Goal: Task Accomplishment & Management: Use online tool/utility

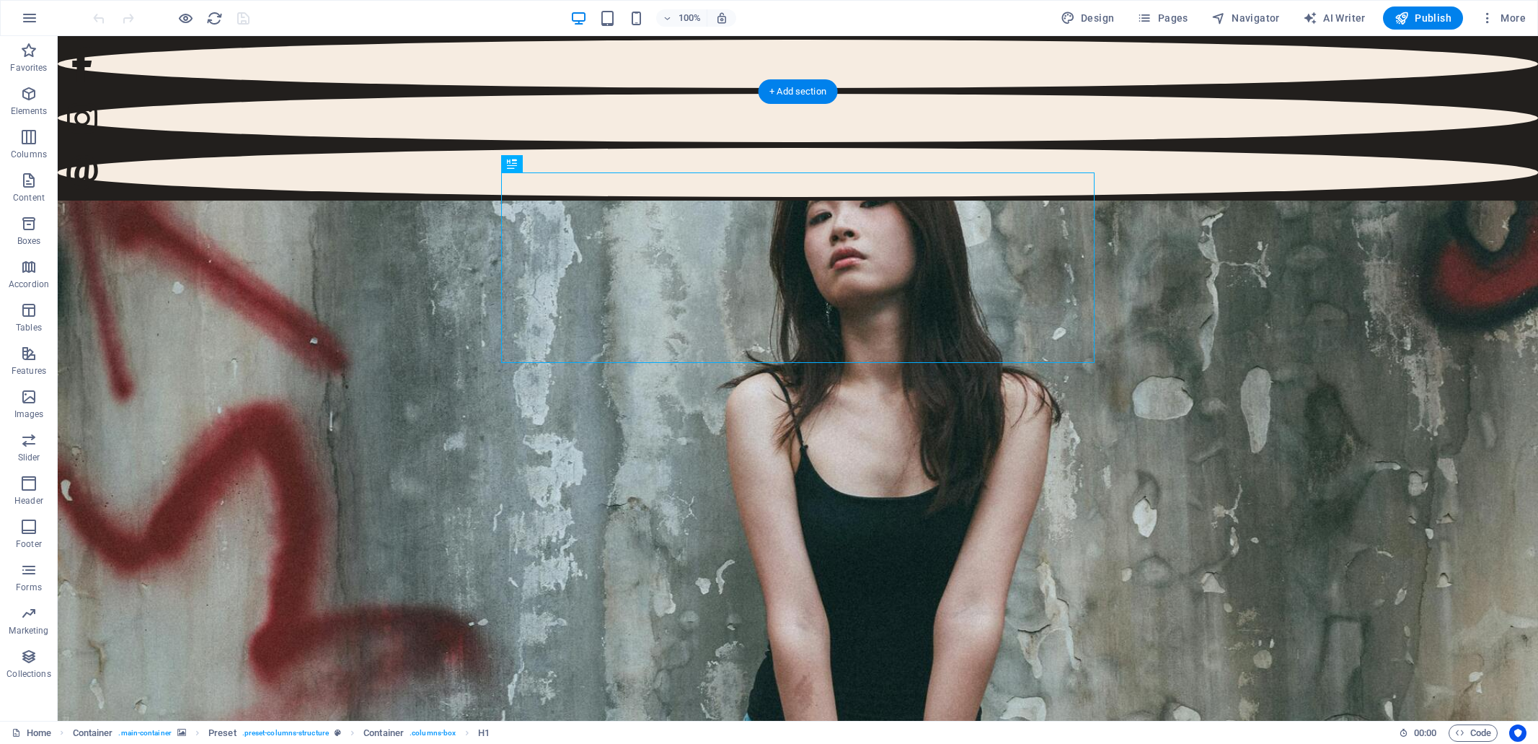
click at [231, 200] on figure at bounding box center [798, 542] width 1481 height 684
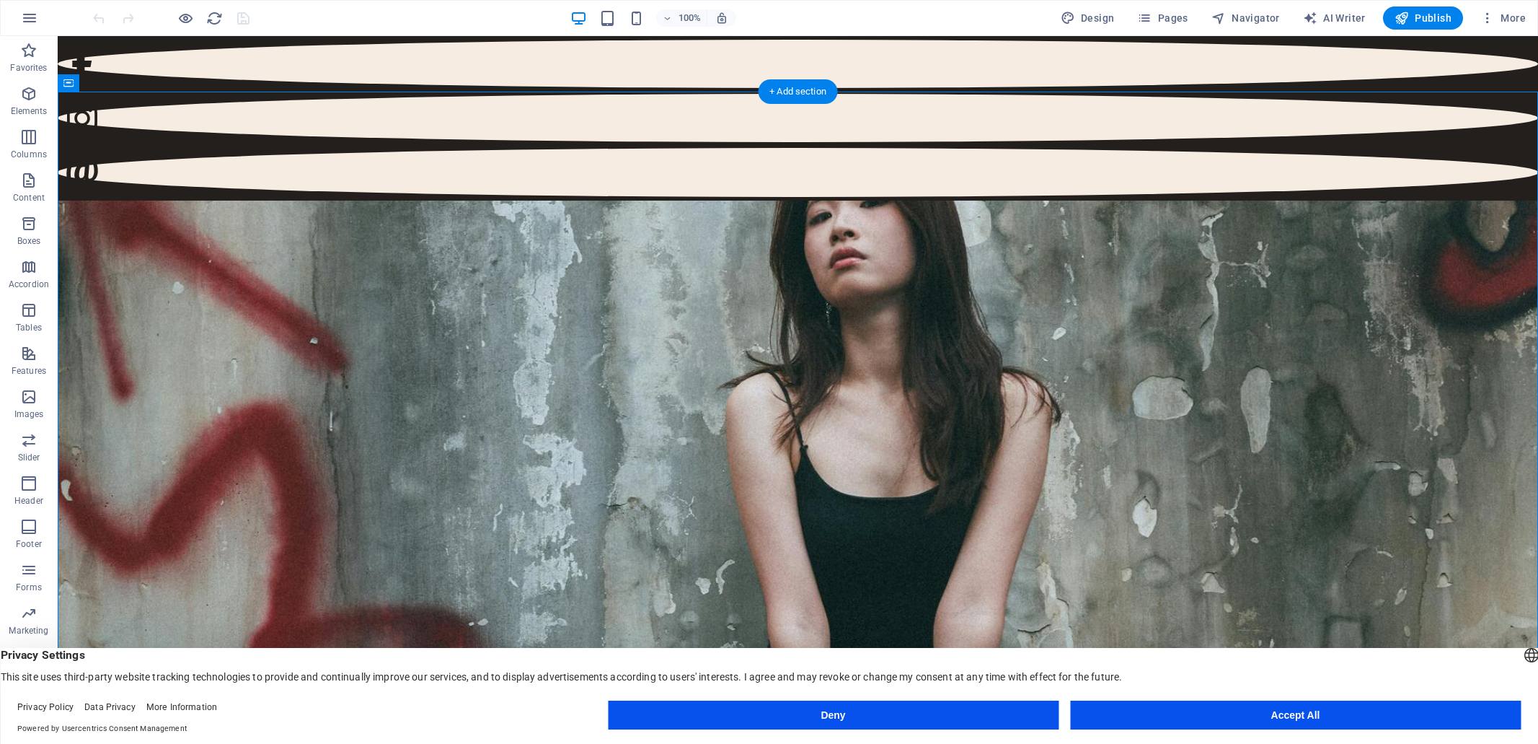
click at [232, 200] on figure at bounding box center [798, 542] width 1481 height 684
select select "%"
select select "vh"
select select "%"
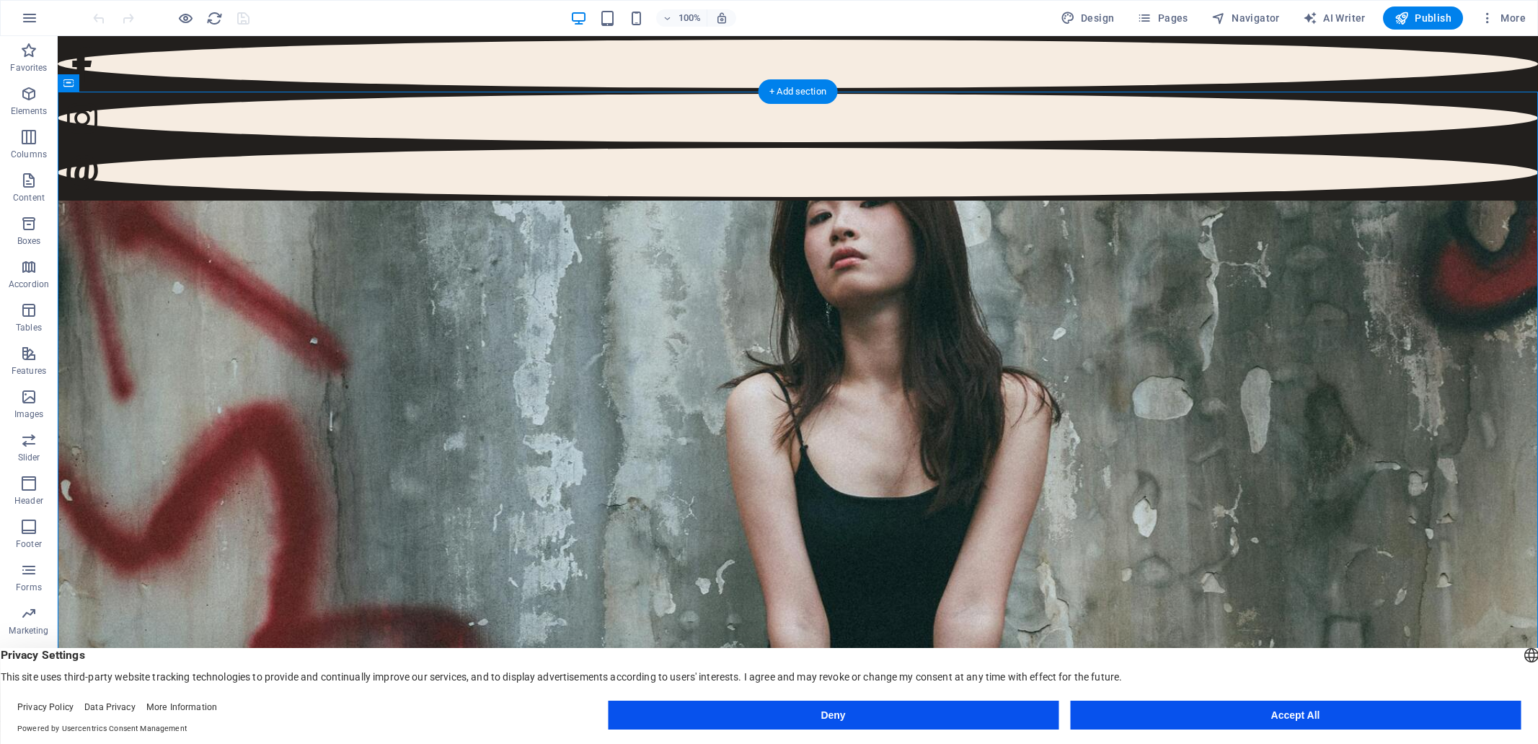
select select "%"
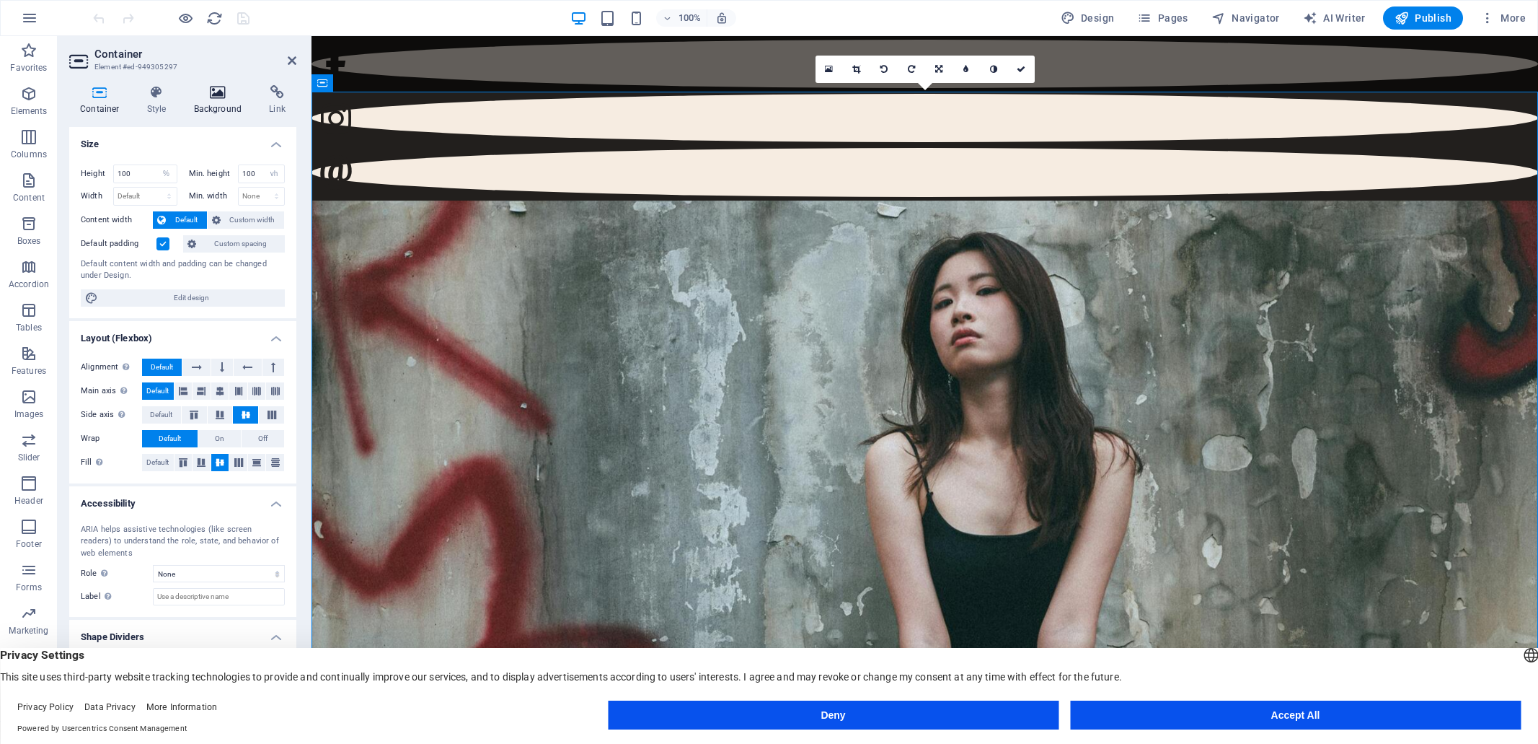
click at [215, 94] on icon at bounding box center [218, 92] width 70 height 14
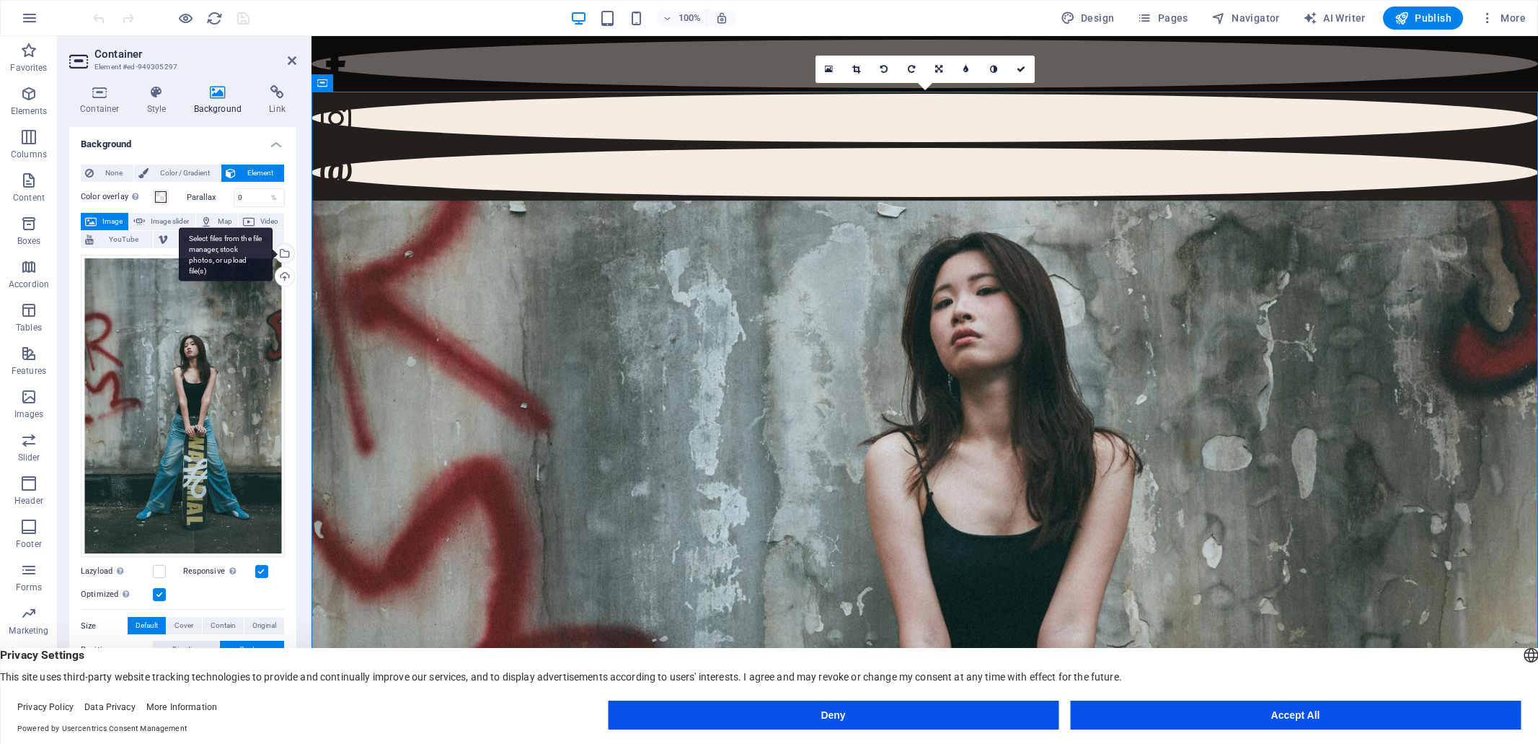
click at [282, 250] on div "Select files from the file manager, stock photos, or upload file(s)" at bounding box center [284, 255] width 22 height 22
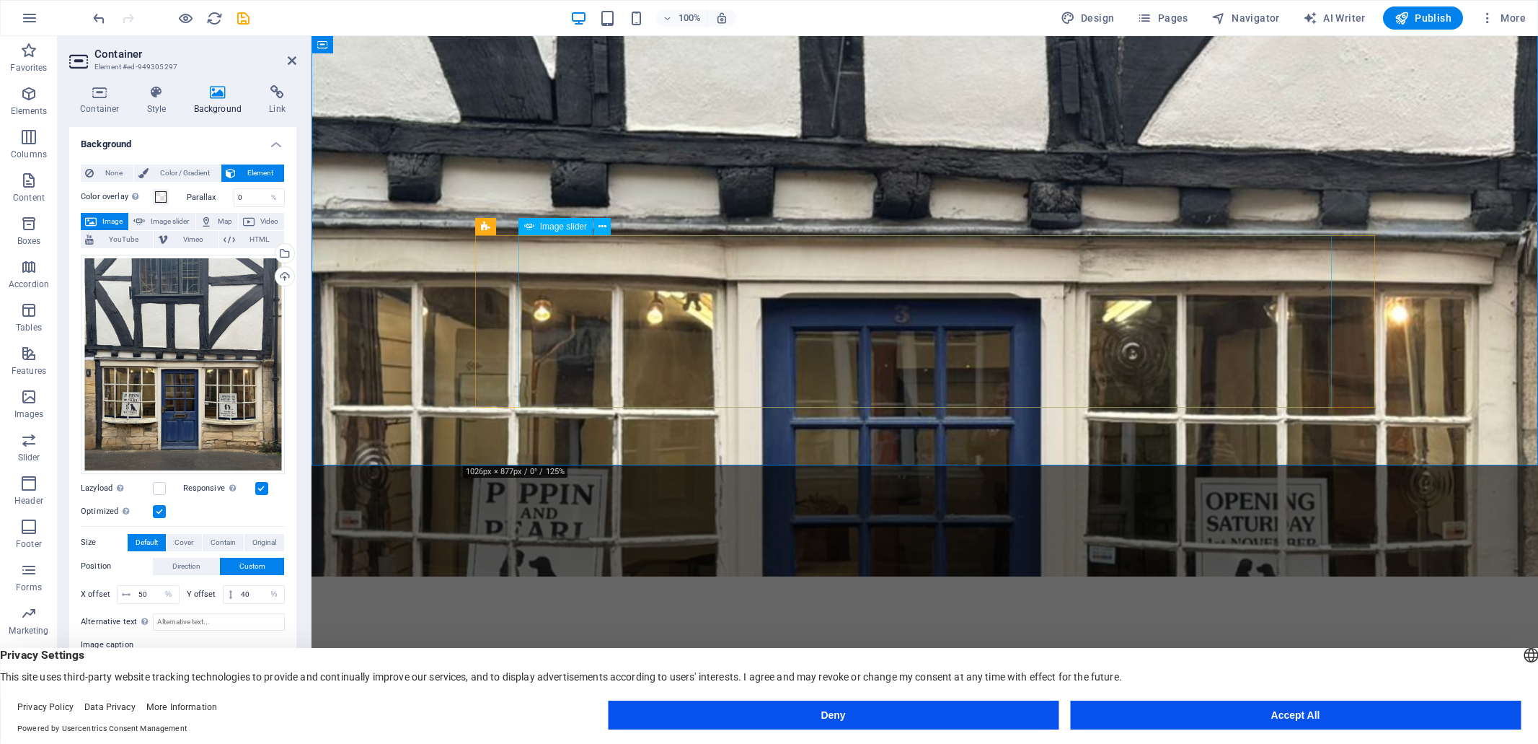
scroll to position [409, 0]
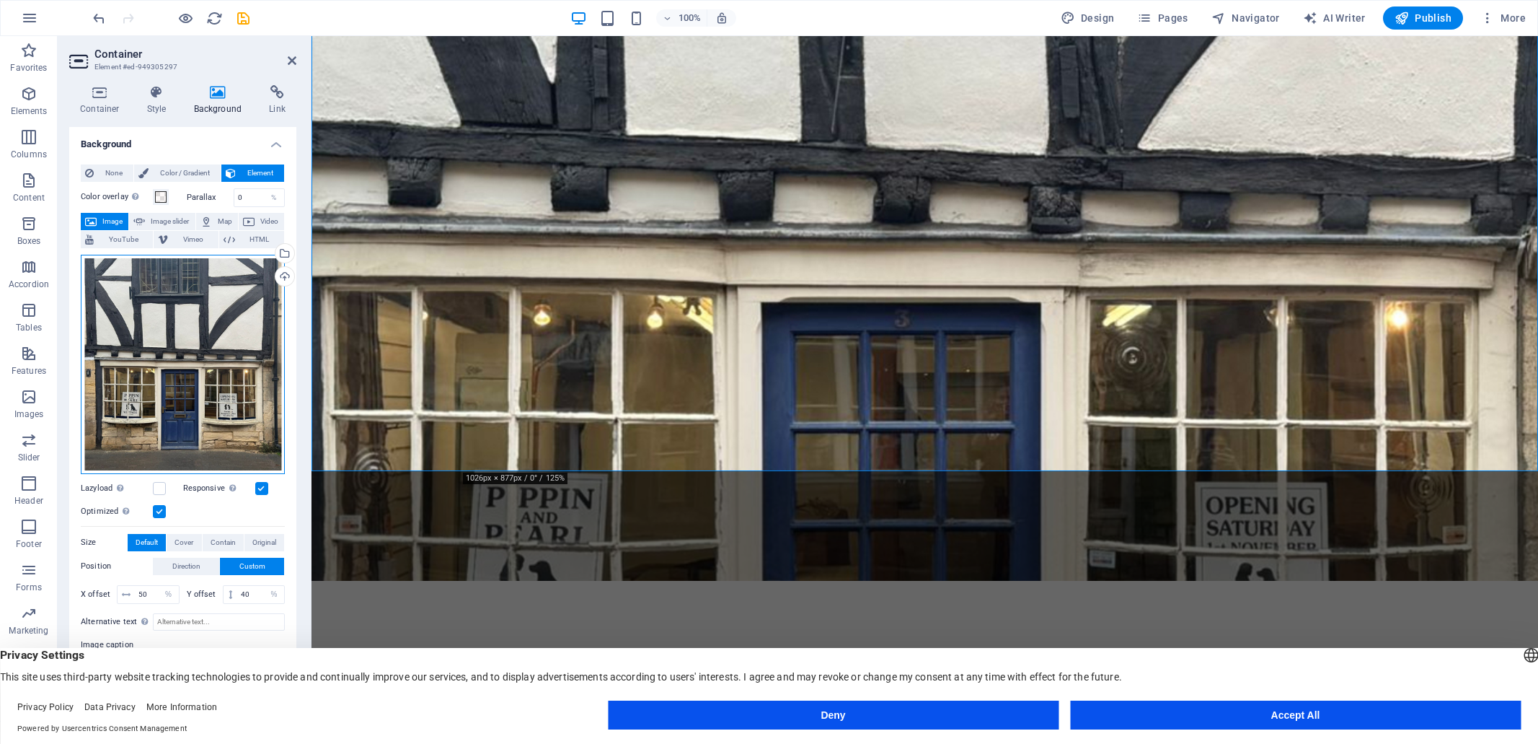
click at [180, 324] on div "Drag files here, click to choose files or select files from Files or our free s…" at bounding box center [183, 364] width 204 height 219
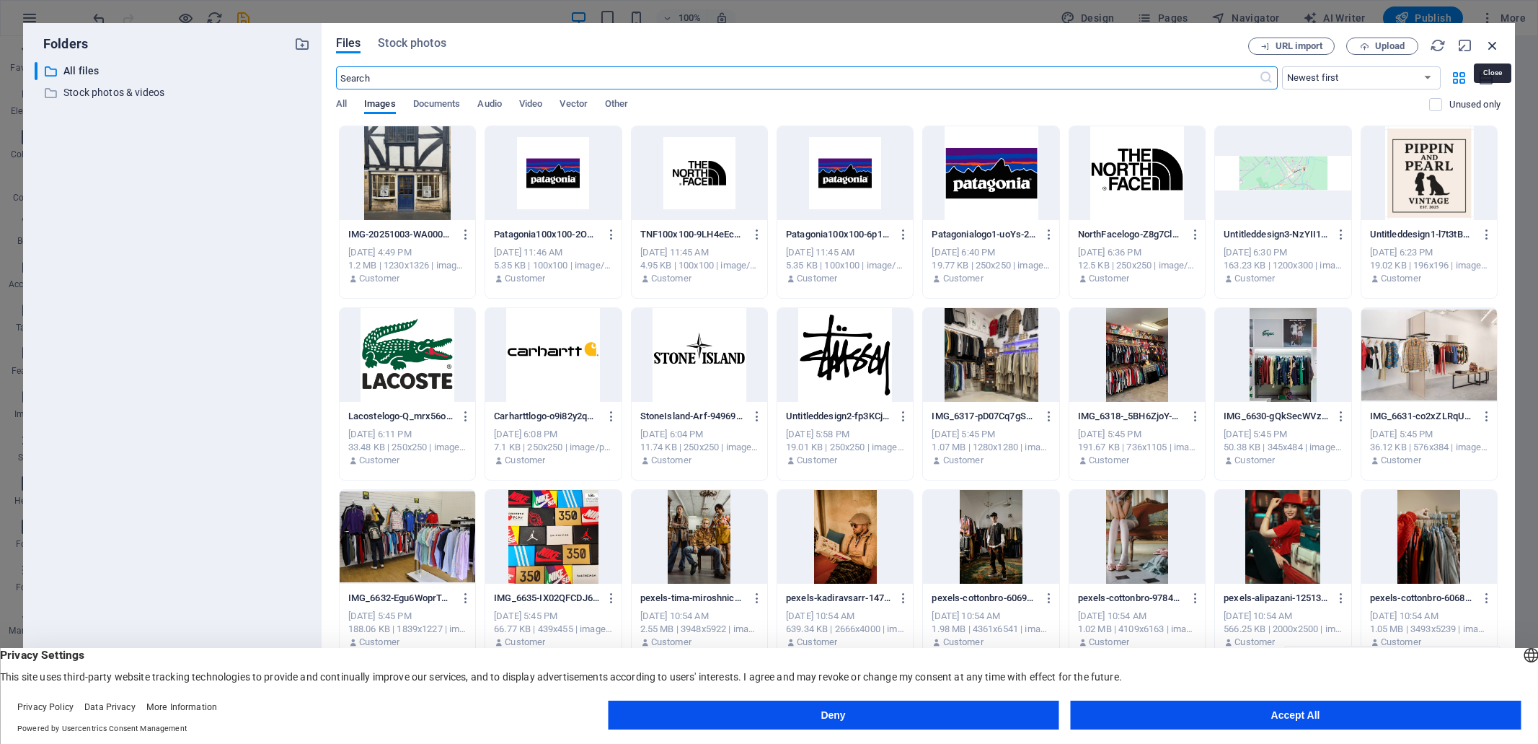
click at [1495, 45] on icon "button" at bounding box center [1493, 46] width 16 height 16
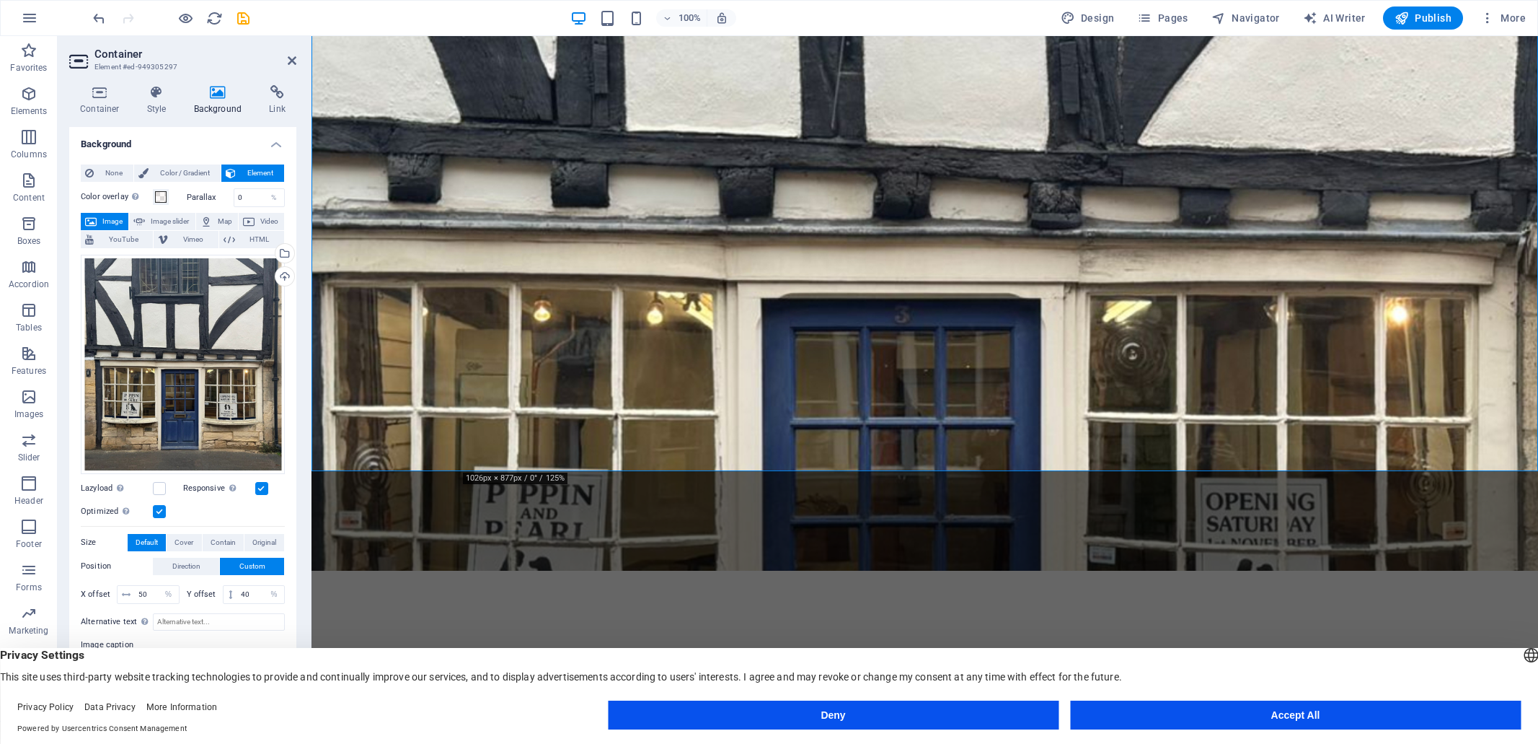
click at [260, 487] on label at bounding box center [261, 488] width 13 height 13
click at [0, 0] on input "Responsive Automatically load retina image and smartphone optimized sizes." at bounding box center [0, 0] width 0 height 0
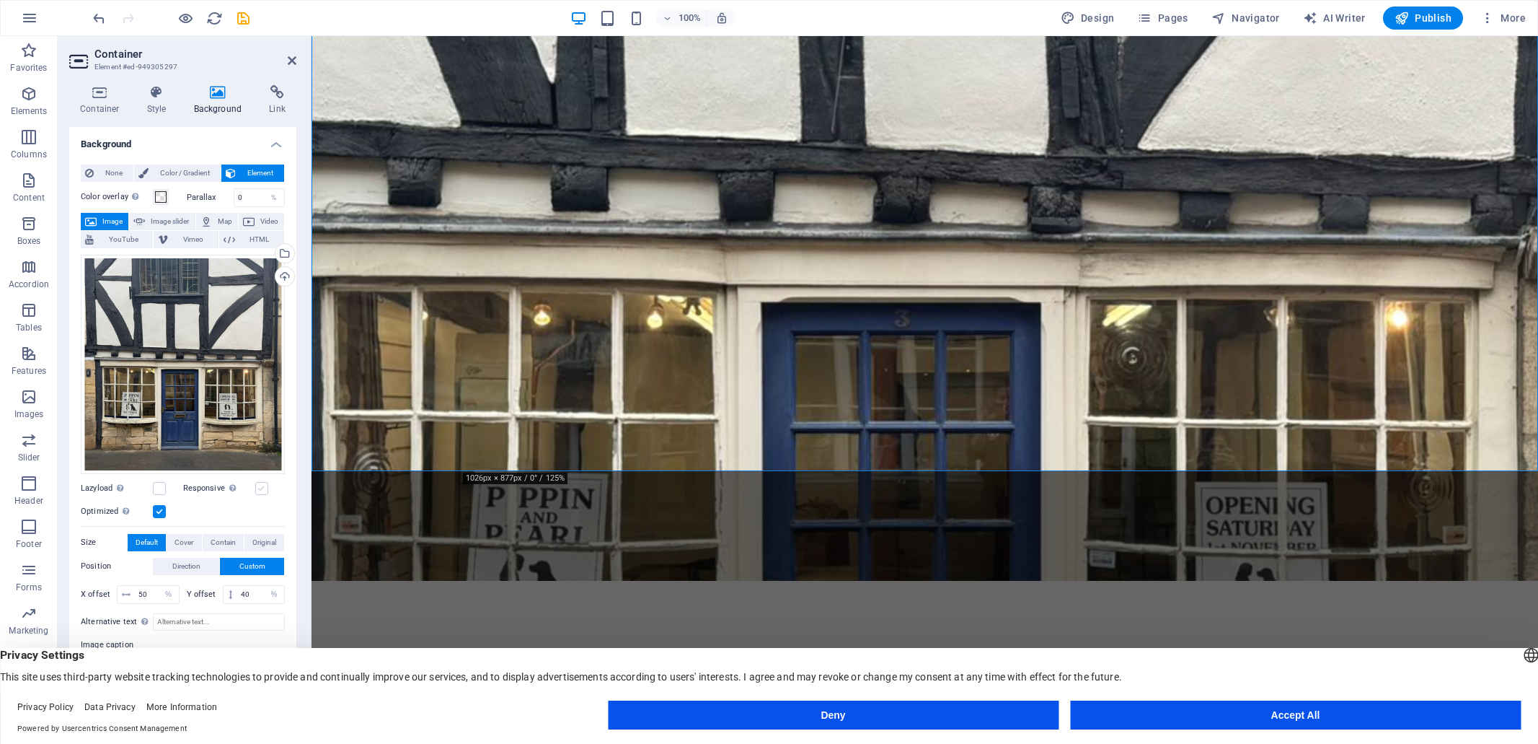
click at [262, 489] on label at bounding box center [261, 488] width 13 height 13
click at [0, 0] on input "Responsive Automatically load retina image and smartphone optimized sizes." at bounding box center [0, 0] width 0 height 0
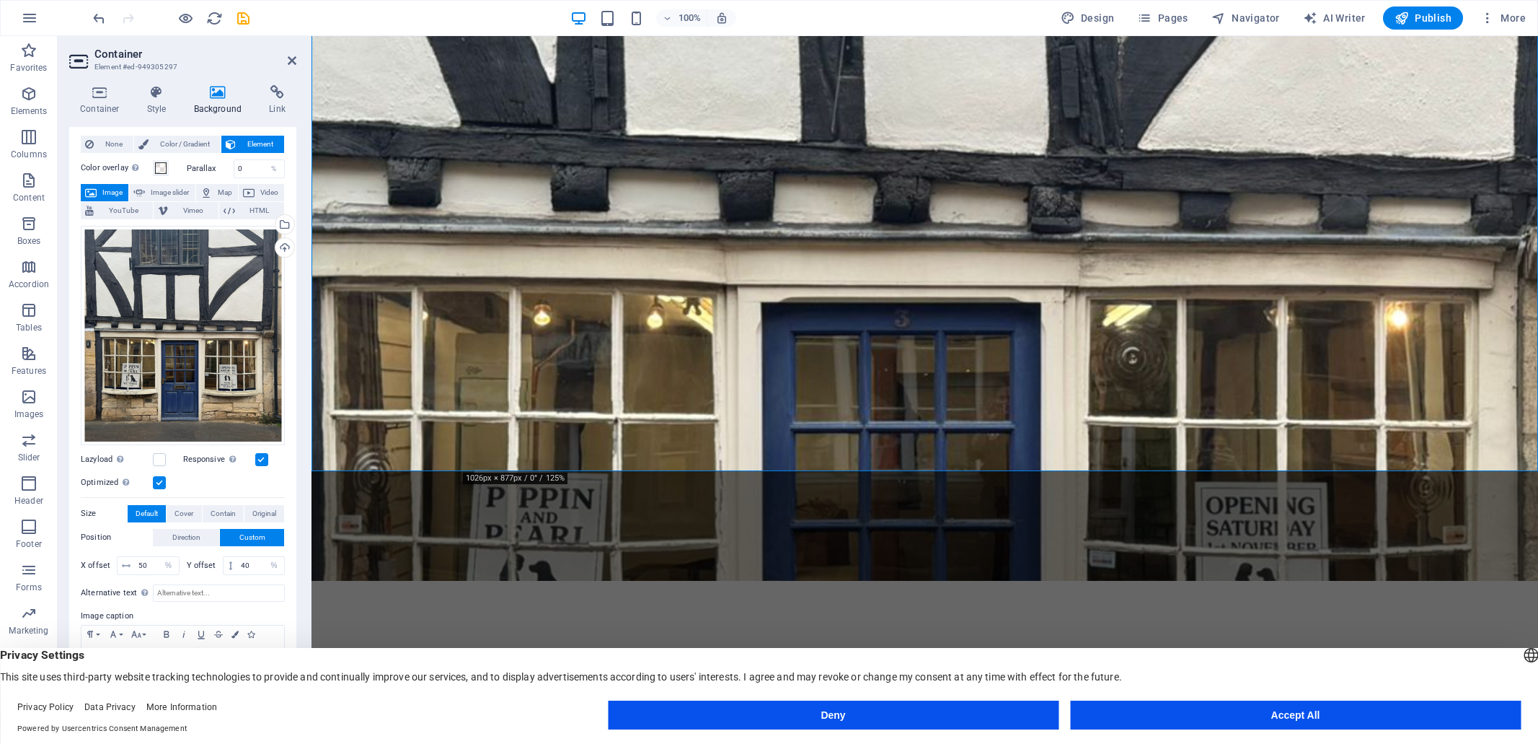
scroll to position [32, 0]
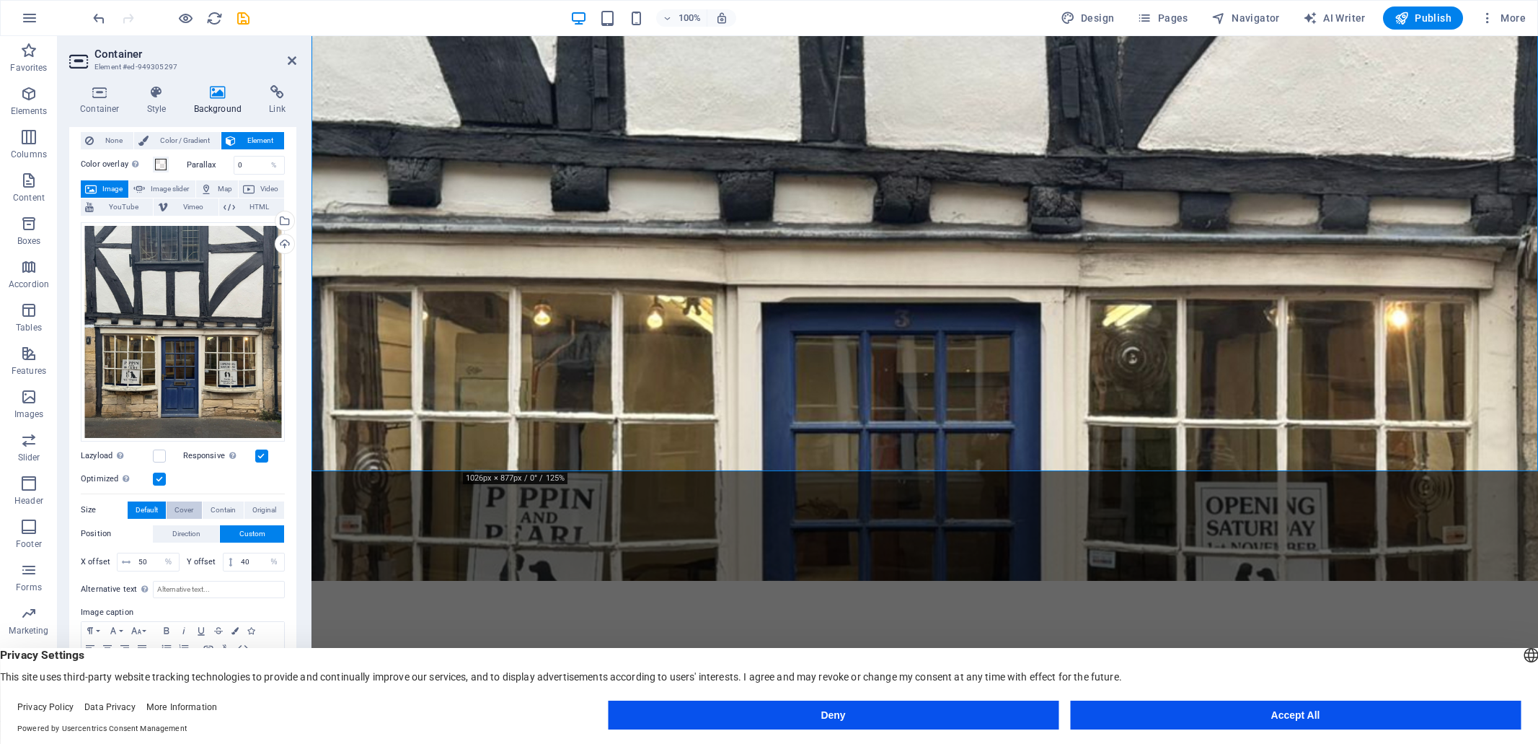
click at [188, 508] on span "Cover" at bounding box center [184, 509] width 19 height 17
click at [224, 510] on span "Contain" at bounding box center [223, 509] width 25 height 17
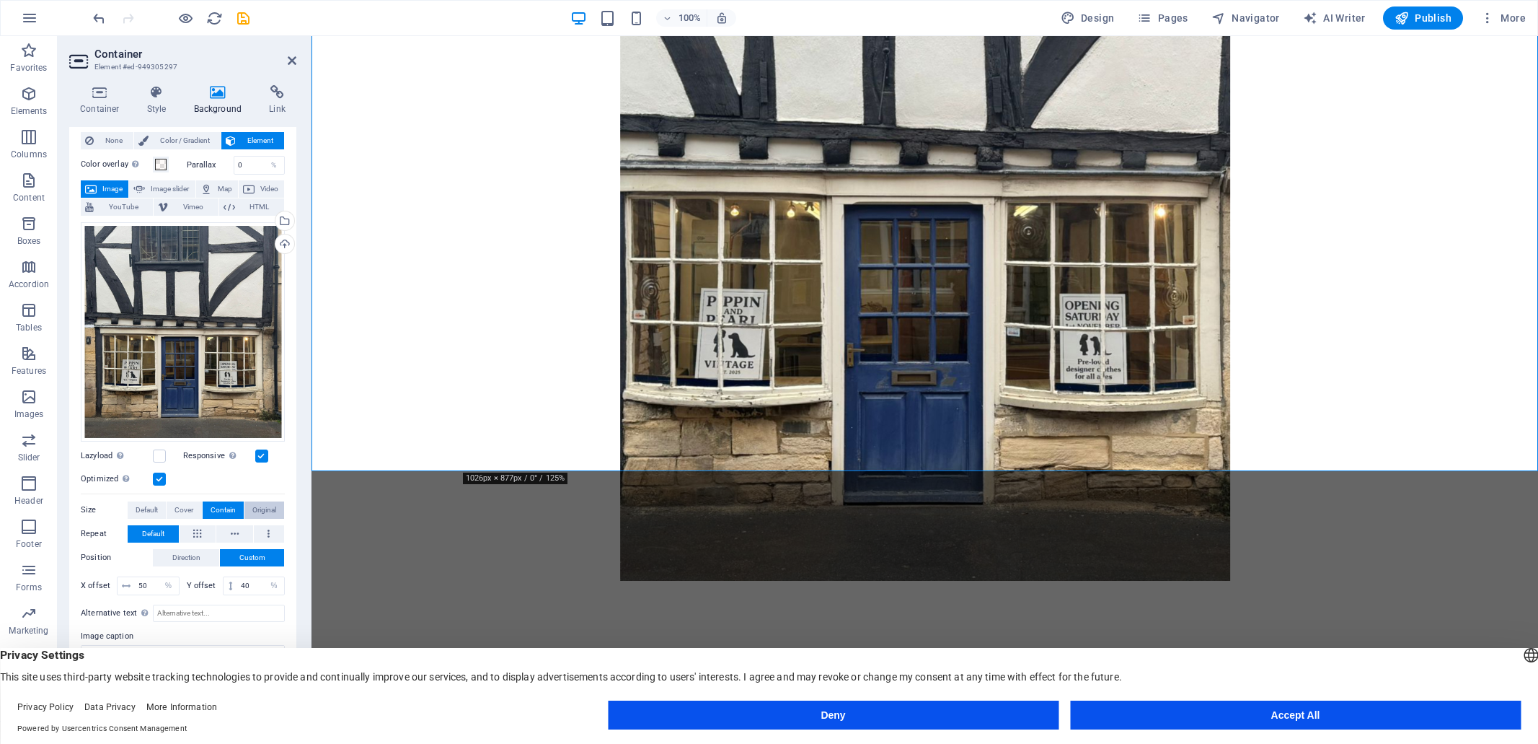
click at [263, 505] on span "Original" at bounding box center [264, 509] width 24 height 17
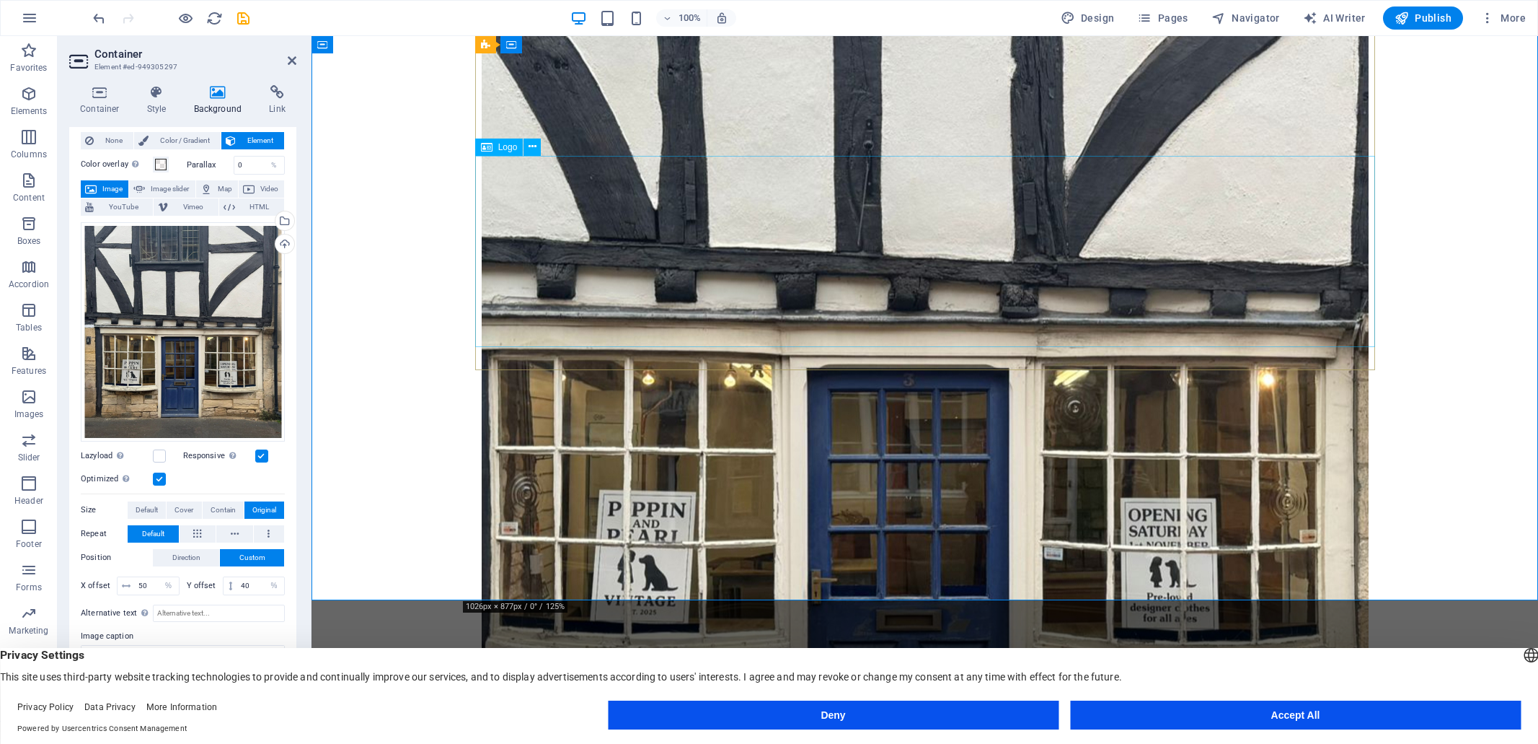
scroll to position [291, 0]
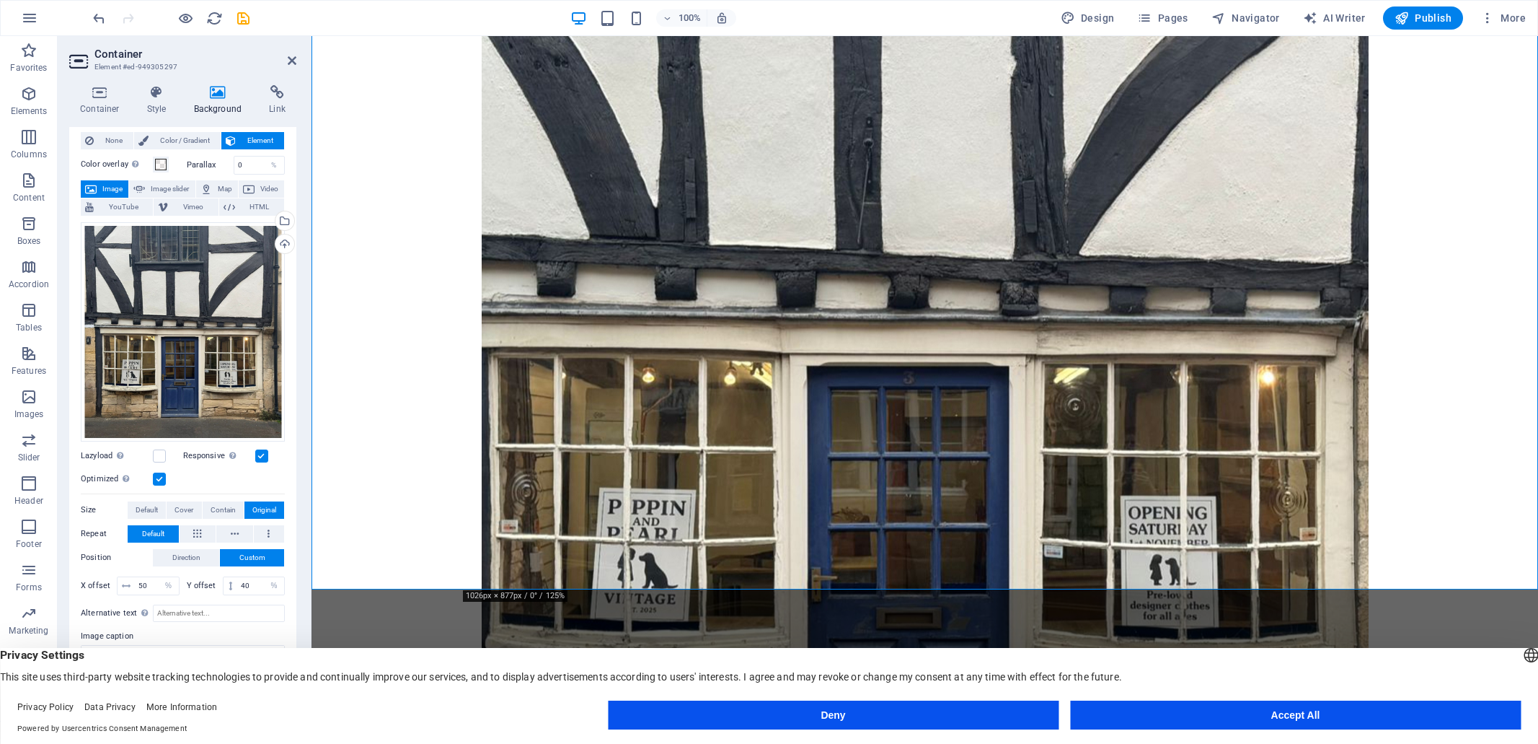
click at [269, 478] on div "Optimized Images are compressed to improve page speed." at bounding box center [183, 478] width 204 height 17
click at [411, 441] on figure at bounding box center [925, 303] width 1227 height 789
click at [183, 508] on span "Cover" at bounding box center [184, 509] width 19 height 17
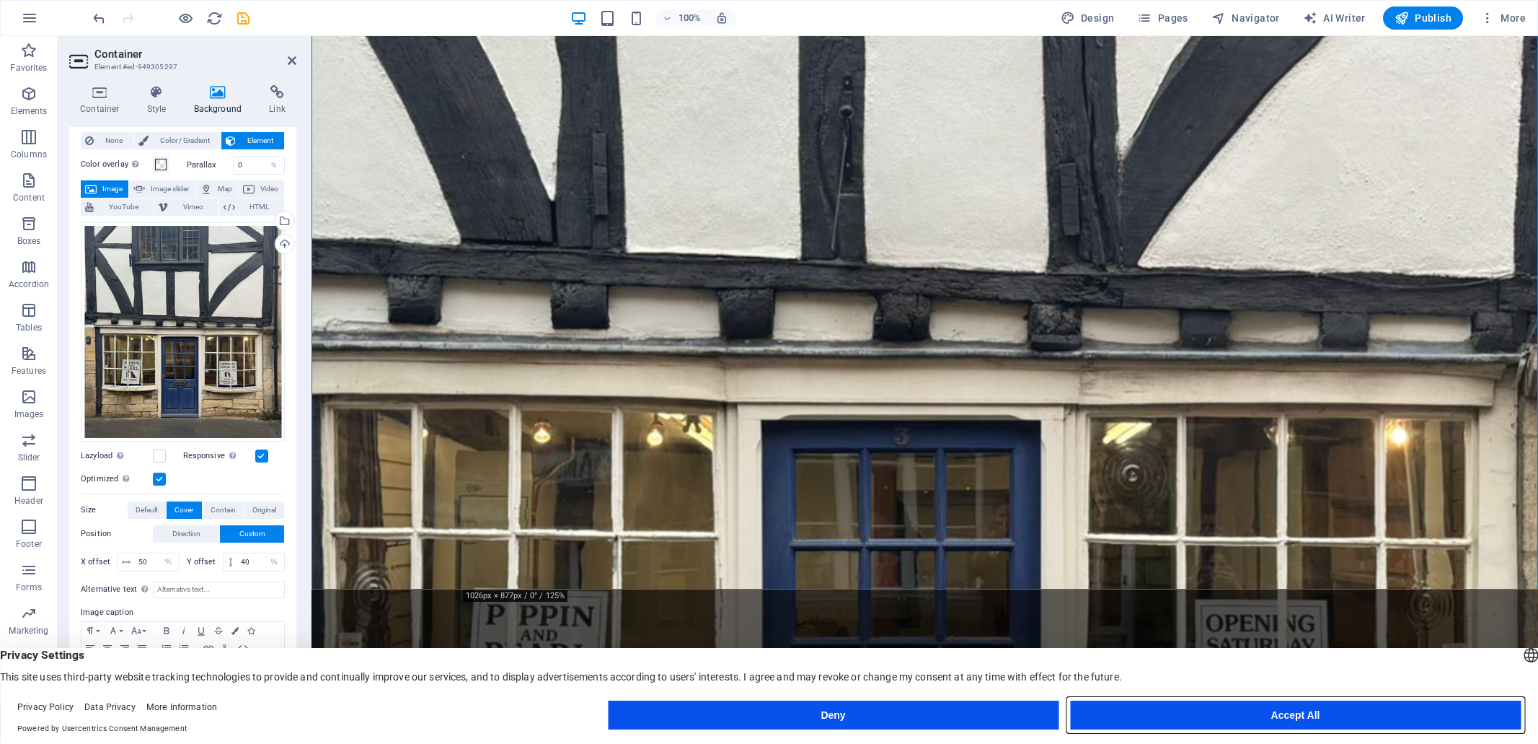
click at [1310, 719] on button "Accept All" at bounding box center [1295, 714] width 451 height 29
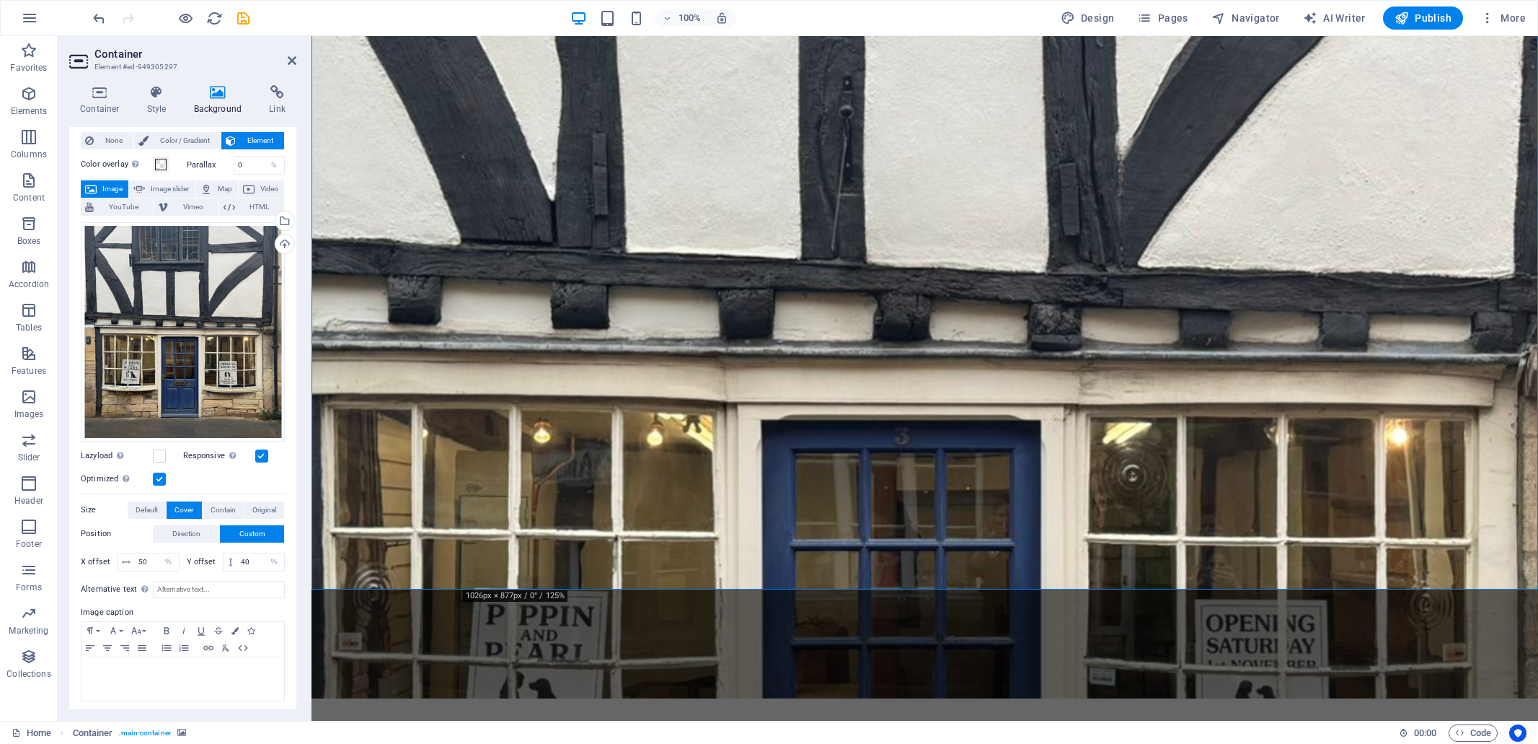
click at [412, 380] on figure at bounding box center [925, 303] width 1227 height 789
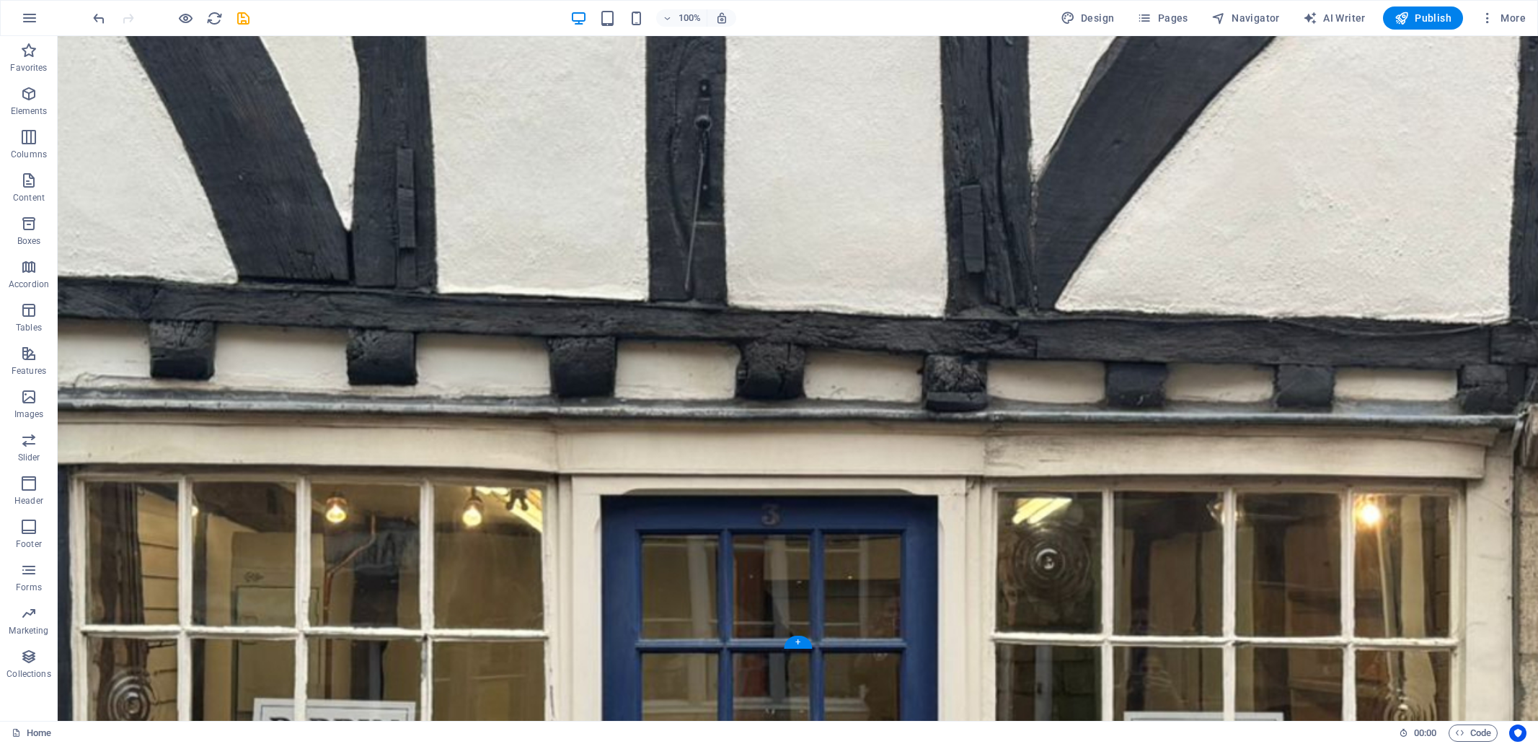
scroll to position [281, 0]
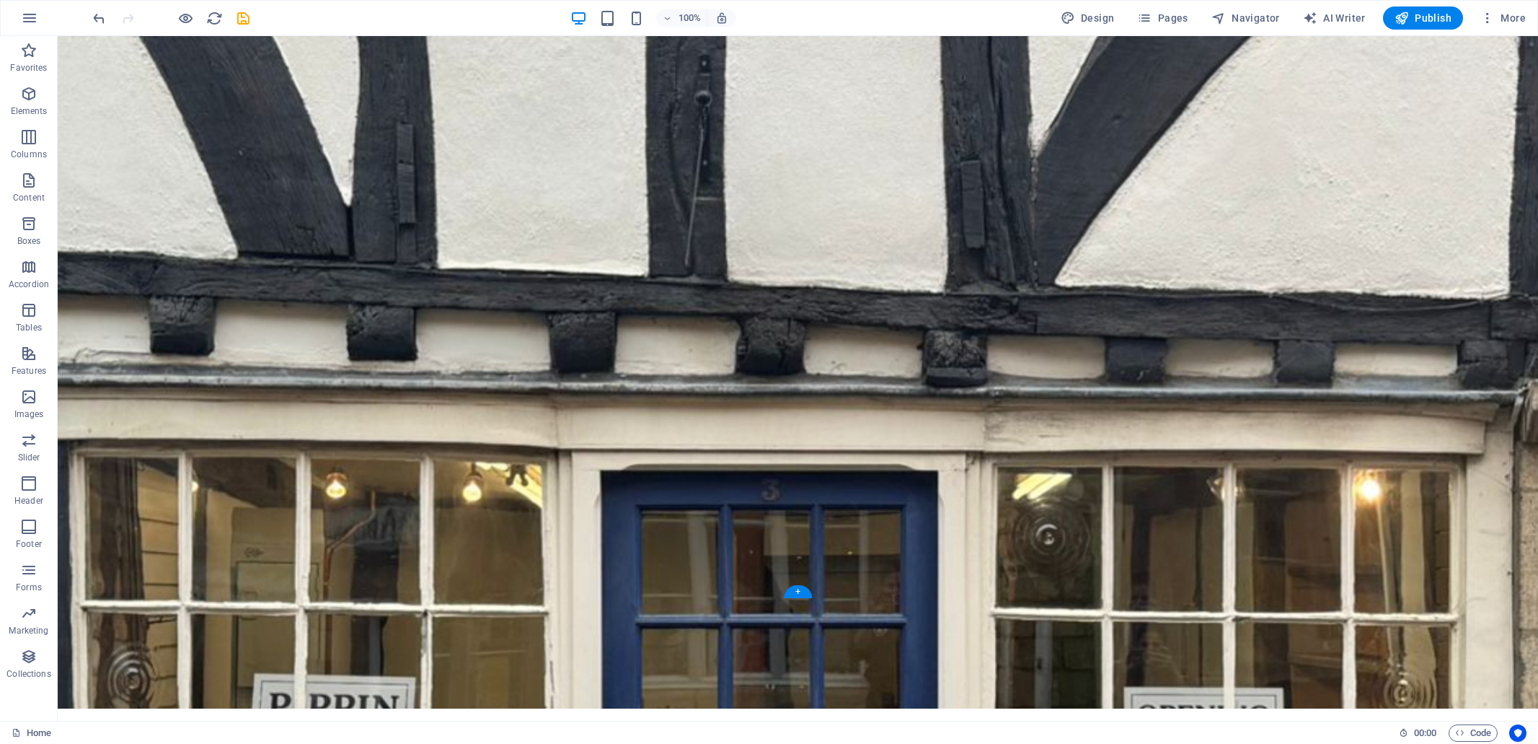
click at [159, 400] on figure at bounding box center [798, 313] width 1481 height 789
select select "%"
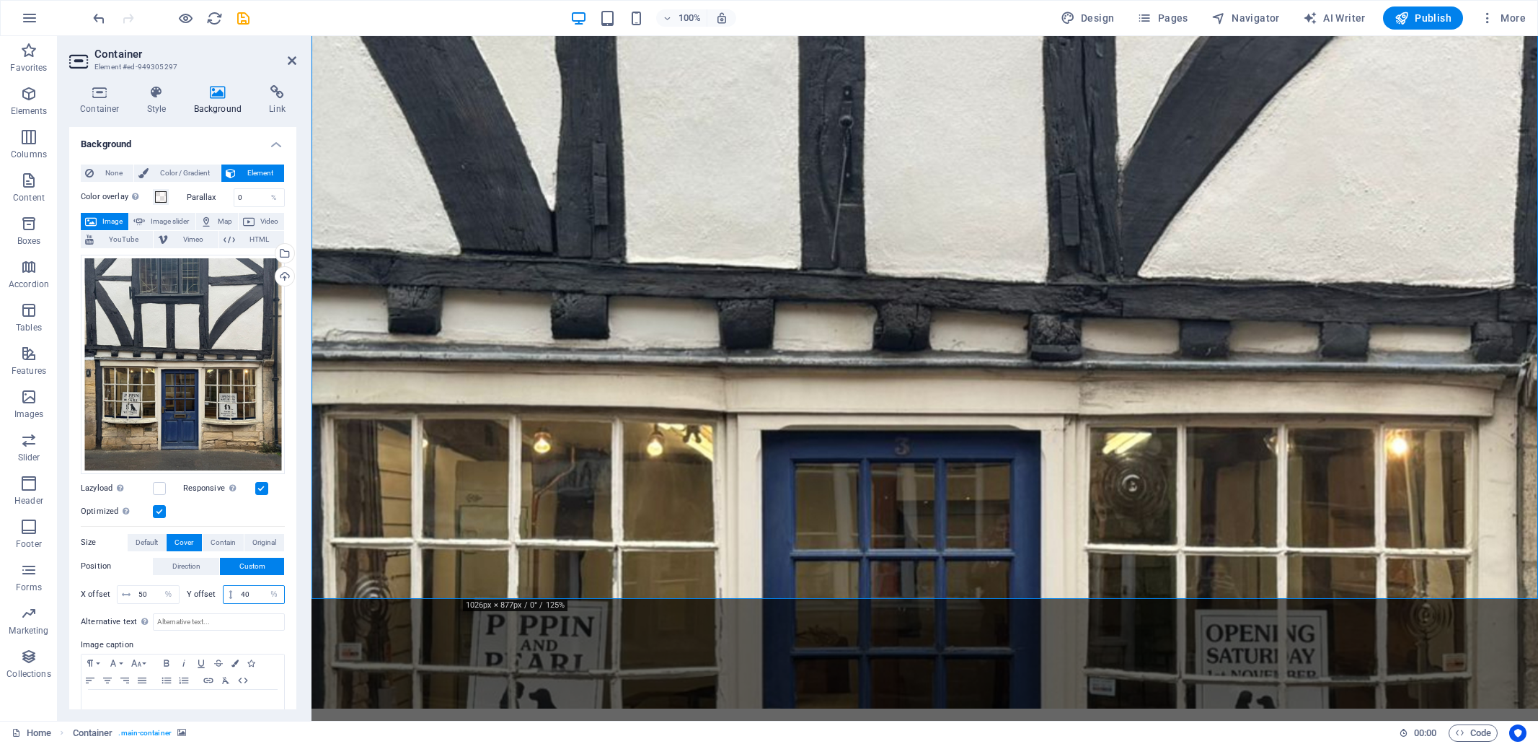
drag, startPoint x: 247, startPoint y: 591, endPoint x: 238, endPoint y: 591, distance: 9.4
click at [238, 591] on input "40" at bounding box center [260, 594] width 47 height 17
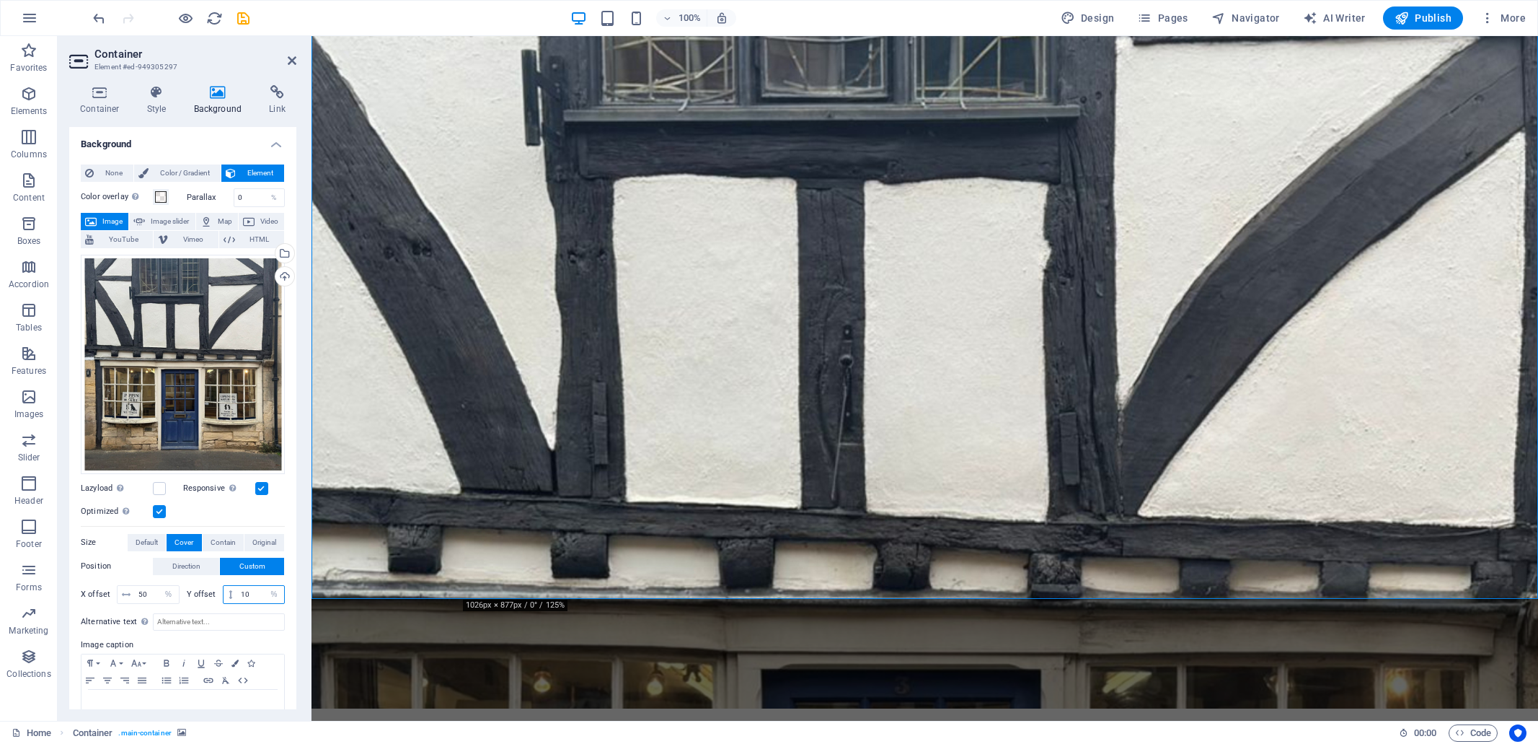
type input "1"
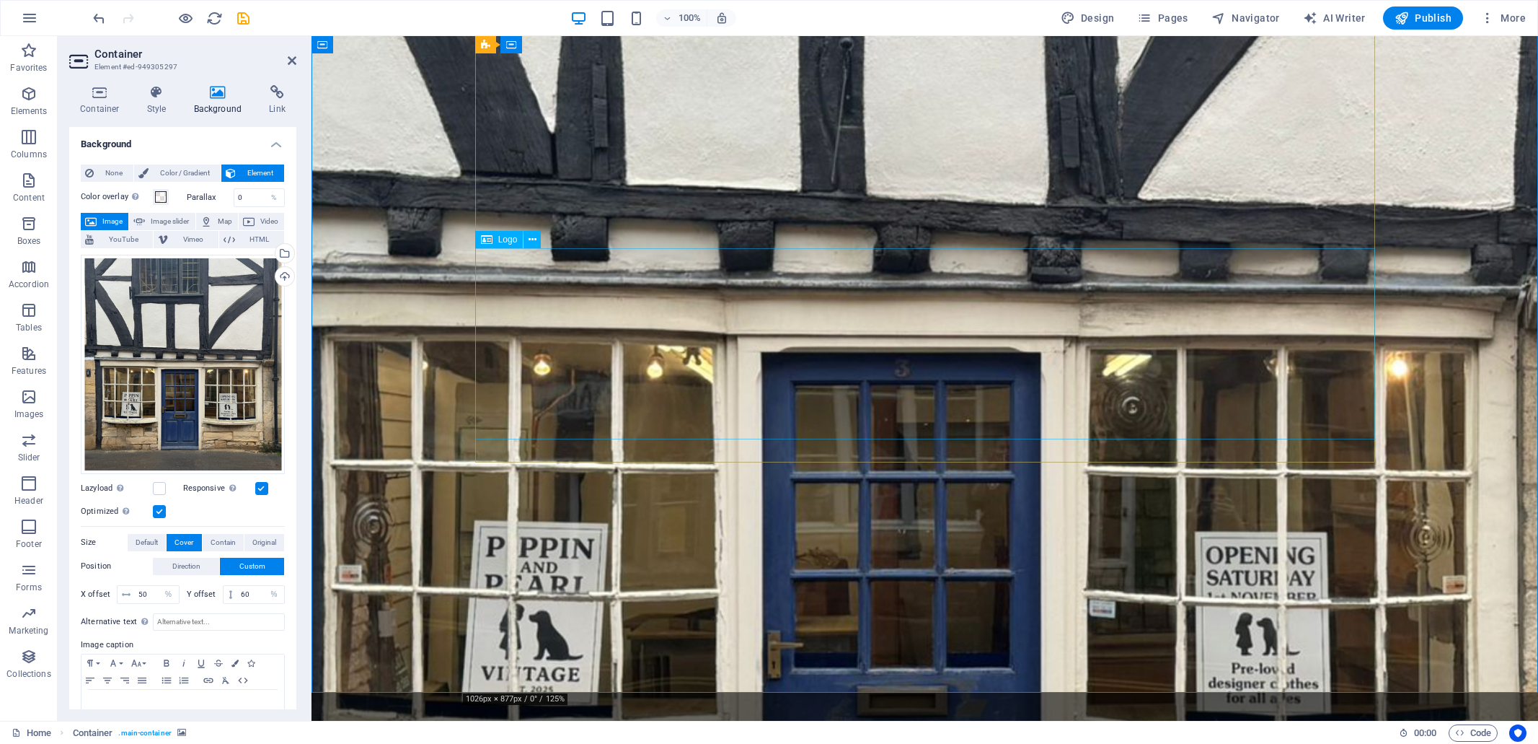
scroll to position [206, 0]
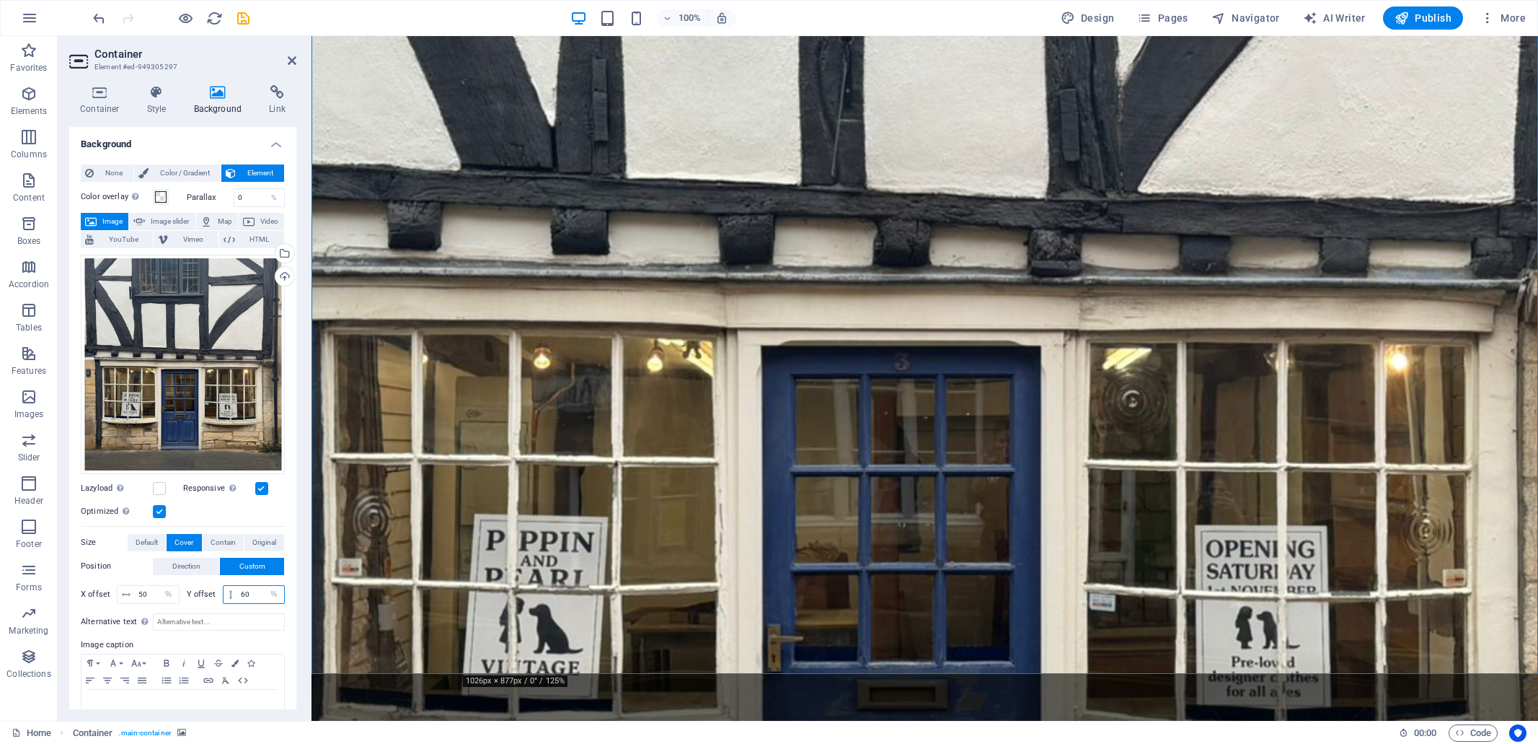
drag, startPoint x: 248, startPoint y: 594, endPoint x: 241, endPoint y: 596, distance: 7.5
click at [241, 596] on input "60" at bounding box center [260, 594] width 47 height 17
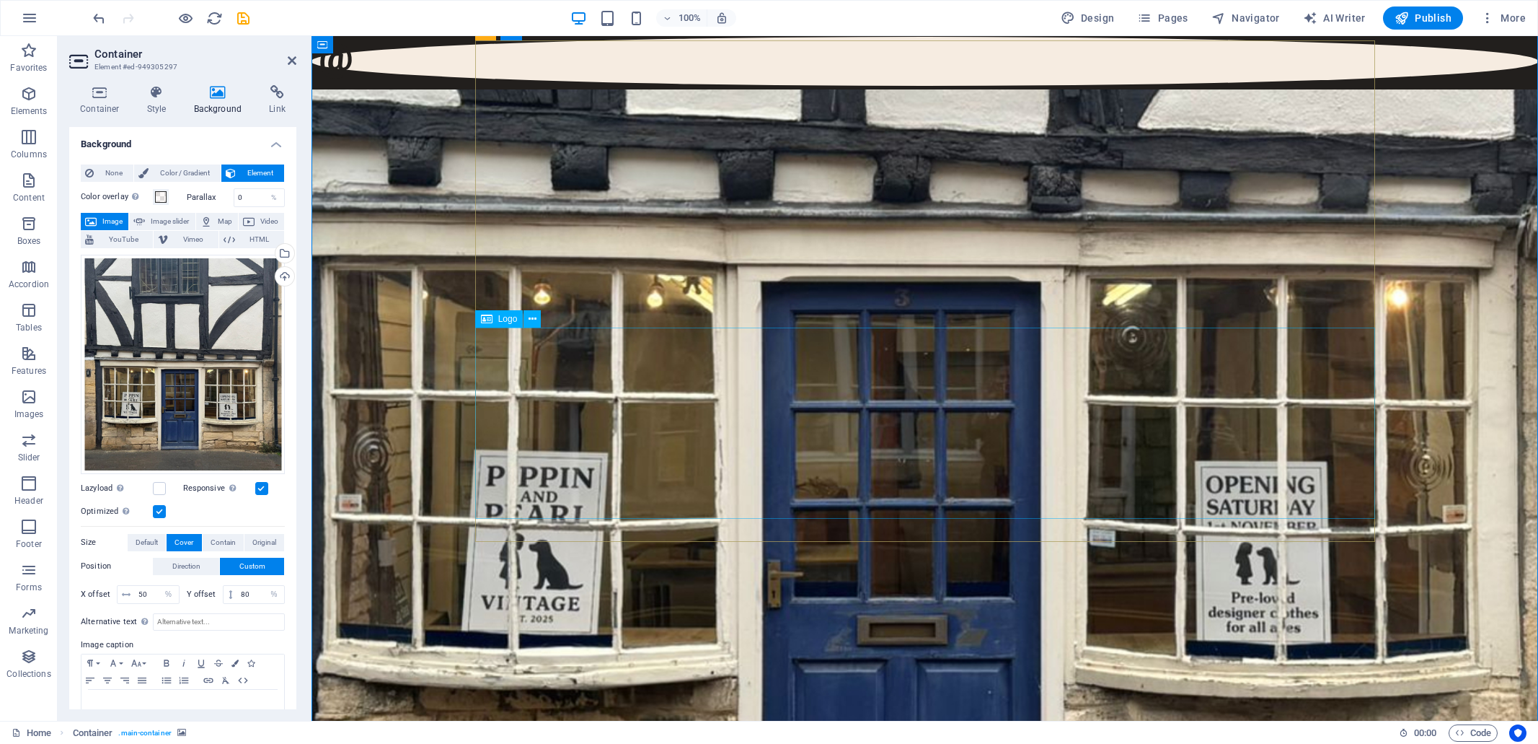
scroll to position [114, 0]
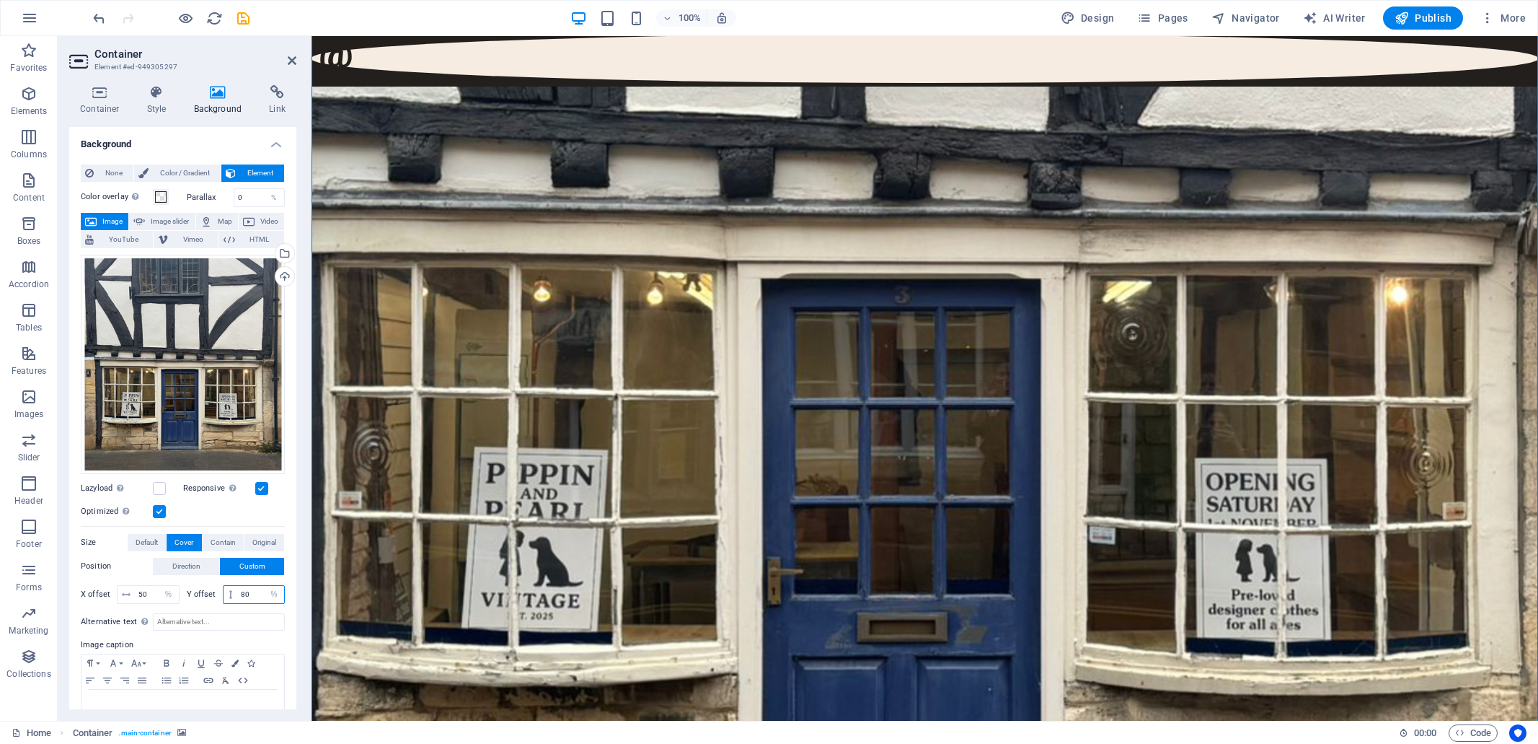
drag, startPoint x: 250, startPoint y: 590, endPoint x: 242, endPoint y: 594, distance: 8.7
click at [242, 594] on input "80" at bounding box center [260, 594] width 47 height 17
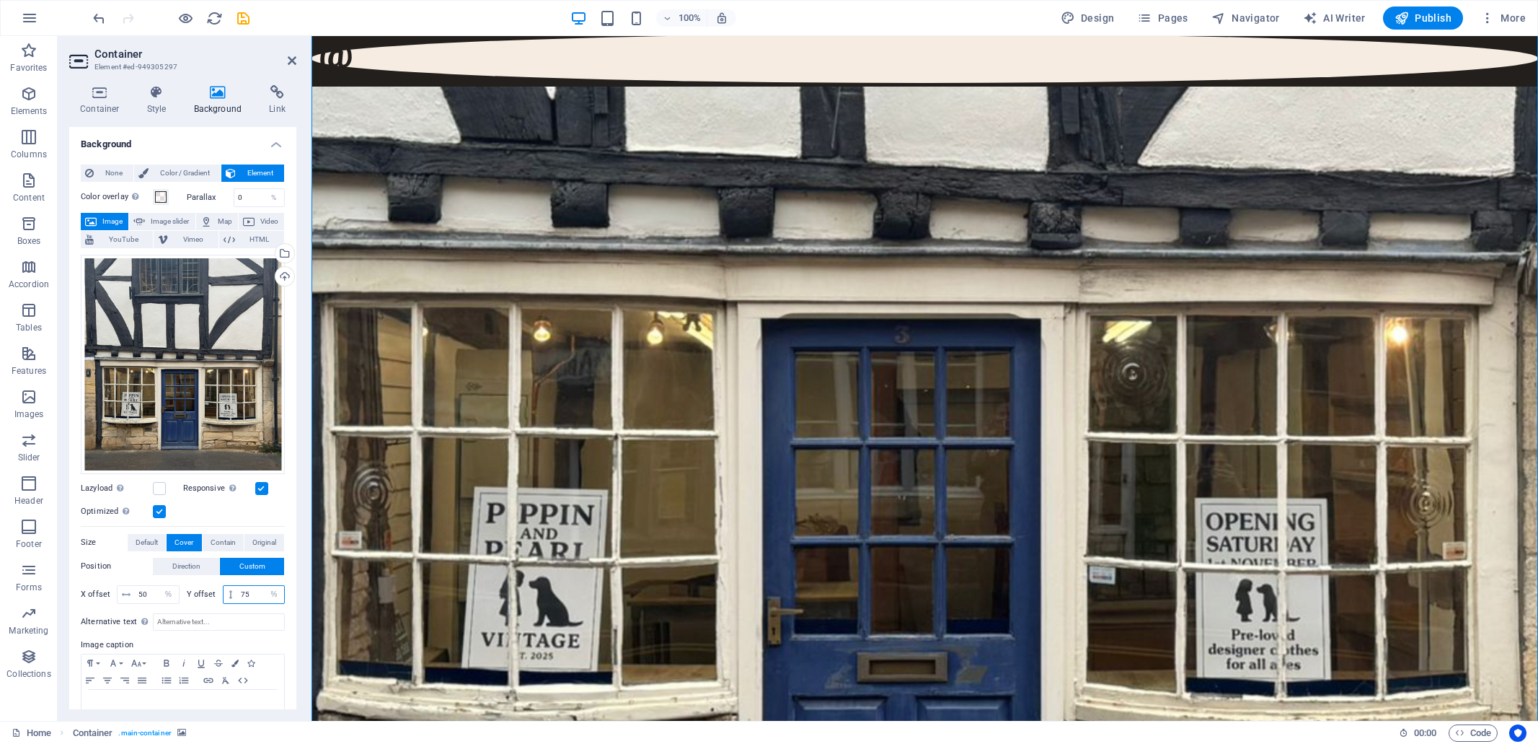
click at [245, 594] on input "75" at bounding box center [260, 594] width 47 height 17
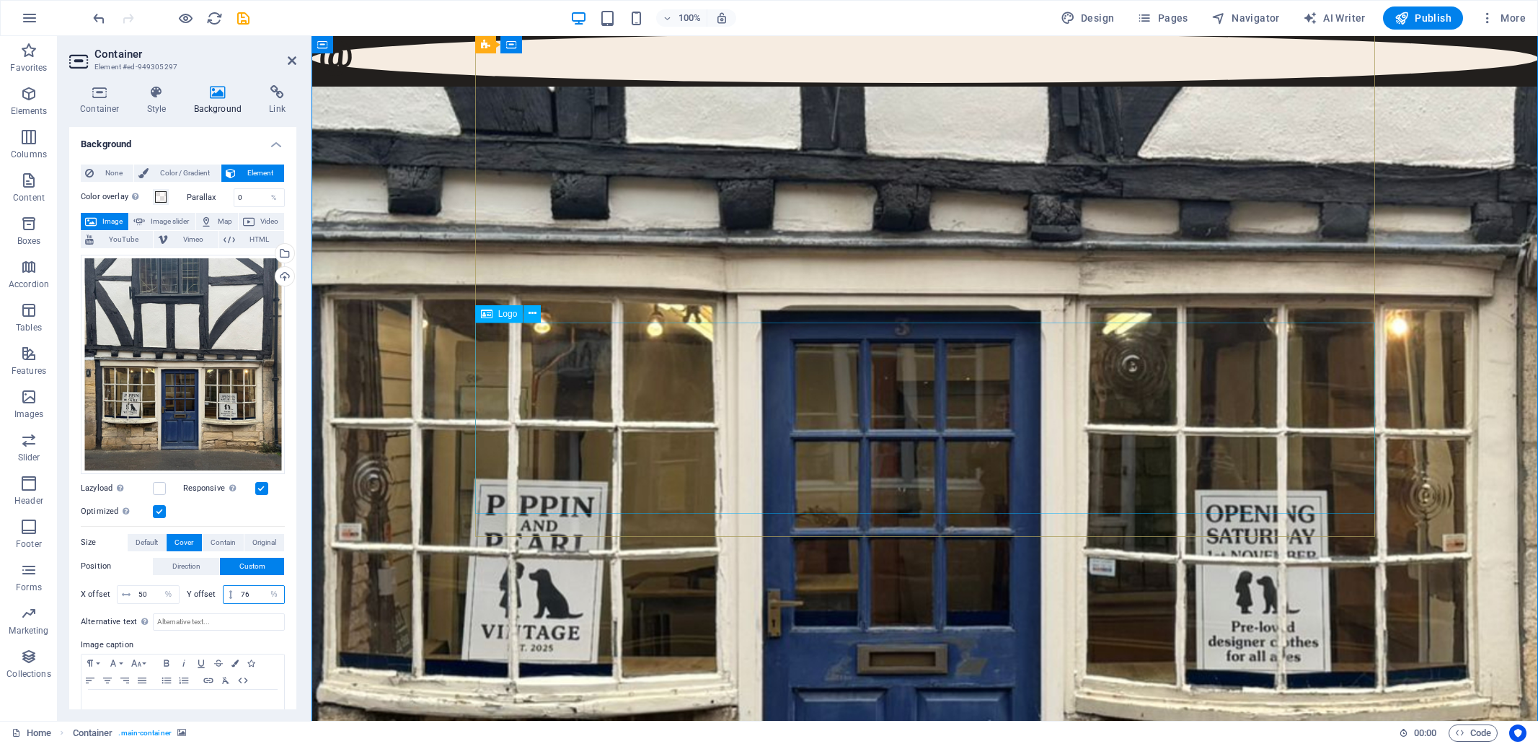
type input "76"
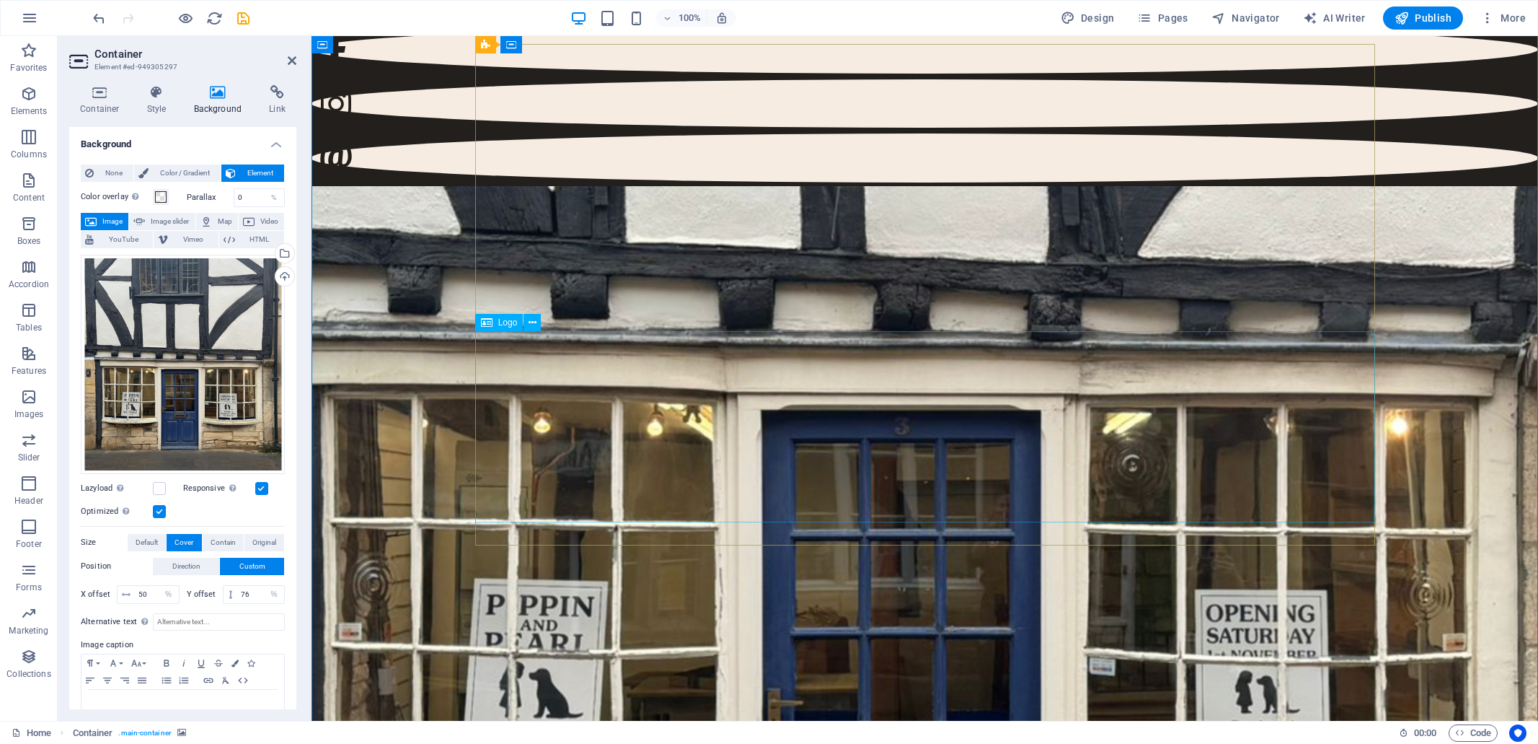
scroll to position [0, 0]
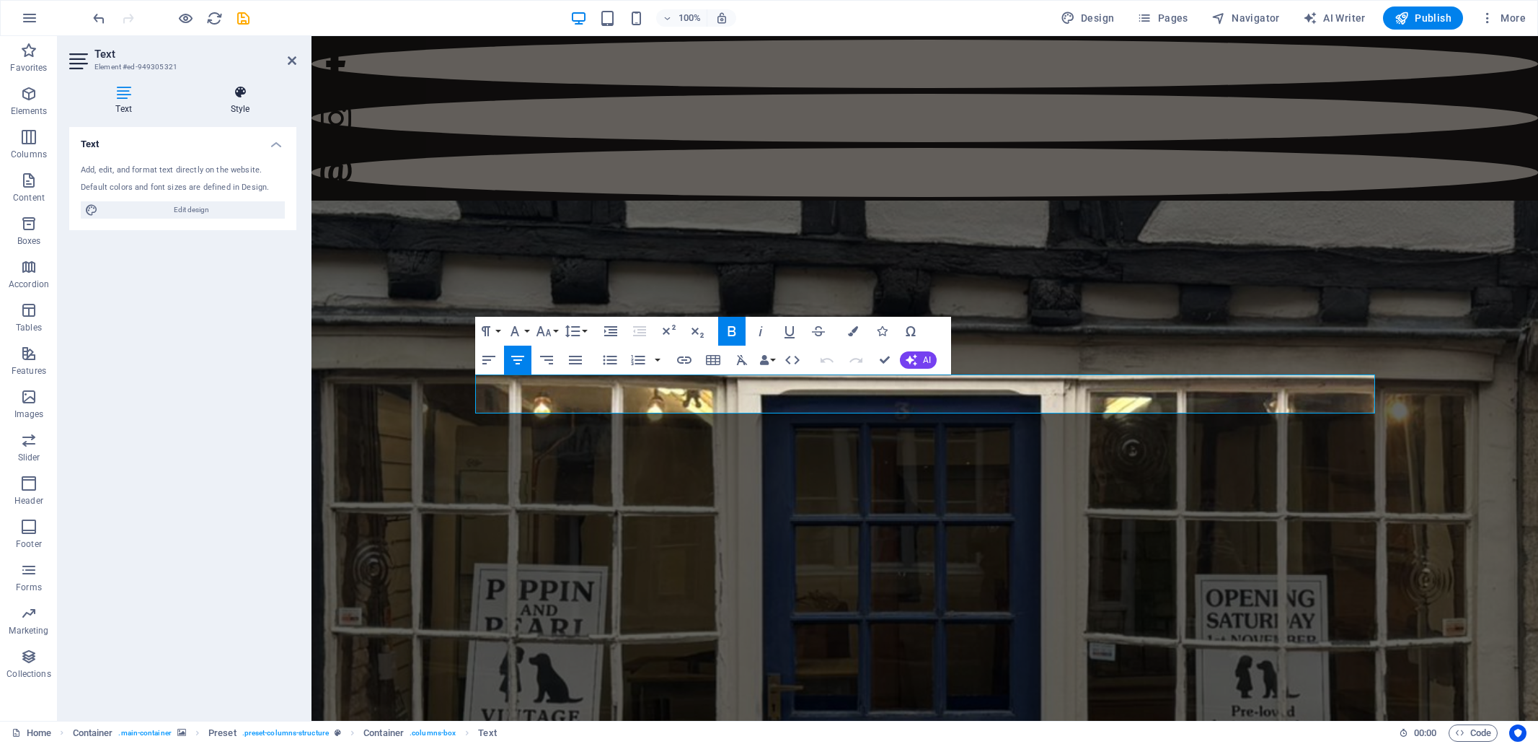
click at [242, 97] on icon at bounding box center [240, 92] width 113 height 14
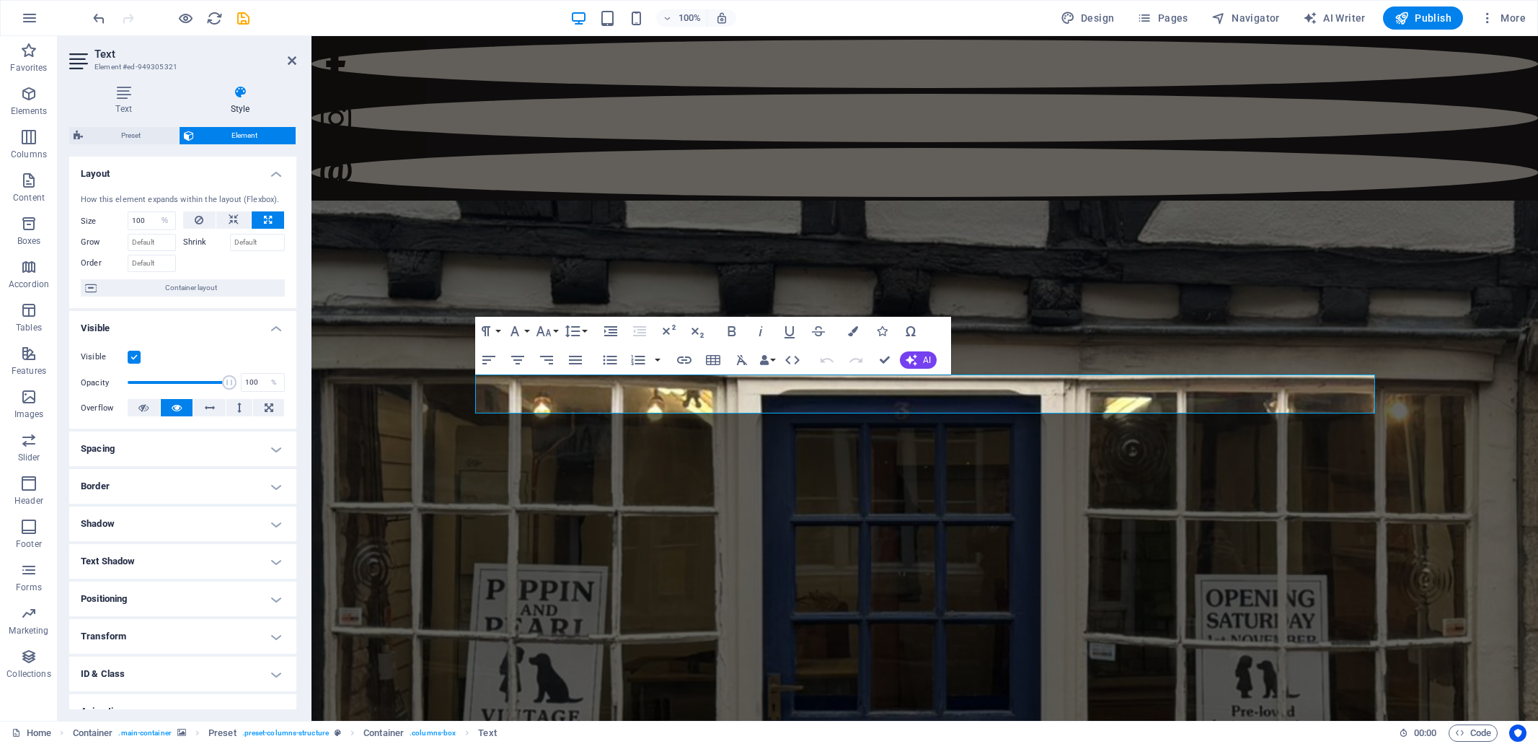
click at [276, 524] on h4 "Shadow" at bounding box center [182, 523] width 227 height 35
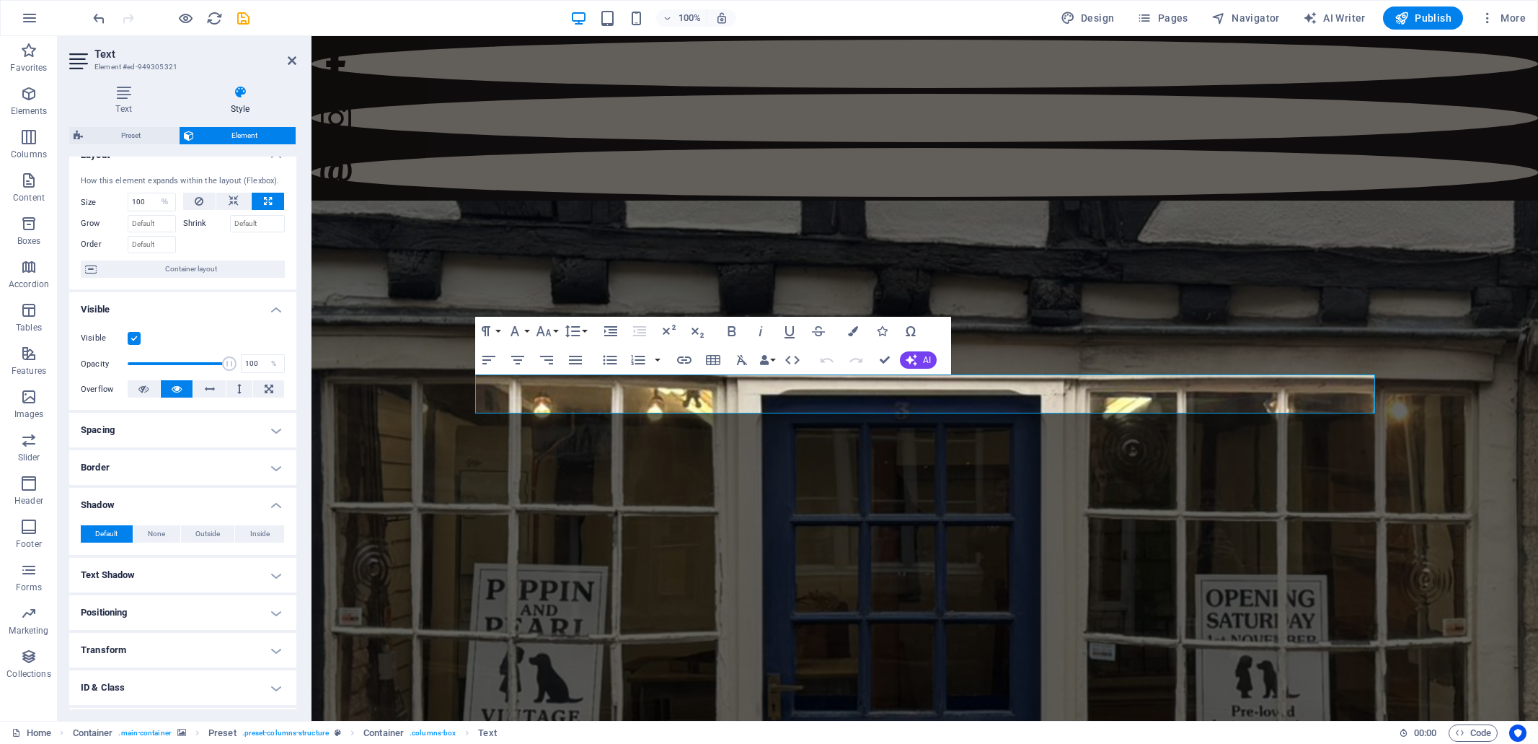
scroll to position [33, 0]
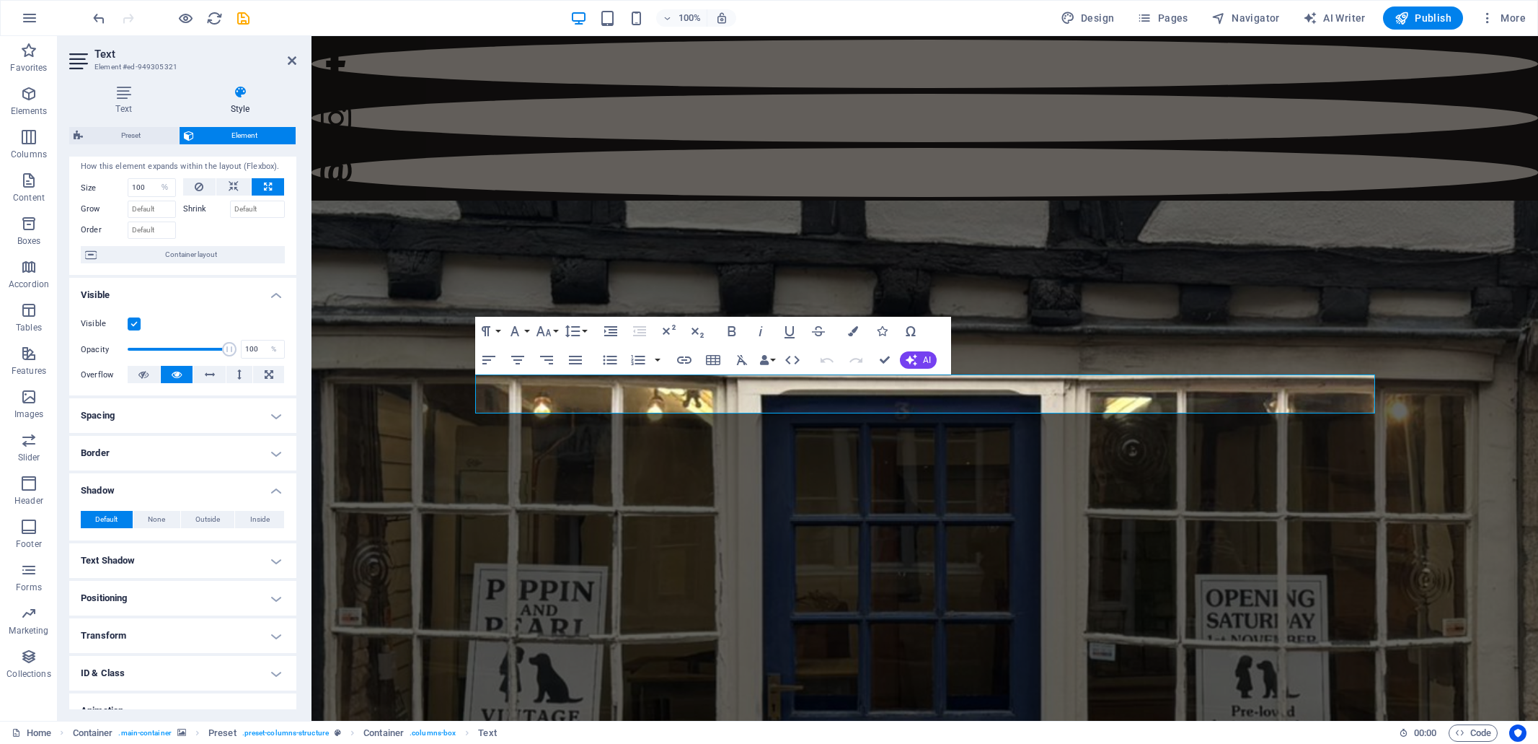
click at [275, 560] on h4 "Text Shadow" at bounding box center [182, 560] width 227 height 35
click at [242, 588] on span "Outside" at bounding box center [249, 589] width 25 height 17
type input "2"
type input "4"
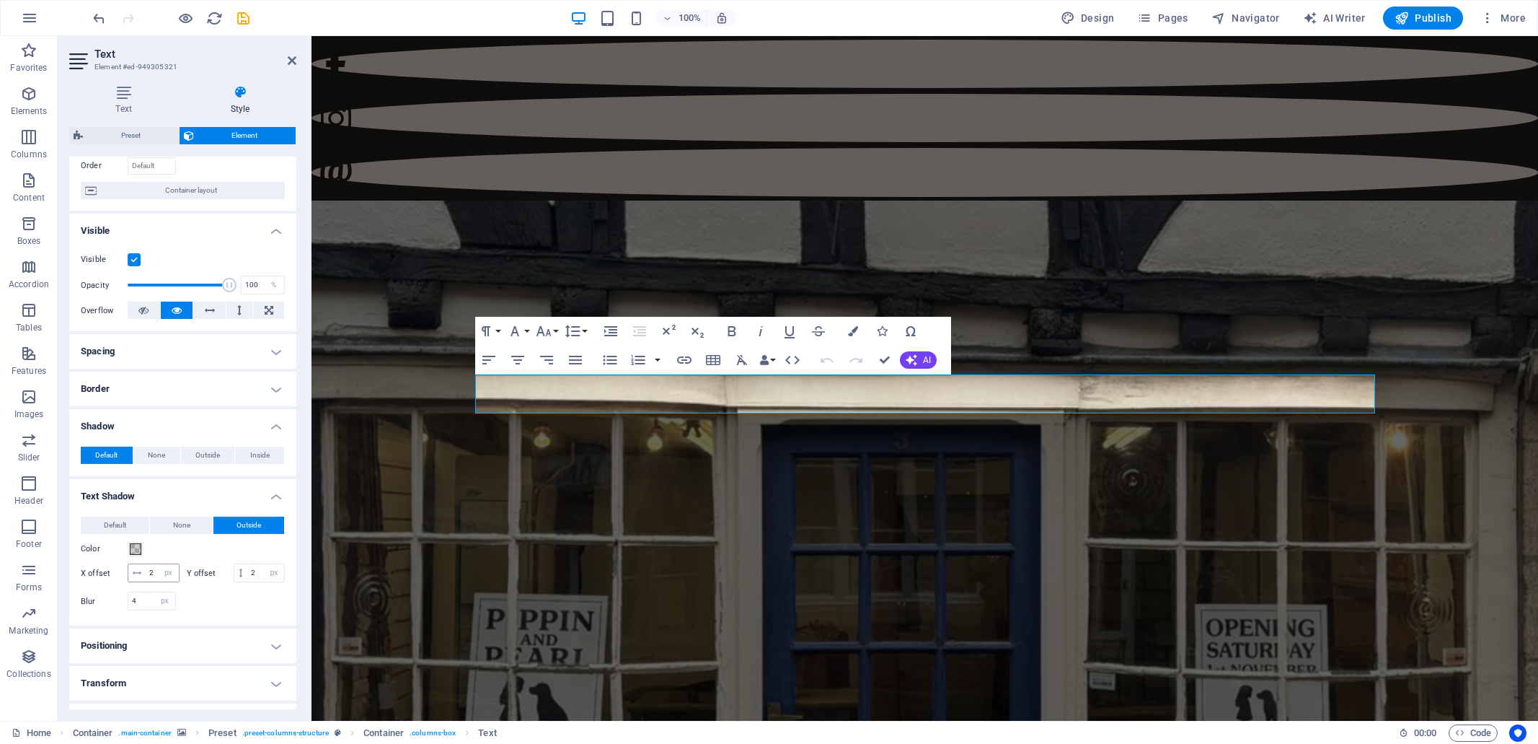
scroll to position [101, 0]
click at [135, 544] on span at bounding box center [136, 545] width 12 height 12
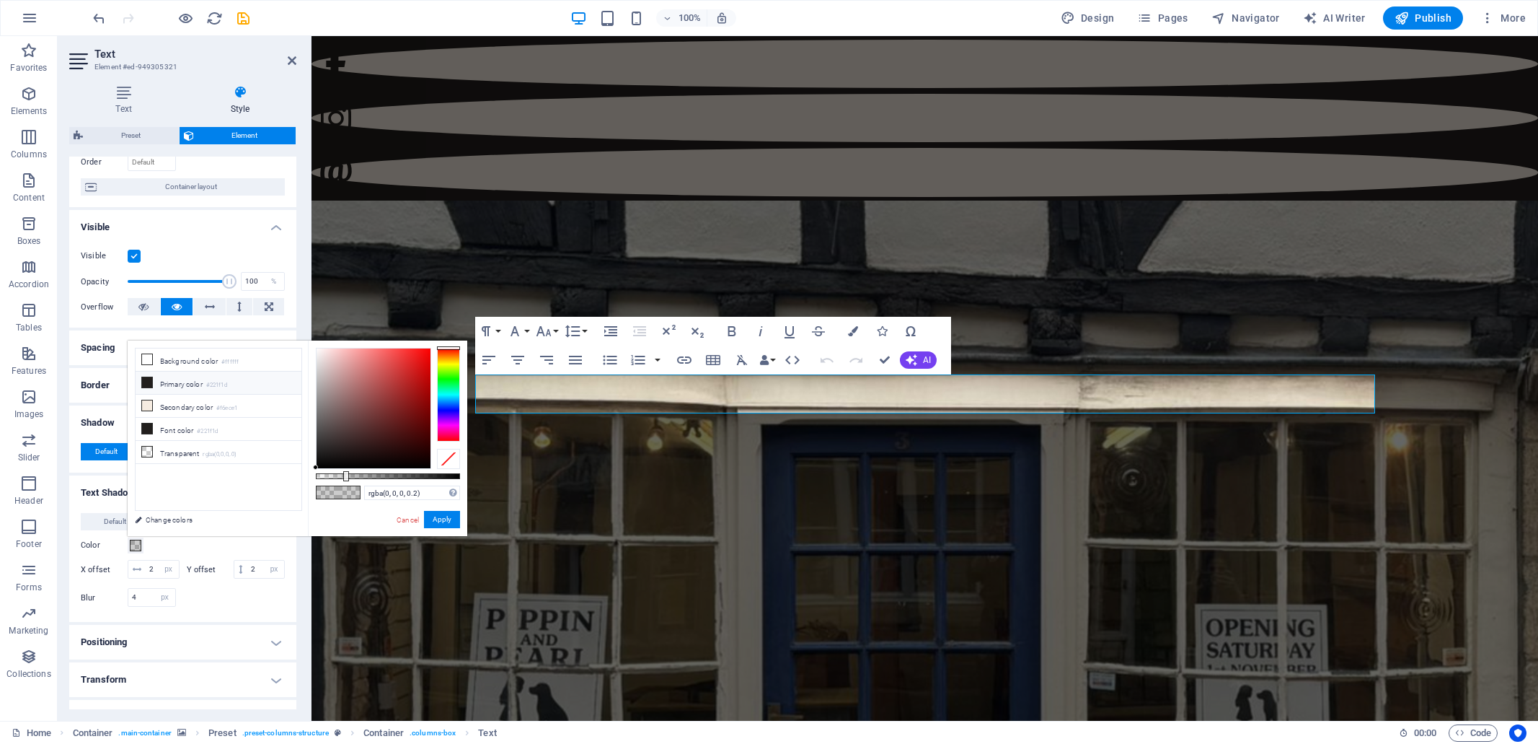
click at [149, 382] on icon at bounding box center [147, 382] width 10 height 10
type input "#221f1d"
click at [448, 521] on button "Apply" at bounding box center [442, 519] width 36 height 17
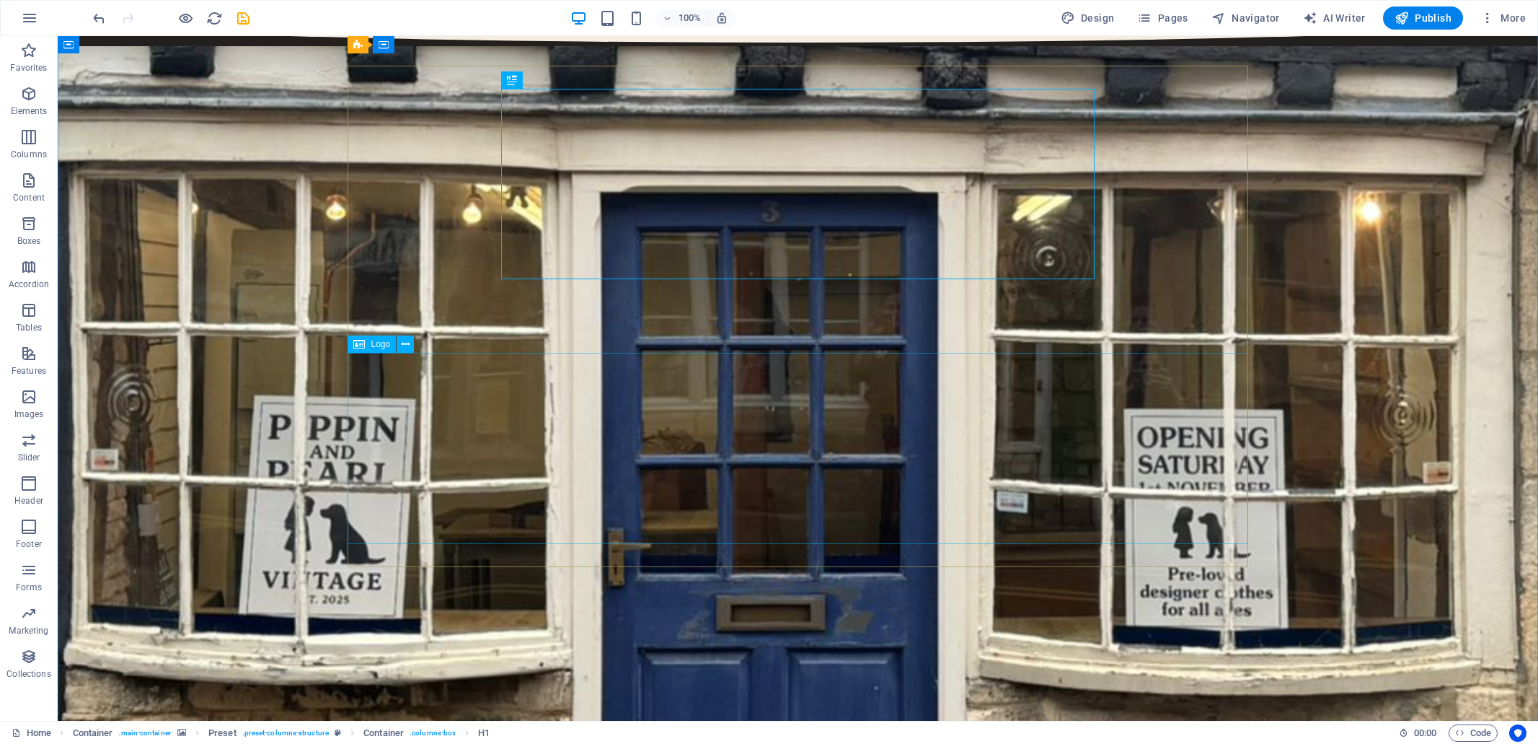
scroll to position [0, 0]
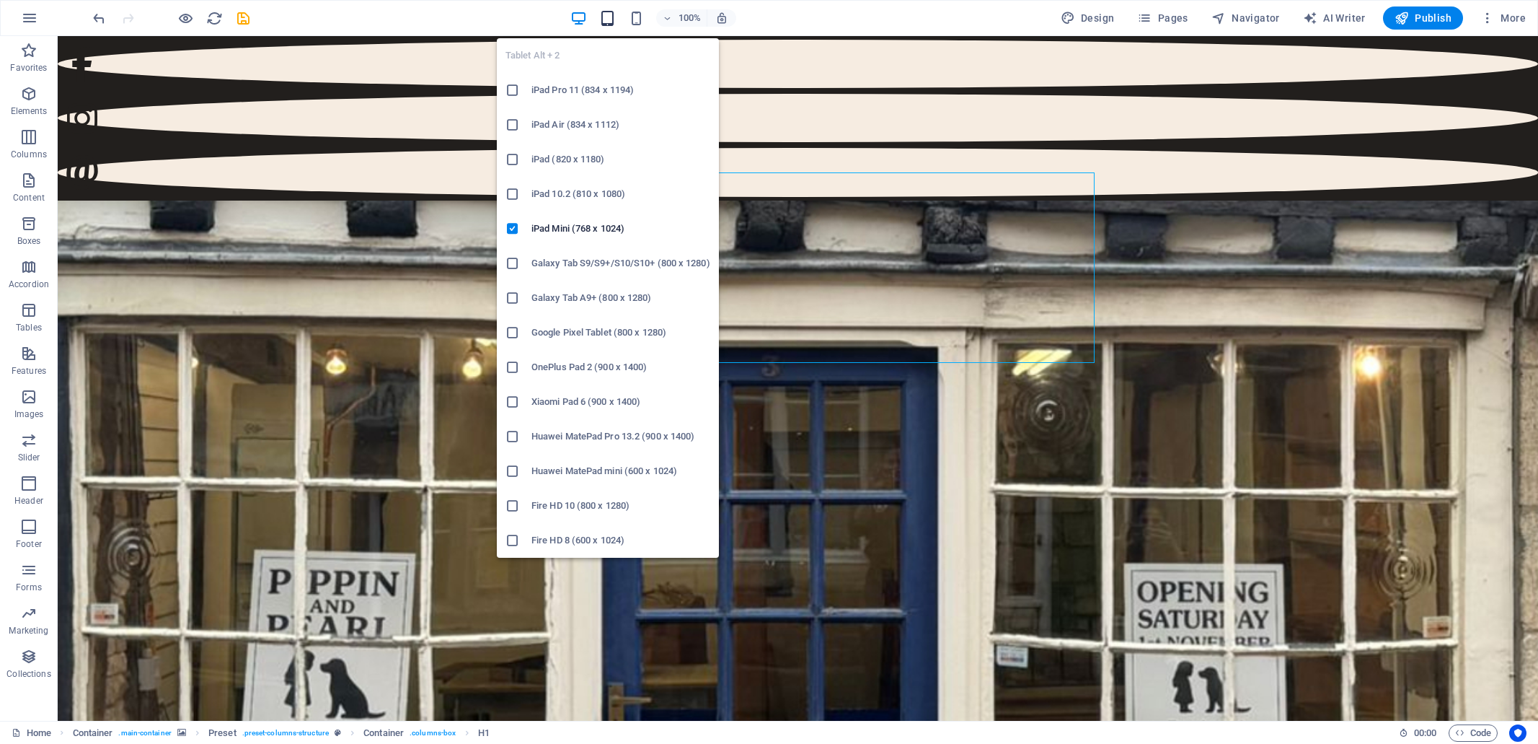
click at [611, 20] on icon "button" at bounding box center [607, 18] width 17 height 17
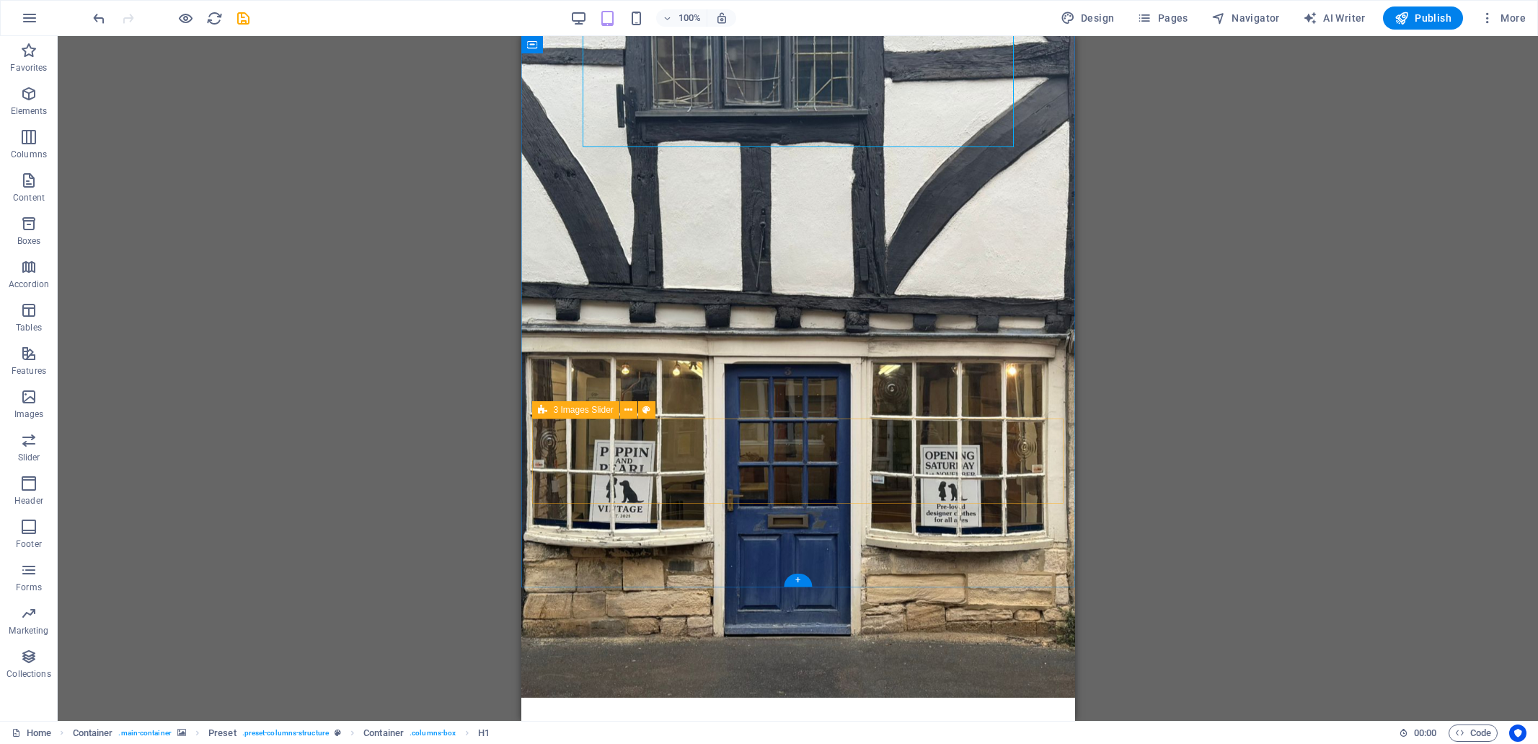
scroll to position [190, 0]
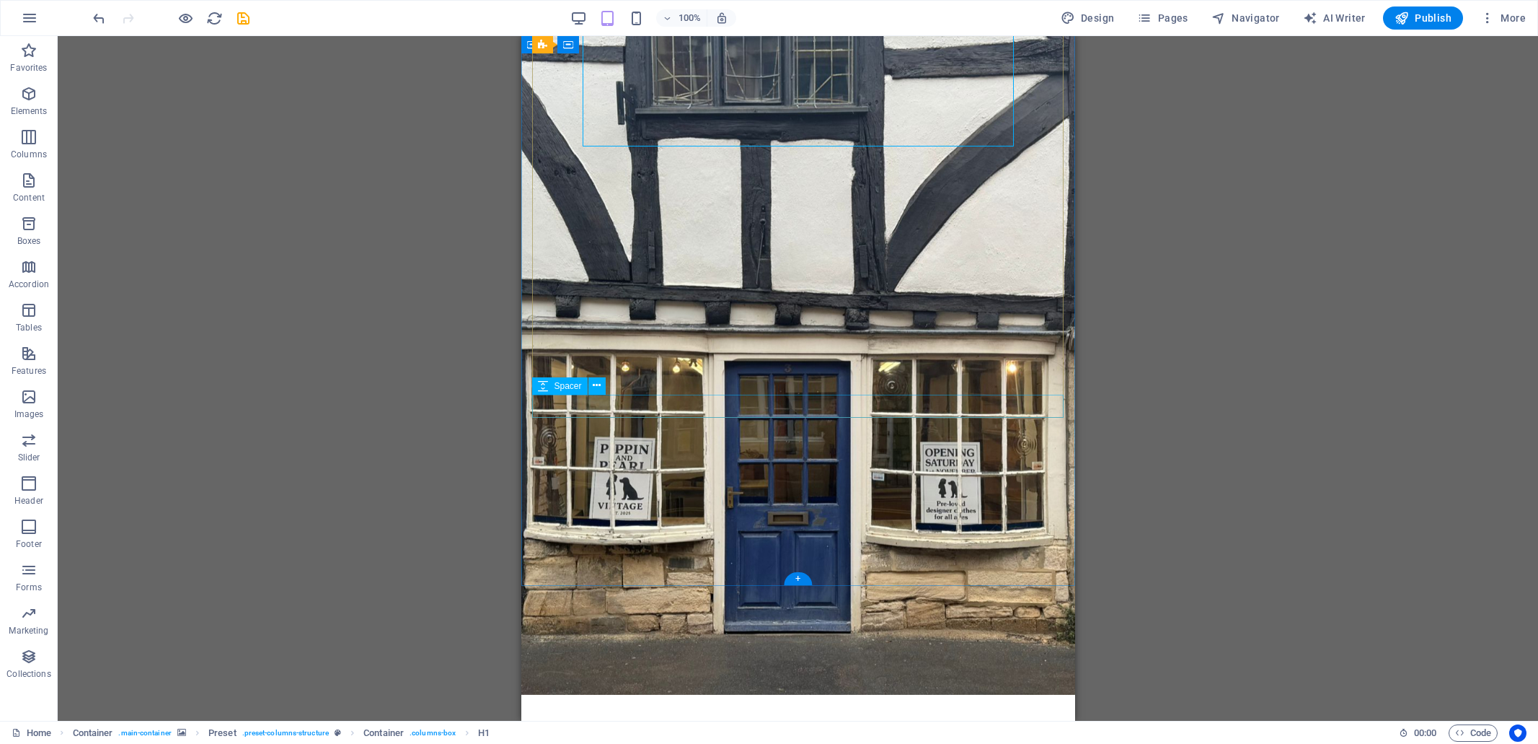
select select "rem"
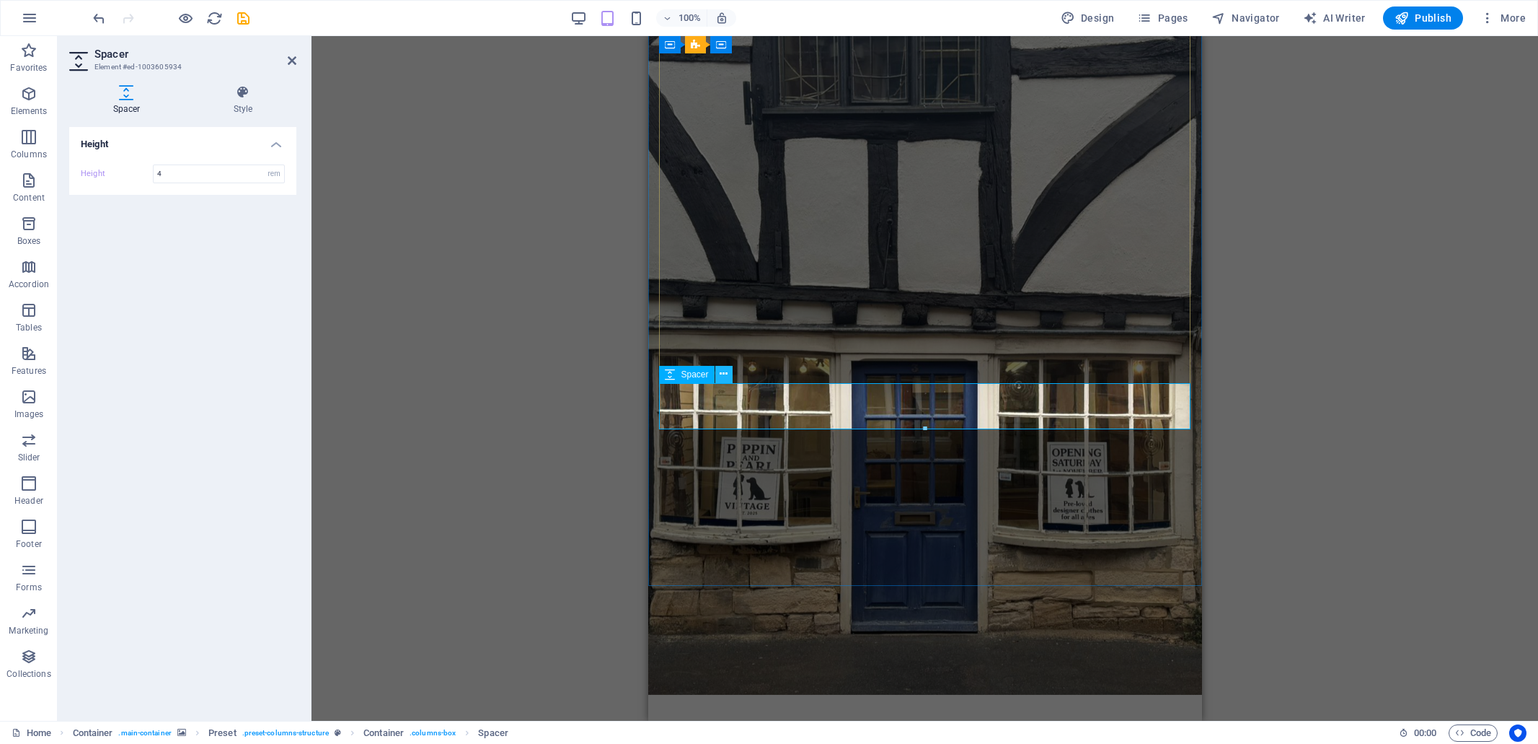
type input "4"
click at [723, 375] on icon at bounding box center [724, 373] width 8 height 15
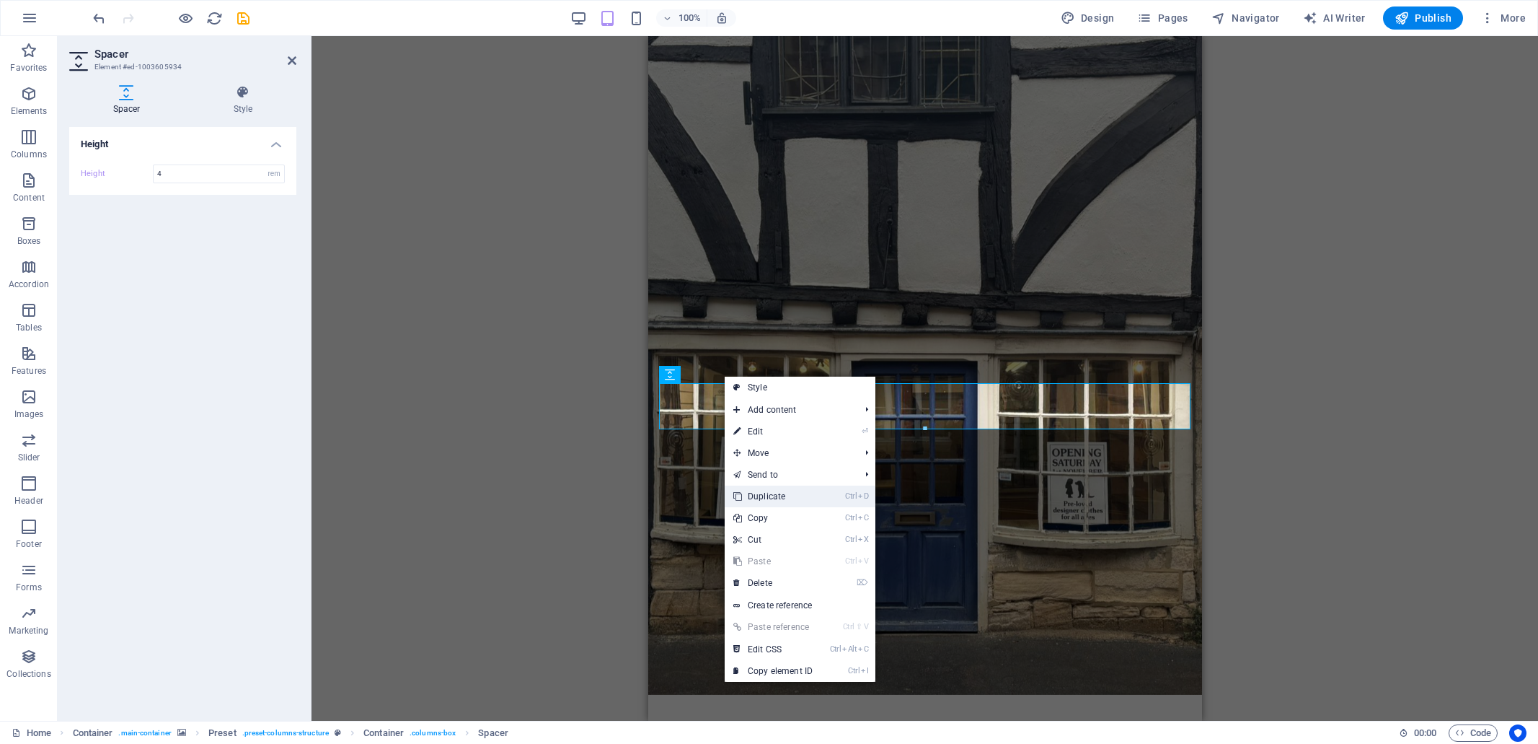
click at [775, 499] on link "Ctrl D Duplicate" at bounding box center [773, 496] width 97 height 22
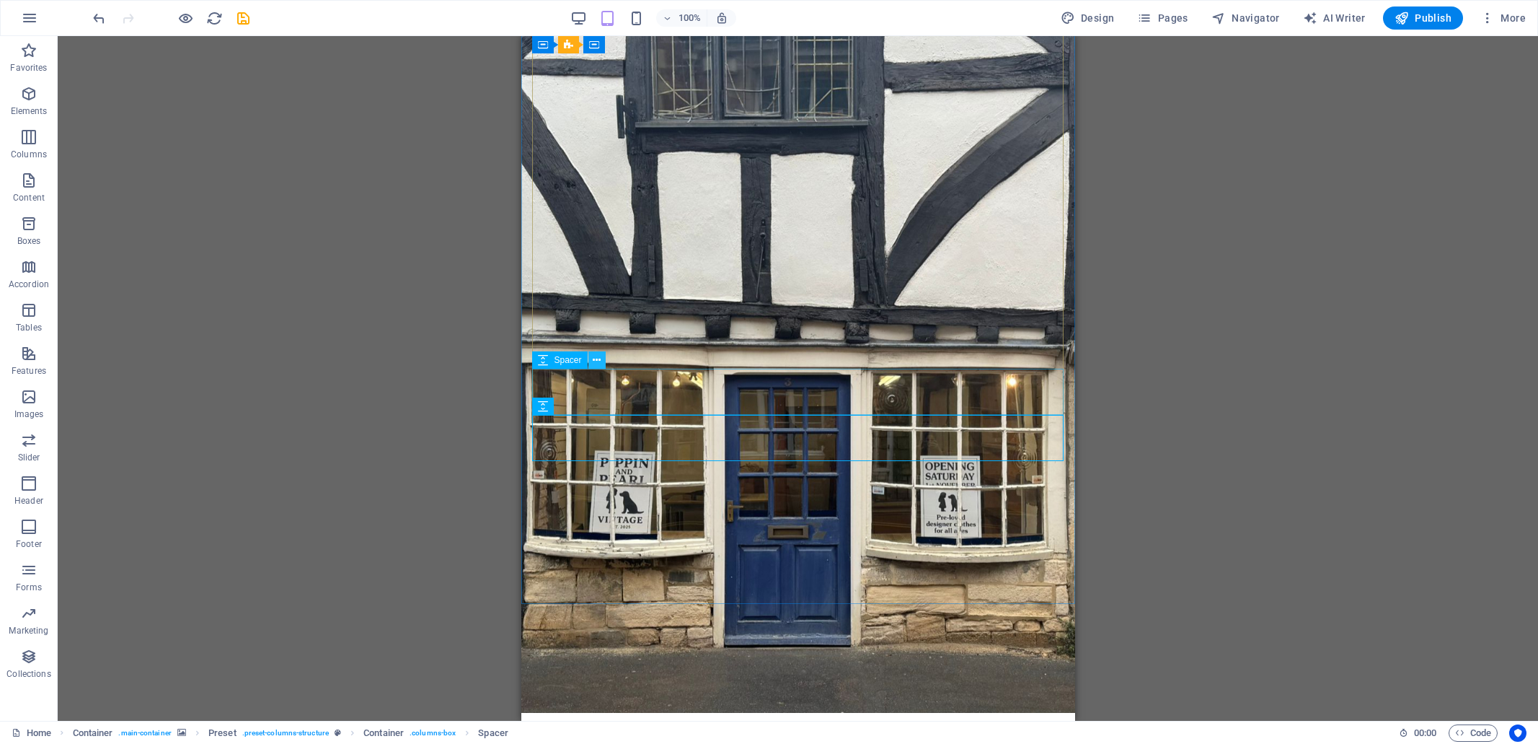
click at [594, 363] on icon at bounding box center [597, 360] width 8 height 15
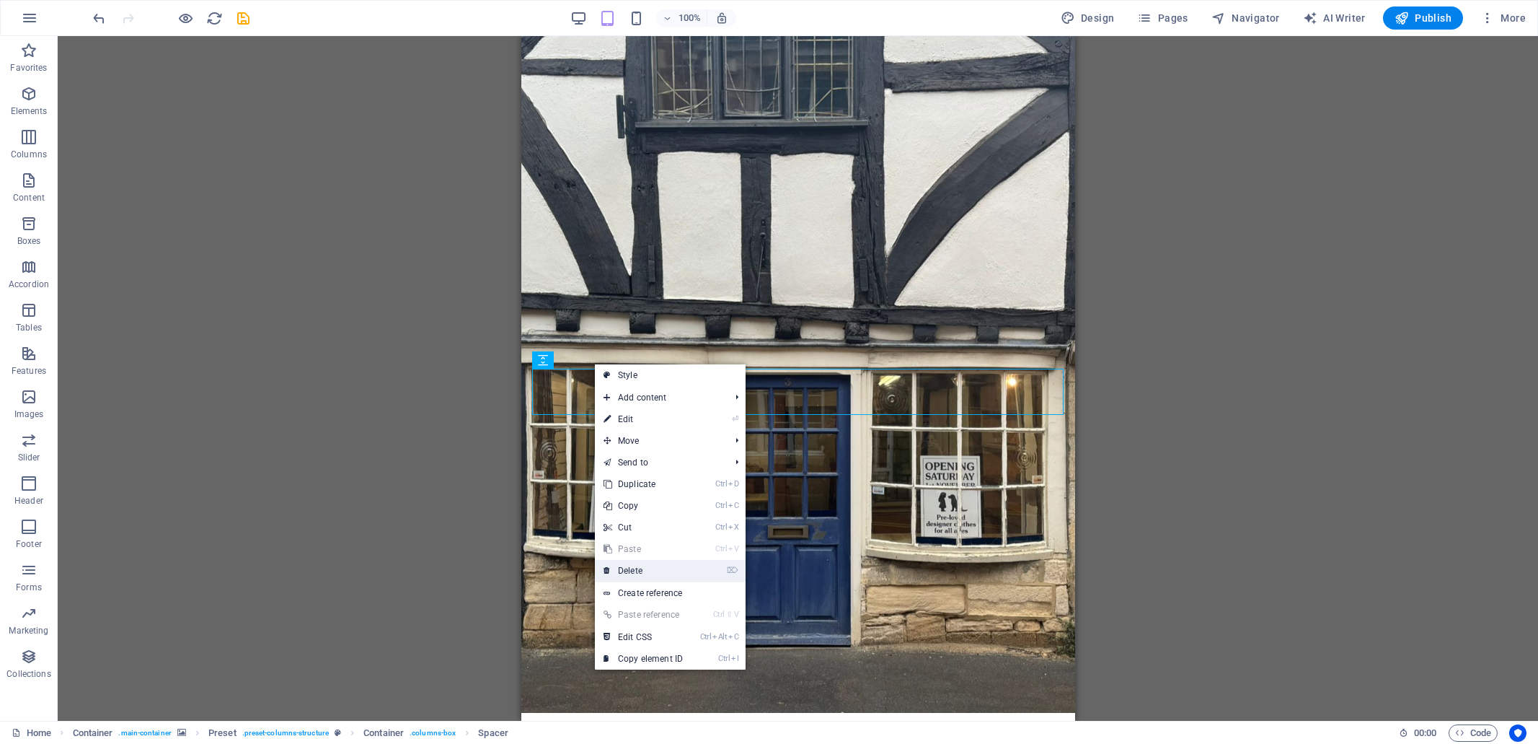
click at [638, 573] on link "⌦ Delete" at bounding box center [643, 571] width 97 height 22
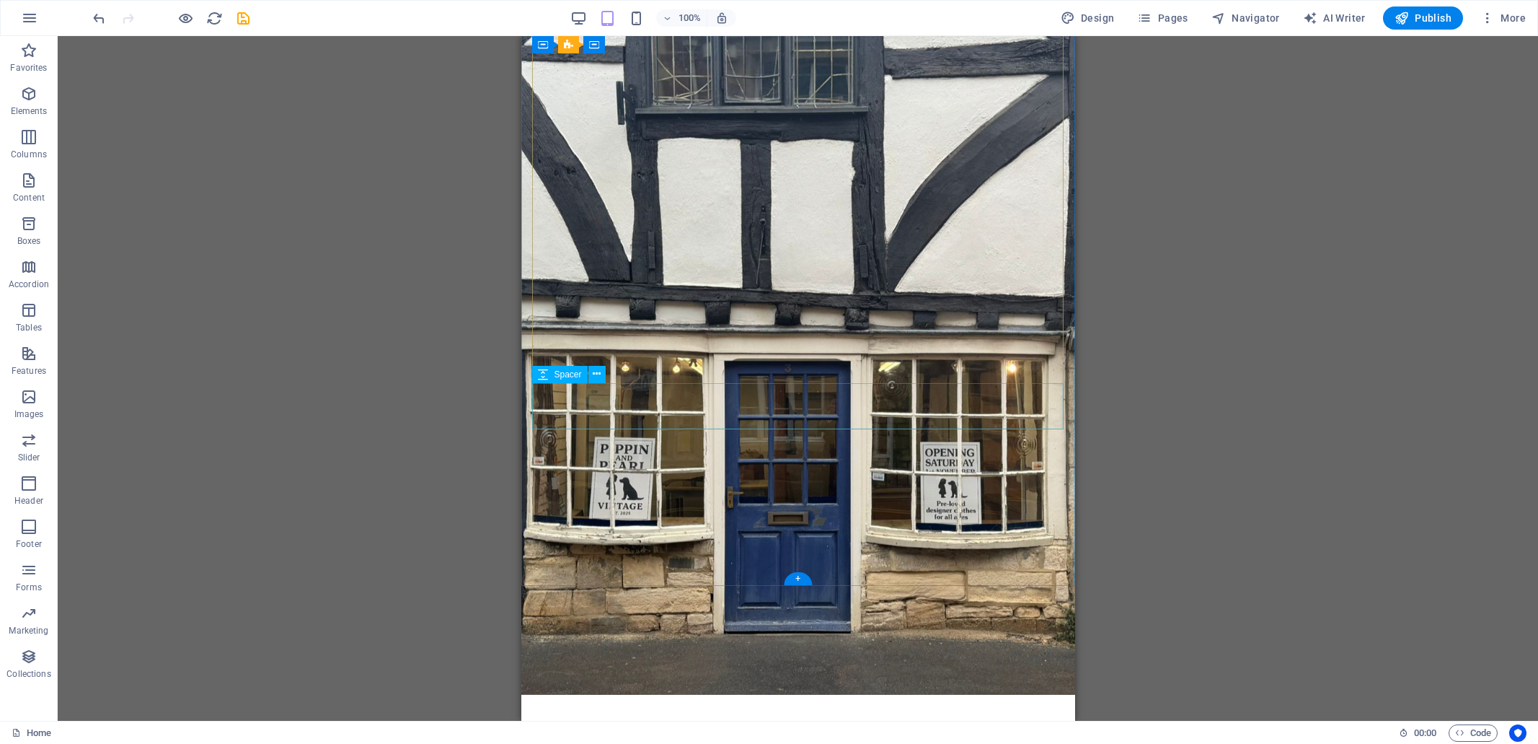
select select "rem"
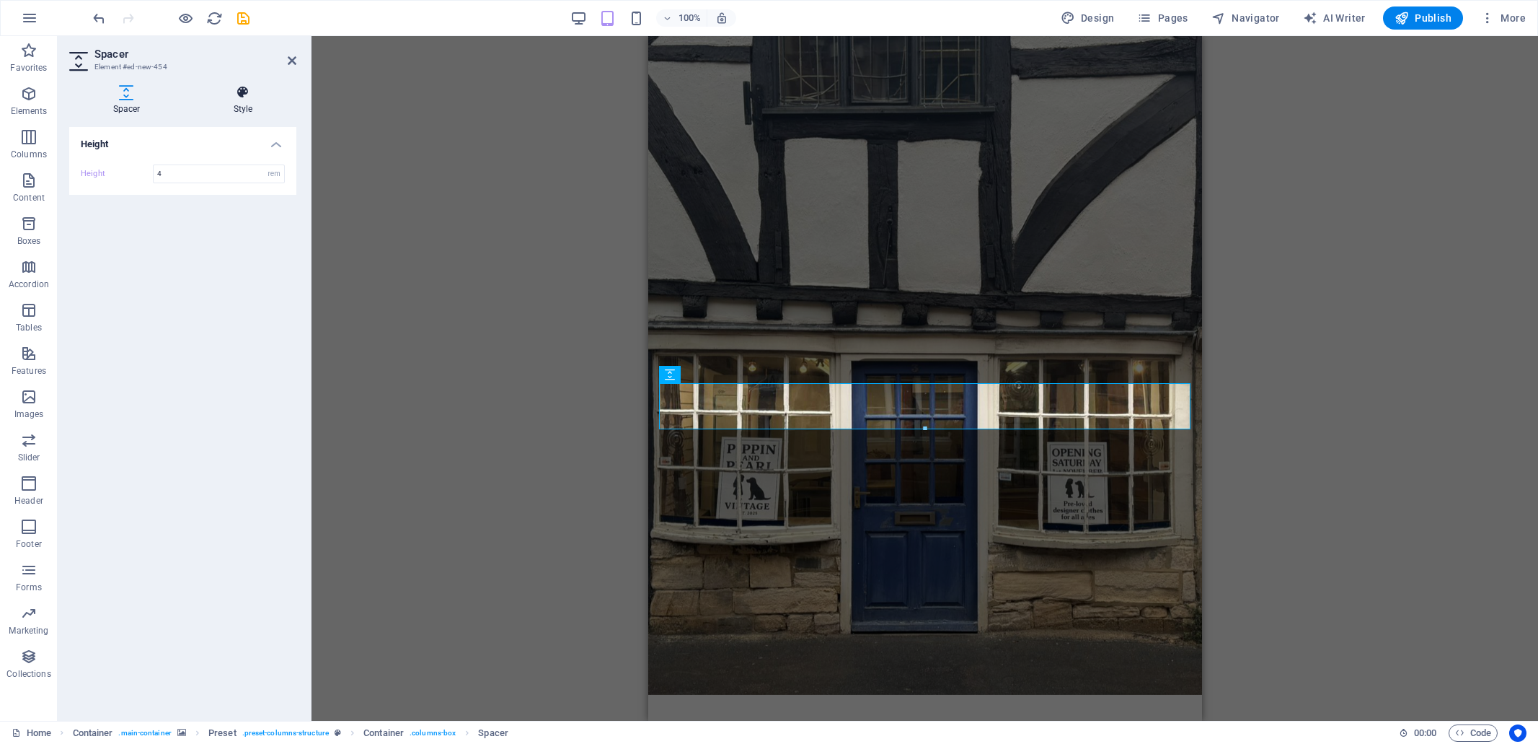
drag, startPoint x: 247, startPoint y: 96, endPoint x: 247, endPoint y: 107, distance: 10.8
click at [247, 97] on icon at bounding box center [243, 92] width 107 height 14
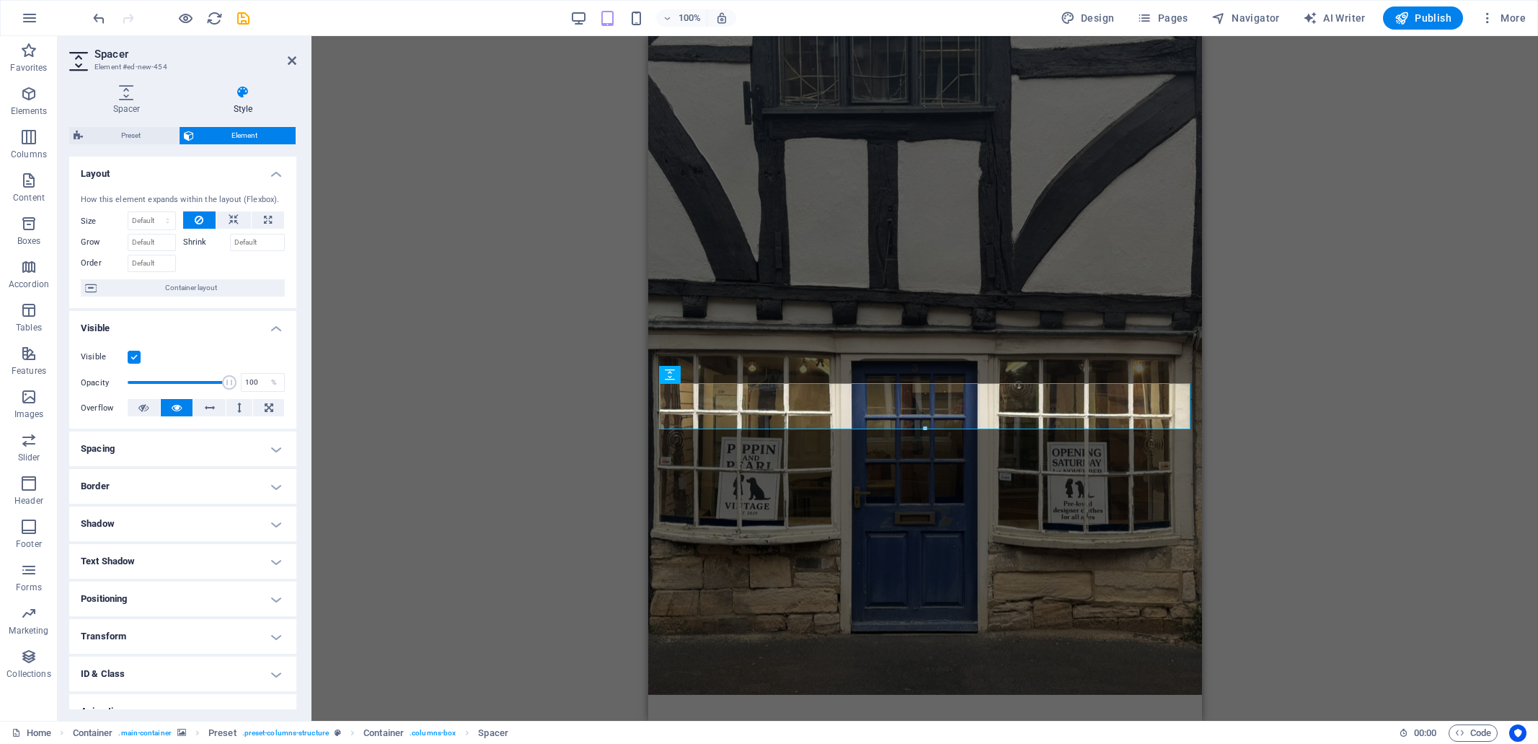
click at [134, 459] on h4 "Spacing" at bounding box center [182, 448] width 227 height 35
drag, startPoint x: 239, startPoint y: 501, endPoint x: 226, endPoint y: 507, distance: 13.5
click at [237, 503] on span "Custom" at bounding box center [256, 501] width 50 height 17
click at [175, 552] on input "number" at bounding box center [190, 551] width 43 height 17
type input "2"
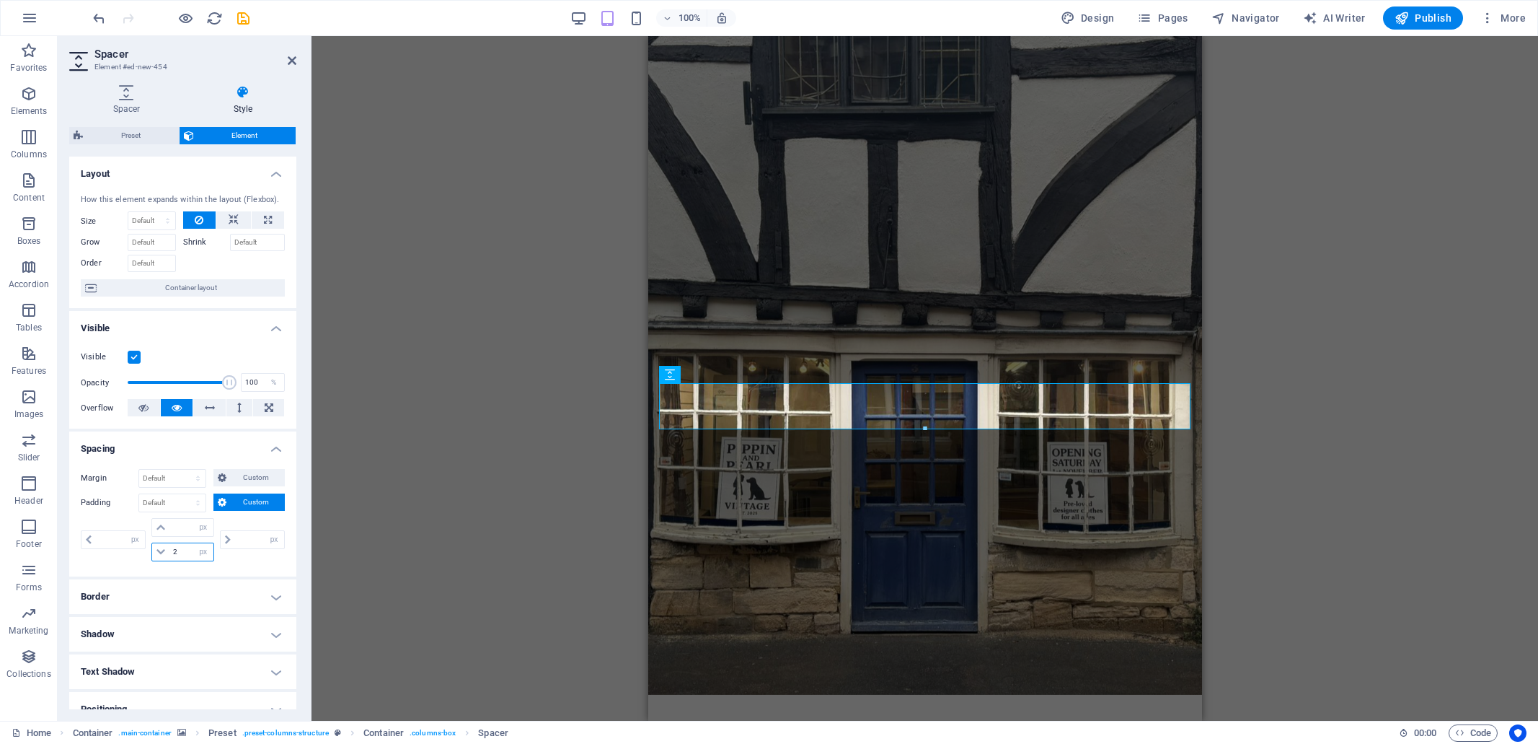
type input "0"
type input "20"
type input "0"
type input "20"
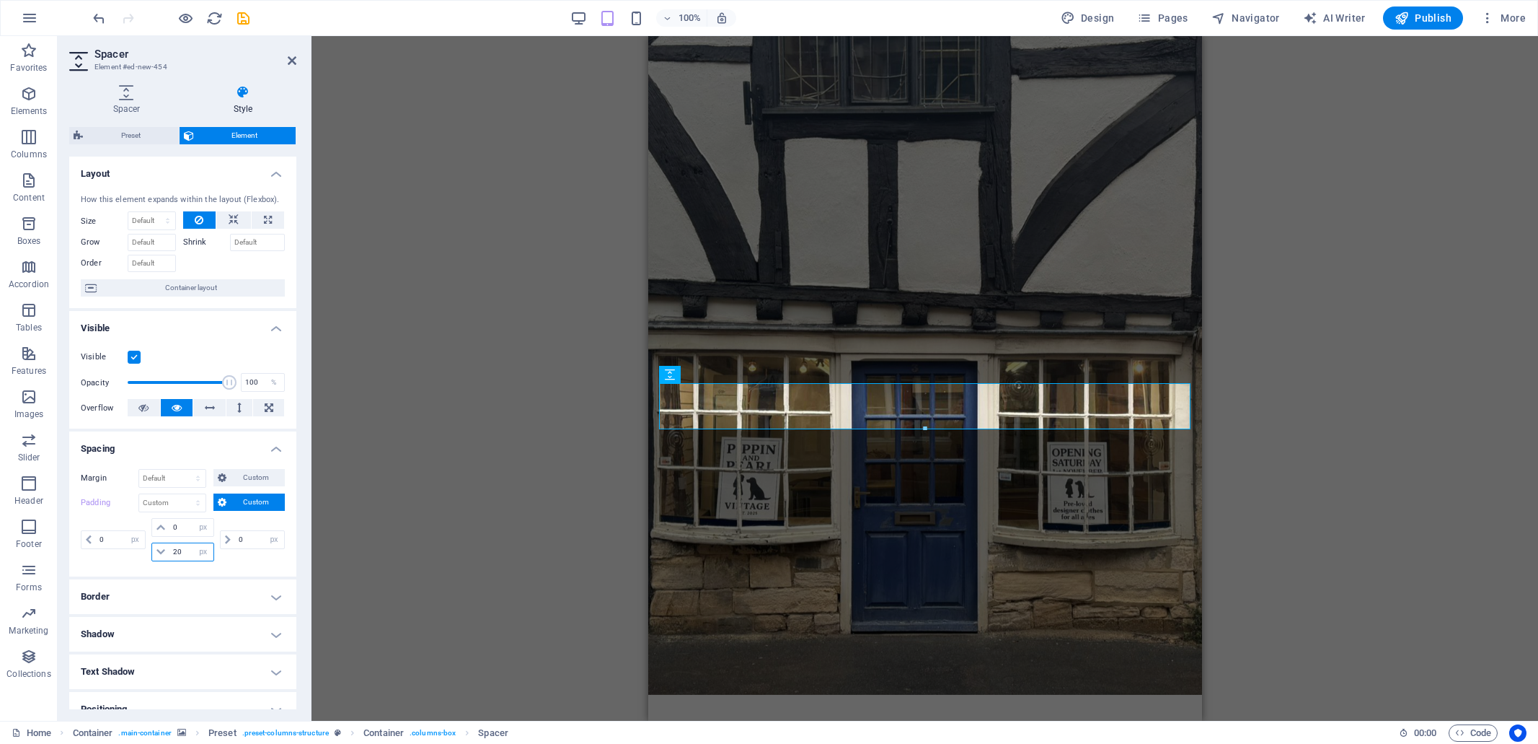
click at [190, 551] on input "20" at bounding box center [190, 551] width 43 height 17
drag, startPoint x: 185, startPoint y: 551, endPoint x: 167, endPoint y: 554, distance: 18.3
click at [167, 554] on div "20 px rem % vh vw" at bounding box center [182, 551] width 62 height 19
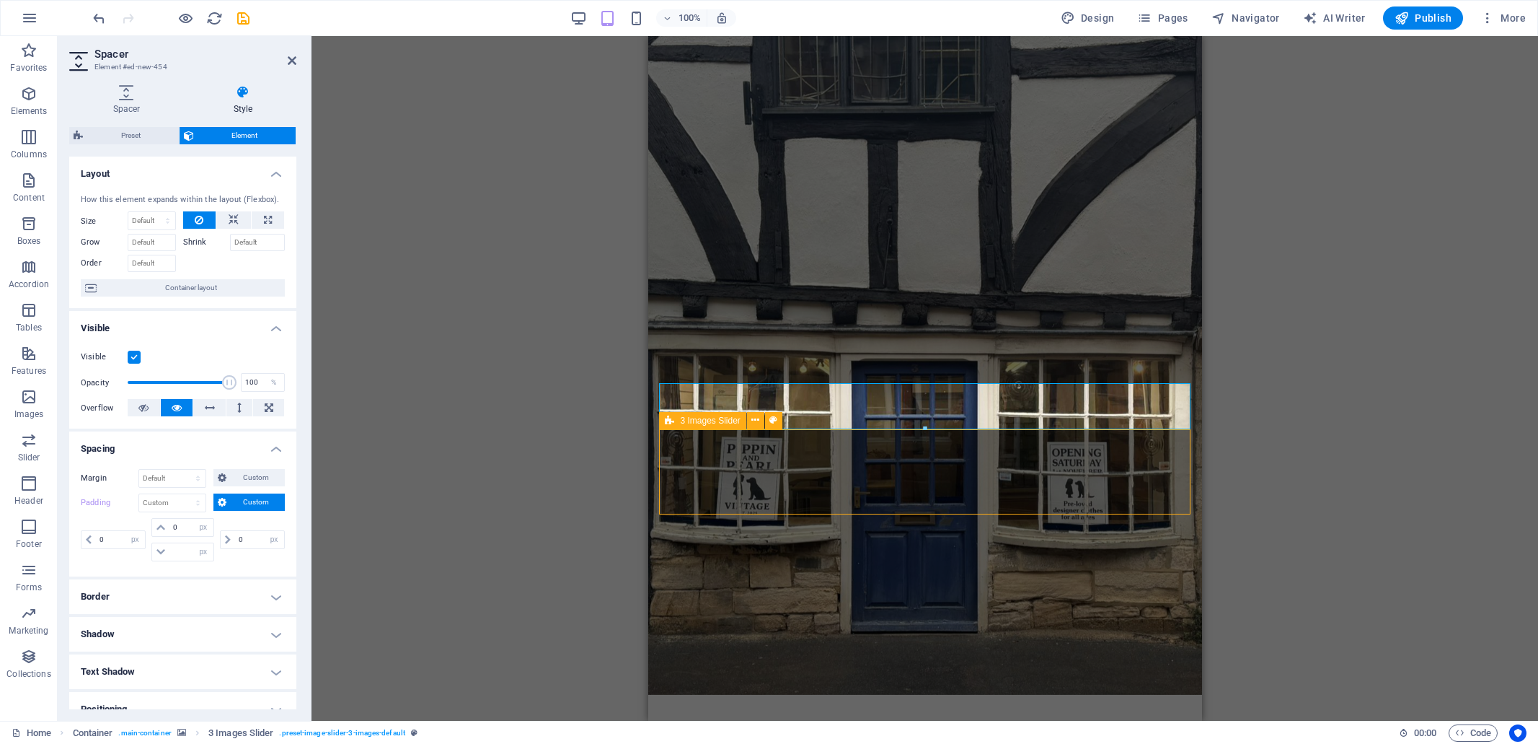
select select "region"
select select "rem"
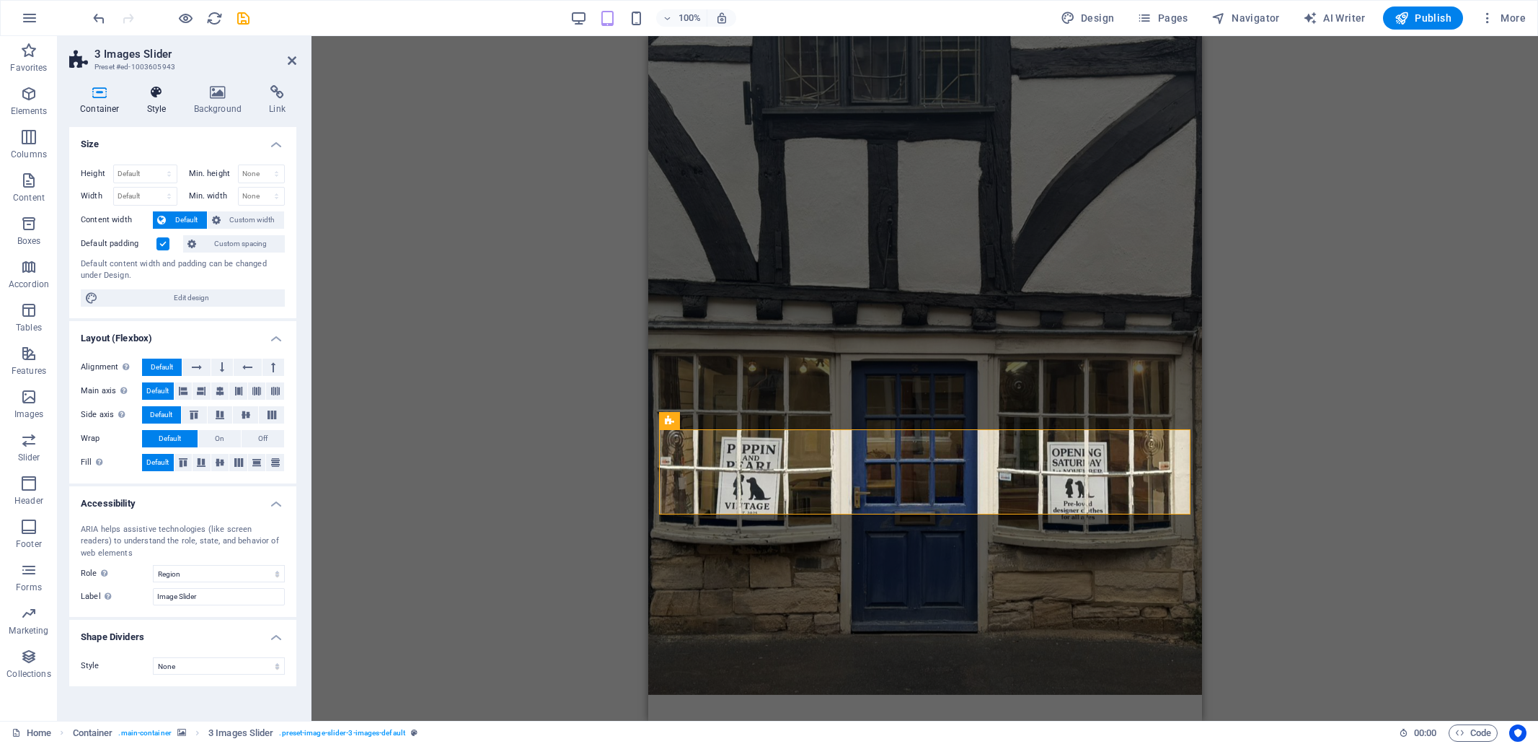
click at [162, 98] on icon at bounding box center [156, 92] width 41 height 14
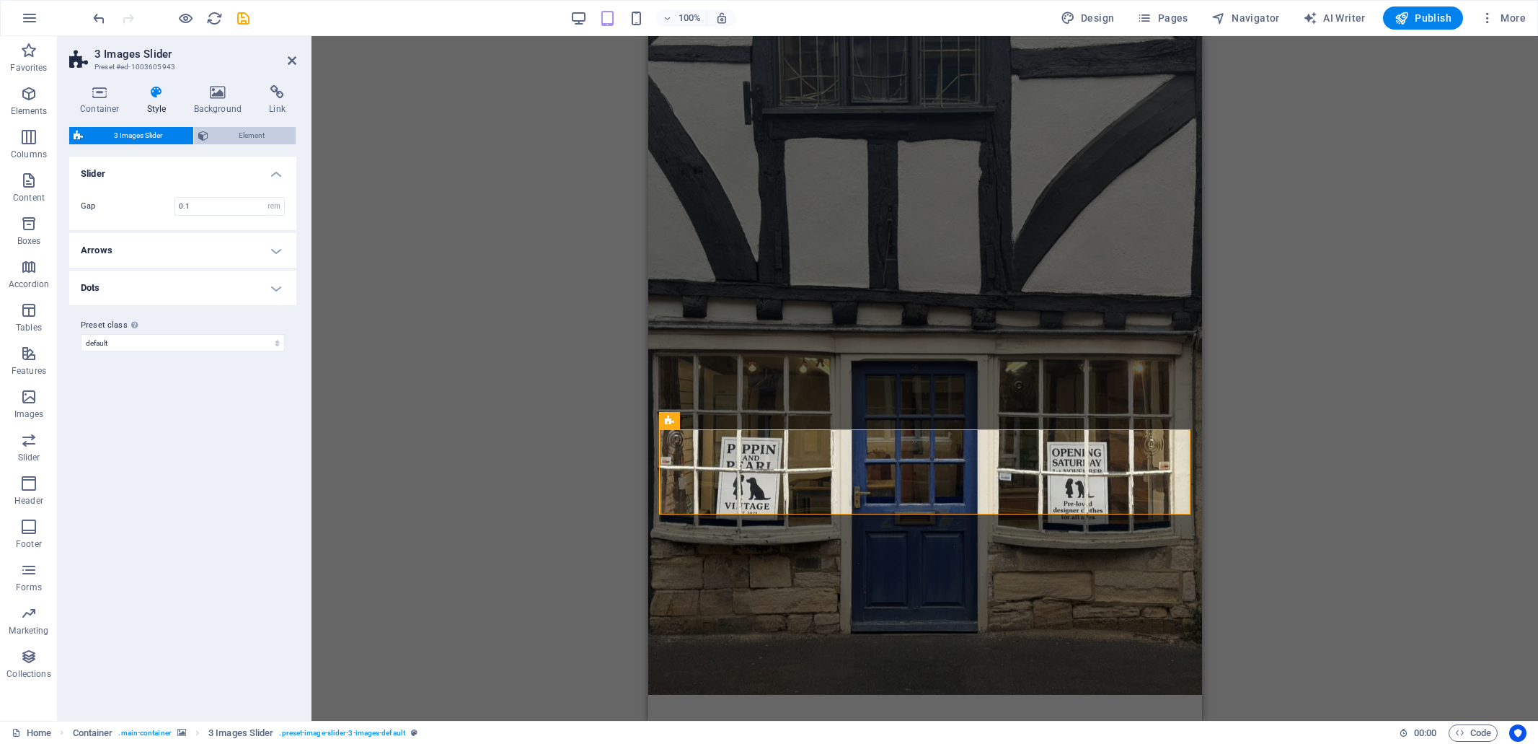
click at [245, 135] on span "Element" at bounding box center [252, 135] width 79 height 17
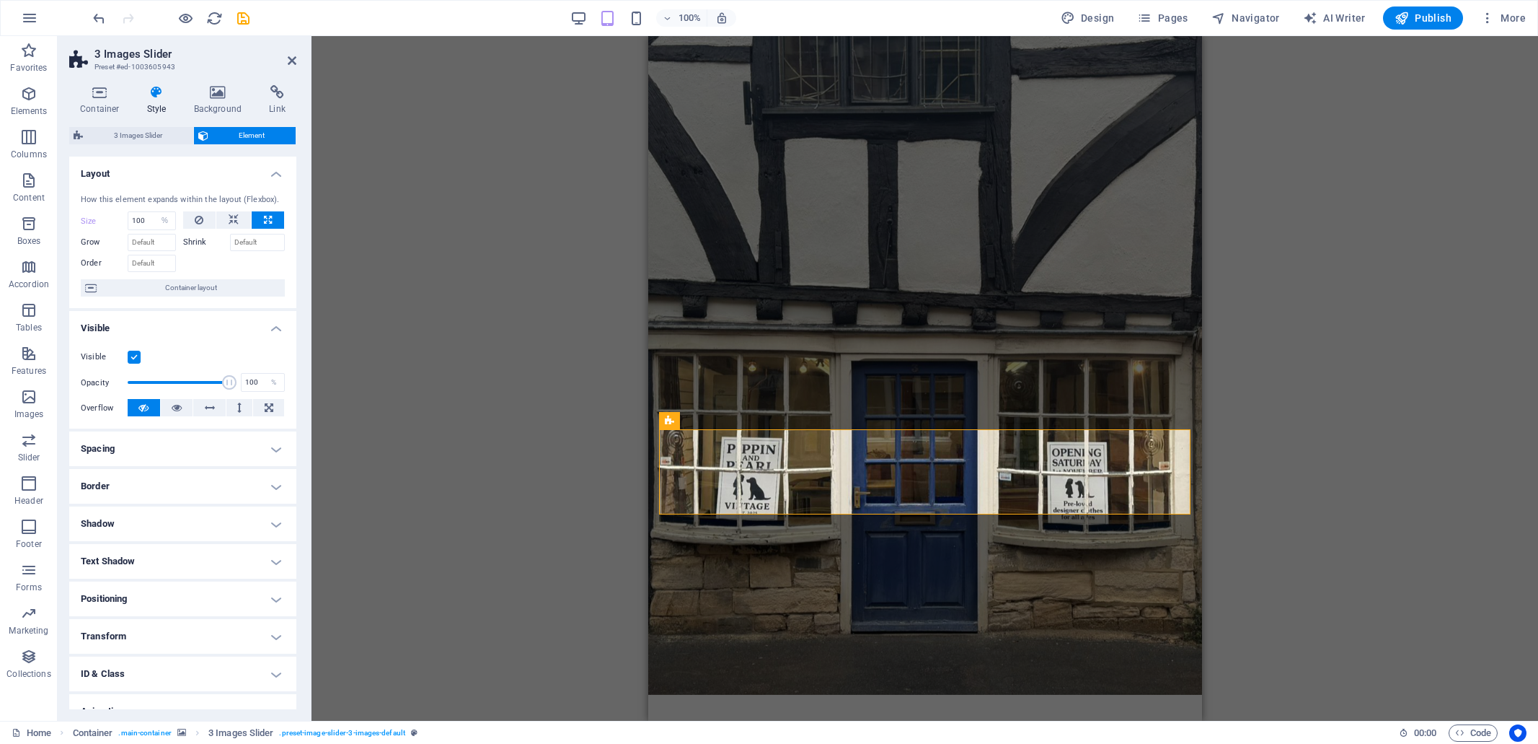
click at [113, 454] on h4 "Spacing" at bounding box center [182, 448] width 227 height 35
drag, startPoint x: 244, startPoint y: 503, endPoint x: 214, endPoint y: 515, distance: 32.0
click at [243, 504] on span "Custom" at bounding box center [256, 501] width 50 height 17
click at [185, 527] on input "number" at bounding box center [190, 527] width 43 height 17
type input "20"
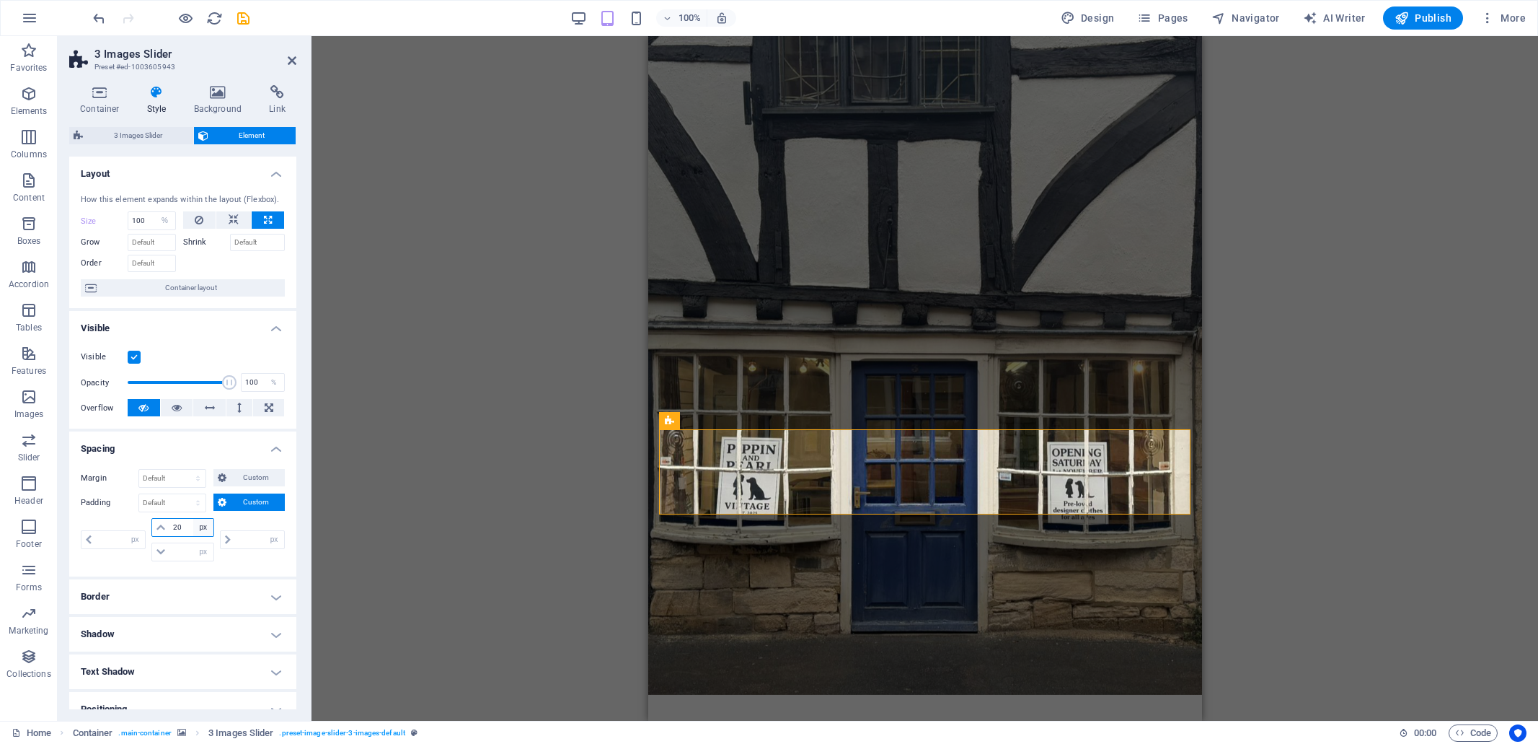
type input "0"
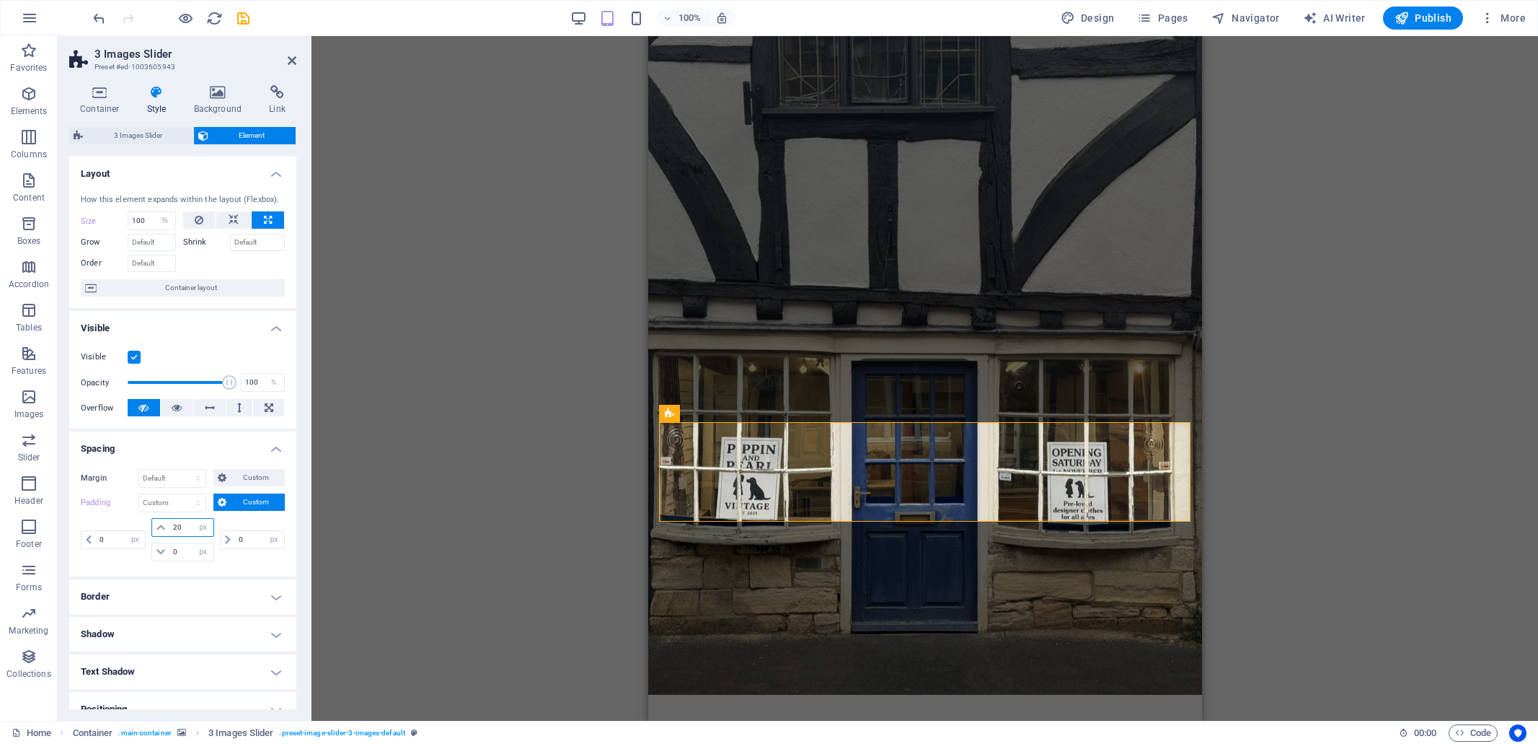
type input "20"
click at [1279, 482] on div "Drag here to replace the existing content. Press “Ctrl” if you want to create a…" at bounding box center [925, 378] width 1227 height 684
click at [265, 408] on icon at bounding box center [269, 407] width 9 height 17
click at [206, 410] on icon at bounding box center [210, 407] width 10 height 17
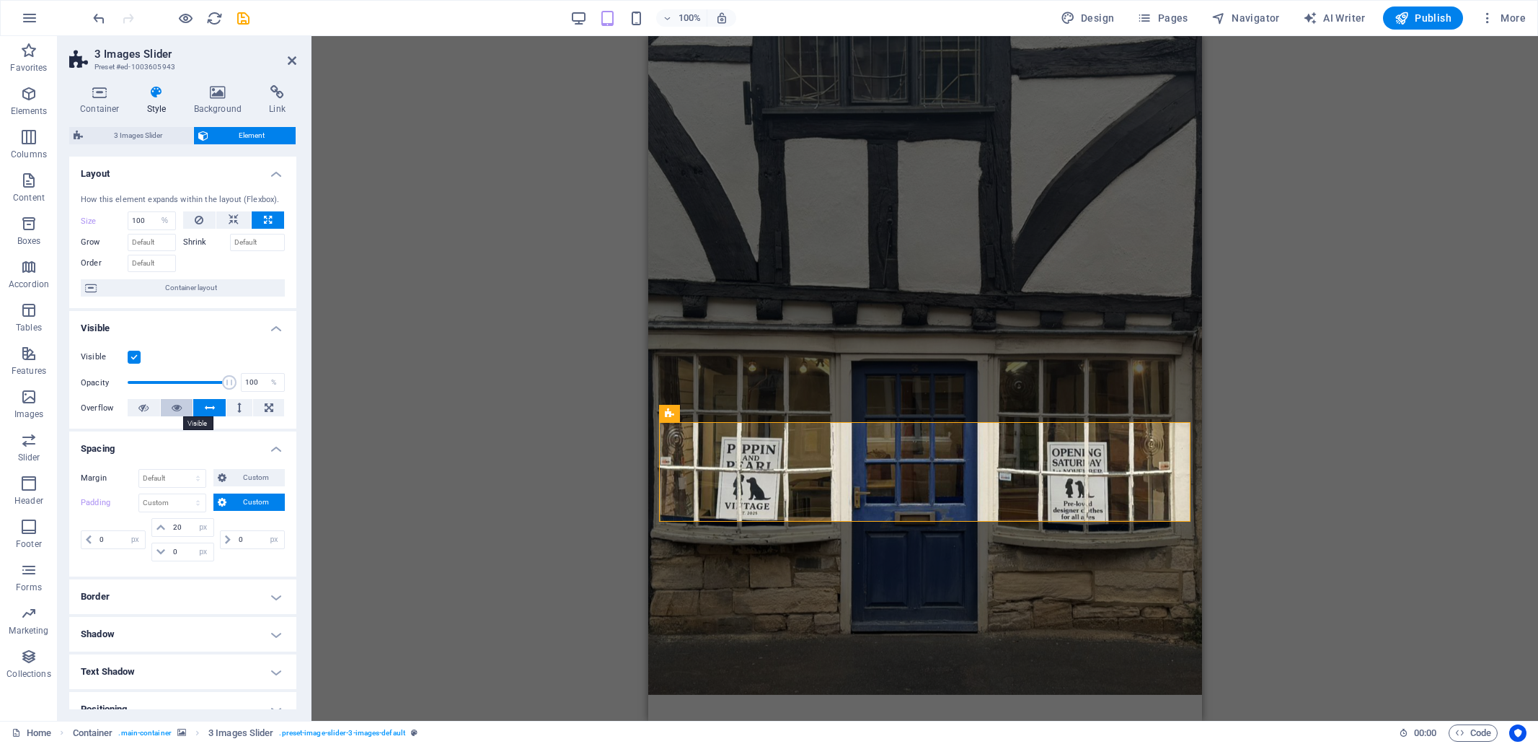
click at [172, 410] on icon at bounding box center [177, 407] width 10 height 17
click at [147, 410] on icon at bounding box center [143, 407] width 10 height 17
click at [565, 361] on div "Drag here to replace the existing content. Press “Ctrl” if you want to create a…" at bounding box center [925, 378] width 1227 height 684
click at [1281, 556] on div "Drag here to replace the existing content. Press “Ctrl” if you want to create a…" at bounding box center [925, 378] width 1227 height 684
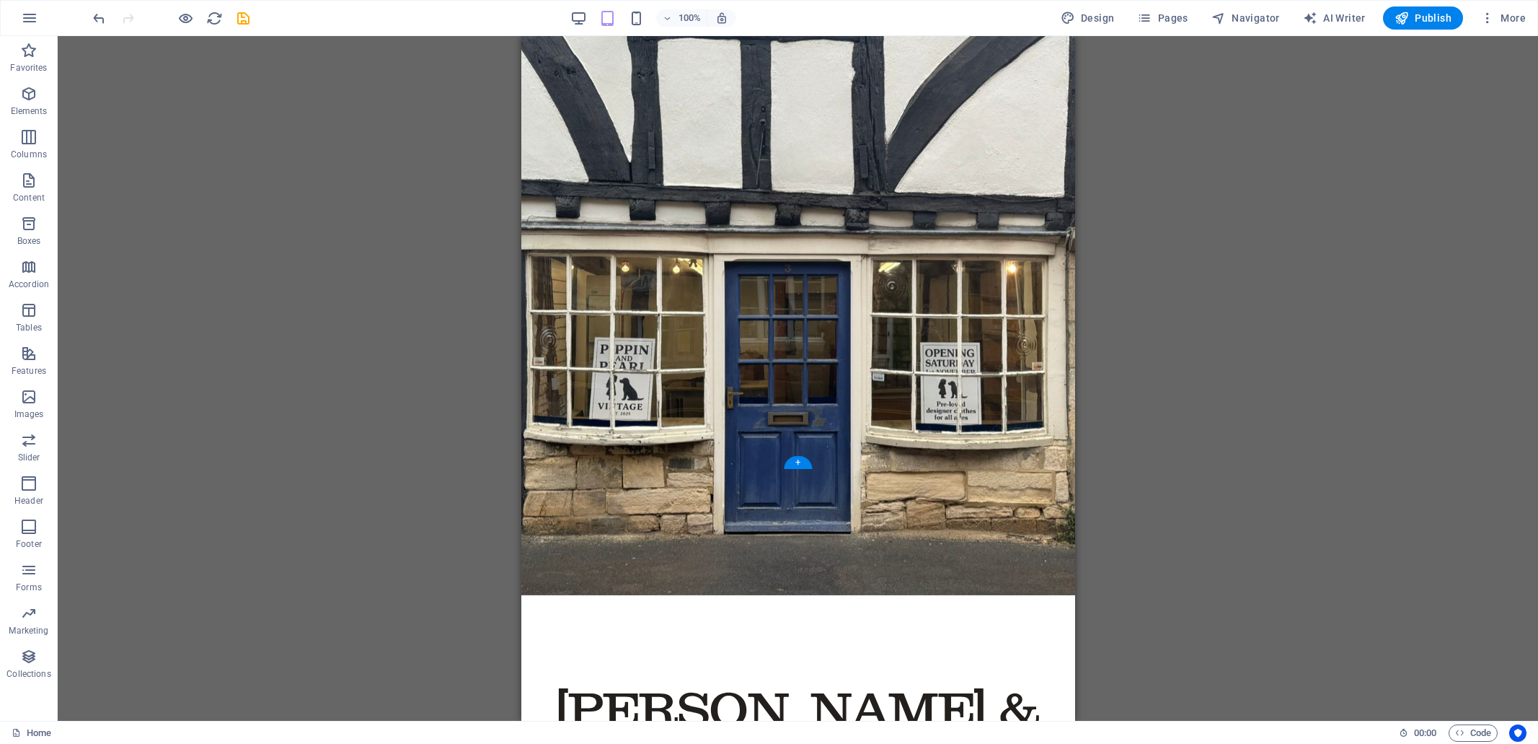
scroll to position [321, 0]
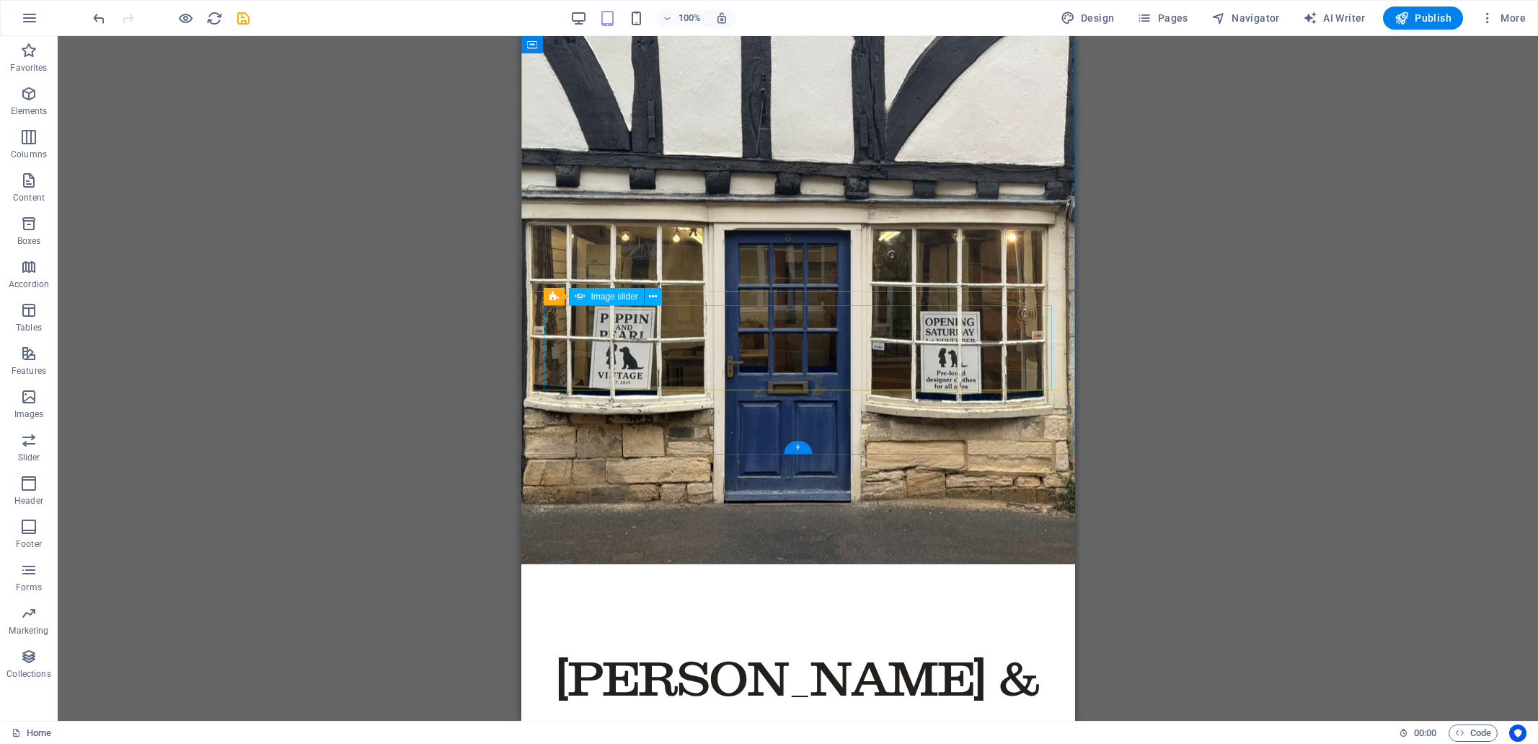
select select "px"
select select "ms"
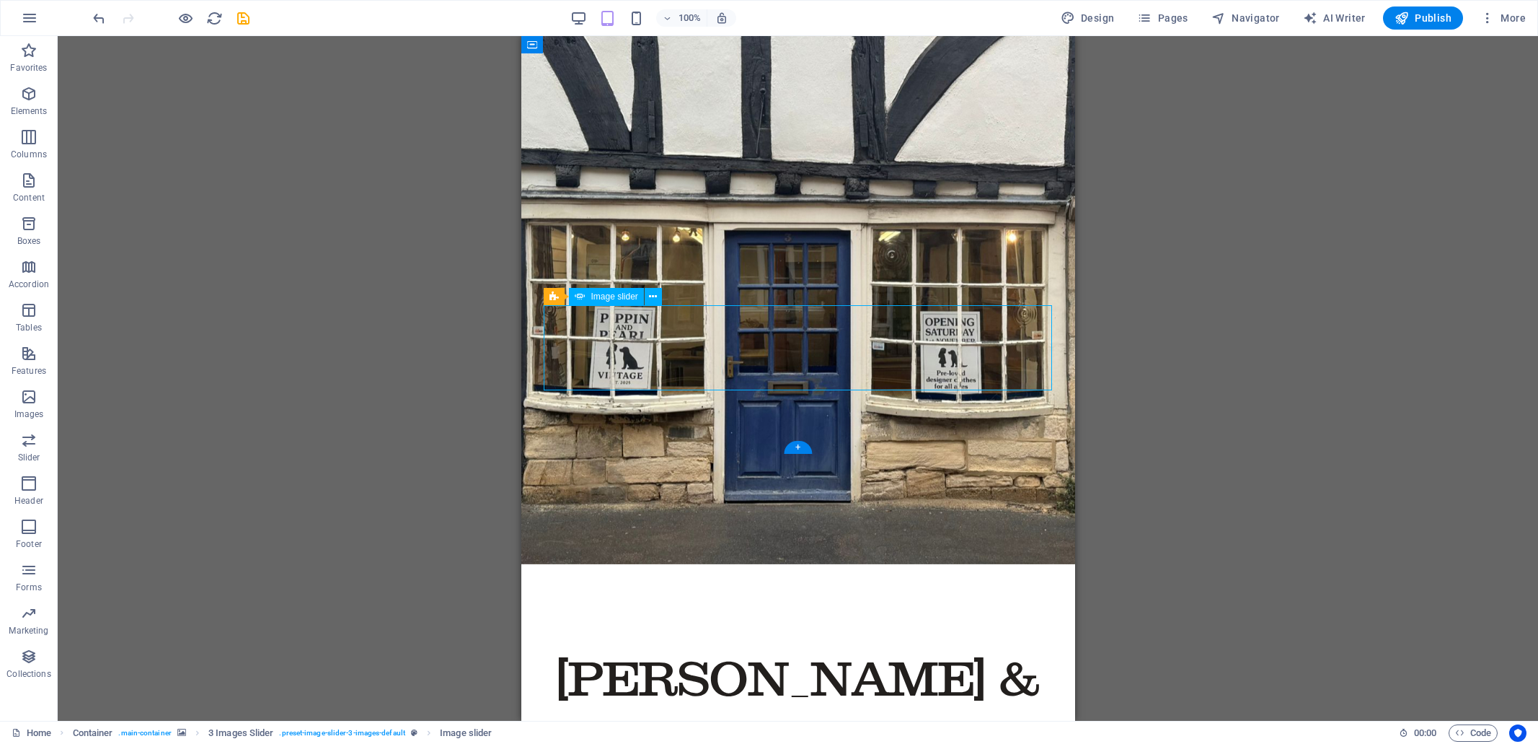
select select "s"
select select "progressive"
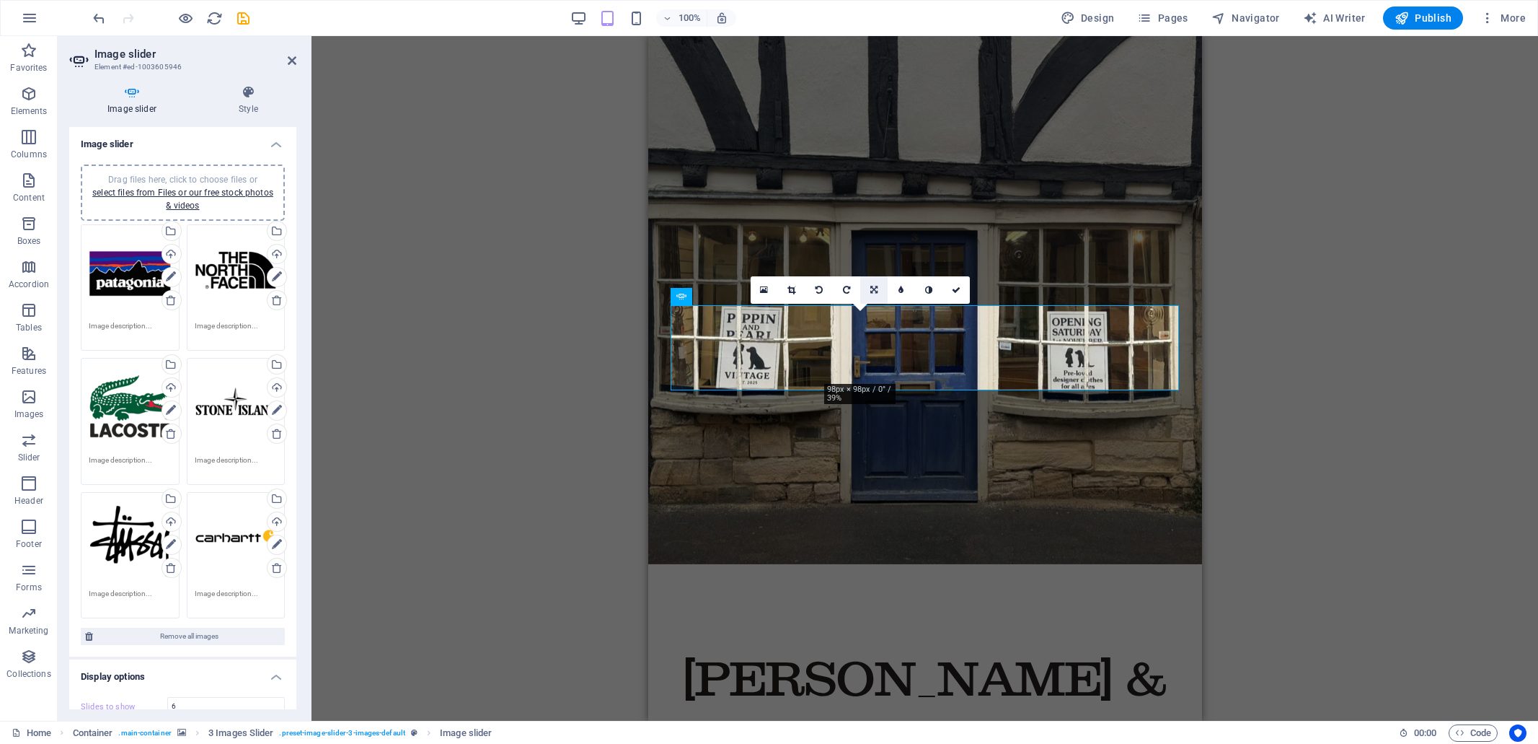
click at [876, 288] on icon at bounding box center [873, 290] width 7 height 9
click at [901, 288] on icon at bounding box center [901, 290] width 6 height 9
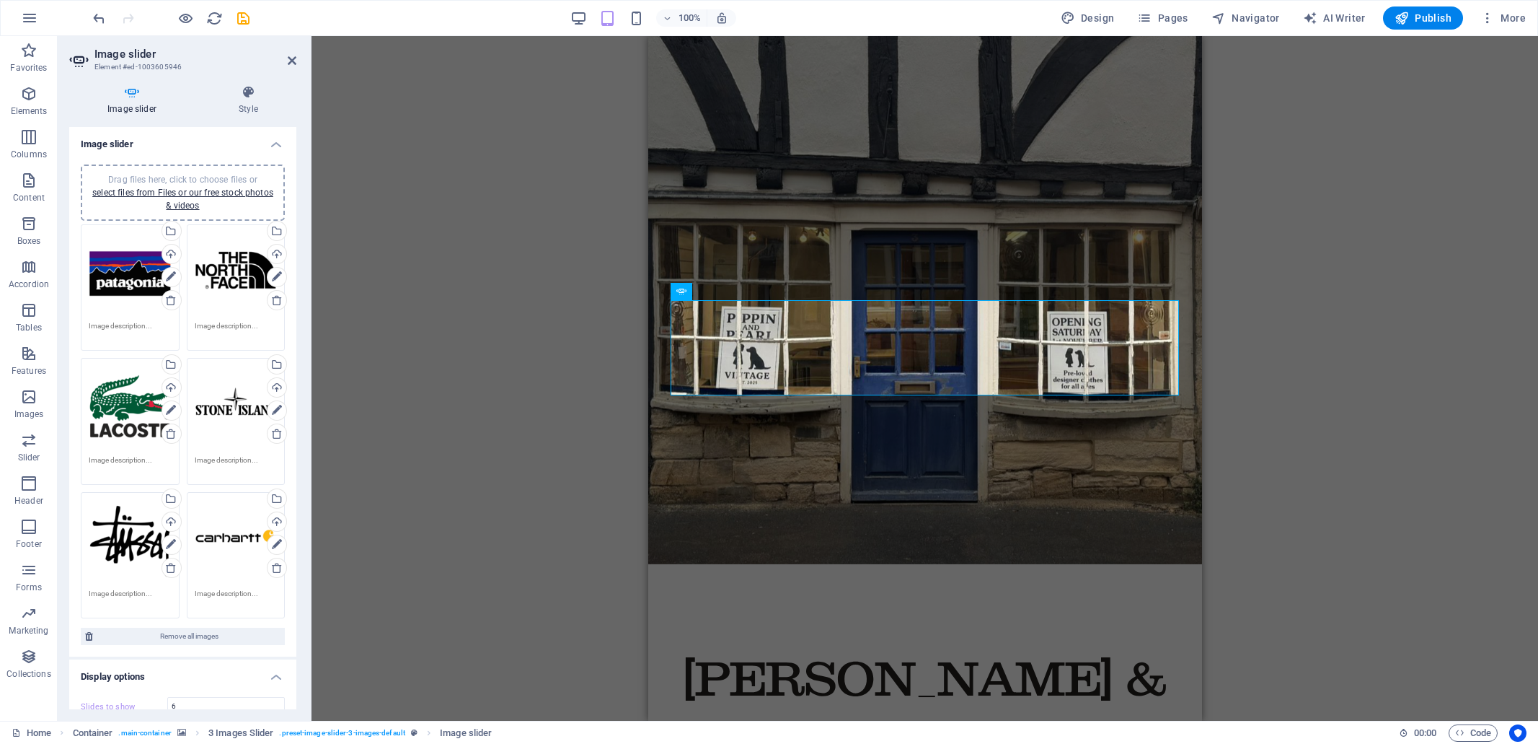
click at [570, 375] on div "Drag and drop a file to add it Preset Container H1 Container Preset Preset Cont…" at bounding box center [925, 378] width 1227 height 684
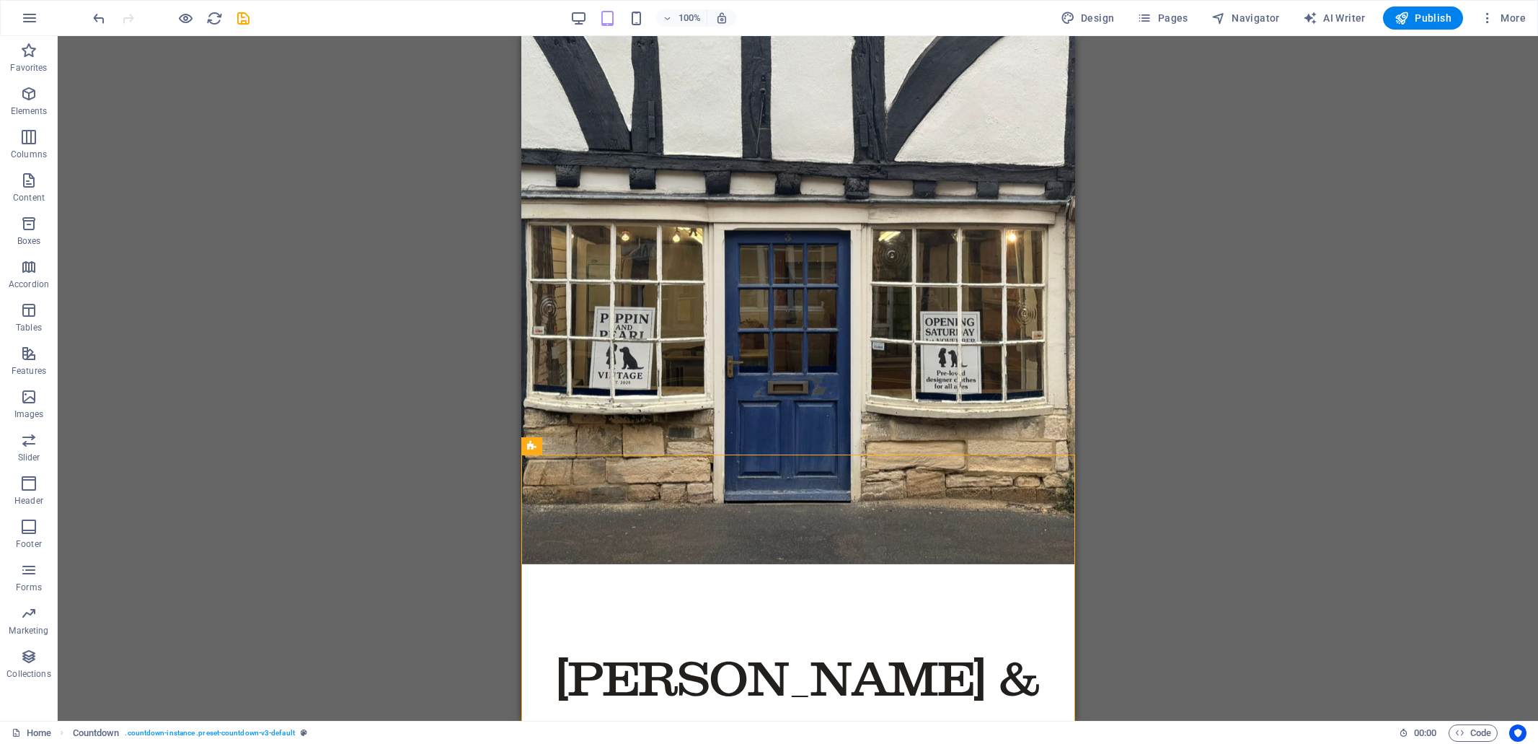
click at [1126, 410] on div "Drag and drop a file to add it Preset Container H1 Container Preset Preset Cont…" at bounding box center [798, 378] width 1481 height 684
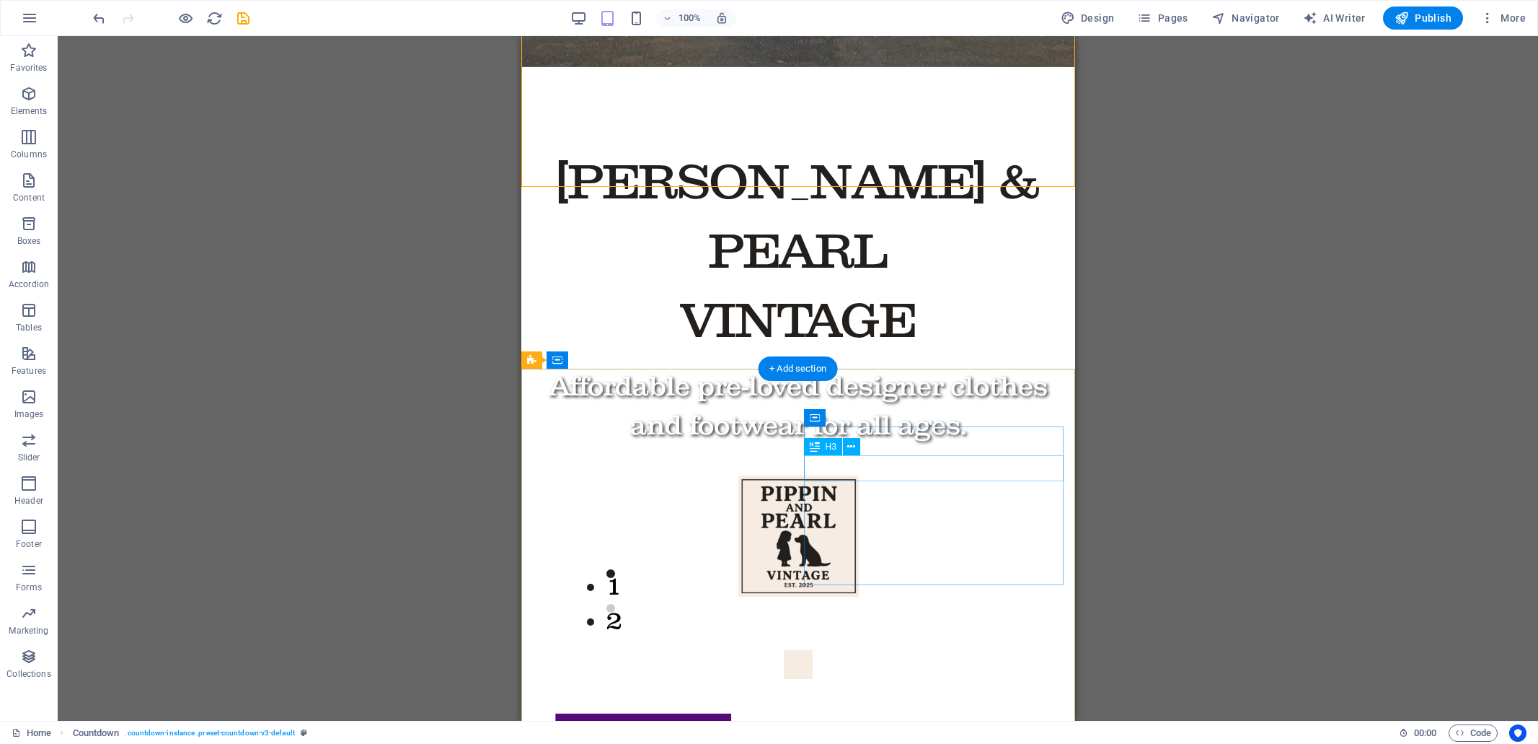
scroll to position [1005, 0]
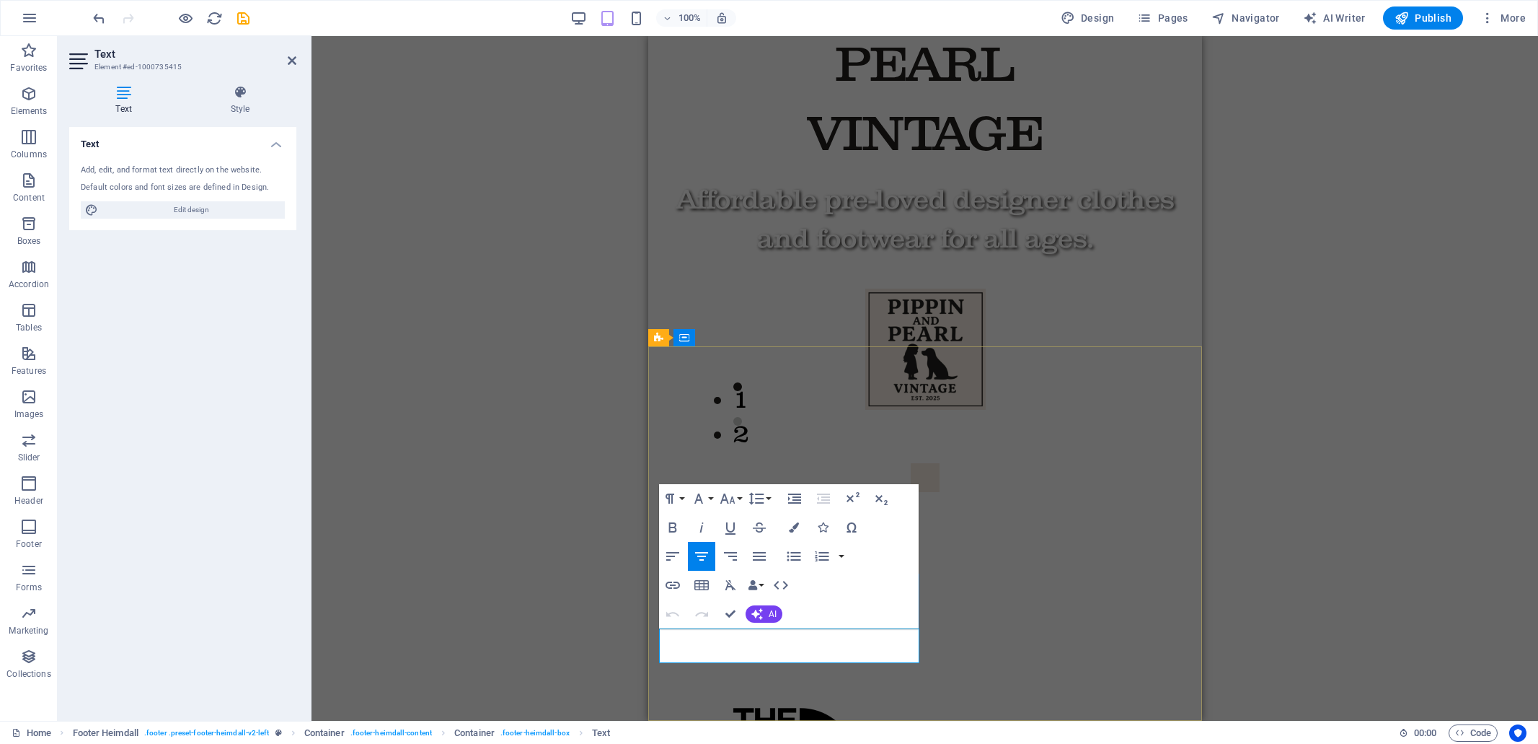
drag, startPoint x: 840, startPoint y: 650, endPoint x: 790, endPoint y: 652, distance: 50.5
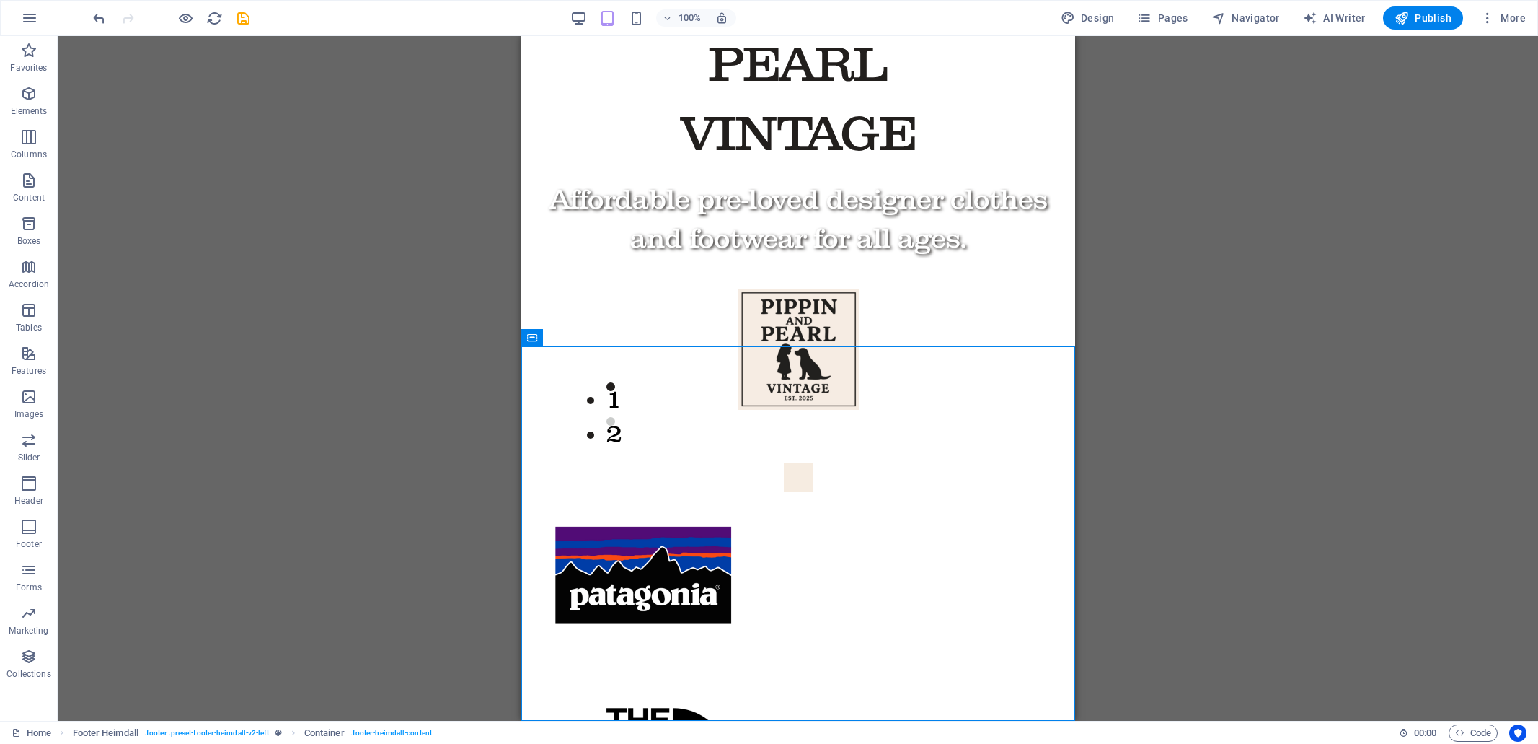
click at [1167, 419] on div "Preset Container H1 Container Preset Preset Container Spacer Logo Text Preset C…" at bounding box center [798, 378] width 1481 height 684
click at [1120, 355] on div "Preset Container H1 Container Preset Preset Container Spacer Logo Text Preset C…" at bounding box center [798, 378] width 1481 height 684
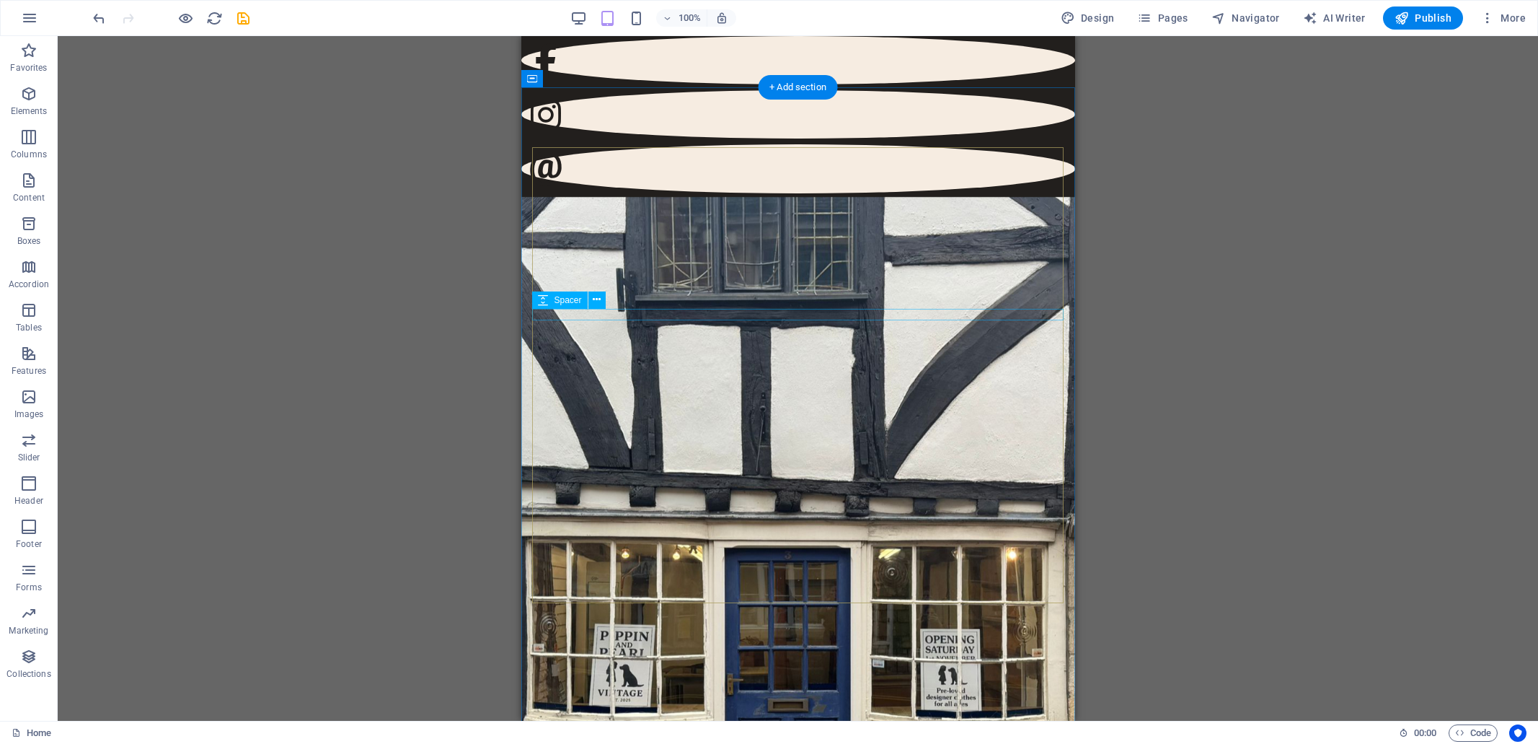
scroll to position [0, 0]
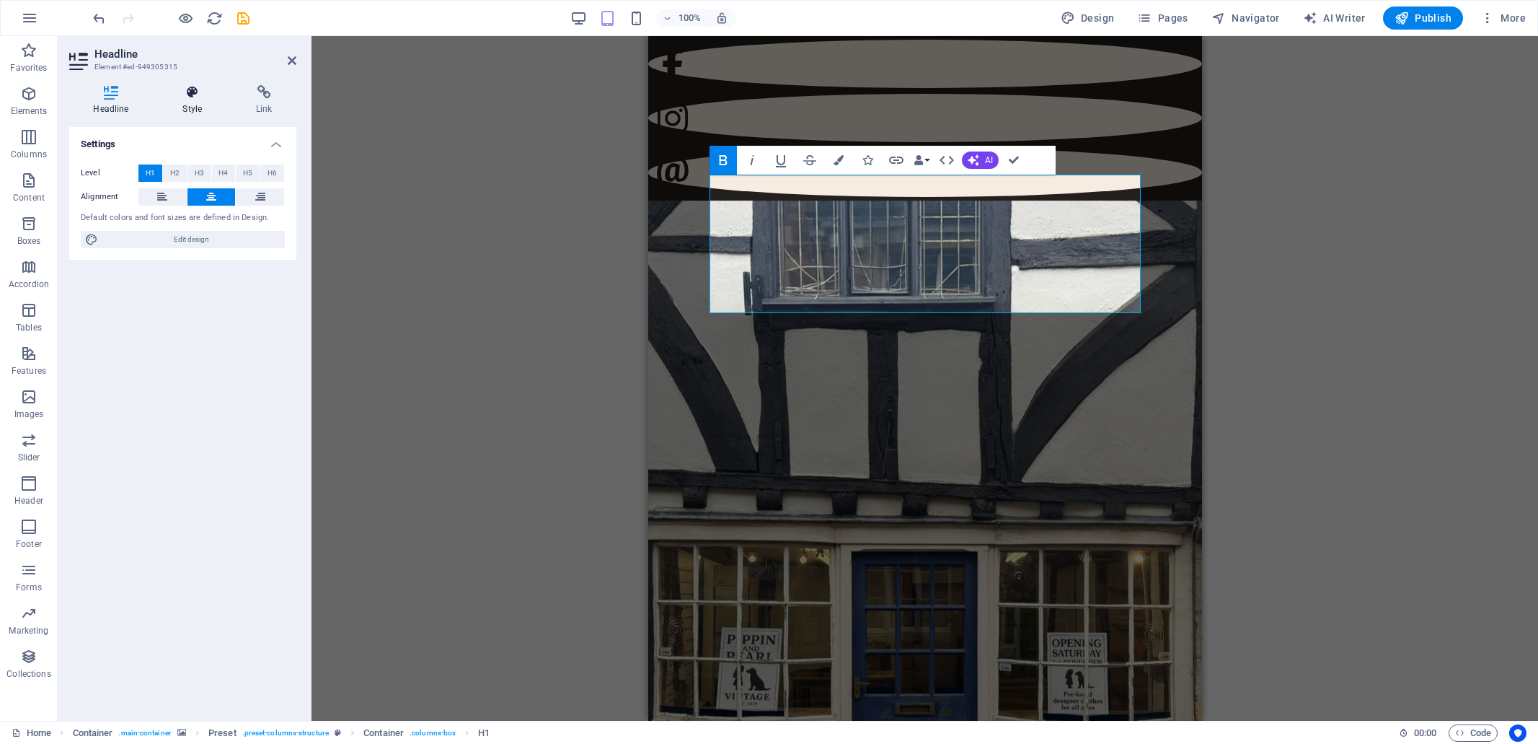
click at [192, 91] on icon at bounding box center [193, 92] width 68 height 14
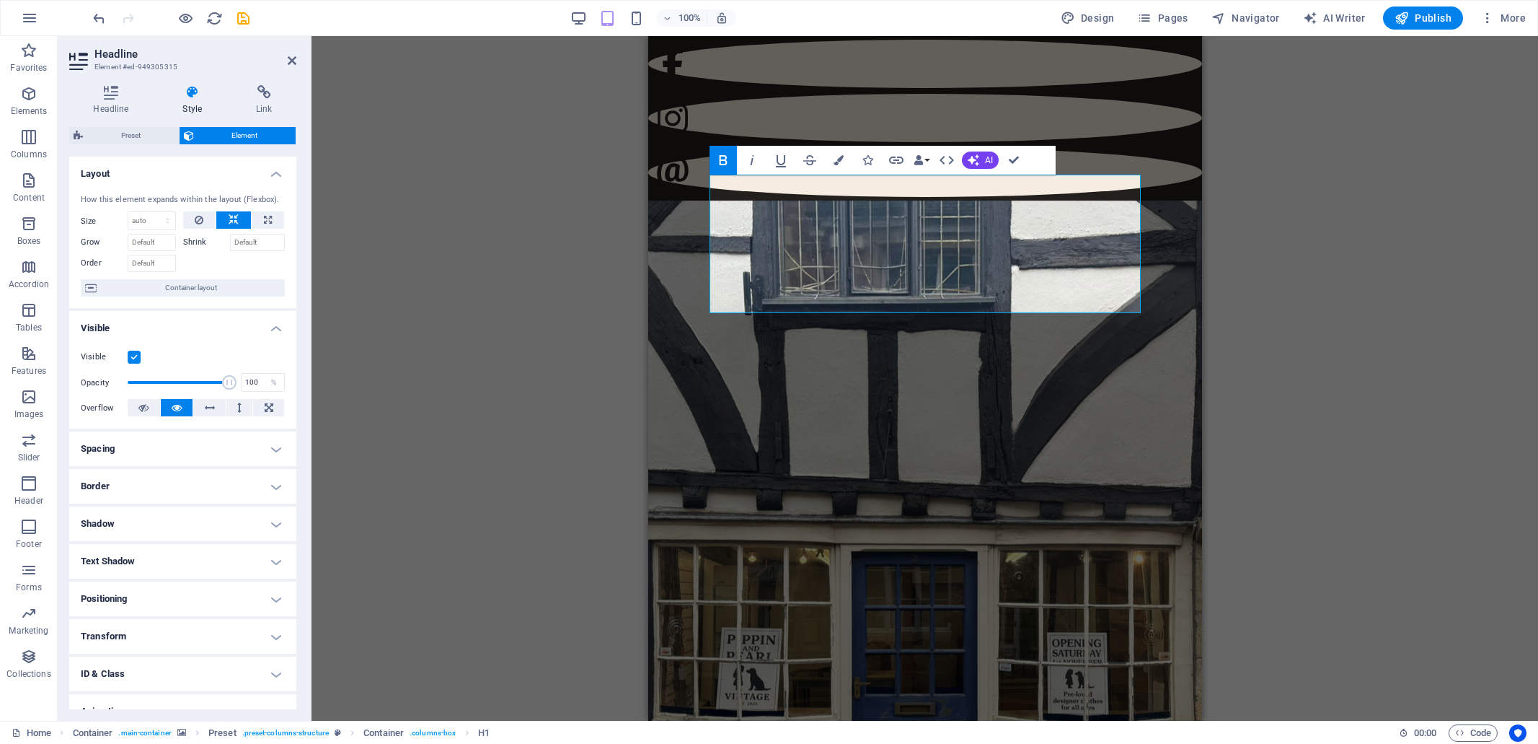
click at [198, 522] on h4 "Shadow" at bounding box center [182, 523] width 227 height 35
click at [203, 552] on span "Outside" at bounding box center [207, 552] width 25 height 17
type input "2"
type input "4"
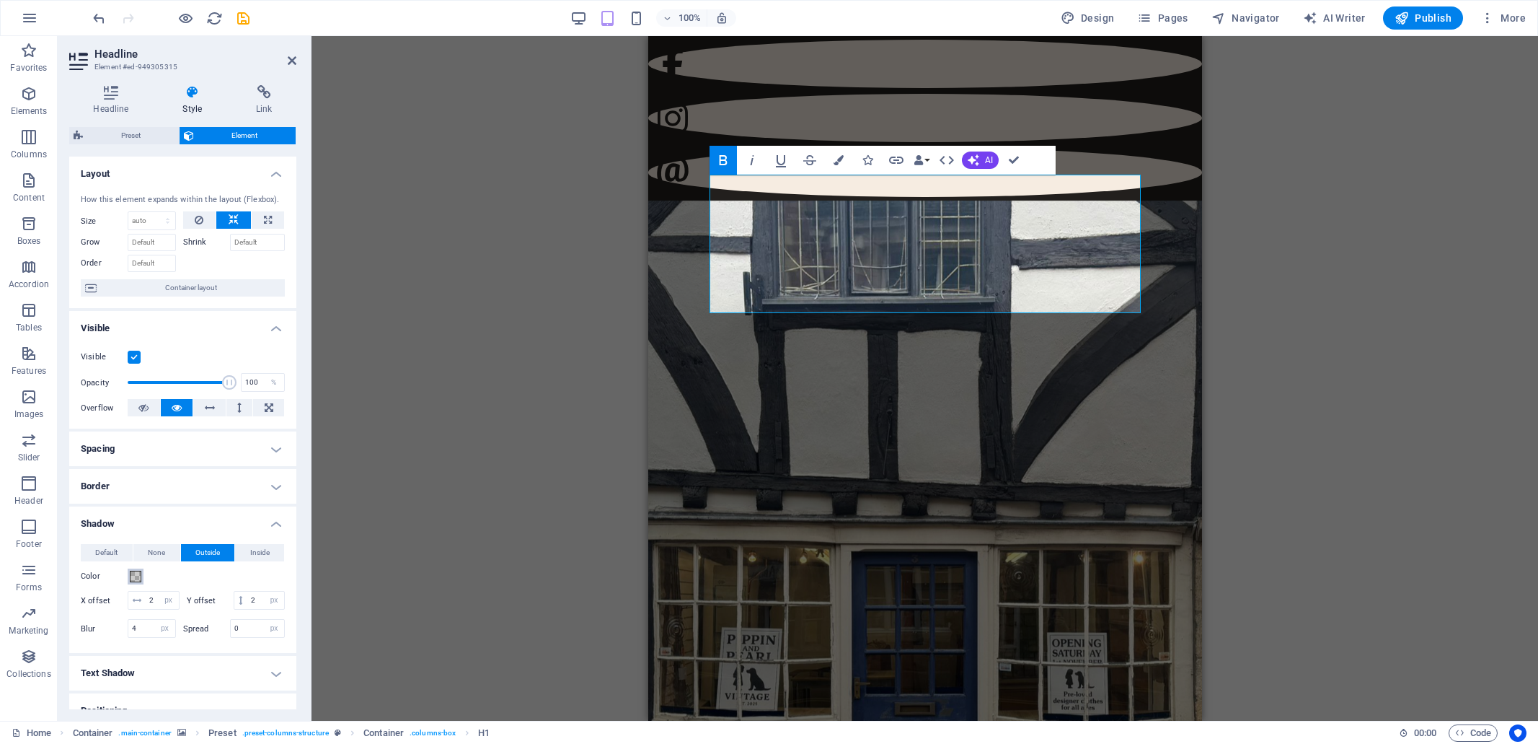
click at [135, 576] on span at bounding box center [136, 576] width 12 height 12
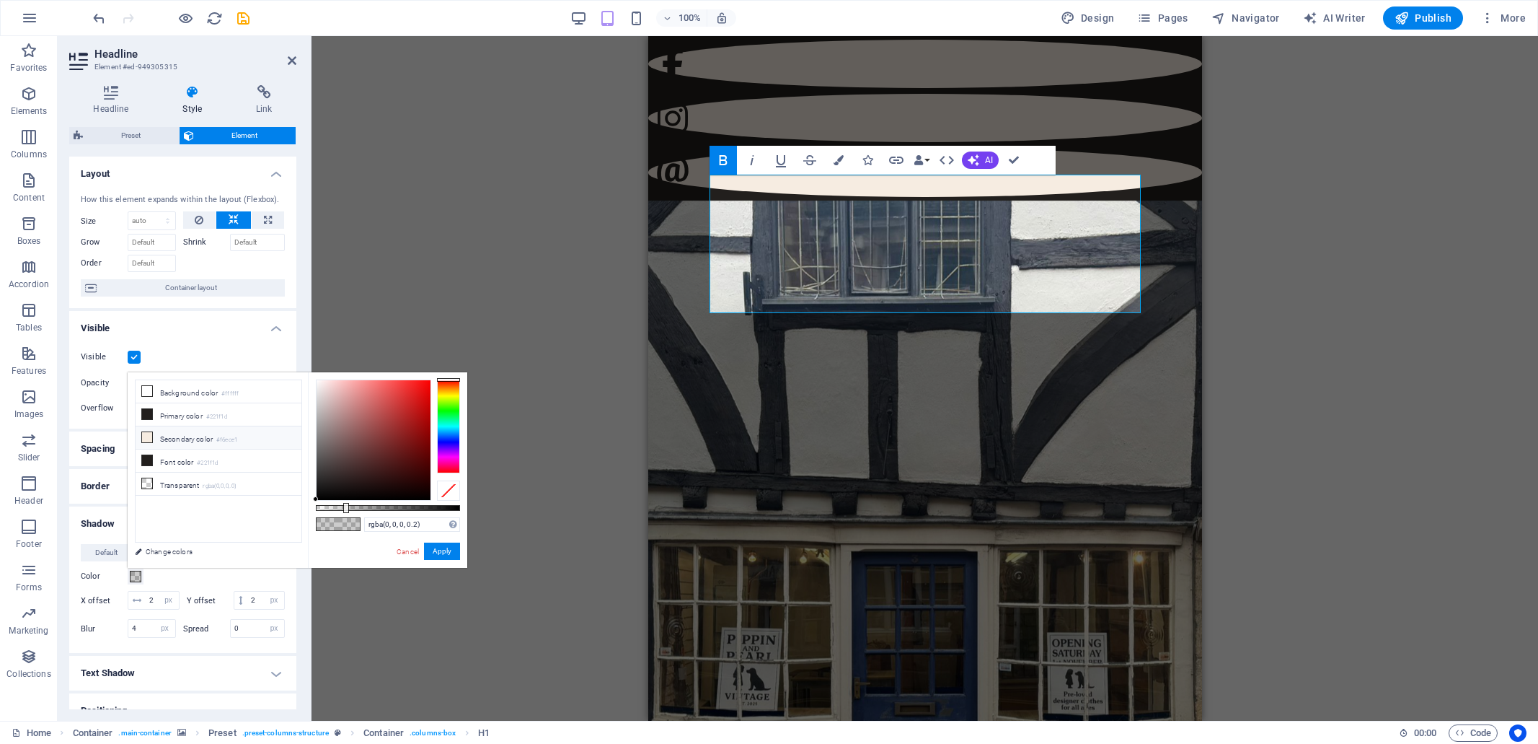
click at [150, 436] on icon at bounding box center [147, 437] width 10 height 10
type input "#f6ece1"
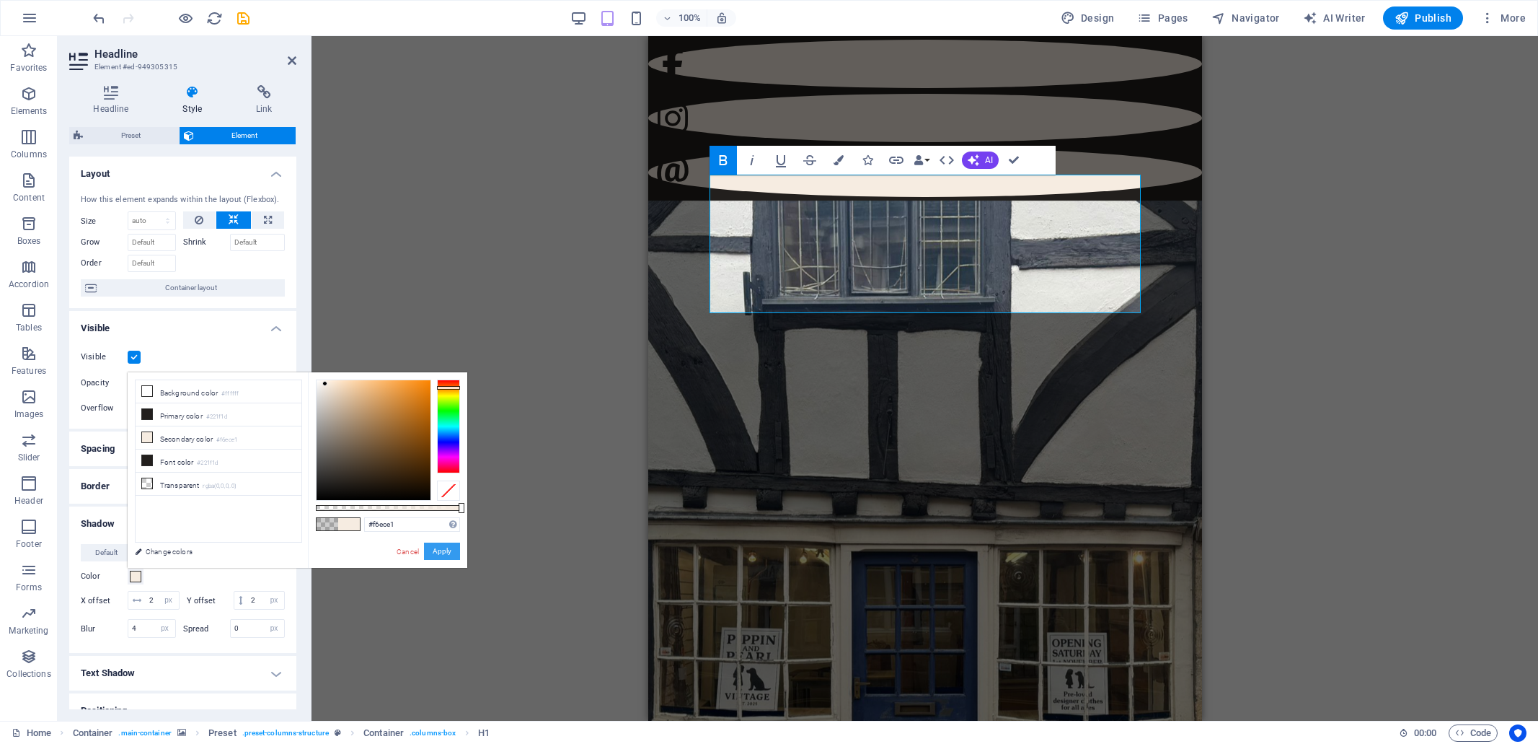
click at [447, 553] on button "Apply" at bounding box center [442, 550] width 36 height 17
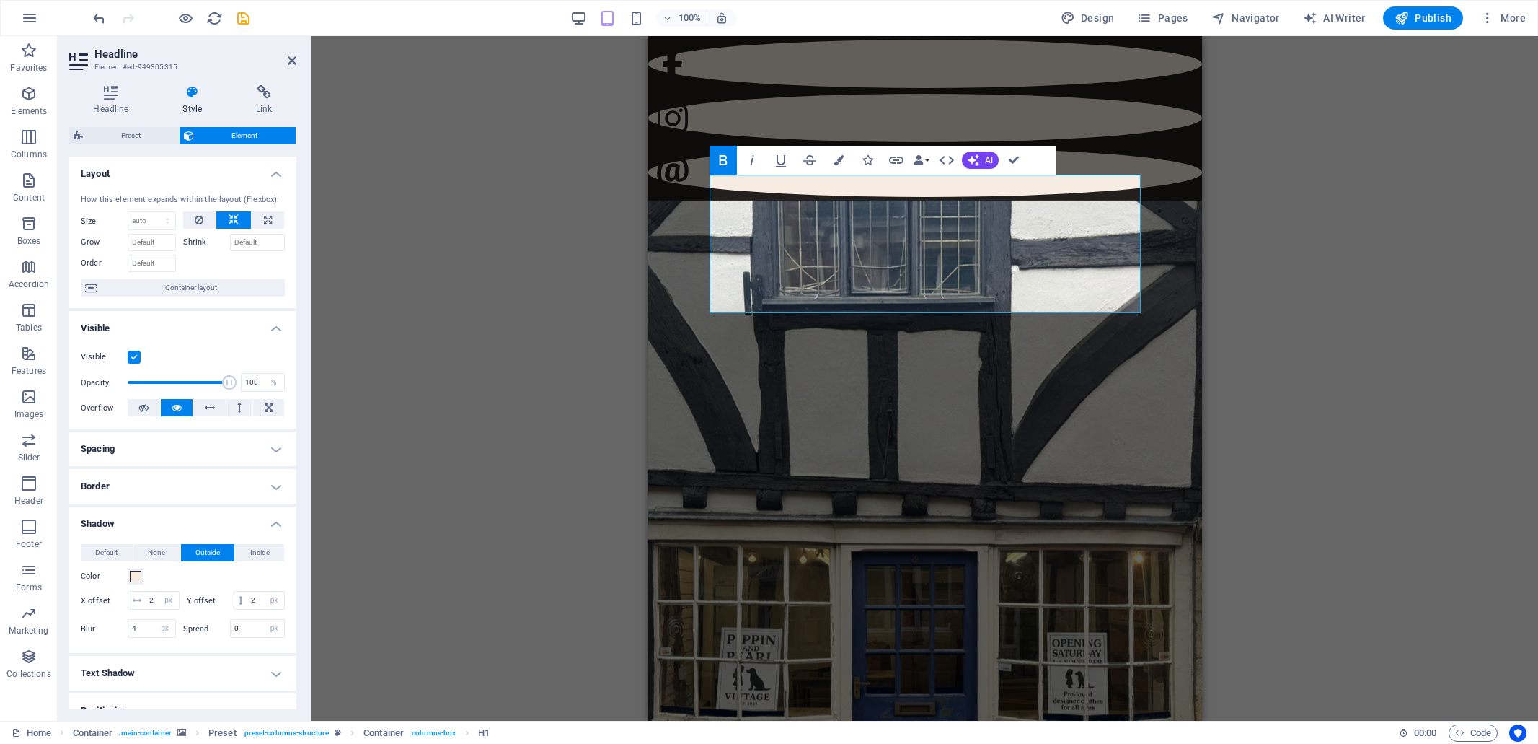
click at [498, 413] on div "Drag here to replace the existing content. Press “Ctrl” if you want to create a…" at bounding box center [925, 378] width 1227 height 684
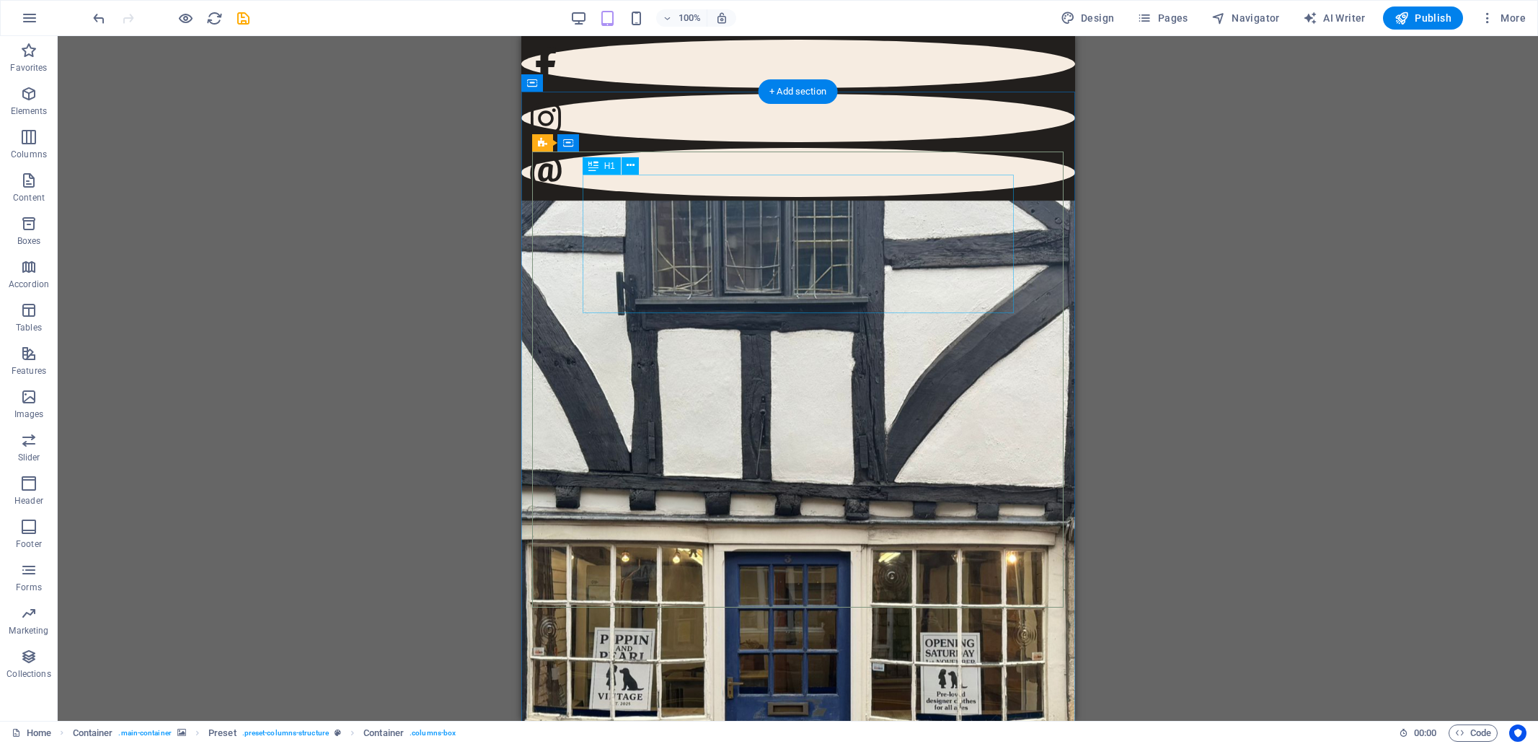
select select "px"
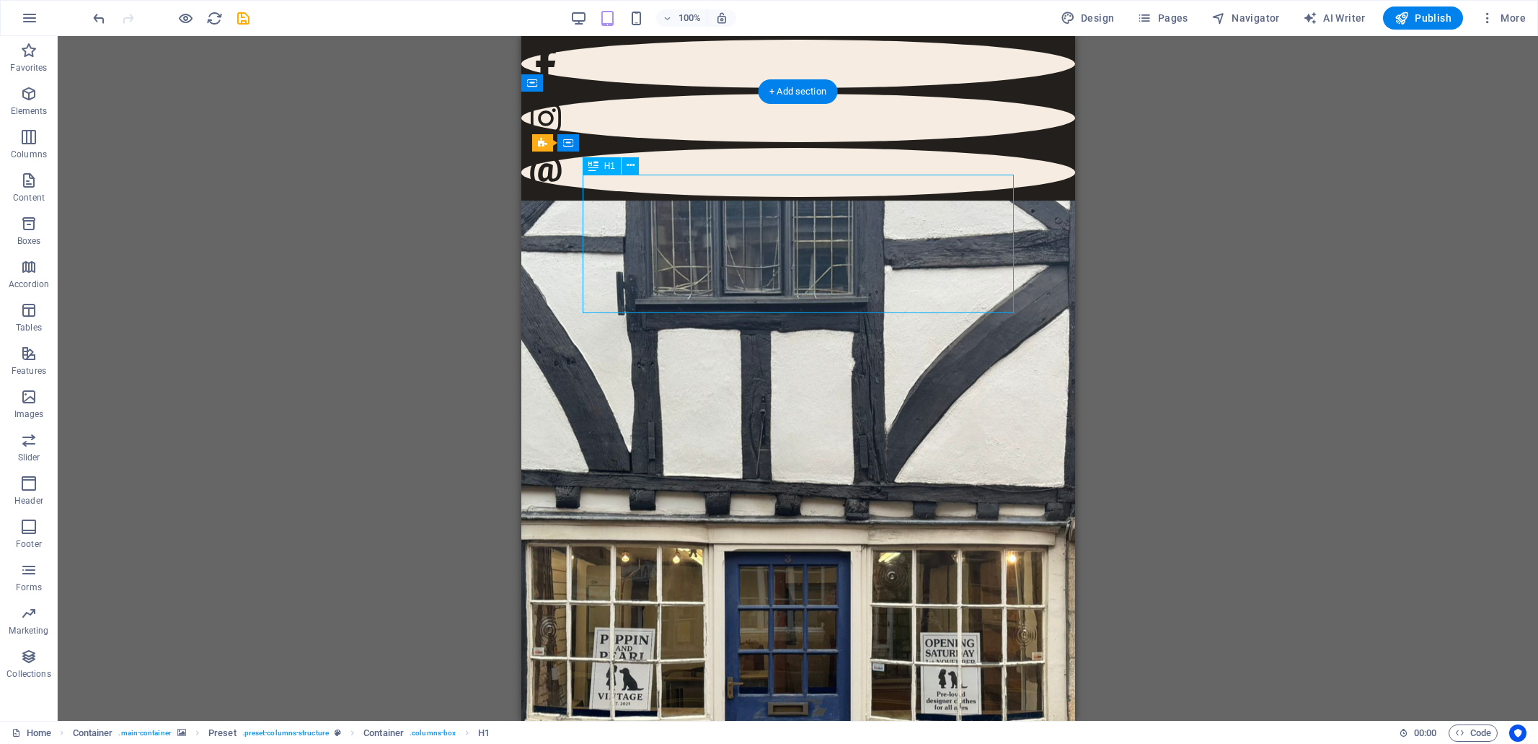
select select "px"
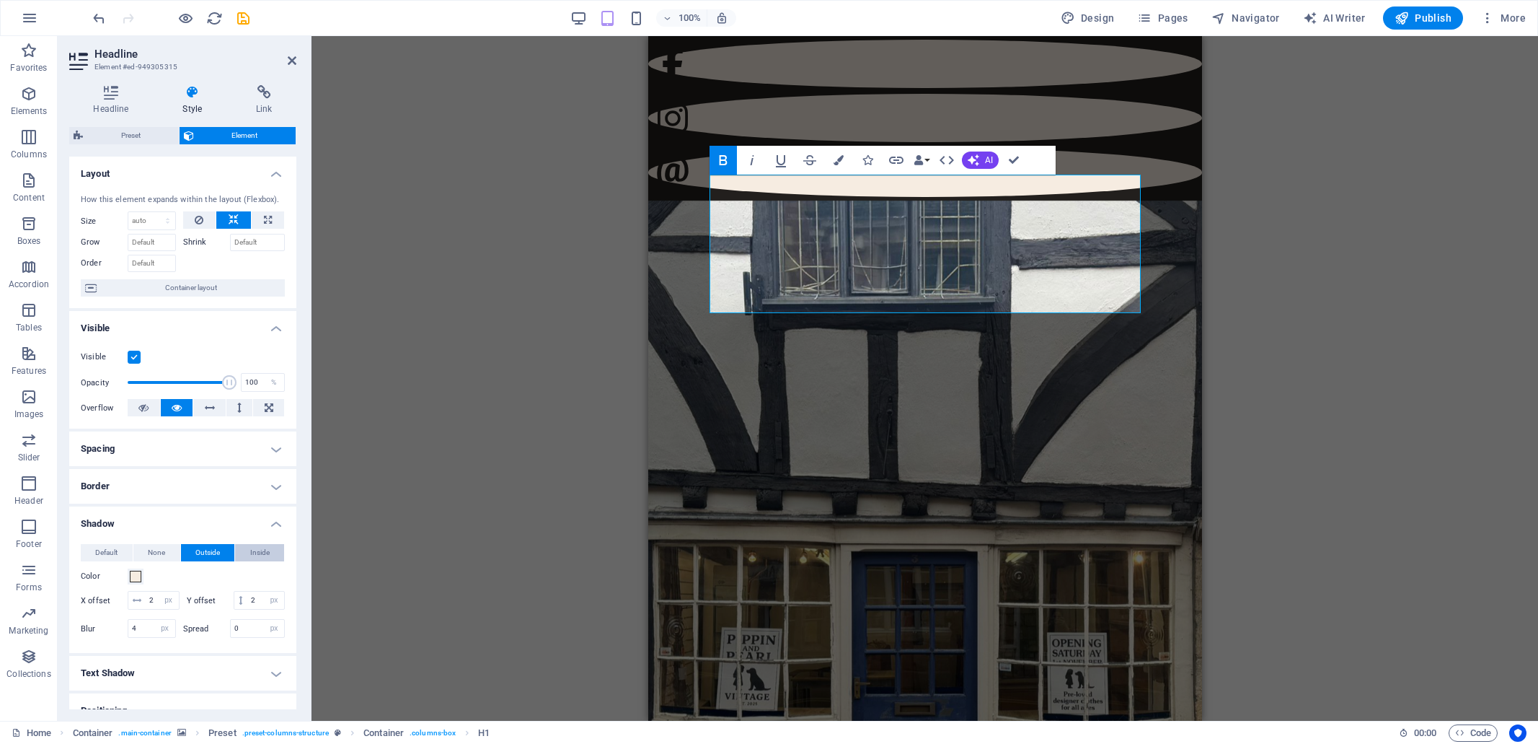
click at [258, 552] on span "Inside" at bounding box center [259, 552] width 19 height 17
click at [542, 299] on div "Drag here to replace the existing content. Press “Ctrl” if you want to create a…" at bounding box center [925, 378] width 1227 height 684
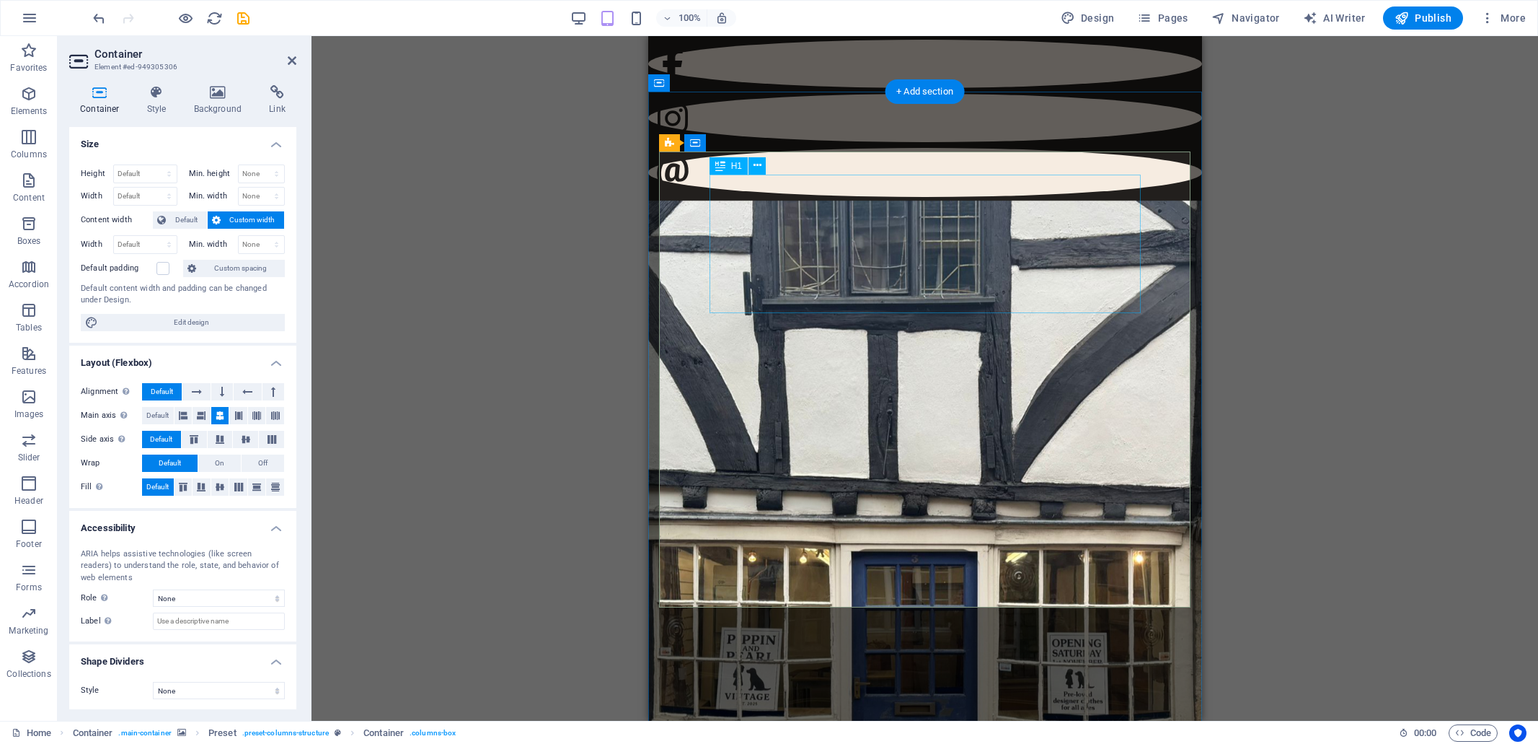
select select "px"
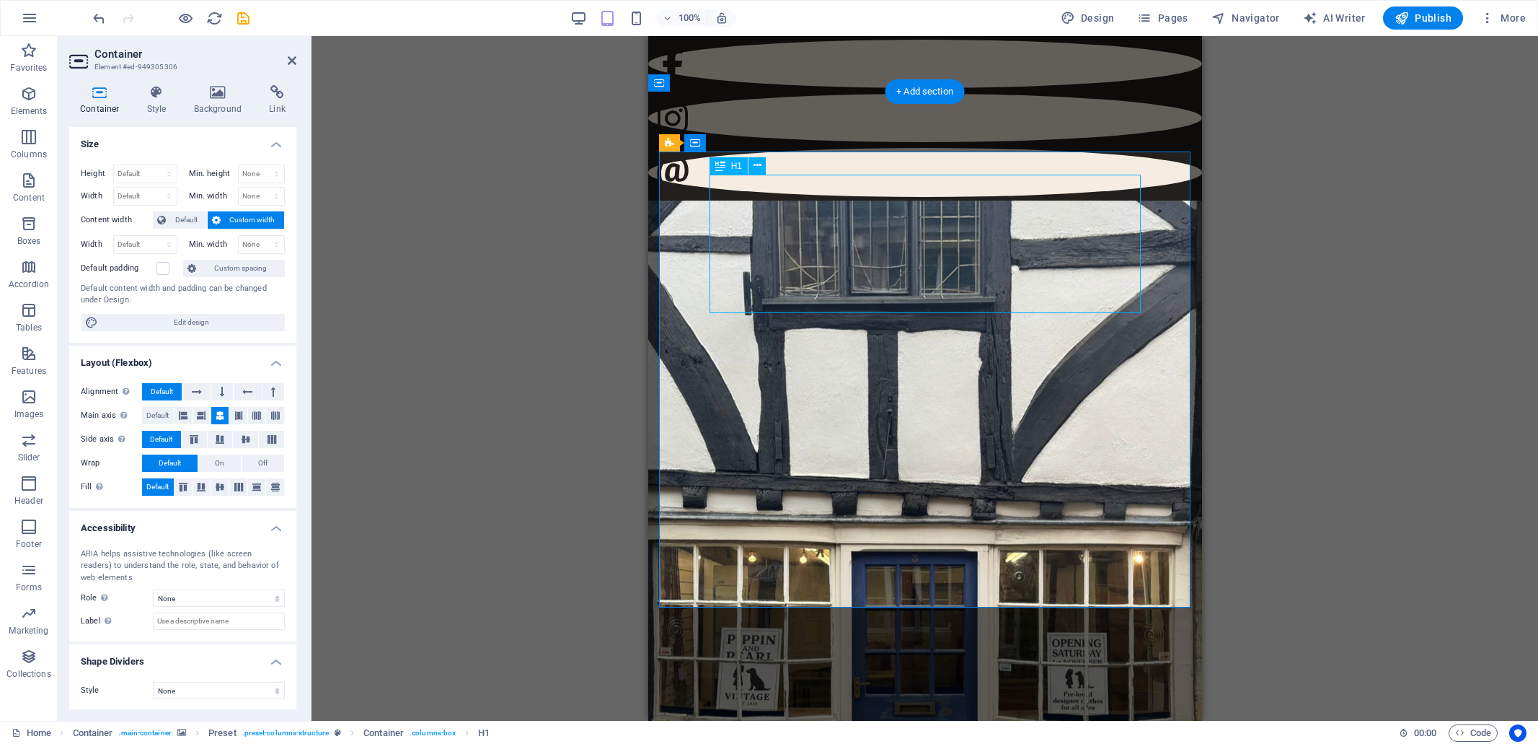
select select "px"
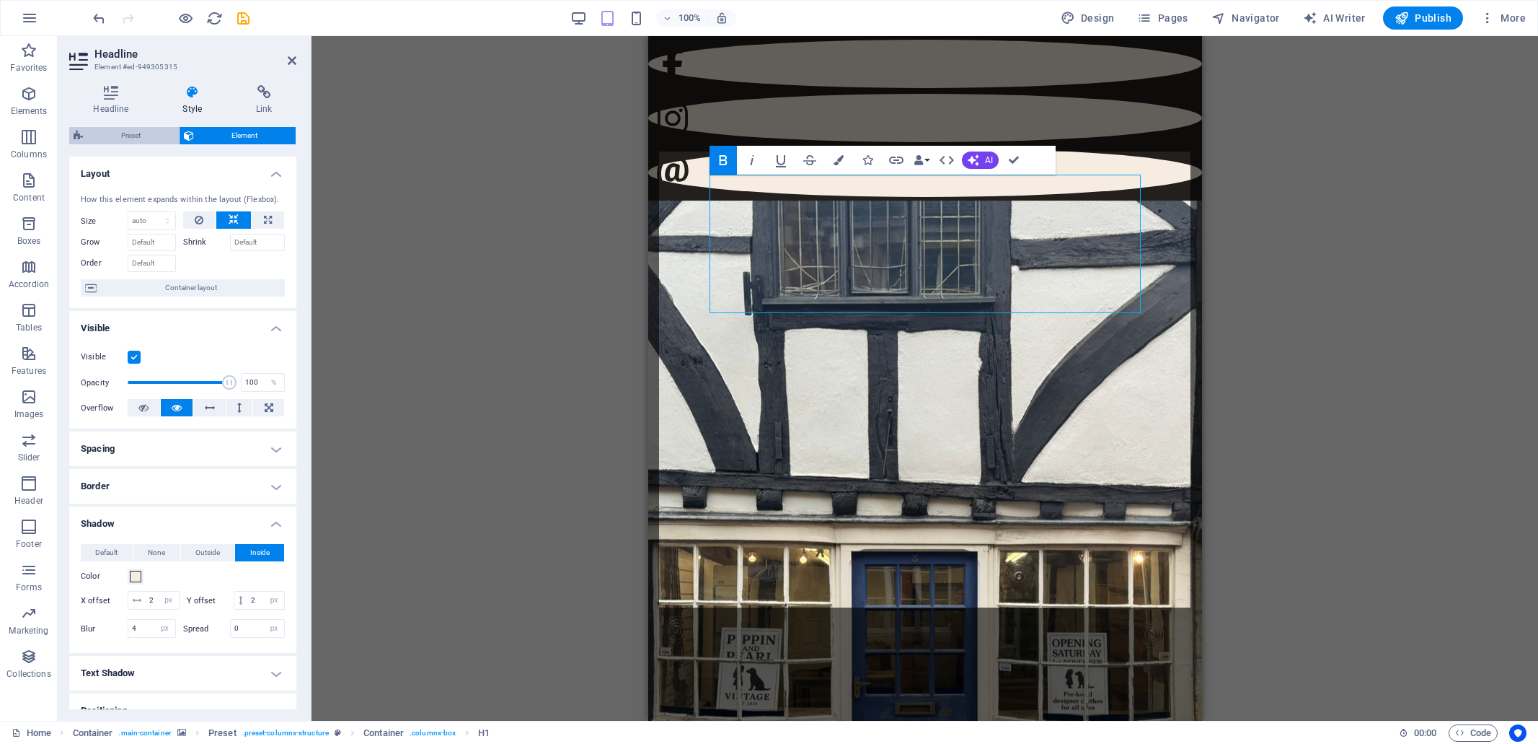
click at [115, 136] on span "Preset" at bounding box center [130, 135] width 87 height 17
select select "px"
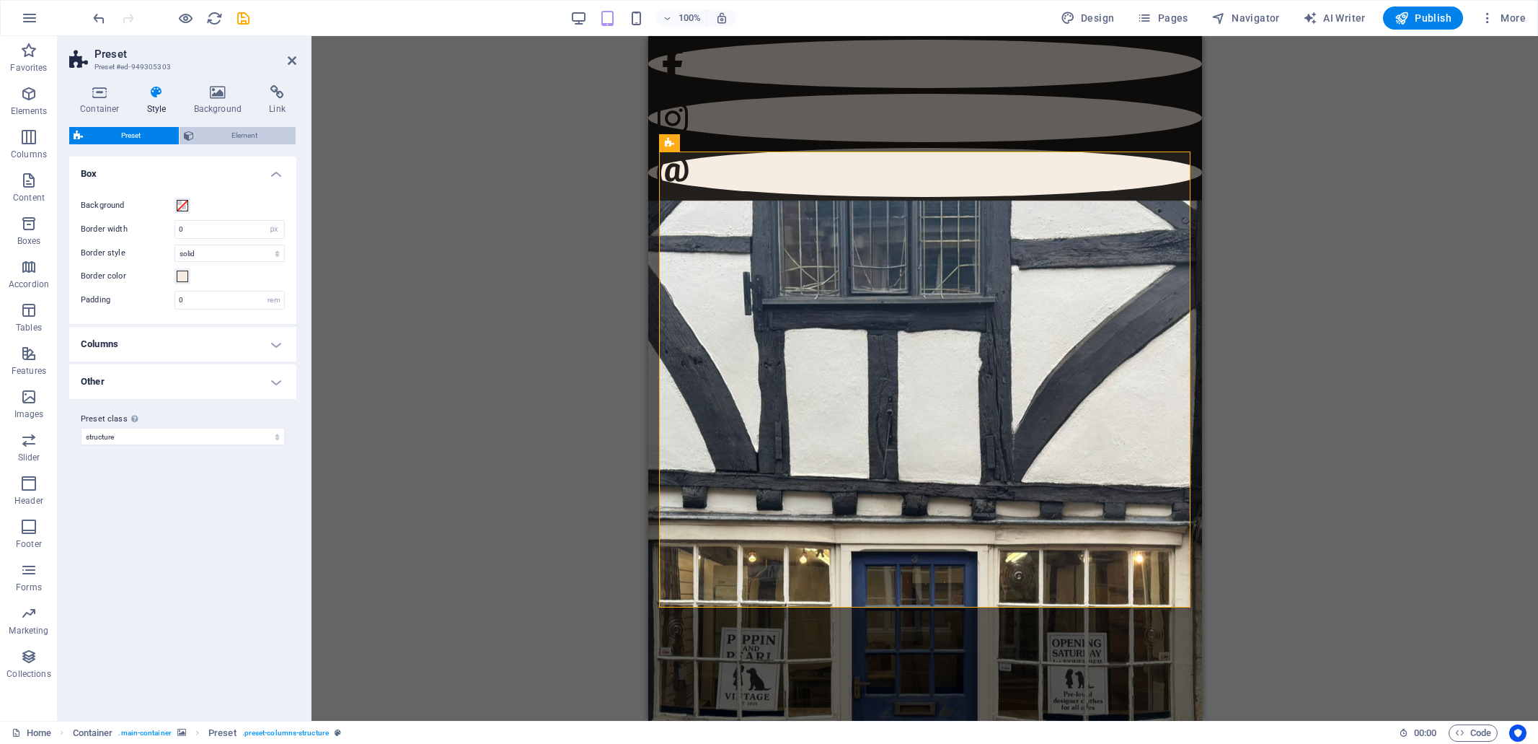
click at [235, 133] on span "Element" at bounding box center [245, 135] width 94 height 17
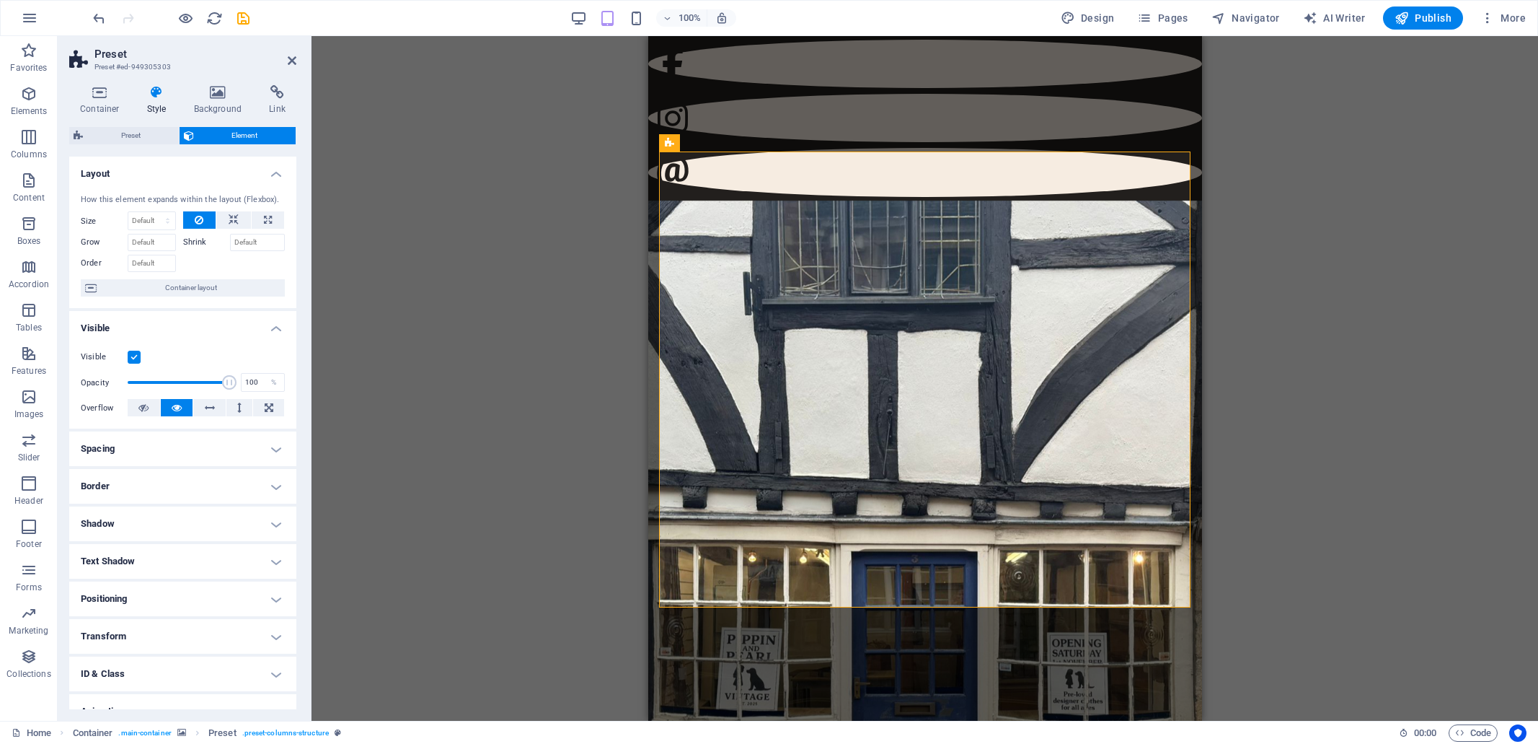
click at [131, 560] on h4 "Text Shadow" at bounding box center [182, 561] width 227 height 35
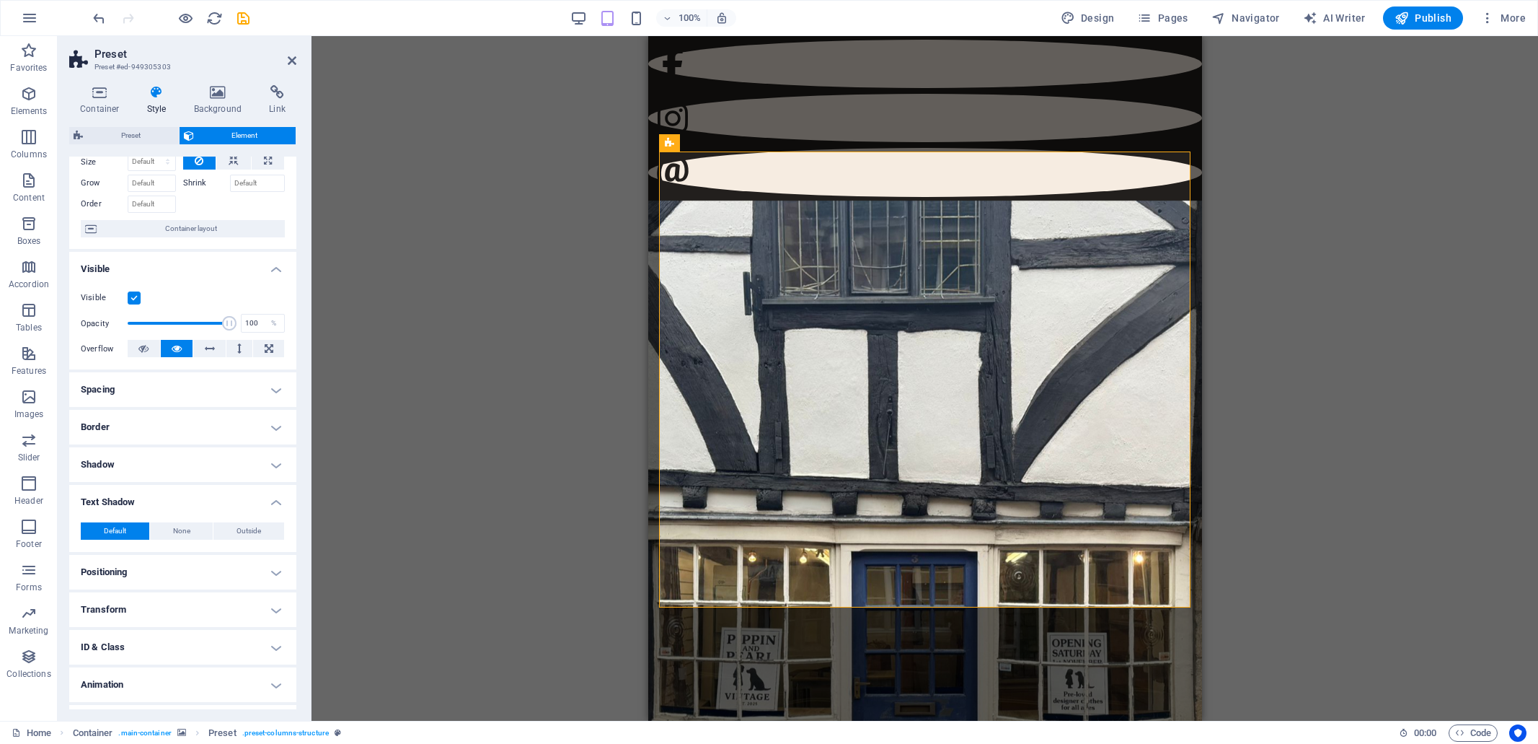
scroll to position [79, 0]
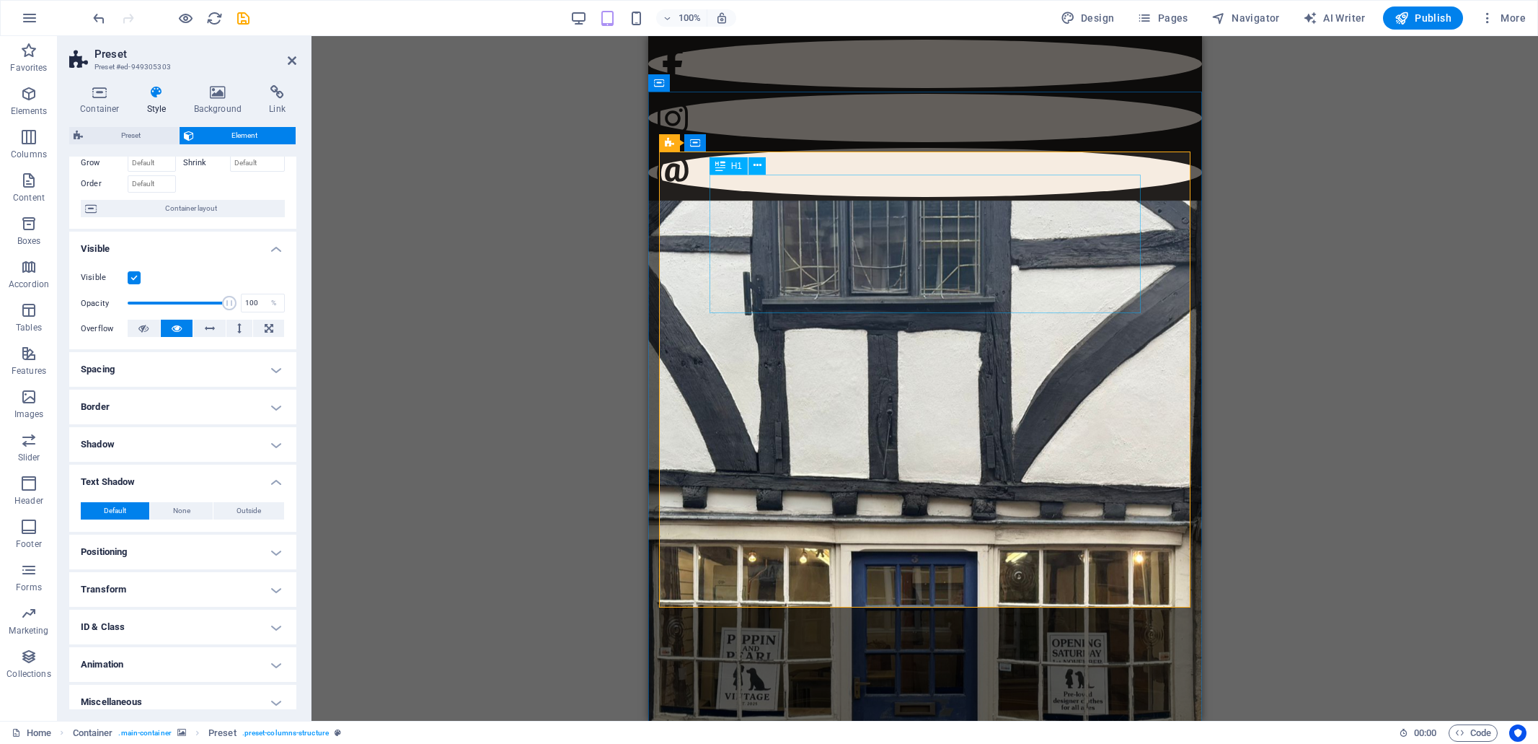
select select "px"
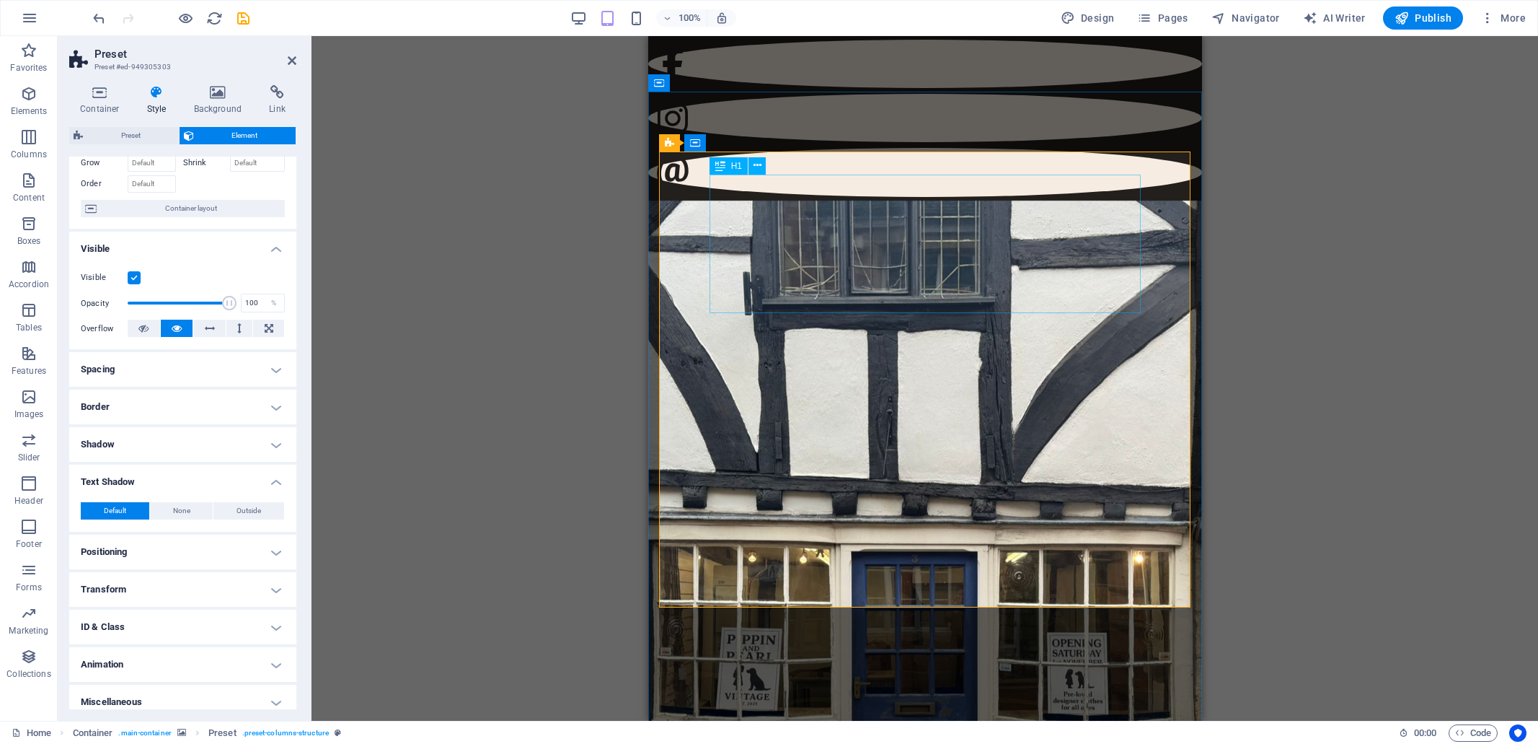
select select "px"
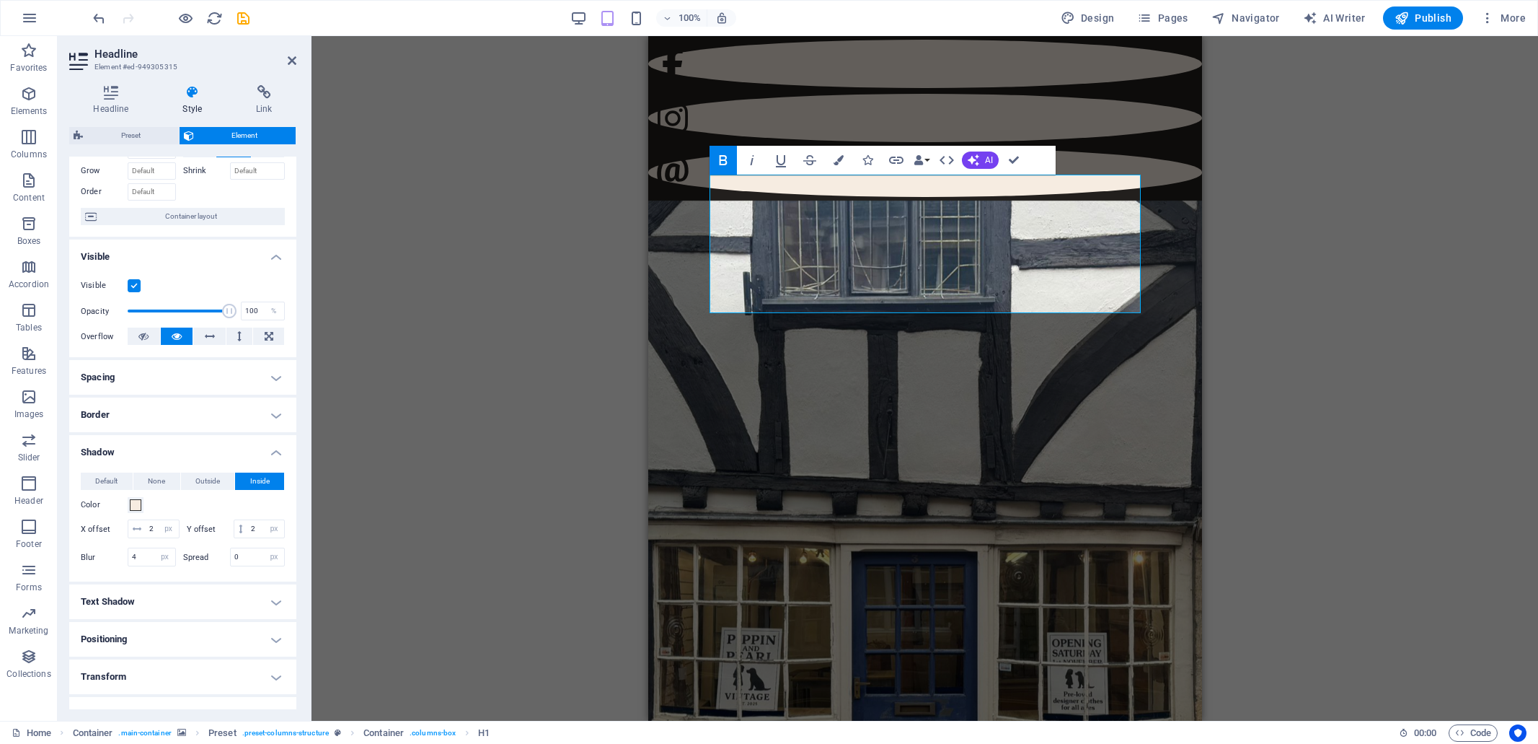
scroll to position [87, 0]
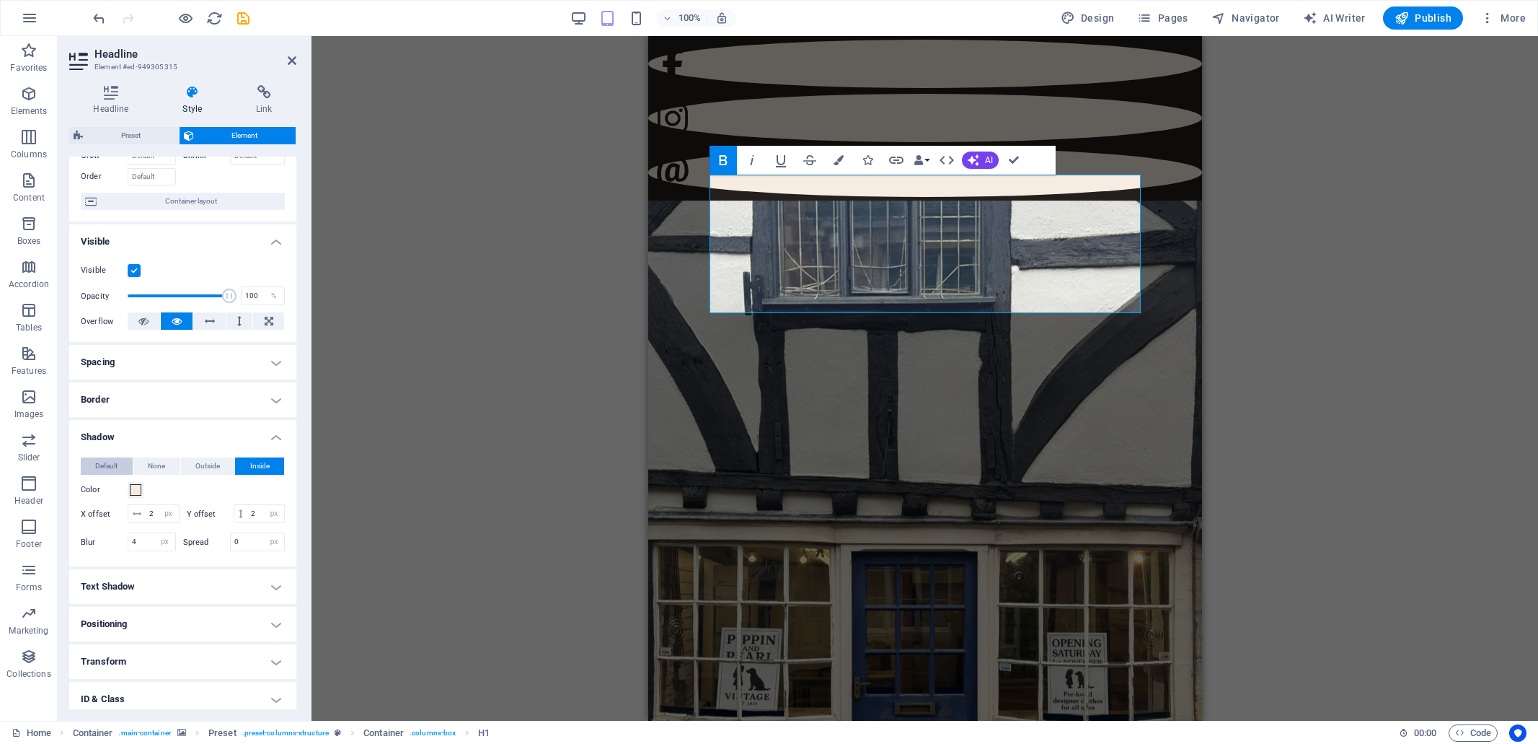
click at [105, 464] on span "Default" at bounding box center [106, 465] width 22 height 17
click at [162, 470] on span "None" at bounding box center [156, 465] width 17 height 17
click at [141, 506] on h4 "Text Shadow" at bounding box center [182, 507] width 227 height 35
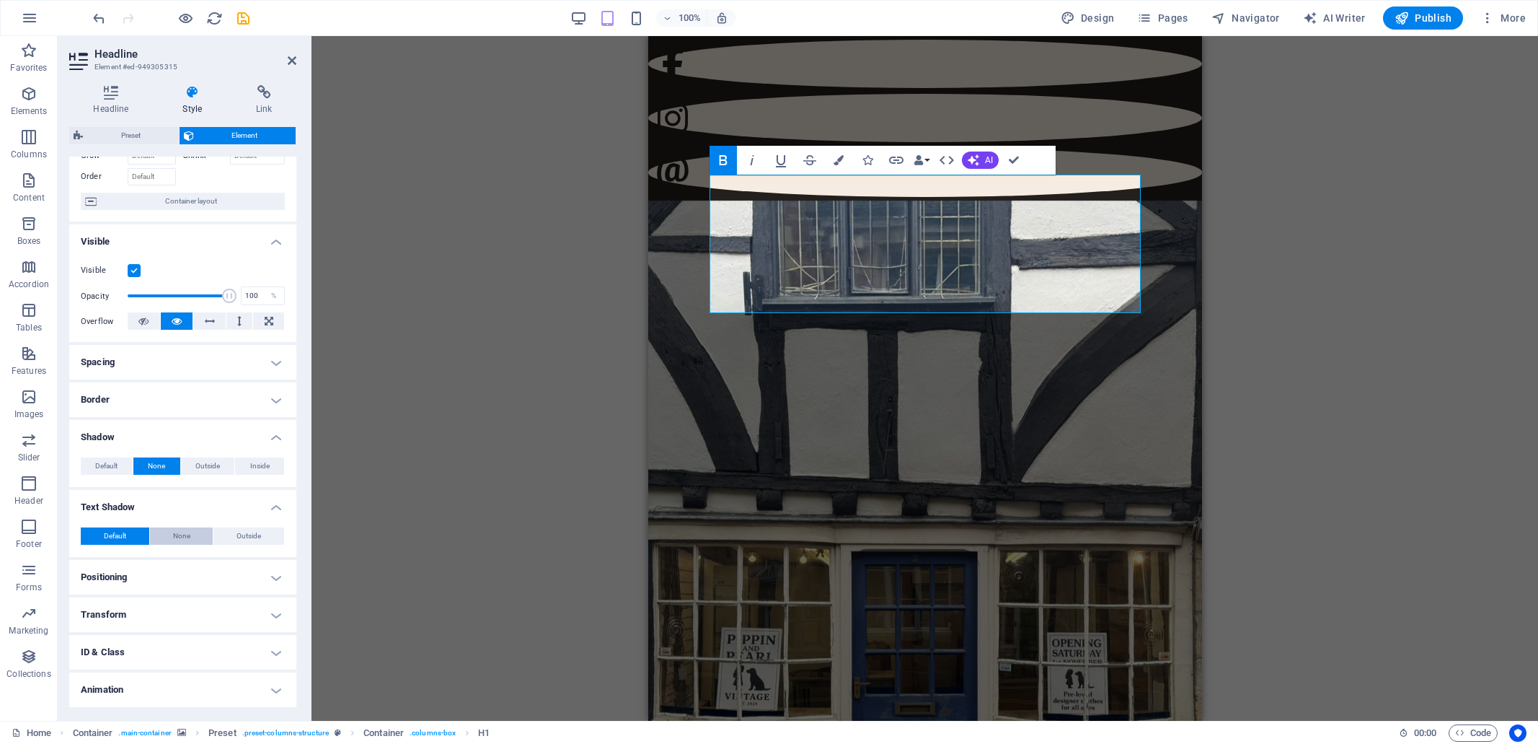
click at [192, 537] on button "None" at bounding box center [181, 535] width 63 height 17
click at [233, 533] on button "Outside" at bounding box center [248, 535] width 71 height 17
type input "rgba(0, 0, 0, 0.2)"
type input "2"
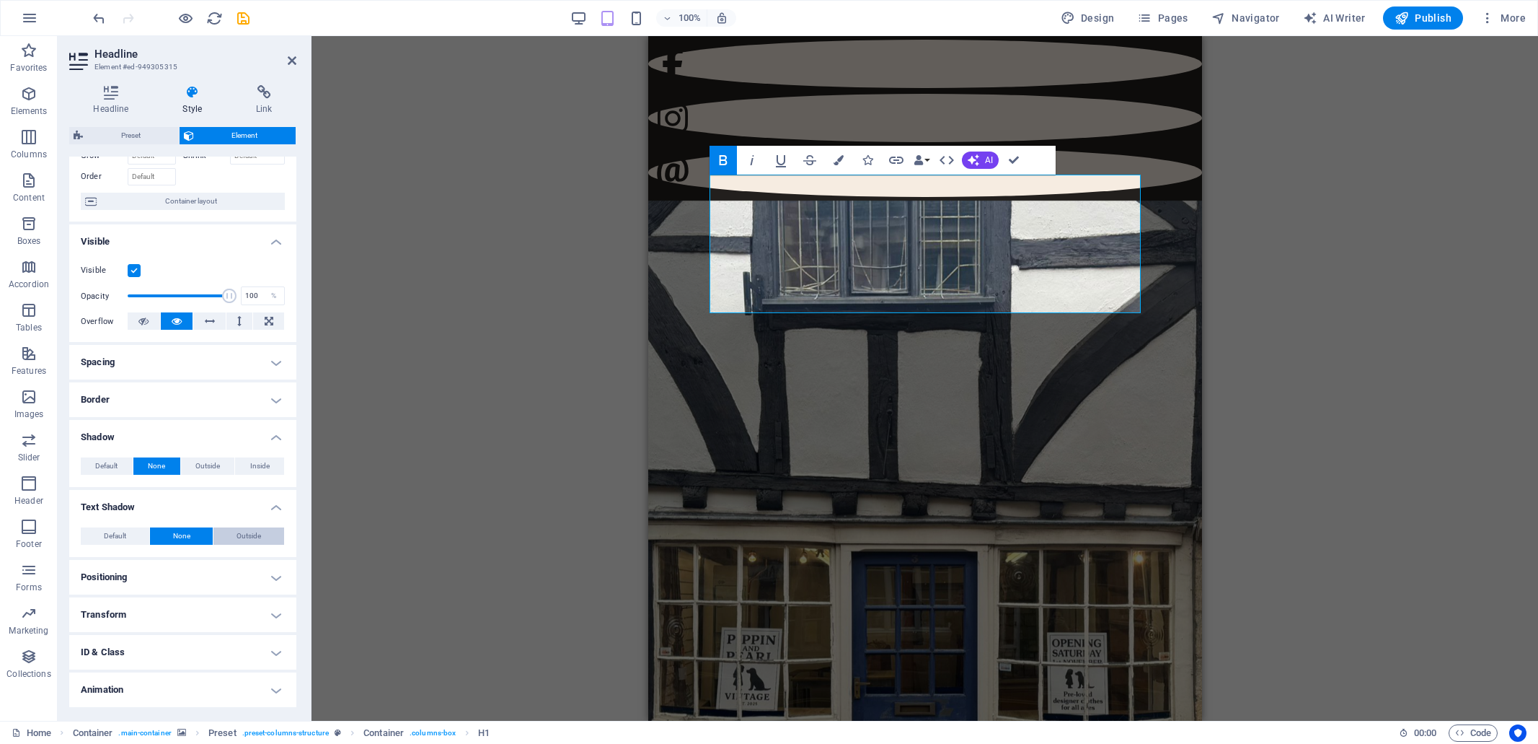
type input "4"
click at [136, 557] on span at bounding box center [136, 560] width 12 height 12
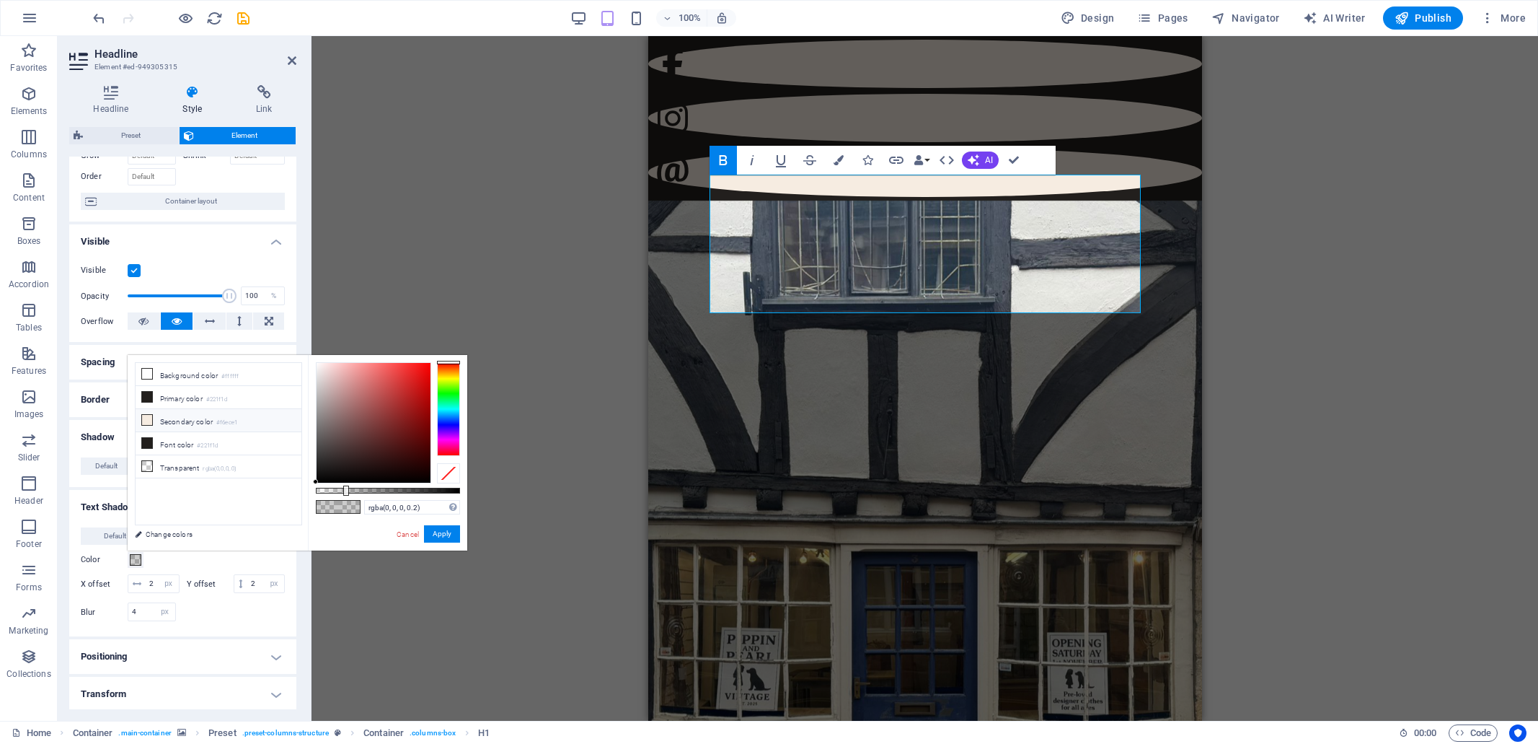
click at [149, 419] on icon at bounding box center [147, 420] width 10 height 10
type input "#f6ece1"
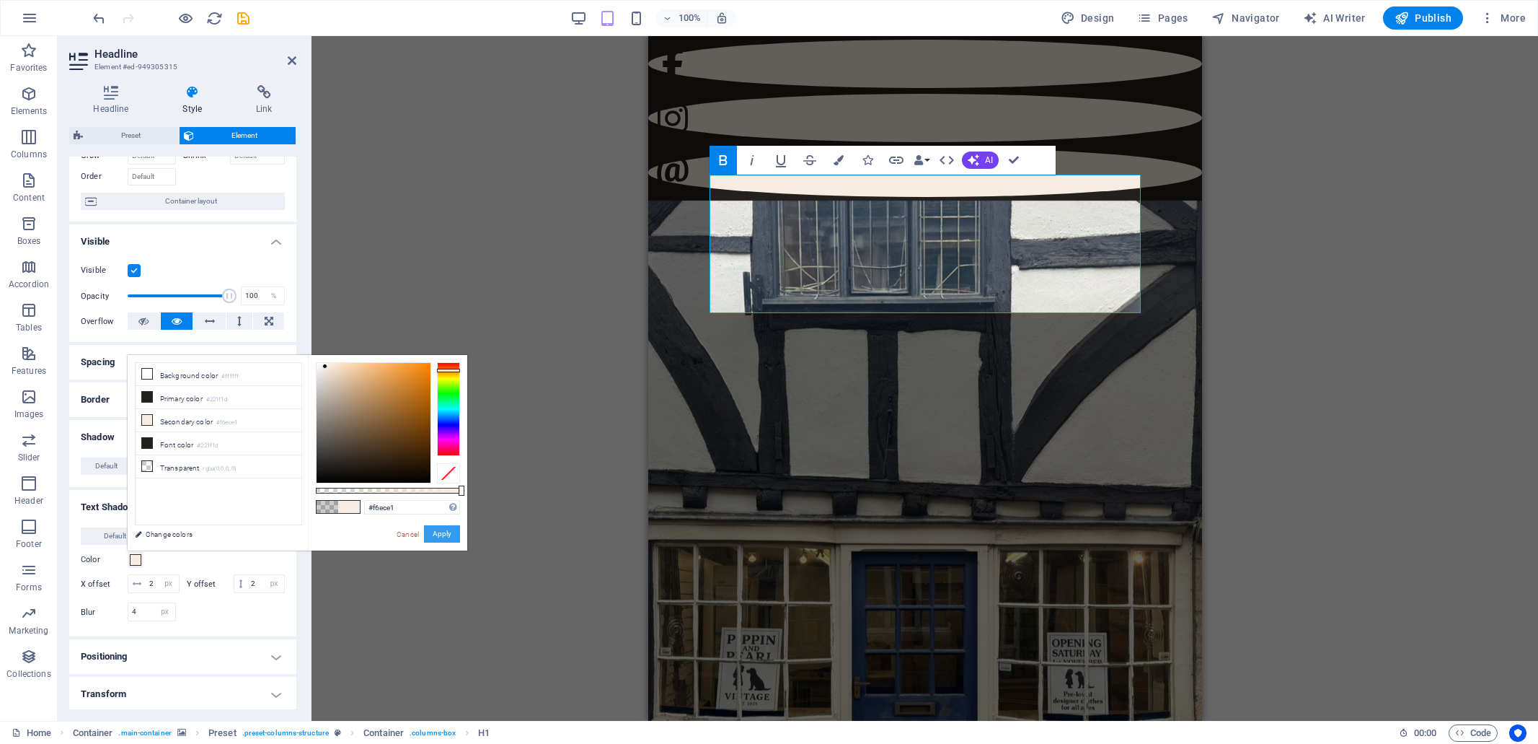
click at [448, 534] on button "Apply" at bounding box center [442, 533] width 36 height 17
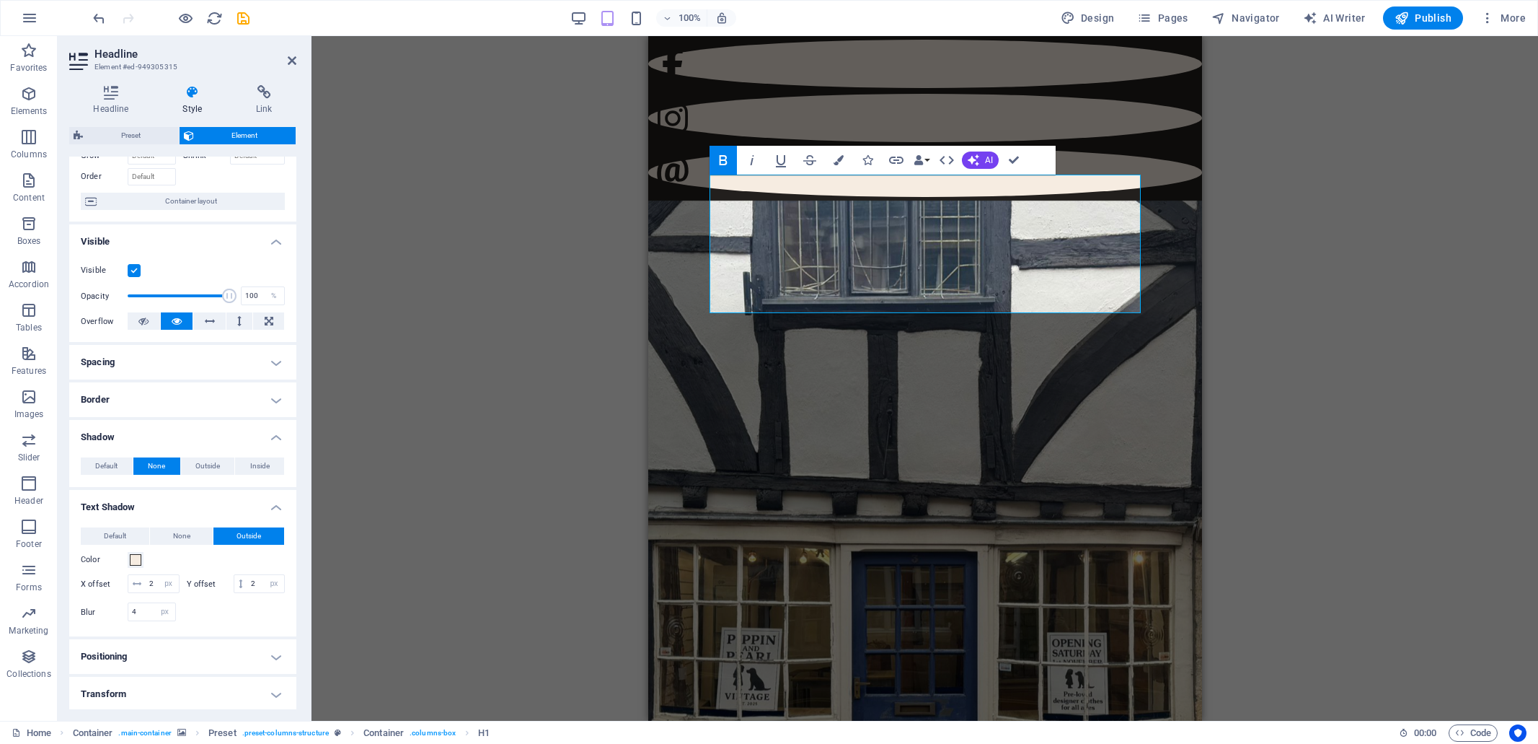
click at [404, 539] on div "Drag here to replace the existing content. Press “Ctrl” if you want to create a…" at bounding box center [925, 378] width 1227 height 684
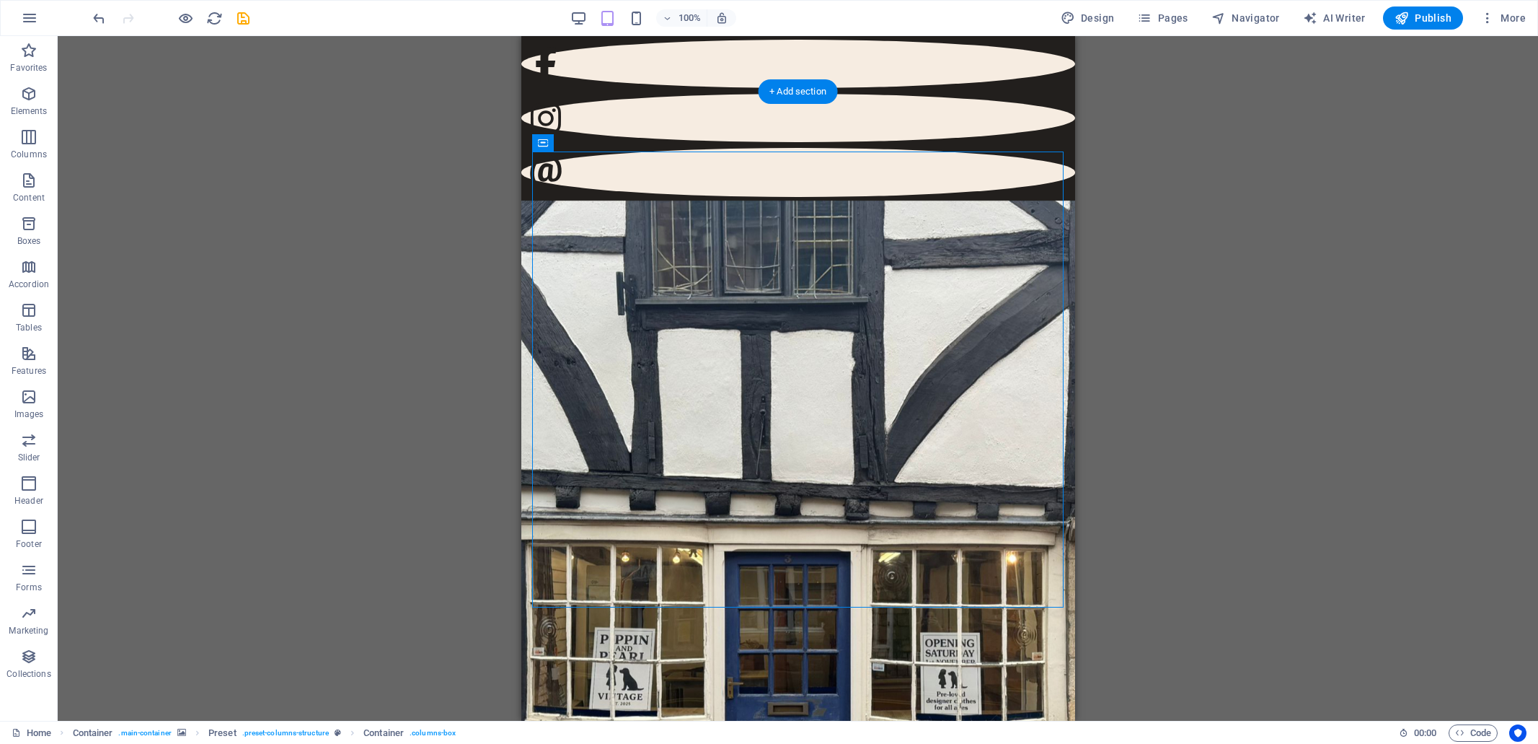
click at [713, 200] on figure at bounding box center [798, 542] width 554 height 684
click at [654, 200] on figure at bounding box center [798, 542] width 554 height 684
select select "%"
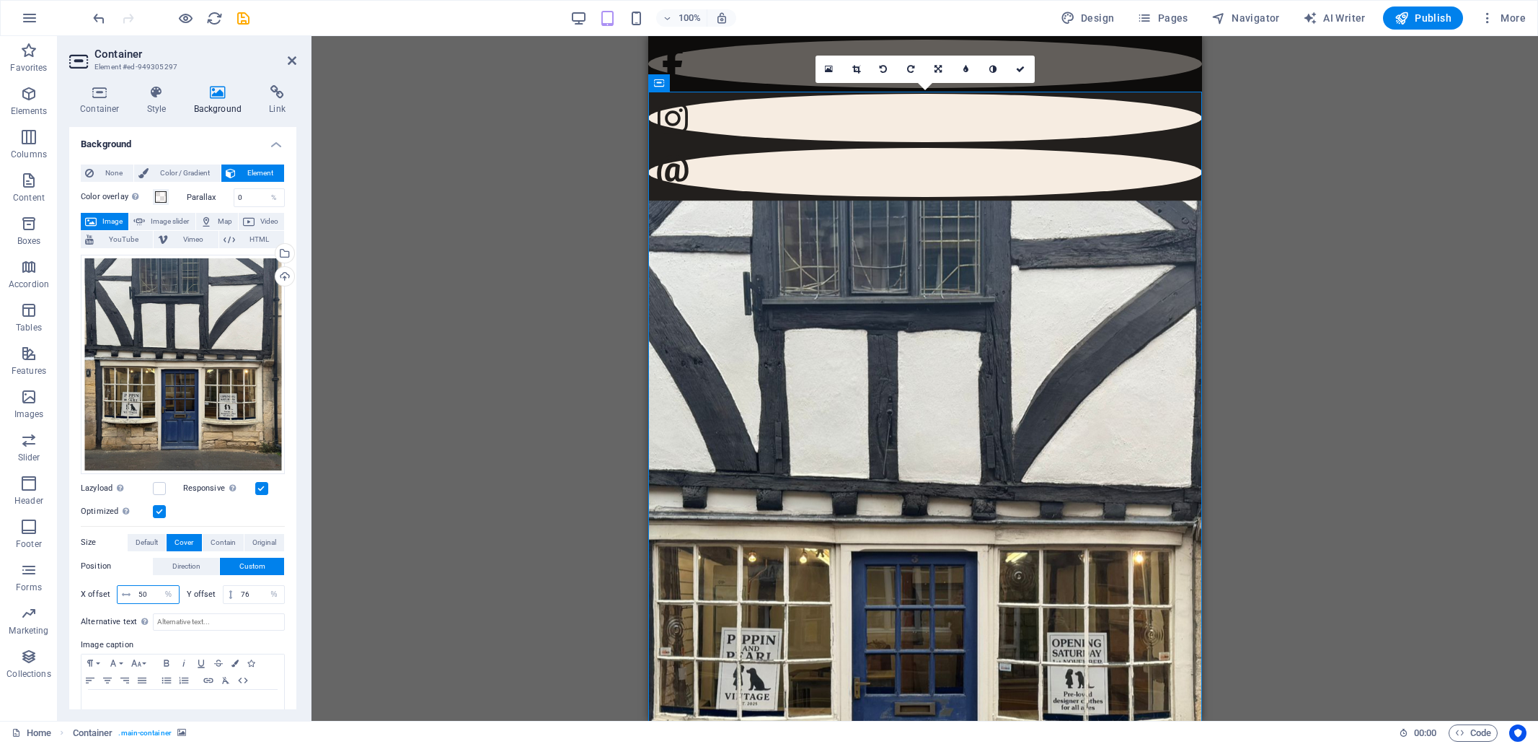
drag, startPoint x: 149, startPoint y: 589, endPoint x: 143, endPoint y: 593, distance: 7.4
click at [143, 593] on input "50" at bounding box center [157, 594] width 44 height 17
click at [270, 636] on label "Image caption" at bounding box center [183, 644] width 204 height 17
click at [142, 593] on input "51" at bounding box center [157, 594] width 44 height 17
drag, startPoint x: 149, startPoint y: 591, endPoint x: 139, endPoint y: 593, distance: 10.2
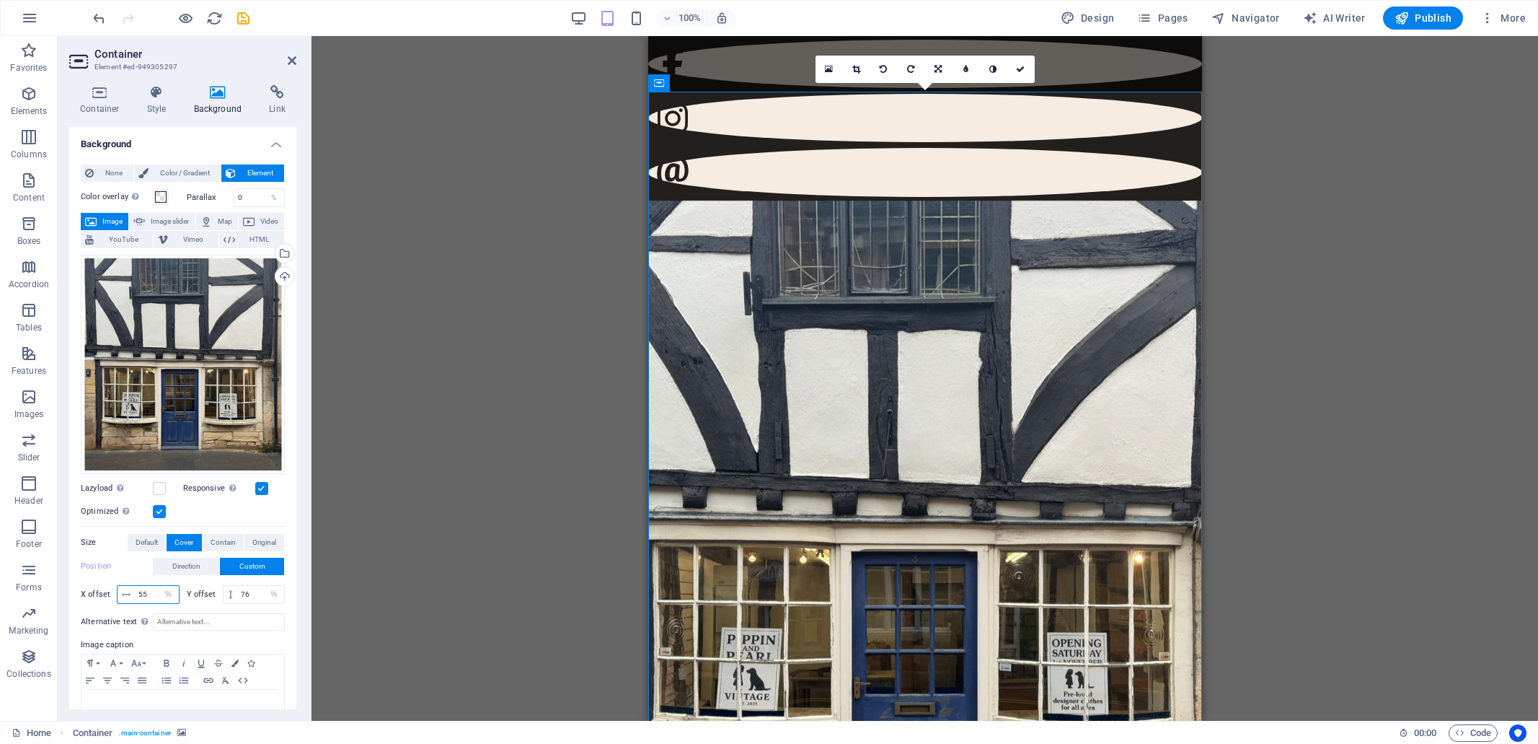
click at [139, 593] on input "55" at bounding box center [157, 594] width 44 height 17
click at [207, 607] on div "Alternative text The alternative text is used by devices that cannot display im…" at bounding box center [183, 670] width 204 height 127
drag, startPoint x: 151, startPoint y: 590, endPoint x: 143, endPoint y: 590, distance: 7.9
click at [143, 590] on input "45" at bounding box center [157, 594] width 44 height 17
click at [268, 640] on label "Image caption" at bounding box center [183, 644] width 204 height 17
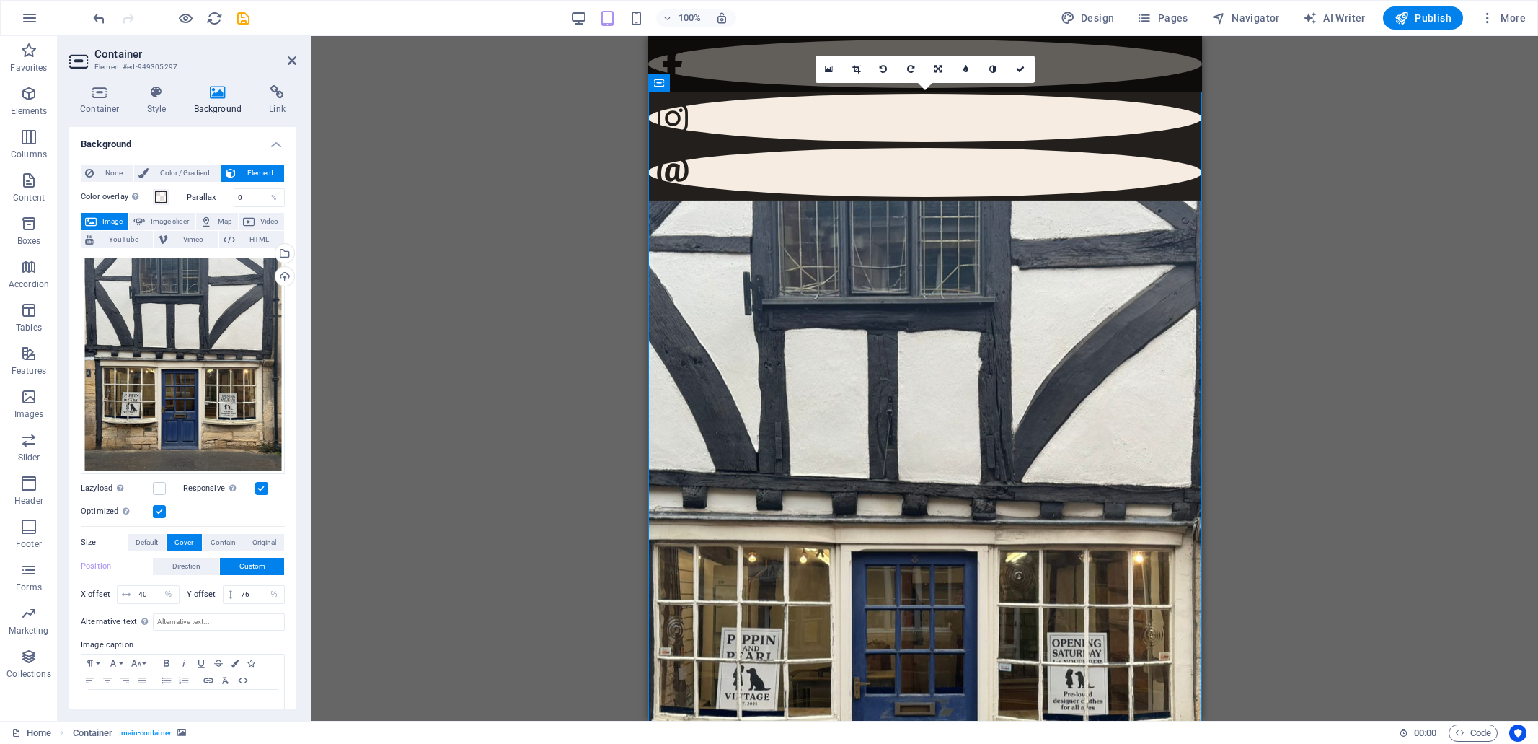
click at [1242, 470] on div "Drag here to replace the existing content. Press “Ctrl” if you want to create a…" at bounding box center [925, 378] width 1227 height 684
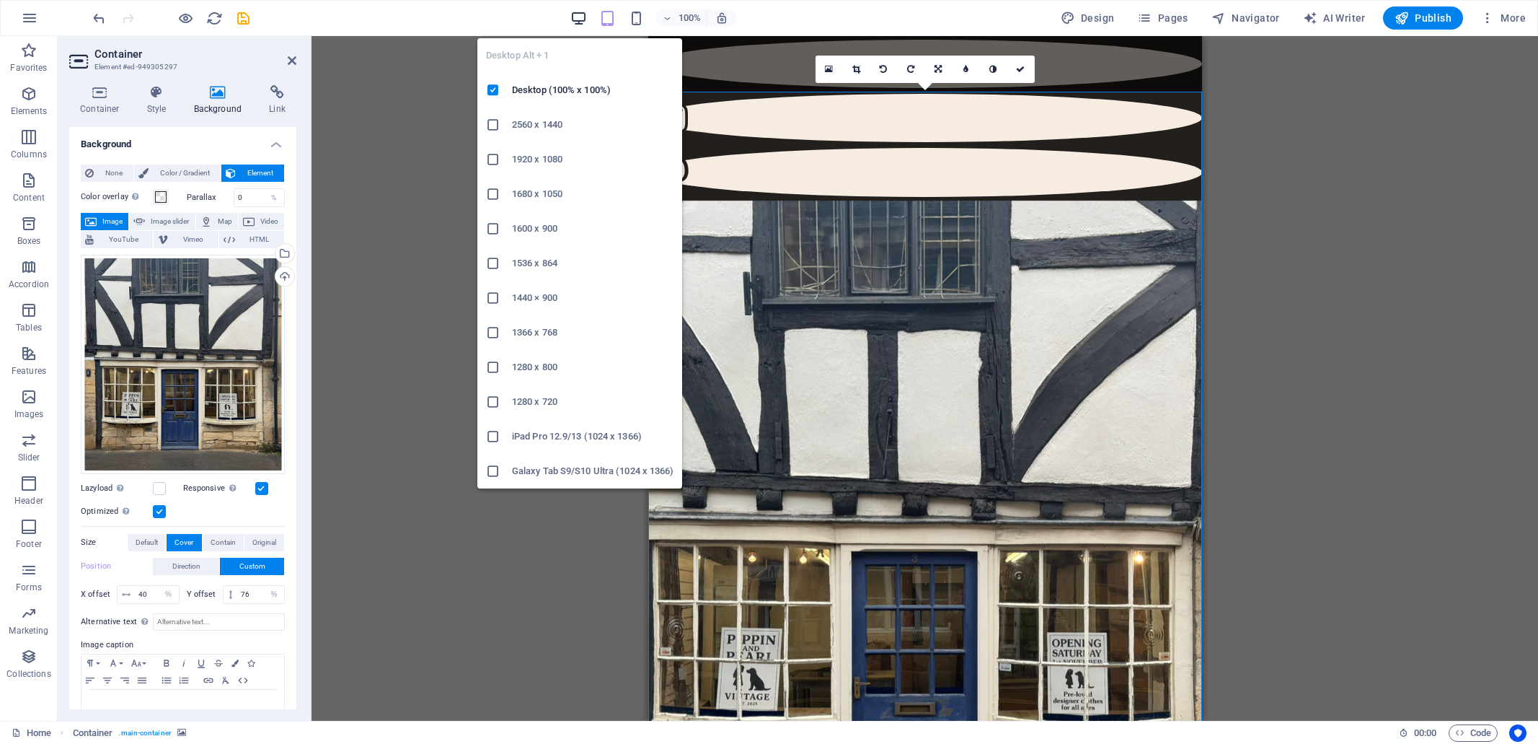
click at [575, 22] on icon "button" at bounding box center [578, 18] width 17 height 17
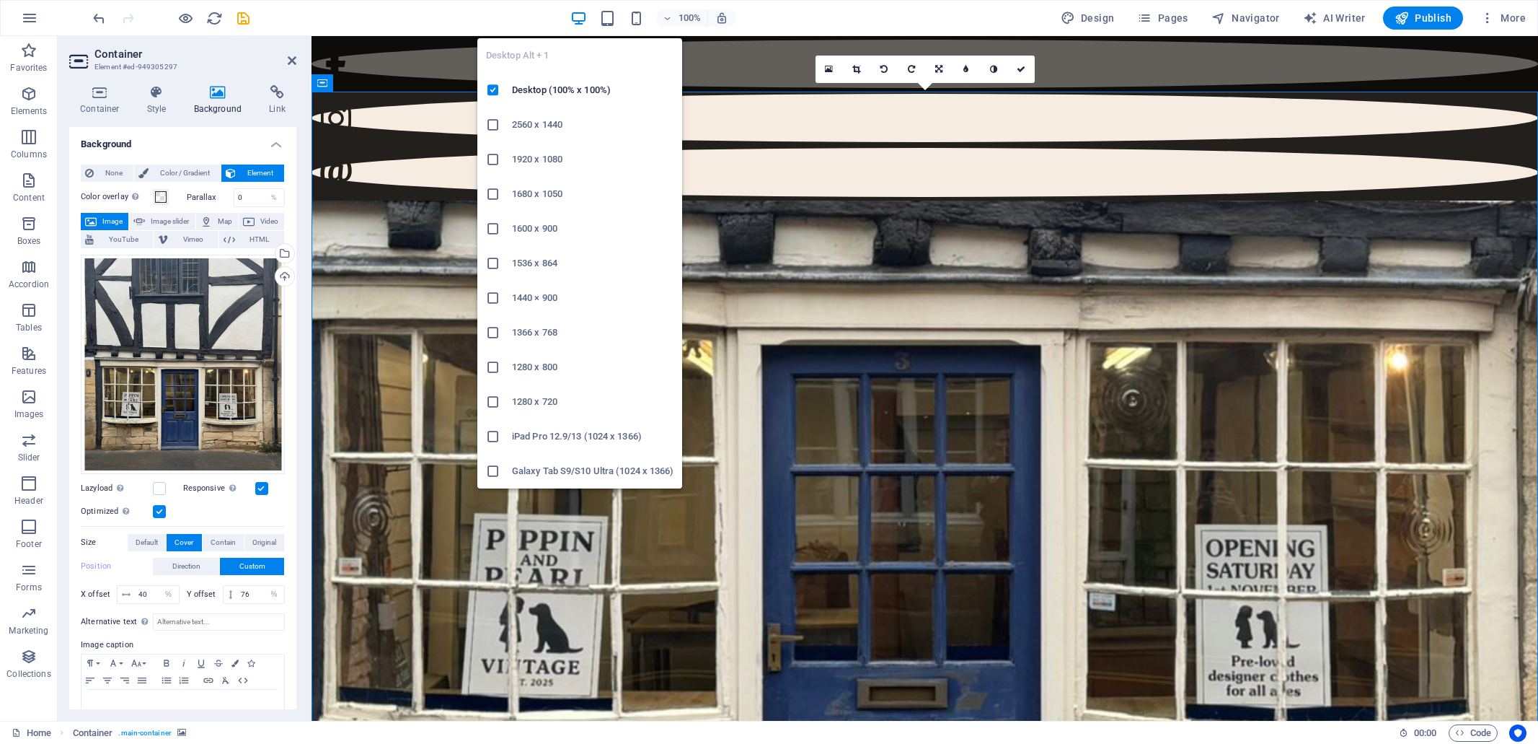
type input "50"
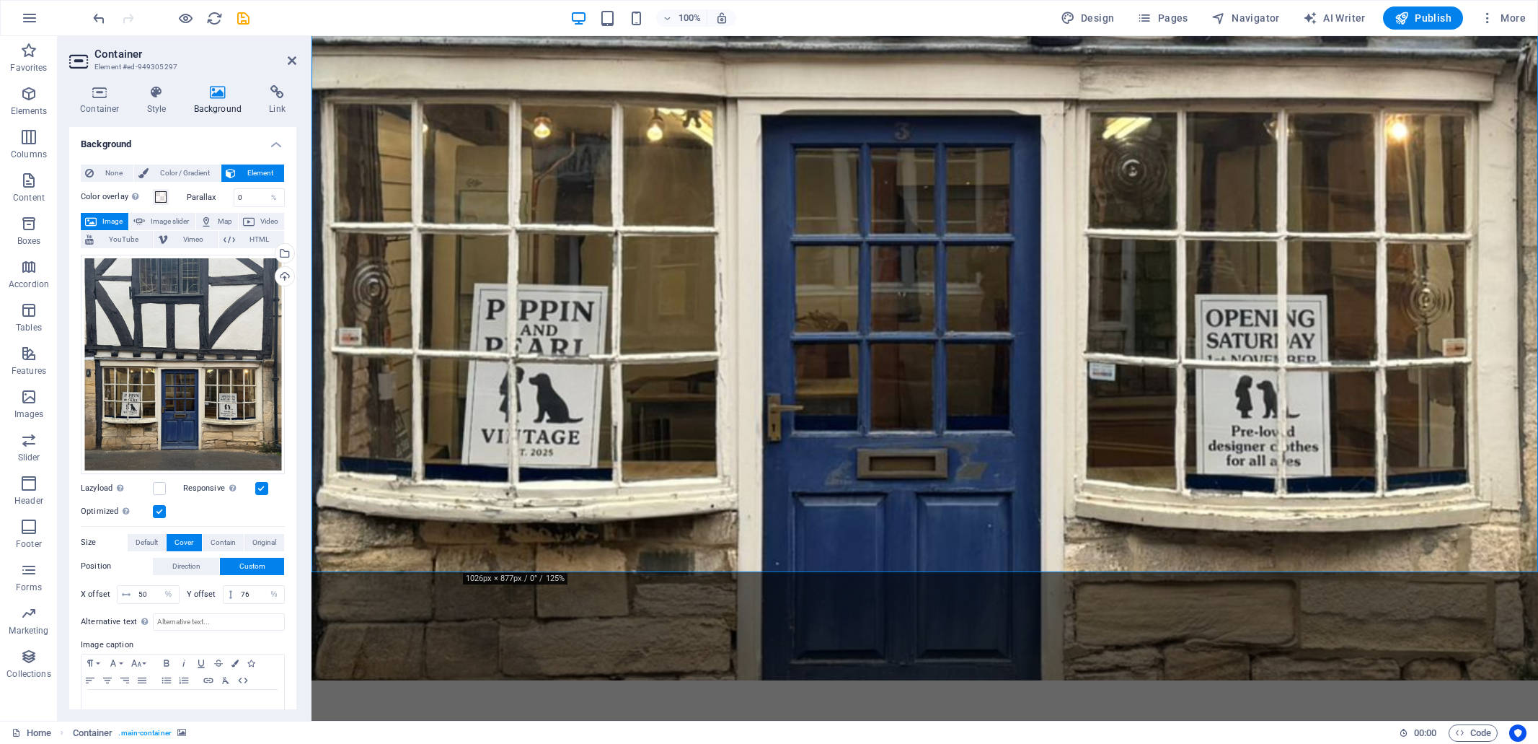
scroll to position [317, 0]
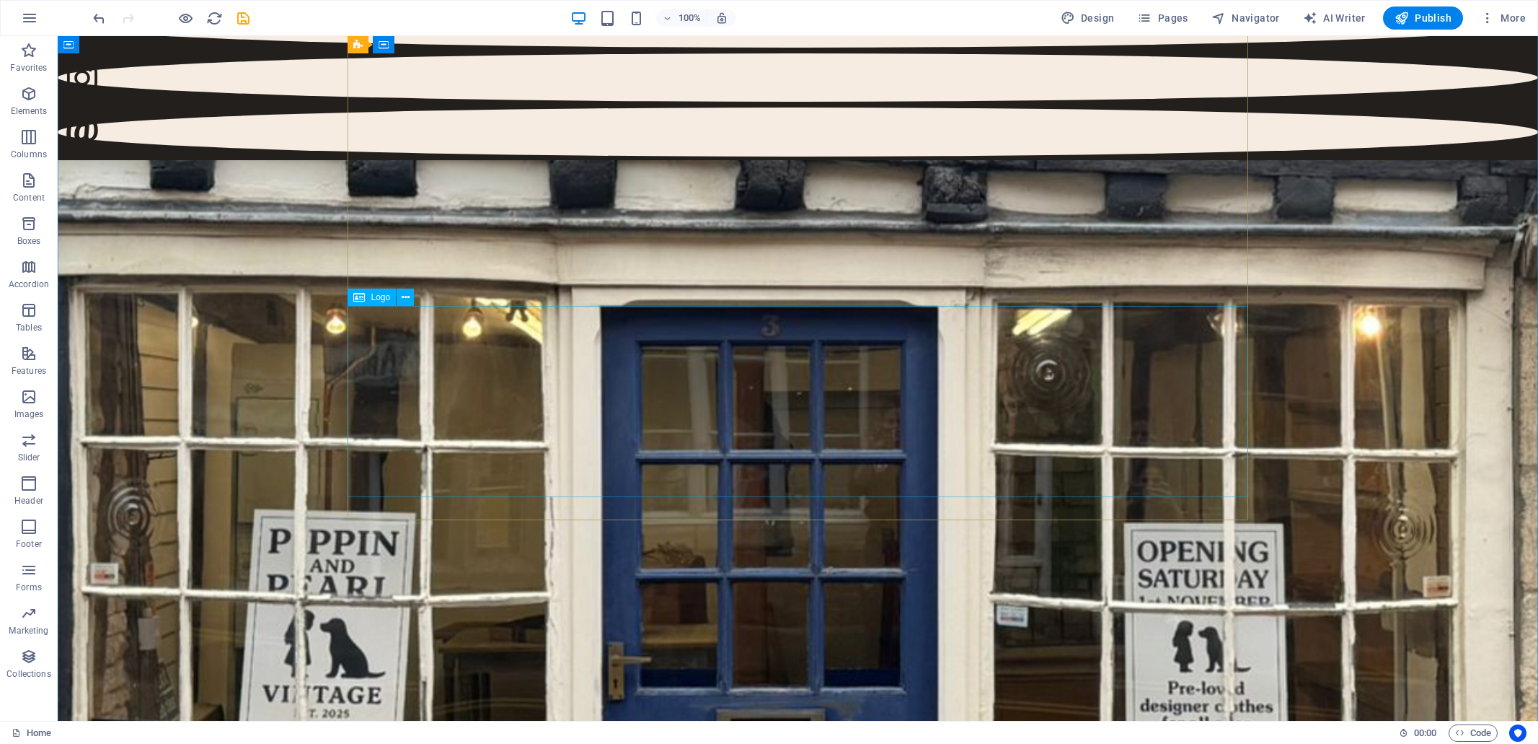
scroll to position [0, 0]
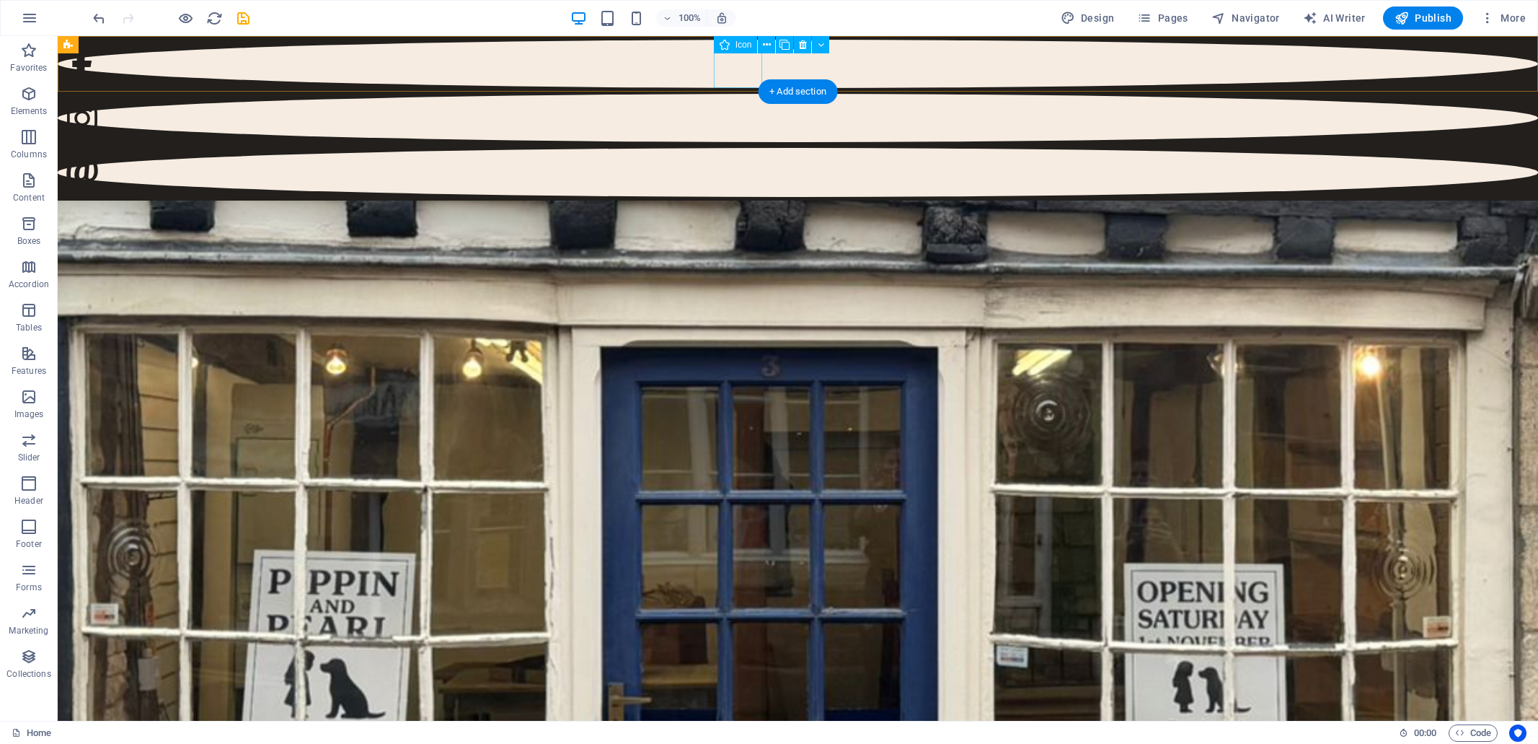
click at [736, 63] on figure at bounding box center [798, 64] width 1481 height 48
select select "xMidYMid"
select select "px"
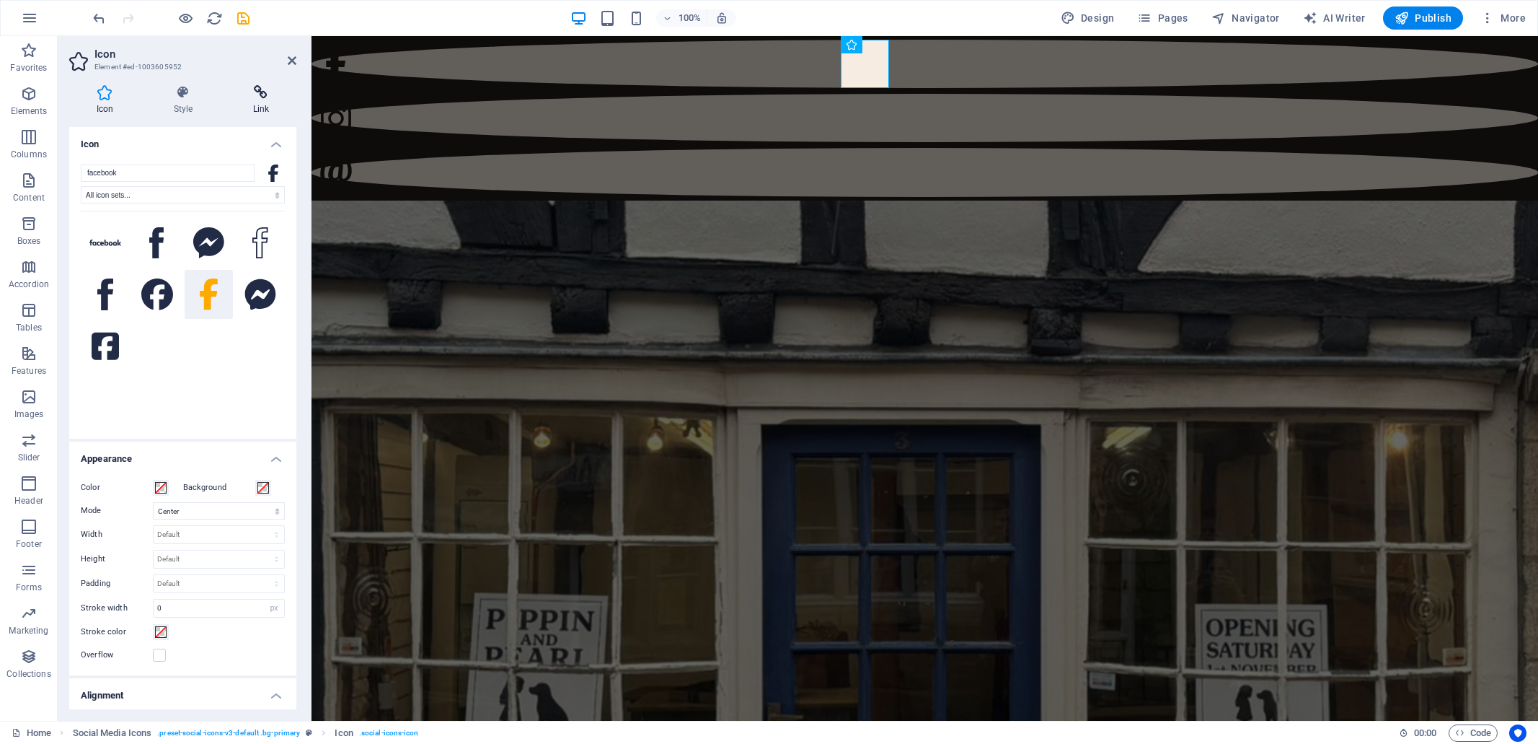
click at [257, 90] on icon at bounding box center [261, 92] width 71 height 14
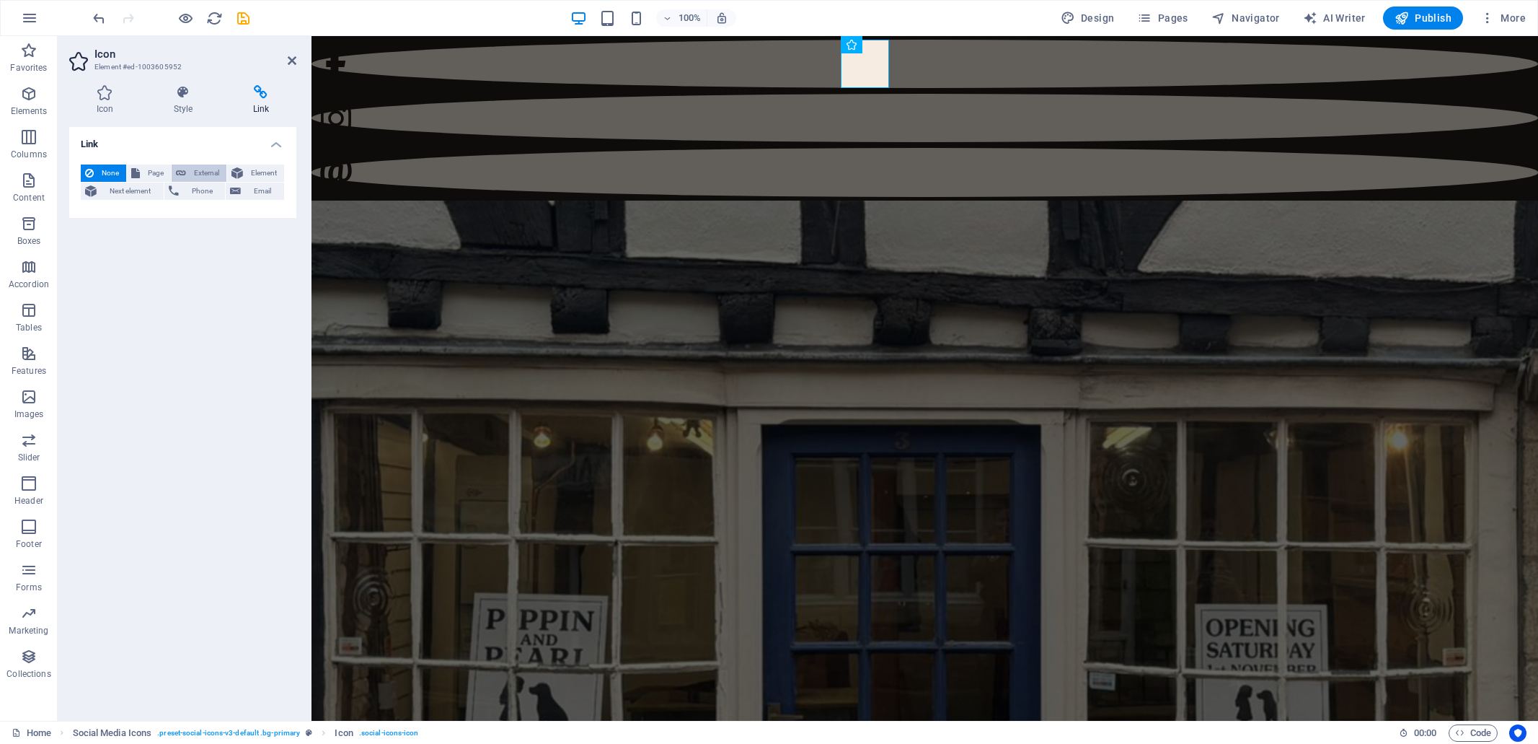
click at [196, 167] on span "External" at bounding box center [206, 172] width 32 height 17
select select "blank"
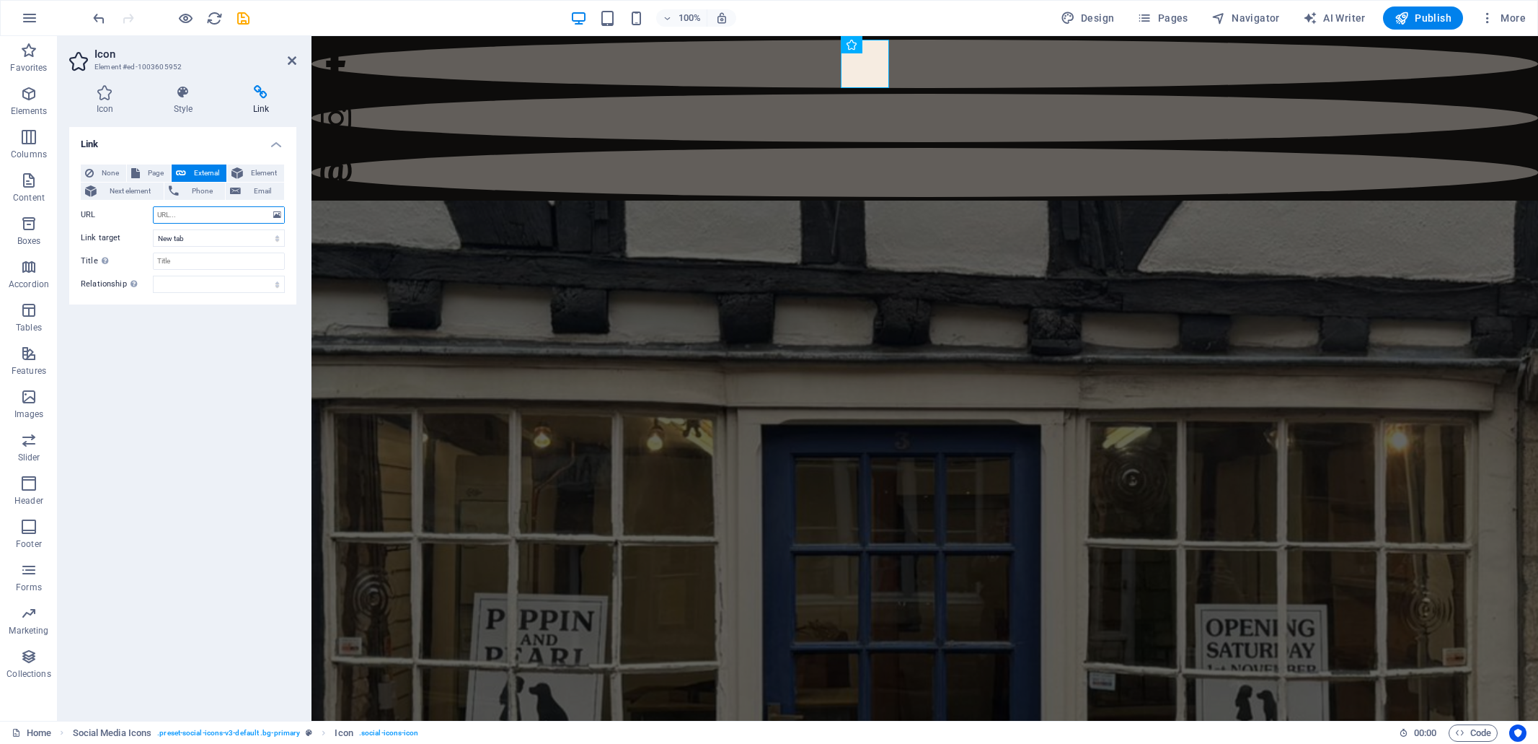
paste input "[URL][DOMAIN_NAME]"
type input "[URL][DOMAIN_NAME]"
click at [183, 257] on input "Title Additional link description, should not be the same as the link text. The…" at bounding box center [219, 260] width 132 height 17
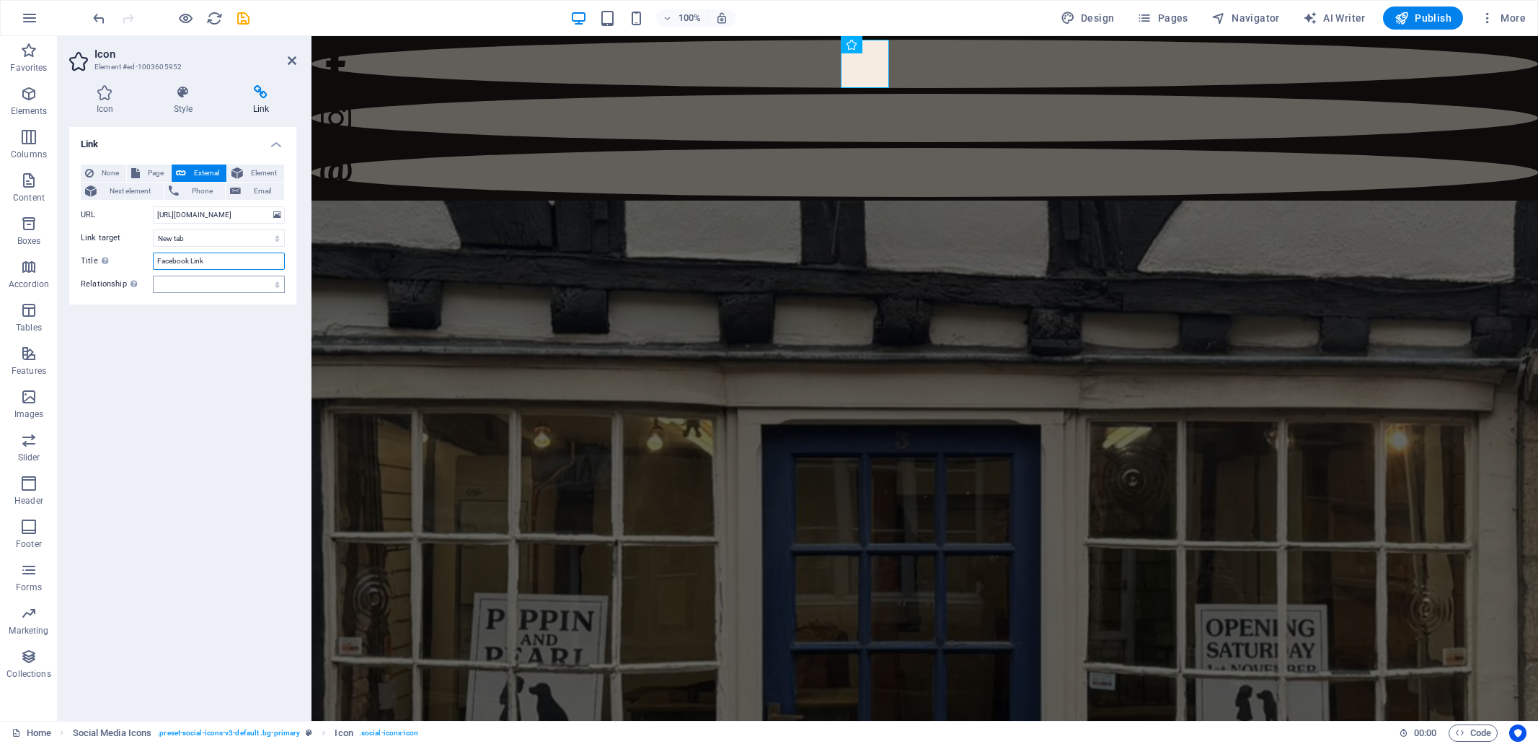
type input "Facebook Link"
click at [277, 286] on select "alternate author bookmark external help license next nofollow noreferrer noopen…" at bounding box center [219, 283] width 132 height 17
select select "external"
click at [153, 275] on select "alternate author bookmark external help license next nofollow noreferrer noopen…" at bounding box center [219, 283] width 132 height 17
click at [176, 366] on div "Link None Page External Element Next element Phone Email Page Home Element URL …" at bounding box center [182, 418] width 227 height 582
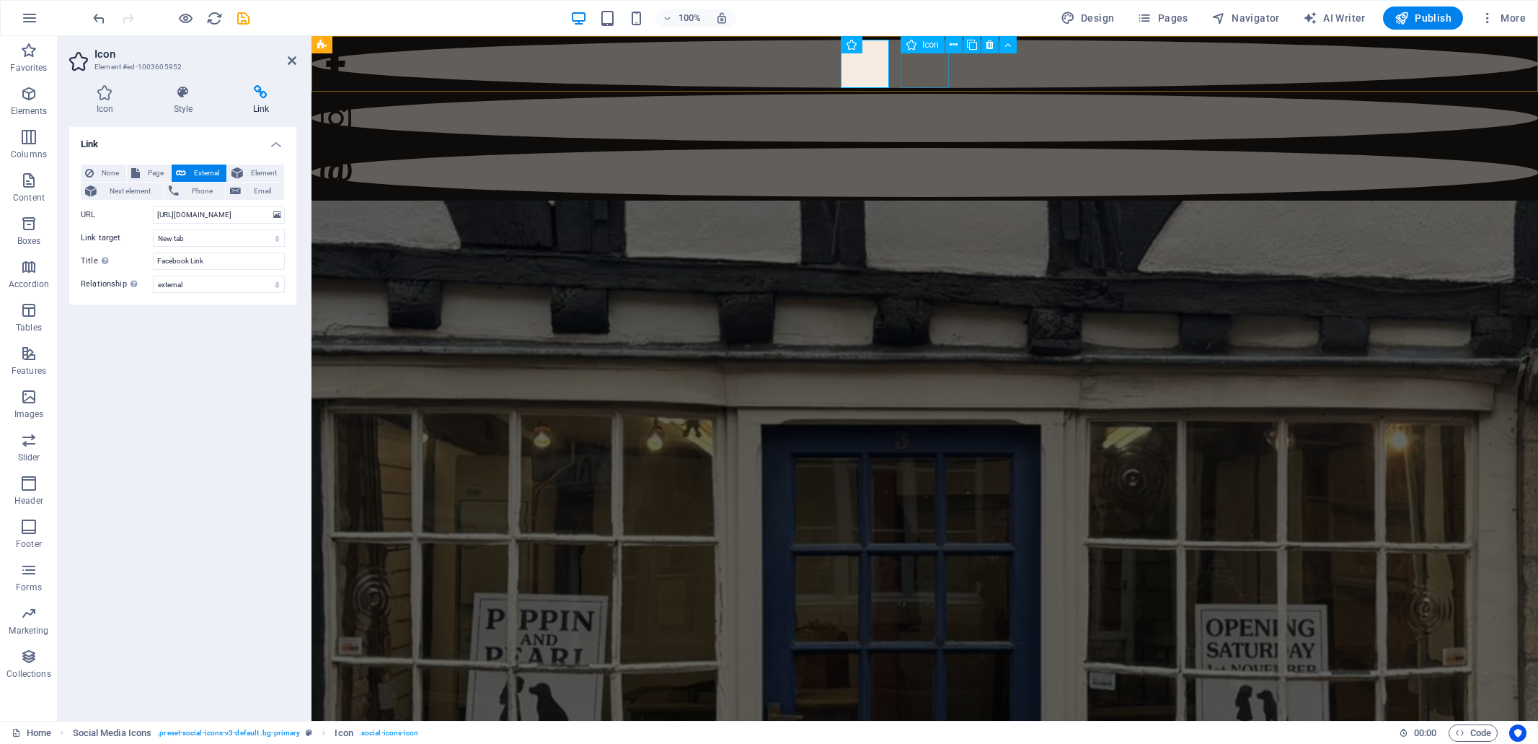
click at [930, 94] on figure at bounding box center [925, 118] width 1227 height 48
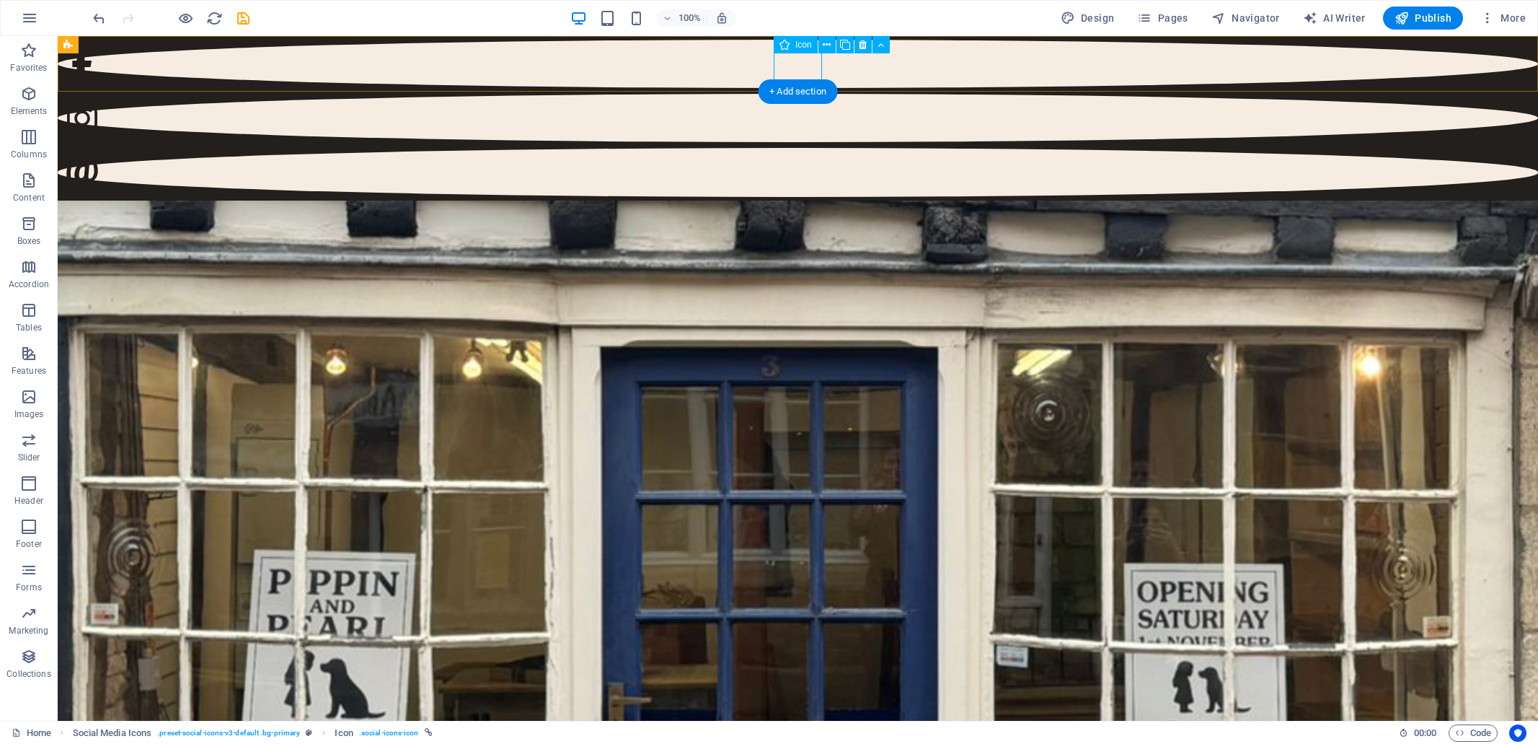
click at [797, 94] on figure at bounding box center [798, 118] width 1481 height 48
select select "xMidYMid"
select select "px"
select select "external"
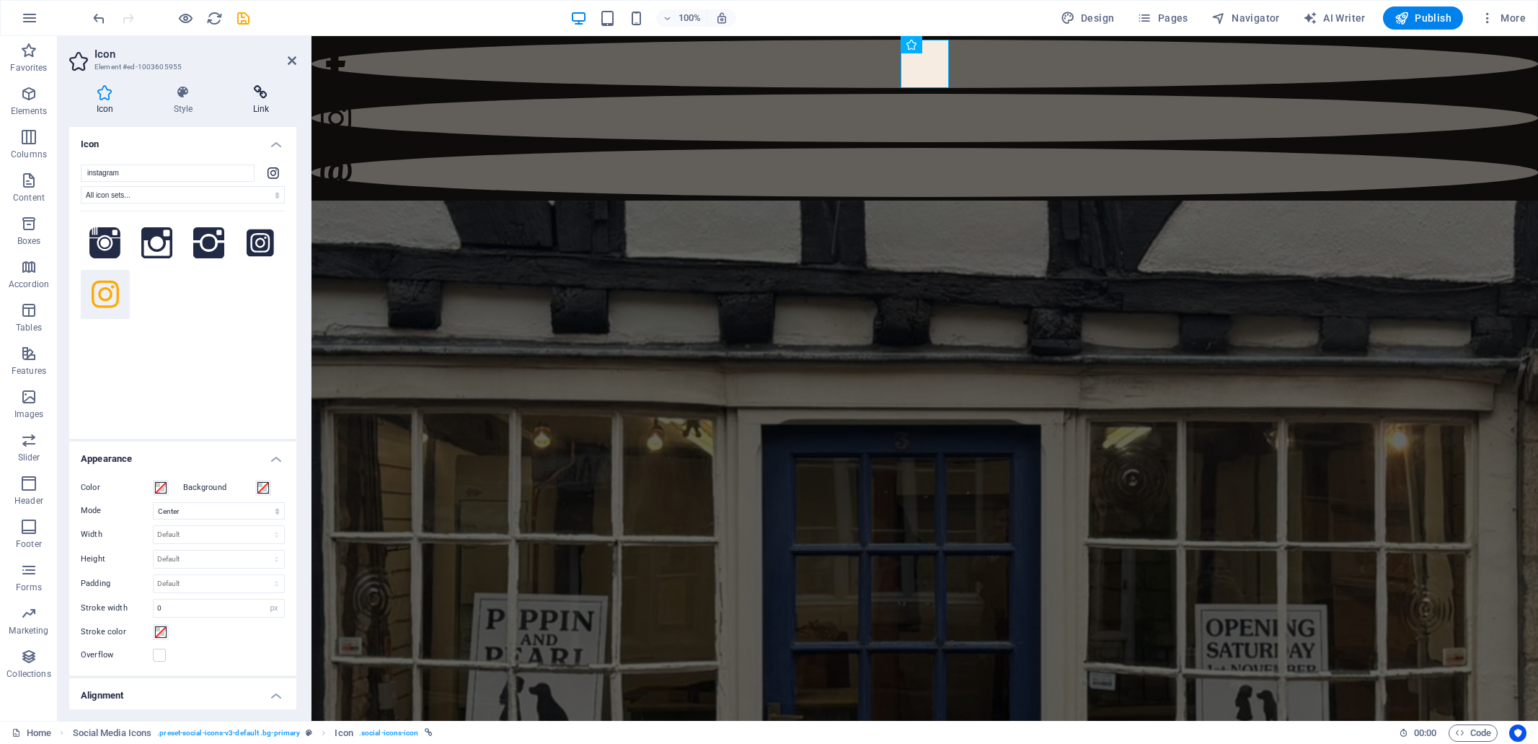
click at [259, 94] on icon at bounding box center [261, 92] width 71 height 14
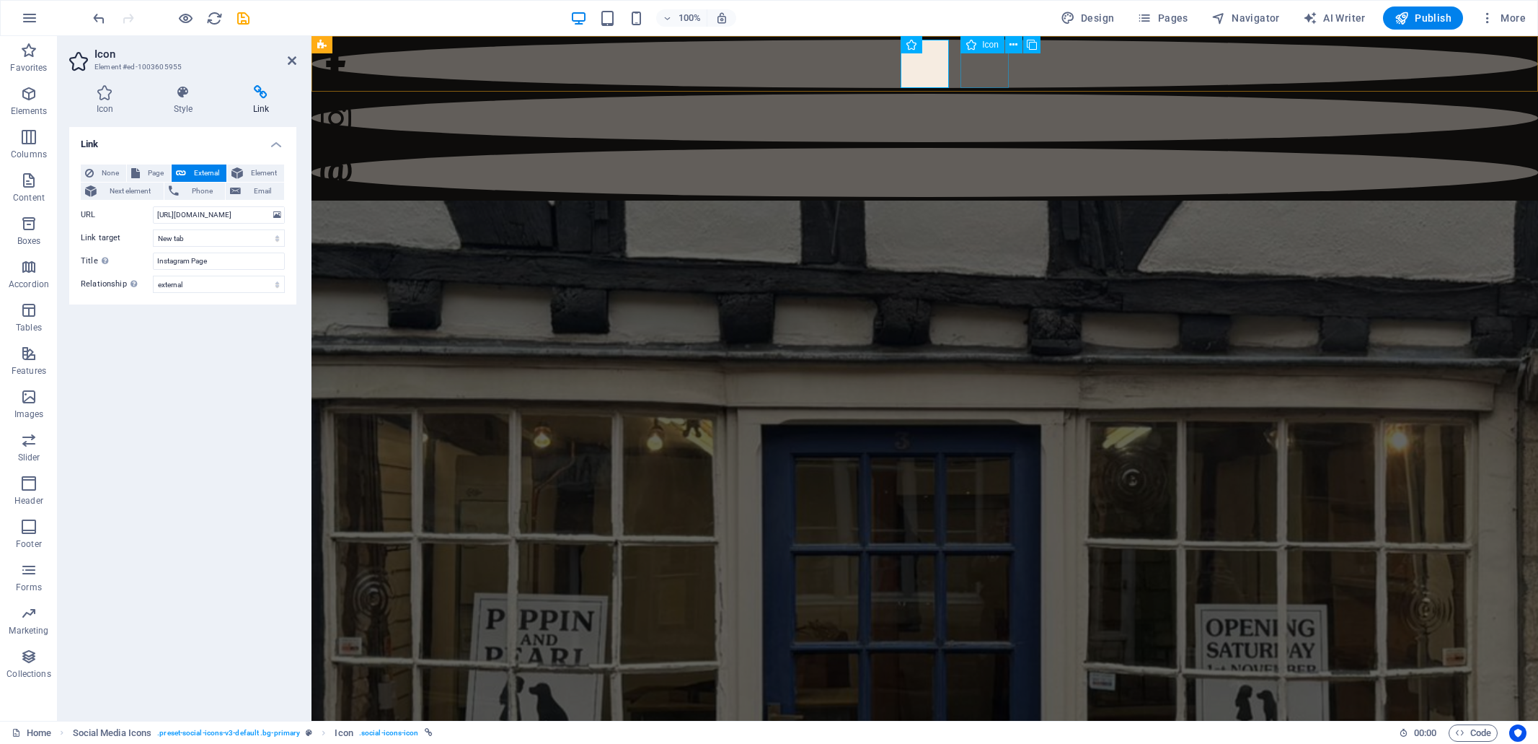
click at [979, 148] on figure at bounding box center [925, 172] width 1227 height 48
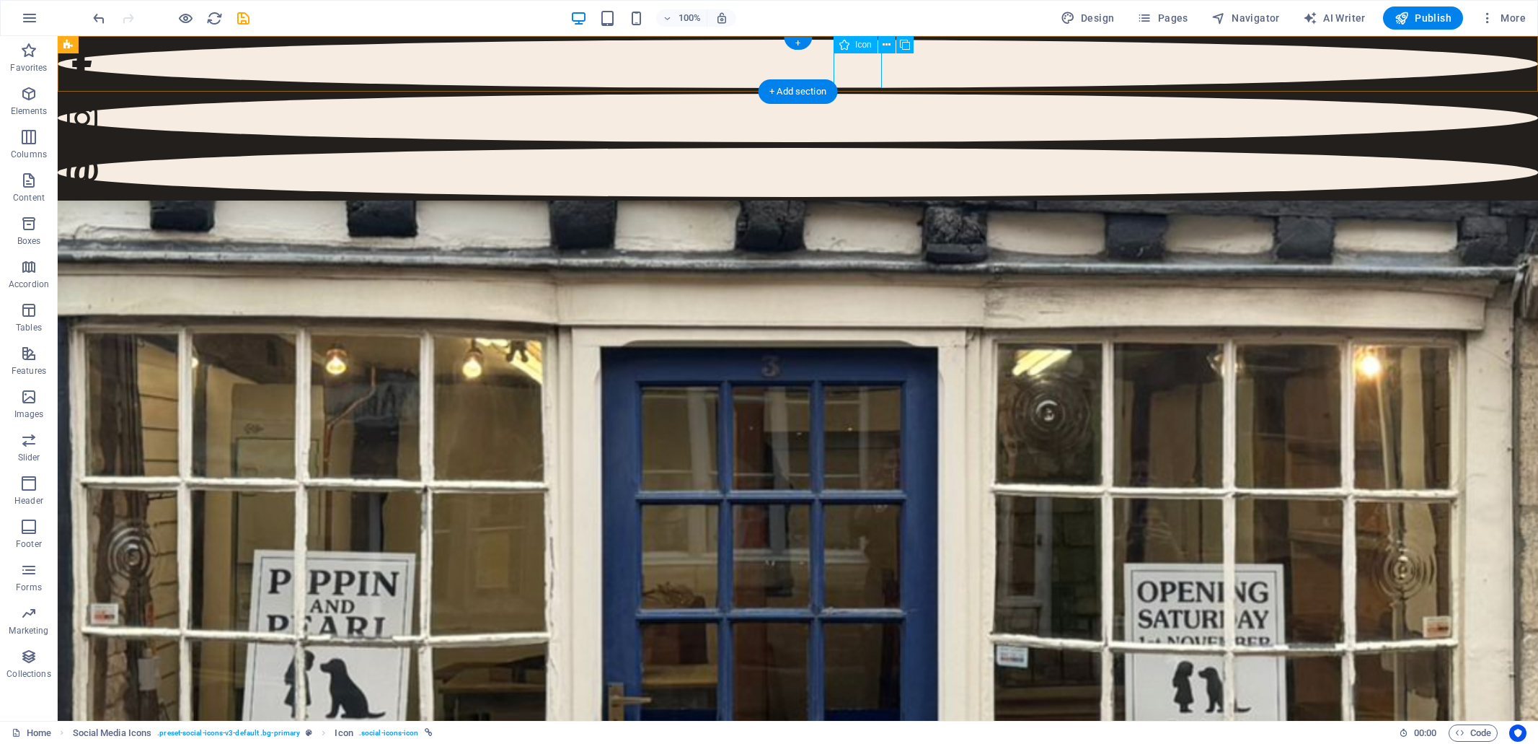
click at [852, 148] on figure at bounding box center [798, 172] width 1481 height 48
select select "xMidYMid"
select select "px"
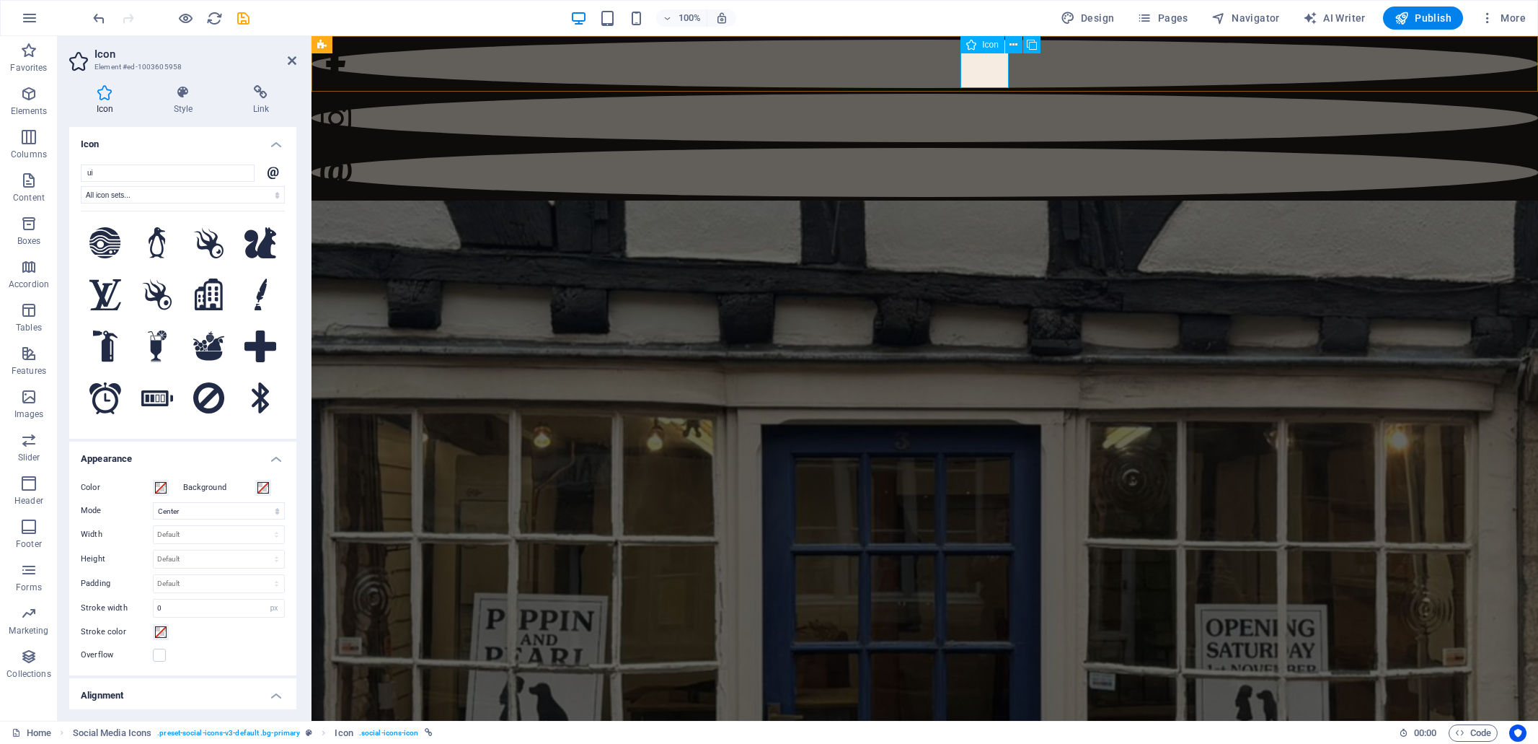
click at [987, 148] on figure at bounding box center [925, 172] width 1227 height 48
click at [261, 94] on icon at bounding box center [261, 92] width 71 height 14
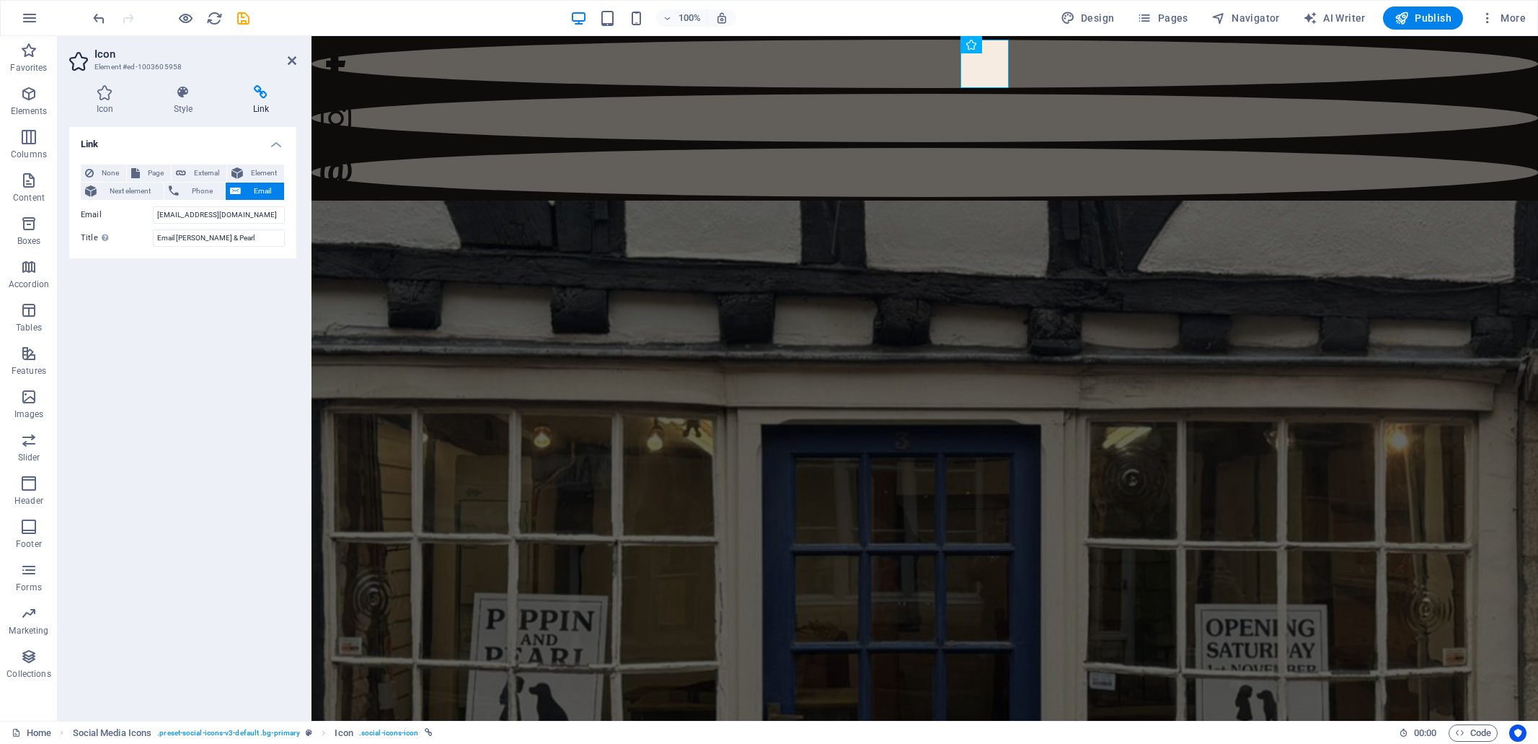
click at [781, 200] on figure at bounding box center [925, 594] width 1227 height 789
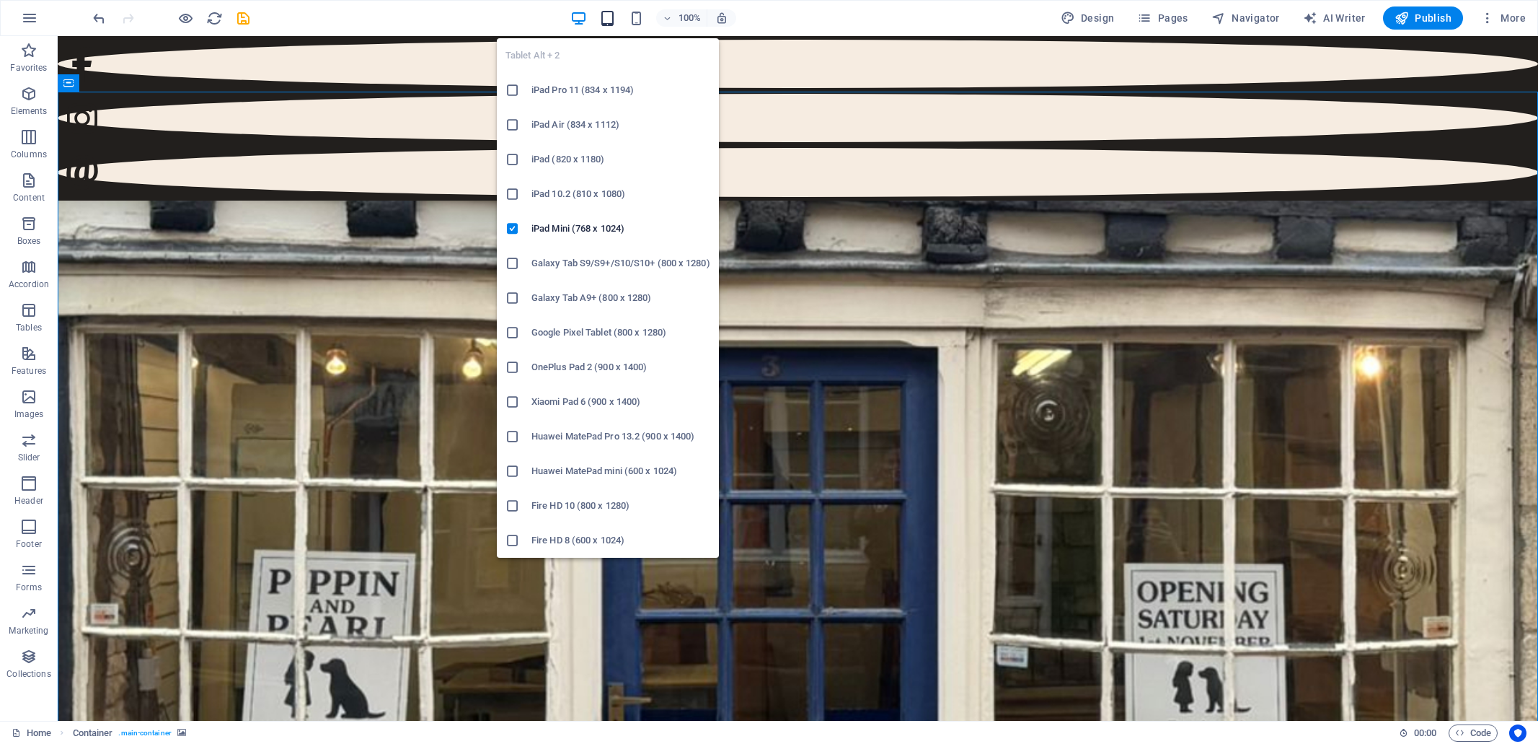
click at [610, 18] on icon "button" at bounding box center [607, 18] width 17 height 17
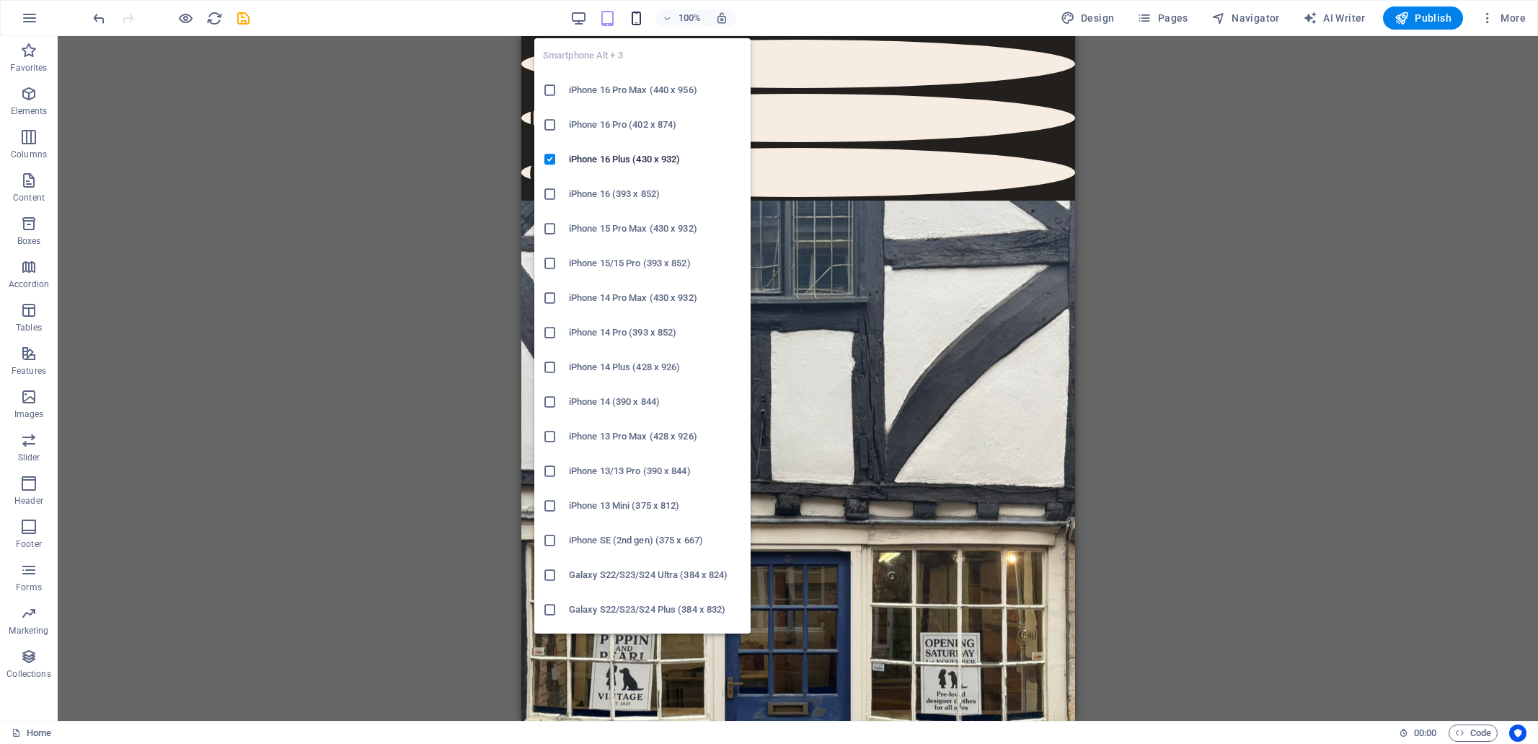
click at [640, 18] on icon "button" at bounding box center [636, 18] width 17 height 17
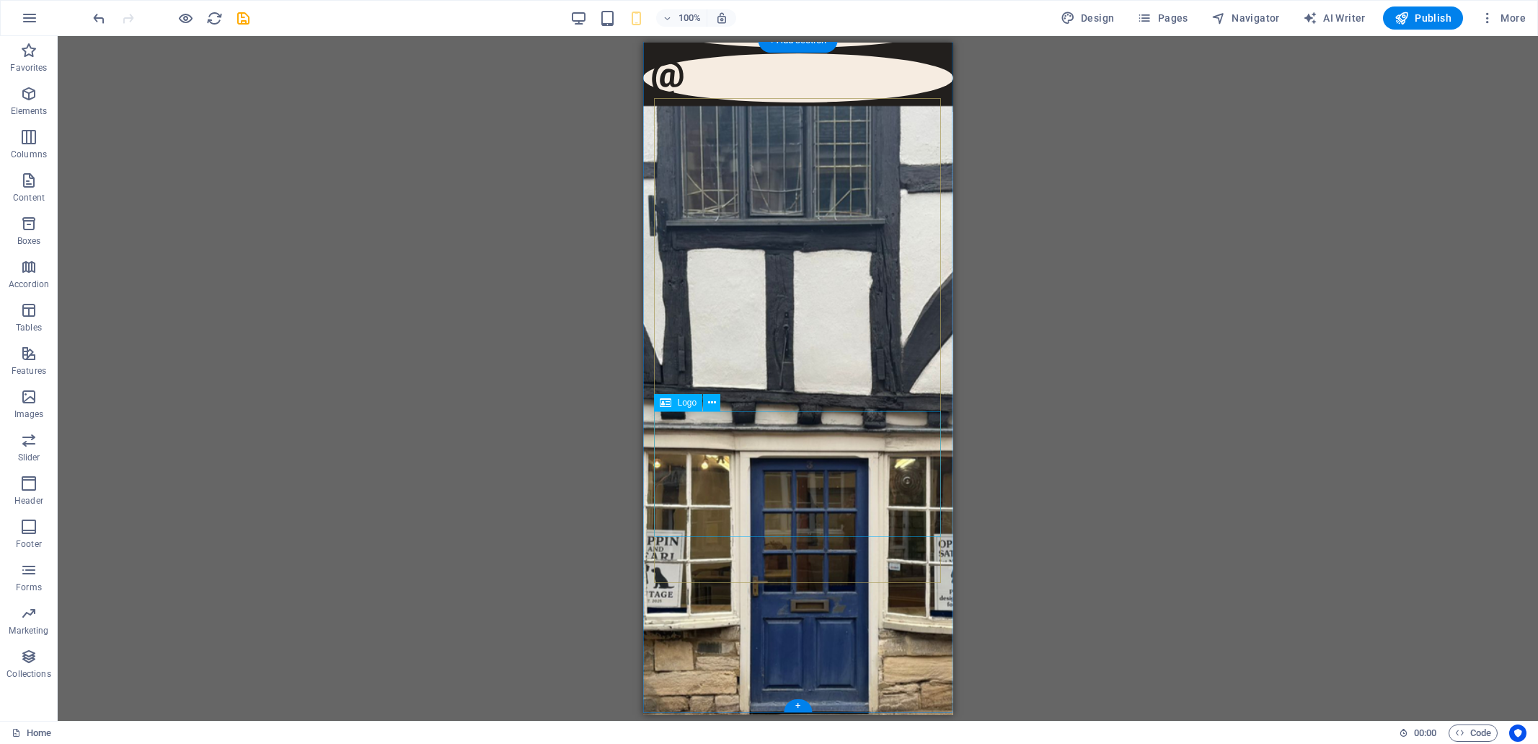
scroll to position [104, 0]
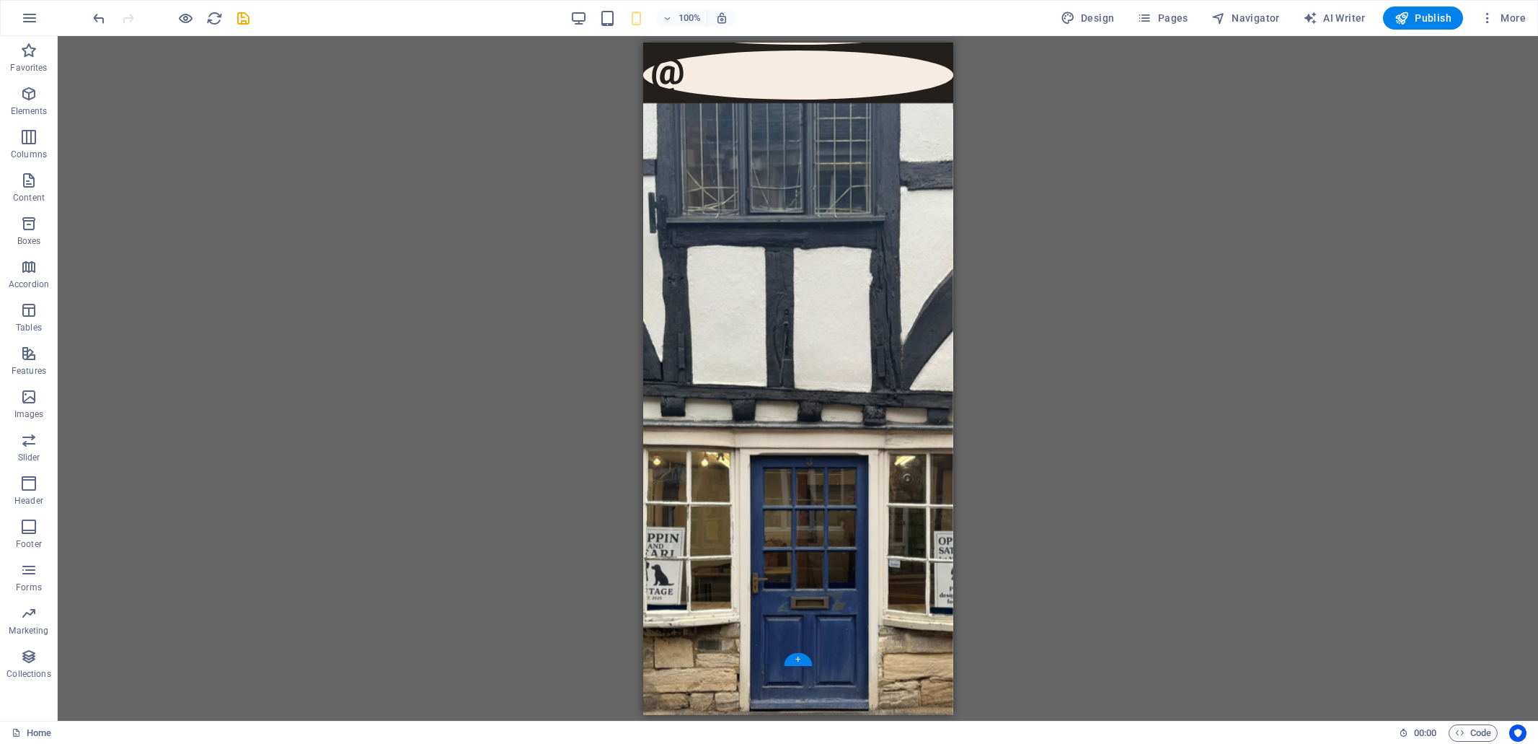
click at [927, 636] on figure at bounding box center [798, 438] width 310 height 672
select select "%"
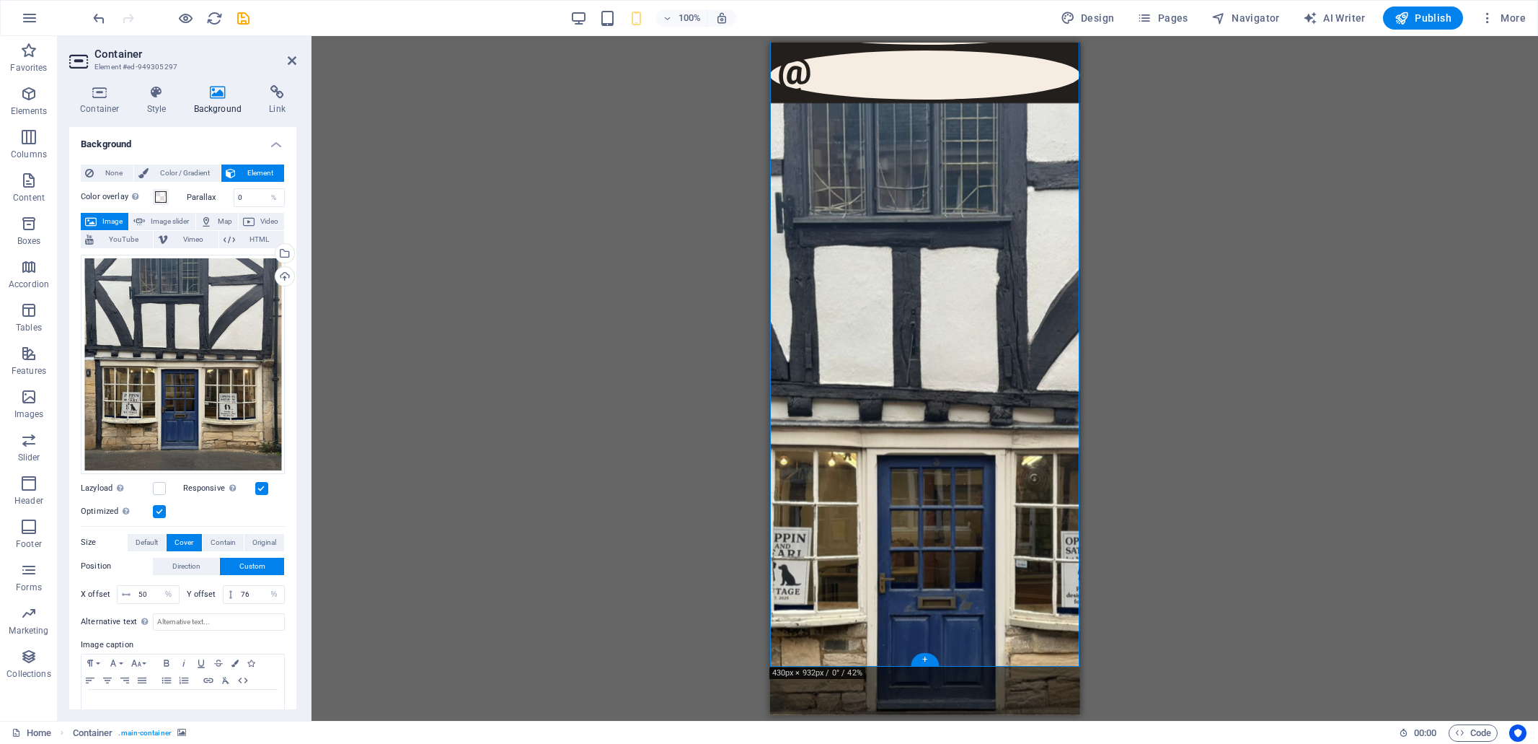
type input "40"
click at [219, 542] on span "Contain" at bounding box center [223, 542] width 25 height 17
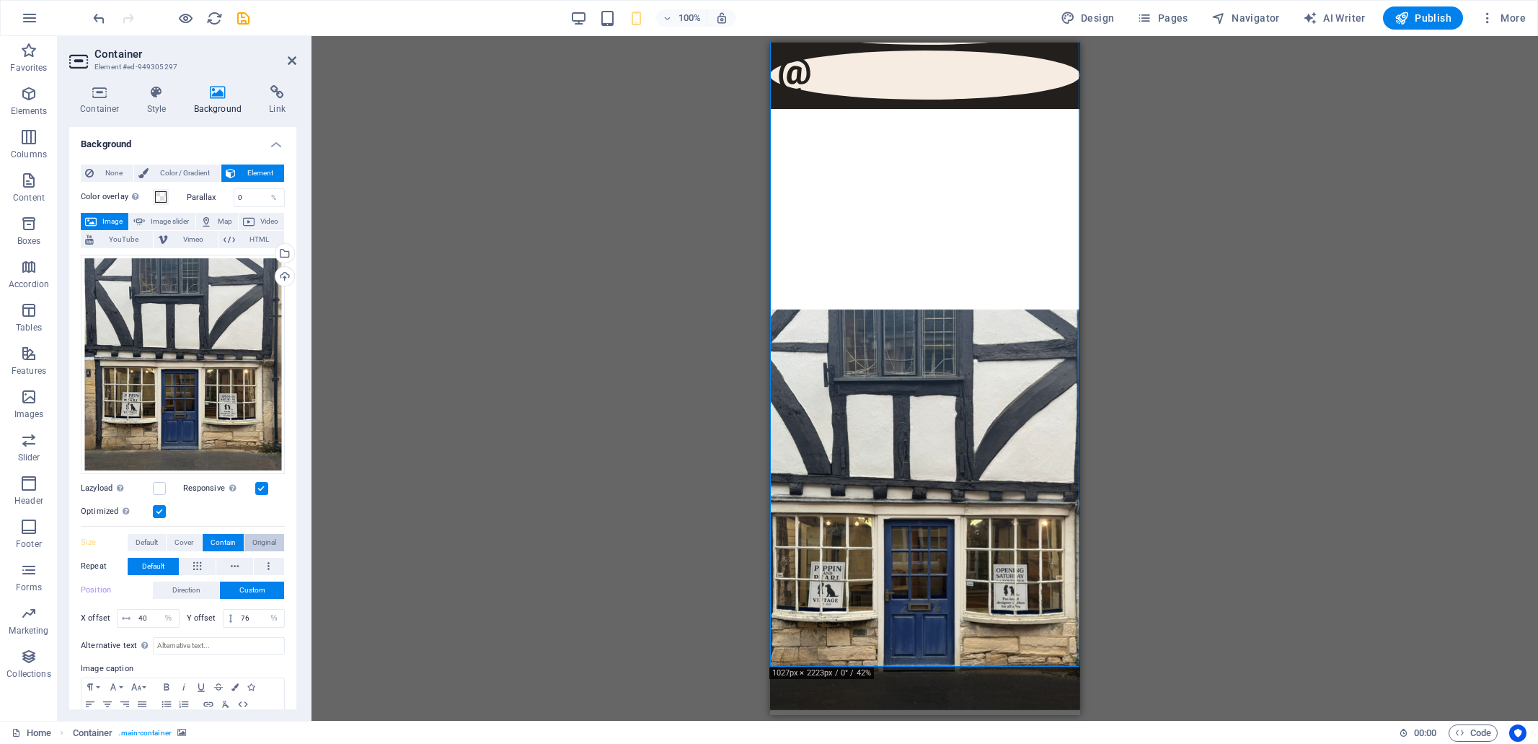
click at [258, 539] on span "Original" at bounding box center [264, 542] width 24 height 17
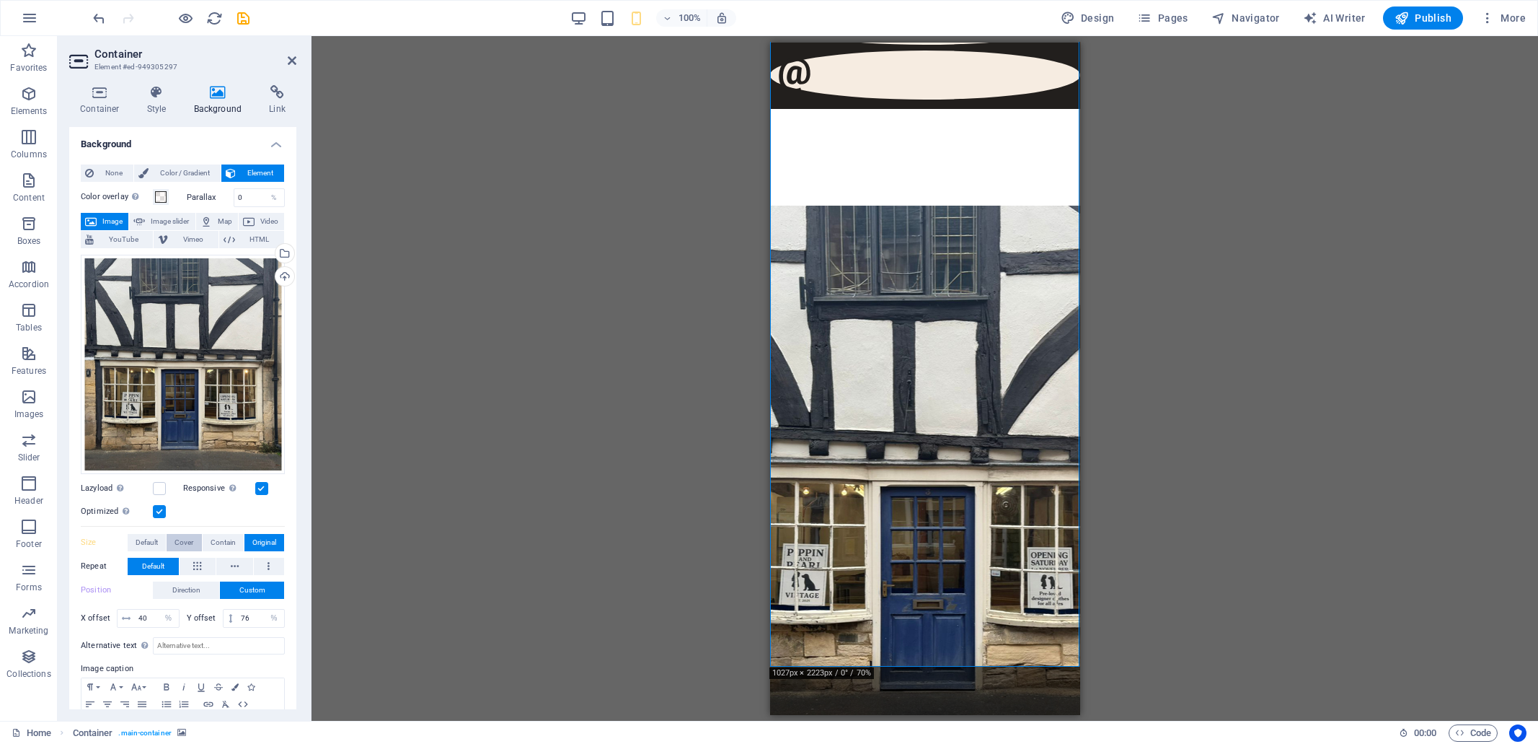
click at [181, 539] on span "Cover" at bounding box center [184, 542] width 19 height 17
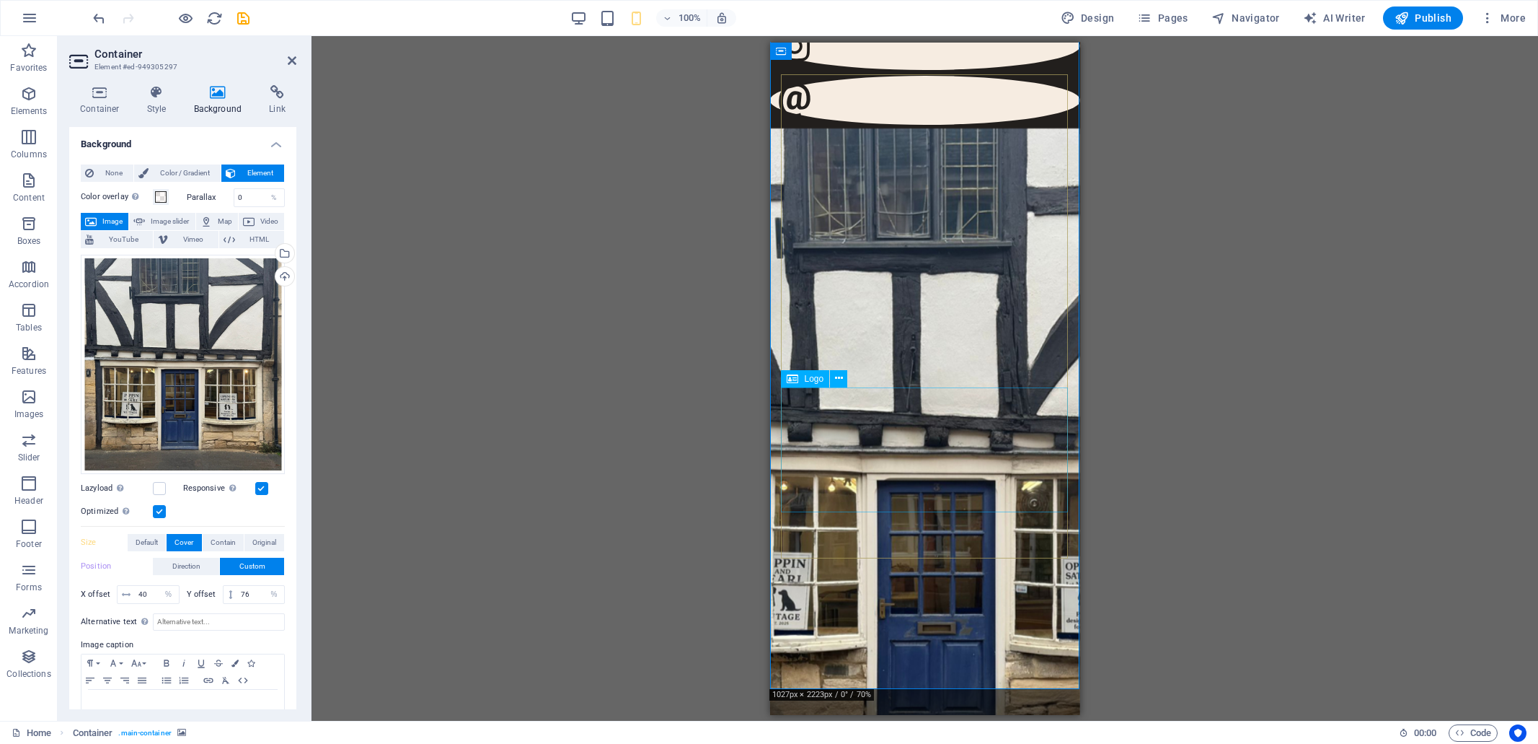
scroll to position [84, 0]
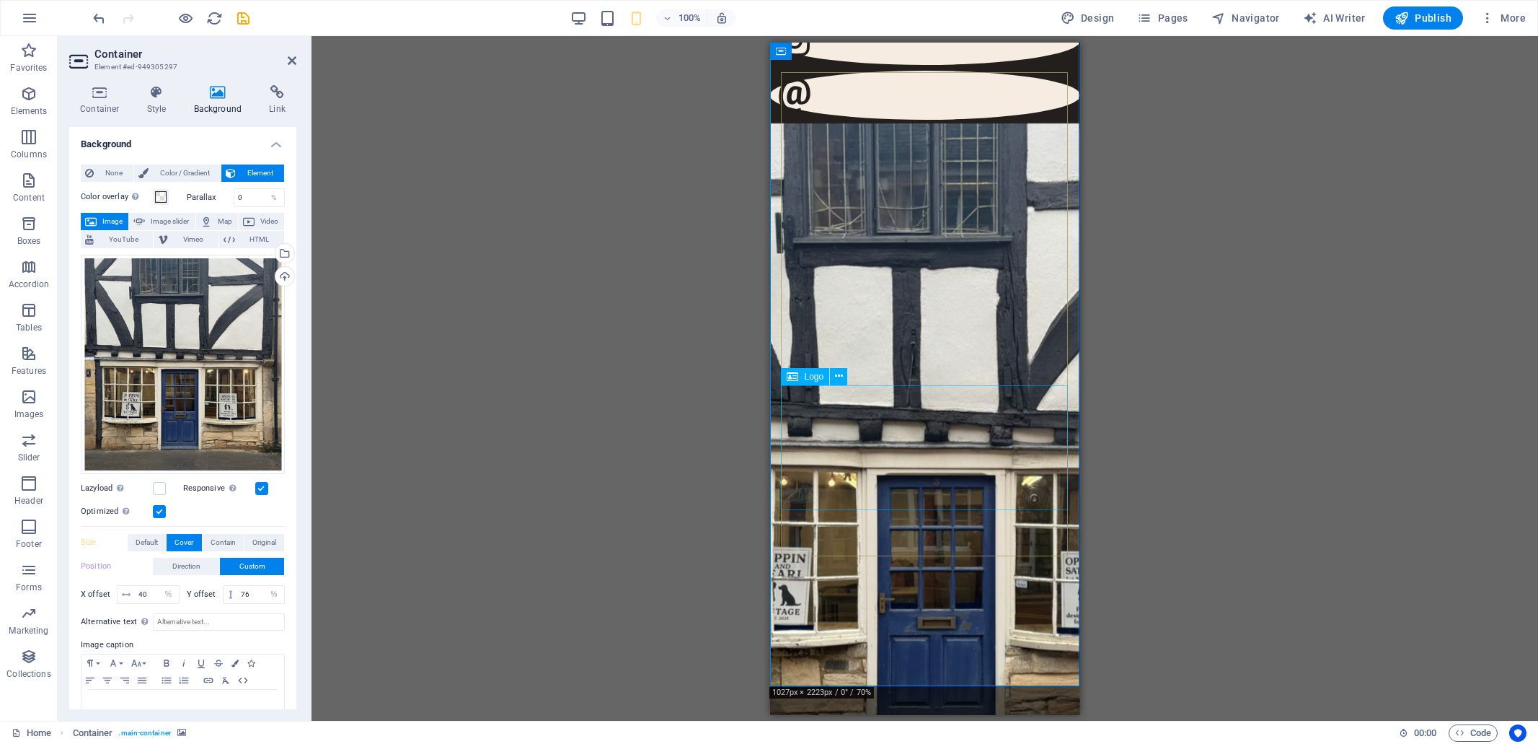
select select "px"
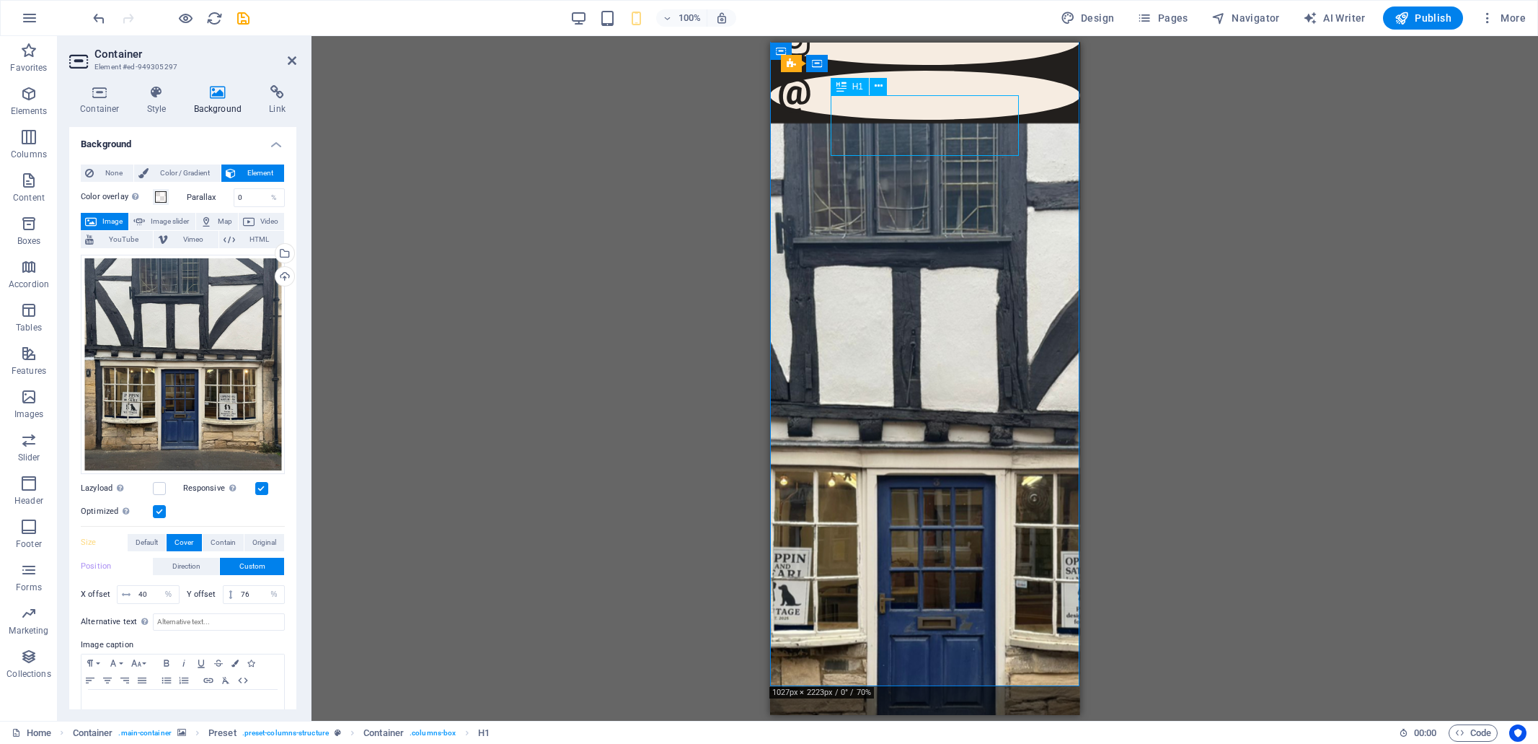
select select "px"
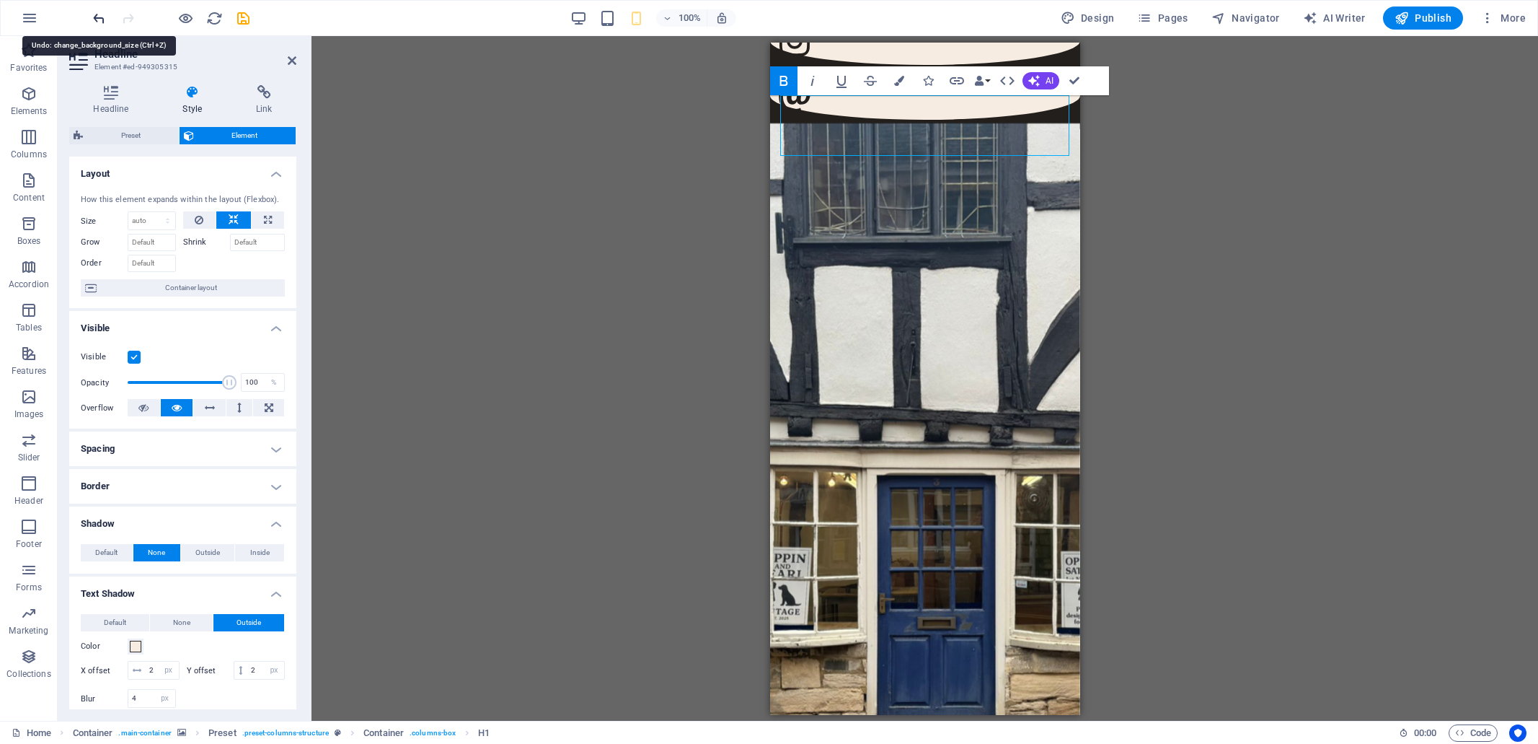
click at [96, 19] on icon "undo" at bounding box center [99, 18] width 17 height 17
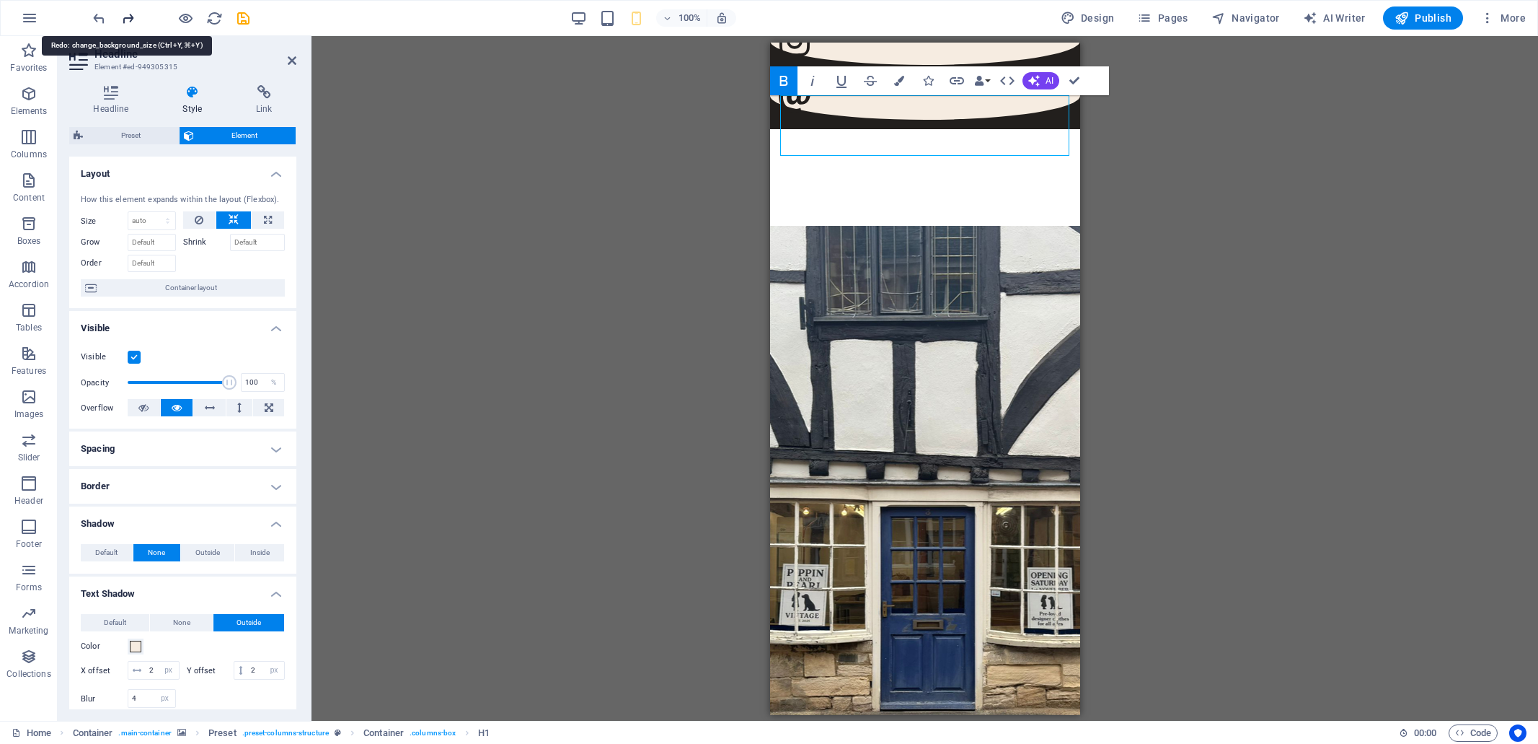
click at [130, 17] on icon "redo" at bounding box center [128, 18] width 17 height 17
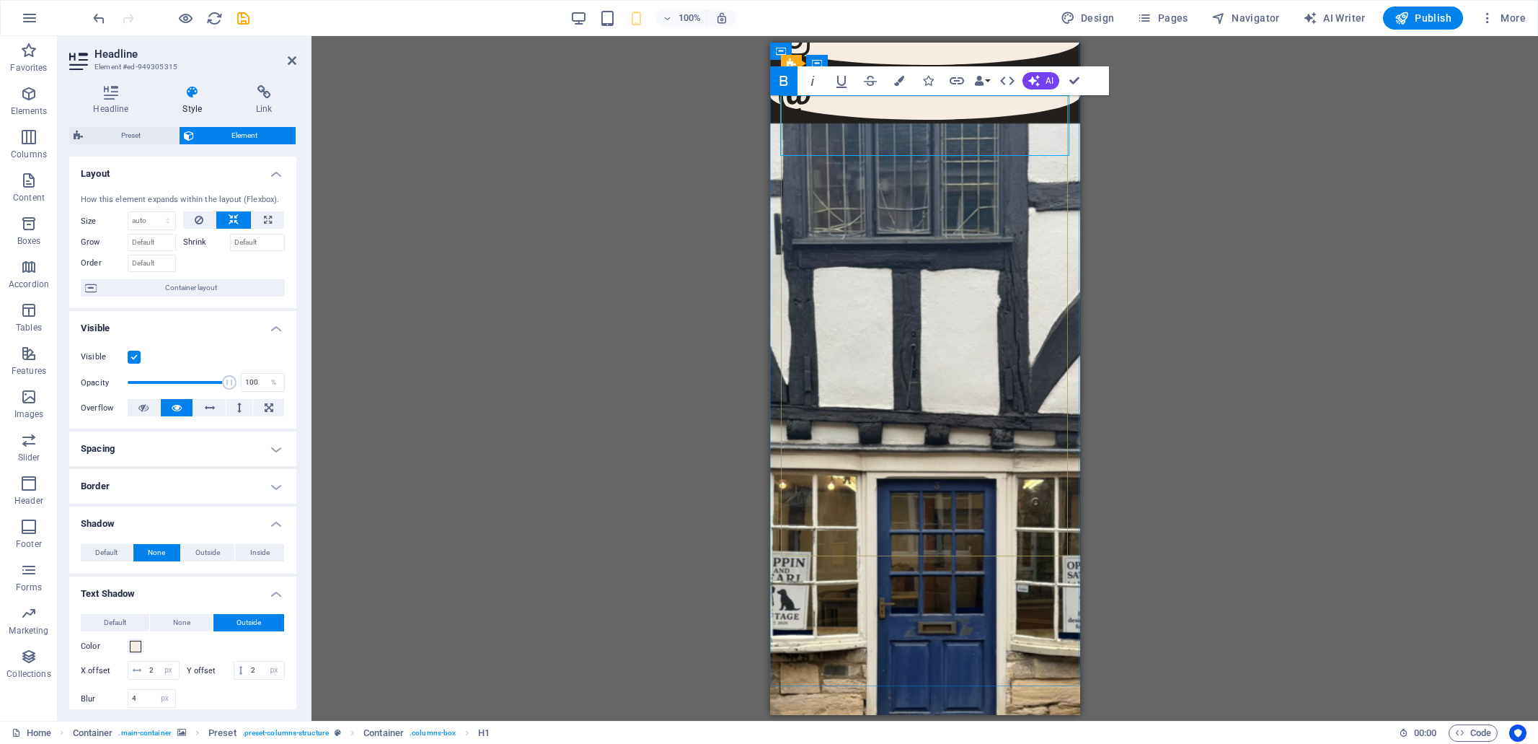
scroll to position [71, 0]
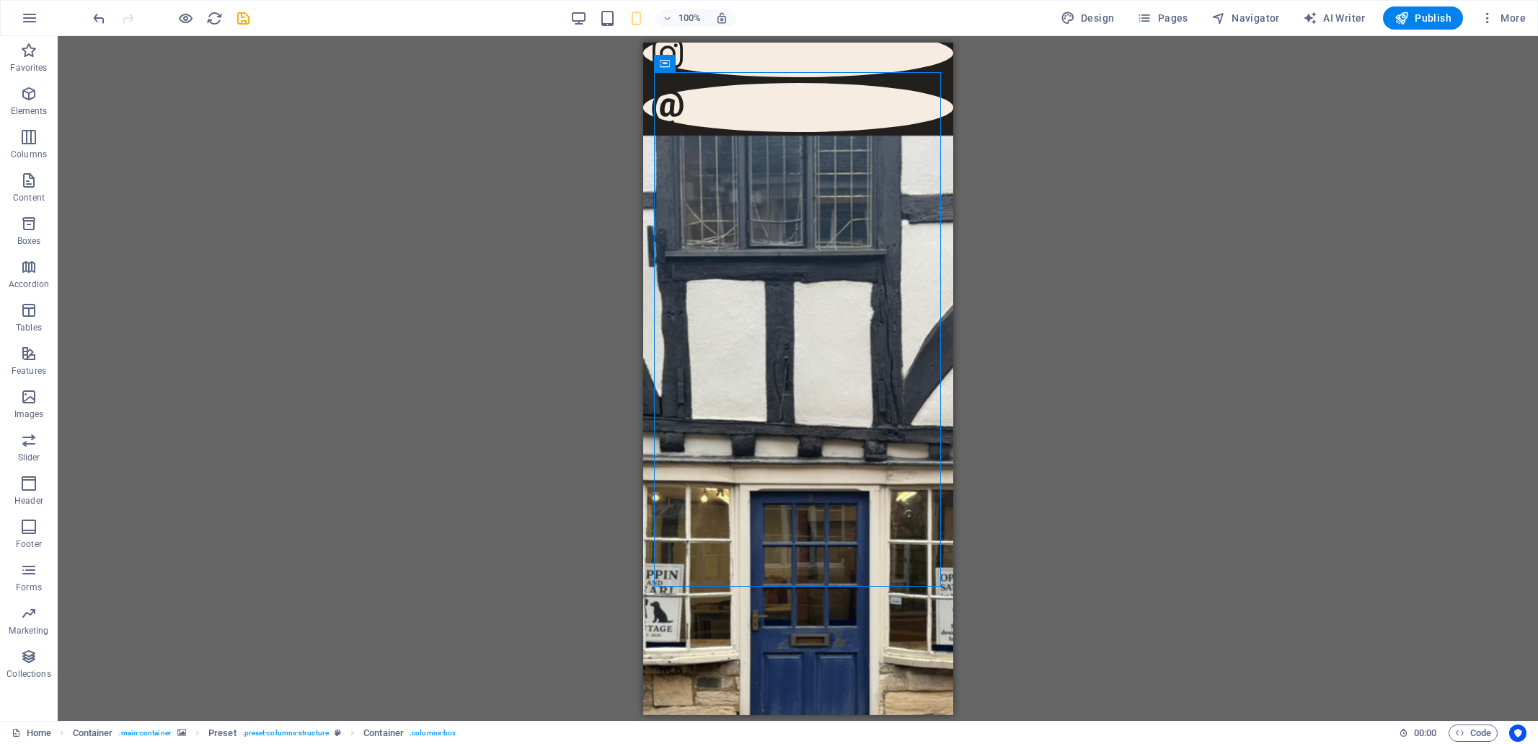
click at [527, 113] on div "H1 Container Preset Preset Container Spacer Logo Text Preset Spacer Social Medi…" at bounding box center [798, 378] width 1481 height 684
click at [242, 17] on icon "save" at bounding box center [243, 18] width 17 height 17
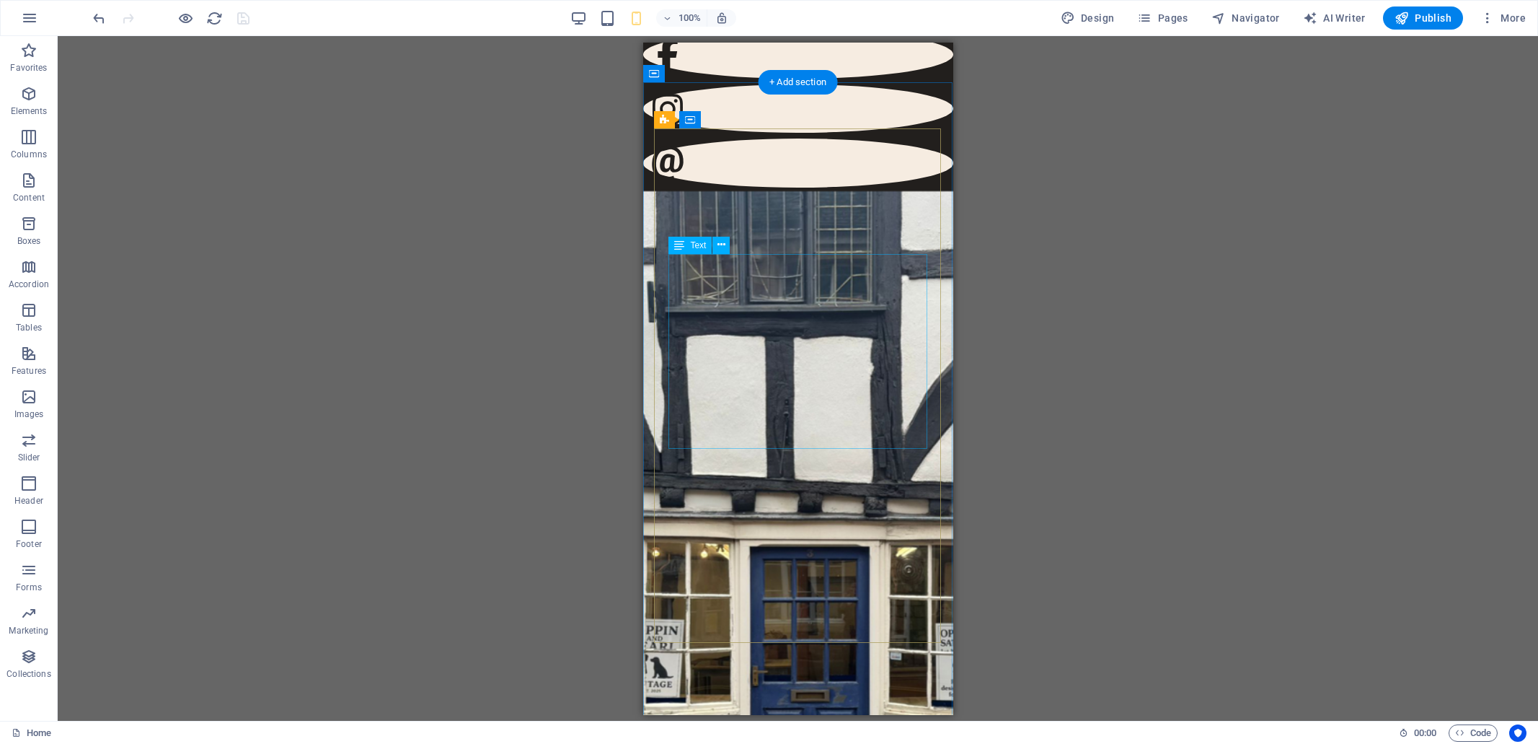
scroll to position [0, 0]
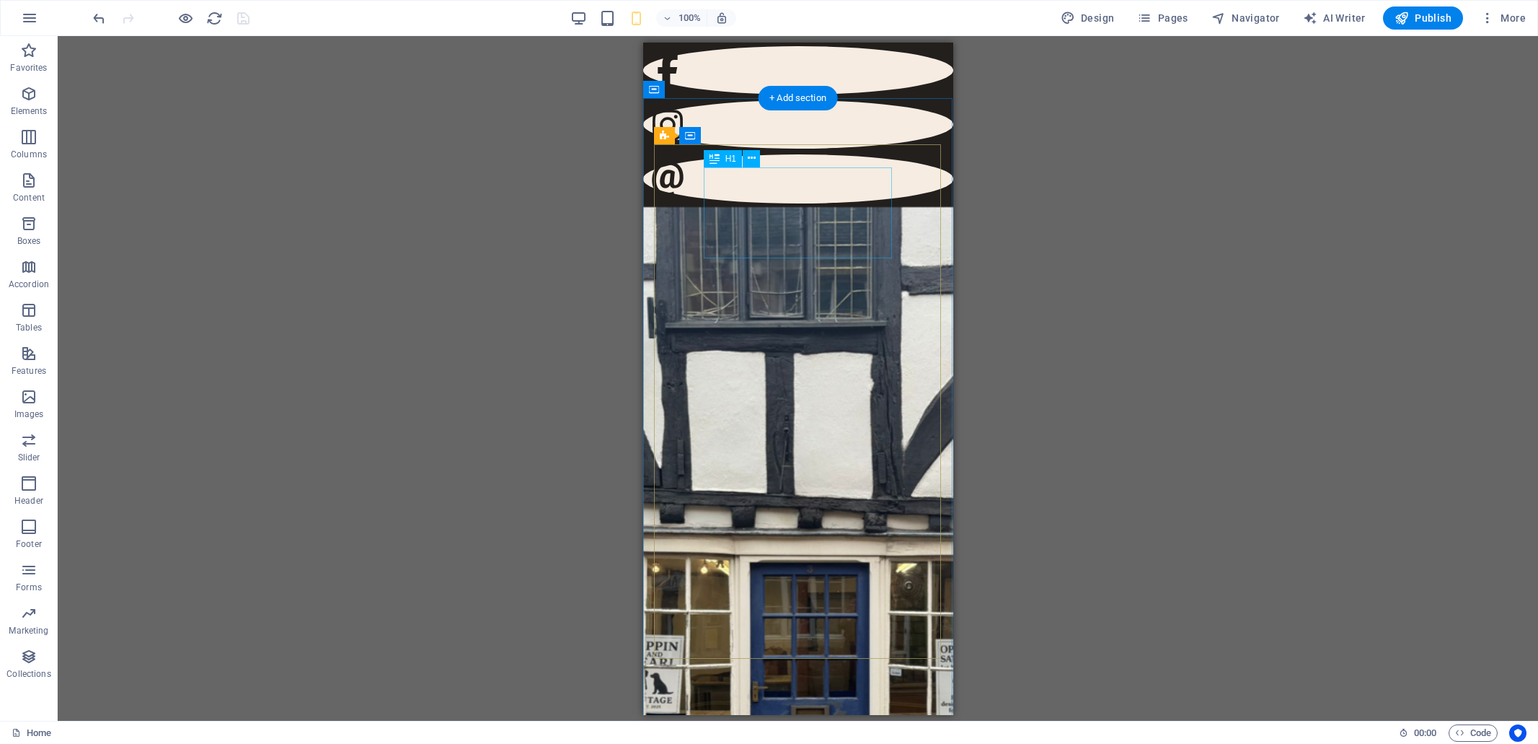
select select "px"
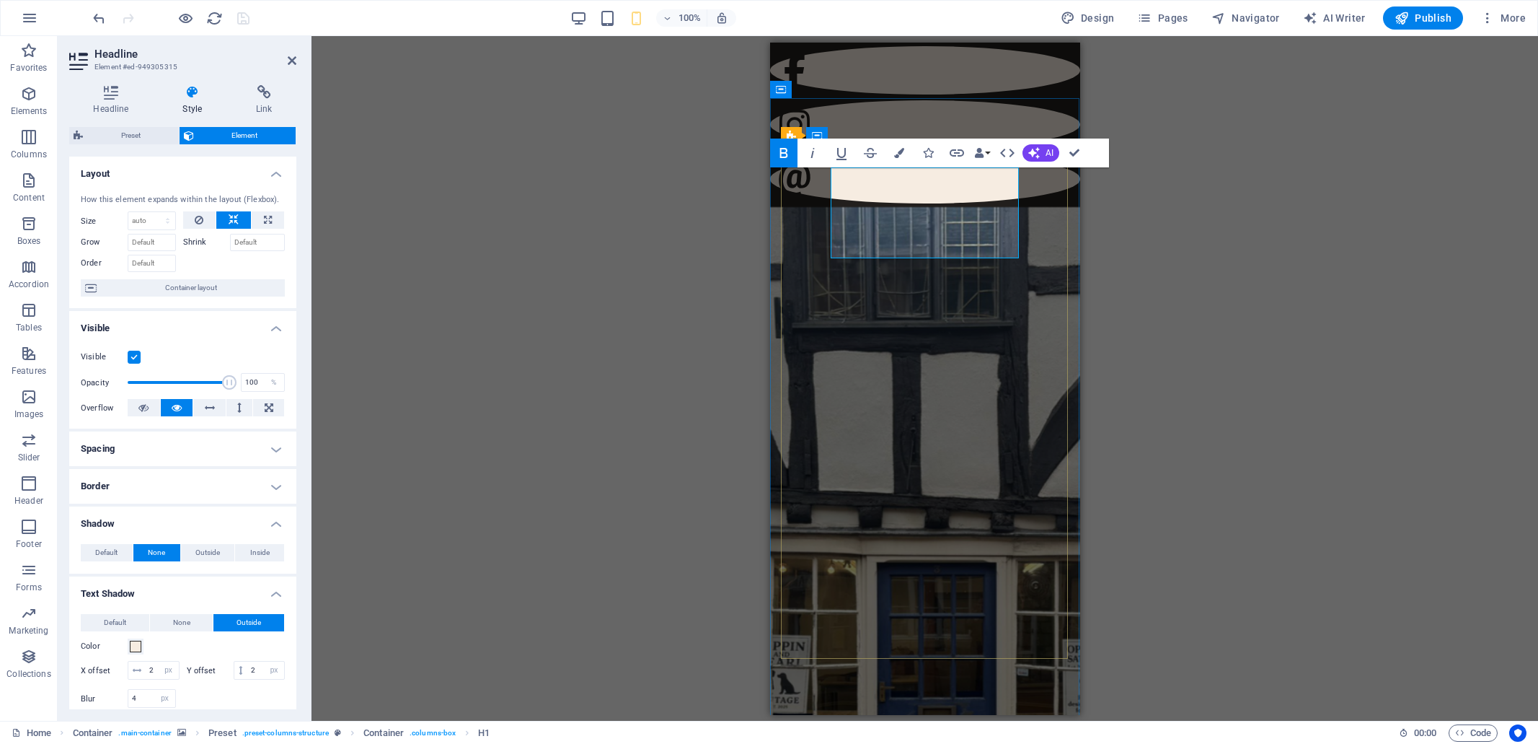
drag, startPoint x: 984, startPoint y: 243, endPoint x: 834, endPoint y: 211, distance: 152.8
click at [110, 94] on icon at bounding box center [111, 92] width 84 height 14
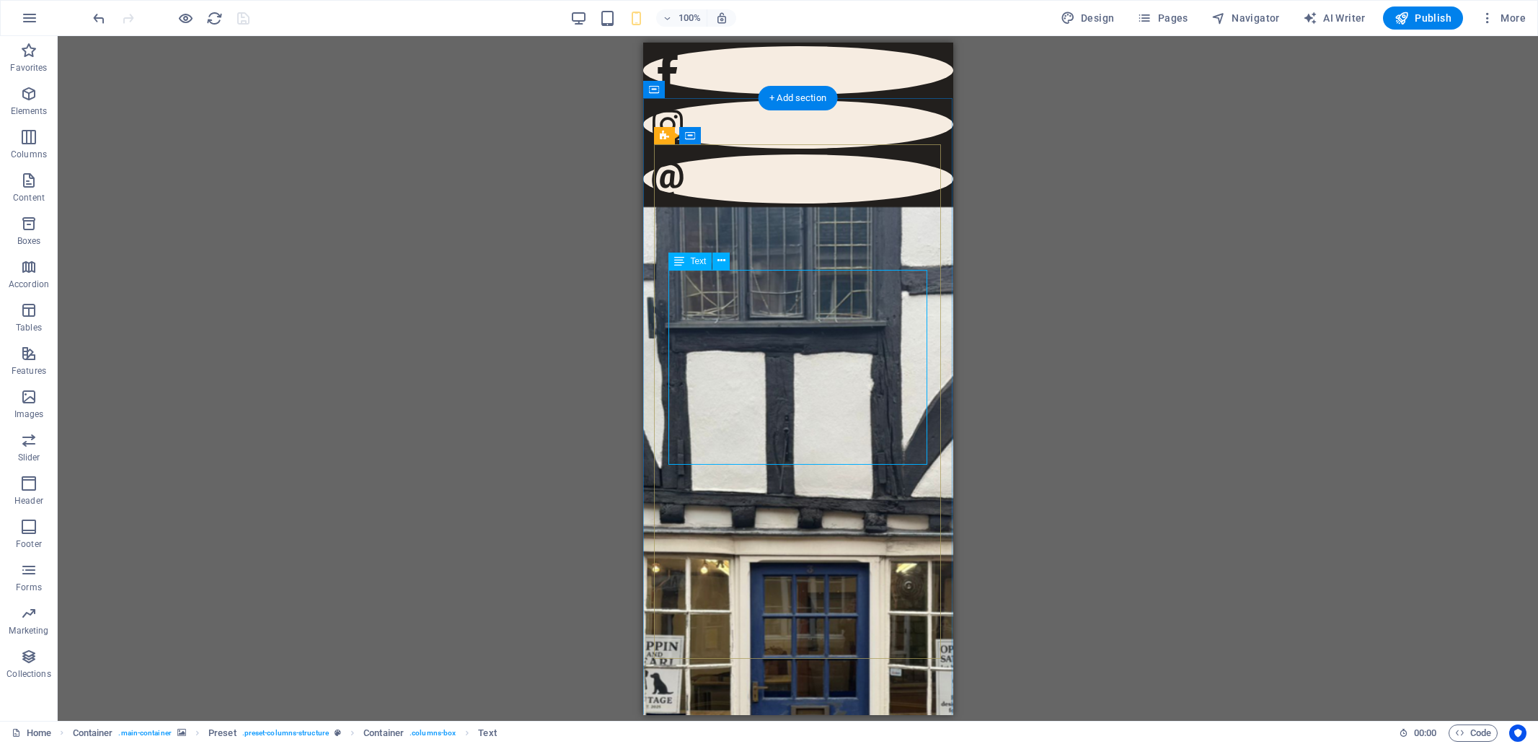
select select "%"
select select "px"
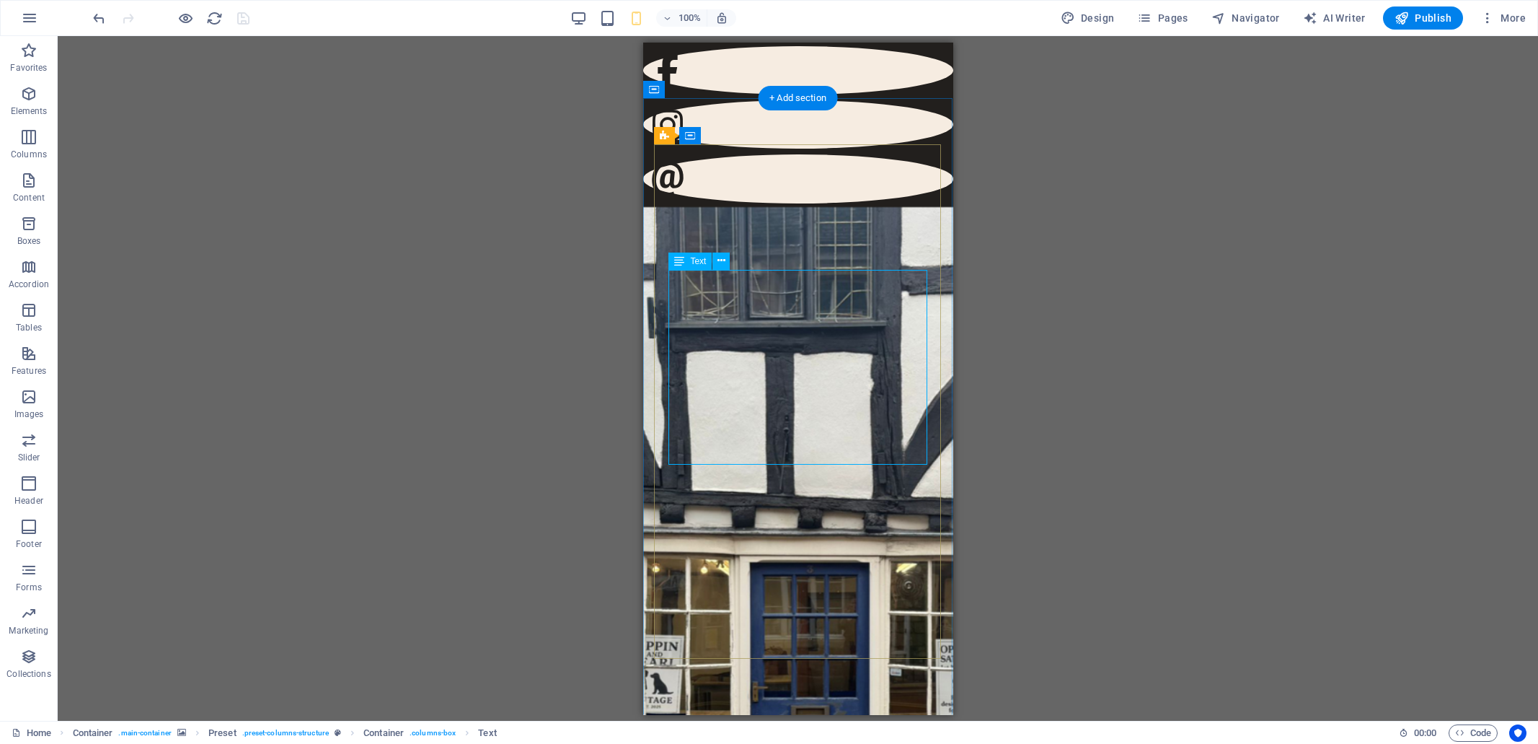
select select "px"
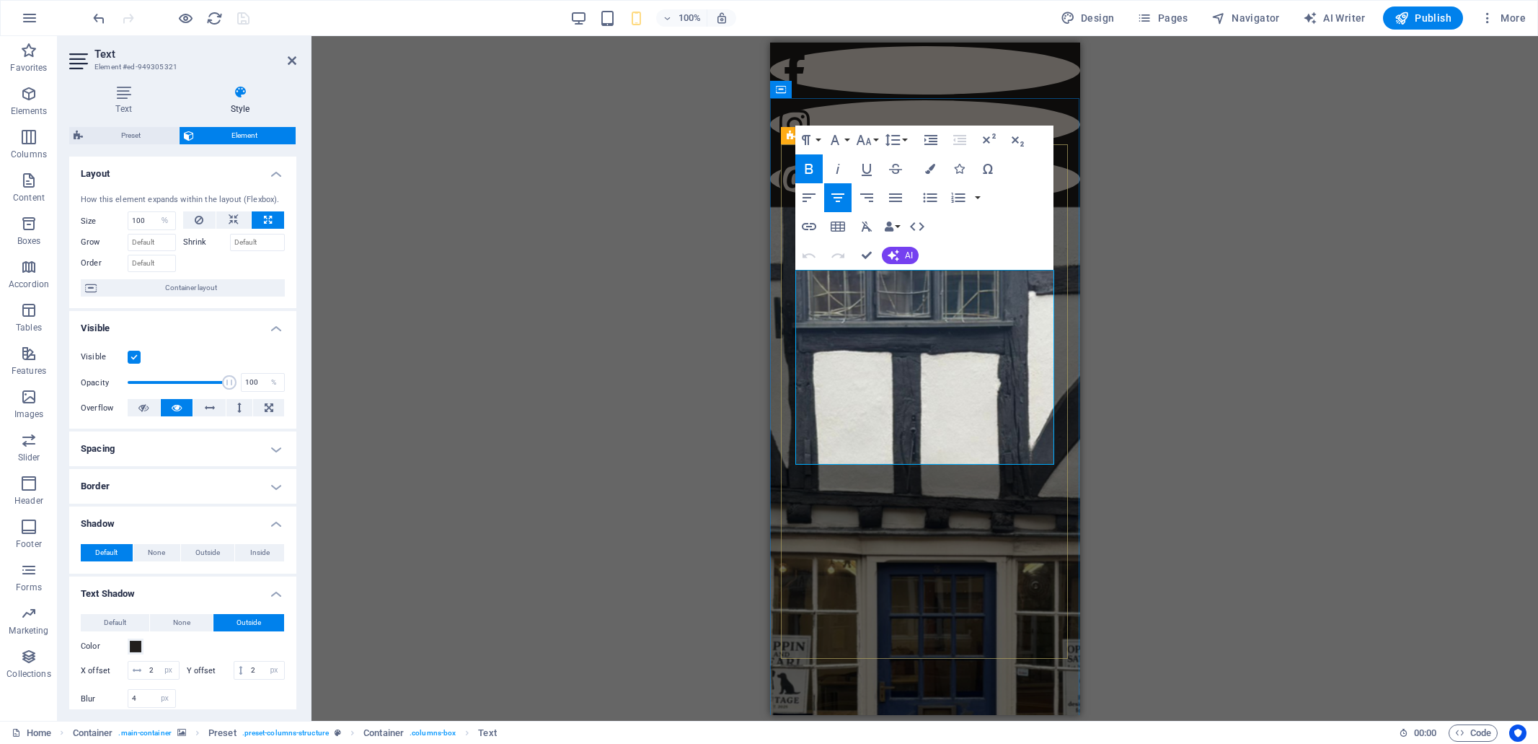
type input "90"
drag, startPoint x: 966, startPoint y: 443, endPoint x: 832, endPoint y: 296, distance: 198.6
click at [876, 138] on button "Font Size" at bounding box center [866, 139] width 27 height 29
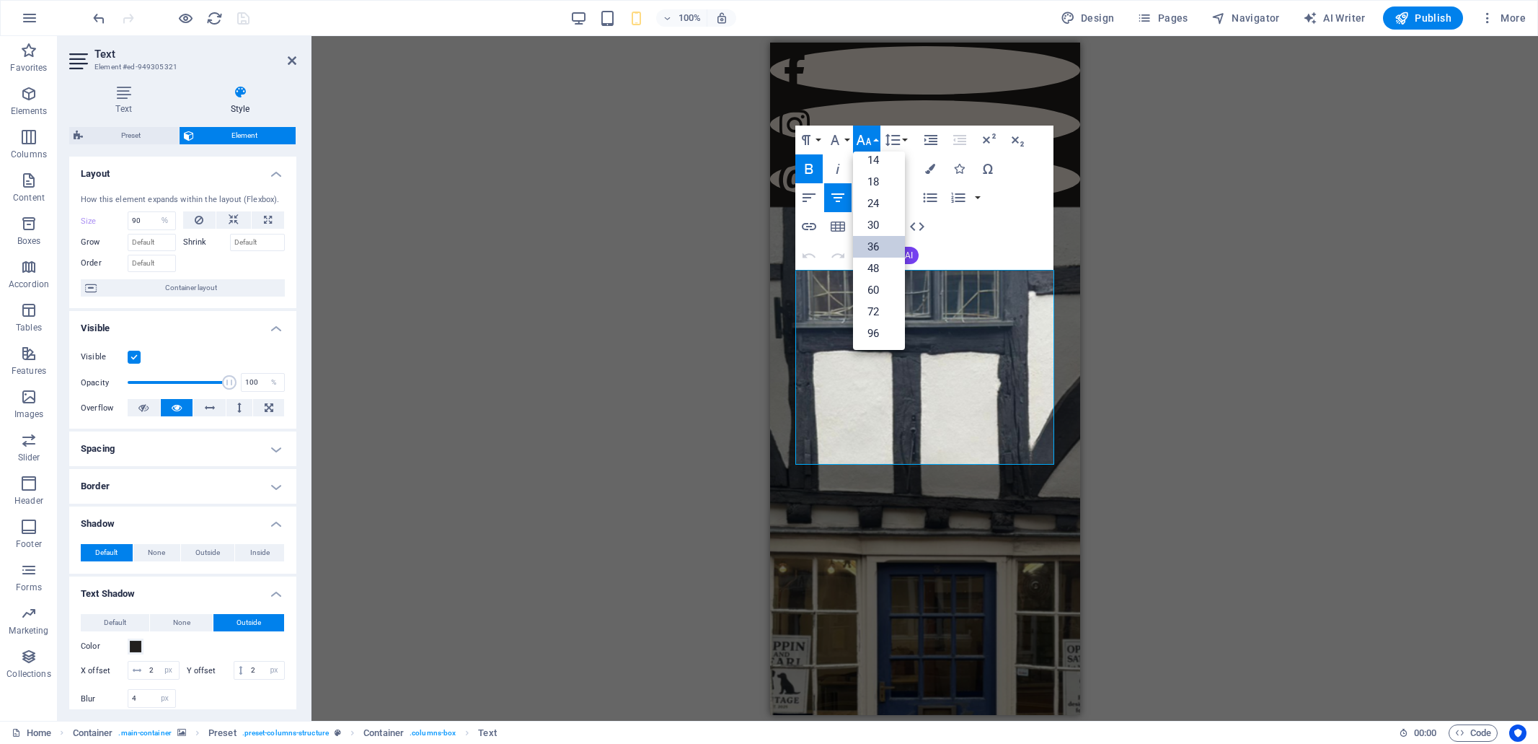
scroll to position [115, 0]
click at [880, 223] on link "30" at bounding box center [879, 226] width 52 height 22
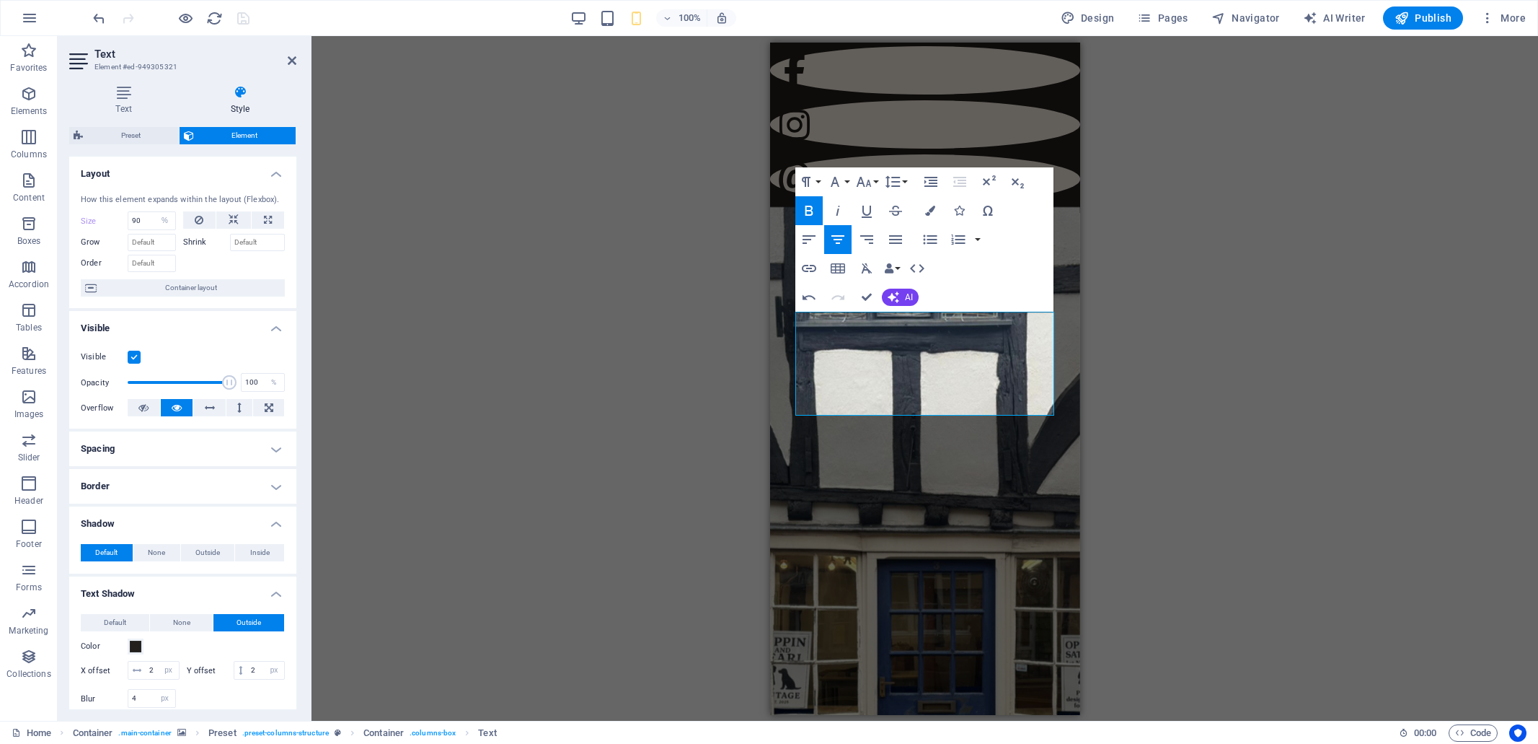
click at [1171, 421] on div "Drag here to replace the existing content. Press “Ctrl” if you want to create a…" at bounding box center [925, 378] width 1227 height 684
click at [1143, 412] on div "Drag here to replace the existing content. Press “Ctrl” if you want to create a…" at bounding box center [925, 378] width 1227 height 684
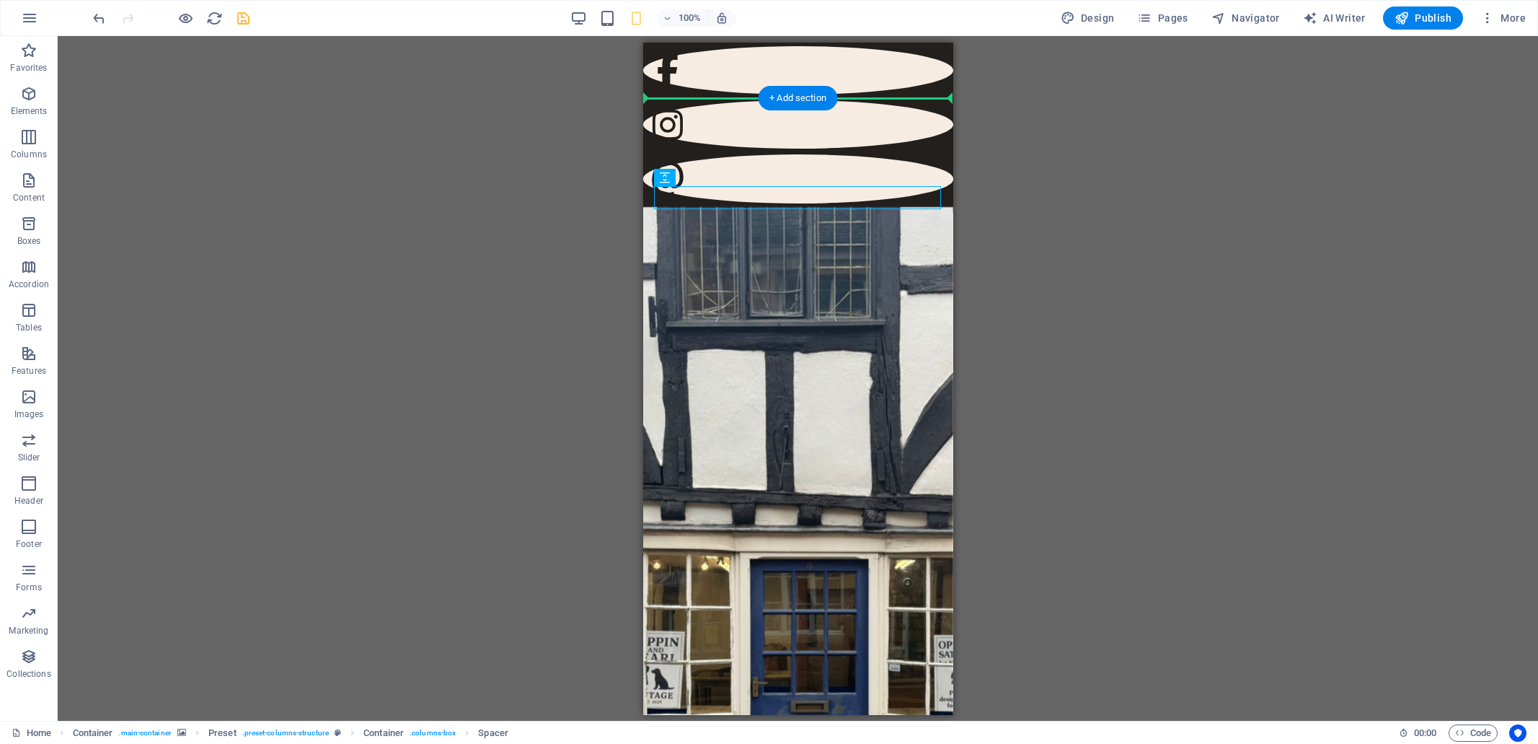
drag, startPoint x: 672, startPoint y: 196, endPoint x: 671, endPoint y: 168, distance: 28.1
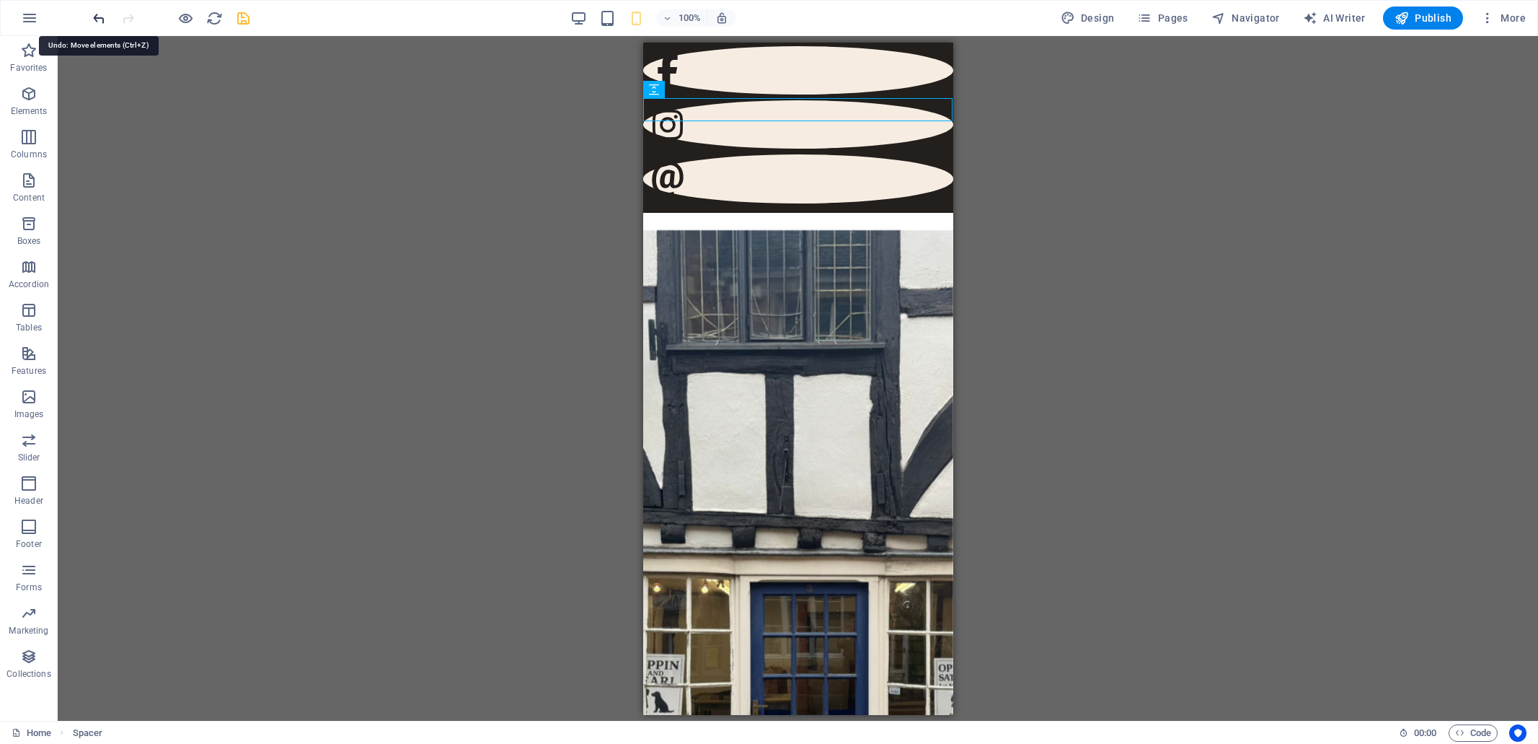
click at [98, 17] on icon "undo" at bounding box center [99, 18] width 17 height 17
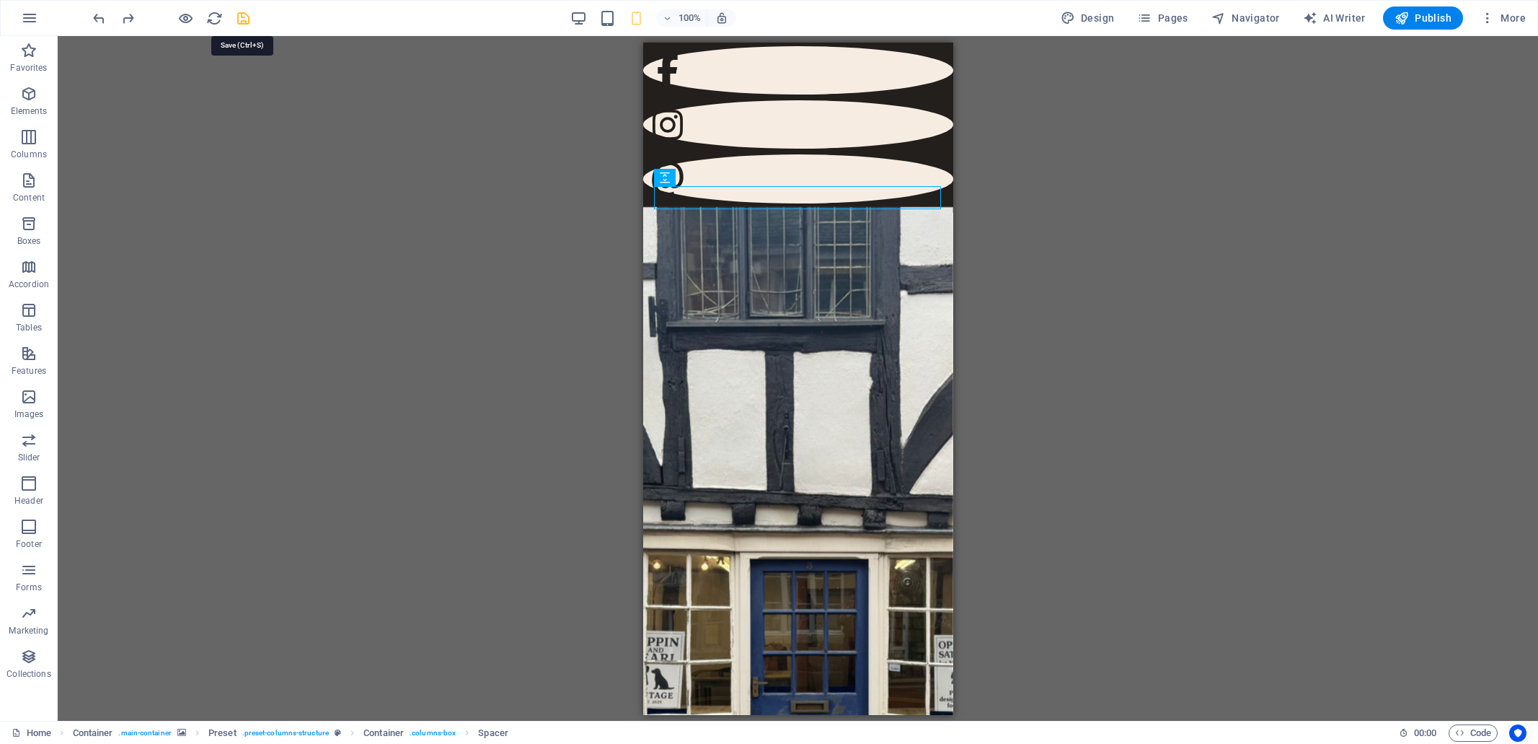
click at [244, 17] on icon "save" at bounding box center [243, 18] width 17 height 17
drag, startPoint x: 972, startPoint y: 469, endPoint x: 954, endPoint y: 469, distance: 18.0
click at [971, 469] on div "Drag here to replace the existing content. Press “Ctrl” if you want to create a…" at bounding box center [798, 378] width 1481 height 684
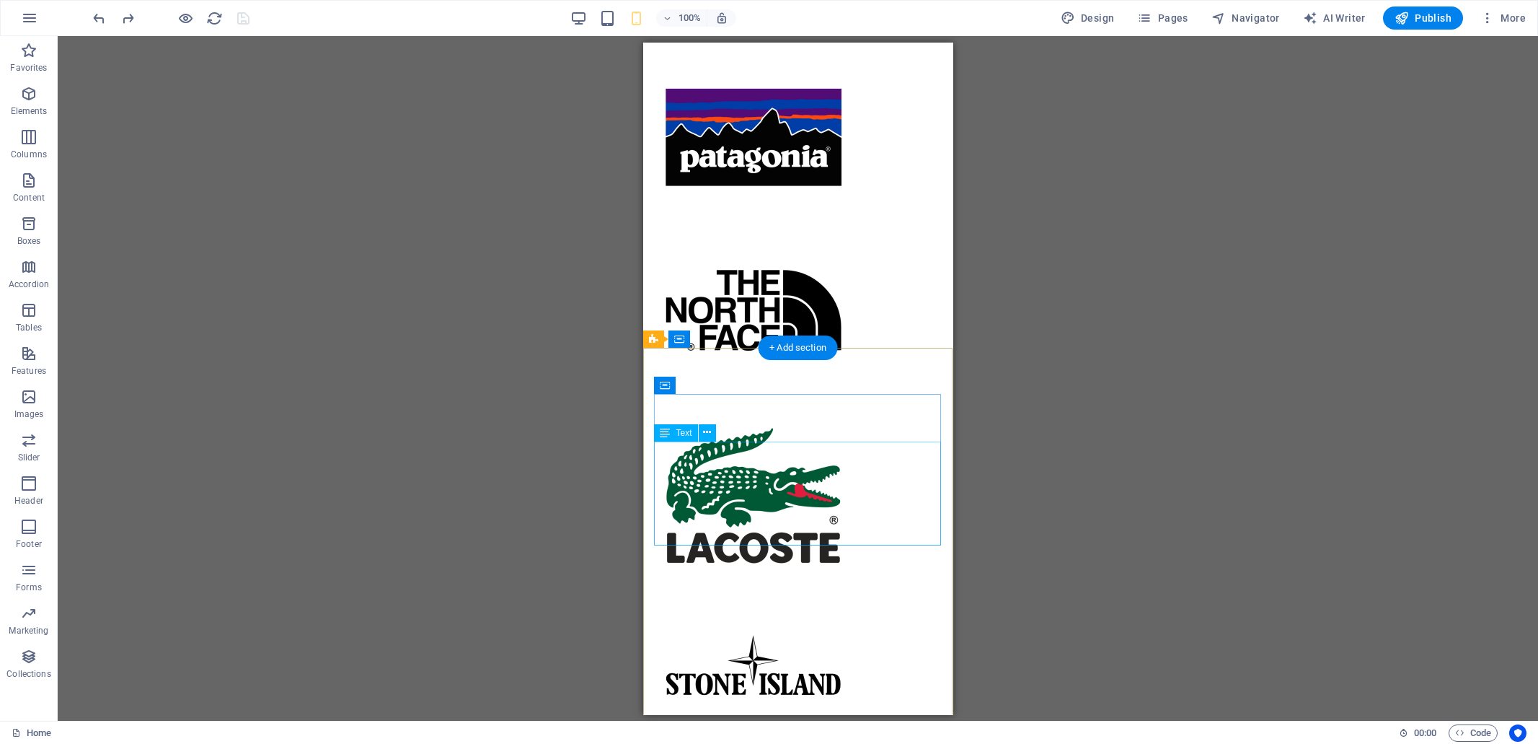
scroll to position [1354, 0]
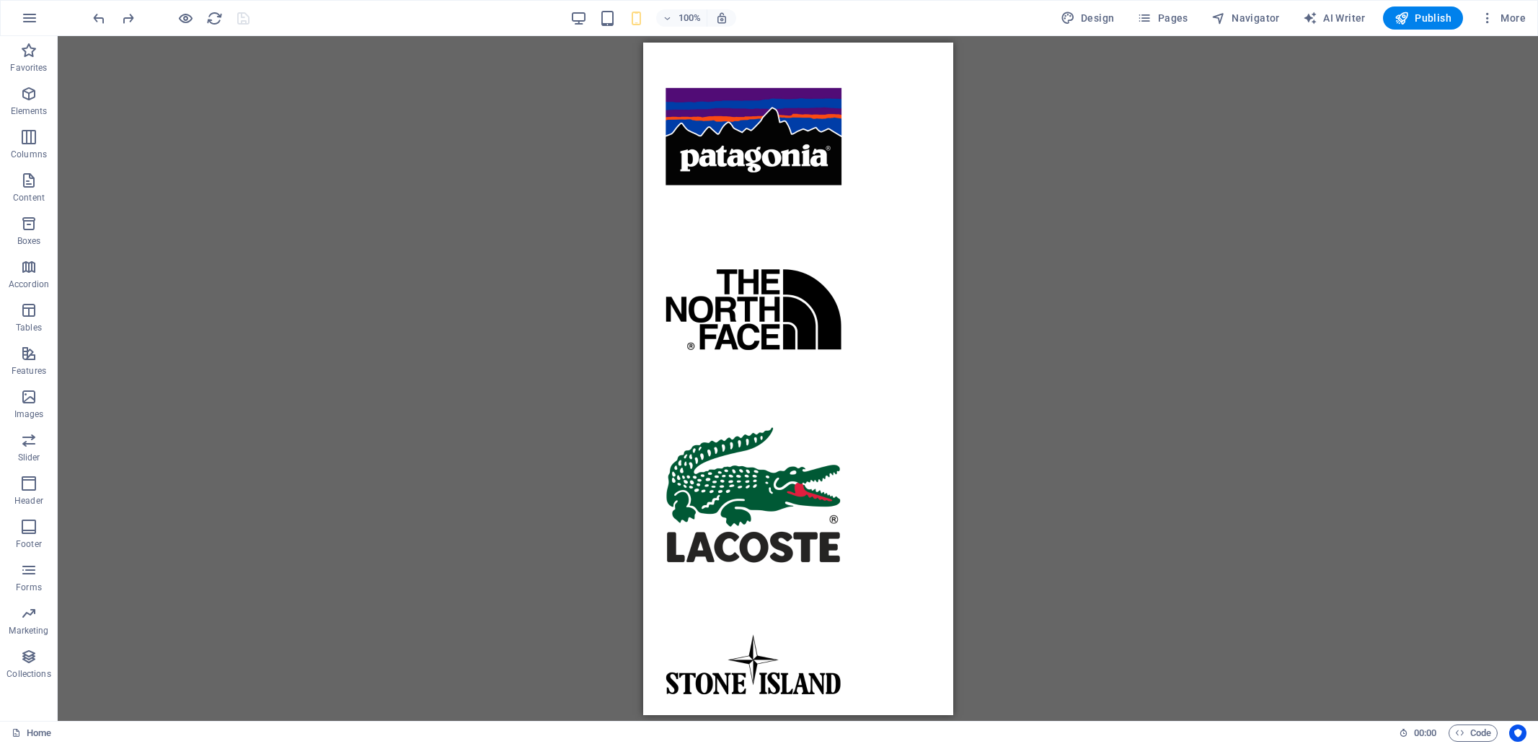
click at [1108, 290] on div "Drag here to replace the existing content. Press “Ctrl” if you want to create a…" at bounding box center [798, 378] width 1481 height 684
click at [1055, 199] on div "Drag here to replace the existing content. Press “Ctrl” if you want to create a…" at bounding box center [798, 378] width 1481 height 684
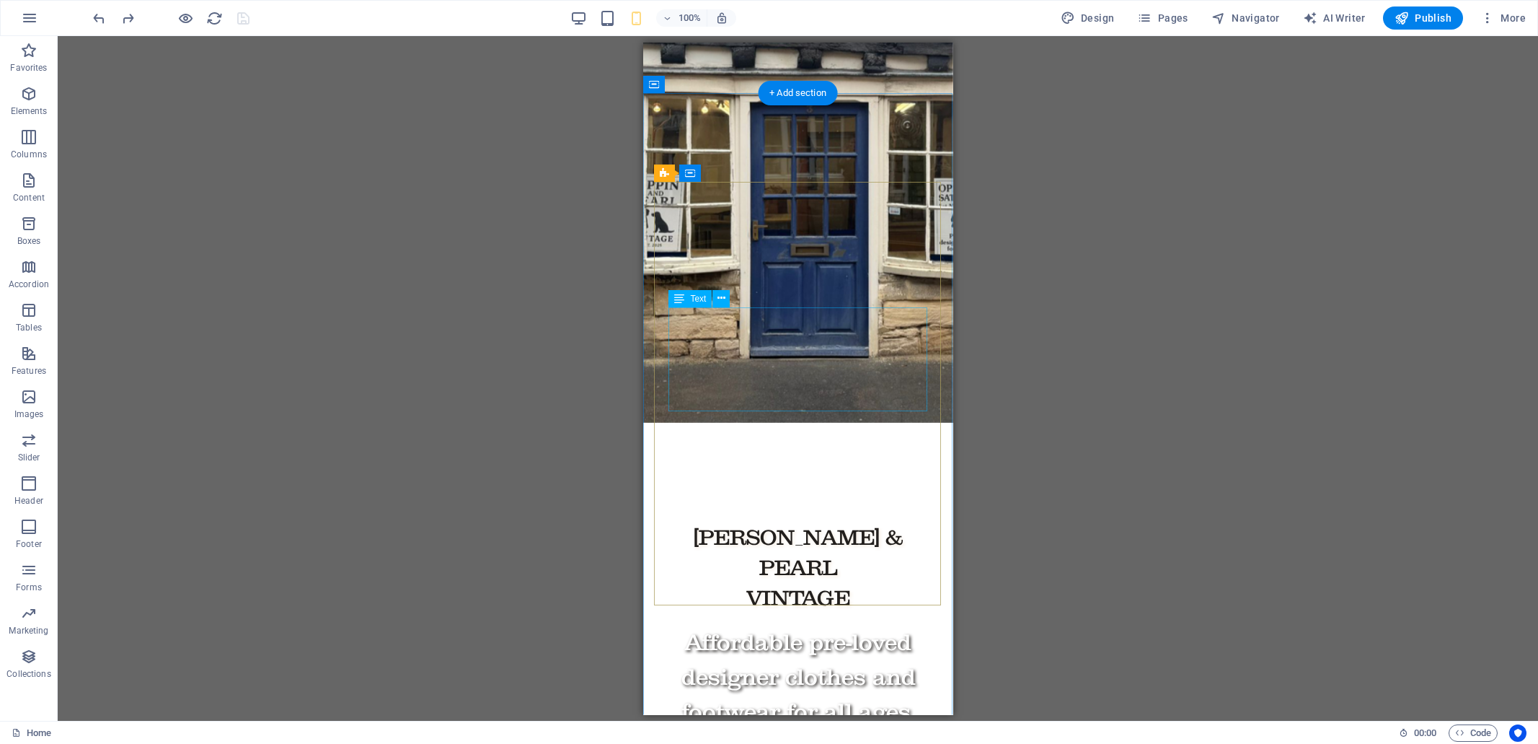
scroll to position [0, 0]
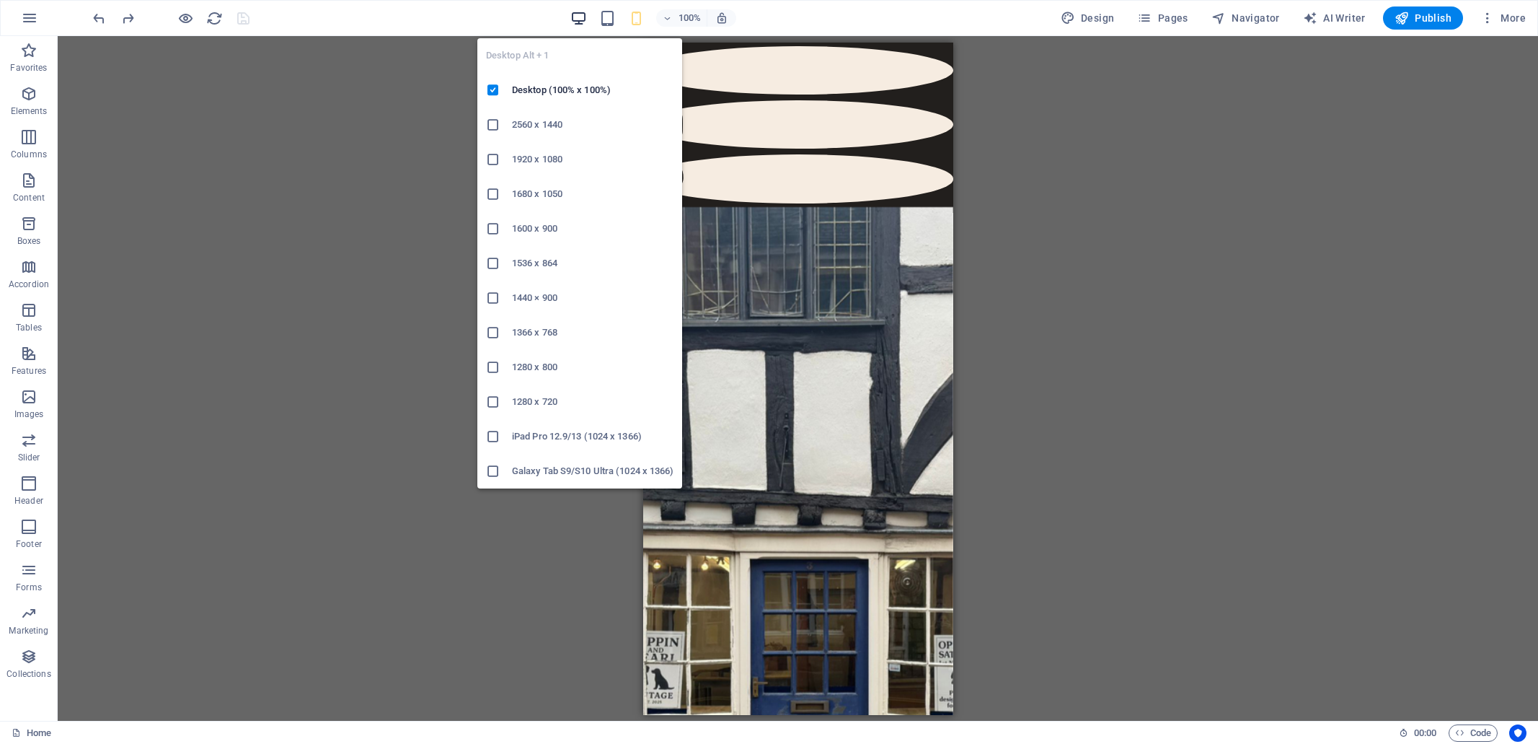
click at [582, 19] on icon "button" at bounding box center [578, 18] width 17 height 17
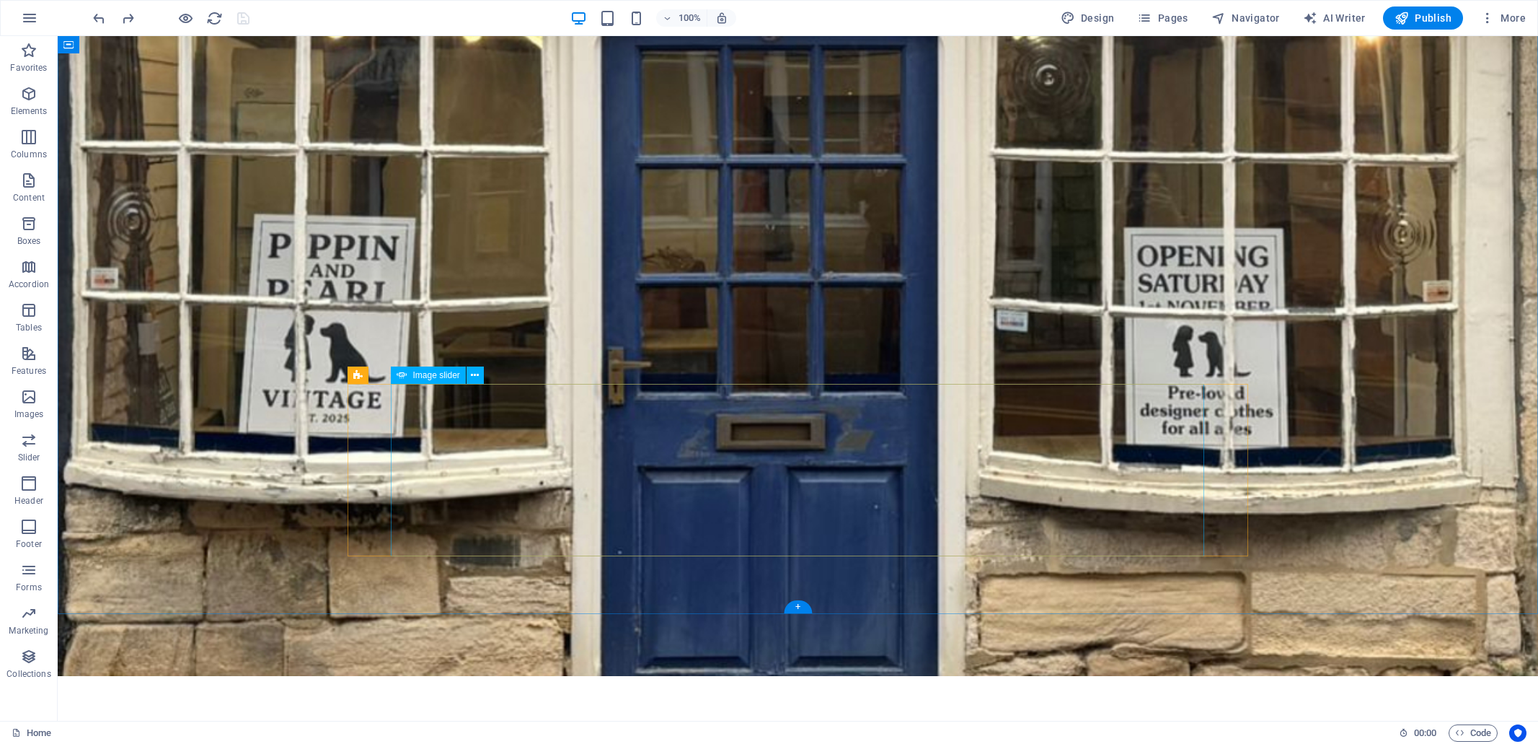
scroll to position [441, 0]
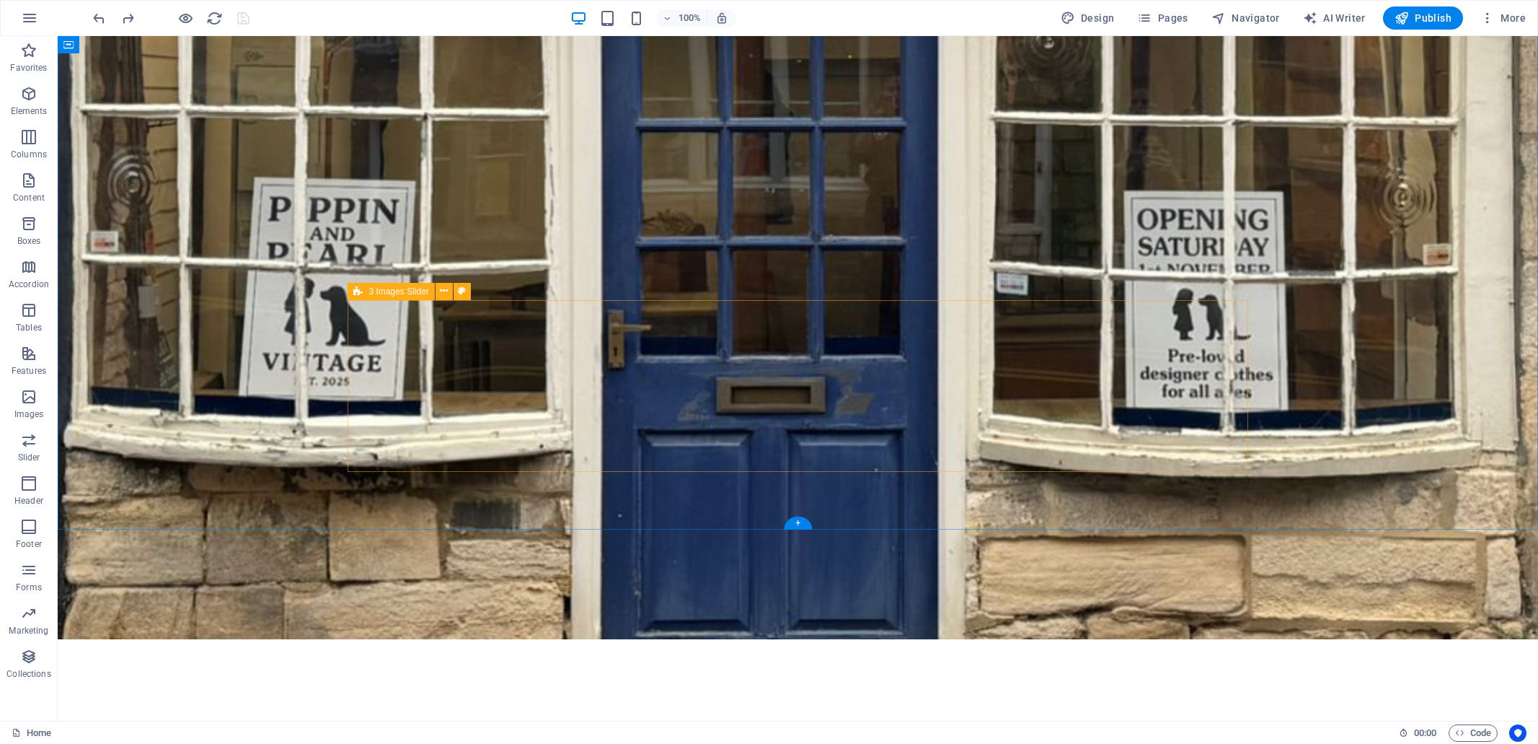
select select "%"
select select "px"
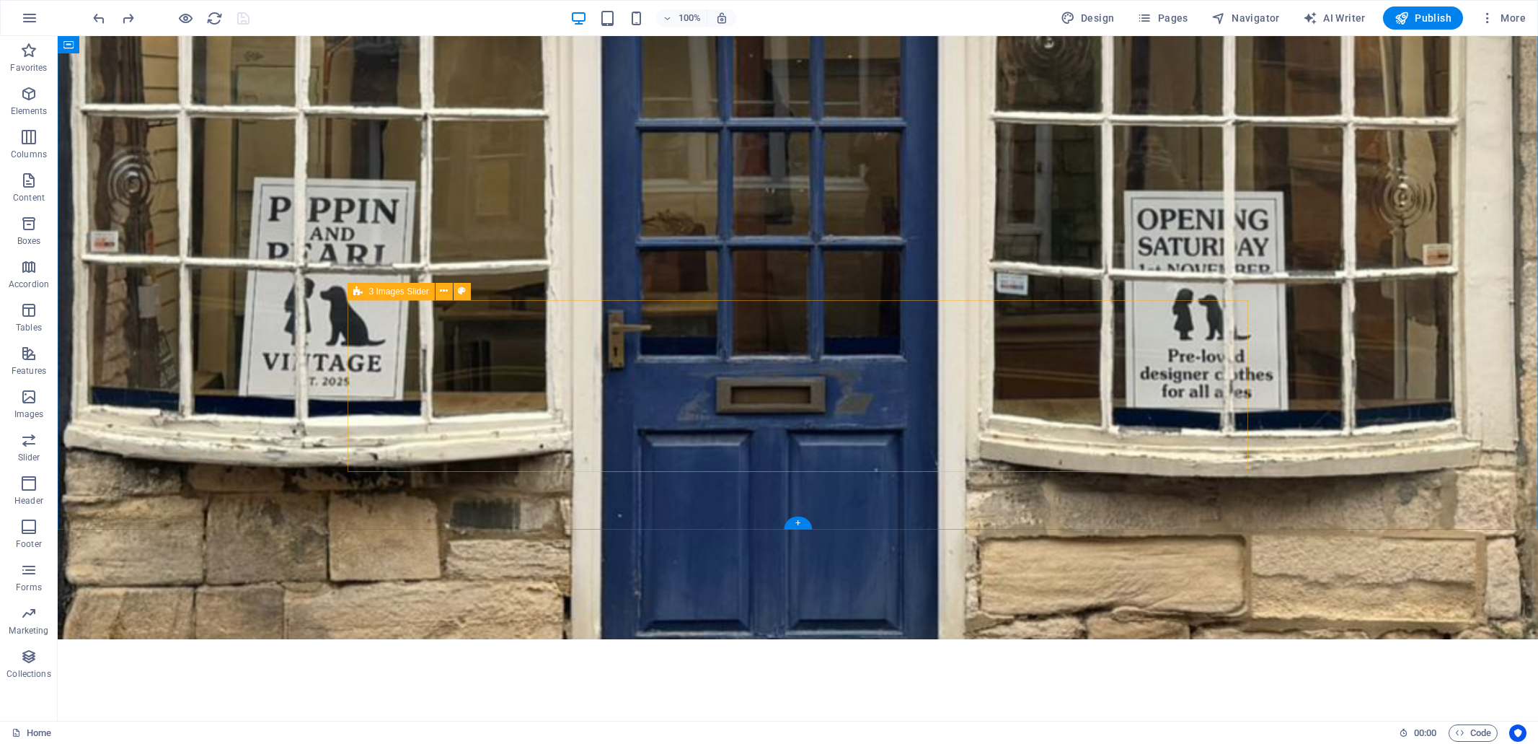
select select "px"
select select "rem"
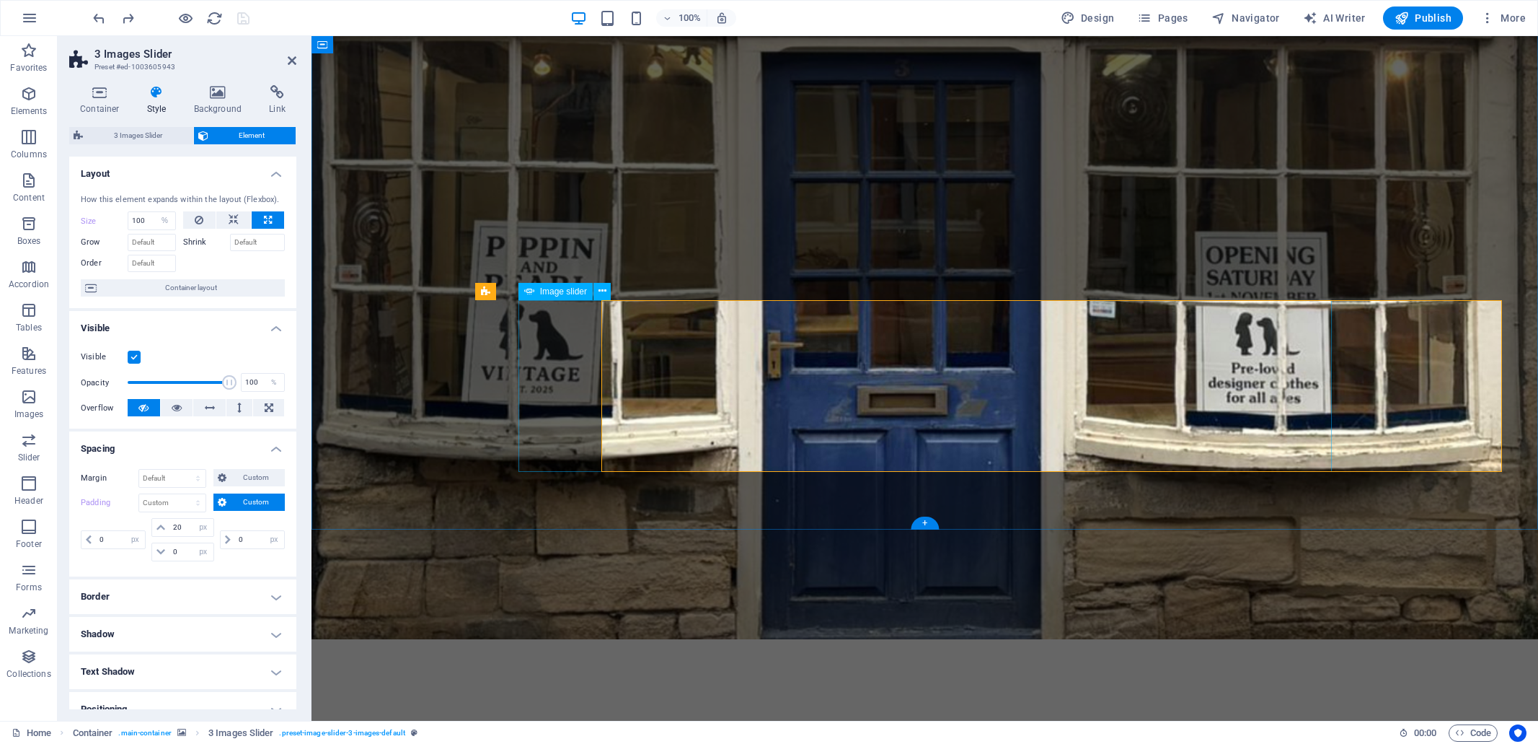
select select "DISABLED_OPTION_VALUE"
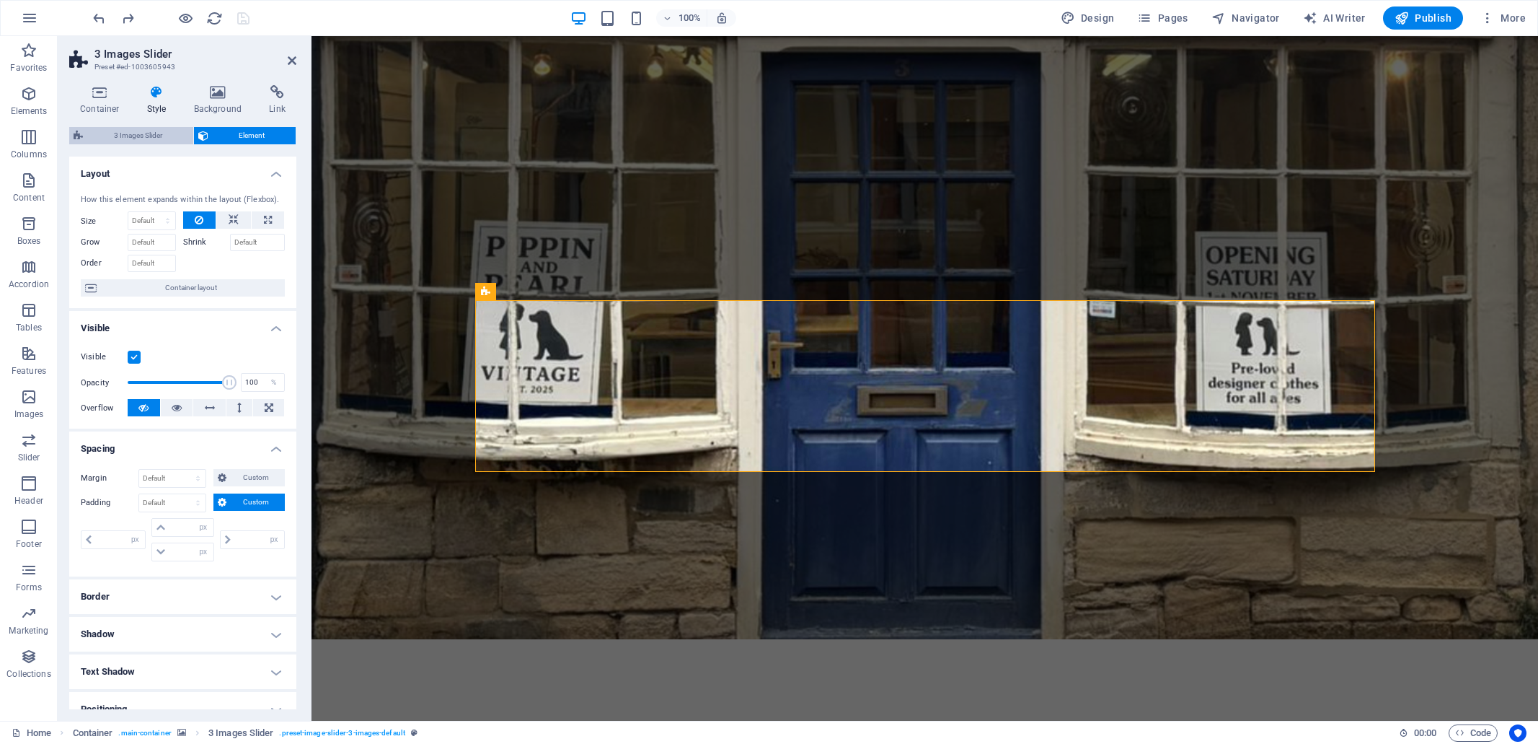
click at [133, 134] on span "3 Images Slider" at bounding box center [138, 135] width 102 height 17
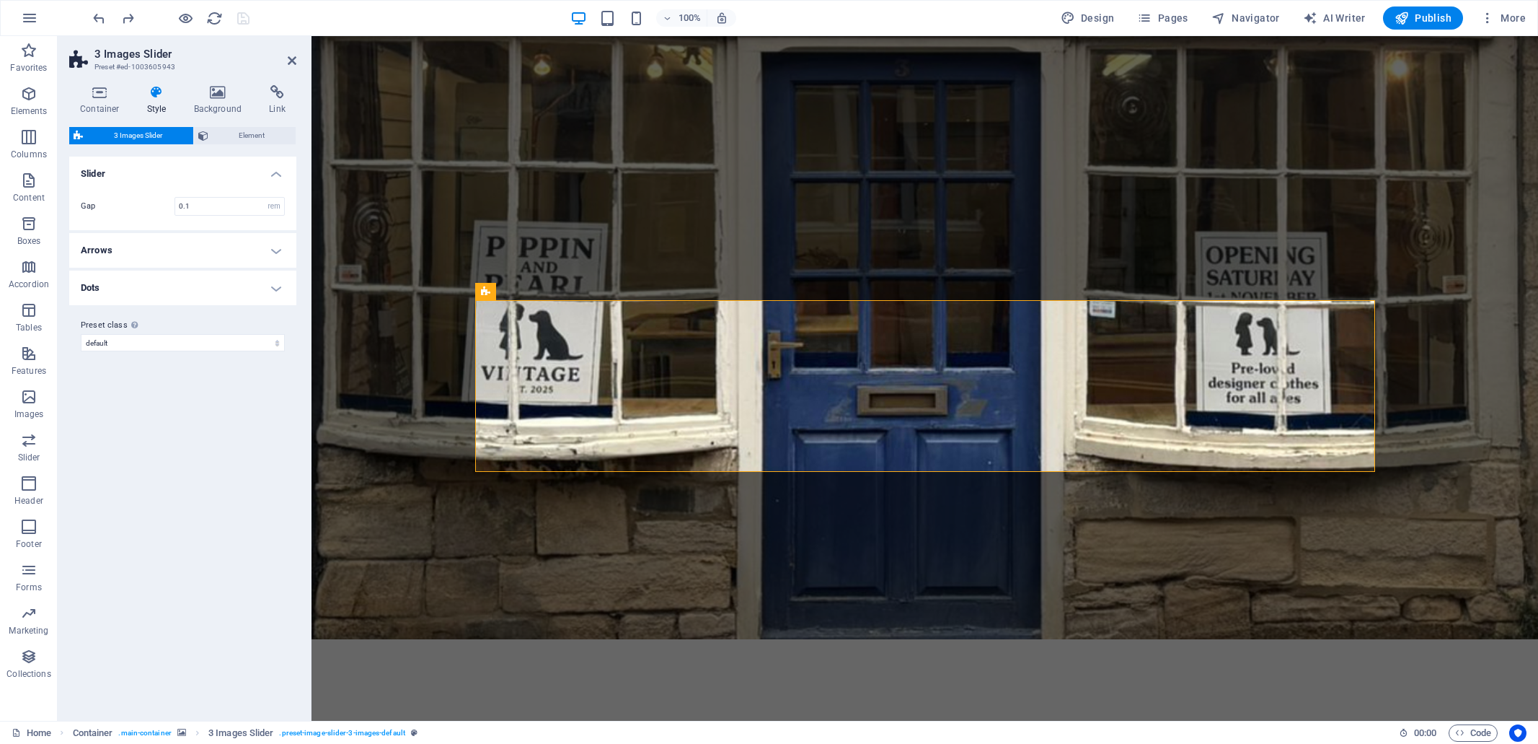
click at [275, 250] on h4 "Arrows" at bounding box center [182, 250] width 227 height 35
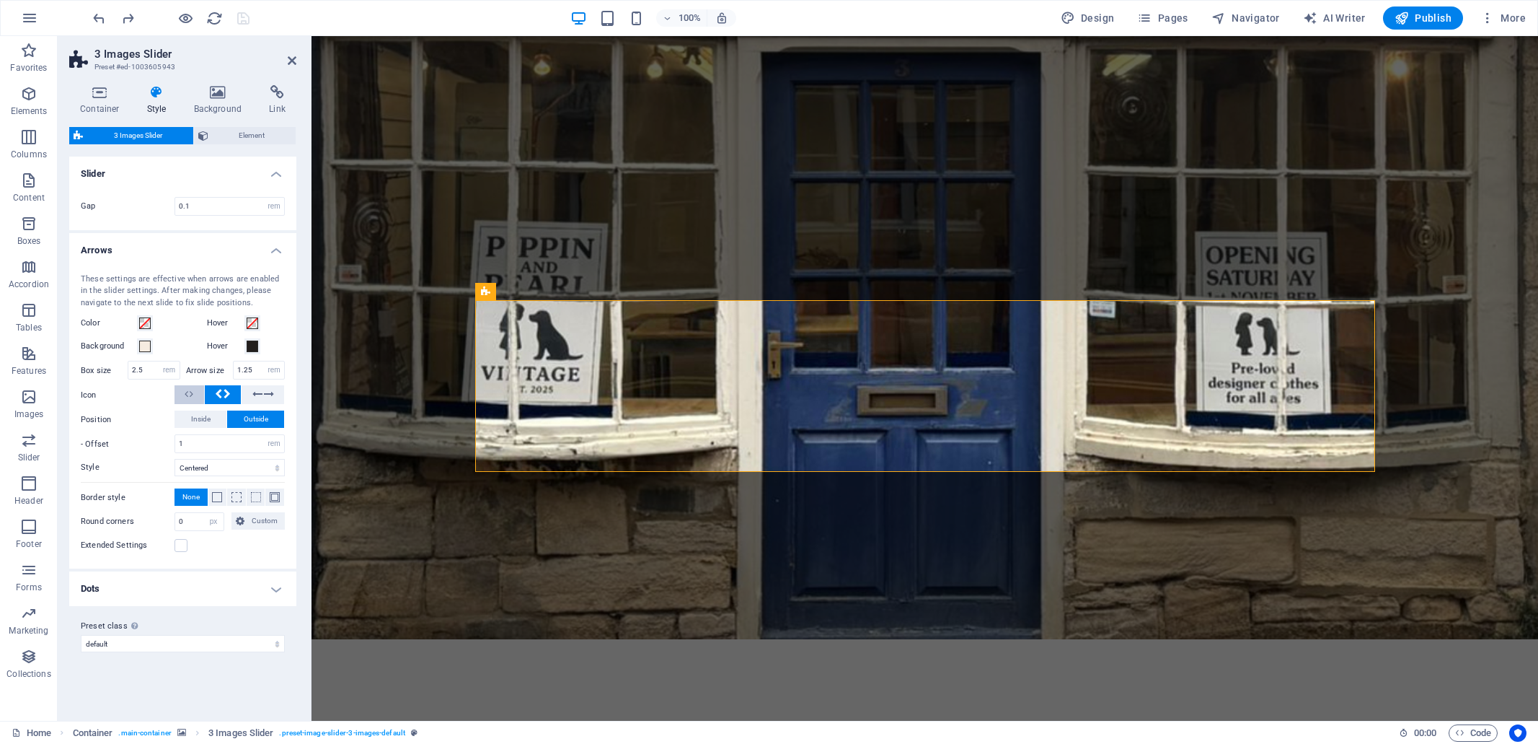
click at [187, 393] on span at bounding box center [189, 394] width 9 height 19
click at [223, 393] on span at bounding box center [223, 394] width 16 height 19
click at [268, 394] on icon at bounding box center [269, 393] width 10 height 17
click at [193, 396] on icon at bounding box center [192, 393] width 4 height 17
click at [203, 417] on span "Inside" at bounding box center [200, 418] width 19 height 17
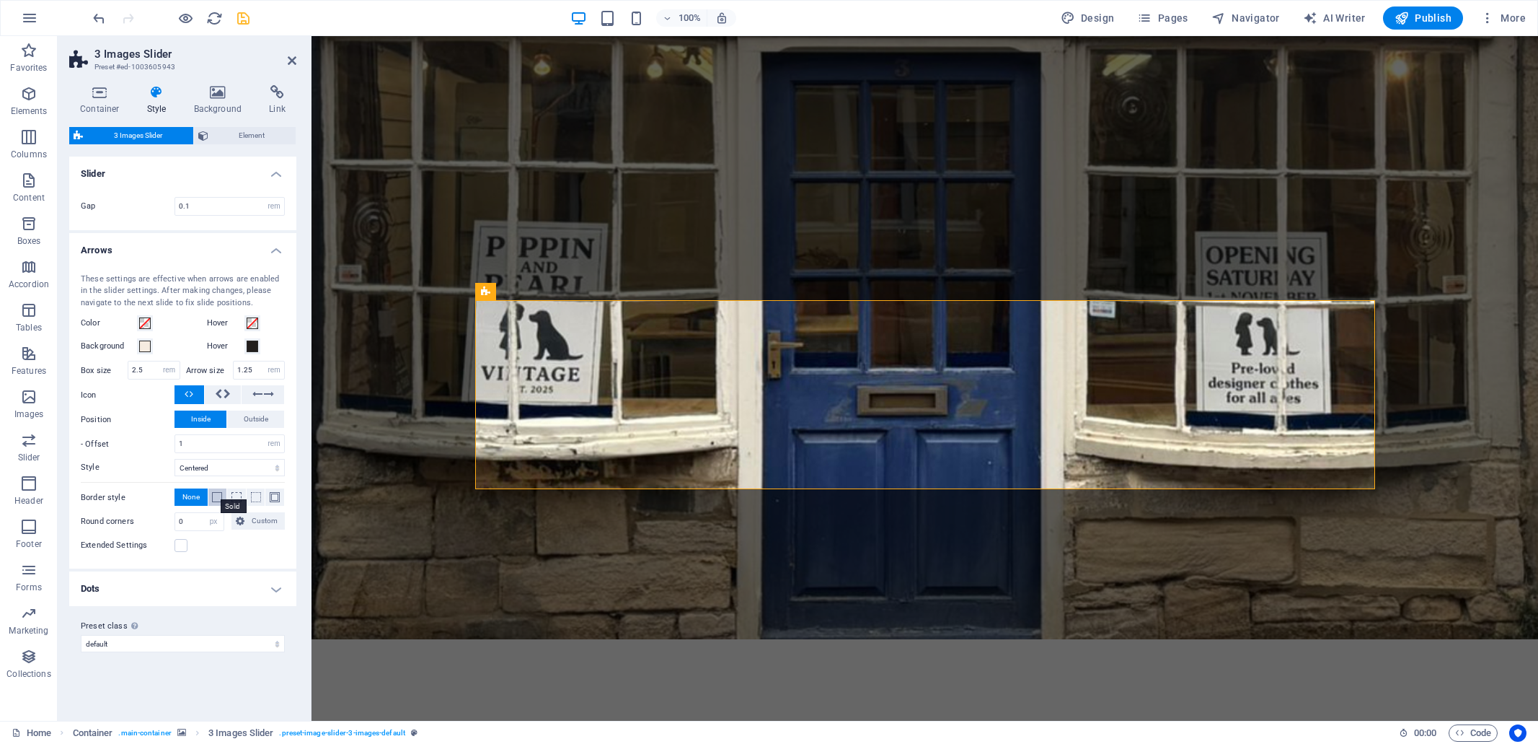
click at [216, 498] on span at bounding box center [217, 497] width 10 height 10
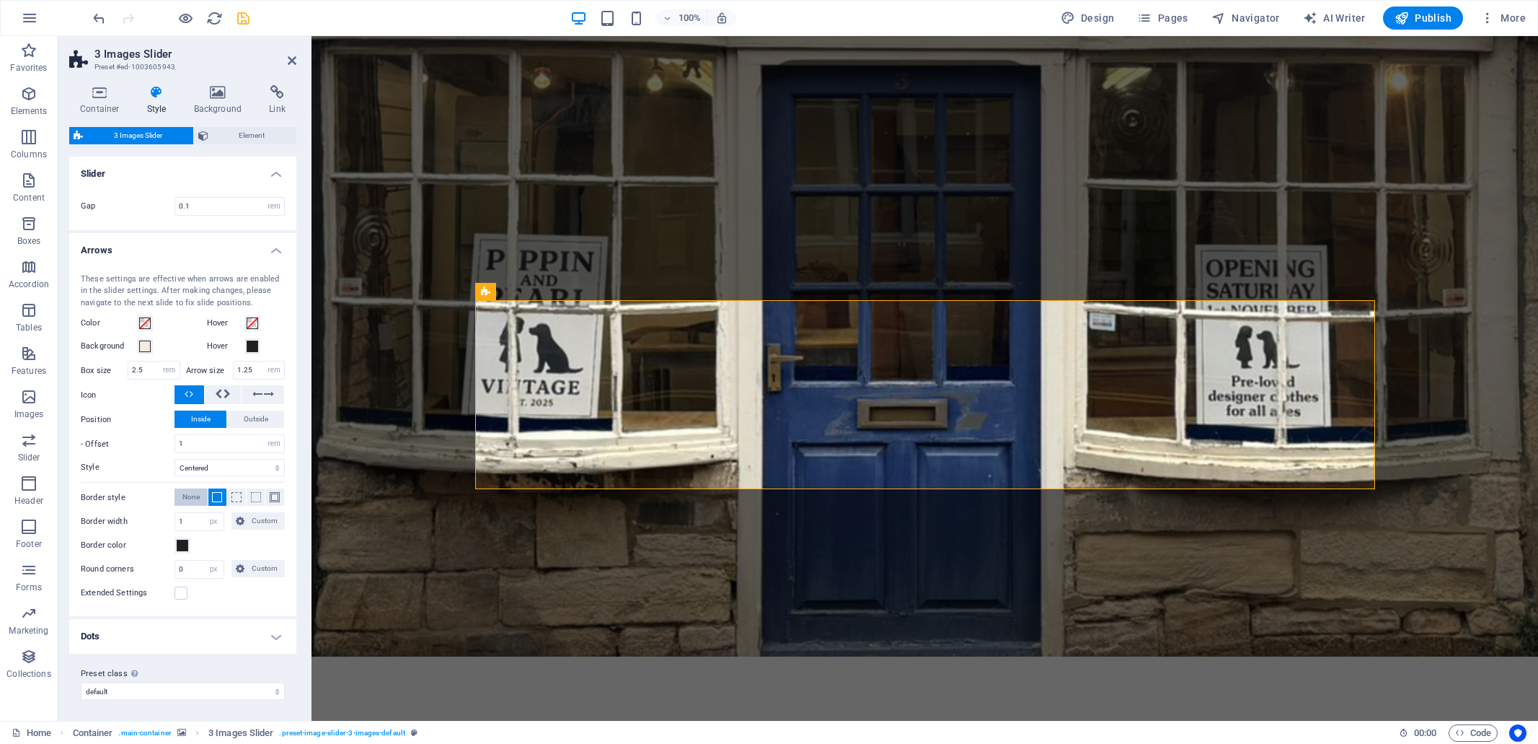
click at [195, 497] on span "None" at bounding box center [190, 496] width 17 height 17
click at [278, 590] on h4 "Dots" at bounding box center [182, 588] width 227 height 35
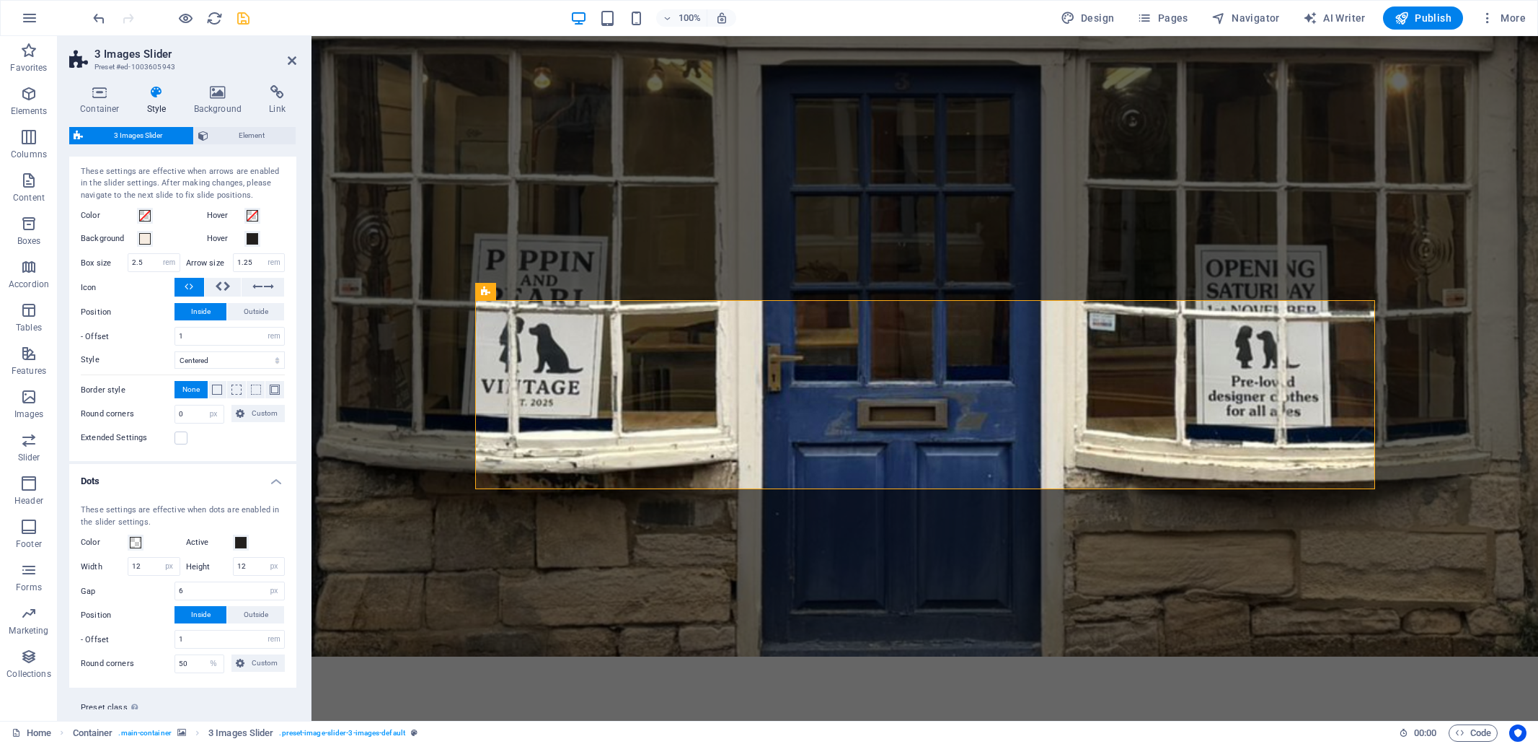
scroll to position [54, 0]
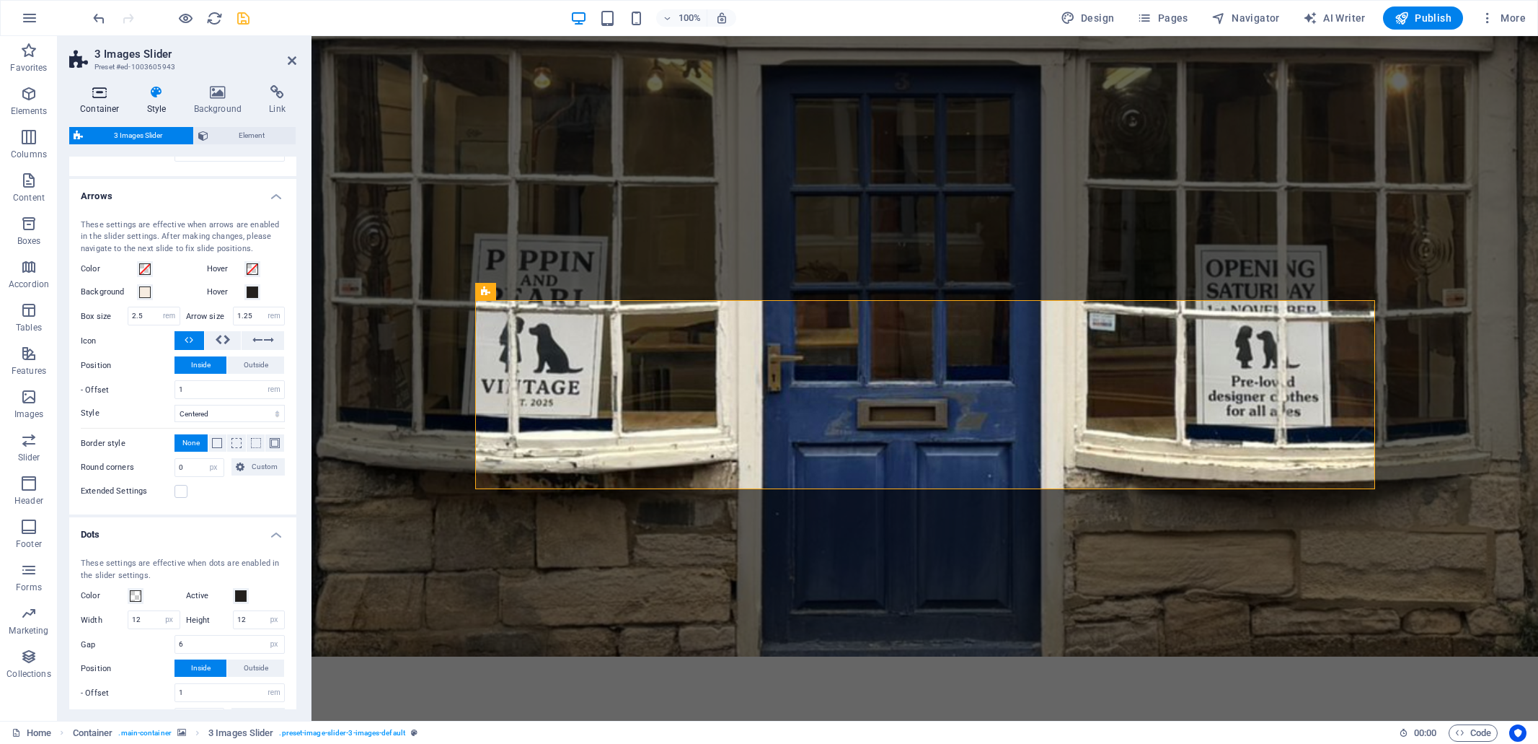
click at [102, 97] on icon at bounding box center [99, 92] width 61 height 14
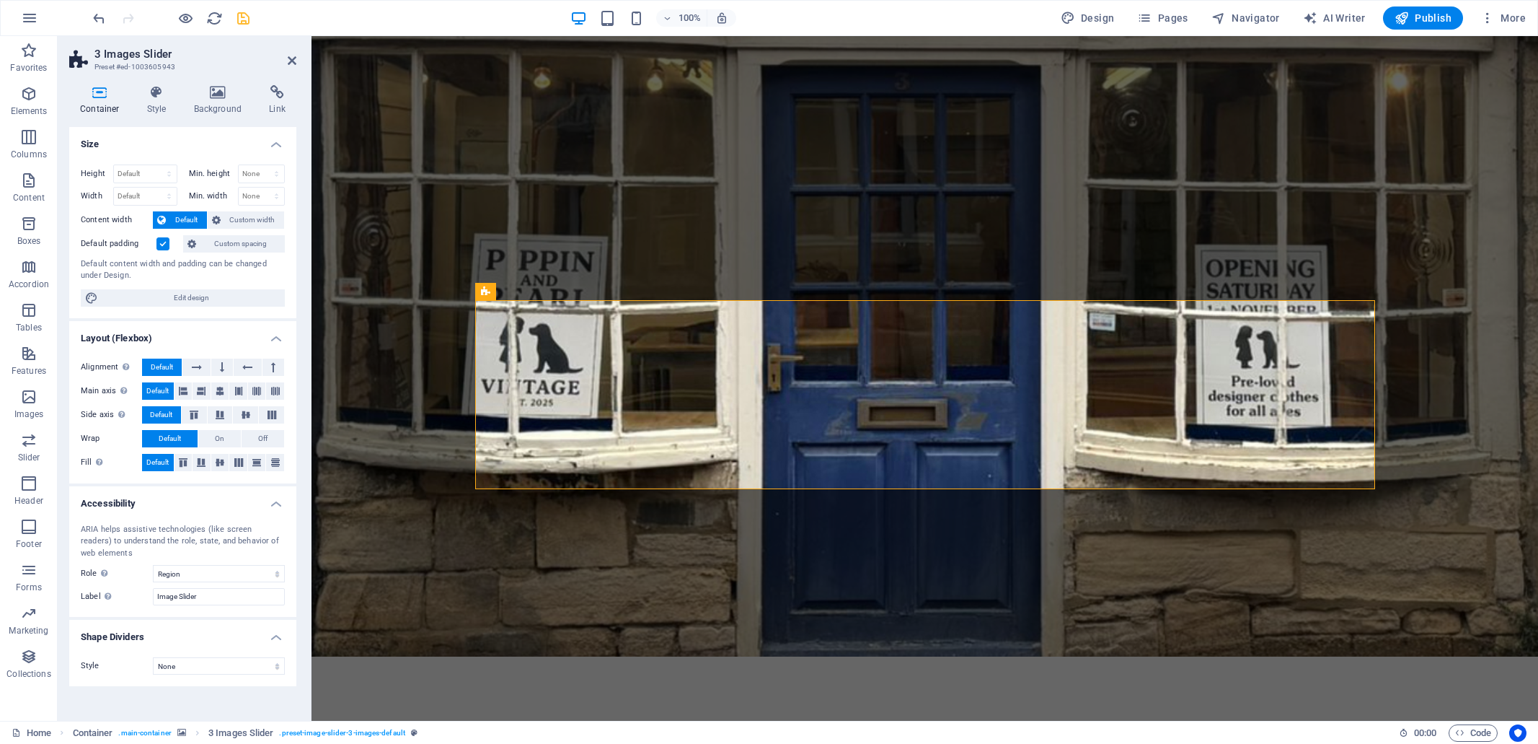
click at [369, 330] on figure at bounding box center [925, 207] width 1227 height 897
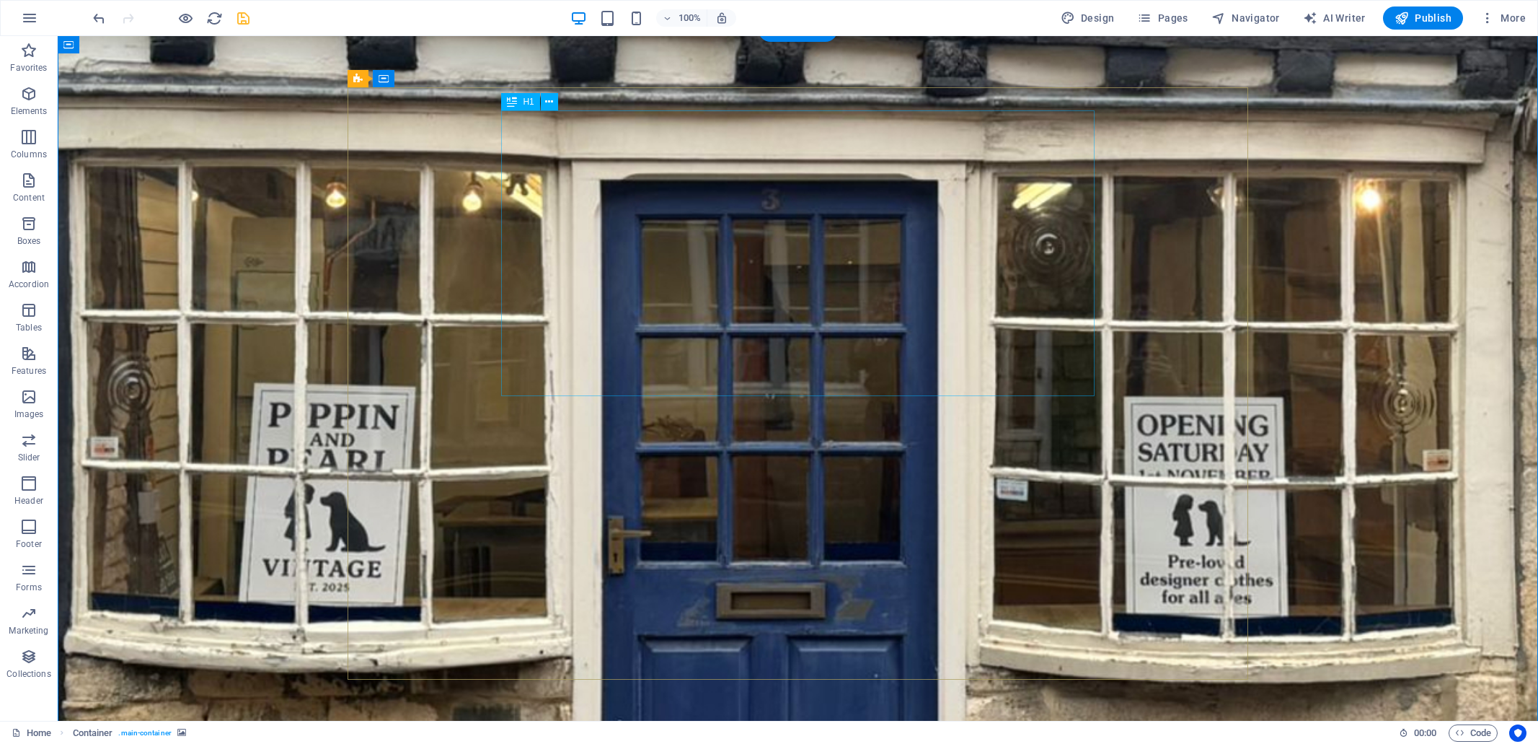
scroll to position [47, 0]
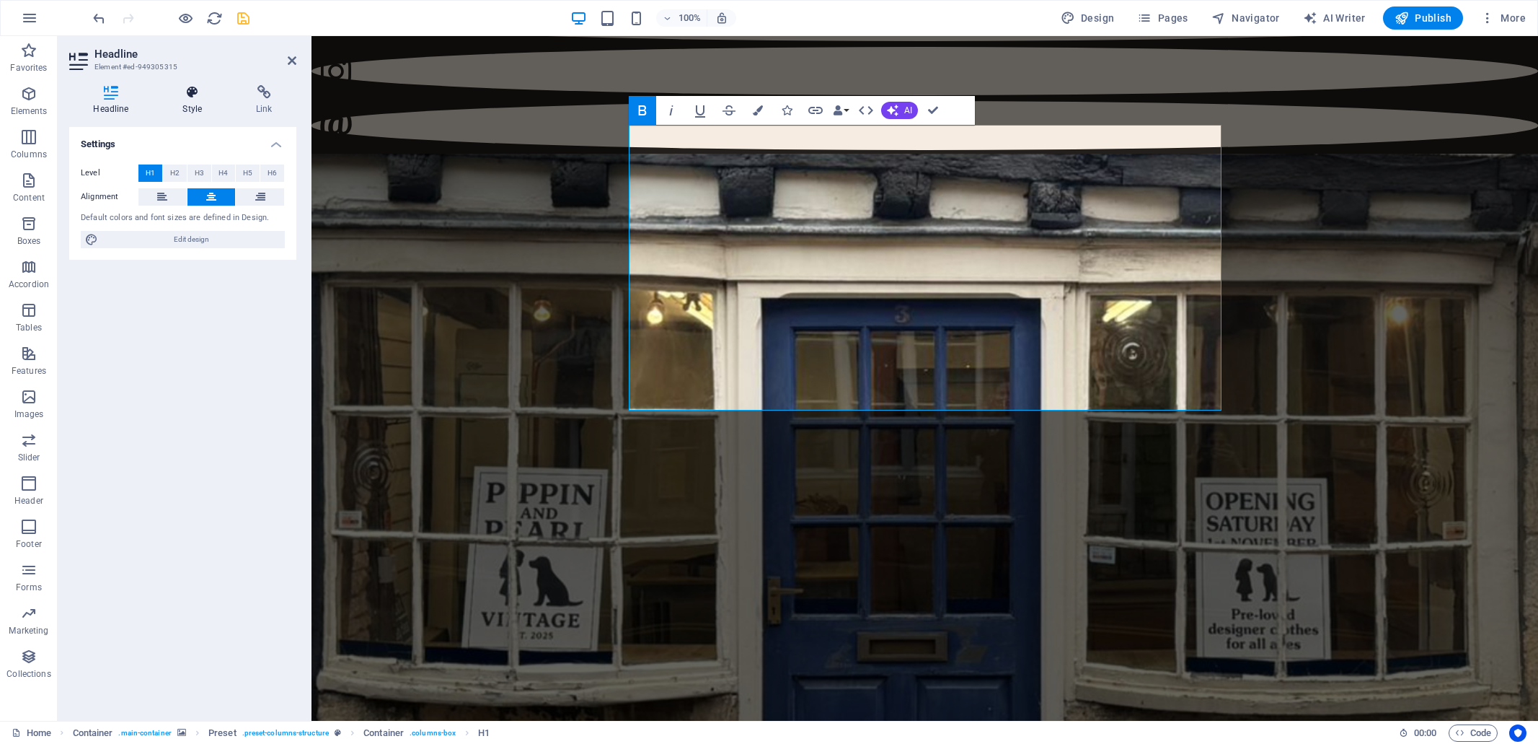
click at [196, 94] on icon at bounding box center [193, 92] width 68 height 14
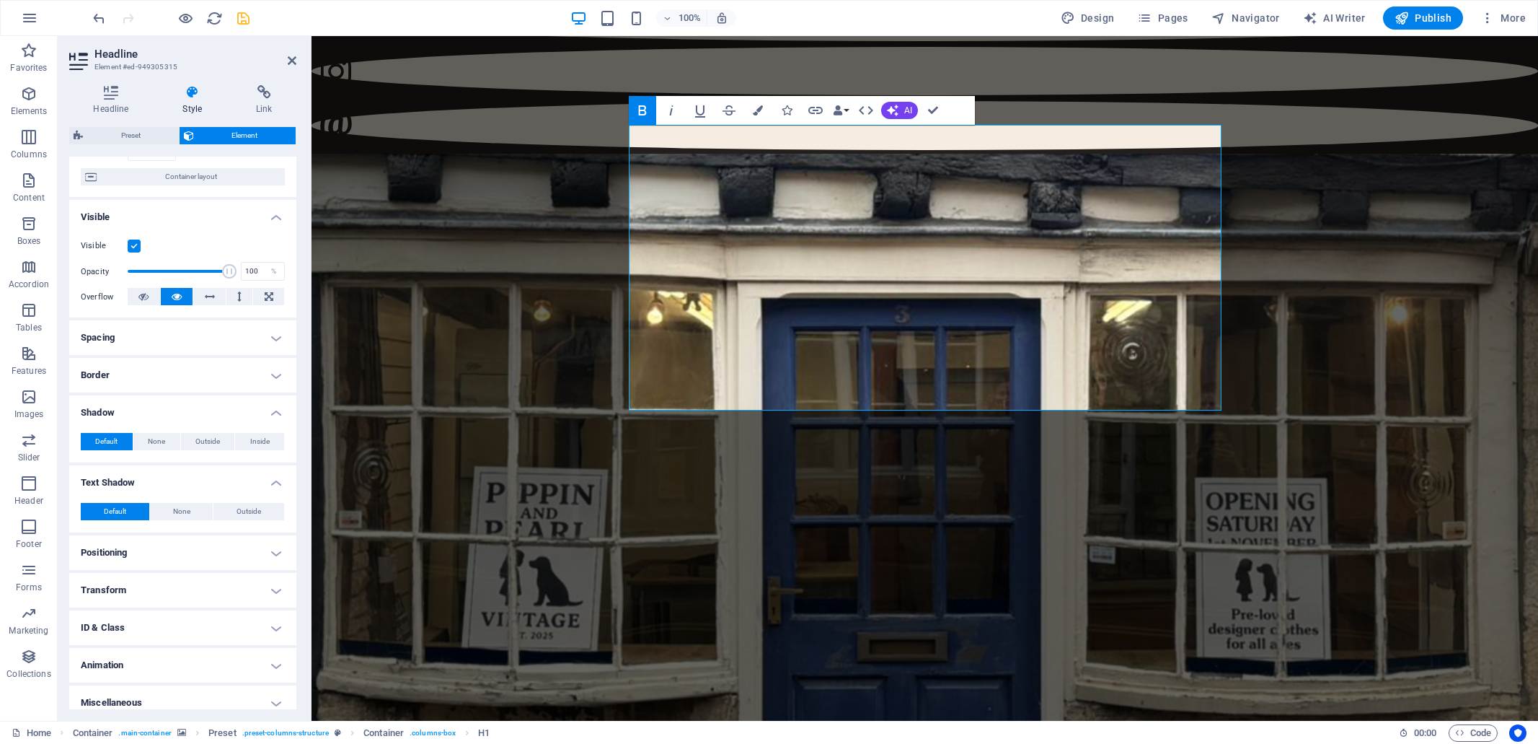
scroll to position [121, 0]
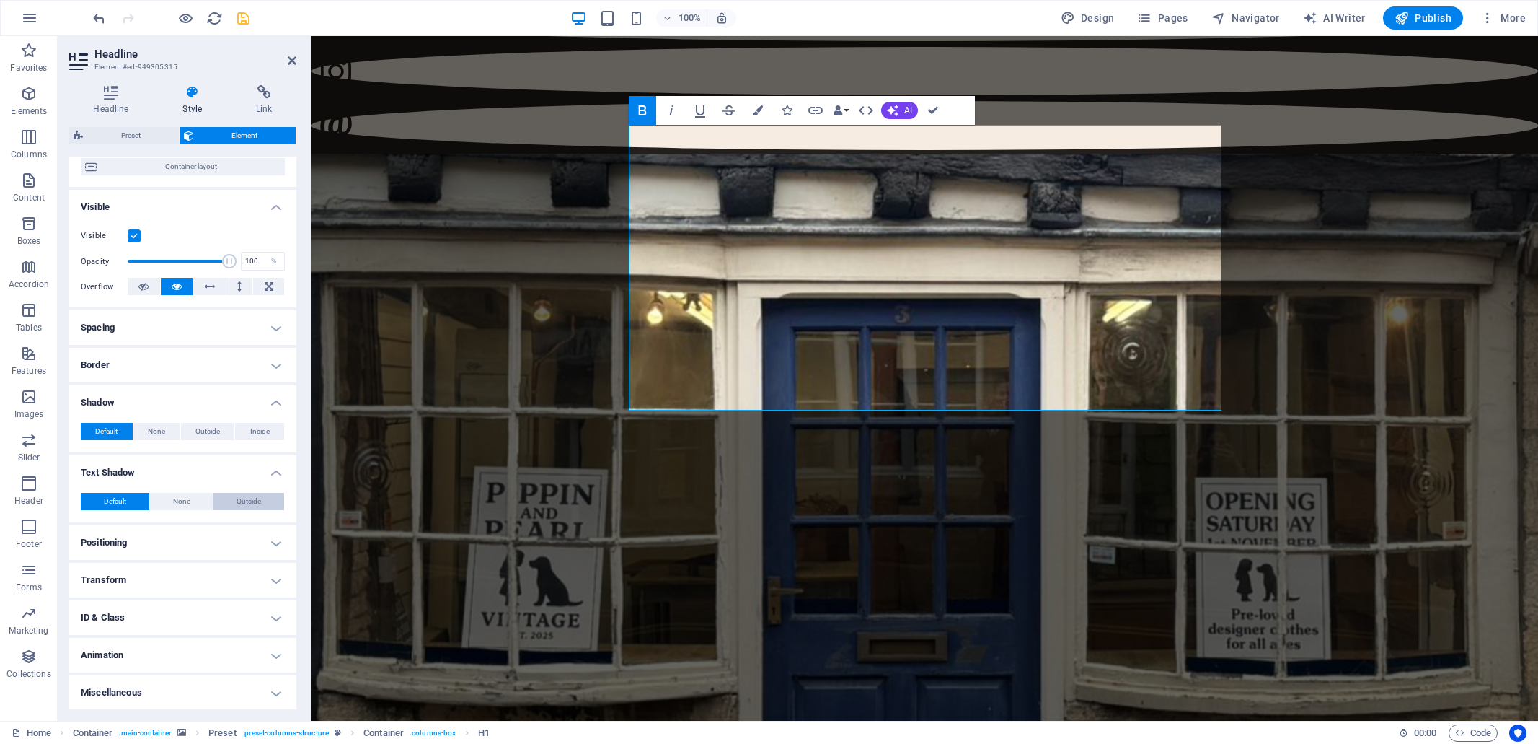
click at [264, 500] on button "Outside" at bounding box center [248, 501] width 71 height 17
type input "2"
type input "4"
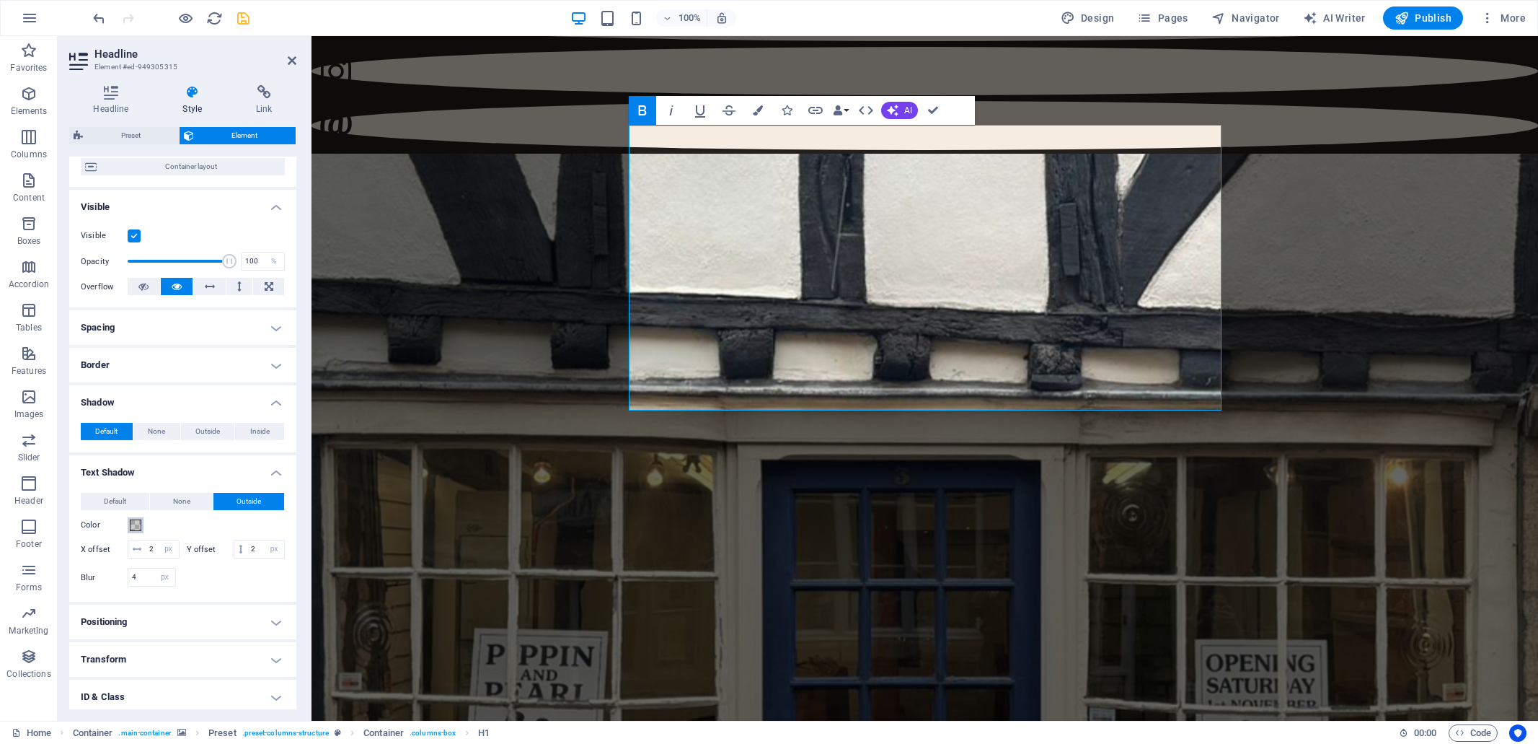
click at [136, 525] on span at bounding box center [136, 525] width 12 height 12
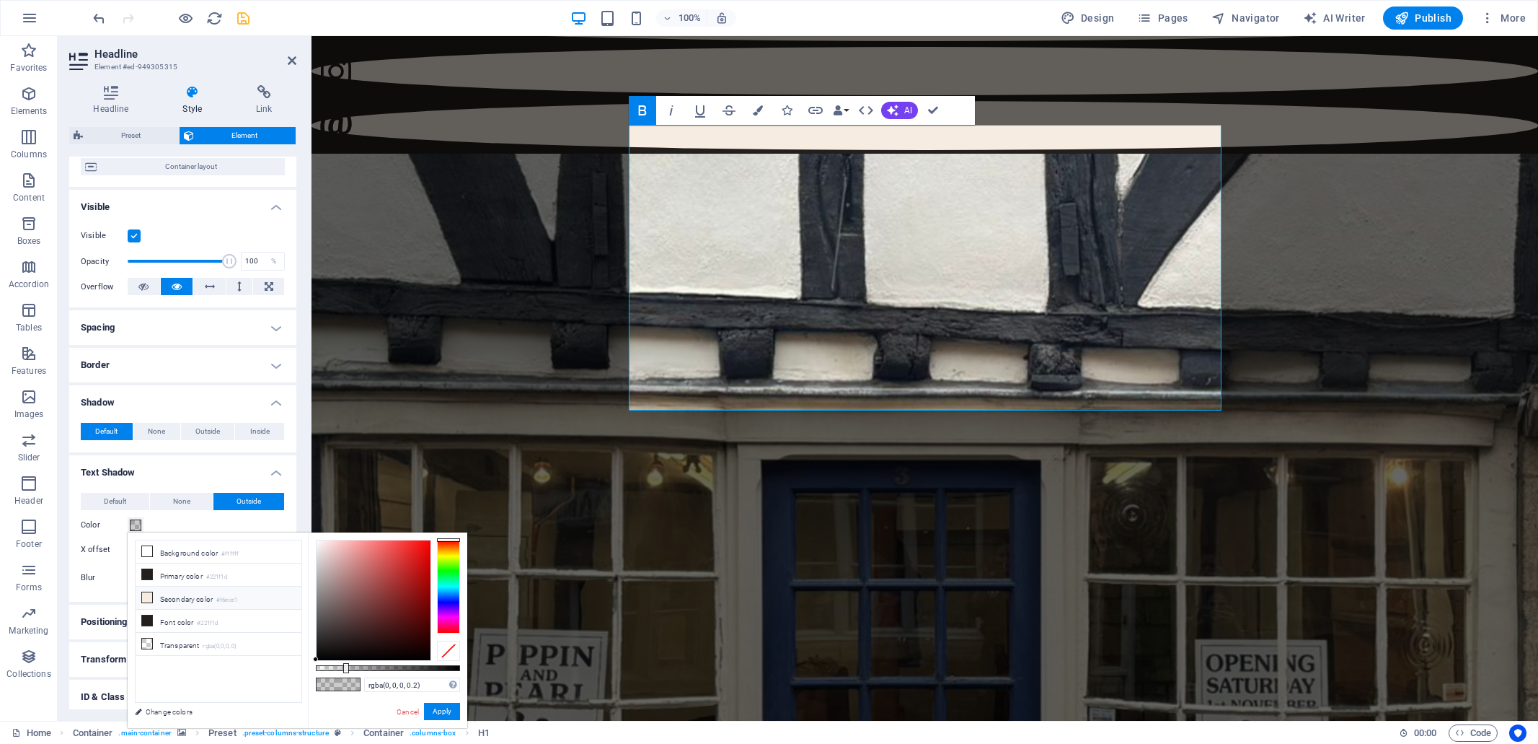
click at [147, 598] on icon at bounding box center [147, 597] width 10 height 10
type input "#f6ece1"
click at [443, 714] on button "Apply" at bounding box center [442, 710] width 36 height 17
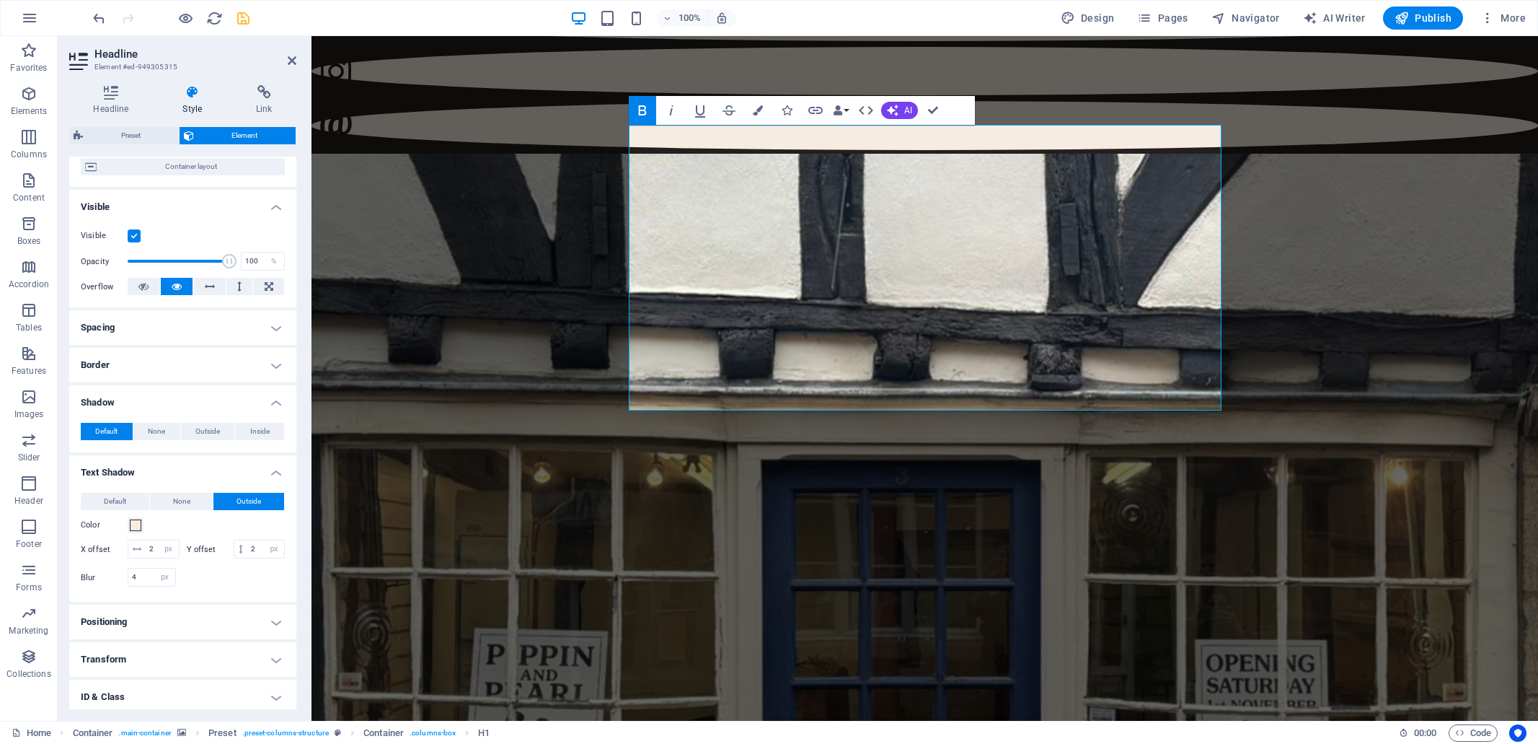
click at [408, 375] on figure at bounding box center [925, 602] width 1227 height 897
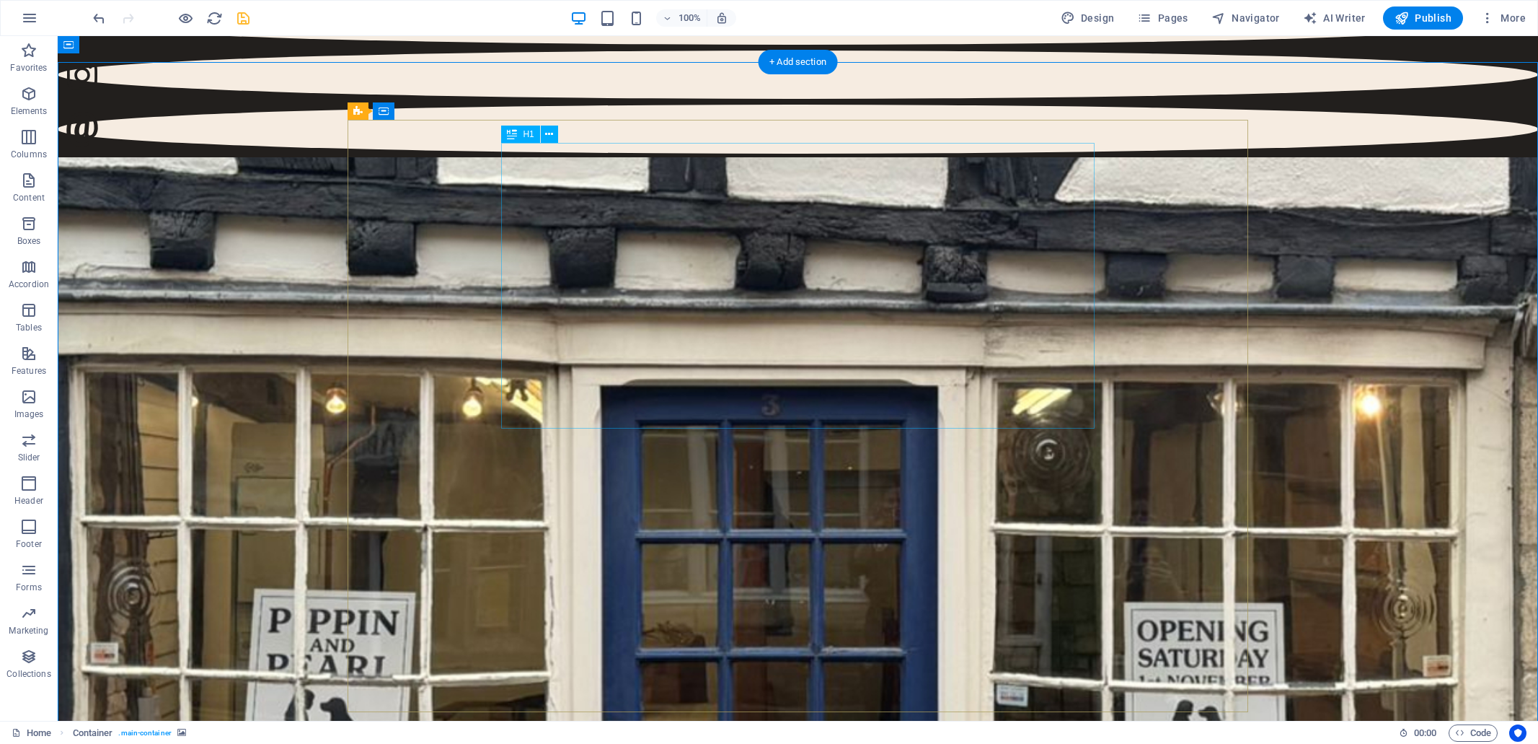
scroll to position [0, 0]
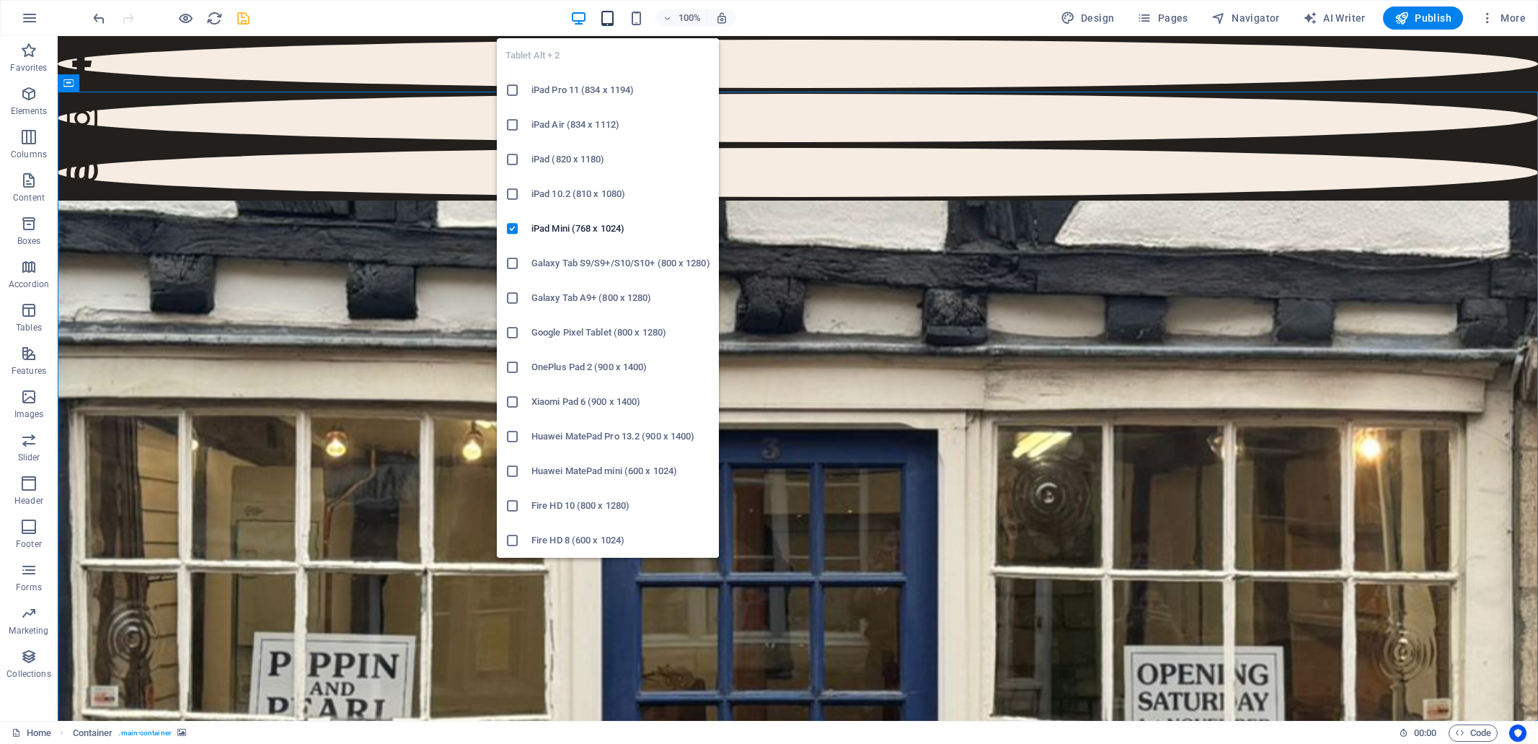
click at [609, 17] on icon "button" at bounding box center [607, 18] width 17 height 17
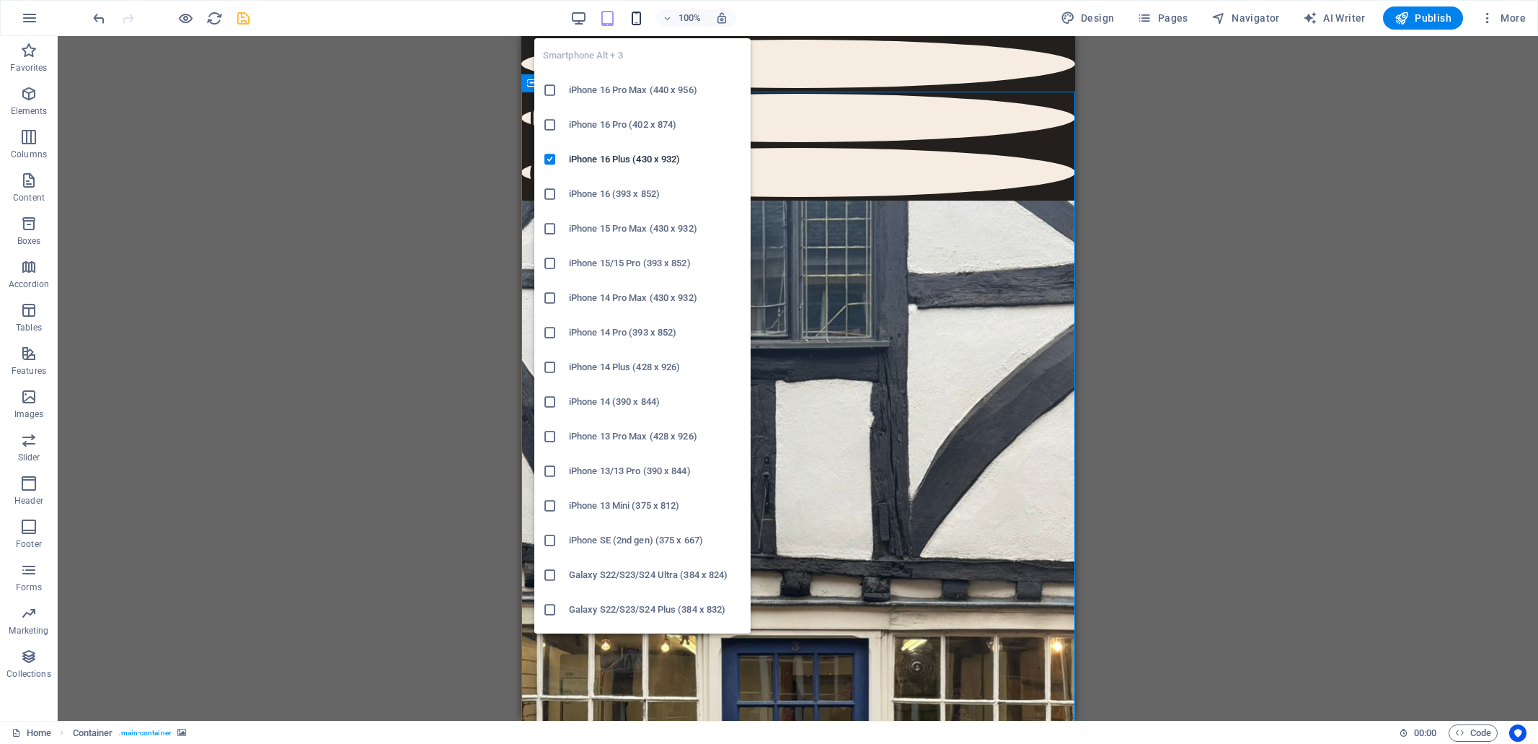
click at [642, 19] on icon "button" at bounding box center [636, 18] width 17 height 17
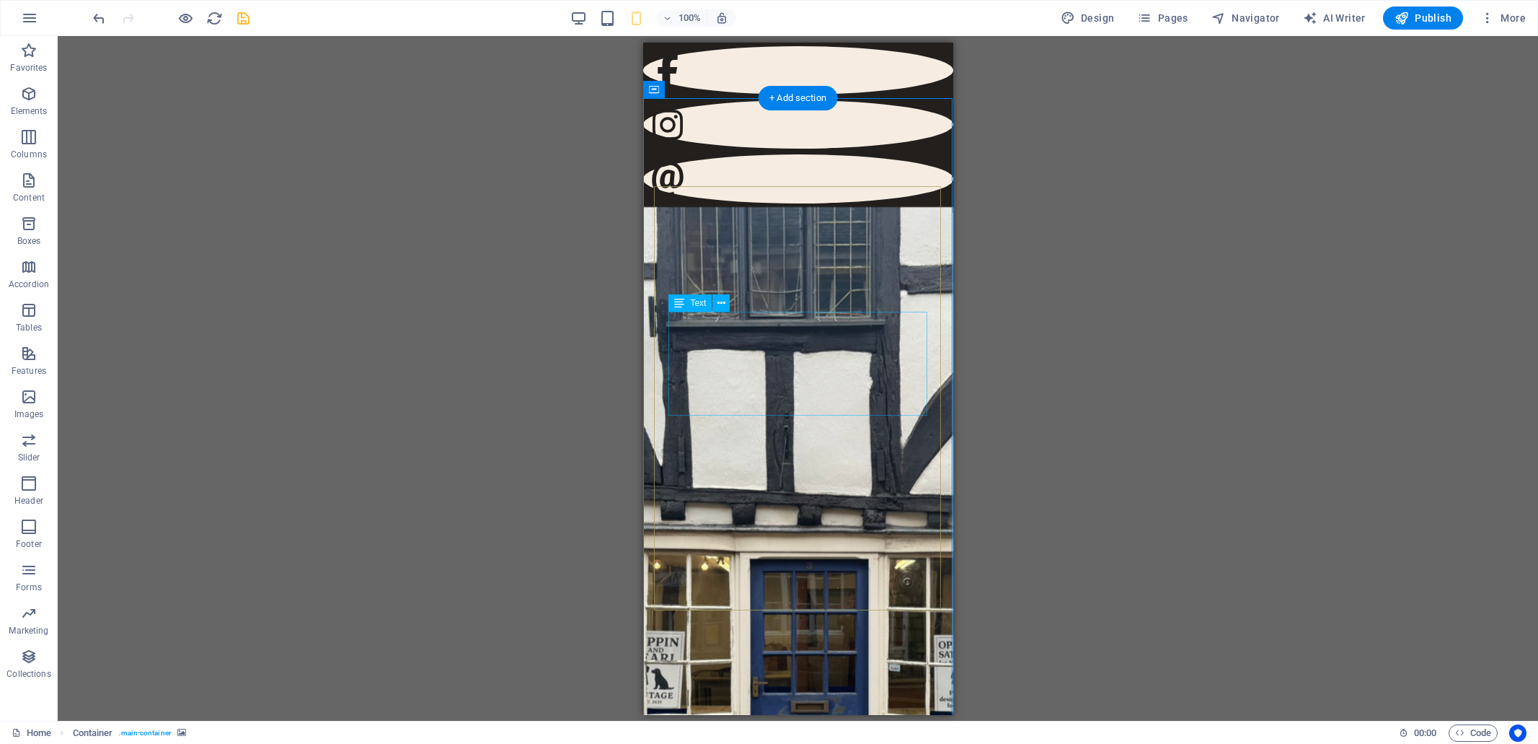
select select "%"
select select "px"
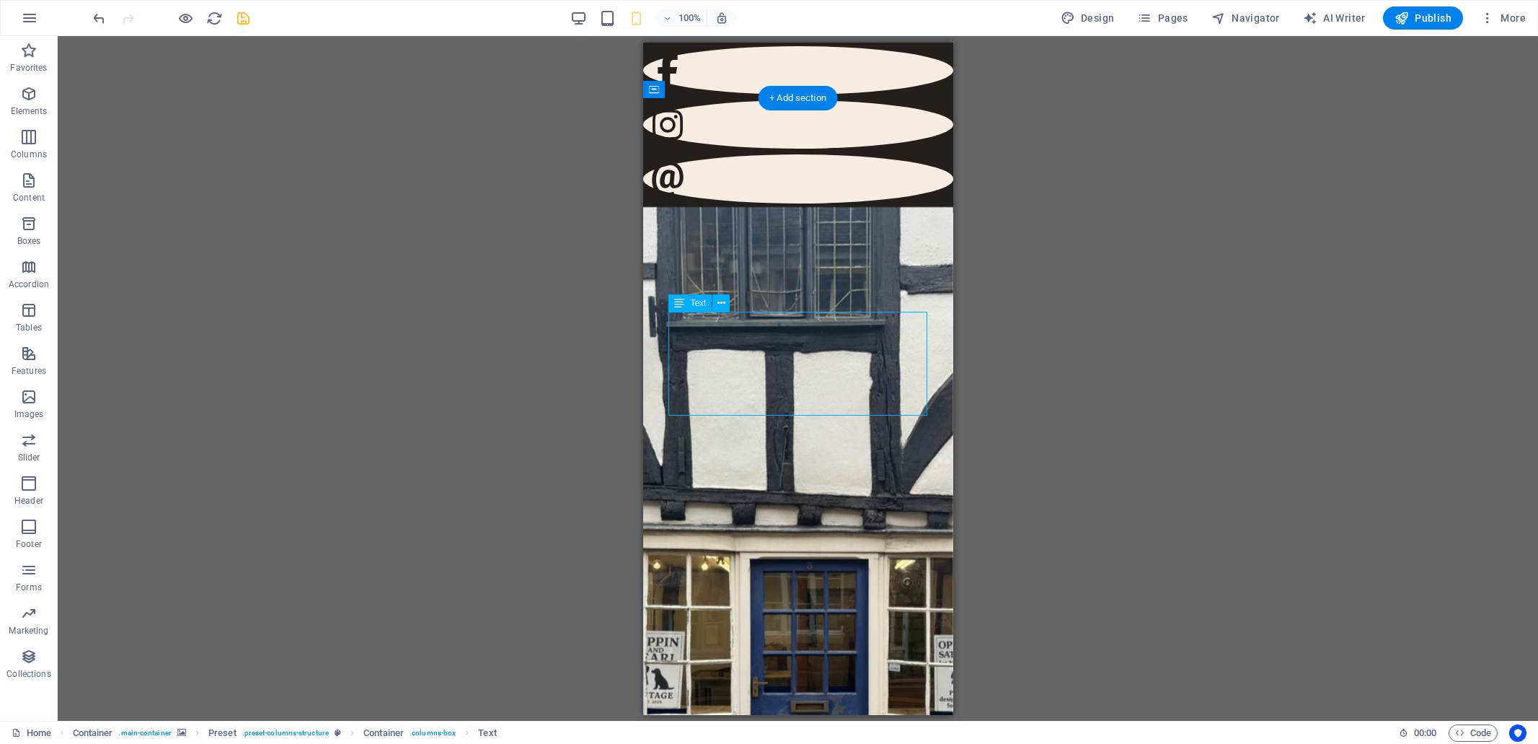
select select "px"
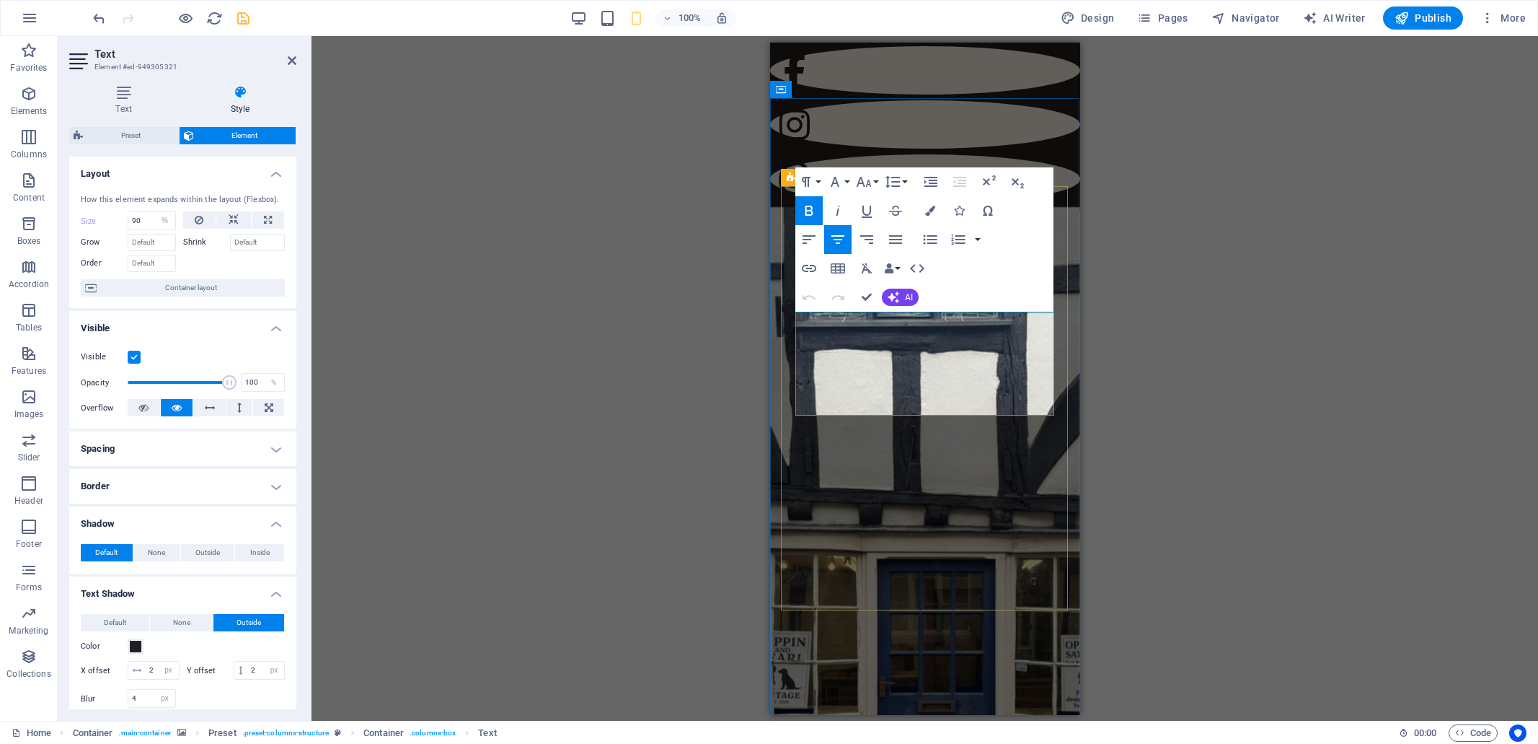
drag, startPoint x: 1044, startPoint y: 402, endPoint x: 816, endPoint y: 332, distance: 238.6
click at [875, 180] on button "Font Size" at bounding box center [866, 181] width 27 height 29
click at [881, 241] on link "24" at bounding box center [879, 246] width 52 height 22
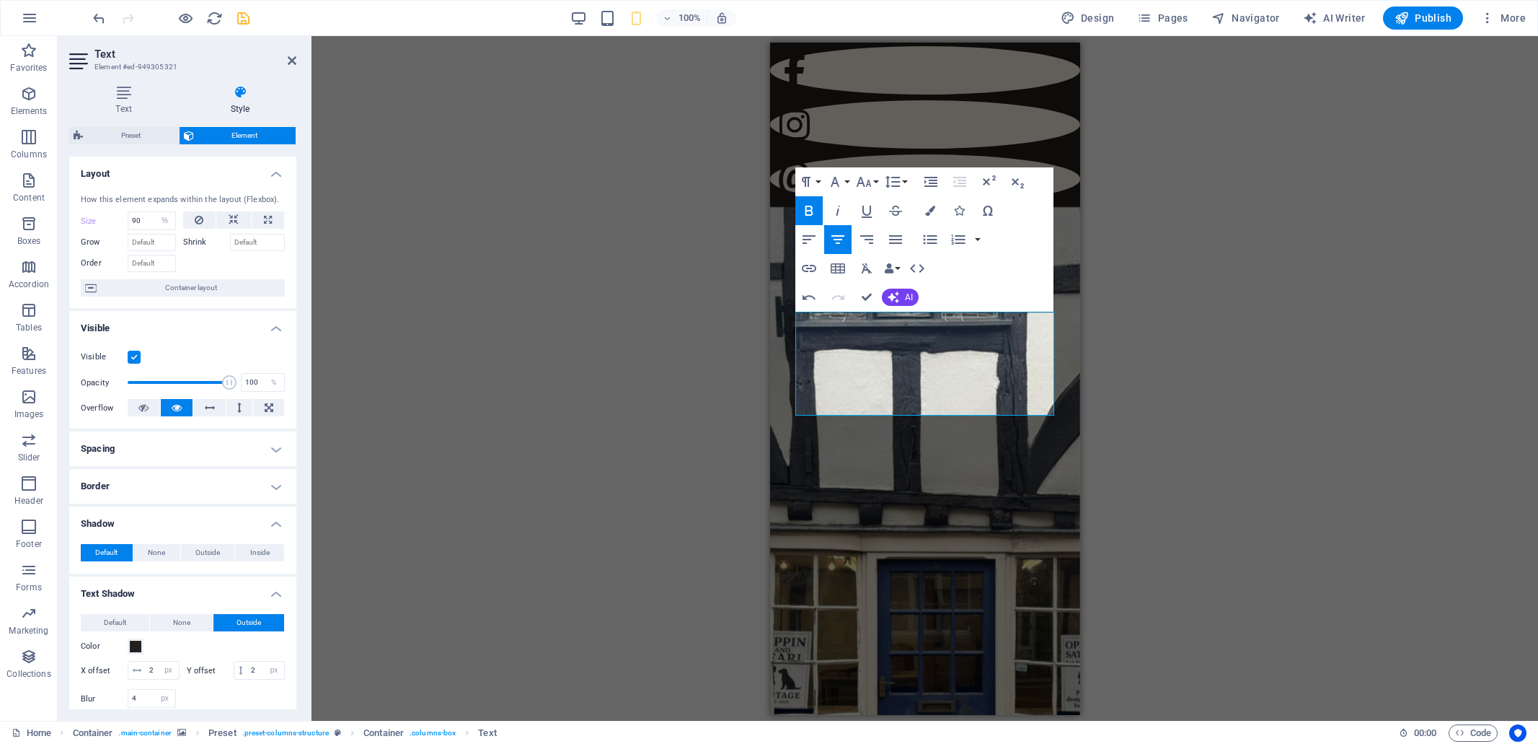
click at [1143, 363] on div "Drag here to replace the existing content. Press “Ctrl” if you want to create a…" at bounding box center [925, 378] width 1227 height 684
click at [1115, 333] on div "Drag here to replace the existing content. Press “Ctrl” if you want to create a…" at bounding box center [925, 378] width 1227 height 684
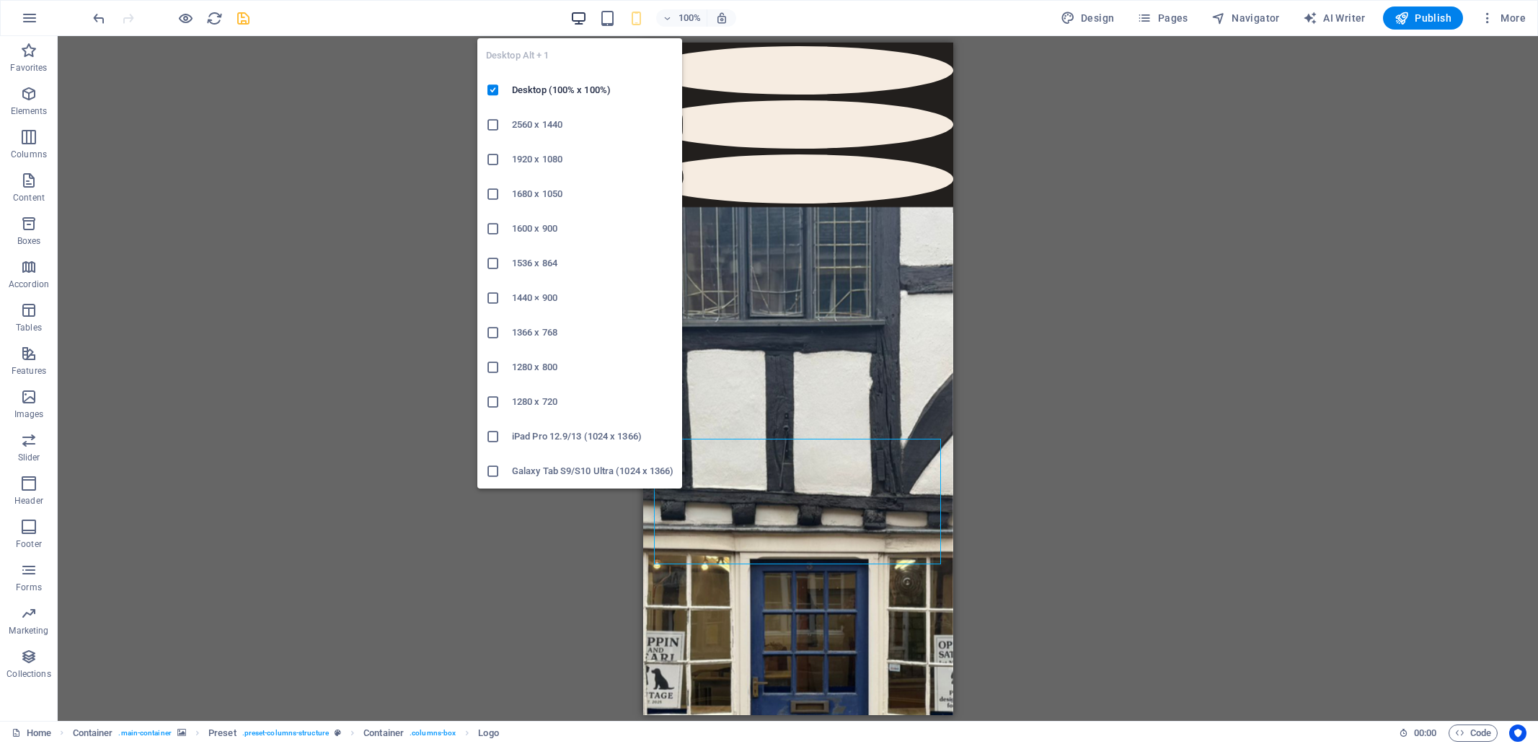
click at [577, 18] on icon "button" at bounding box center [578, 18] width 17 height 17
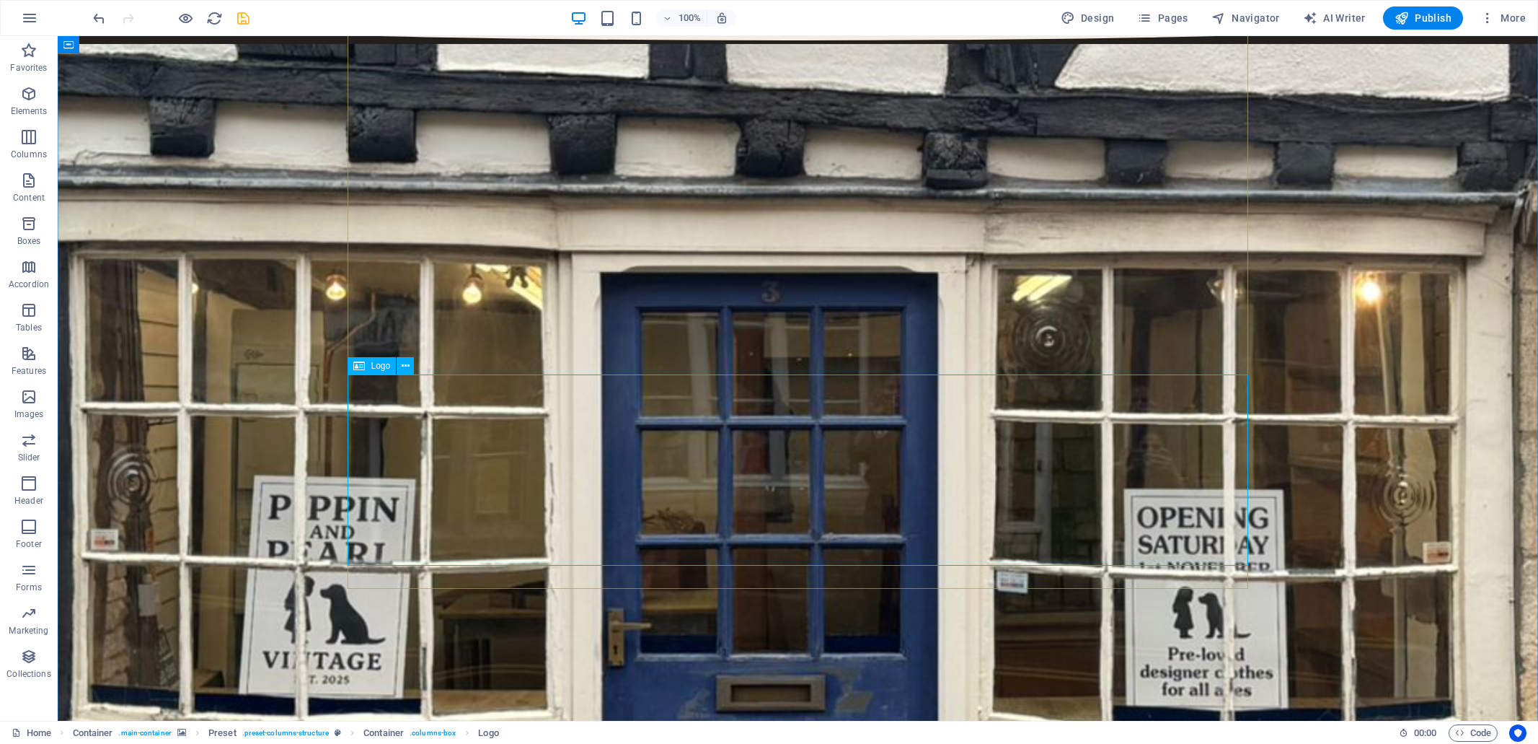
scroll to position [157, 0]
select select "%"
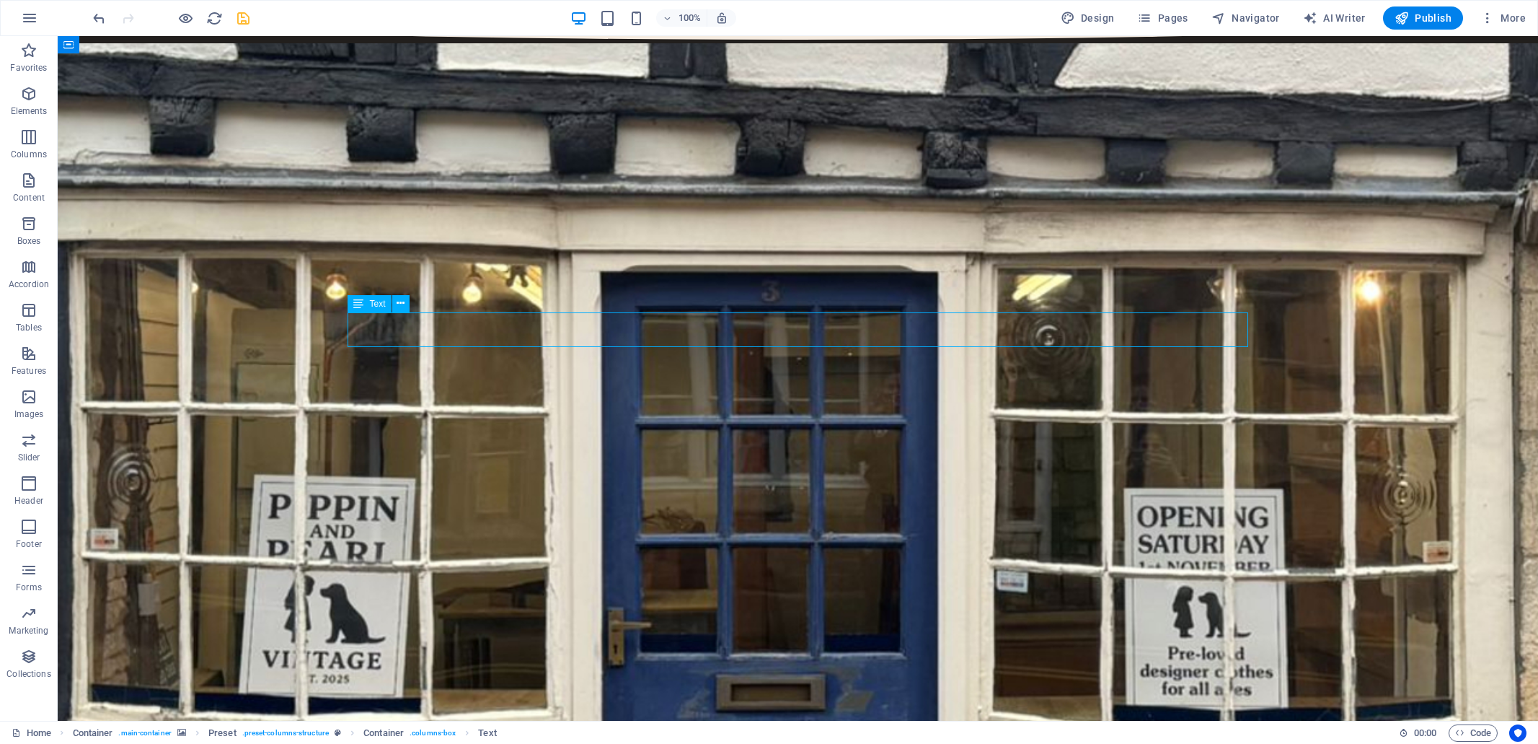
select select "px"
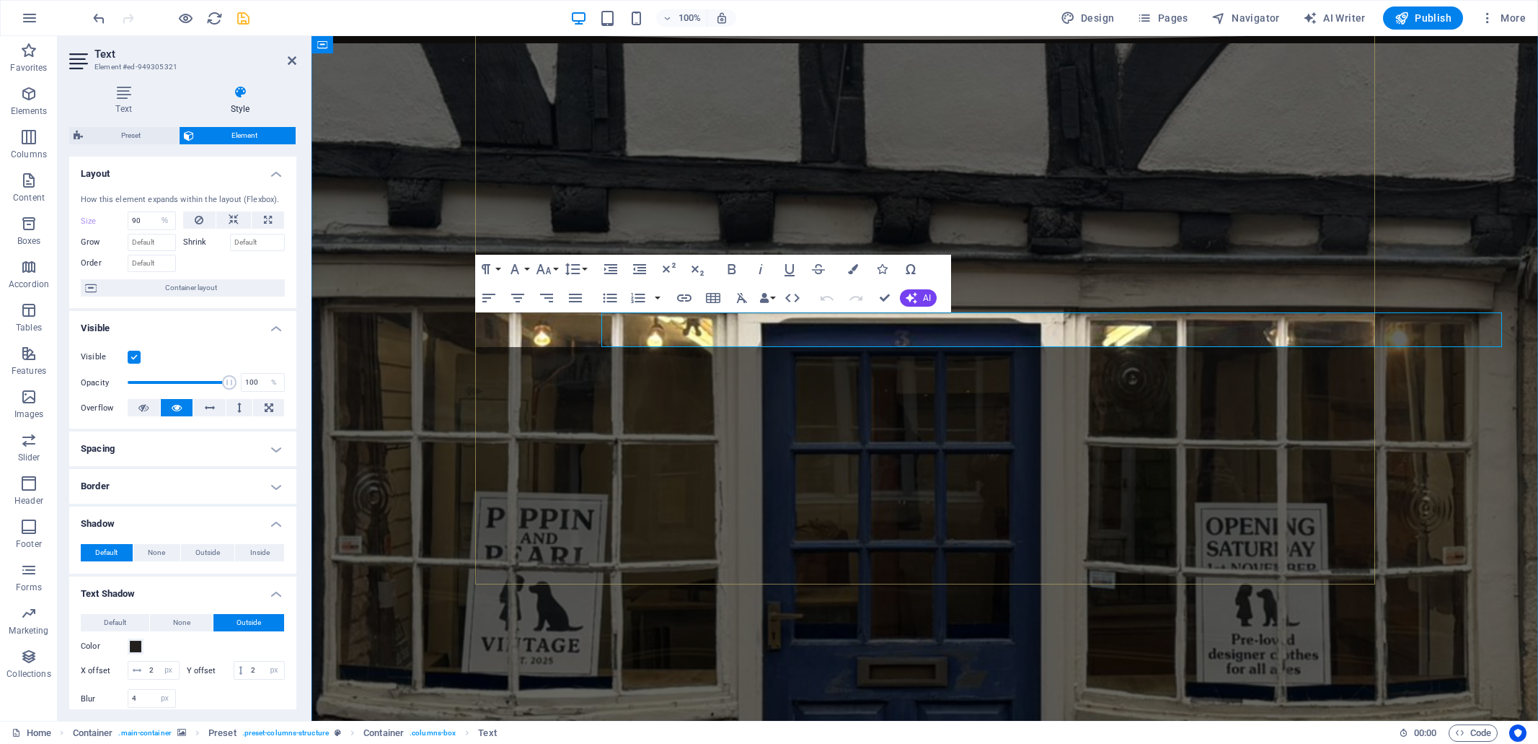
type input "100"
click at [527, 268] on button "Font Family" at bounding box center [517, 269] width 27 height 29
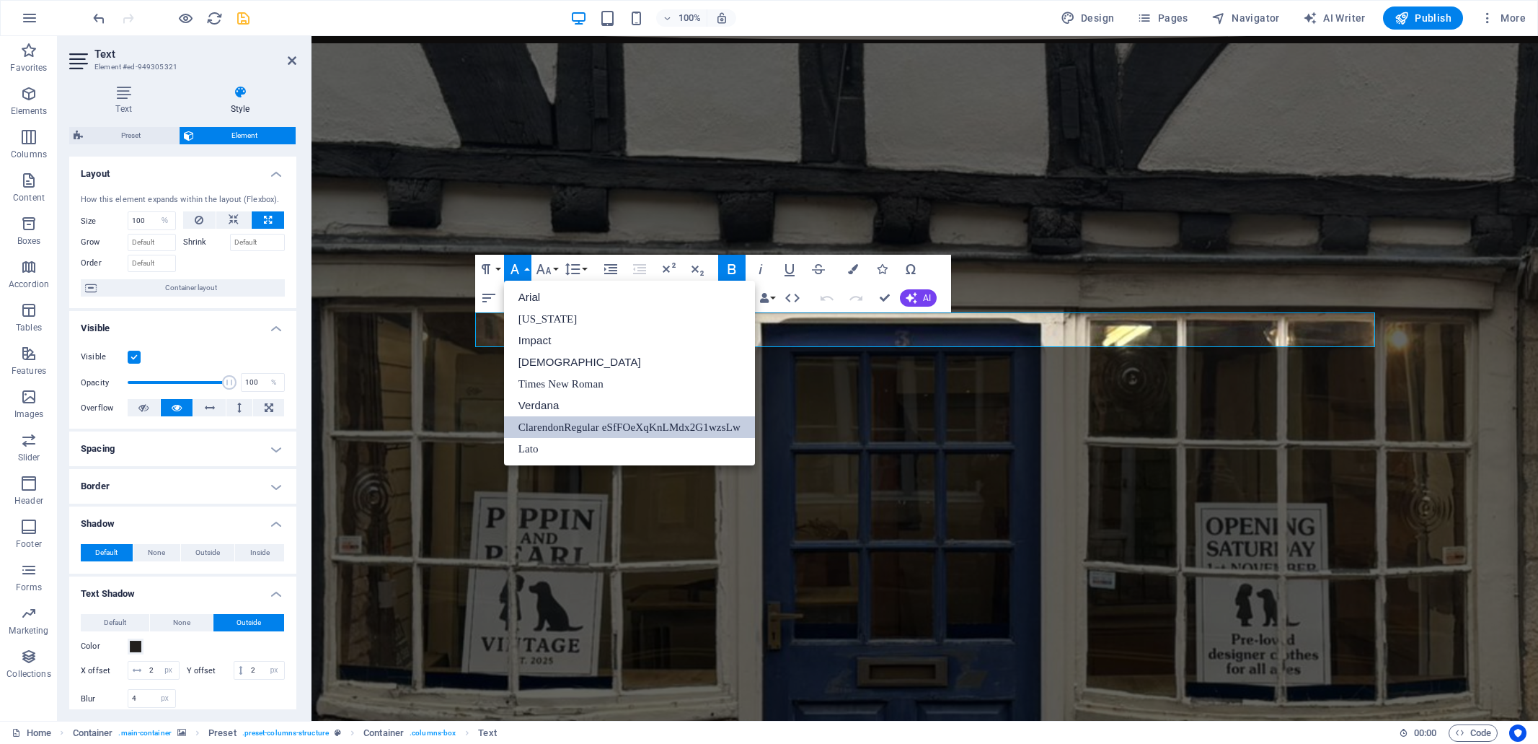
scroll to position [0, 0]
click at [527, 268] on button "Font Family" at bounding box center [517, 269] width 27 height 29
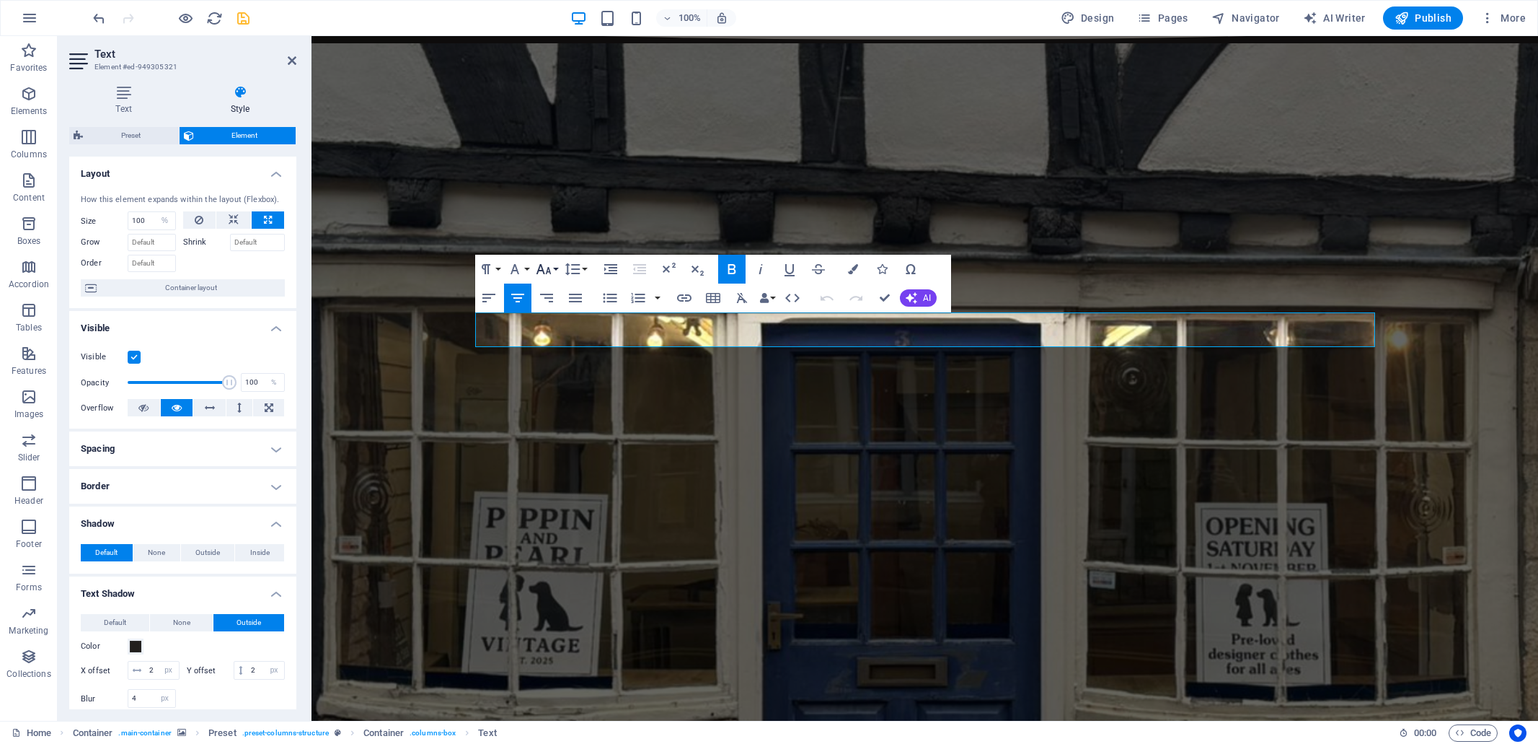
click at [557, 268] on button "Font Size" at bounding box center [546, 269] width 27 height 29
click at [554, 351] on link "30" at bounding box center [559, 355] width 52 height 22
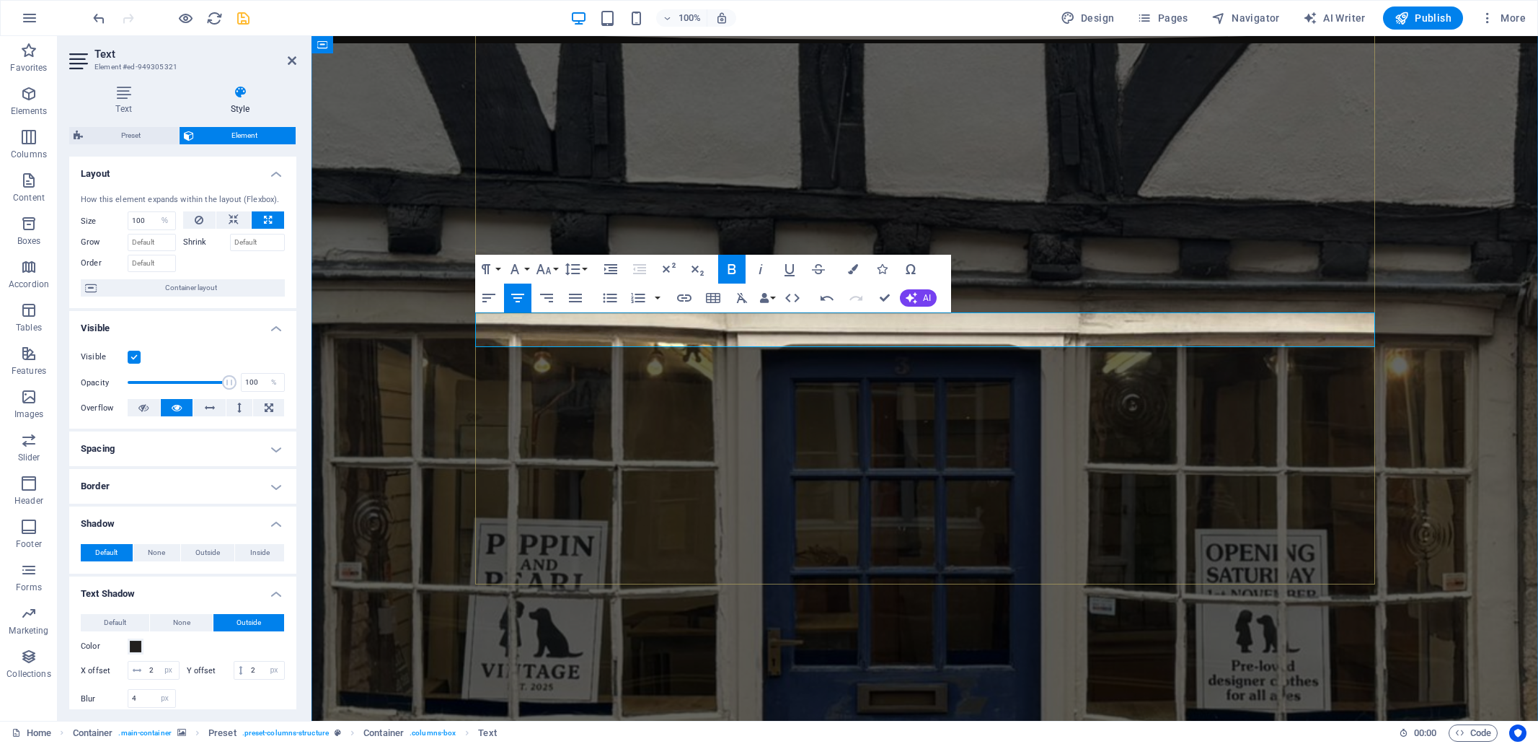
drag, startPoint x: 645, startPoint y: 329, endPoint x: 1240, endPoint y: 336, distance: 595.0
click at [557, 265] on button "Font Size" at bounding box center [546, 269] width 27 height 29
click at [550, 374] on link "36" at bounding box center [559, 377] width 52 height 22
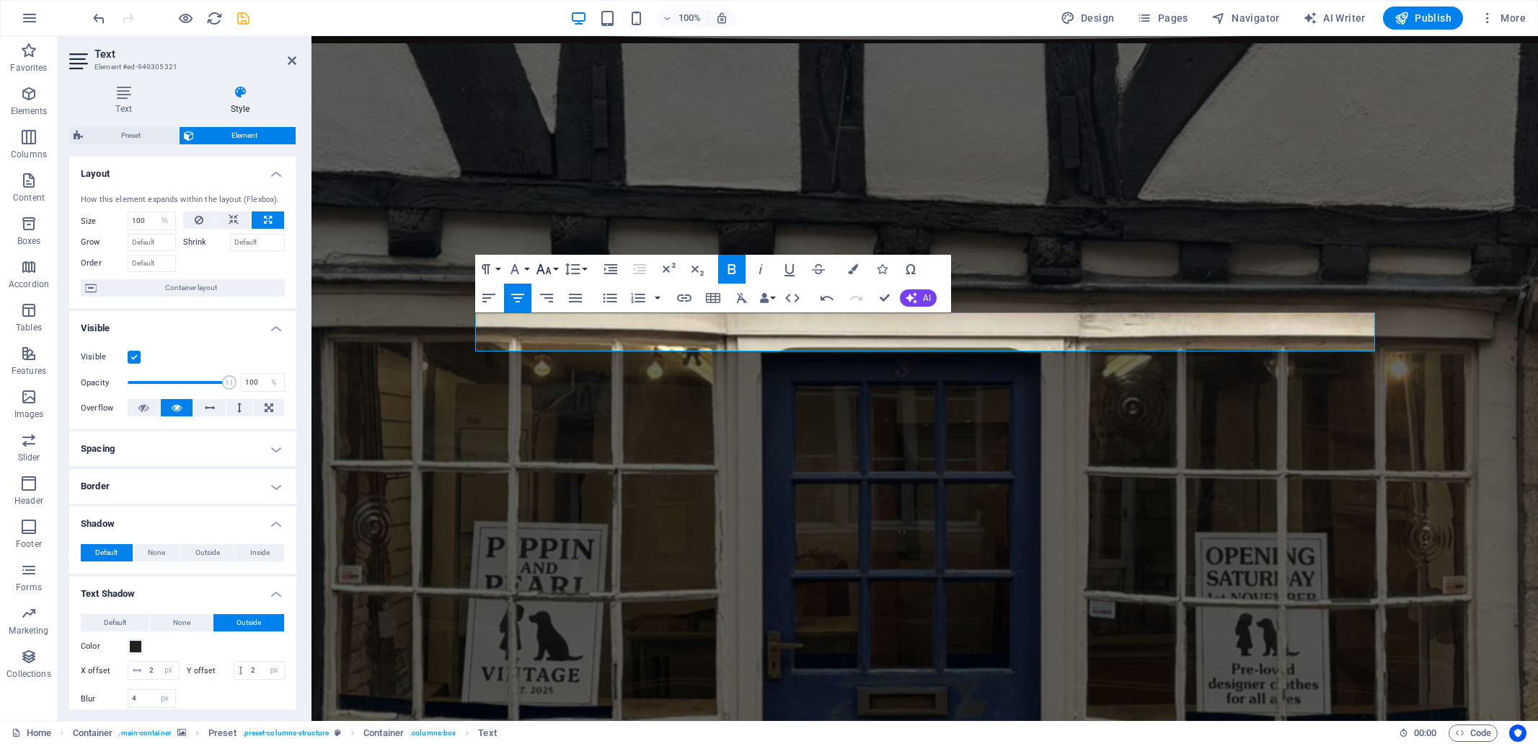
click at [555, 270] on button "Font Size" at bounding box center [546, 269] width 27 height 29
click at [558, 349] on link "30" at bounding box center [559, 355] width 52 height 22
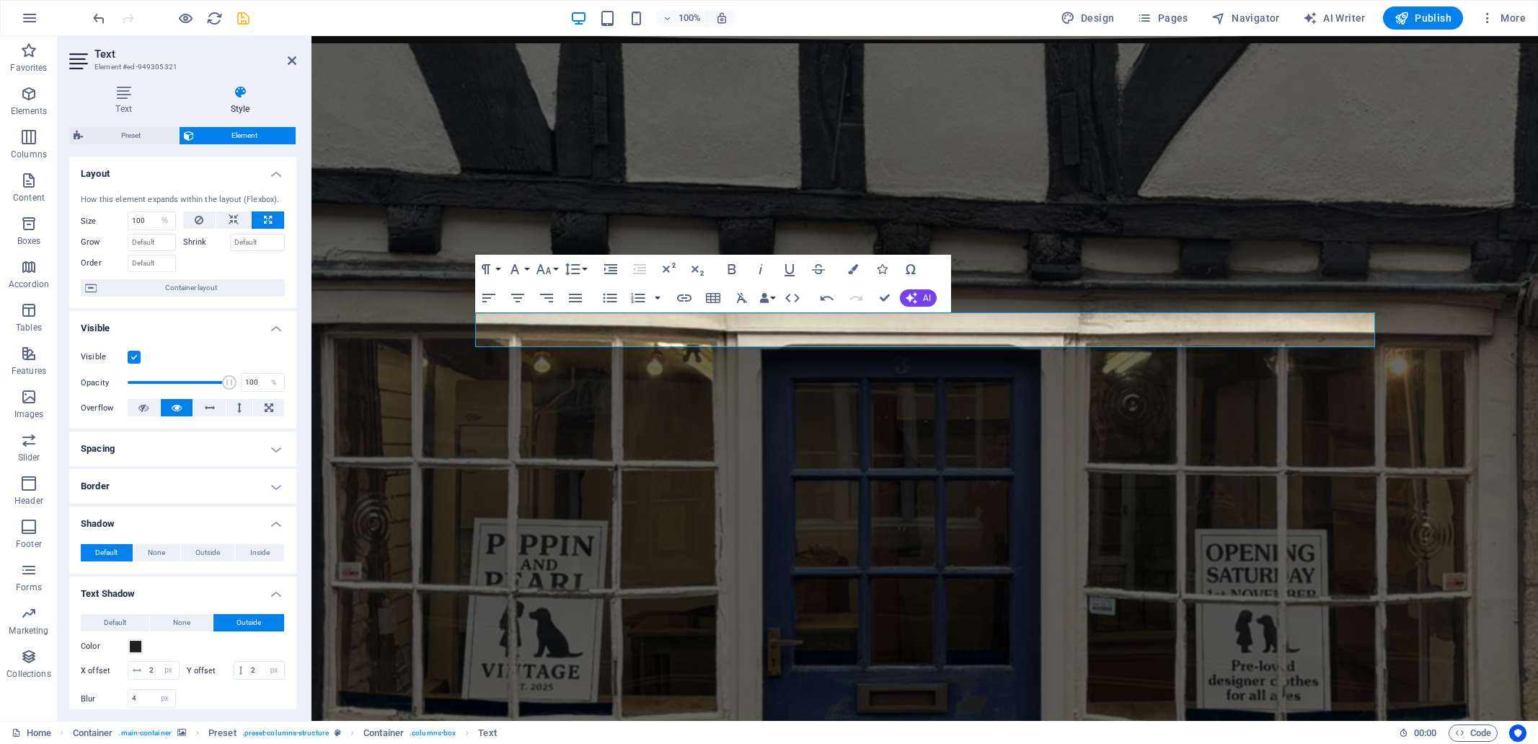
click at [422, 370] on figure at bounding box center [925, 491] width 1227 height 897
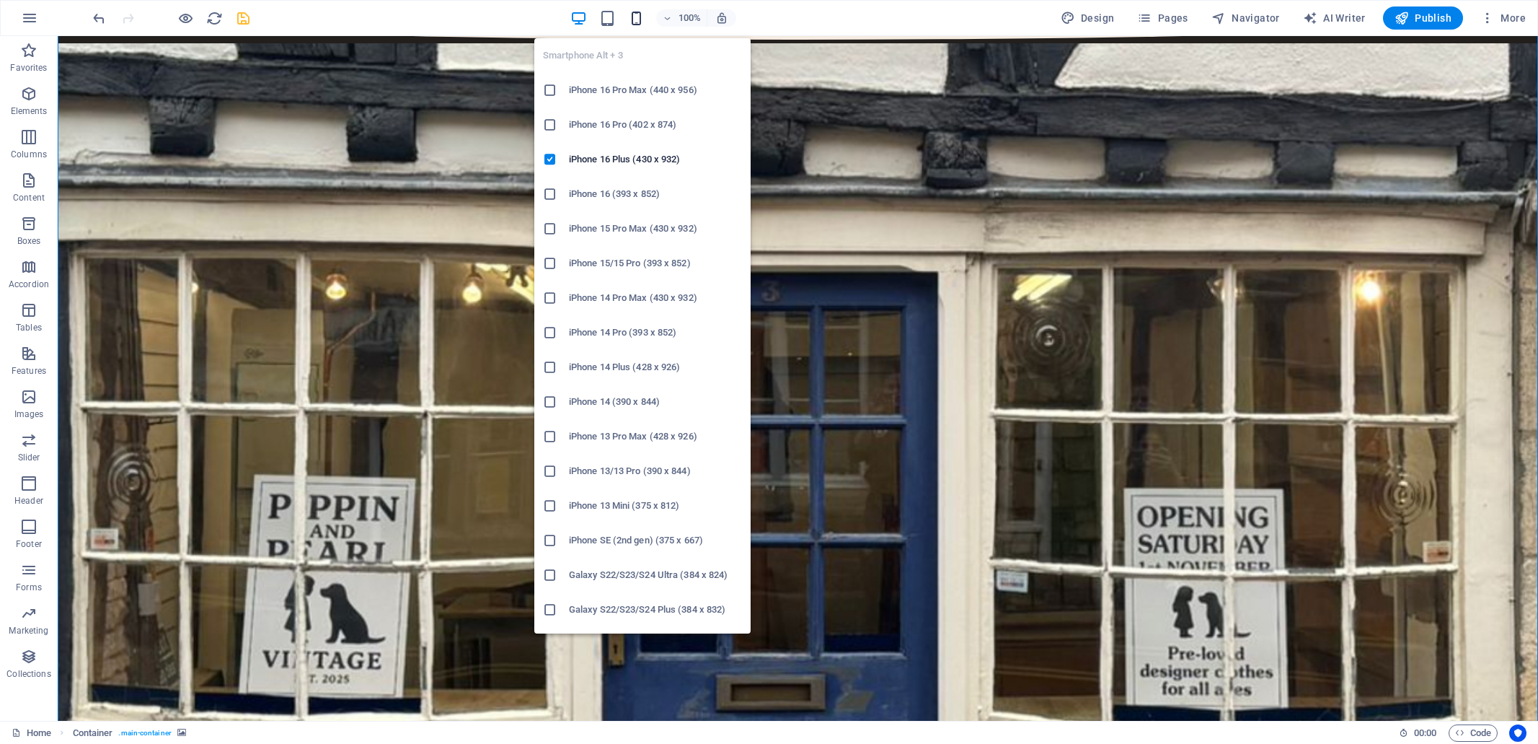
click at [640, 19] on icon "button" at bounding box center [636, 18] width 17 height 17
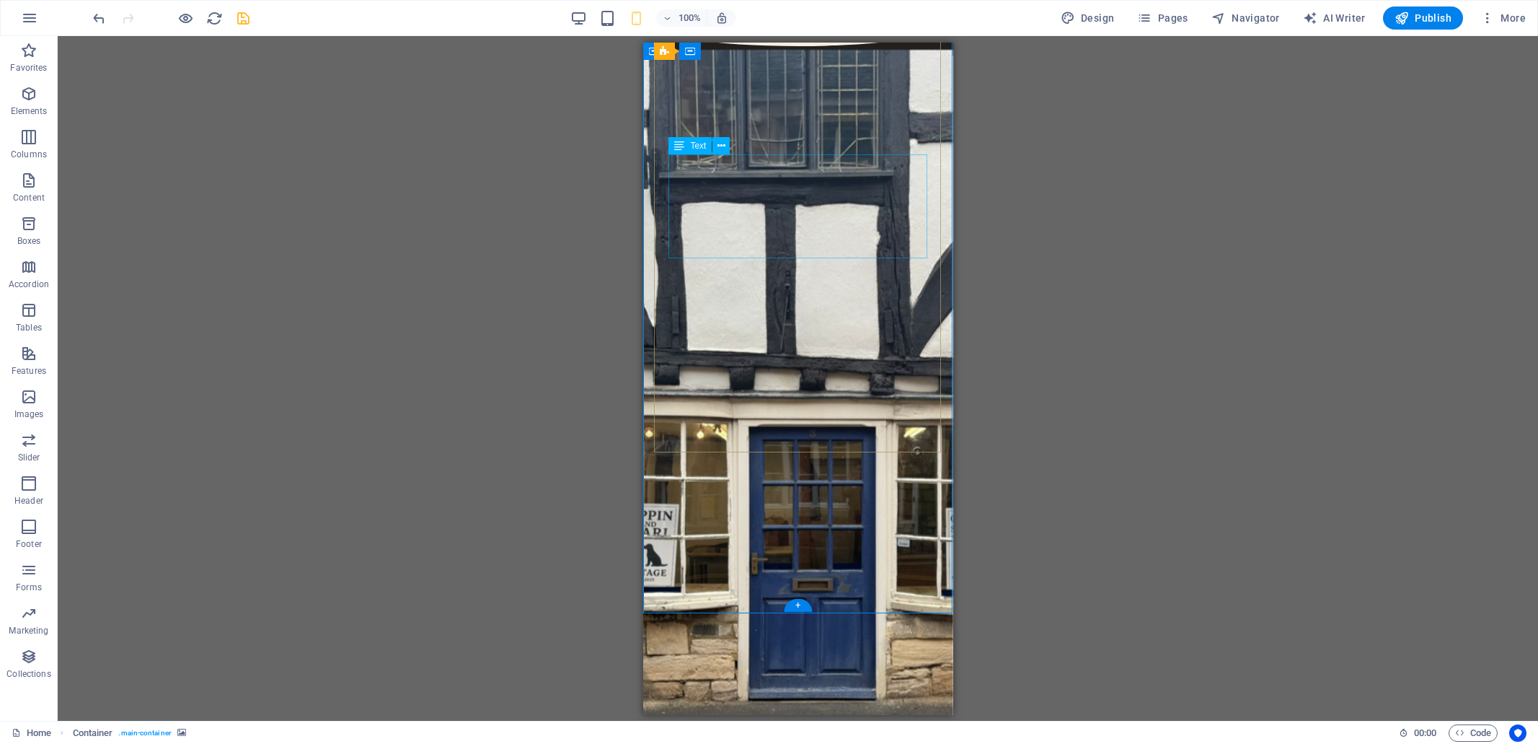
select select "%"
select select "px"
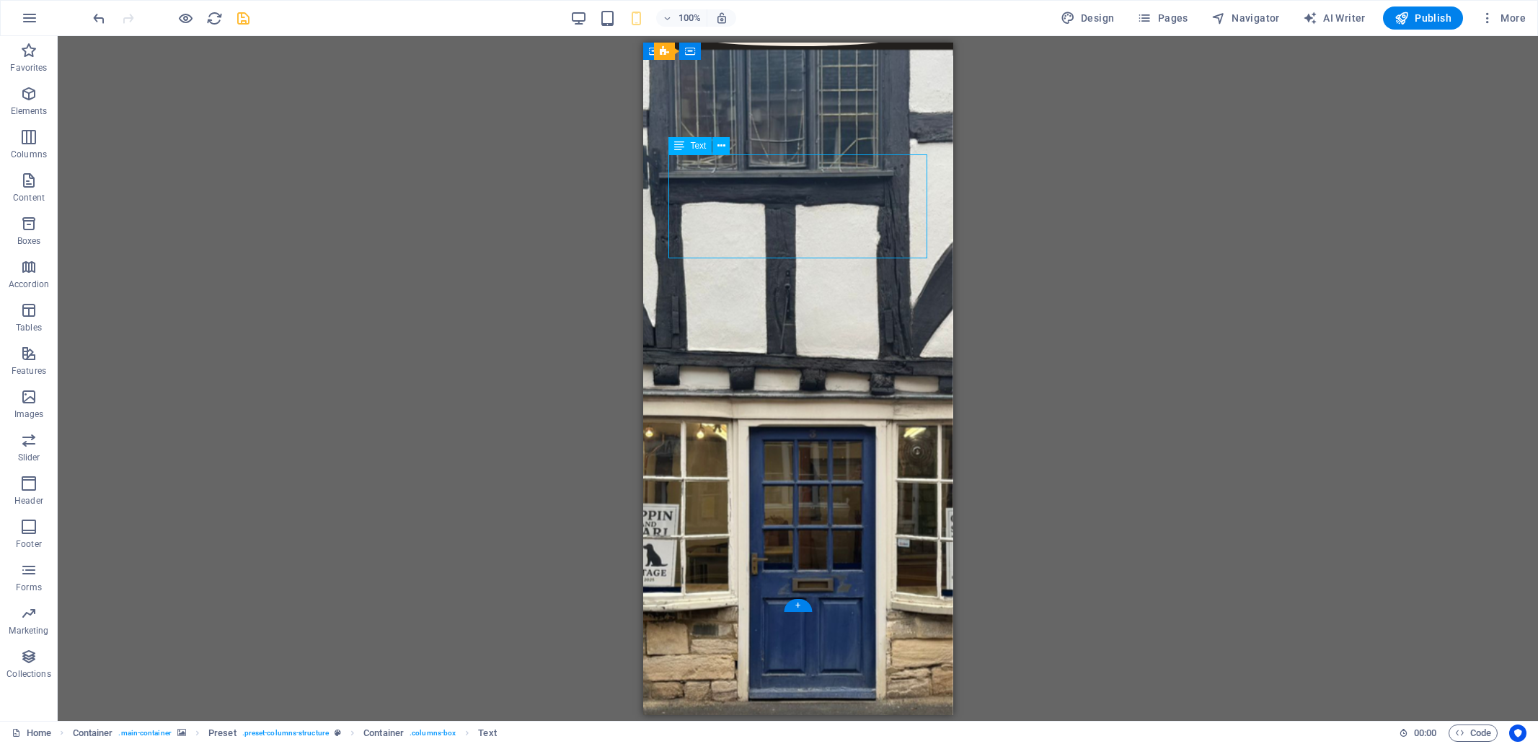
select select "px"
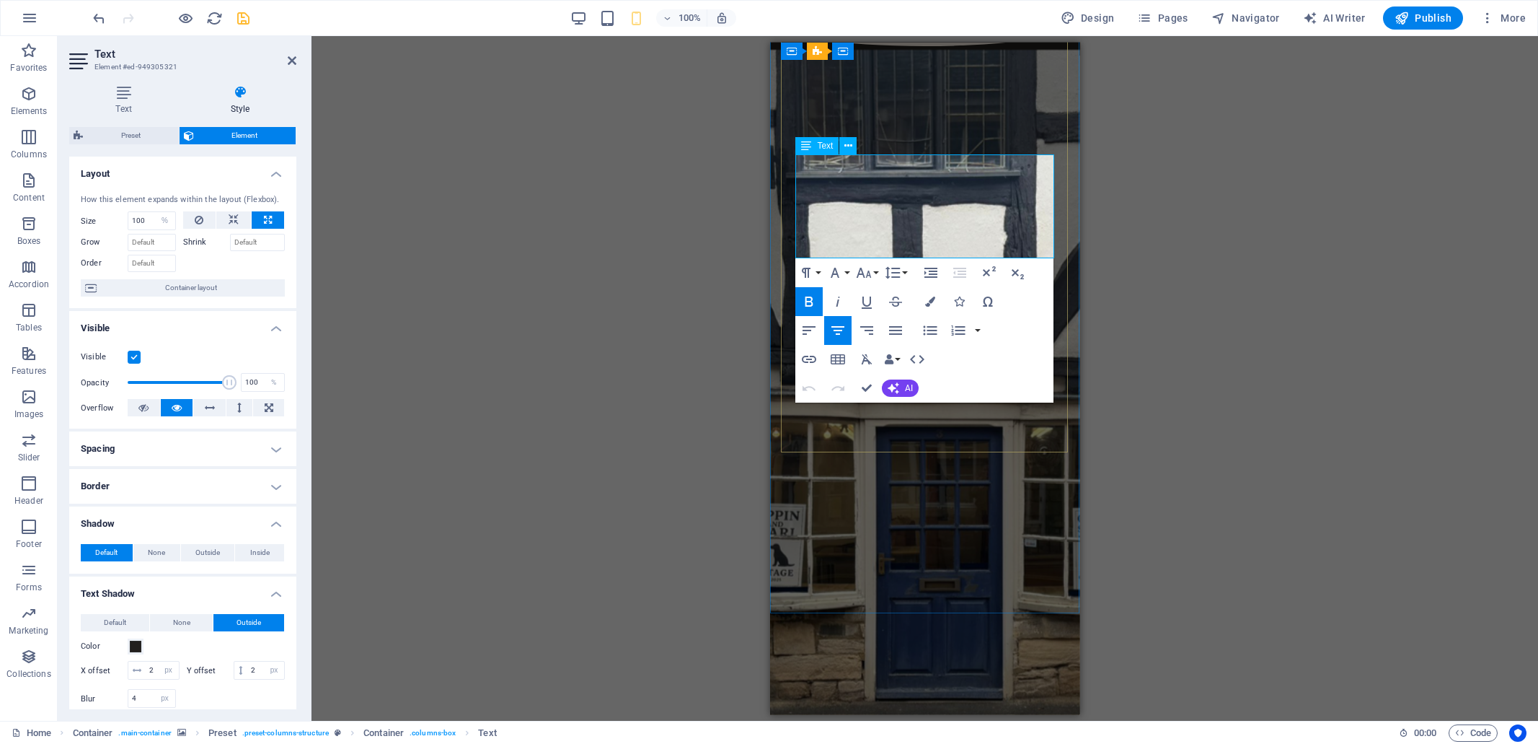
type input "90"
drag, startPoint x: 1043, startPoint y: 243, endPoint x: 813, endPoint y: 168, distance: 241.3
click at [817, 144] on span "Text" at bounding box center [825, 145] width 16 height 9
click at [805, 145] on icon at bounding box center [806, 145] width 10 height 17
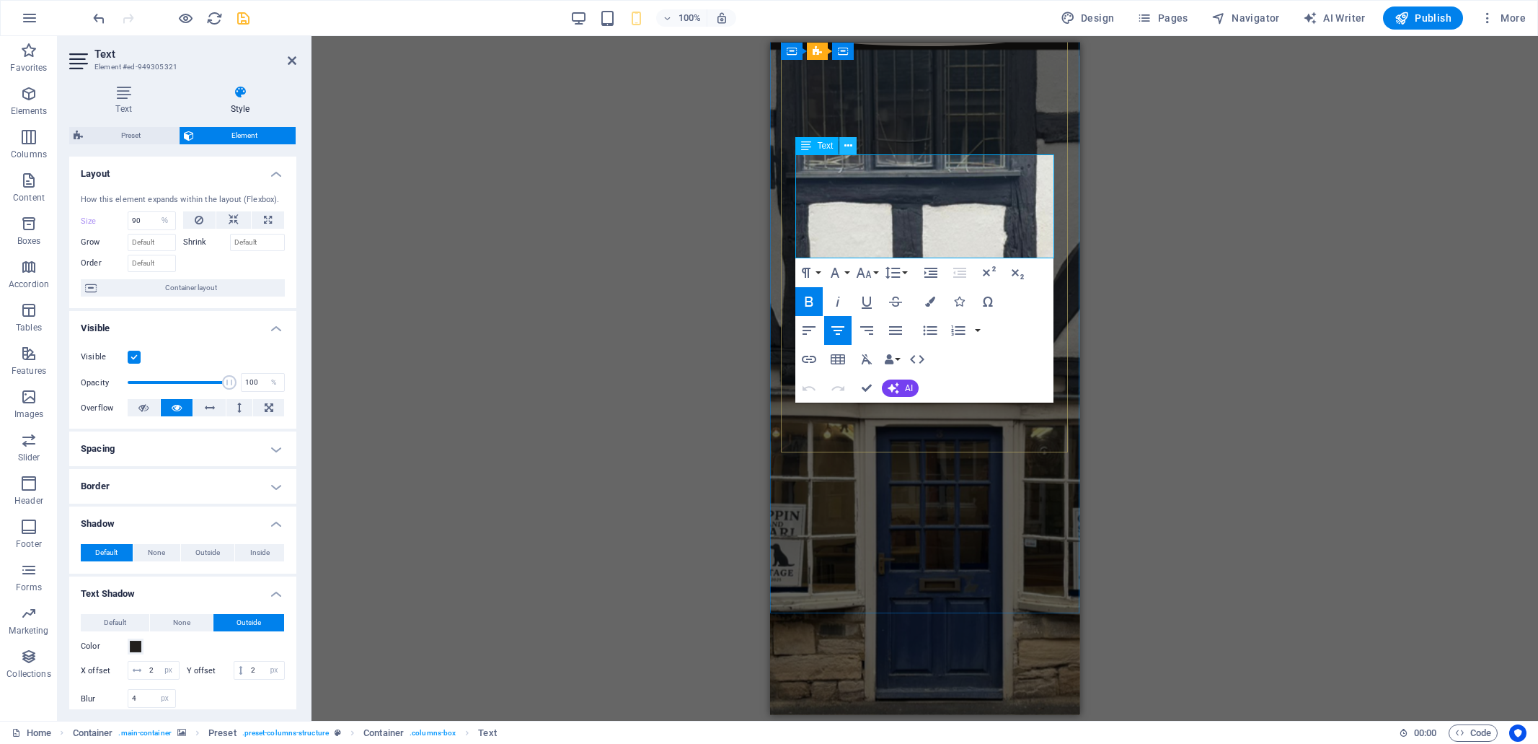
click at [847, 147] on icon at bounding box center [848, 145] width 8 height 15
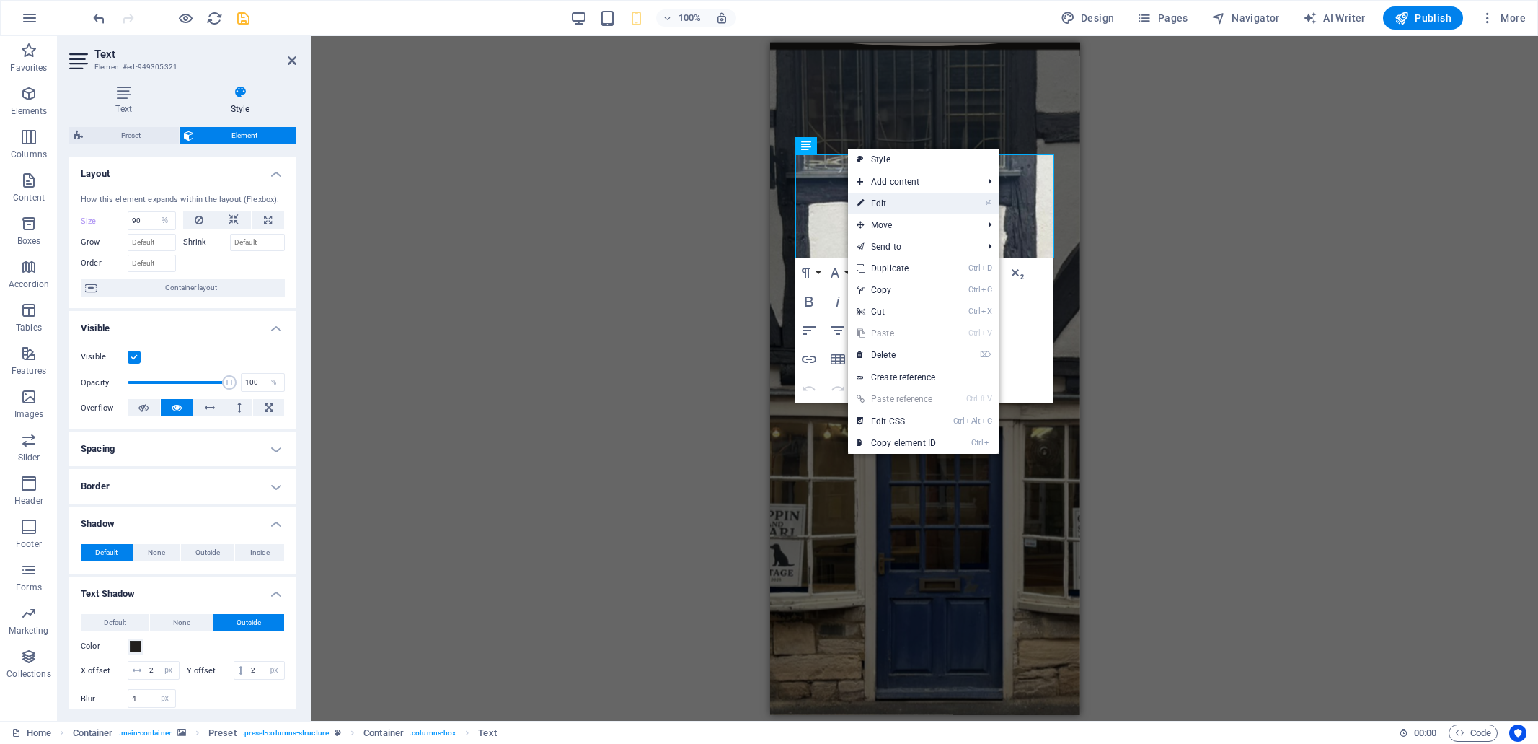
click at [882, 204] on link "⏎ Edit" at bounding box center [896, 204] width 97 height 22
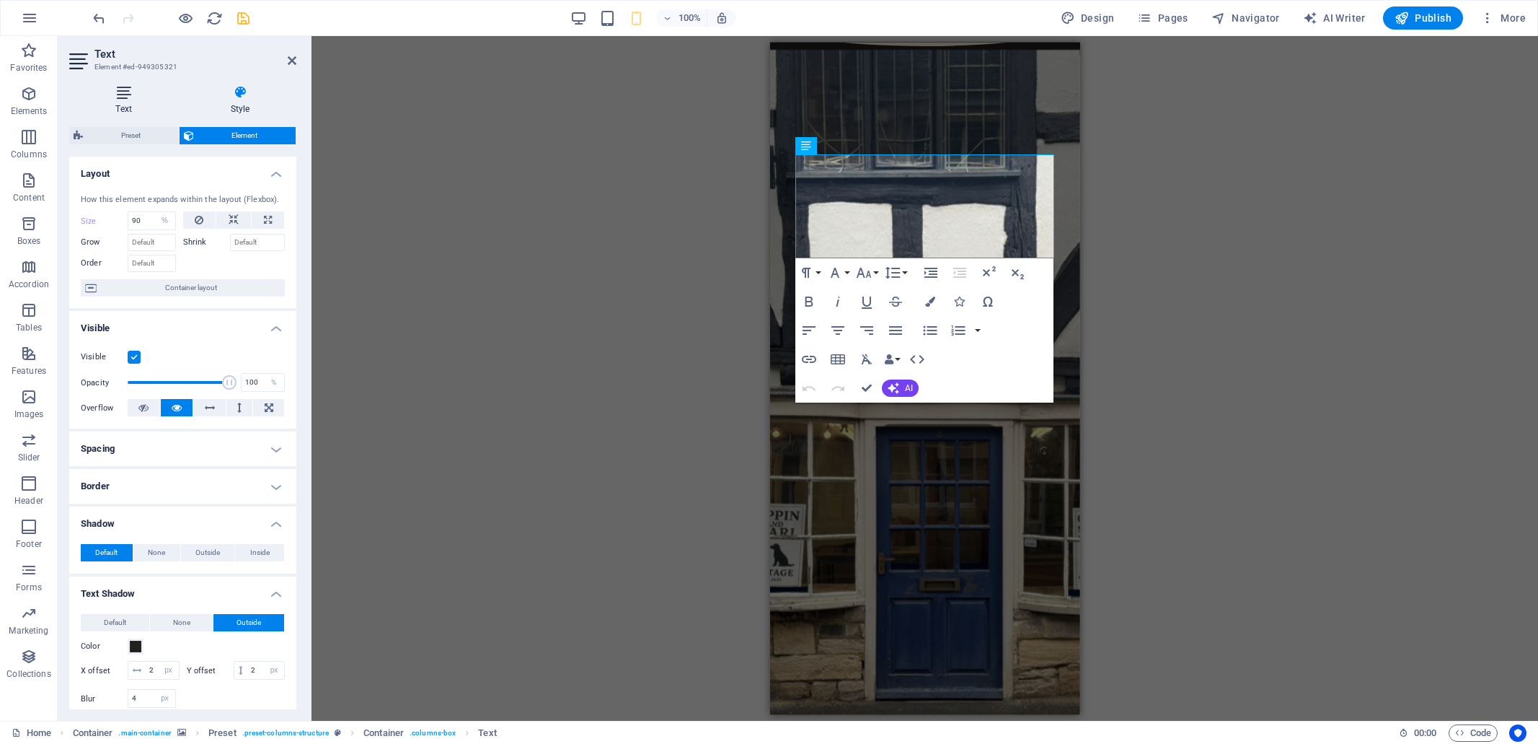
click at [124, 99] on icon at bounding box center [123, 92] width 109 height 14
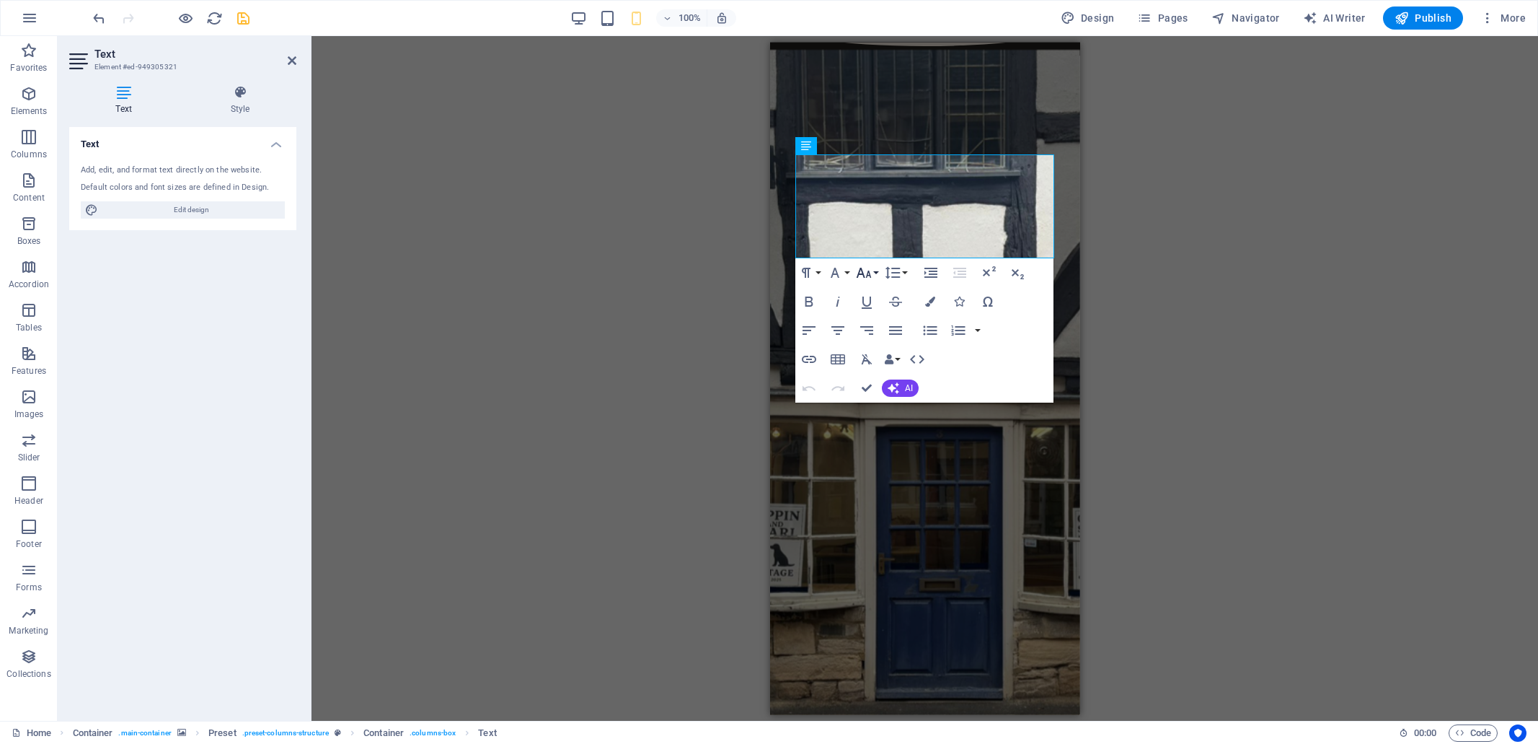
click at [874, 271] on button "Font Size" at bounding box center [866, 272] width 27 height 29
click at [886, 334] on link "24" at bounding box center [879, 337] width 52 height 22
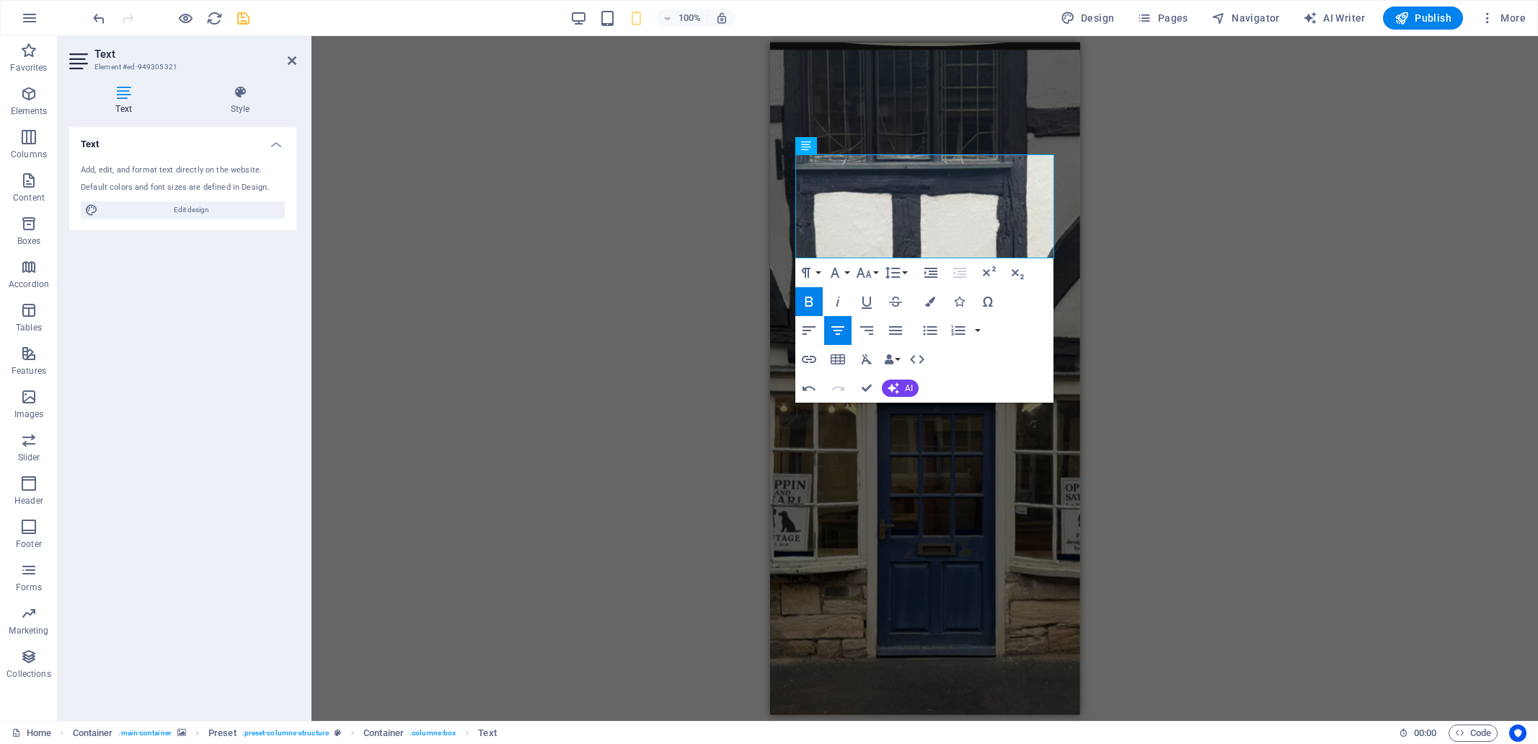
click at [1178, 306] on div "Drag here to replace the existing content. Press “Ctrl” if you want to create a…" at bounding box center [925, 378] width 1227 height 684
click at [898, 332] on icon "button" at bounding box center [895, 330] width 17 height 17
click at [839, 334] on icon "button" at bounding box center [837, 330] width 13 height 9
click at [1219, 301] on div "Drag here to replace the existing content. Press “Ctrl” if you want to create a…" at bounding box center [925, 378] width 1227 height 684
click at [1173, 336] on div "Drag here to replace the existing content. Press “Ctrl” if you want to create a…" at bounding box center [925, 378] width 1227 height 684
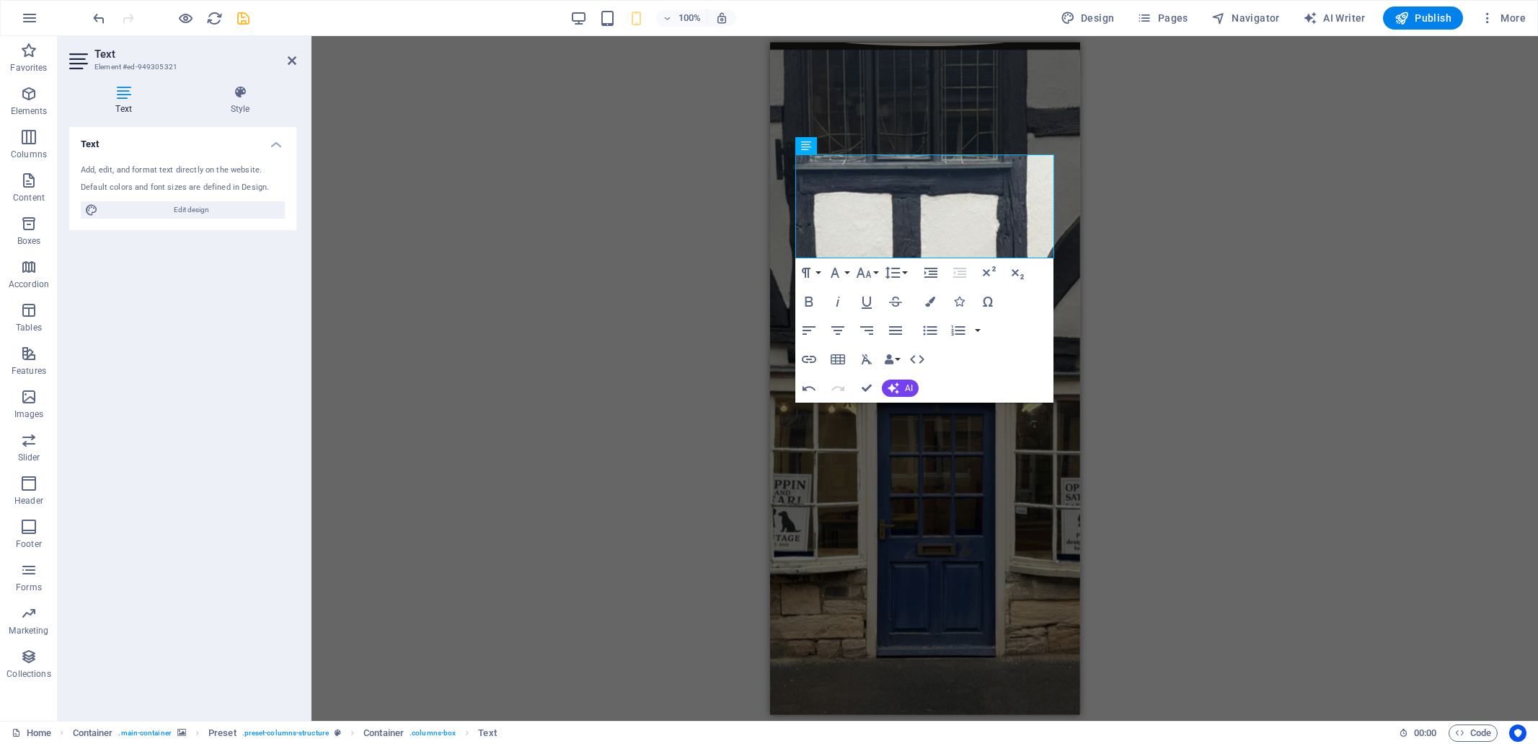
click at [688, 136] on div "Drag here to replace the existing content. Press “Ctrl” if you want to create a…" at bounding box center [925, 378] width 1227 height 684
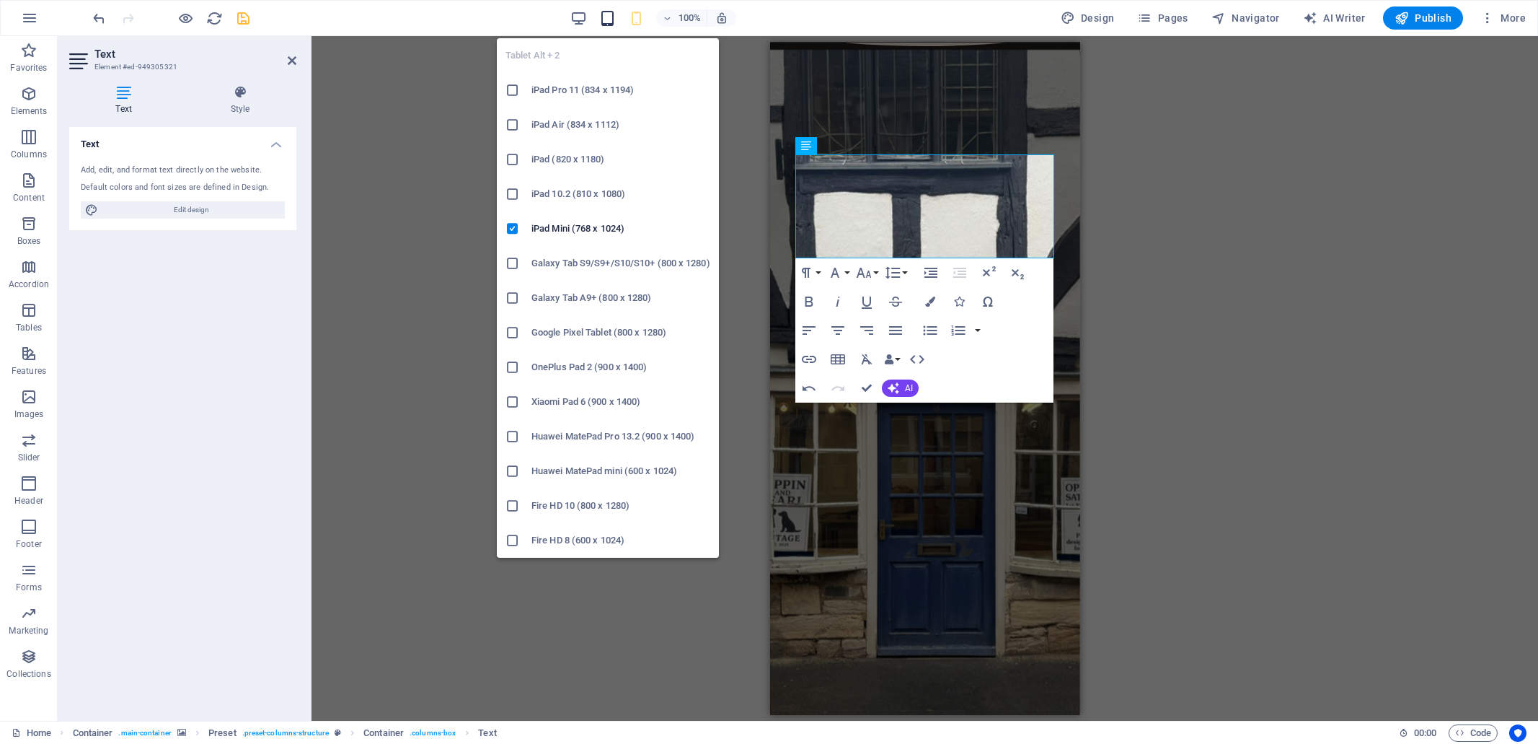
click at [609, 19] on icon "button" at bounding box center [607, 18] width 17 height 17
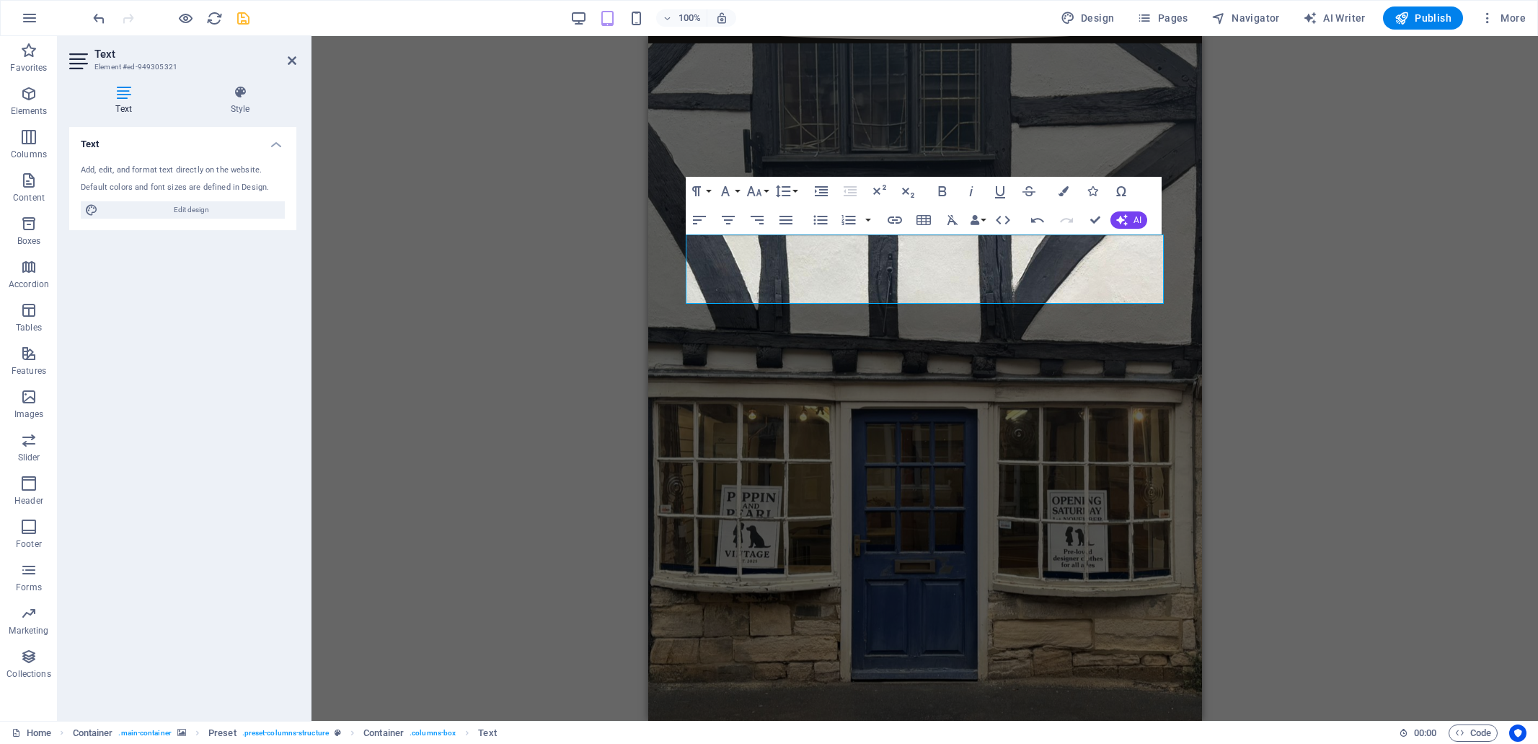
click at [1328, 295] on div "H1 Container Container Preset Container Preset Container Spacer Logo Text Prese…" at bounding box center [925, 378] width 1227 height 684
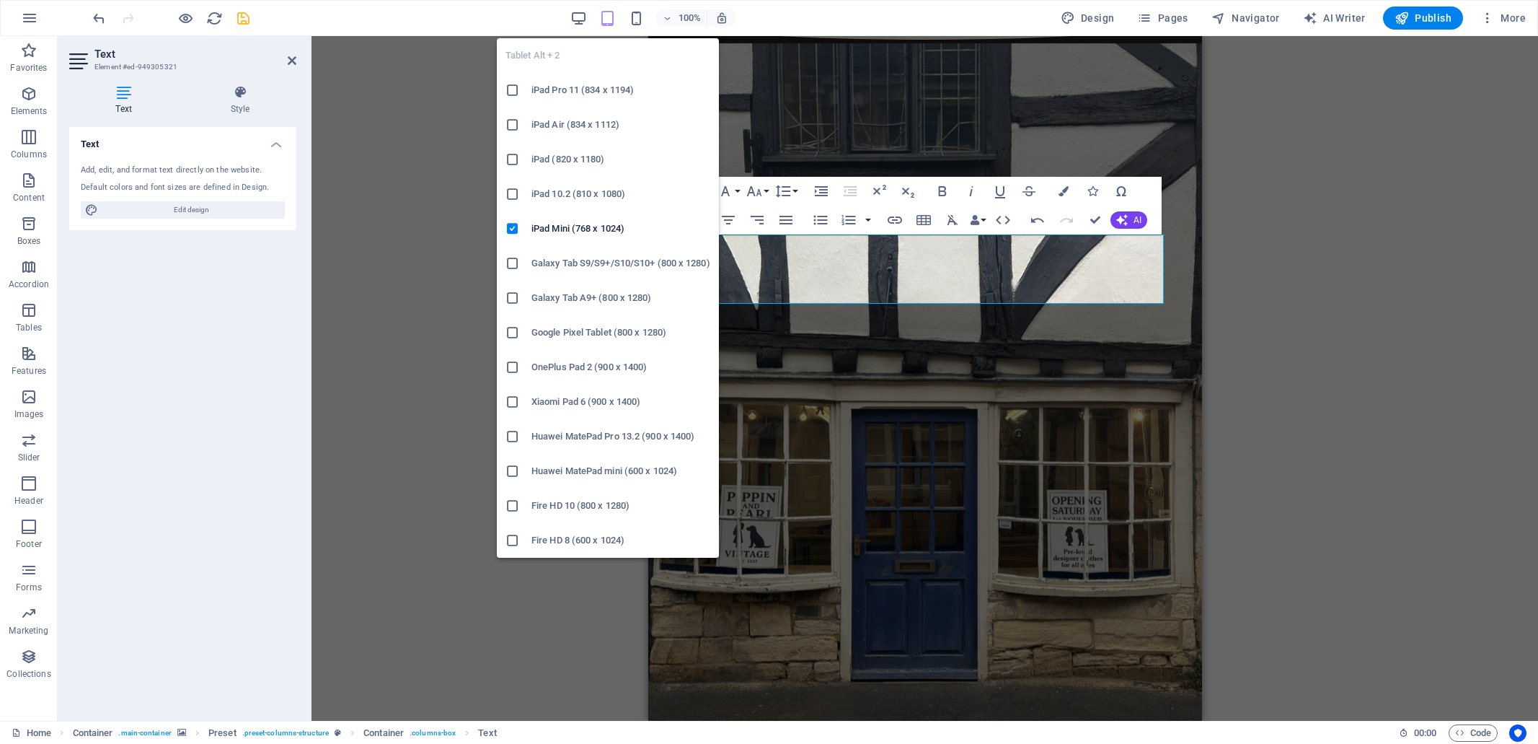
click at [614, 14] on icon "button" at bounding box center [607, 18] width 17 height 17
click at [610, 17] on icon "button" at bounding box center [607, 18] width 17 height 17
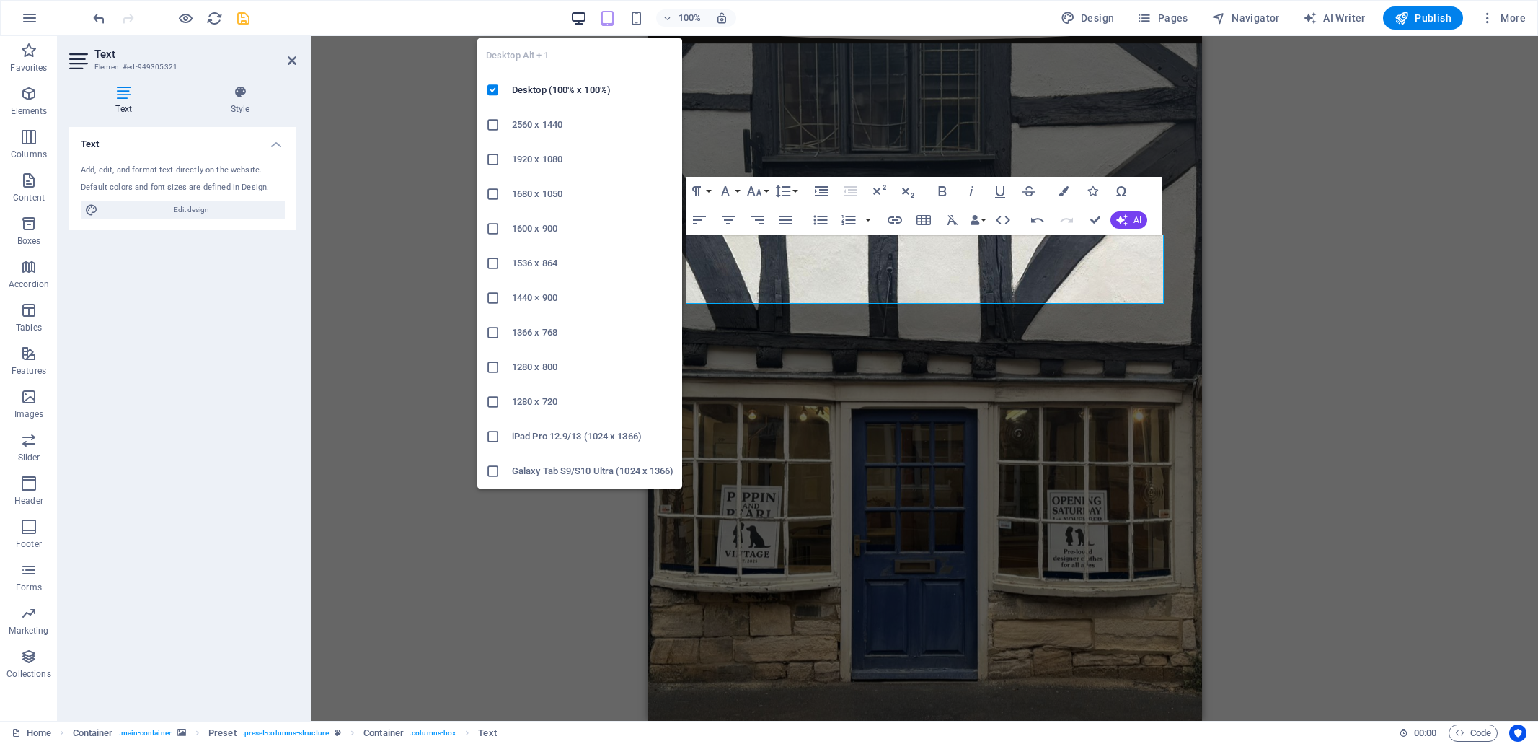
click at [575, 17] on icon "button" at bounding box center [578, 18] width 17 height 17
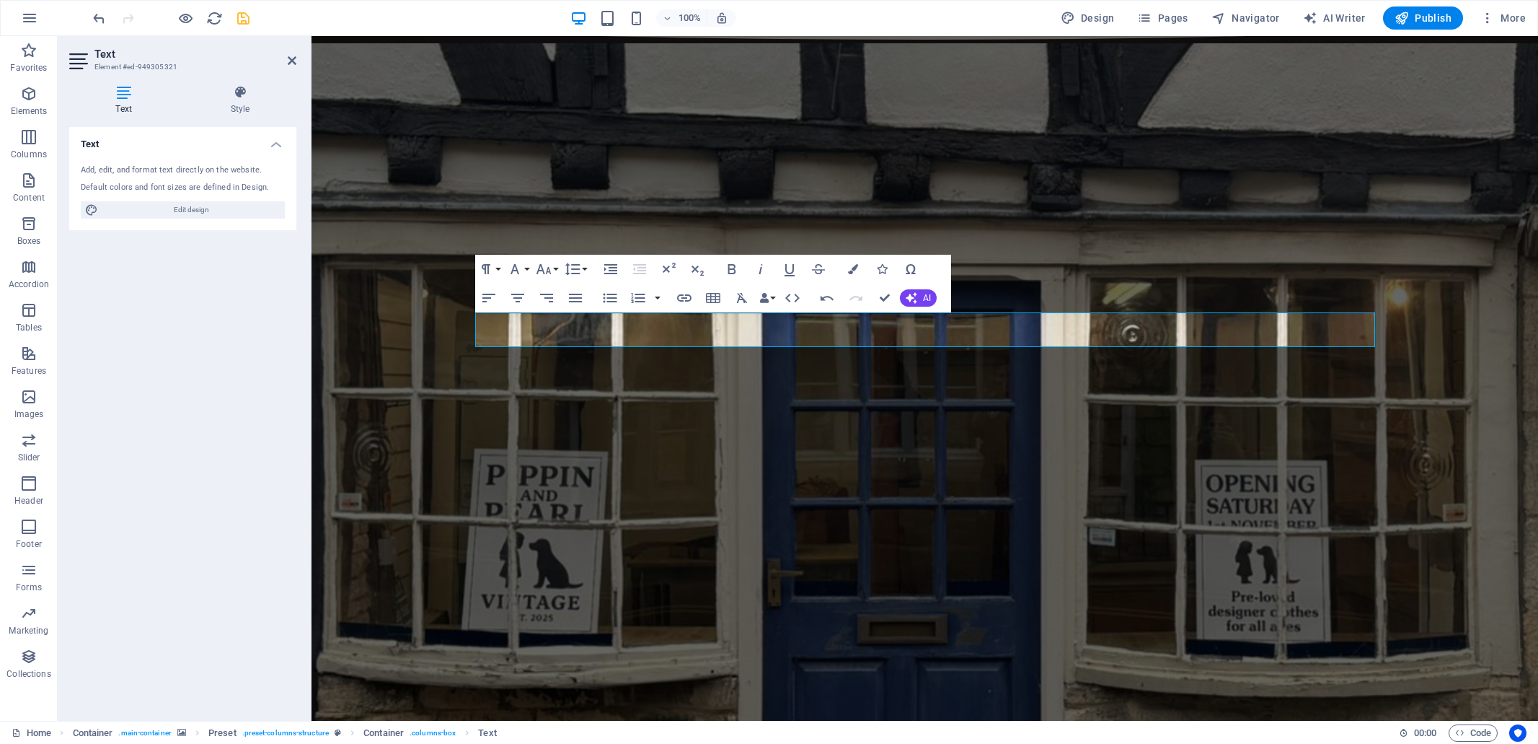
click at [1441, 366] on figure at bounding box center [925, 446] width 1227 height 806
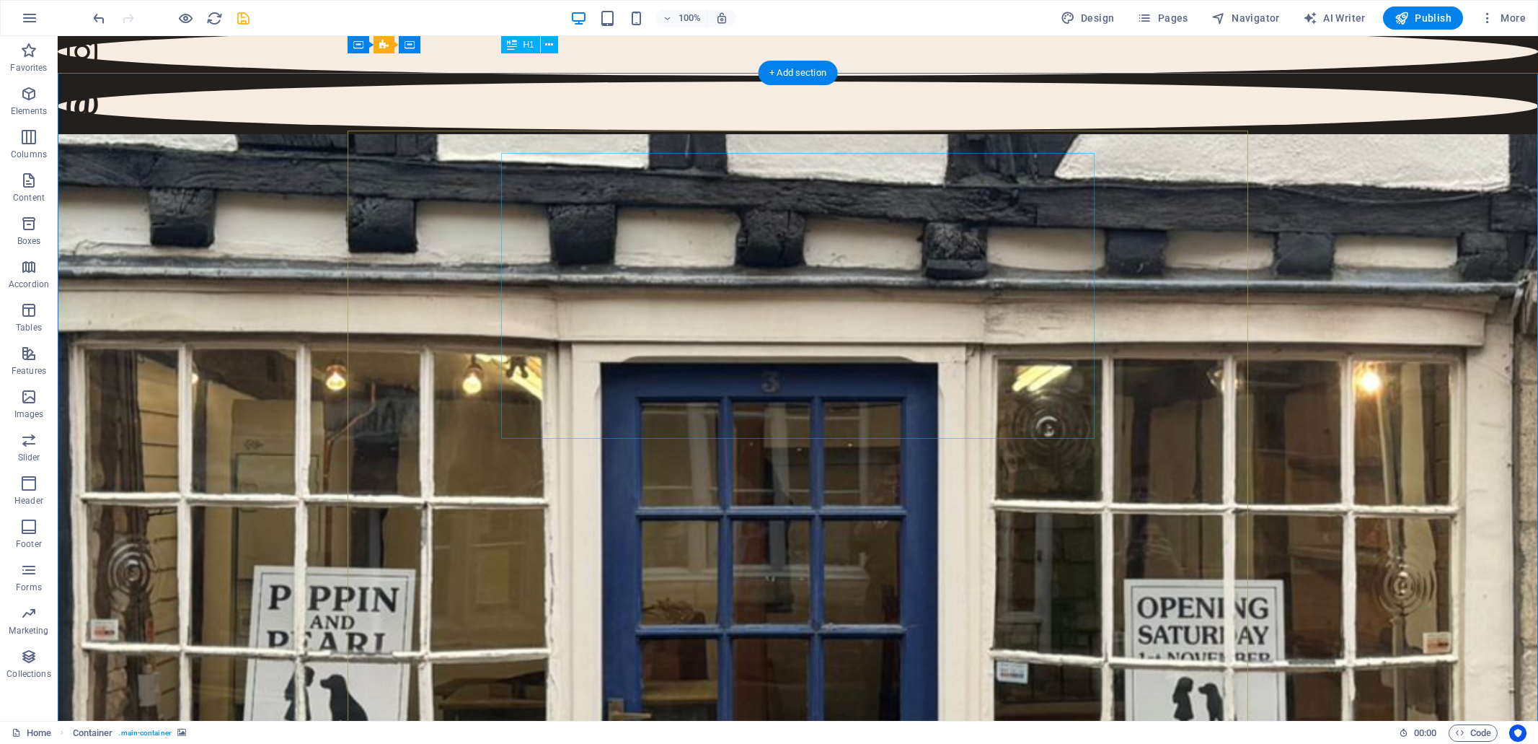
scroll to position [0, 0]
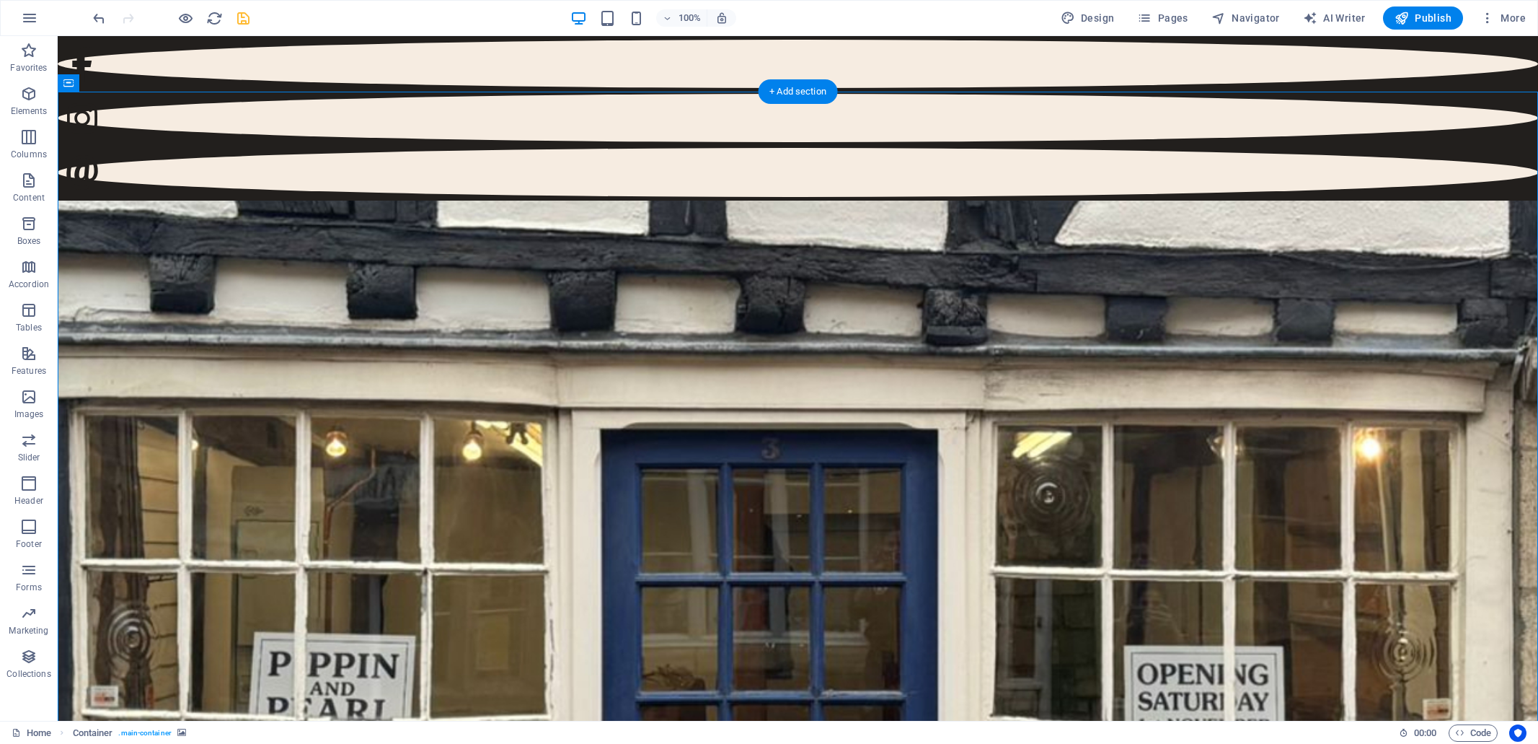
click at [550, 200] on figure at bounding box center [798, 648] width 1481 height 897
click at [244, 19] on icon "save" at bounding box center [243, 18] width 17 height 17
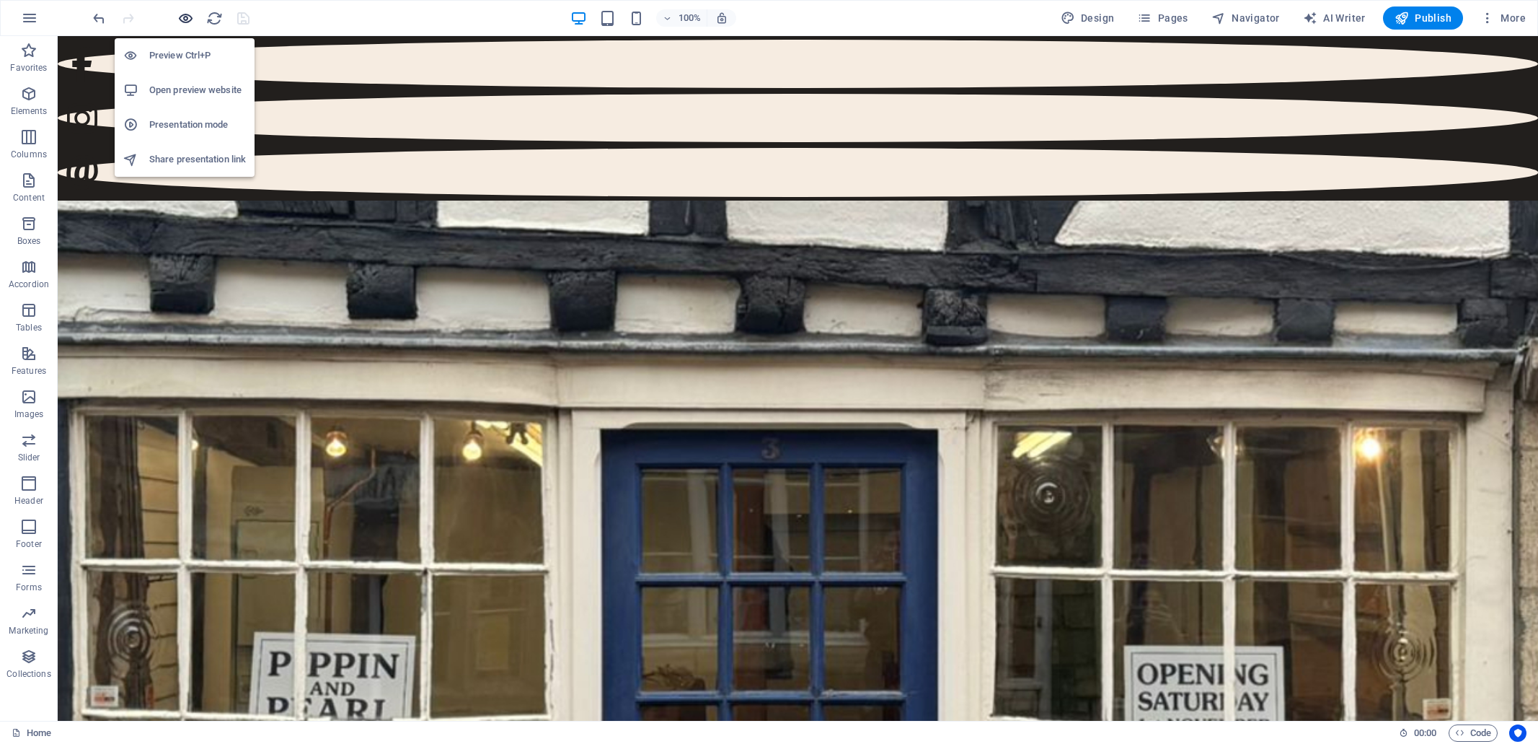
click at [186, 16] on icon "button" at bounding box center [185, 18] width 17 height 17
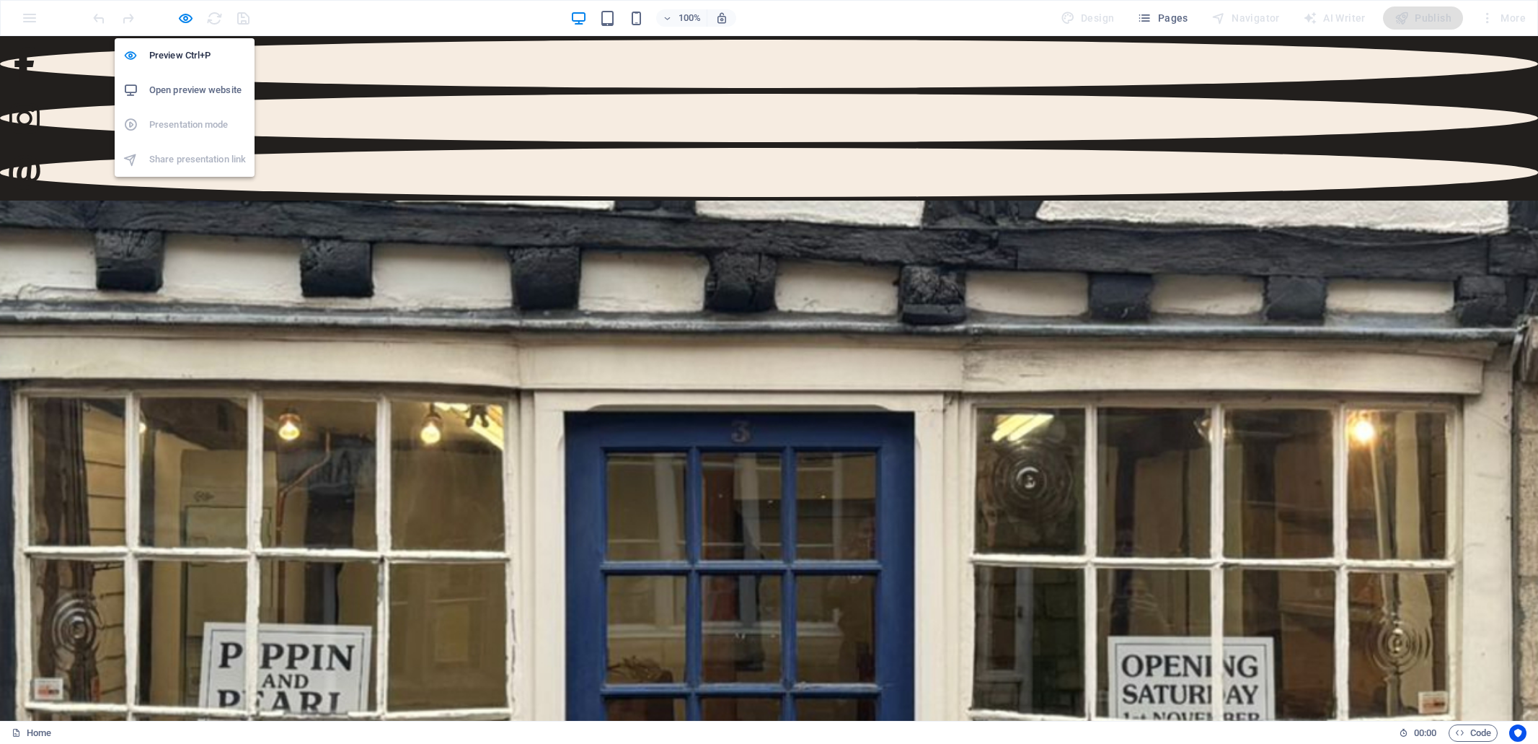
click at [177, 89] on h6 "Open preview website" at bounding box center [197, 89] width 97 height 17
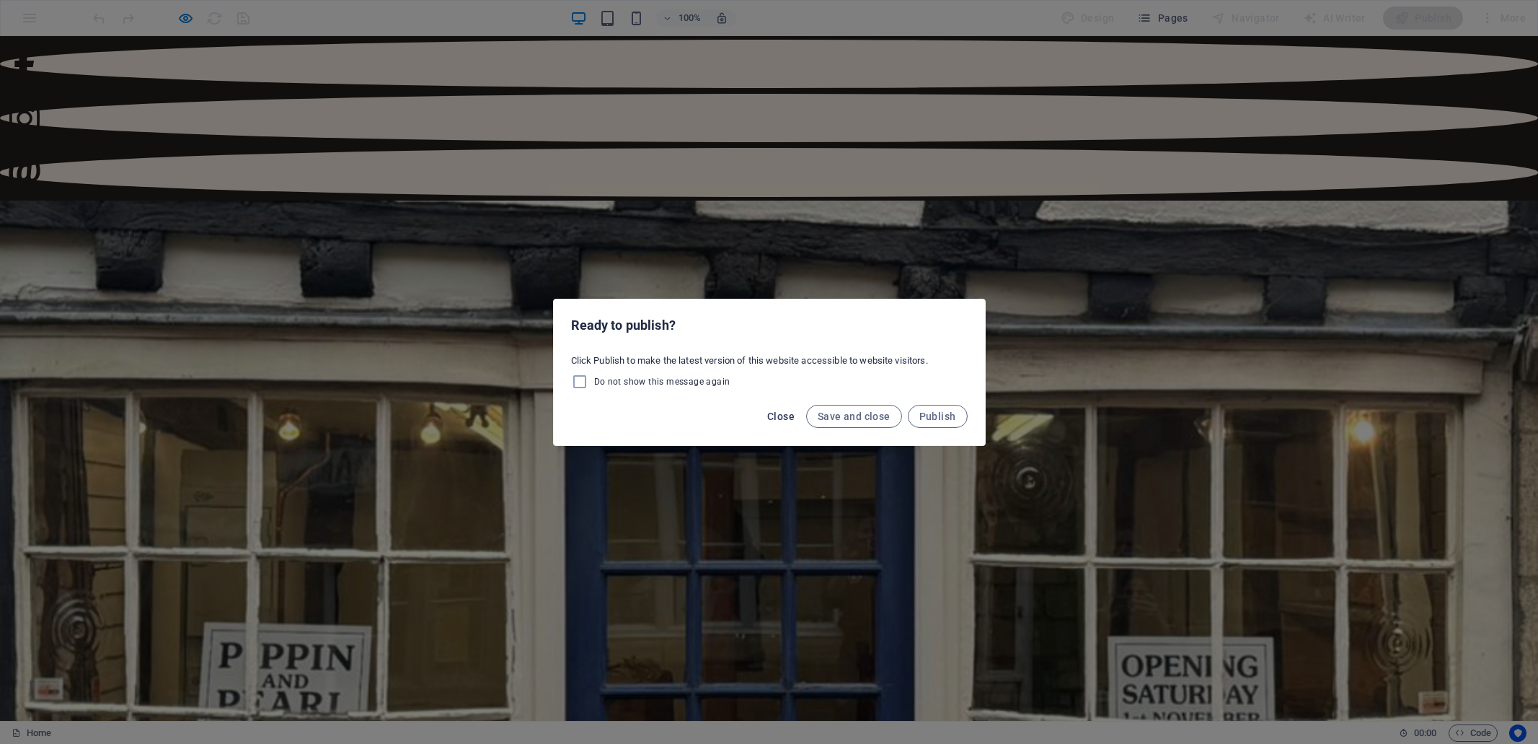
click at [780, 415] on span "Close" at bounding box center [780, 416] width 27 height 12
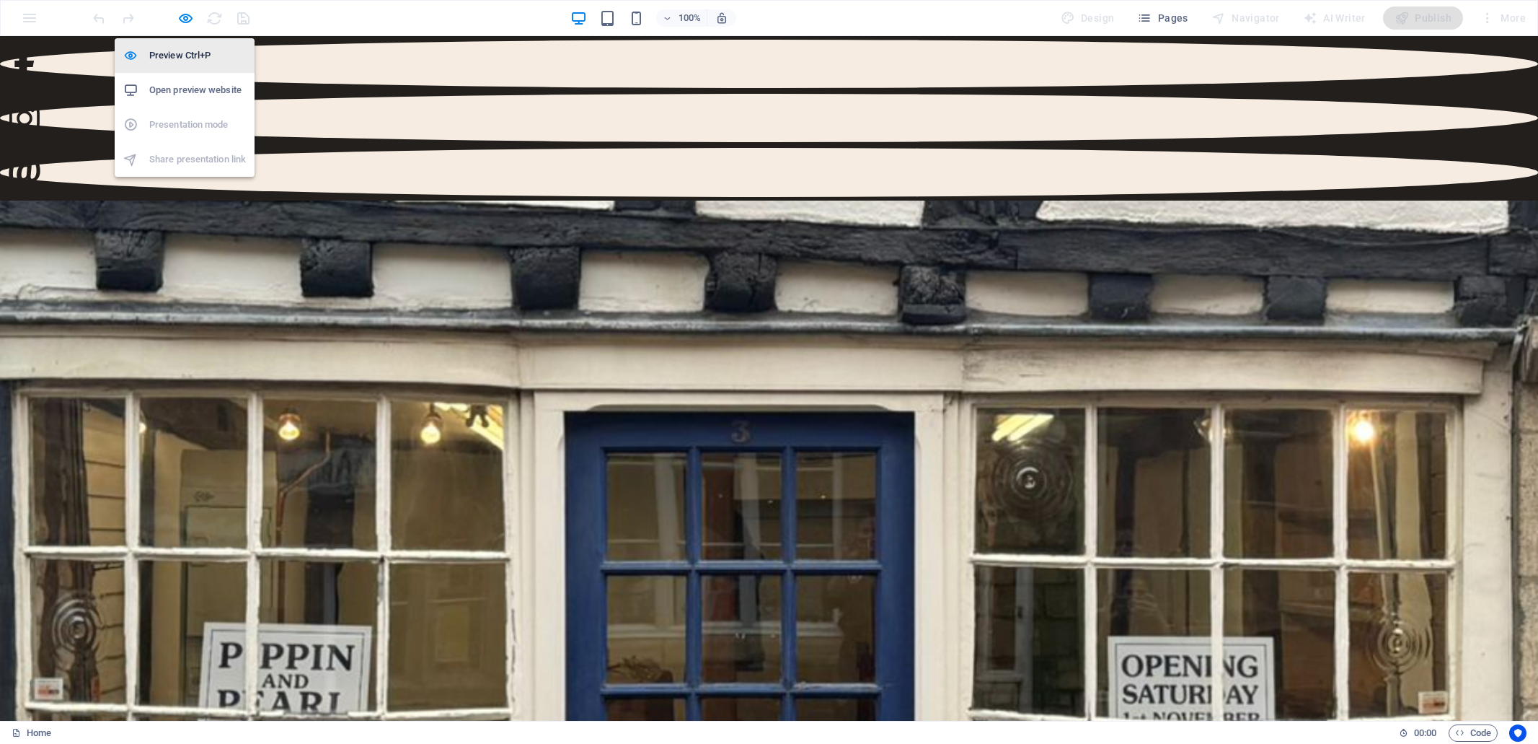
click at [181, 54] on h6 "Preview Ctrl+P" at bounding box center [197, 55] width 97 height 17
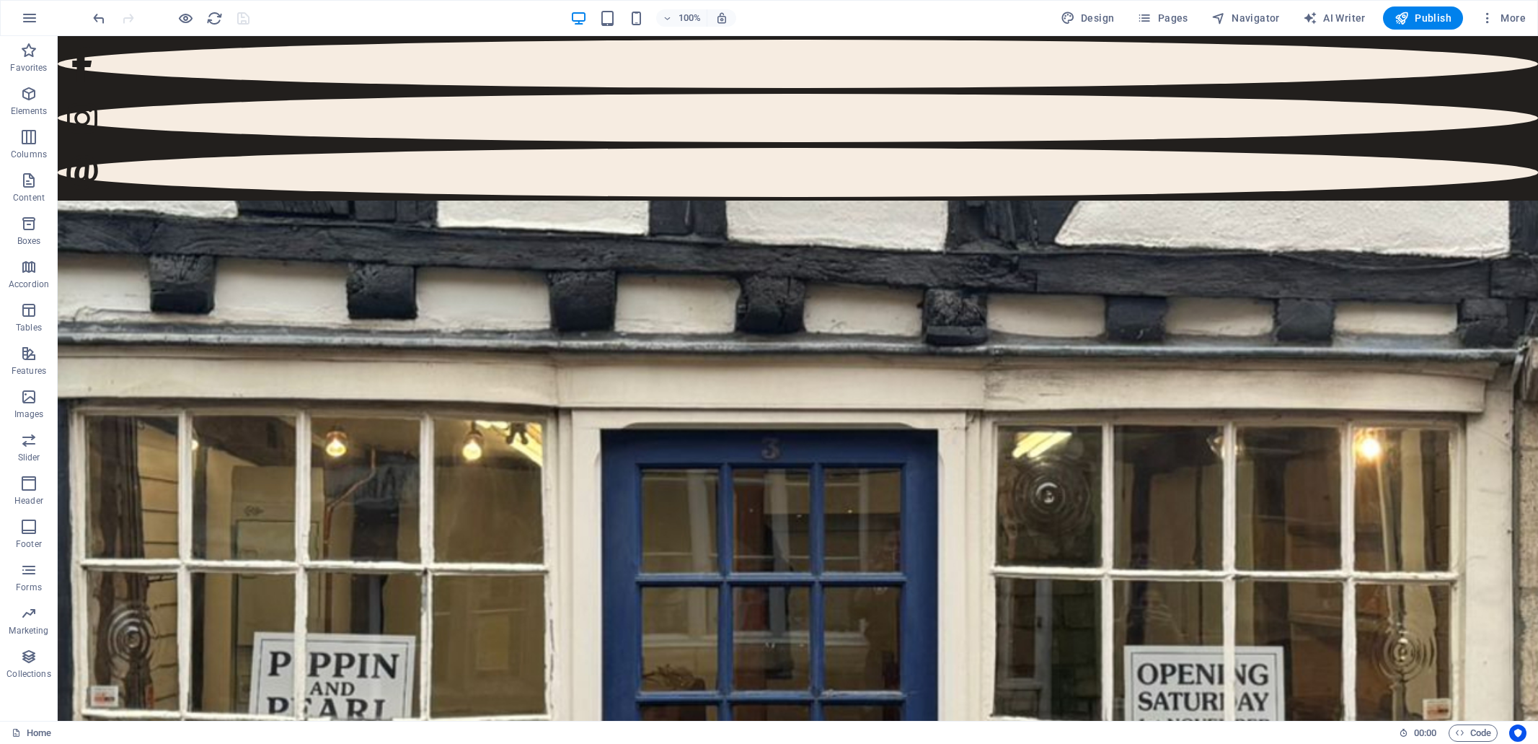
click at [329, 18] on div "100% Design Pages Navigator AI Writer Publish More" at bounding box center [811, 17] width 1442 height 23
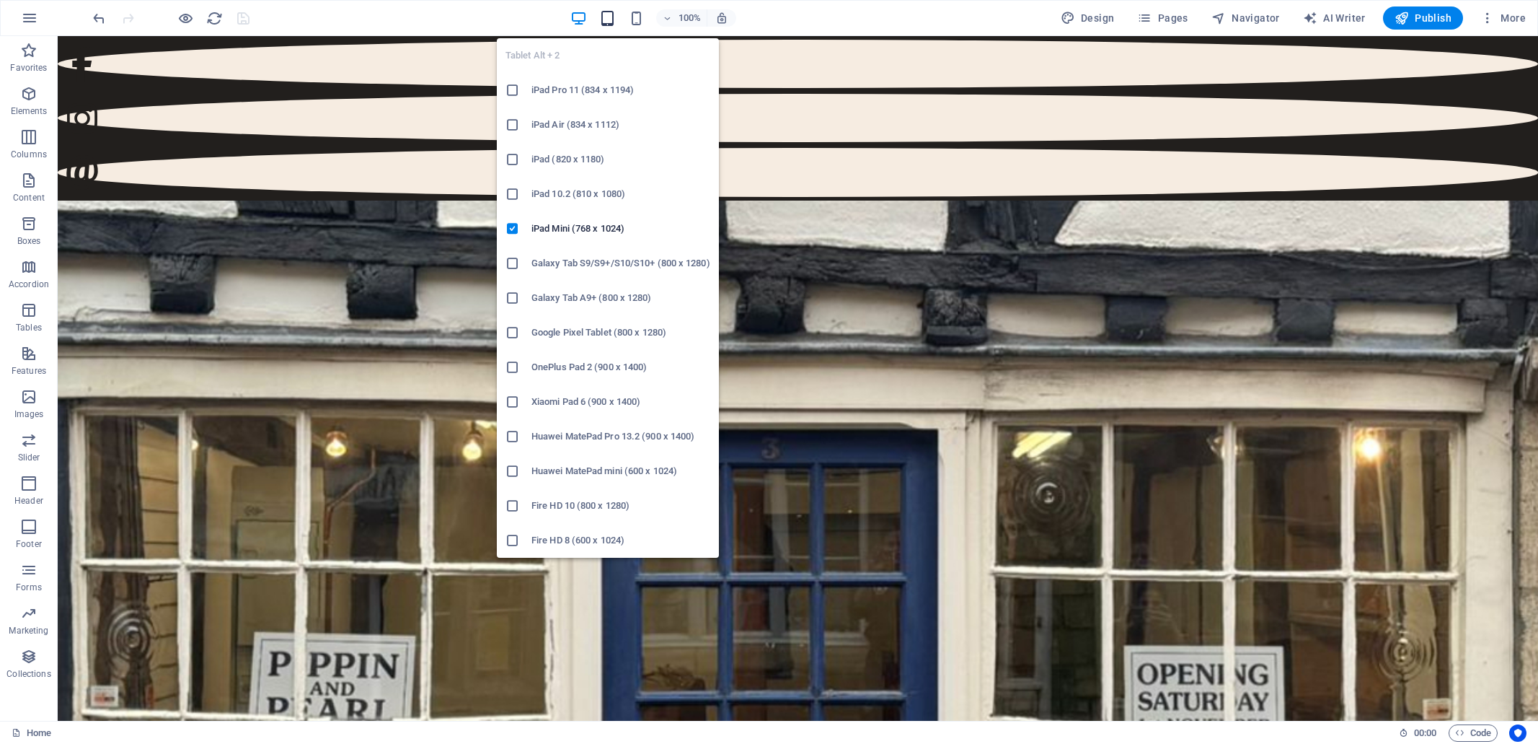
click at [605, 19] on icon "button" at bounding box center [607, 18] width 17 height 17
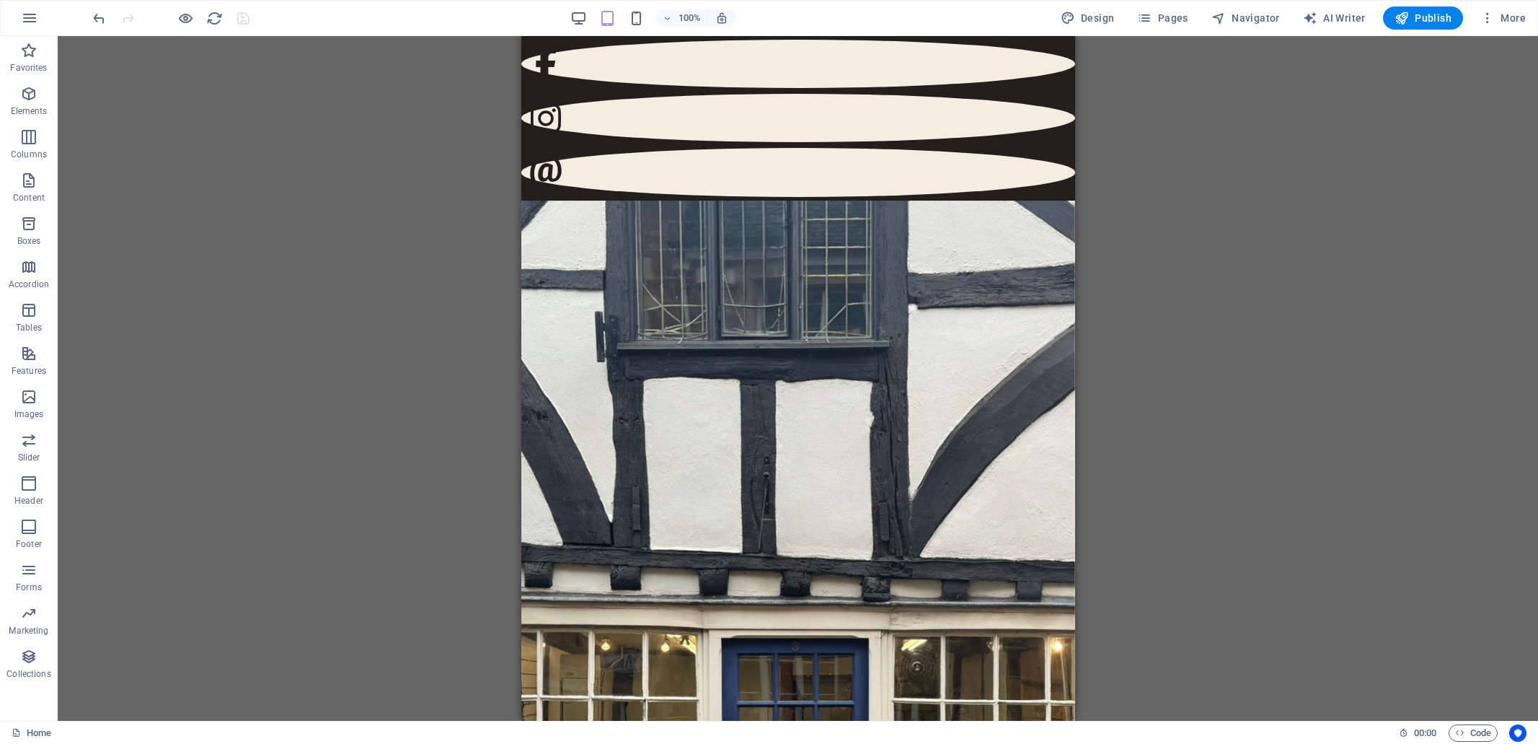
click at [1126, 383] on div "H1 Container Preset Preset Container Spacer Logo Text Preset Spacer Social Medi…" at bounding box center [798, 378] width 1481 height 684
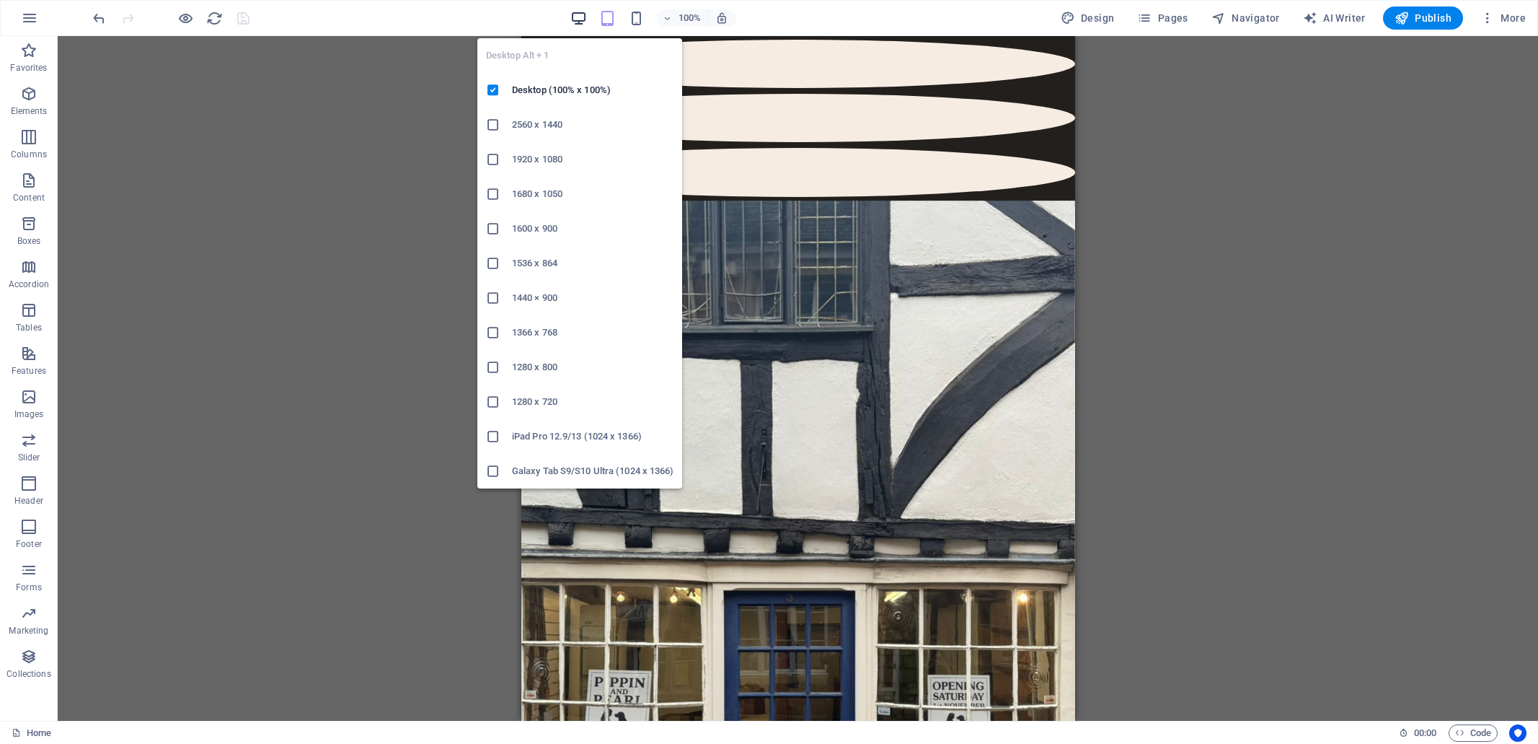
click at [578, 14] on icon "button" at bounding box center [578, 18] width 17 height 17
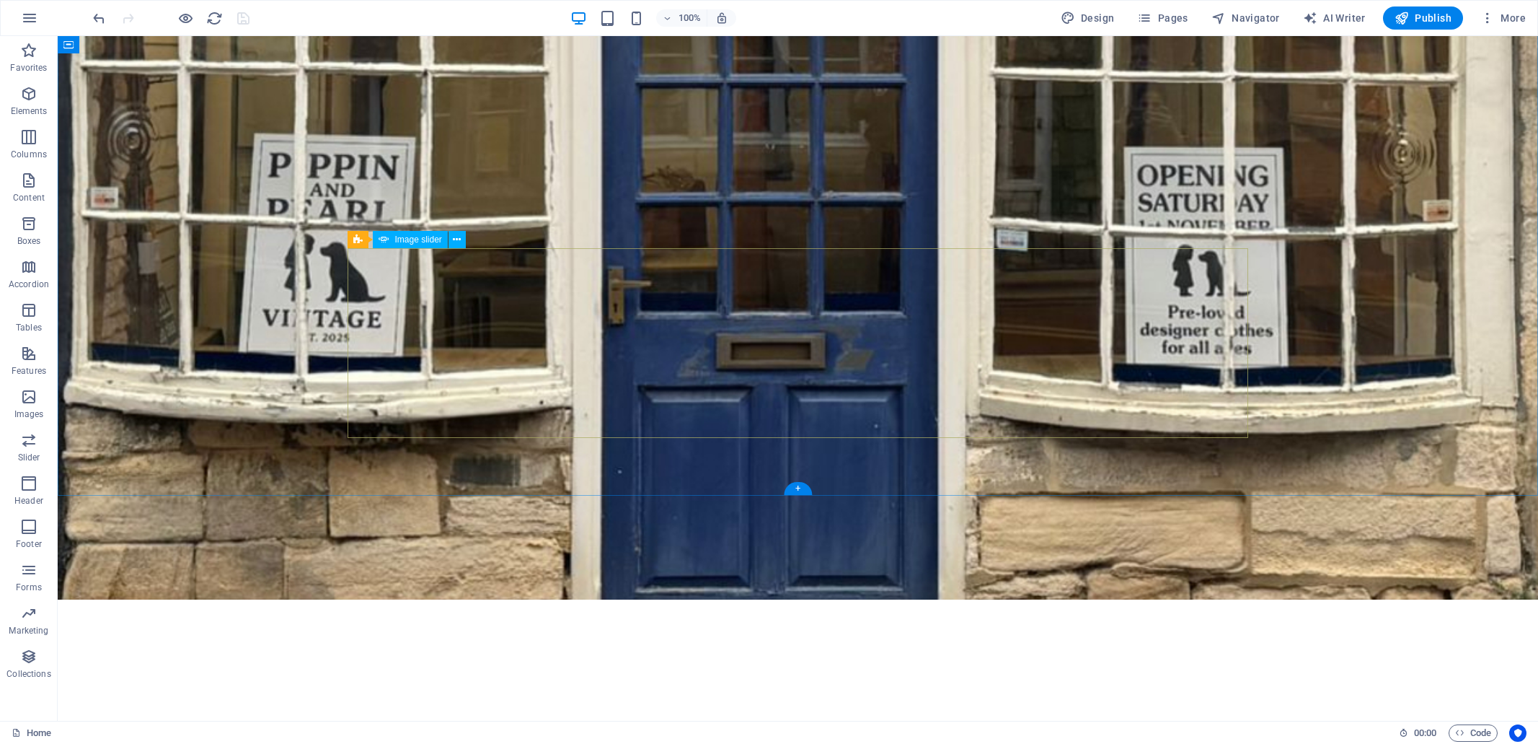
scroll to position [501, 0]
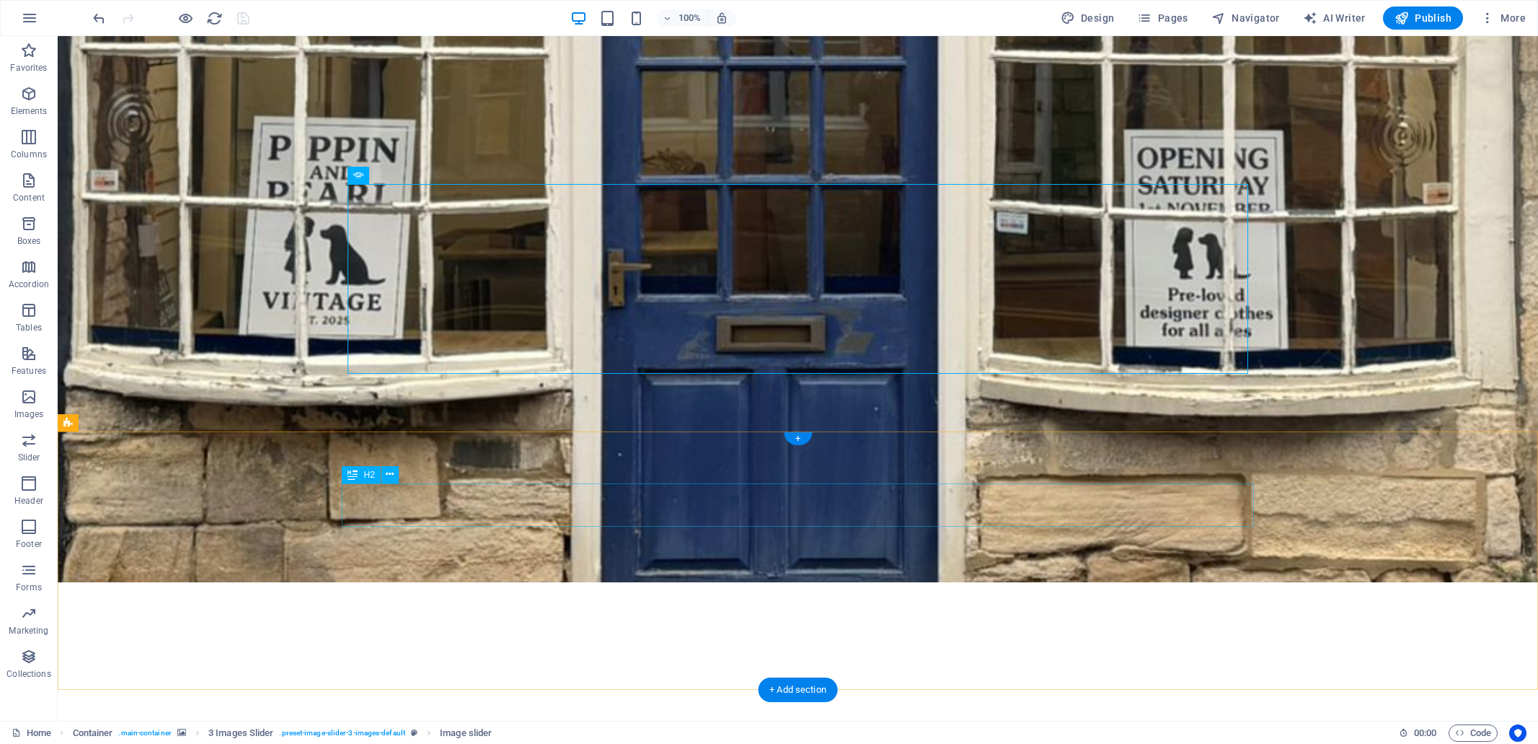
scroll to position [633, 0]
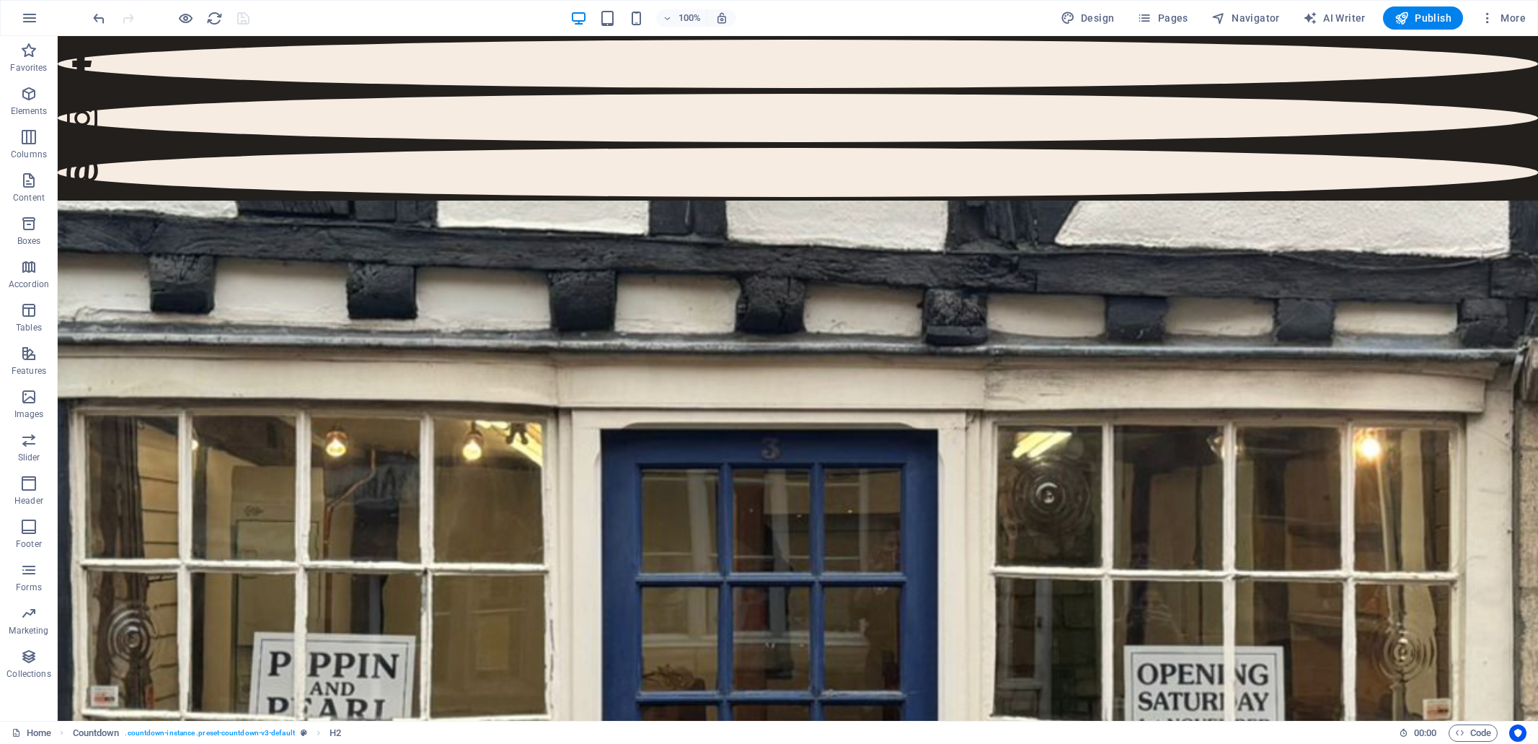
scroll to position [0, 0]
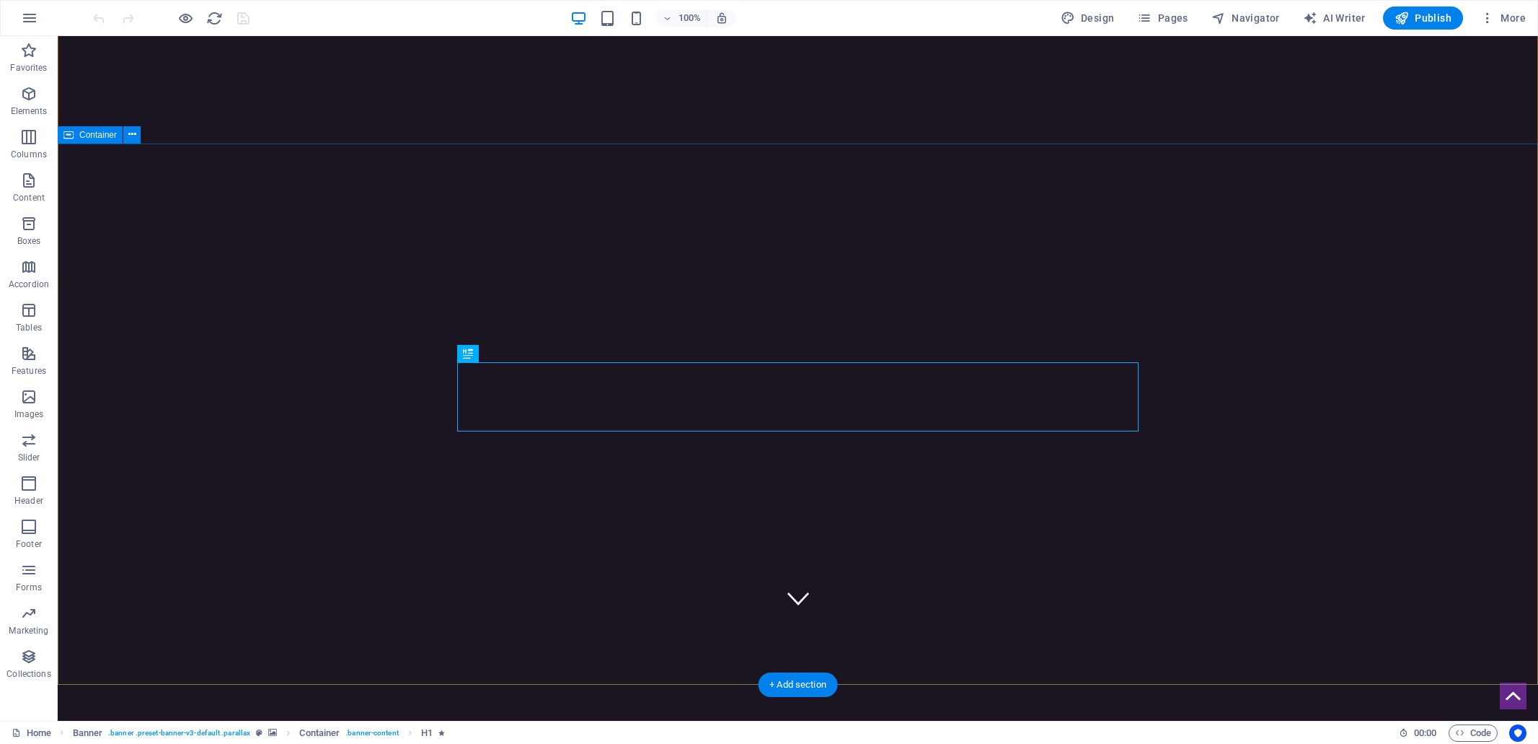
scroll to position [125, 0]
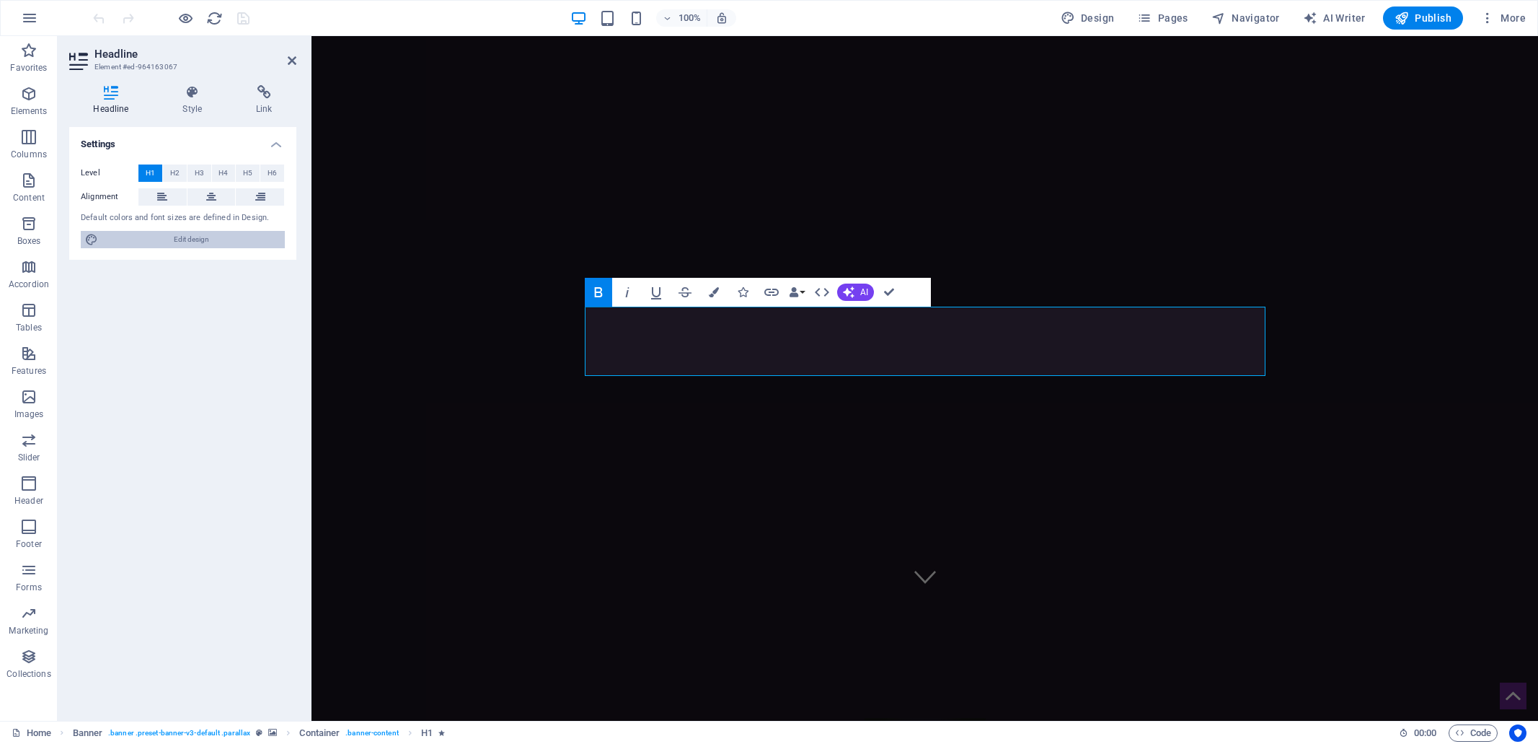
drag, startPoint x: 183, startPoint y: 238, endPoint x: 625, endPoint y: 451, distance: 490.9
click at [183, 238] on span "Edit design" at bounding box center [191, 239] width 178 height 17
select select "ease-in-out"
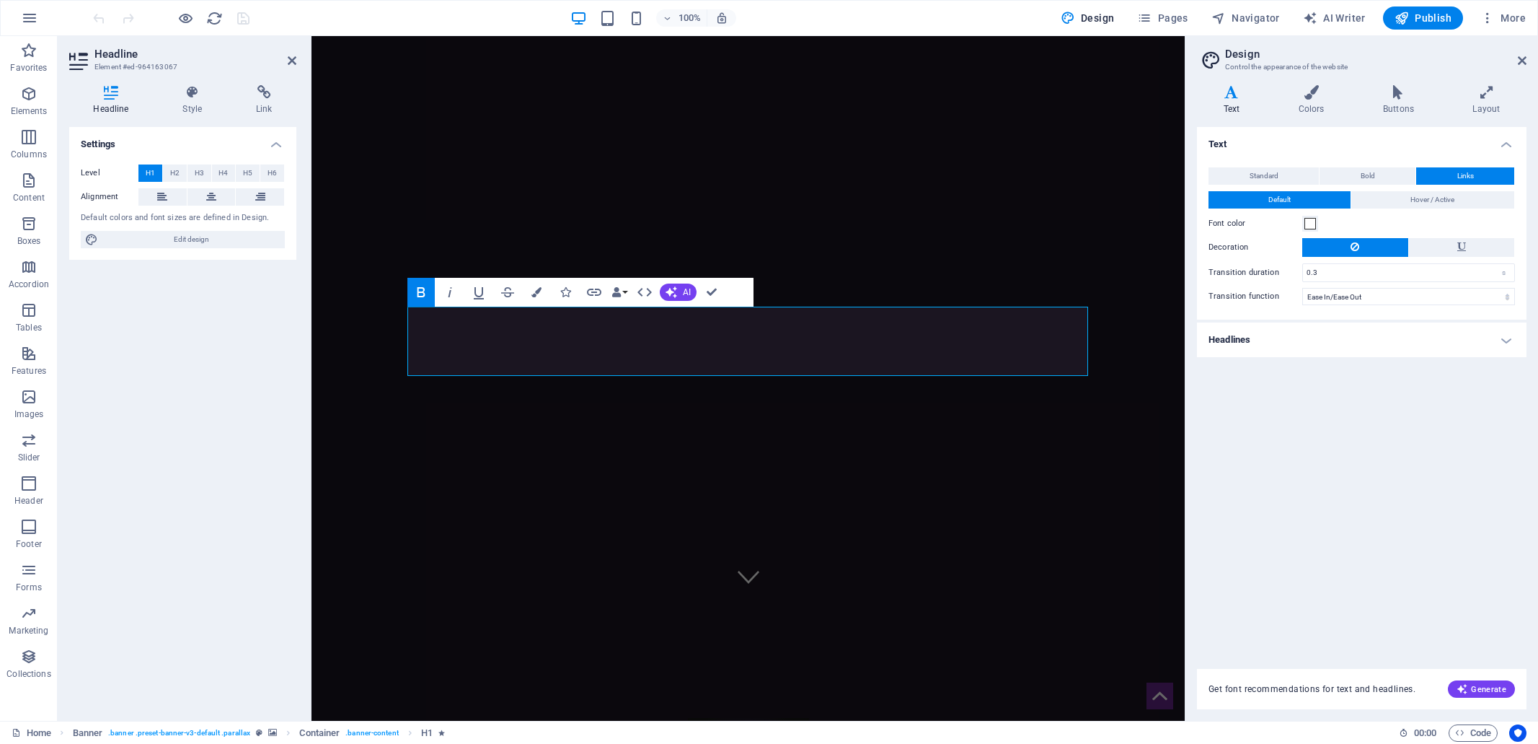
click at [1243, 337] on h4 "Headlines" at bounding box center [1362, 339] width 330 height 35
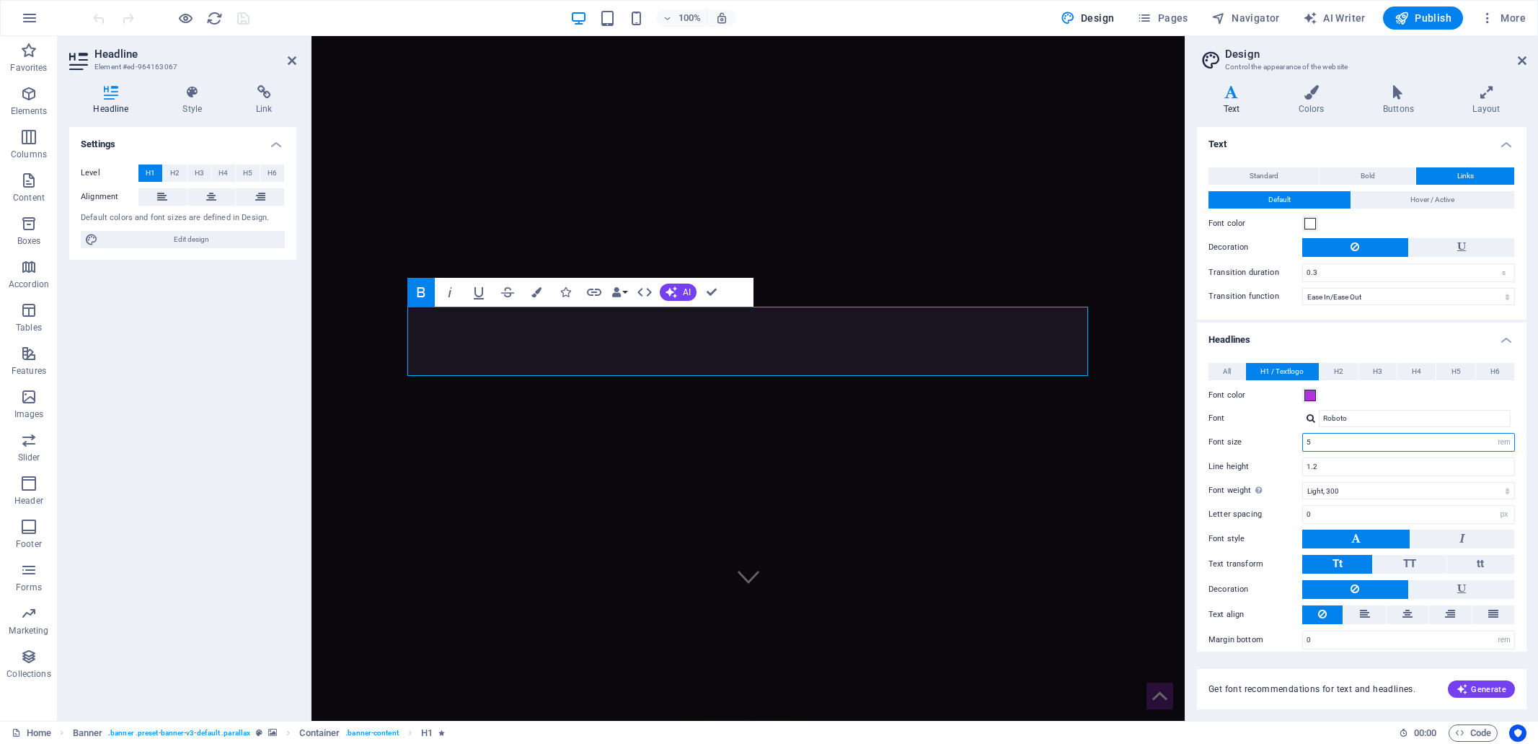
click at [1306, 438] on input "5" at bounding box center [1408, 441] width 211 height 17
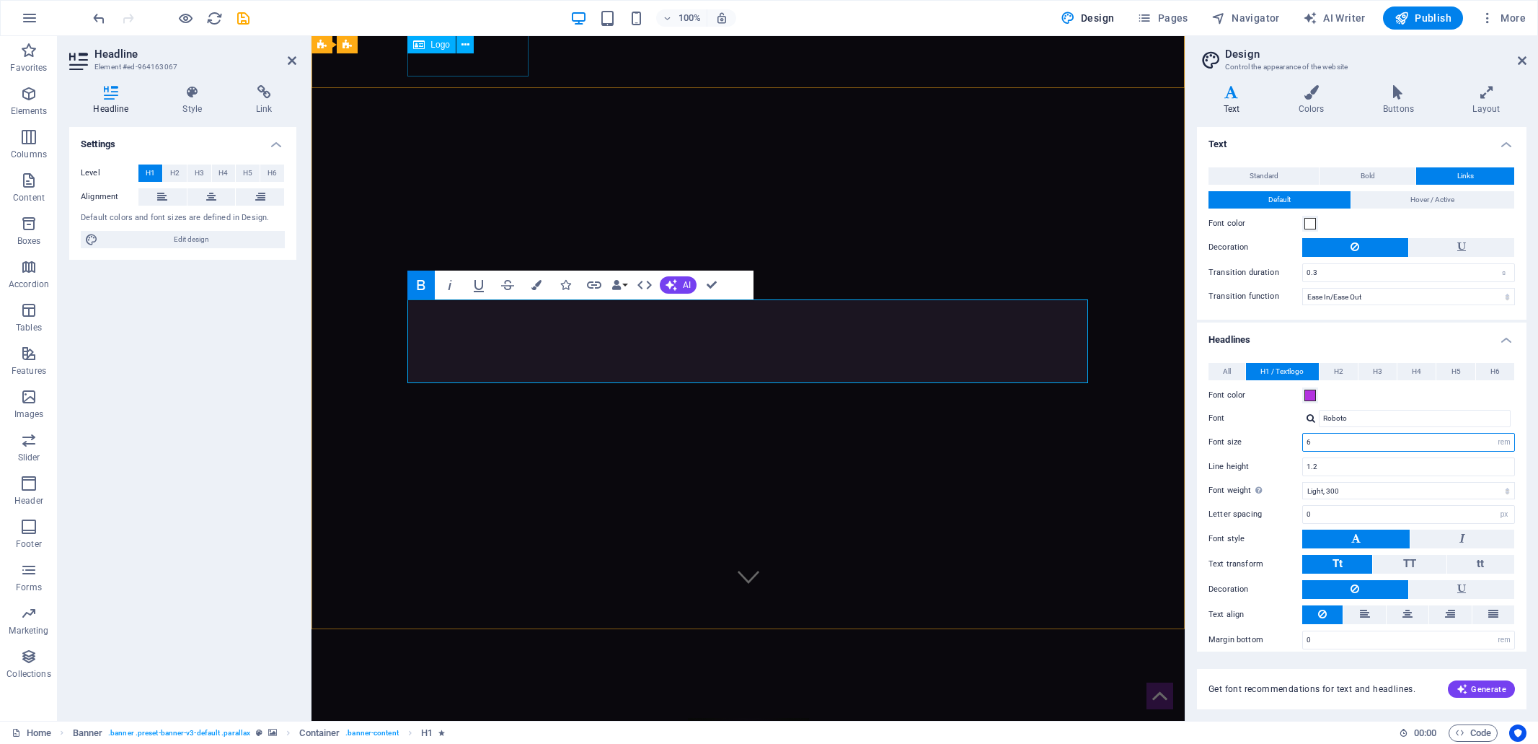
type input "6"
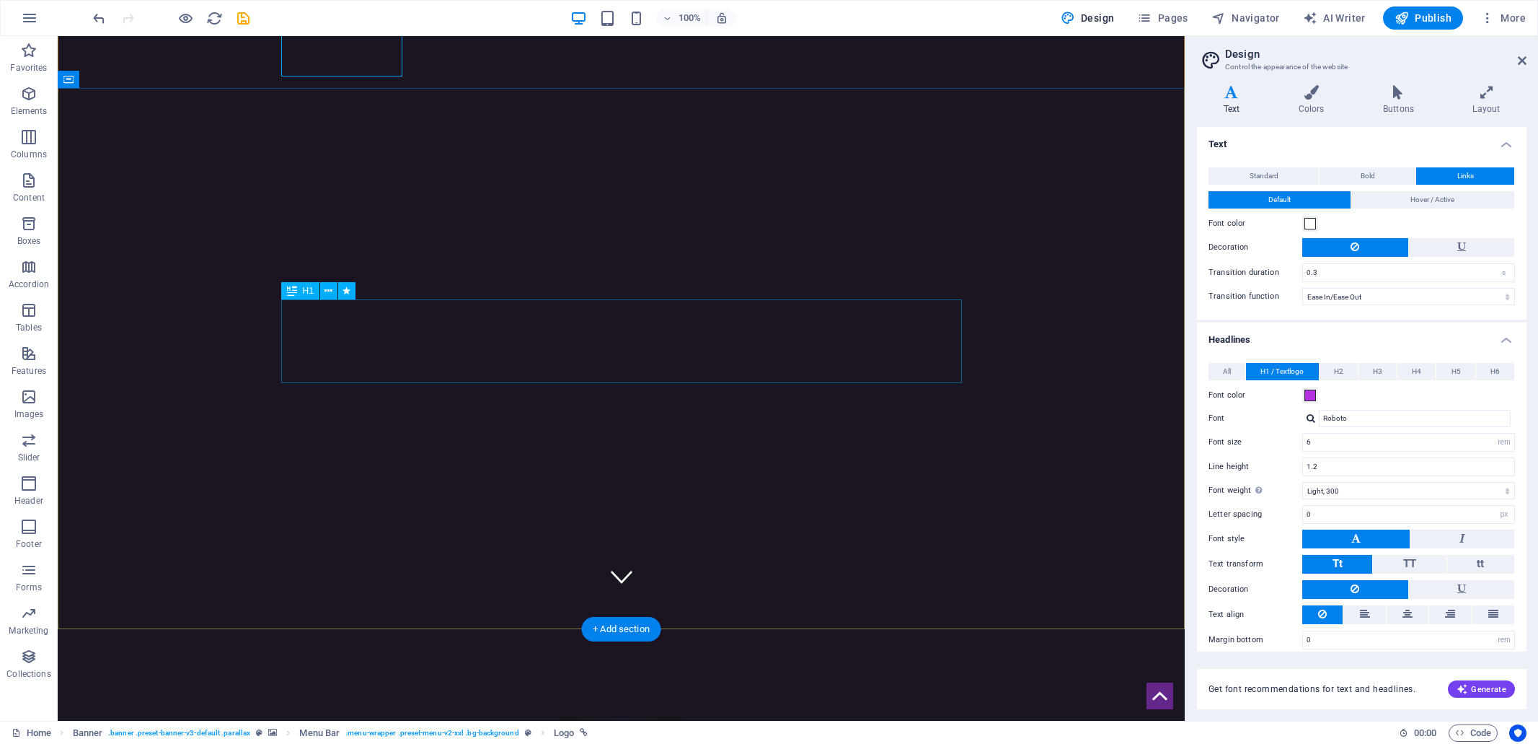
click at [1265, 175] on span "Standard" at bounding box center [1264, 175] width 29 height 17
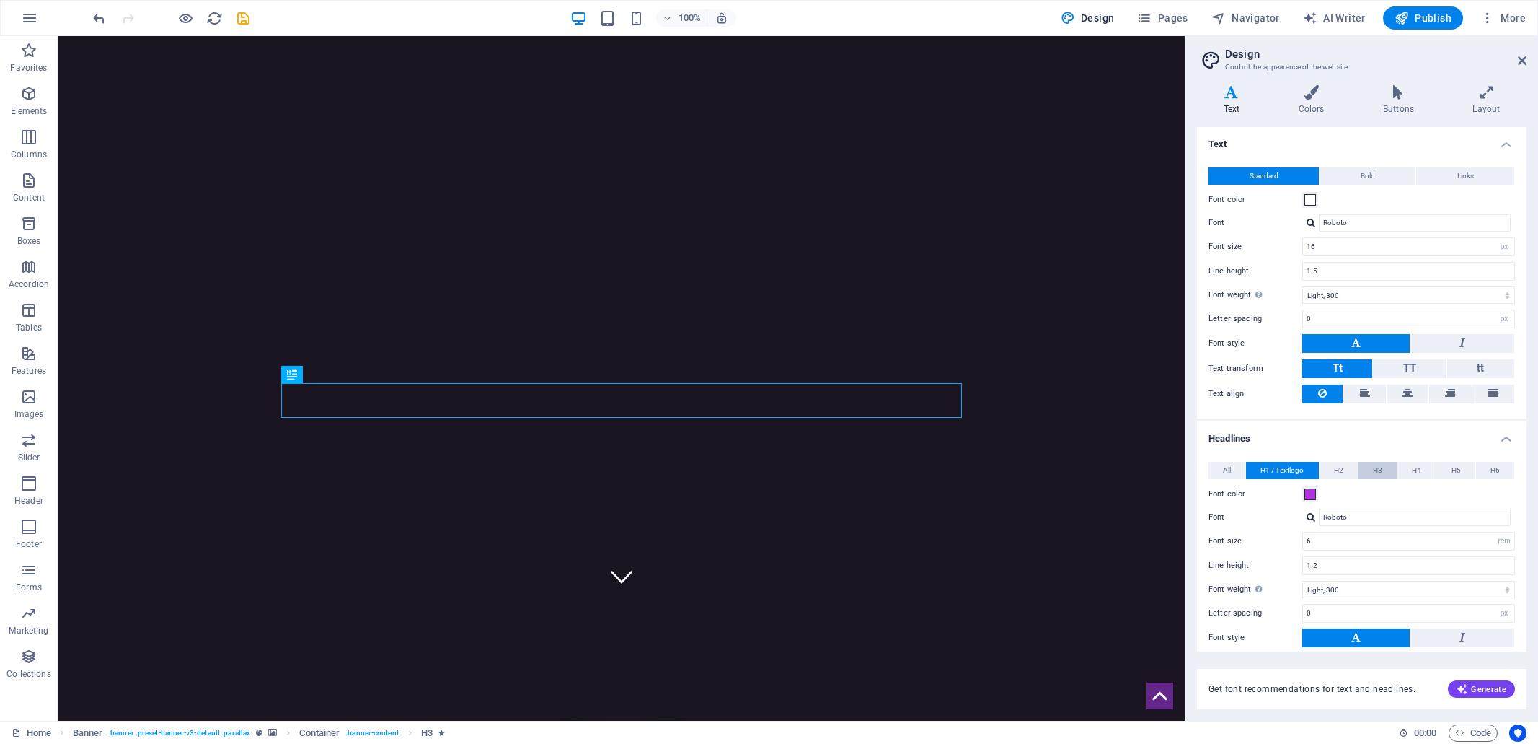
click at [1385, 466] on button "H3" at bounding box center [1378, 470] width 38 height 17
click at [1305, 537] on input "2" at bounding box center [1408, 540] width 211 height 17
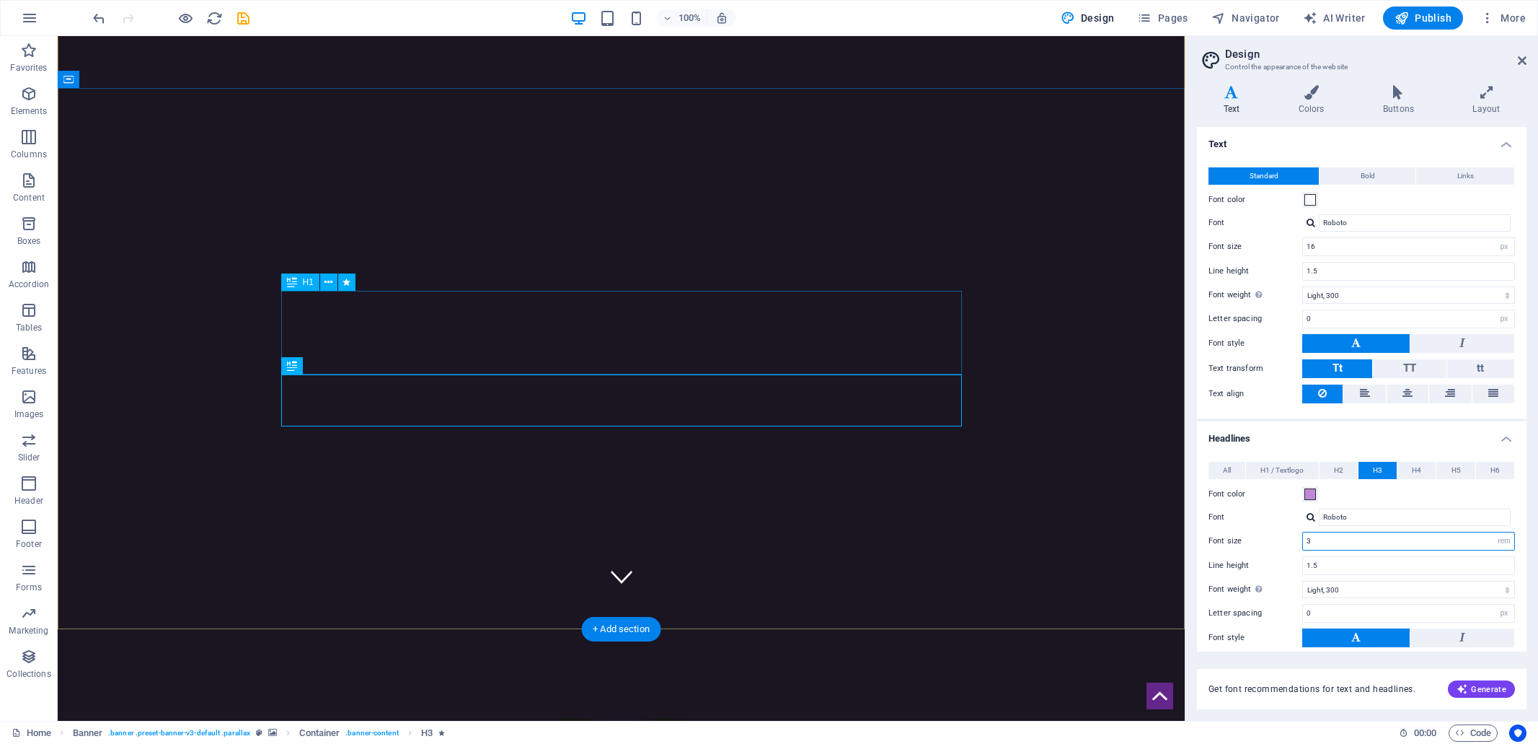
type input "3"
click at [1288, 464] on span "H1 / Textlogo" at bounding box center [1282, 470] width 43 height 17
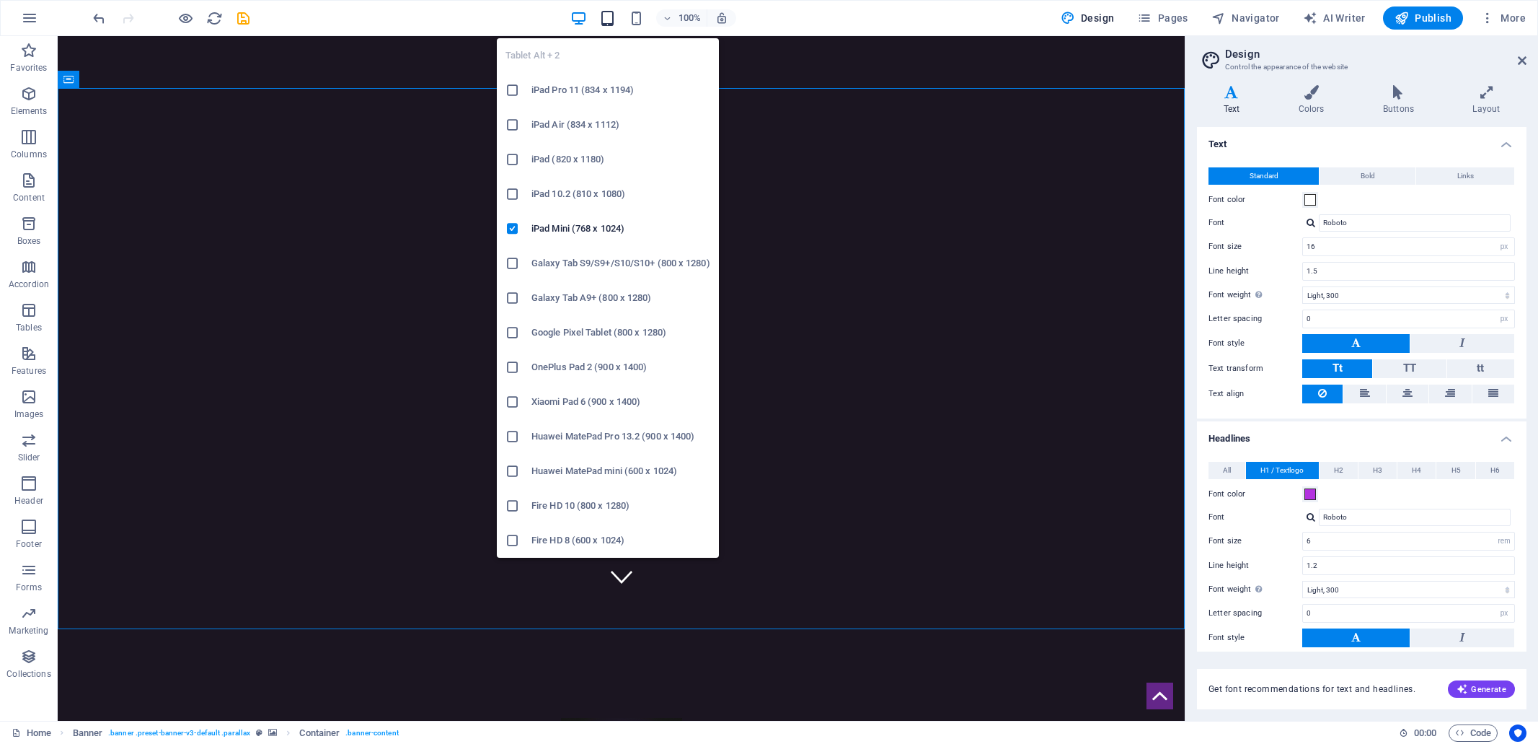
click at [612, 18] on icon "button" at bounding box center [607, 18] width 17 height 17
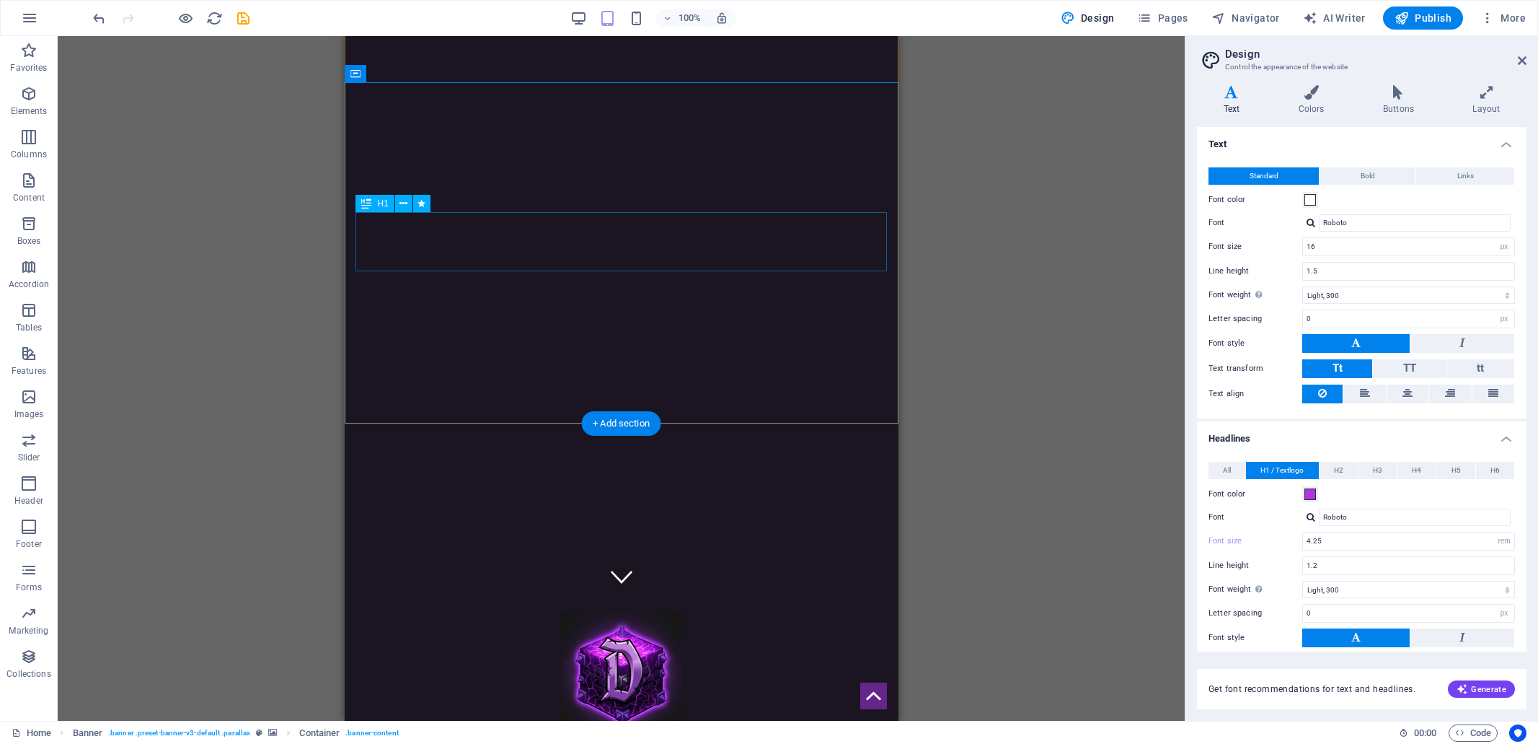
drag, startPoint x: 1324, startPoint y: 538, endPoint x: 1306, endPoint y: 539, distance: 18.1
click at [1306, 539] on input "4.25" at bounding box center [1408, 540] width 211 height 17
type input "5"
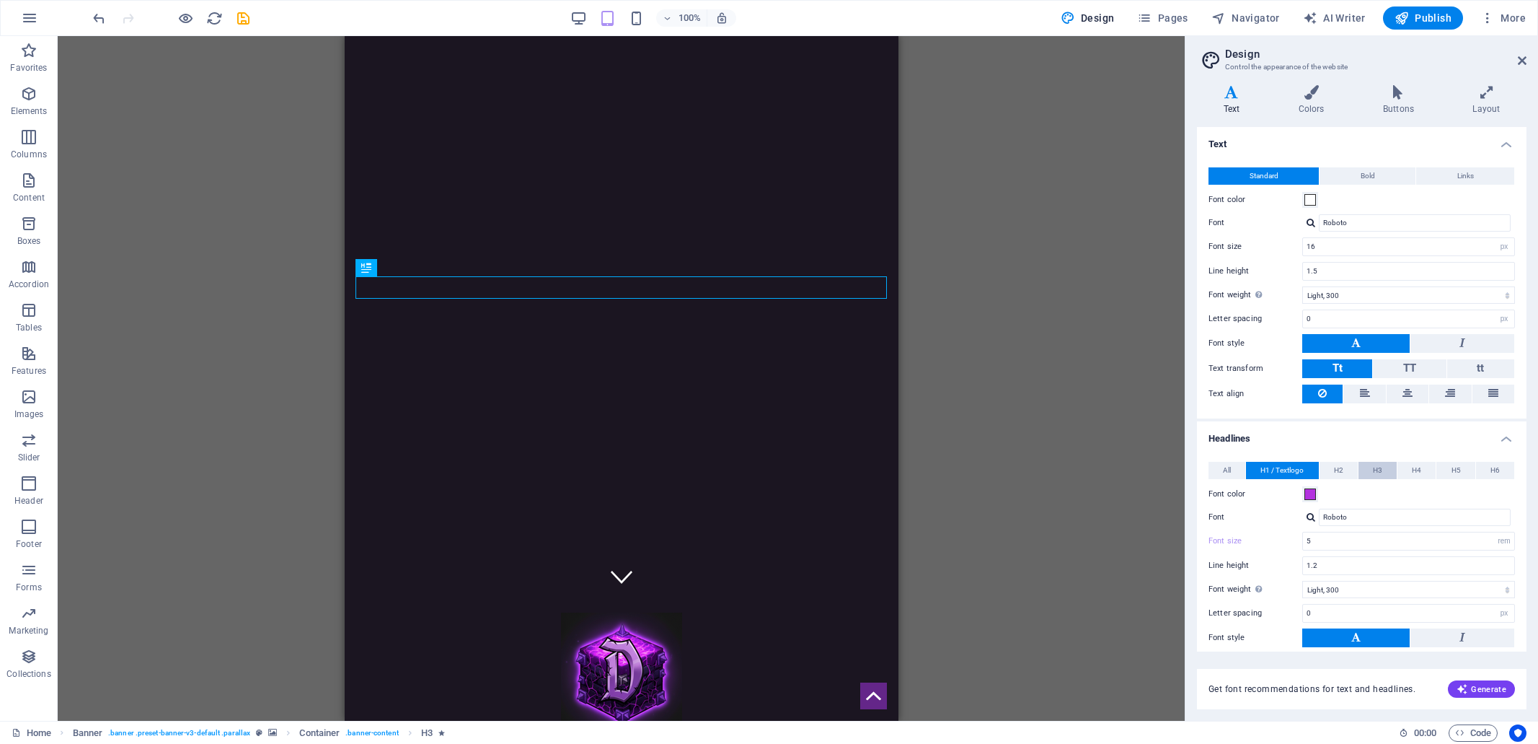
click at [1383, 469] on button "H3" at bounding box center [1378, 470] width 38 height 17
drag, startPoint x: 1332, startPoint y: 537, endPoint x: 1303, endPoint y: 536, distance: 28.9
click at [1303, 536] on input "1.3175" at bounding box center [1408, 540] width 211 height 17
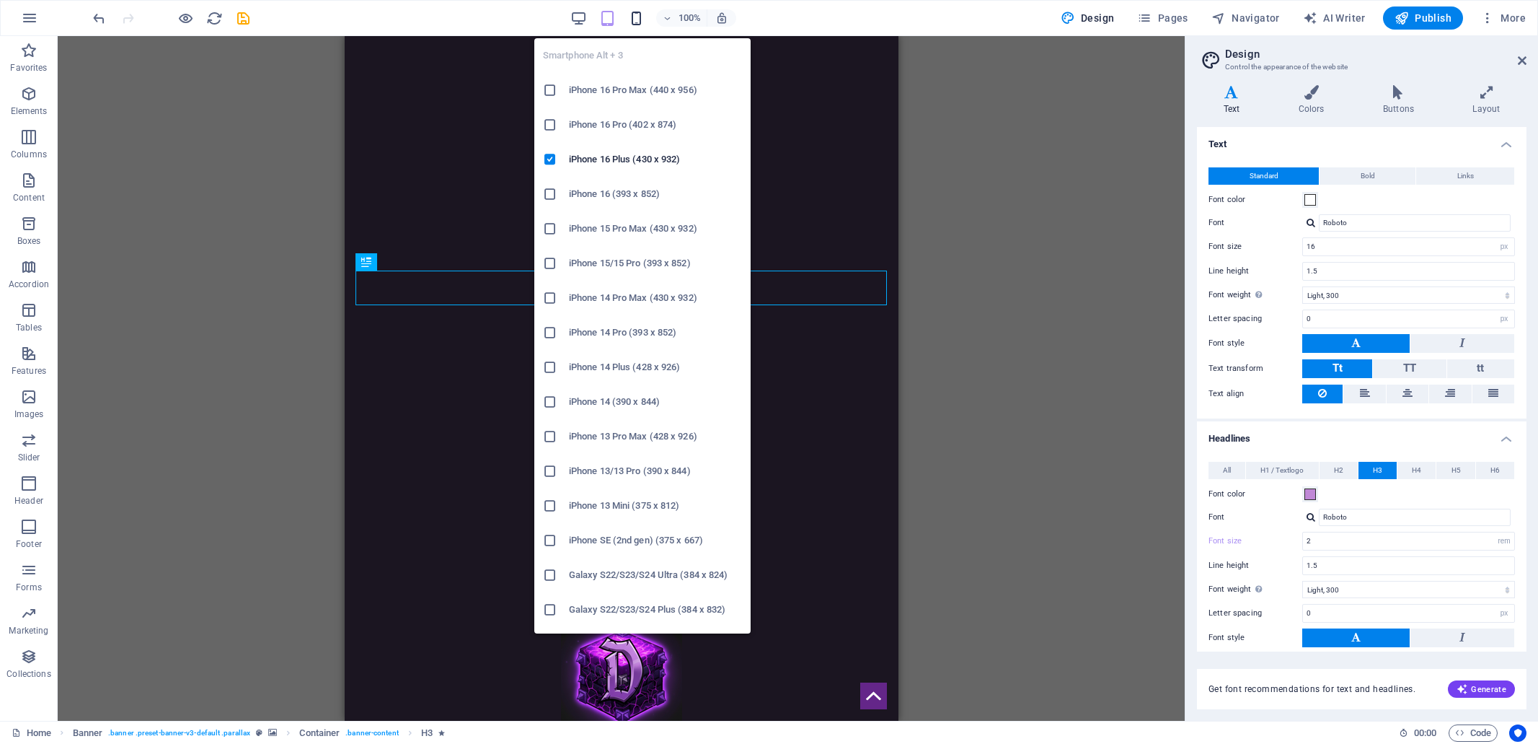
click at [636, 19] on icon "button" at bounding box center [636, 18] width 17 height 17
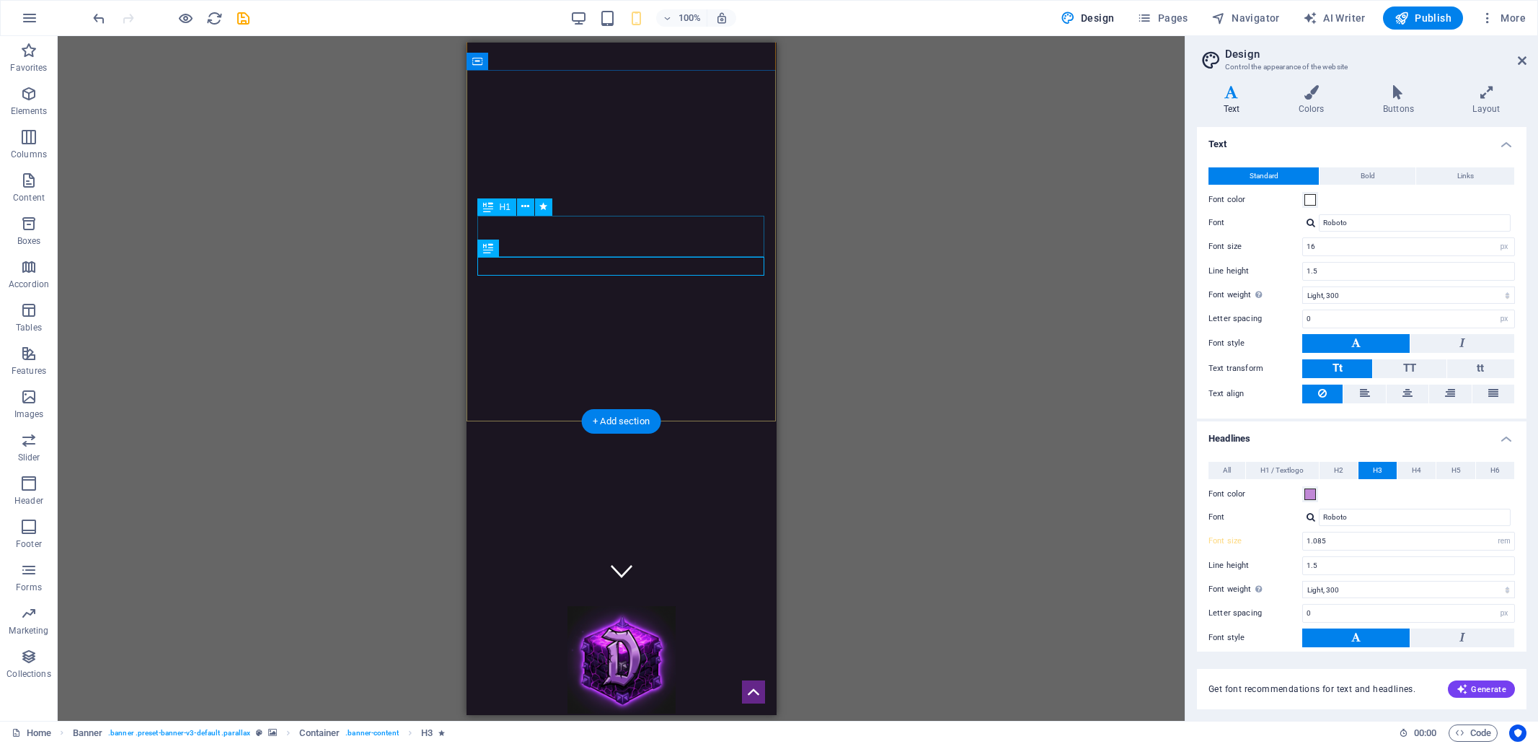
drag, startPoint x: 1326, startPoint y: 537, endPoint x: 1302, endPoint y: 537, distance: 24.5
click at [1303, 537] on input "1.085" at bounding box center [1408, 540] width 211 height 17
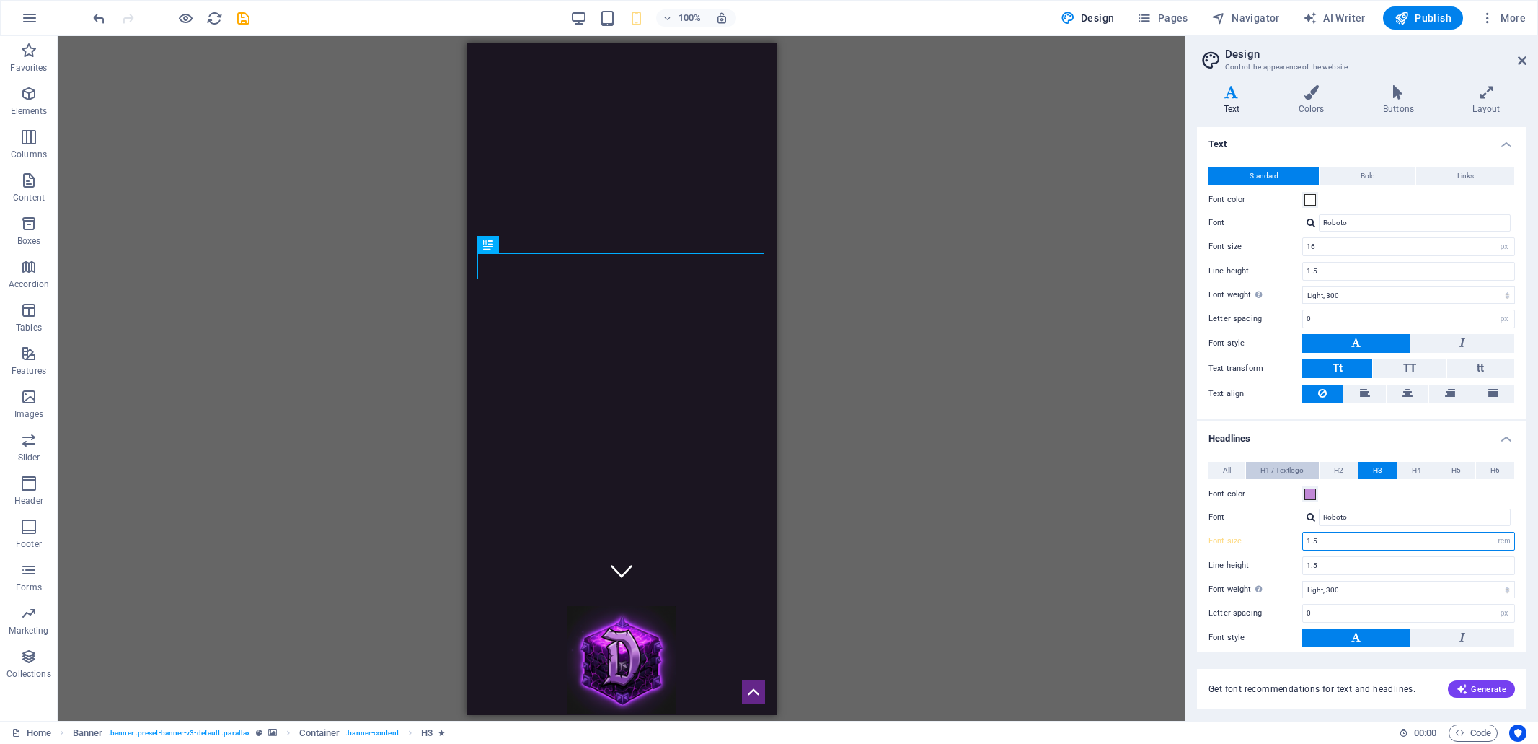
type input "1.5"
click at [1294, 467] on span "H1 / Textlogo" at bounding box center [1282, 470] width 43 height 17
click at [1310, 536] on input "3" at bounding box center [1408, 540] width 211 height 17
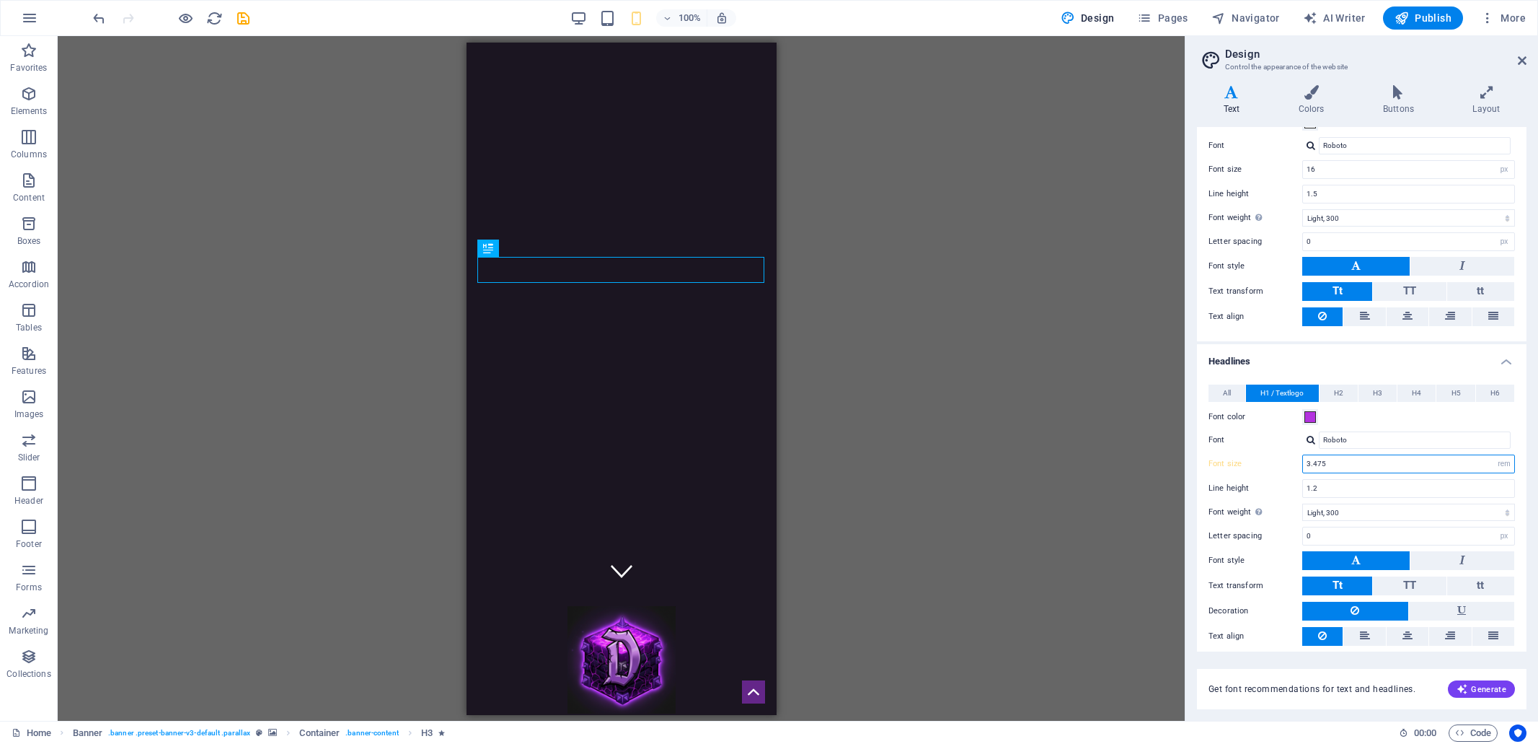
scroll to position [102, 0]
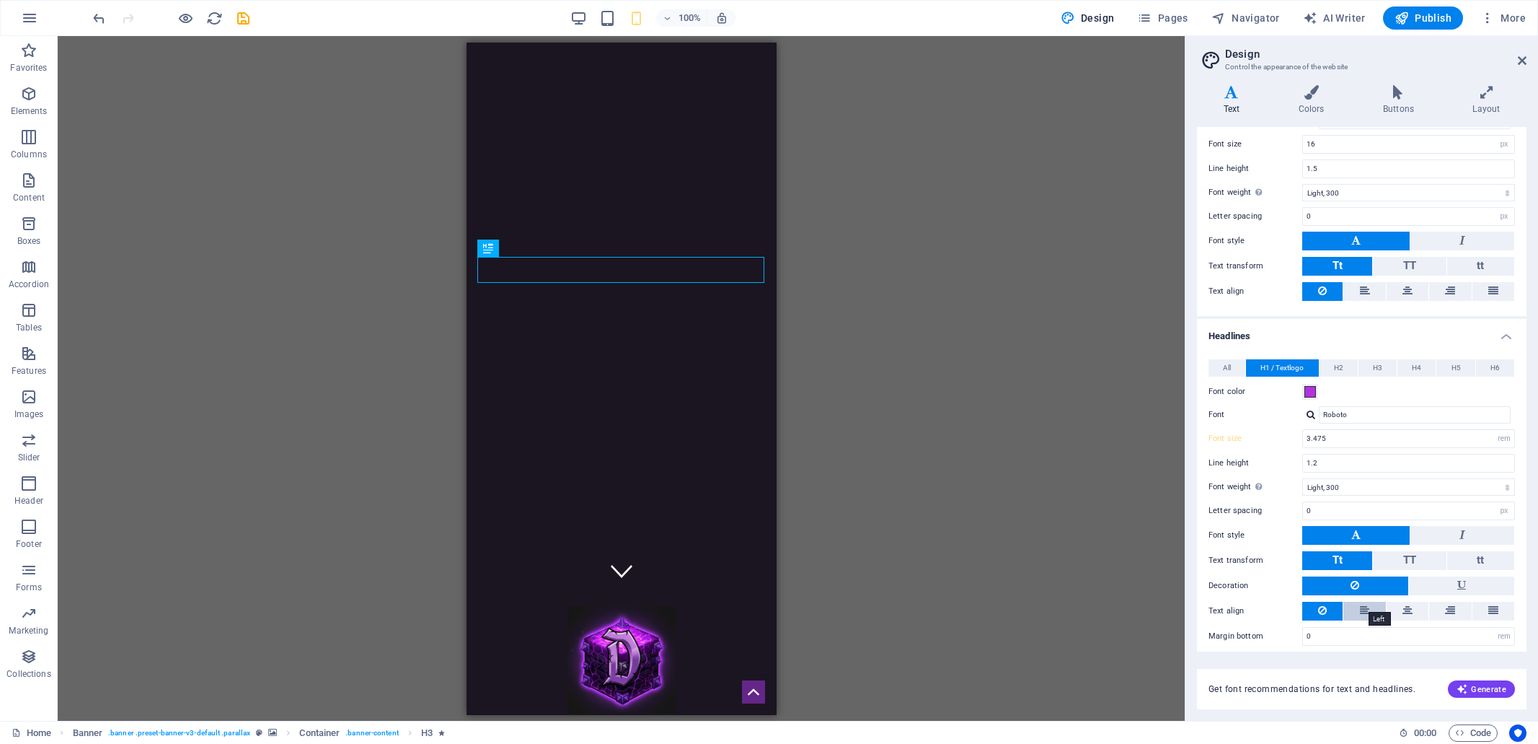
click at [1368, 604] on icon at bounding box center [1365, 609] width 10 height 17
click at [1408, 604] on icon at bounding box center [1408, 609] width 10 height 17
click at [1407, 602] on icon at bounding box center [1408, 609] width 10 height 17
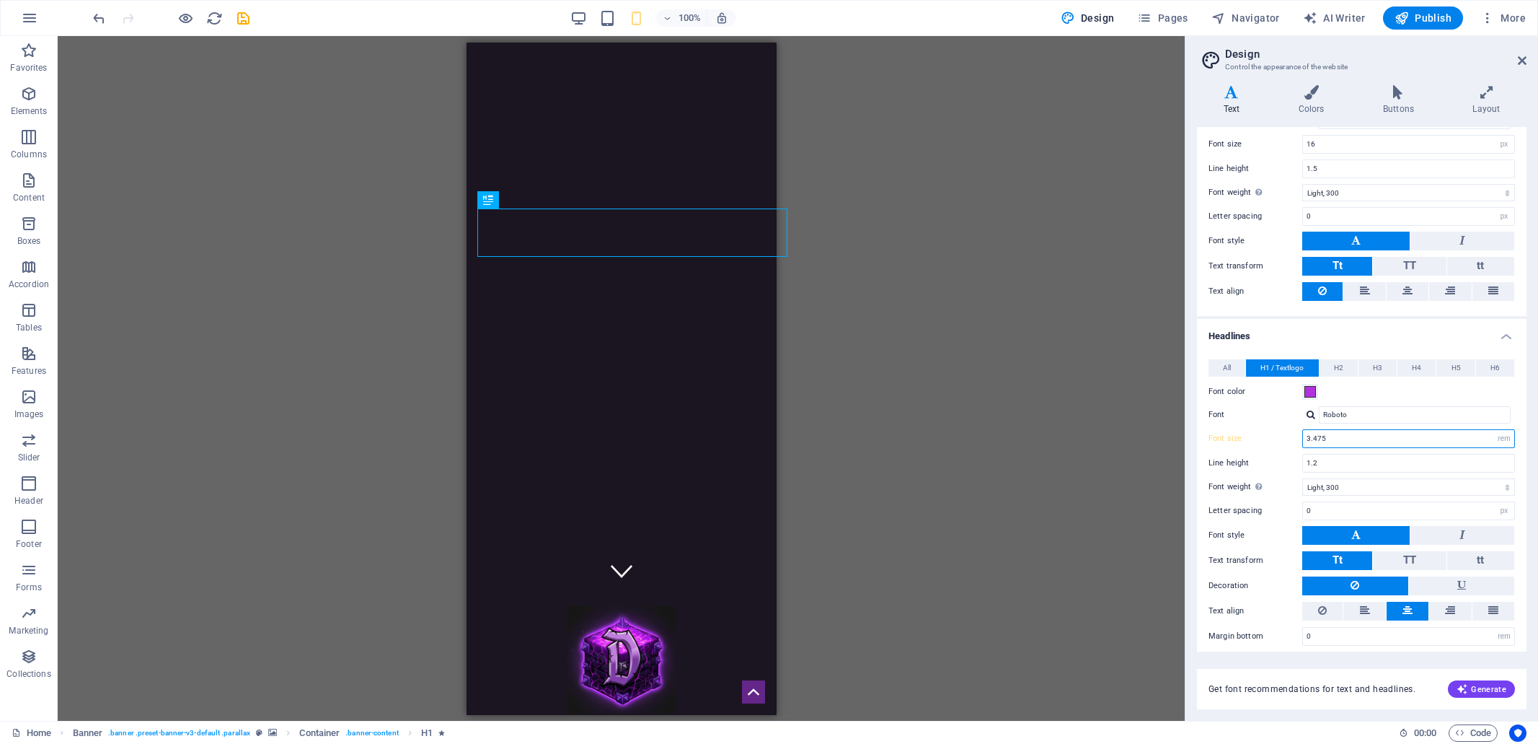
drag, startPoint x: 1328, startPoint y: 433, endPoint x: 1315, endPoint y: 433, distance: 13.0
click at [1315, 433] on input "3.475" at bounding box center [1408, 438] width 211 height 17
type input "3"
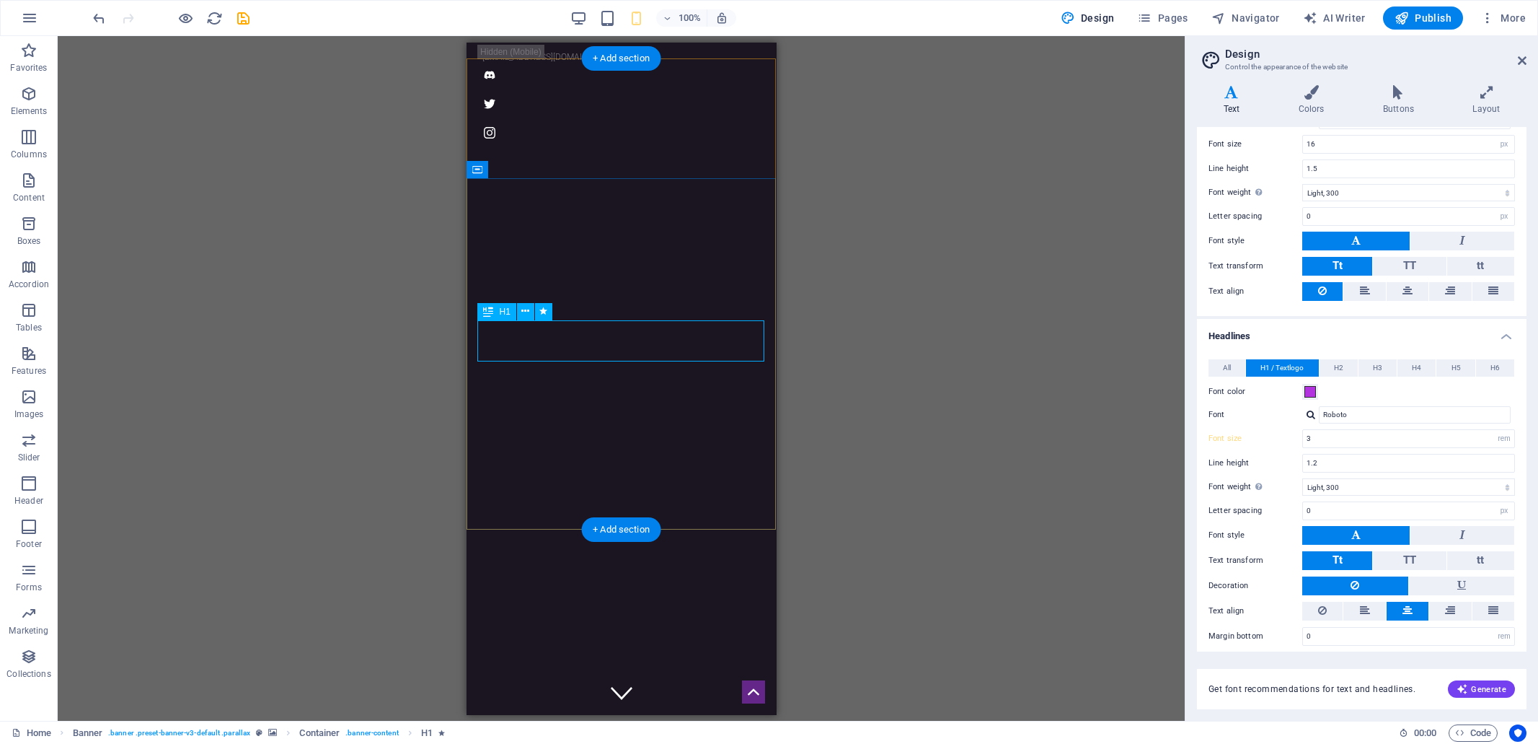
scroll to position [0, 0]
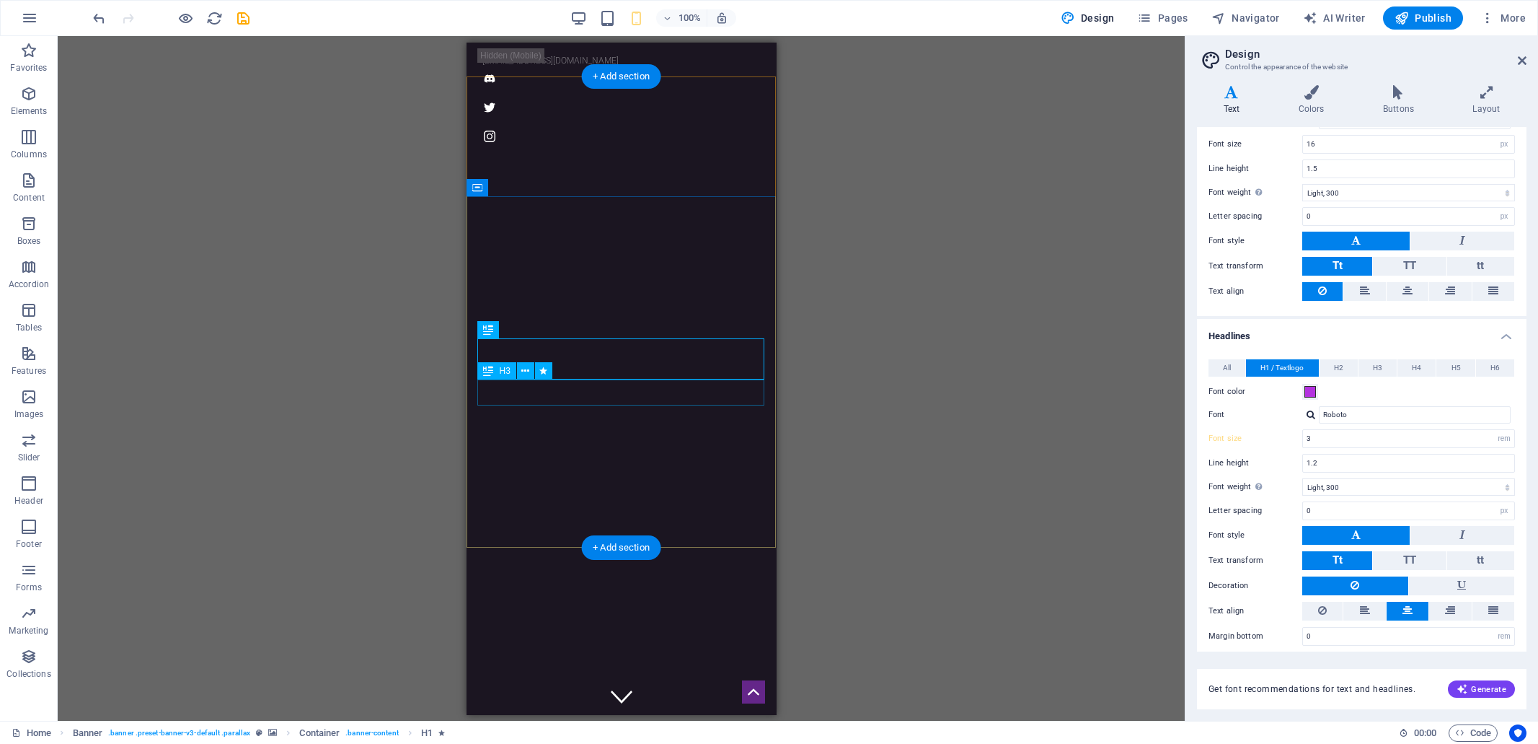
click at [1379, 363] on span "H3" at bounding box center [1377, 367] width 9 height 17
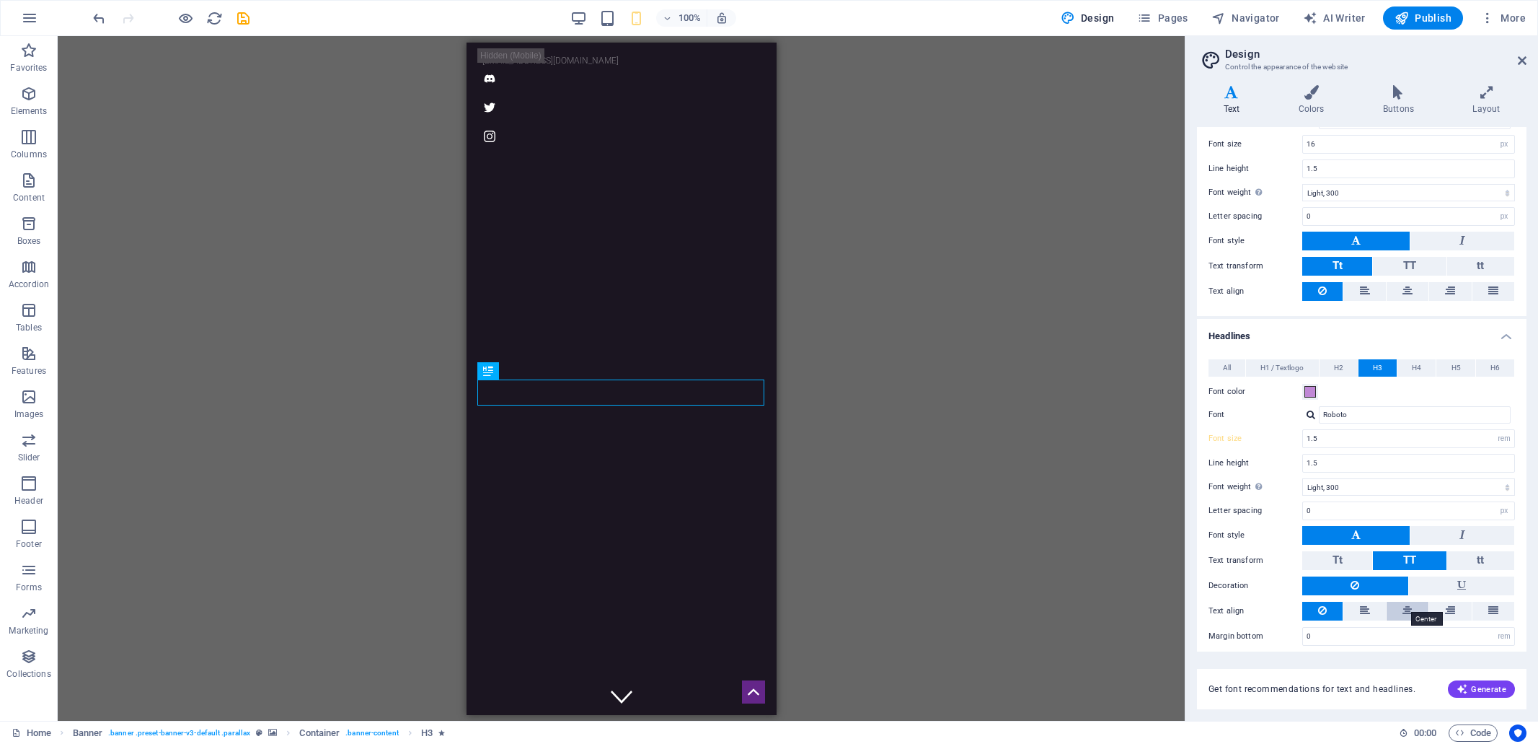
click at [1408, 604] on icon at bounding box center [1408, 609] width 10 height 17
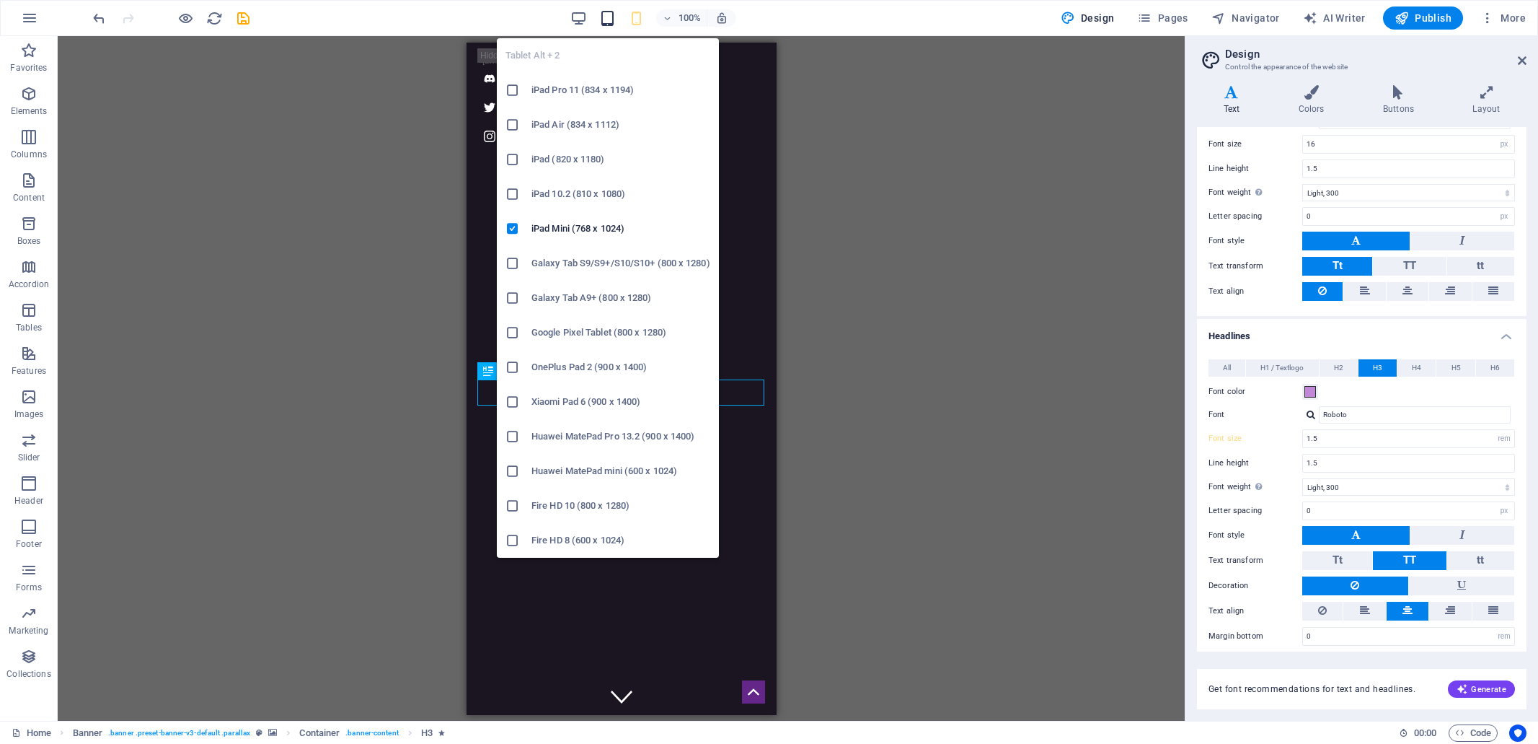
click at [611, 20] on icon "button" at bounding box center [607, 18] width 17 height 17
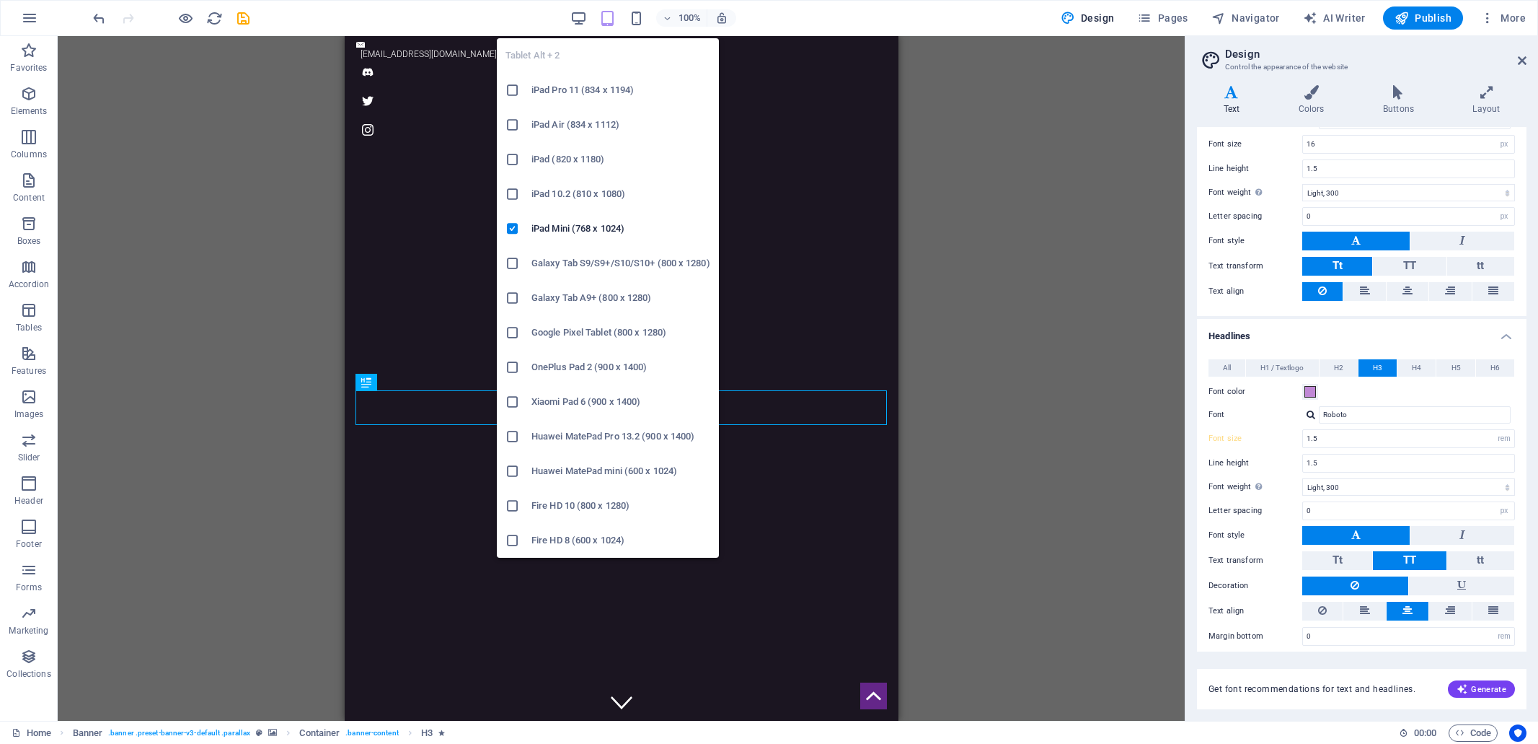
type input "2"
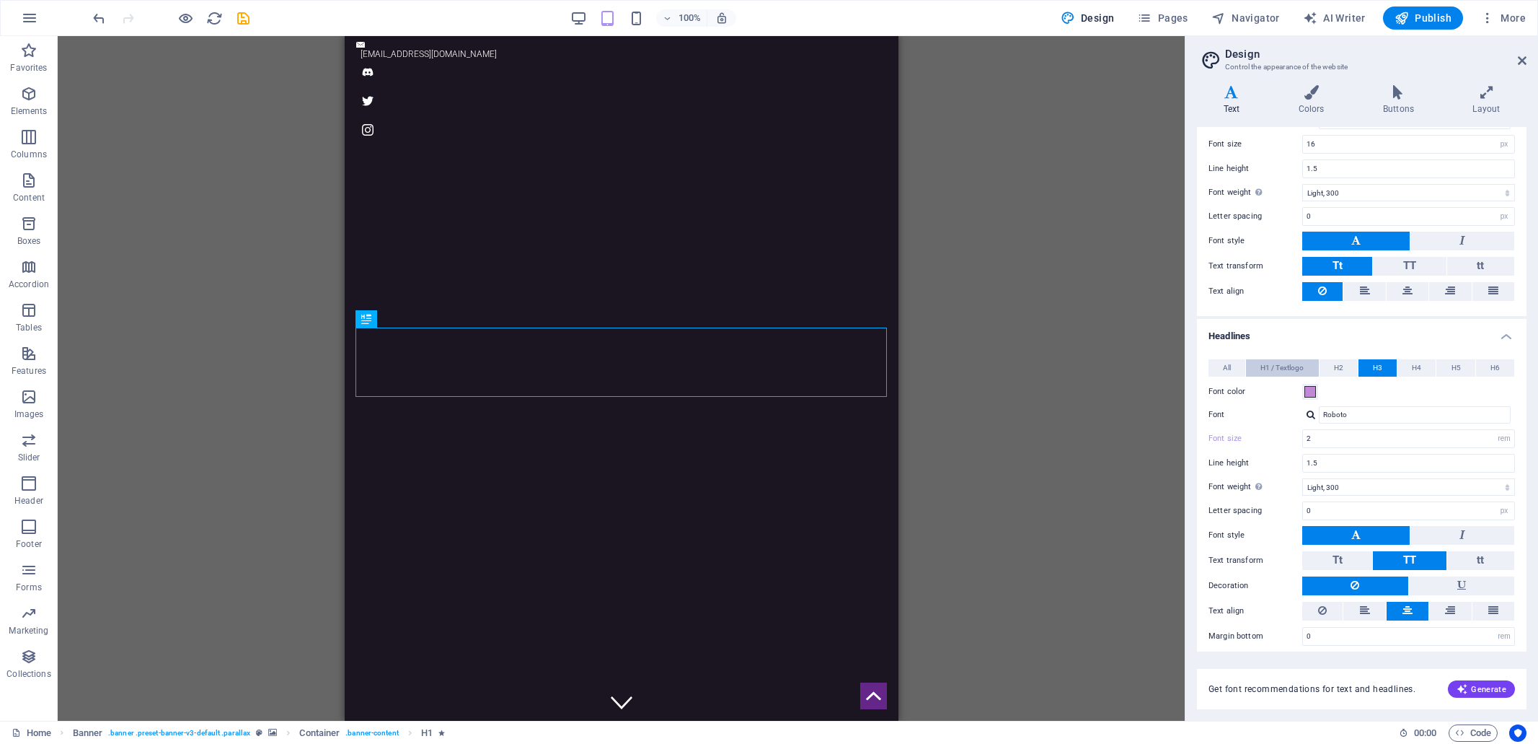
click at [1287, 362] on span "H1 / Textlogo" at bounding box center [1282, 367] width 43 height 17
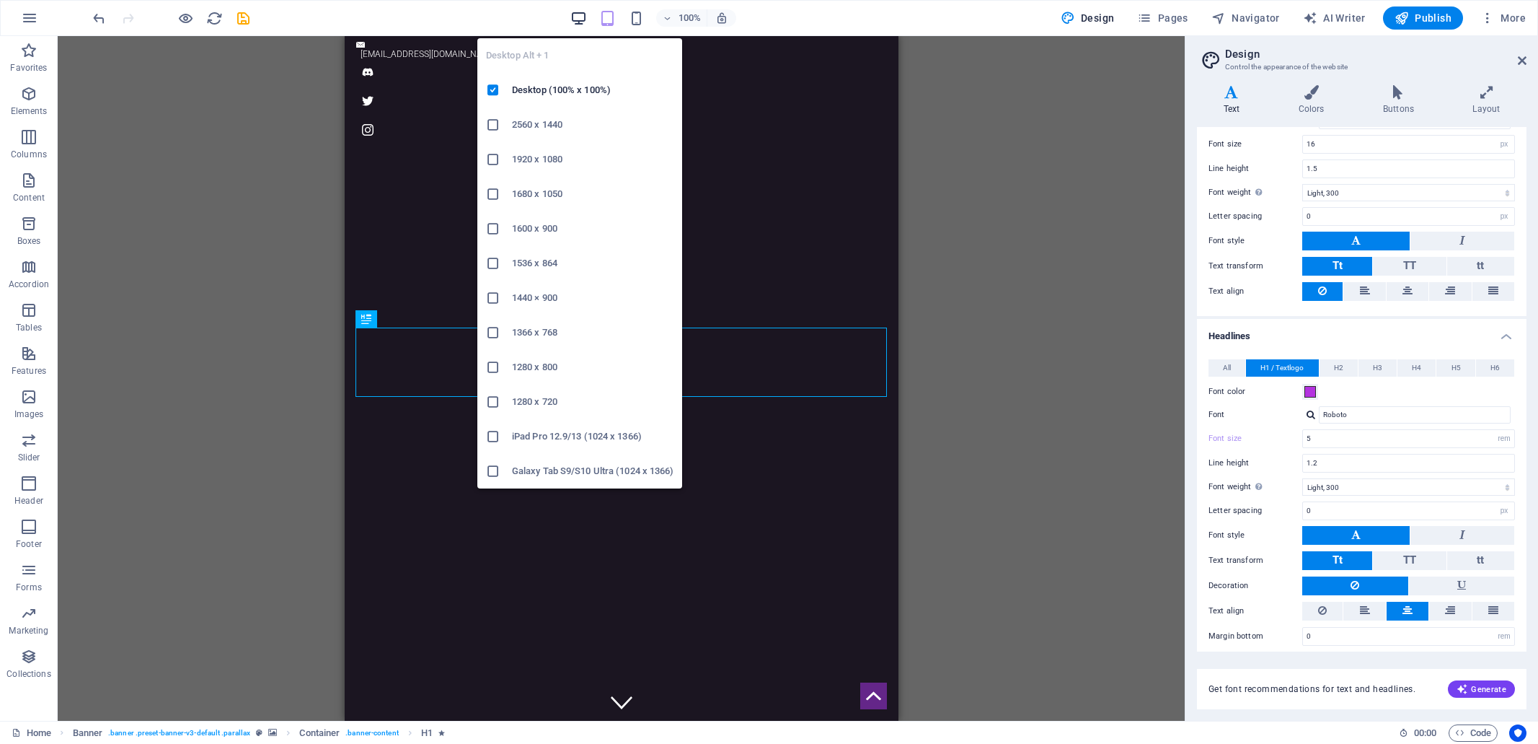
click at [582, 16] on icon "button" at bounding box center [578, 18] width 17 height 17
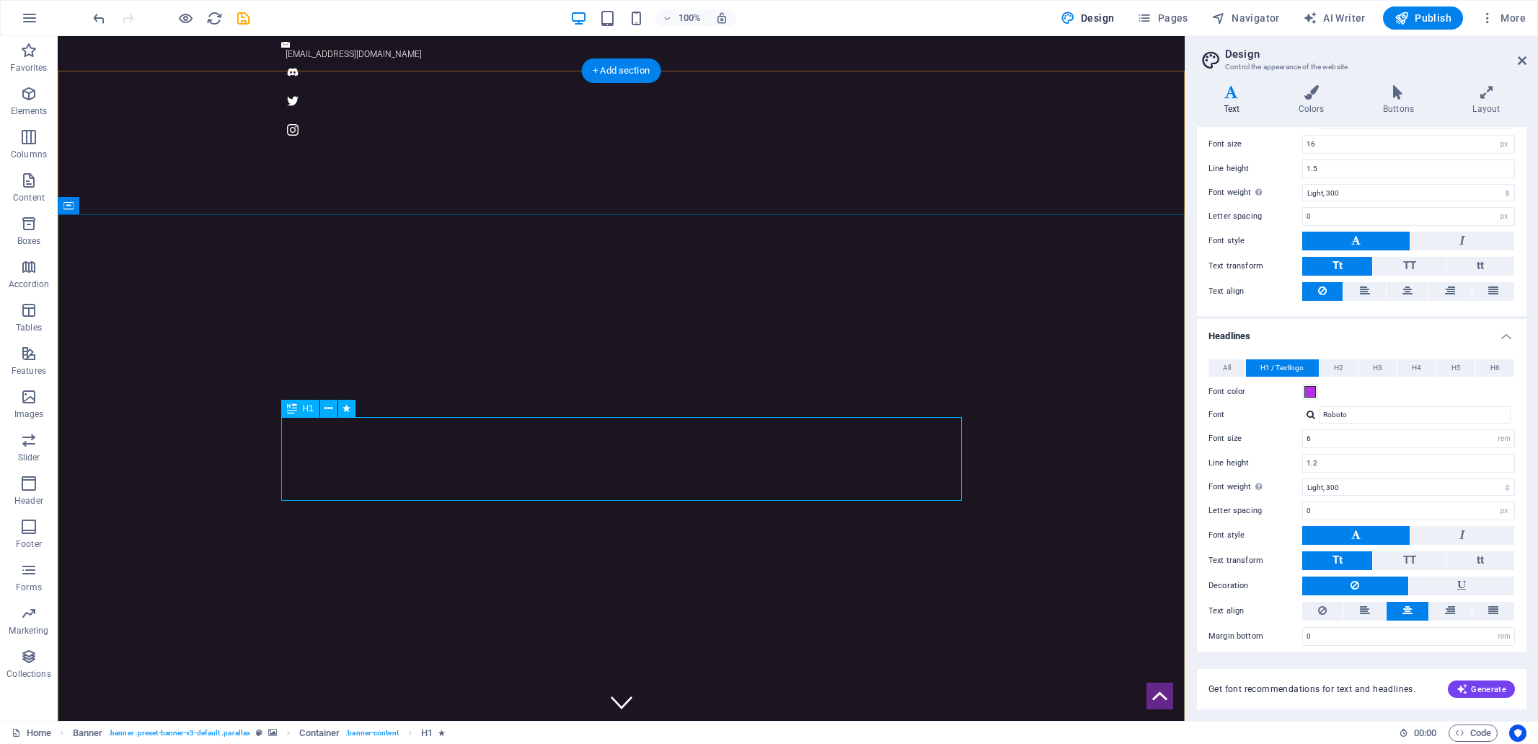
click at [1307, 432] on input "6" at bounding box center [1408, 438] width 211 height 17
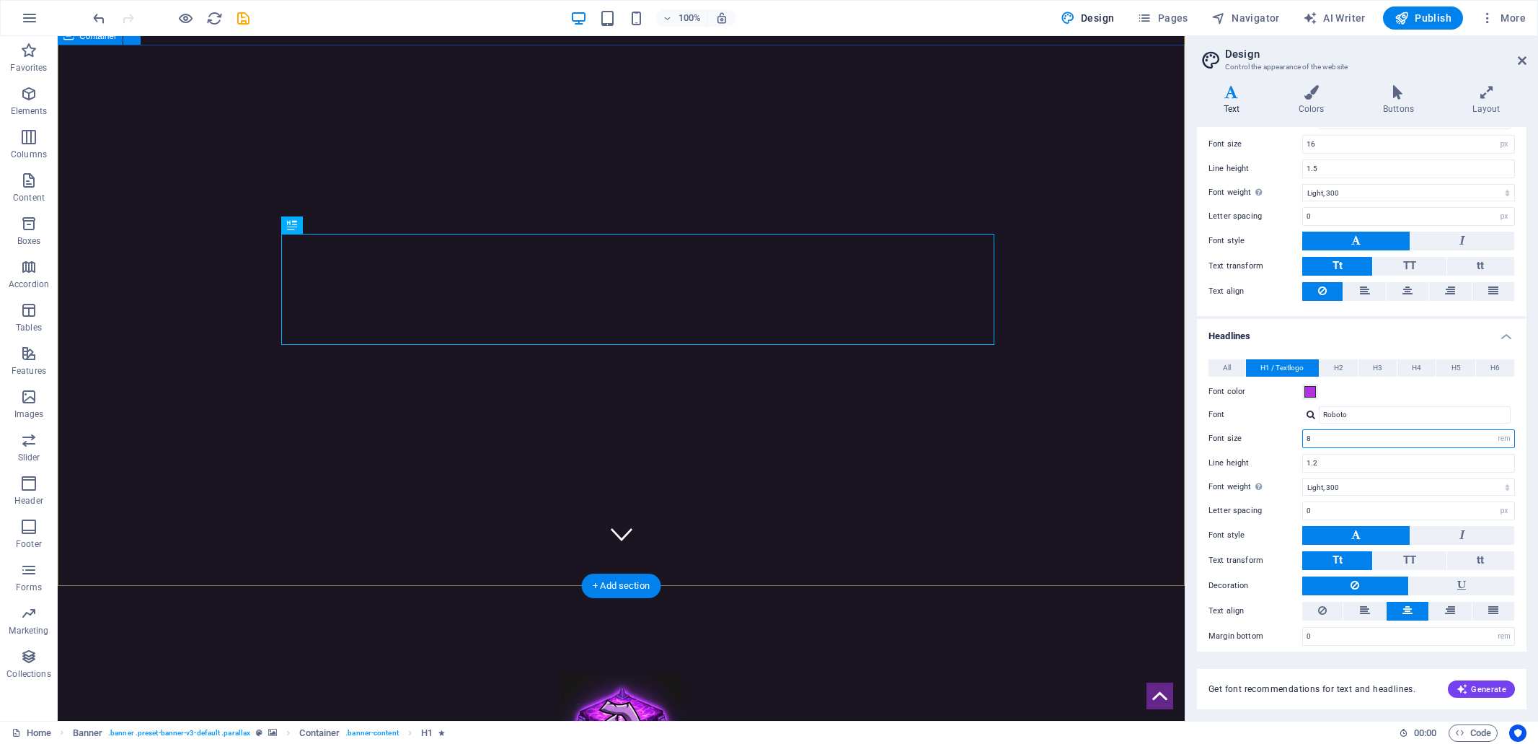
scroll to position [172, 0]
type input "8"
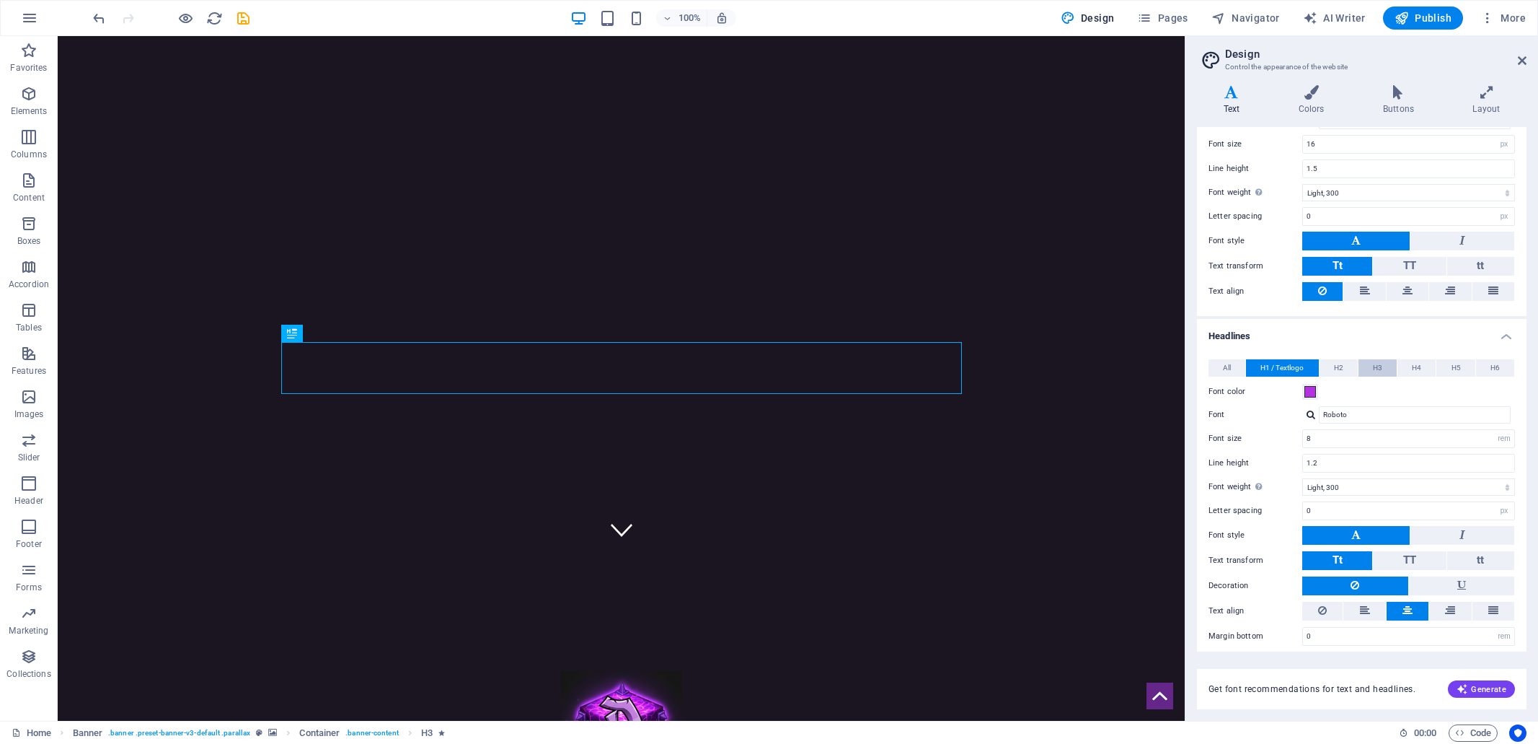
click at [1381, 361] on button "H3" at bounding box center [1378, 367] width 38 height 17
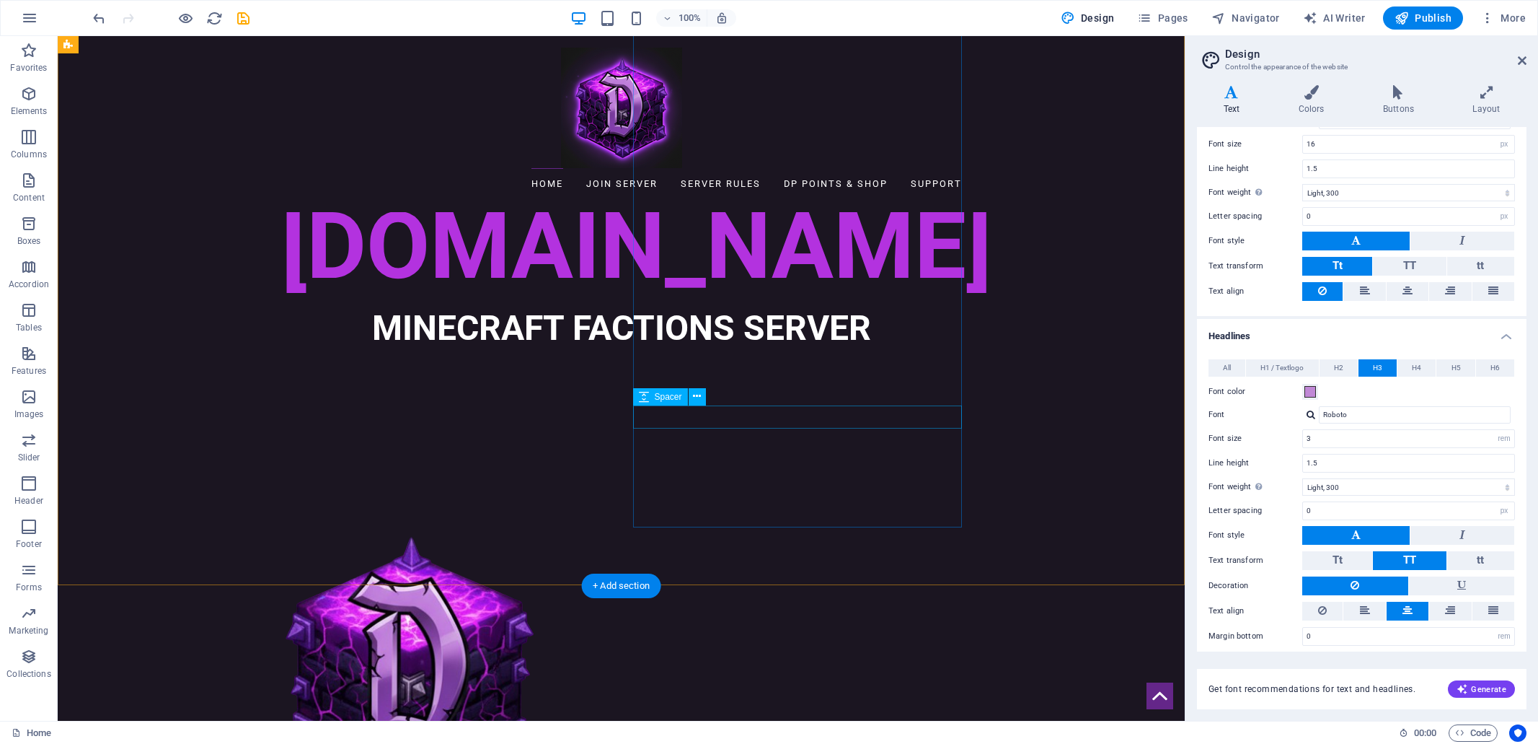
scroll to position [844, 0]
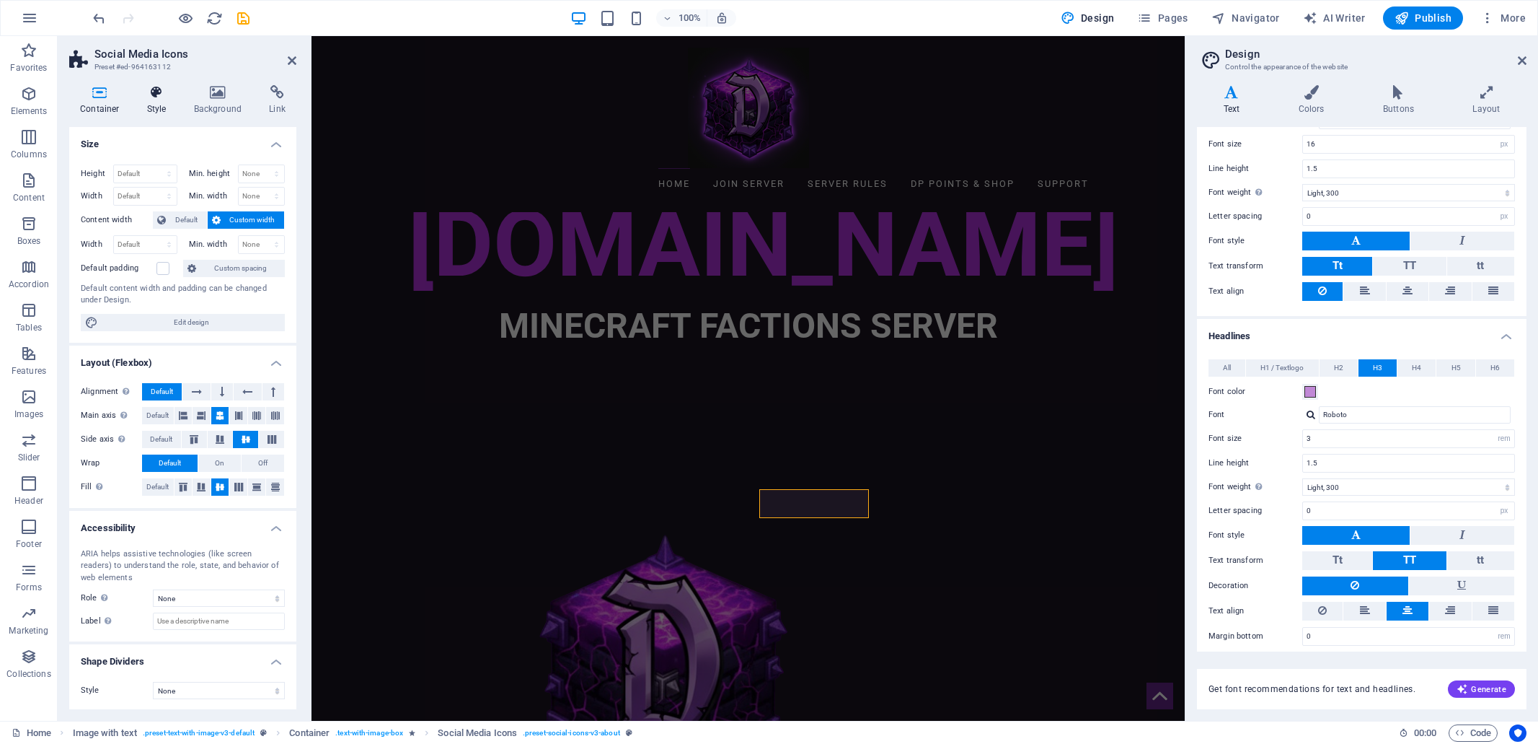
click at [151, 92] on icon at bounding box center [156, 92] width 41 height 14
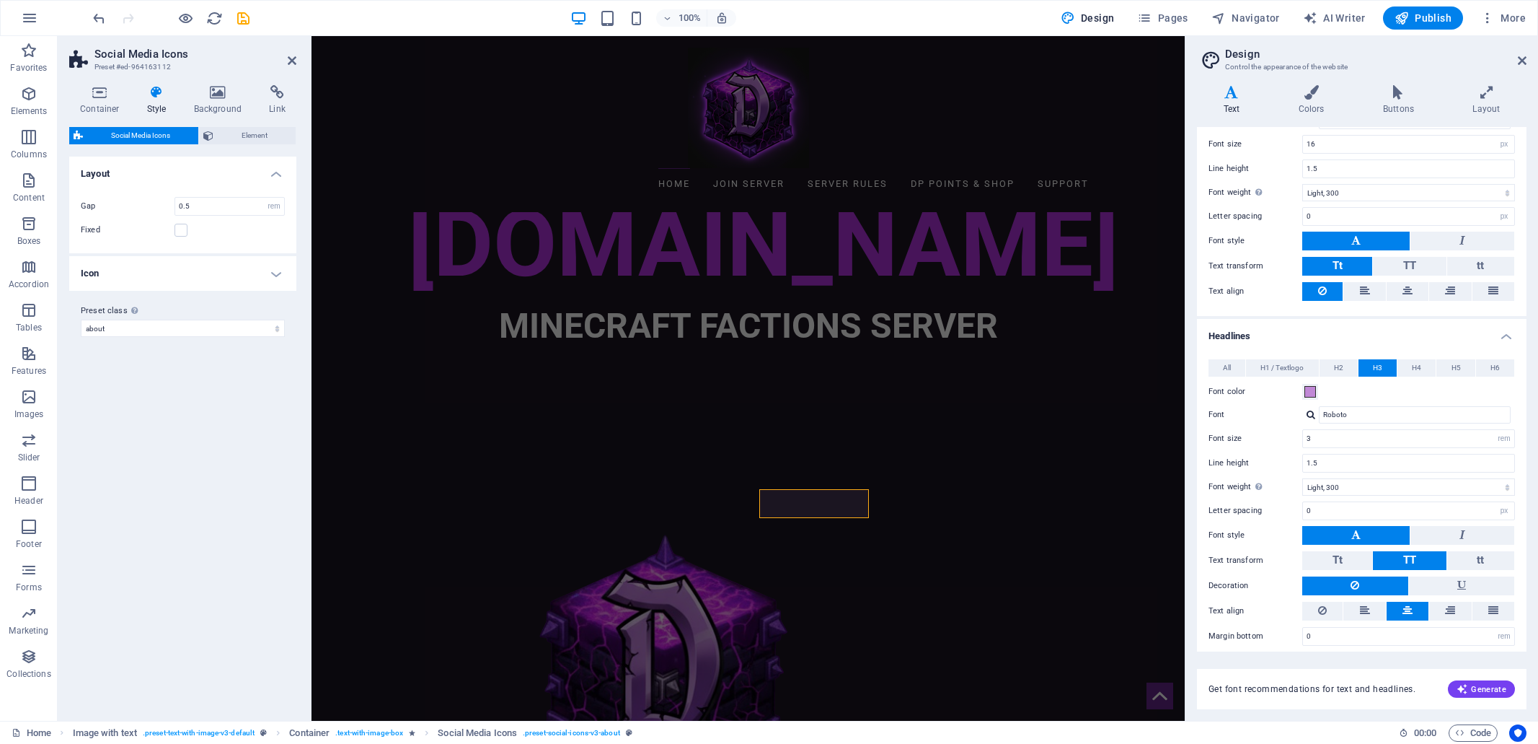
click at [149, 140] on span "Social Media Icons" at bounding box center [140, 135] width 107 height 17
click at [254, 138] on span "Element" at bounding box center [255, 135] width 74 height 17
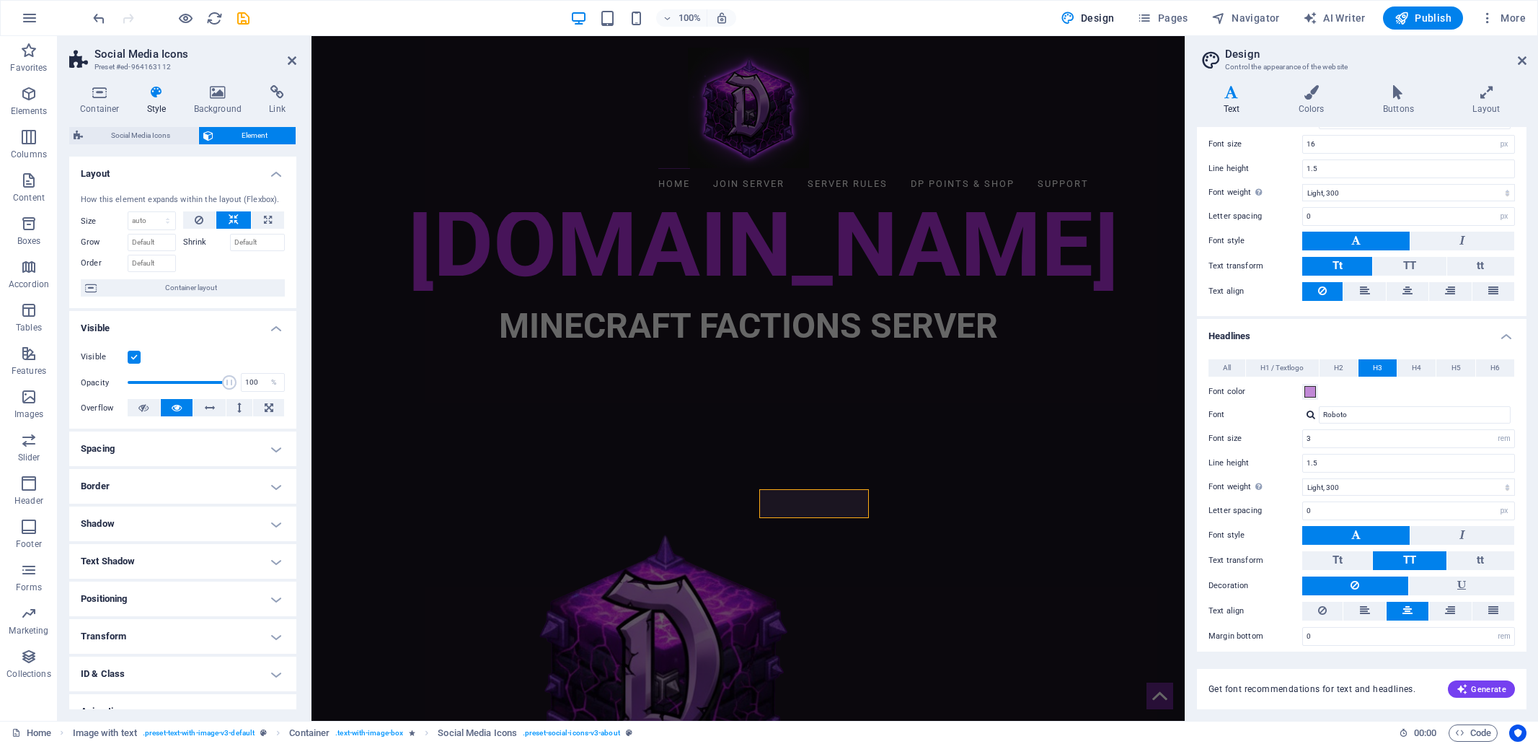
click at [278, 598] on h4 "Positioning" at bounding box center [182, 598] width 227 height 35
click at [141, 136] on span "Social Media Icons" at bounding box center [140, 135] width 107 height 17
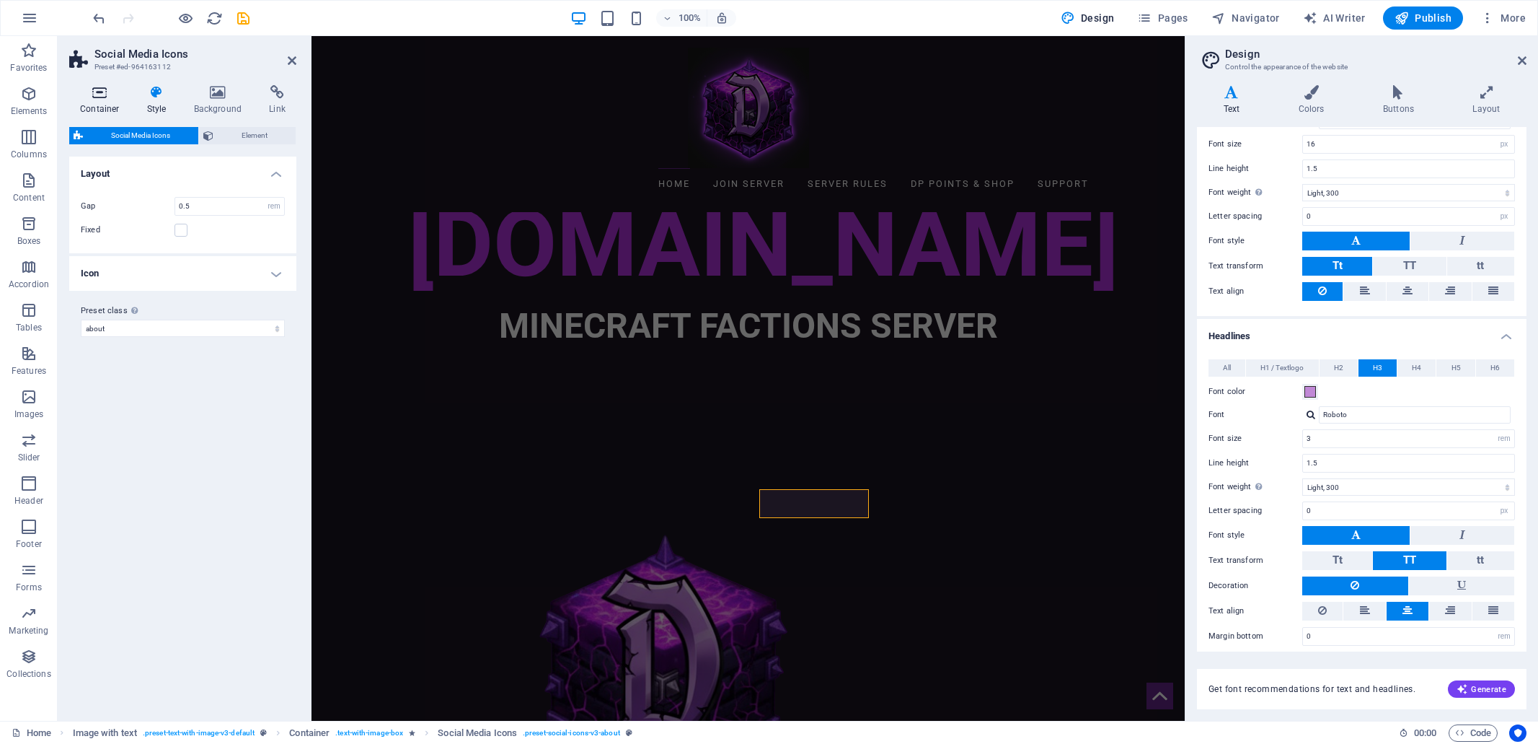
click at [100, 99] on icon at bounding box center [99, 92] width 61 height 14
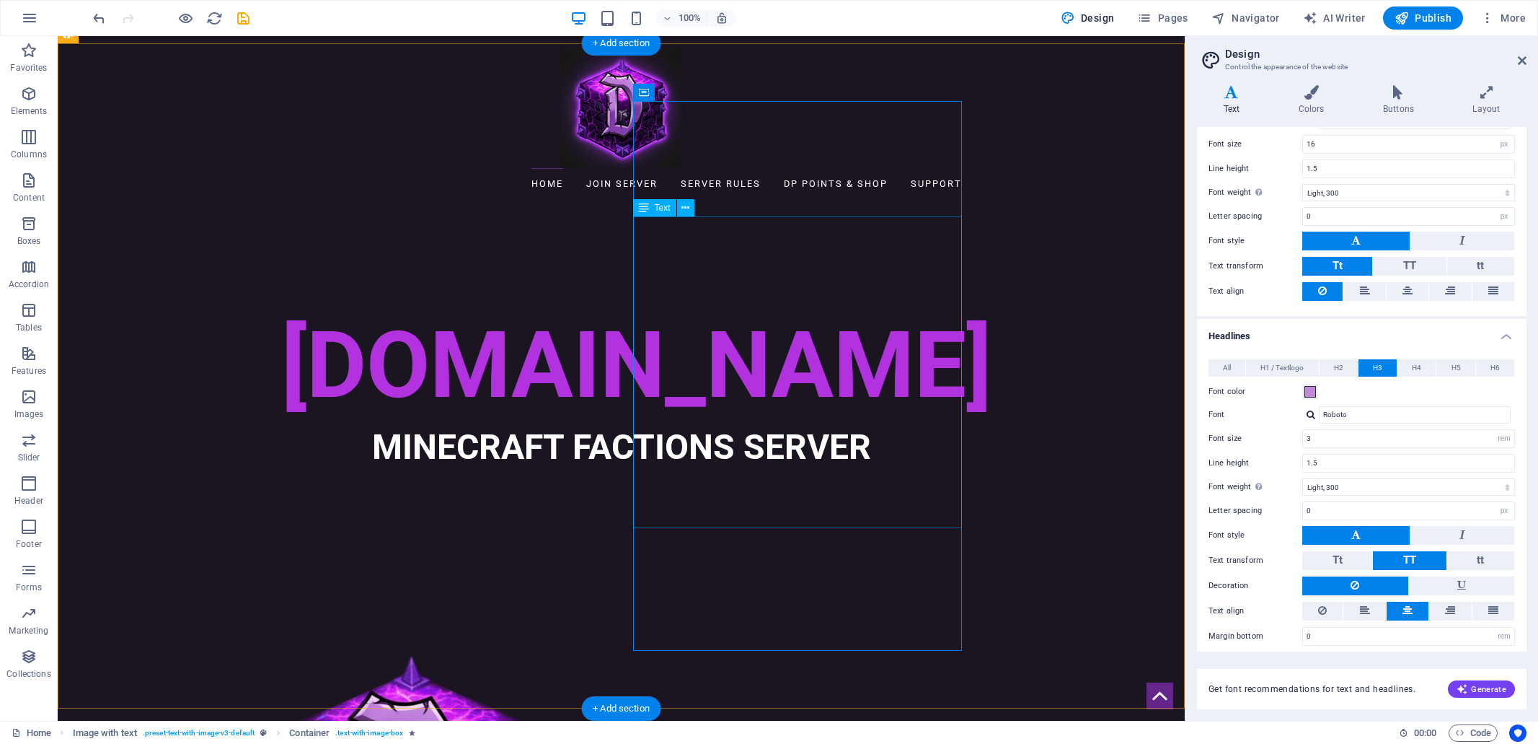
scroll to position [751, 0]
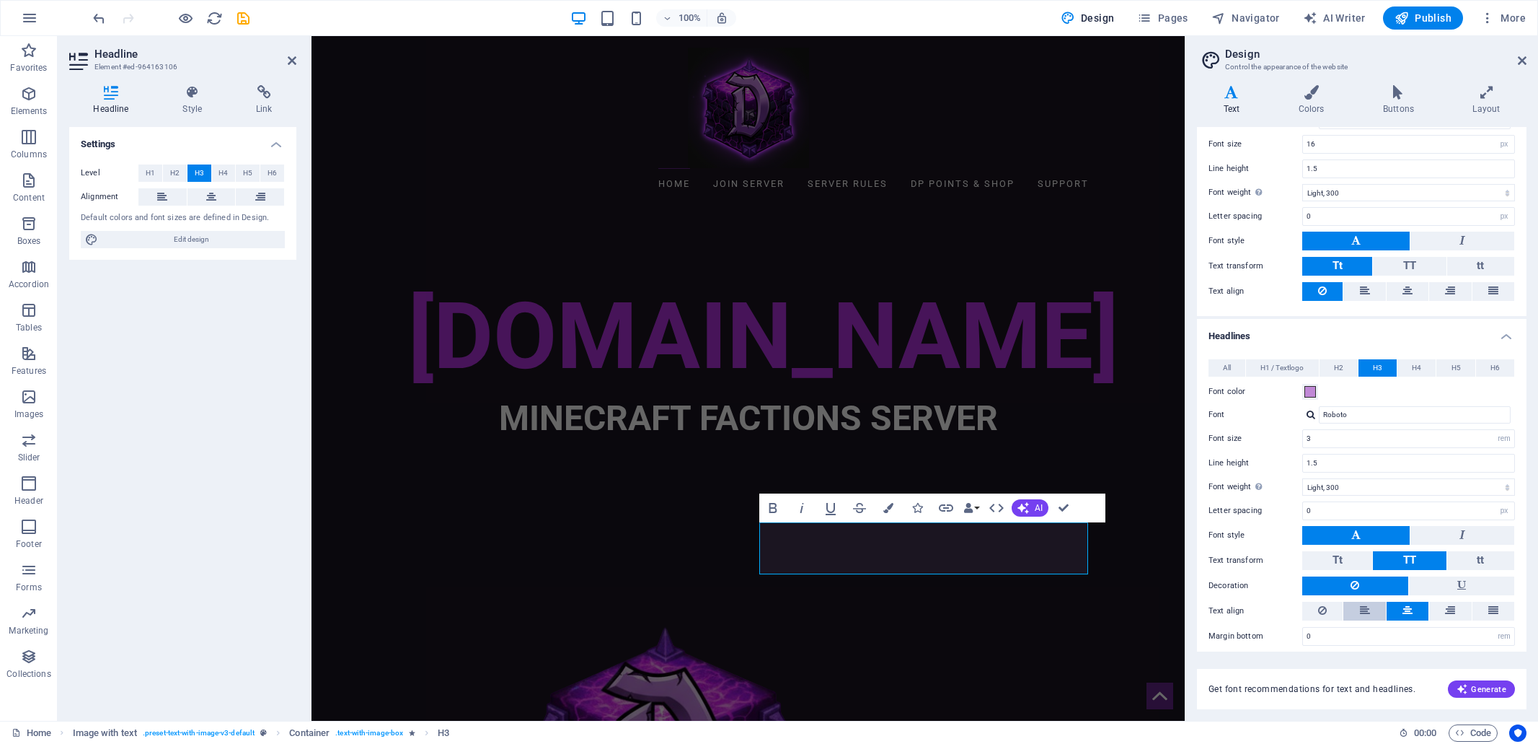
click at [1366, 604] on icon at bounding box center [1365, 609] width 10 height 17
click at [1413, 366] on span "H4" at bounding box center [1416, 367] width 9 height 17
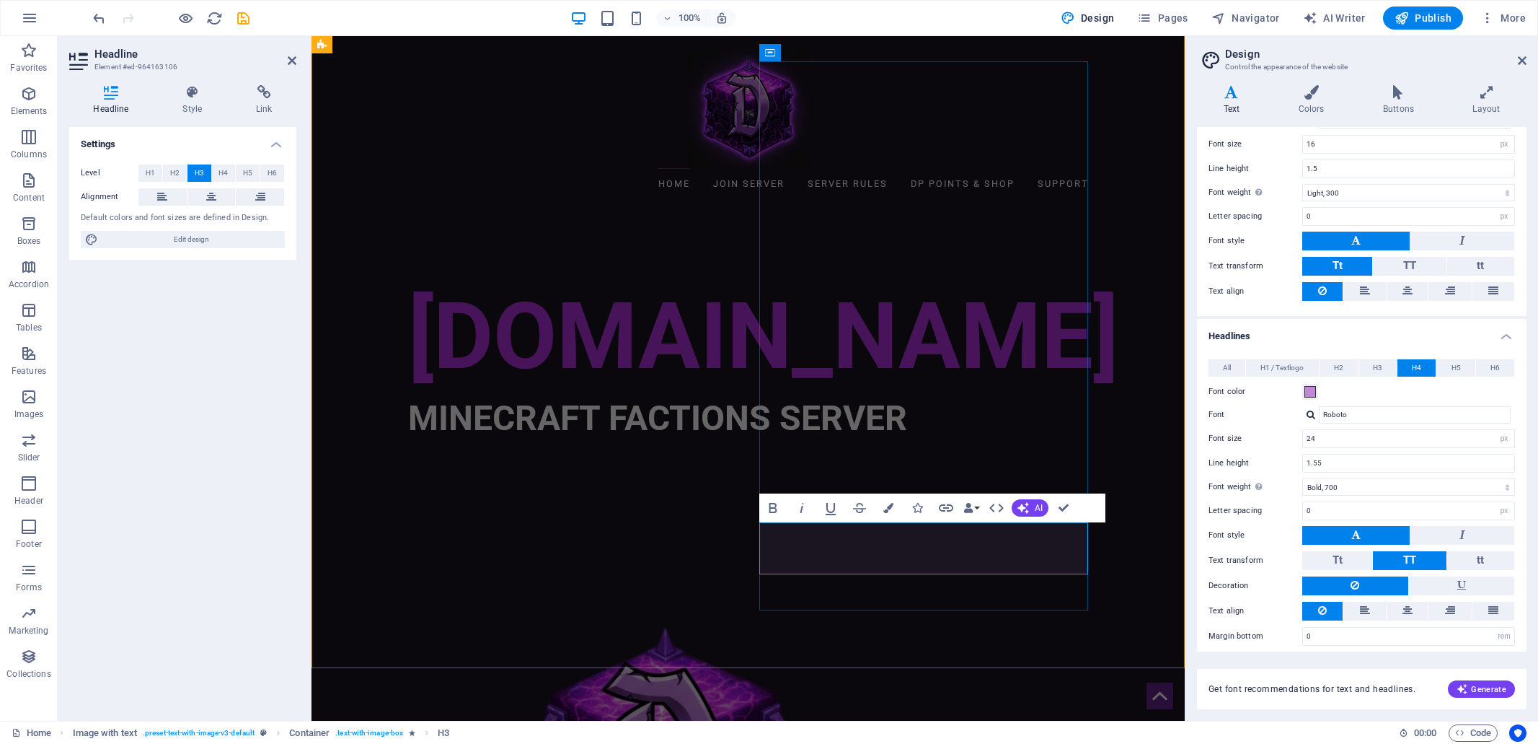
drag, startPoint x: 1004, startPoint y: 545, endPoint x: 1011, endPoint y: 542, distance: 8.1
click at [247, 175] on span "H5" at bounding box center [247, 172] width 9 height 17
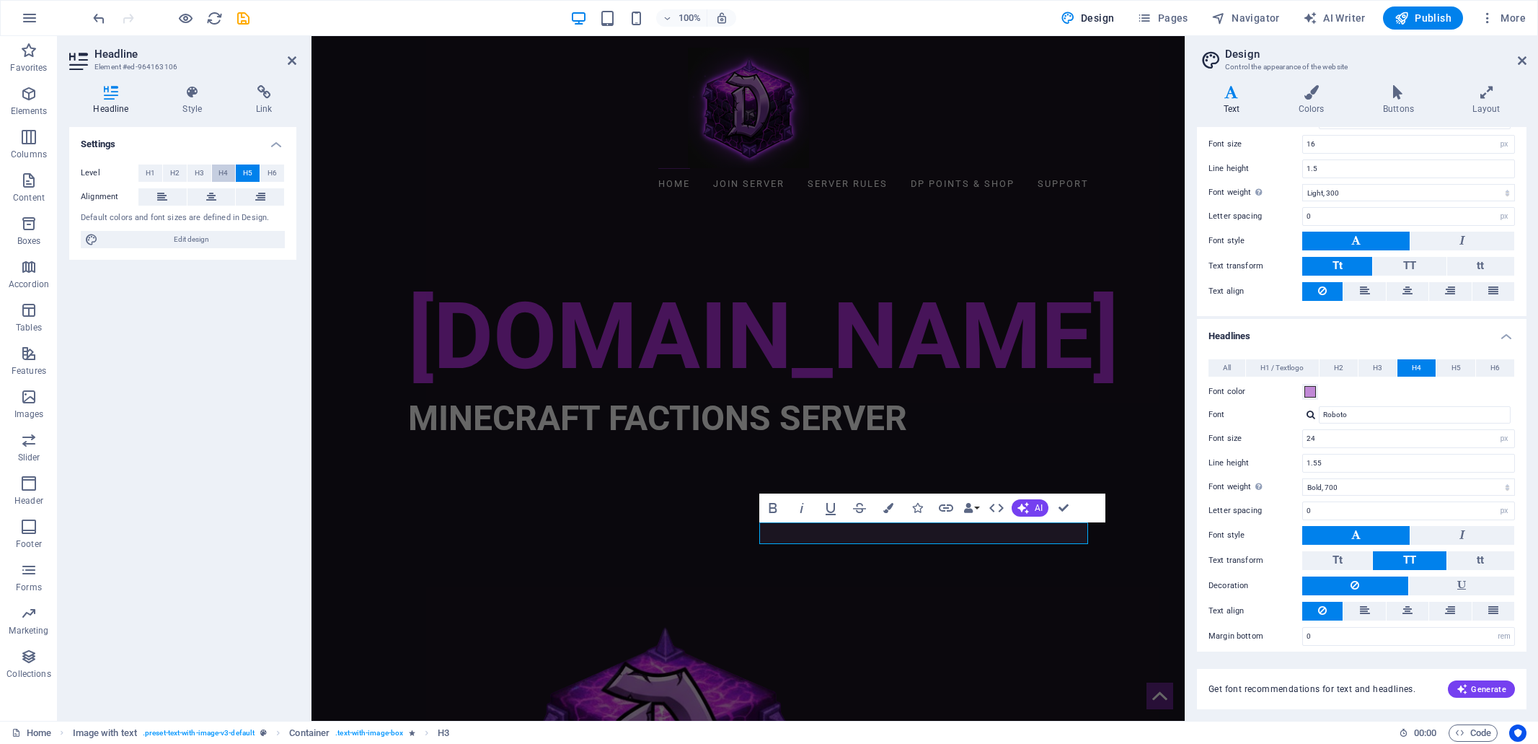
click at [224, 172] on span "H4" at bounding box center [223, 172] width 9 height 17
click at [1364, 601] on icon at bounding box center [1365, 609] width 10 height 17
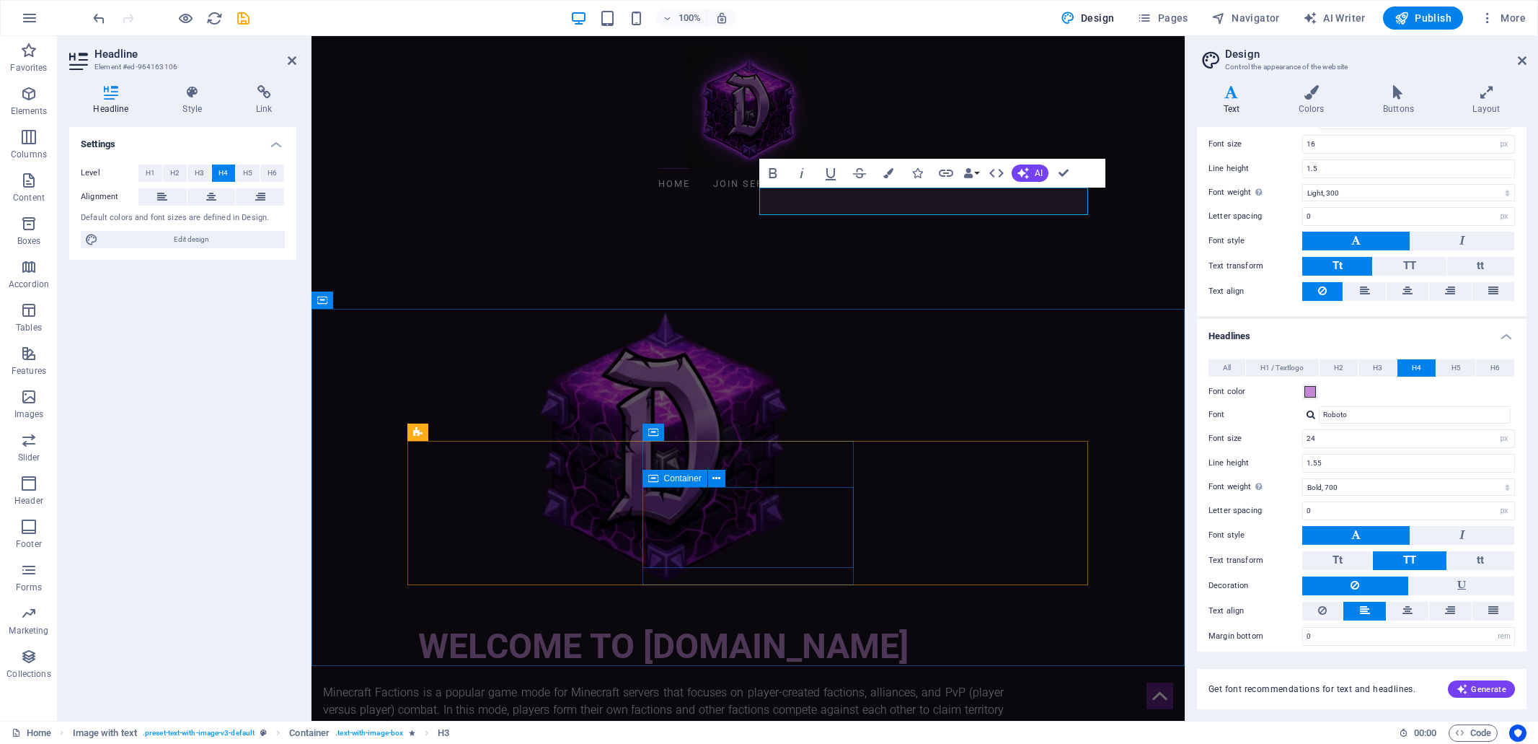
scroll to position [1102, 0]
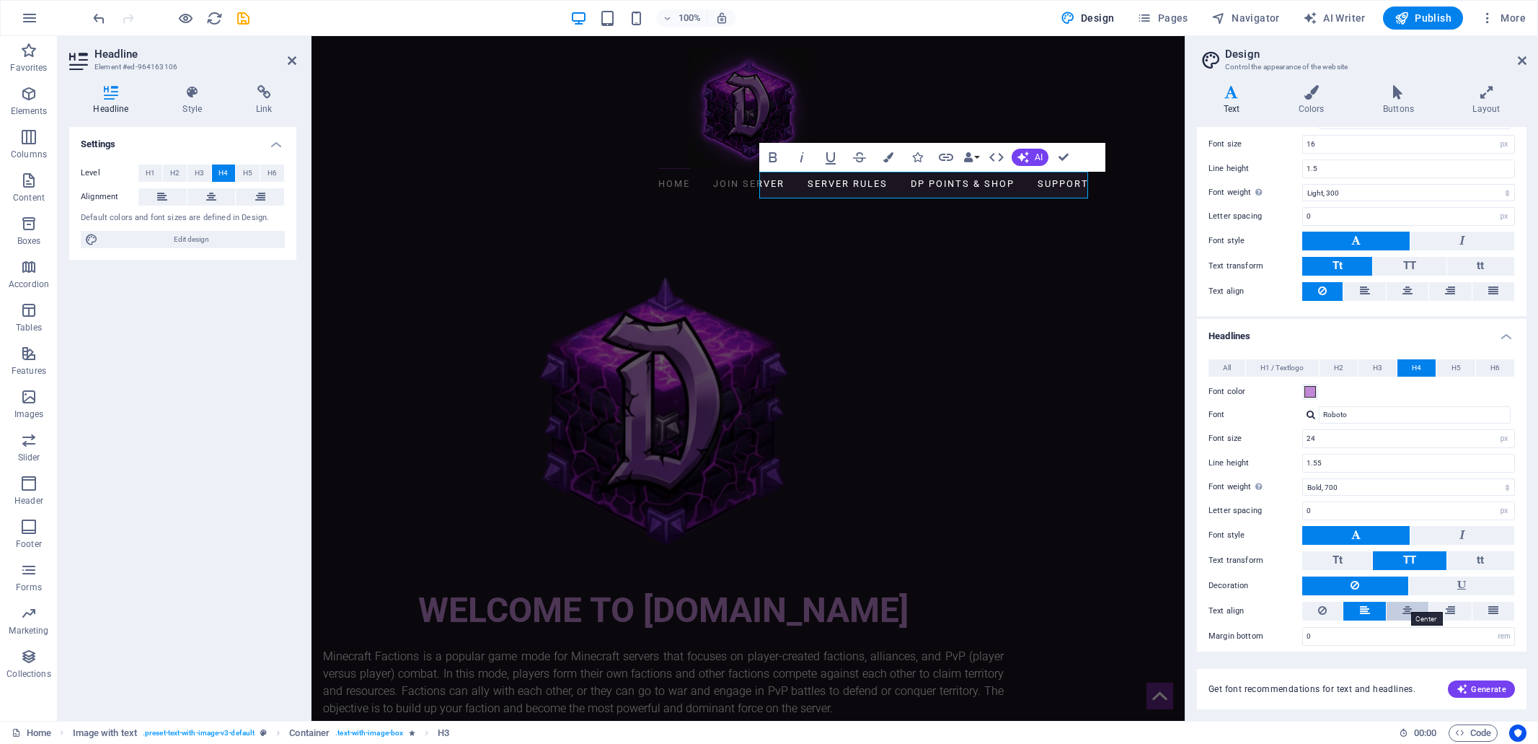
click at [1406, 601] on icon at bounding box center [1408, 609] width 10 height 17
click at [1453, 364] on span "H5" at bounding box center [1456, 367] width 9 height 17
click at [251, 175] on span "H5" at bounding box center [247, 172] width 9 height 17
click at [767, 156] on icon "button" at bounding box center [772, 157] width 17 height 17
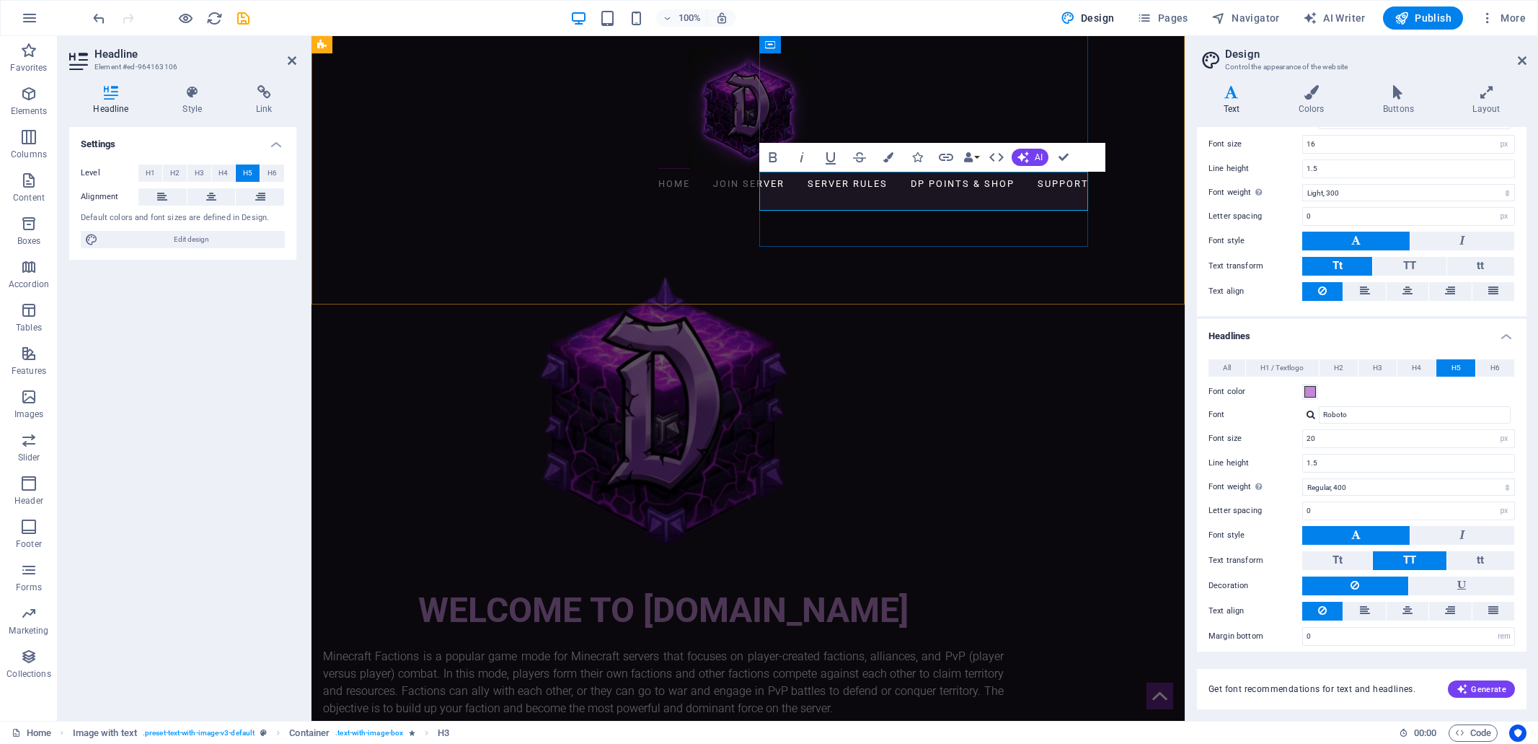
drag, startPoint x: 878, startPoint y: 200, endPoint x: 771, endPoint y: 187, distance: 108.2
click at [777, 158] on icon "button" at bounding box center [772, 157] width 17 height 17
click at [988, 249] on div "WELCOME to DefianceMC.com Minecraft Factions is a popular game mode for Minecra…" at bounding box center [748, 604] width 873 height 906
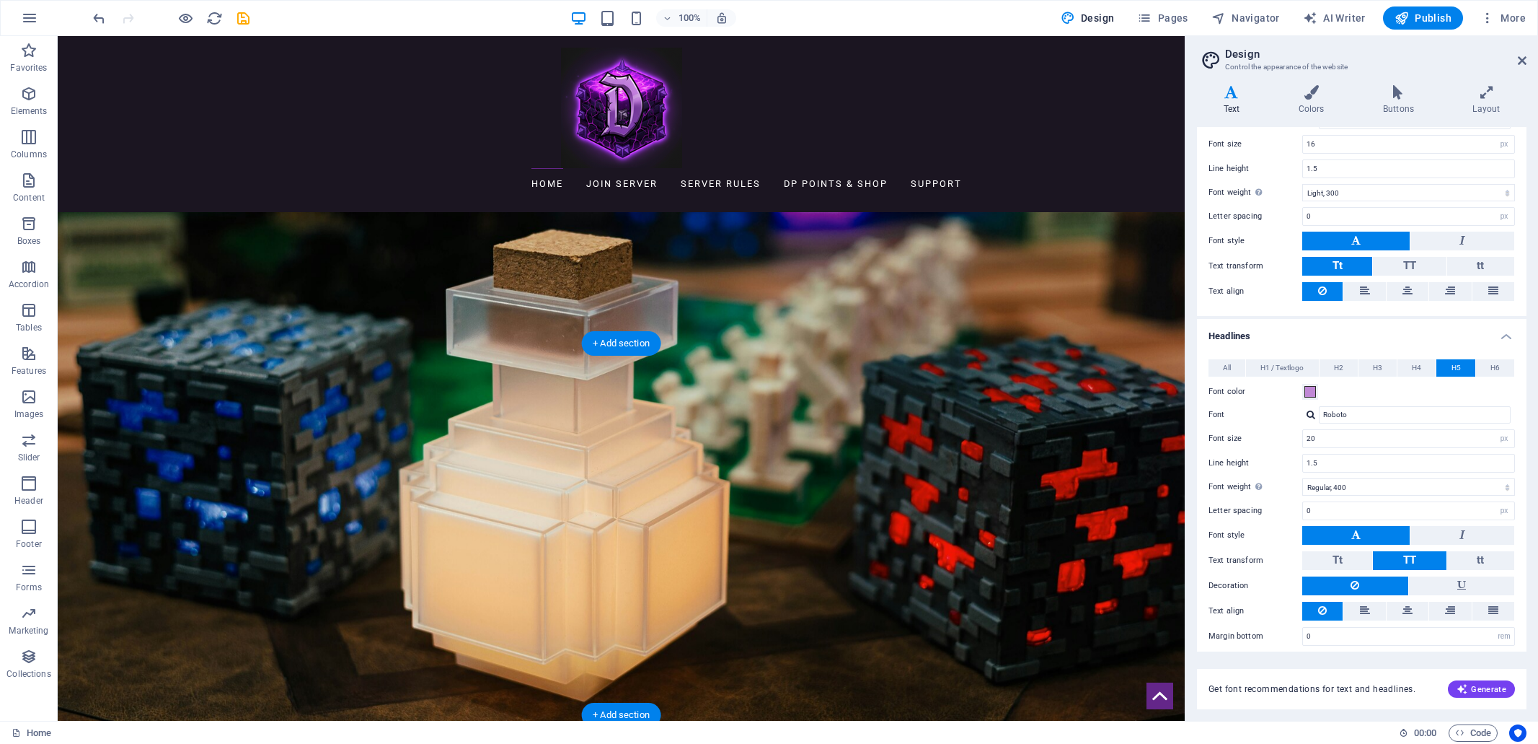
scroll to position [2078, 0]
click at [240, 18] on icon "save" at bounding box center [243, 18] width 17 height 17
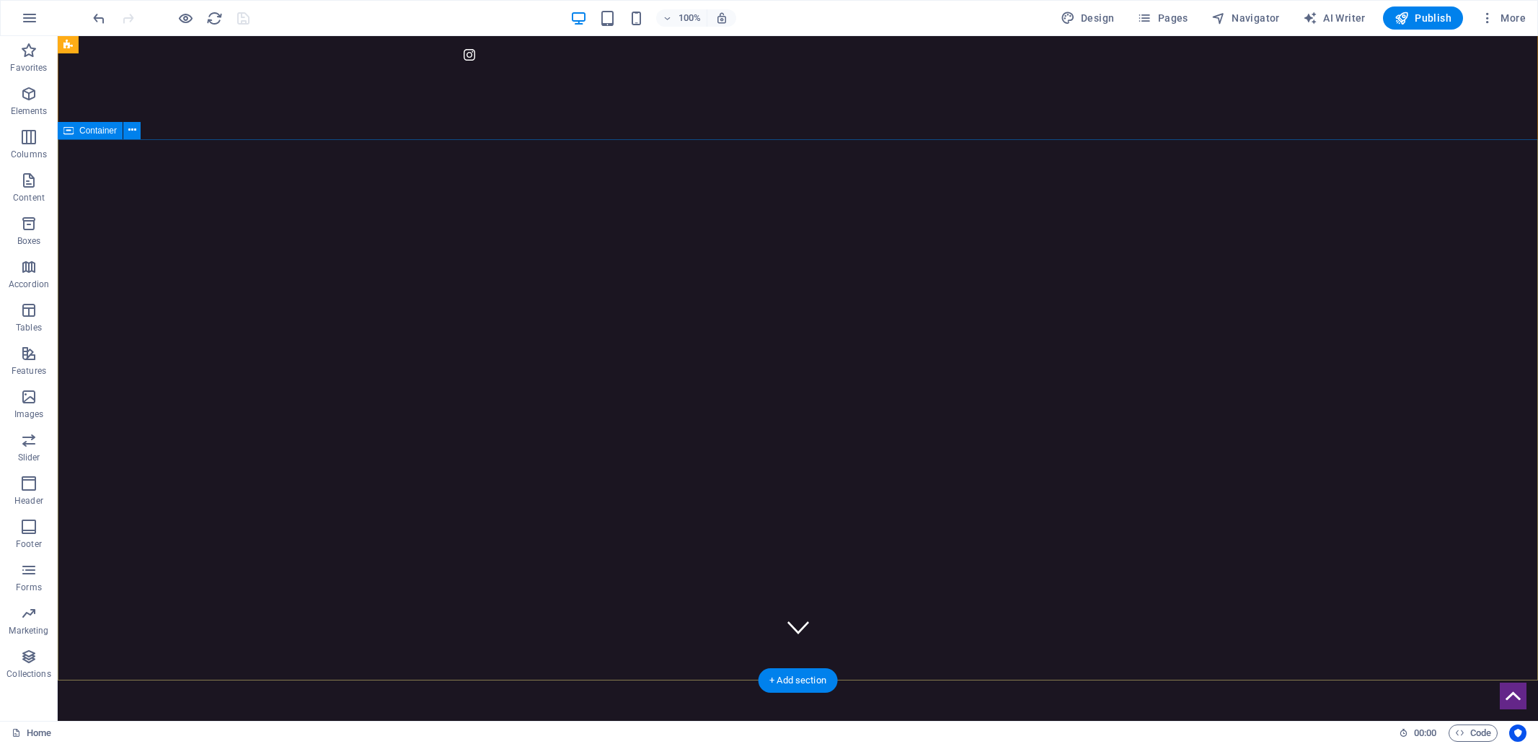
scroll to position [0, 0]
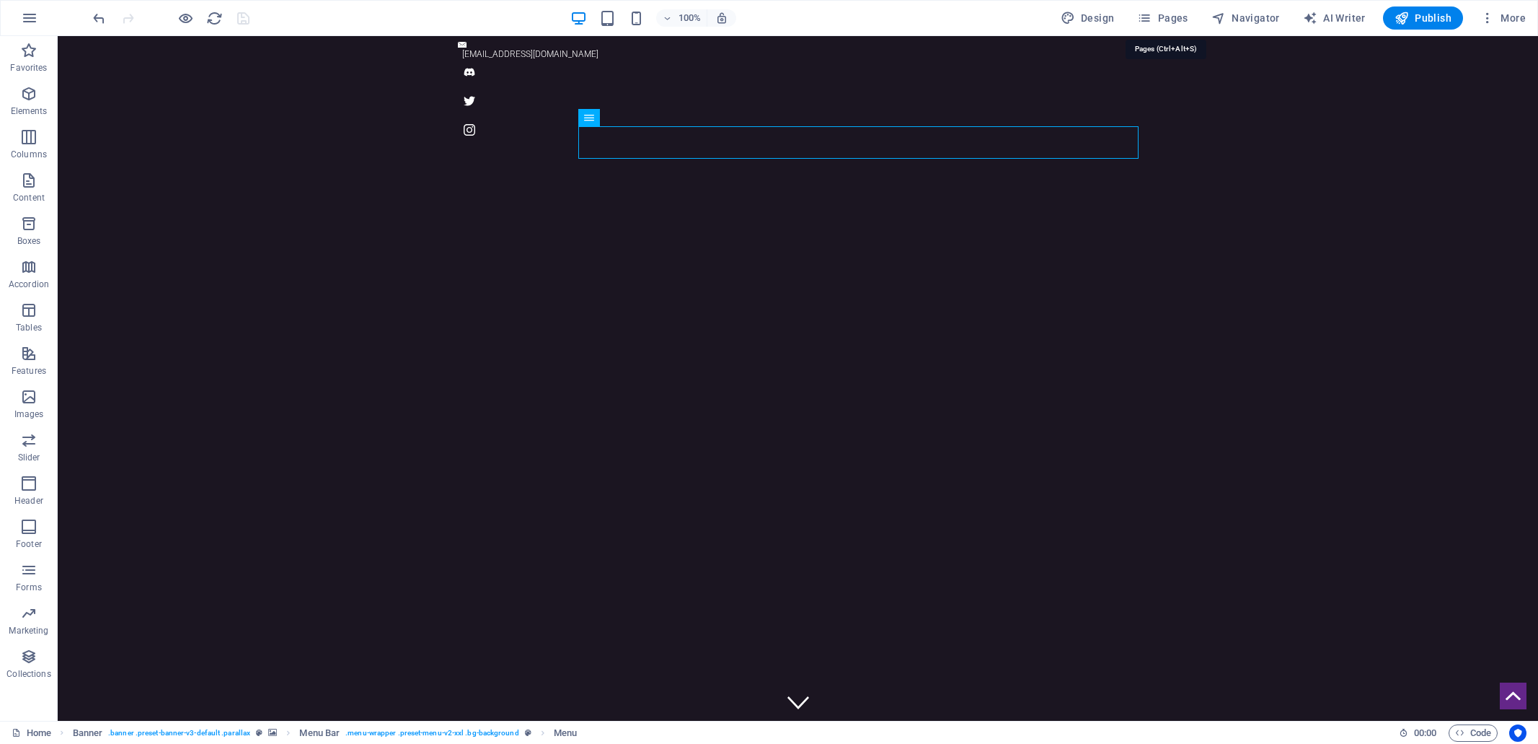
drag, startPoint x: 1181, startPoint y: 20, endPoint x: 1191, endPoint y: 35, distance: 17.6
click at [1181, 21] on span "Pages" at bounding box center [1162, 18] width 50 height 14
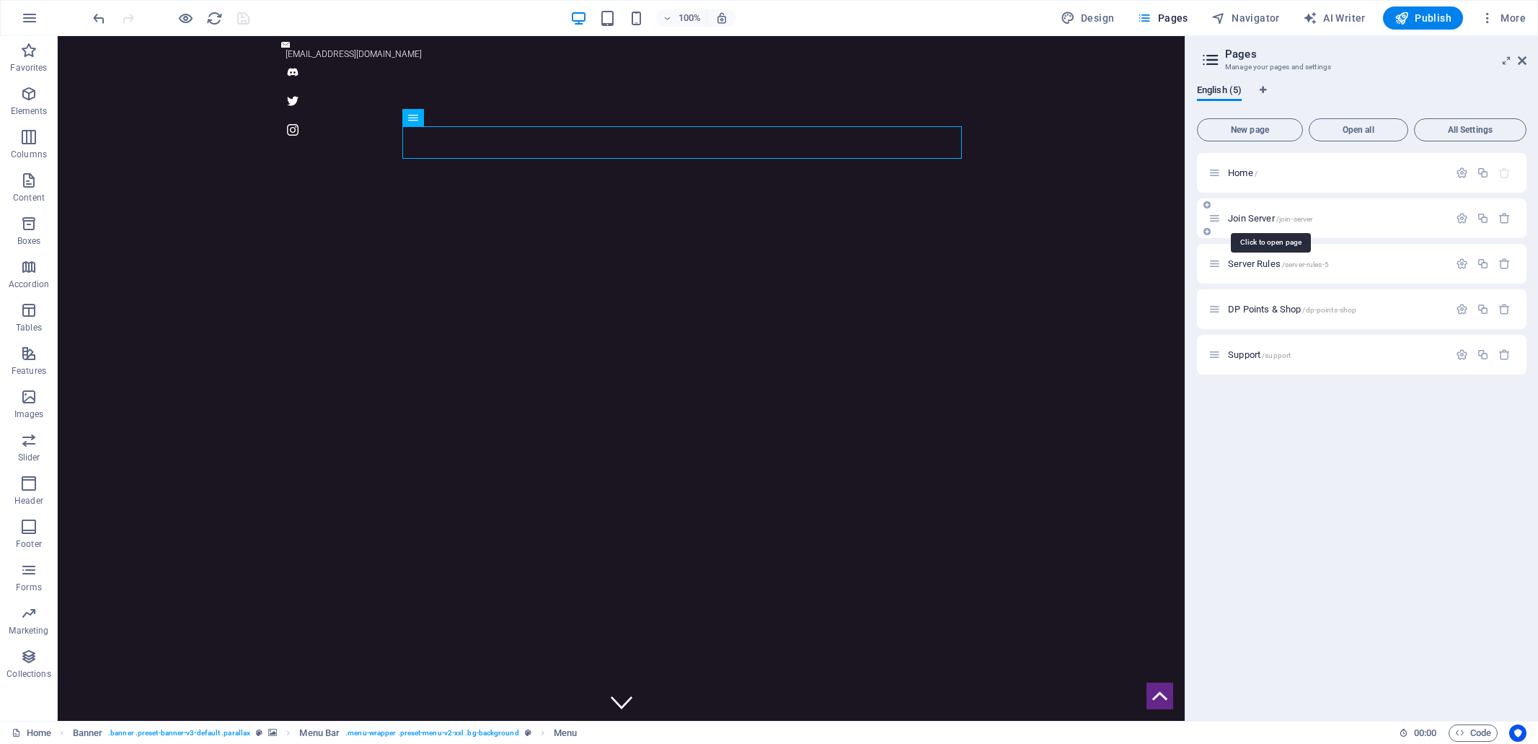
click at [1261, 215] on span "Join Server /join-server" at bounding box center [1270, 218] width 84 height 11
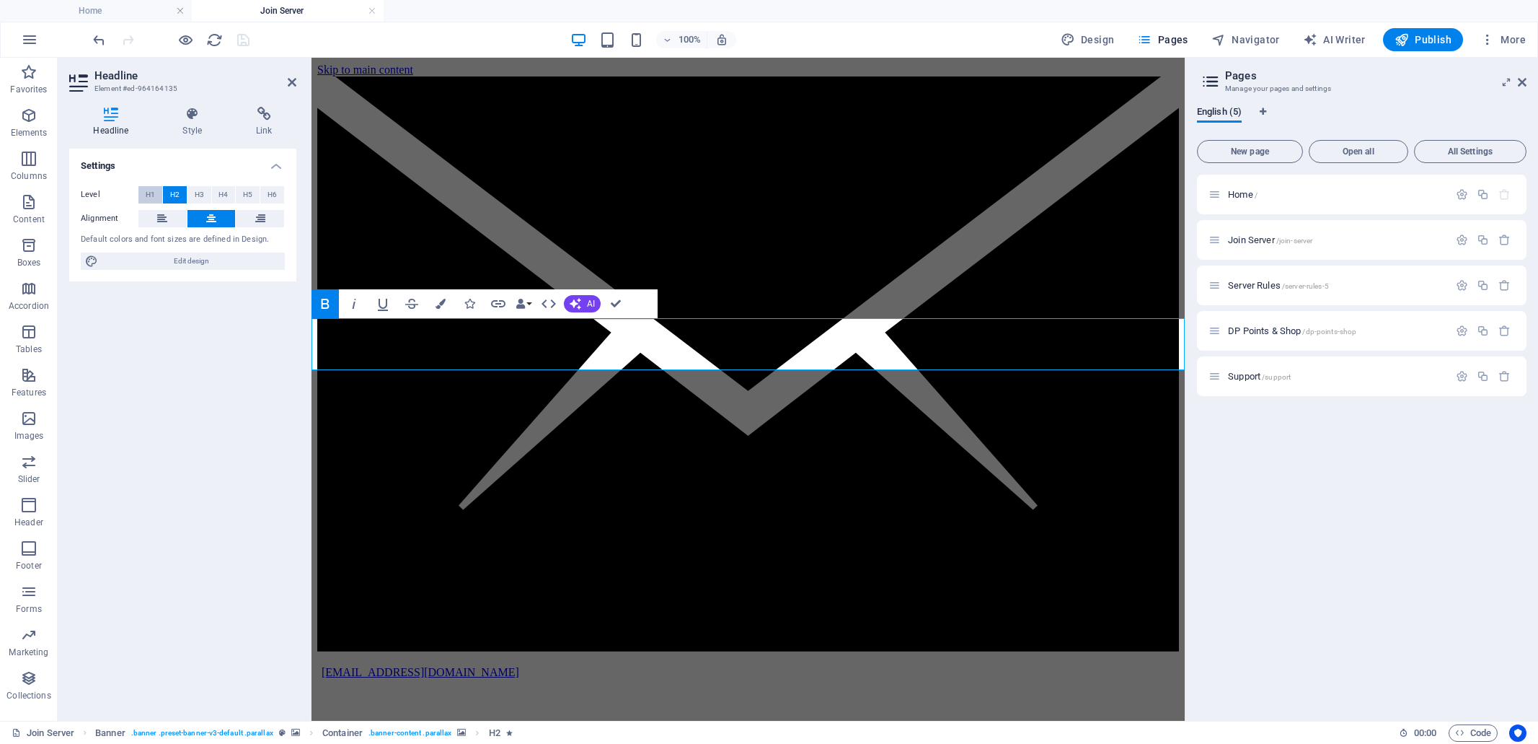
click at [147, 195] on span "H1" at bounding box center [150, 194] width 9 height 17
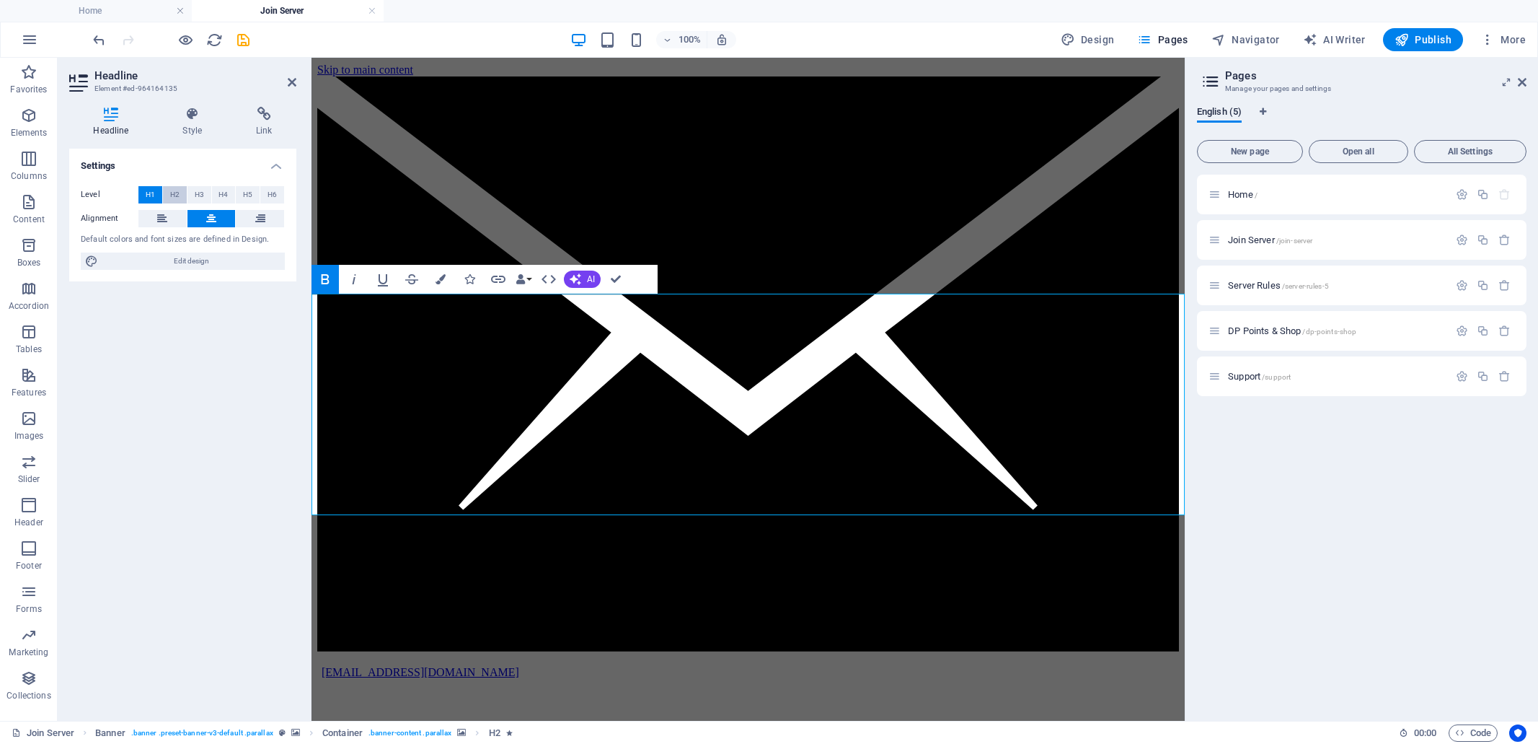
click at [174, 193] on span "H2" at bounding box center [174, 194] width 9 height 17
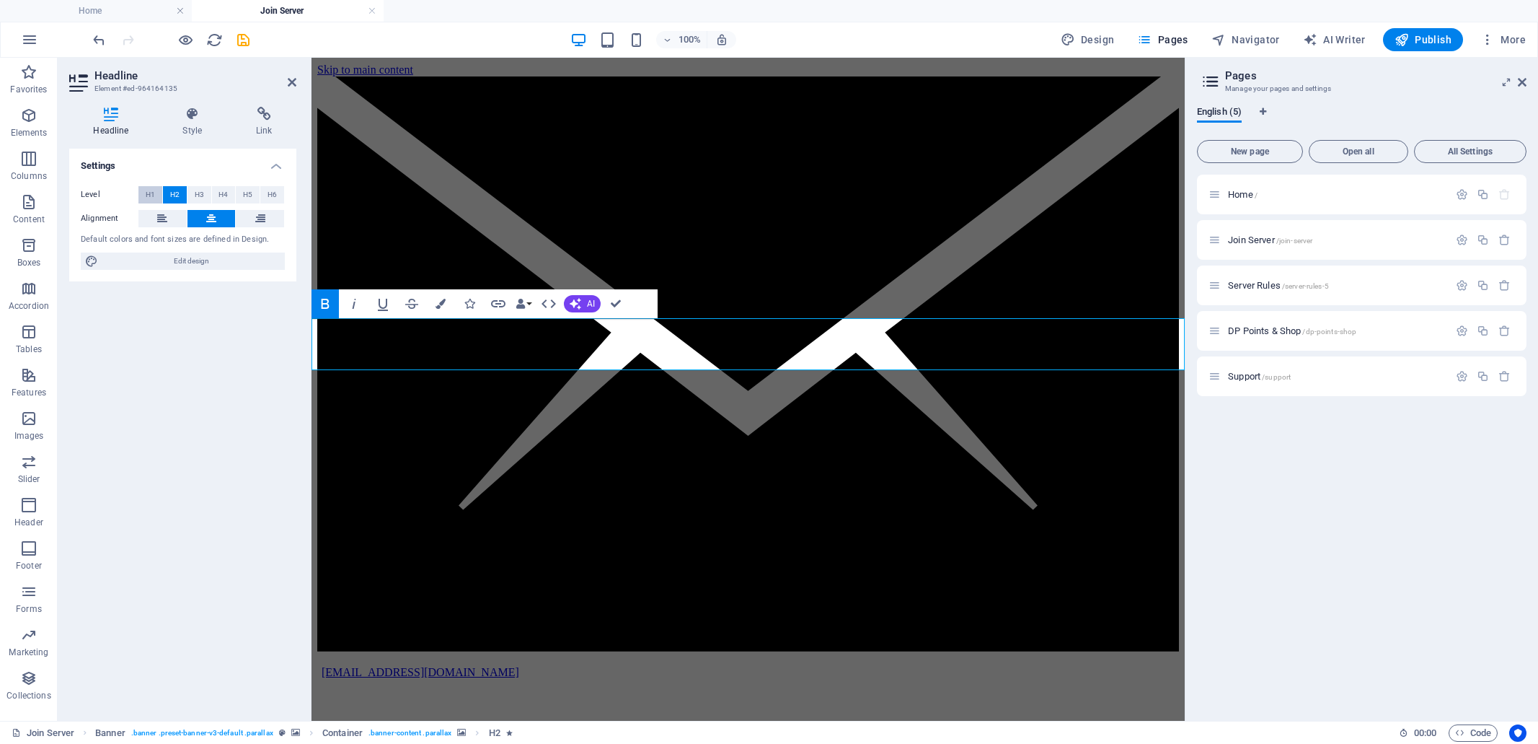
click at [156, 191] on button "H1" at bounding box center [150, 194] width 24 height 17
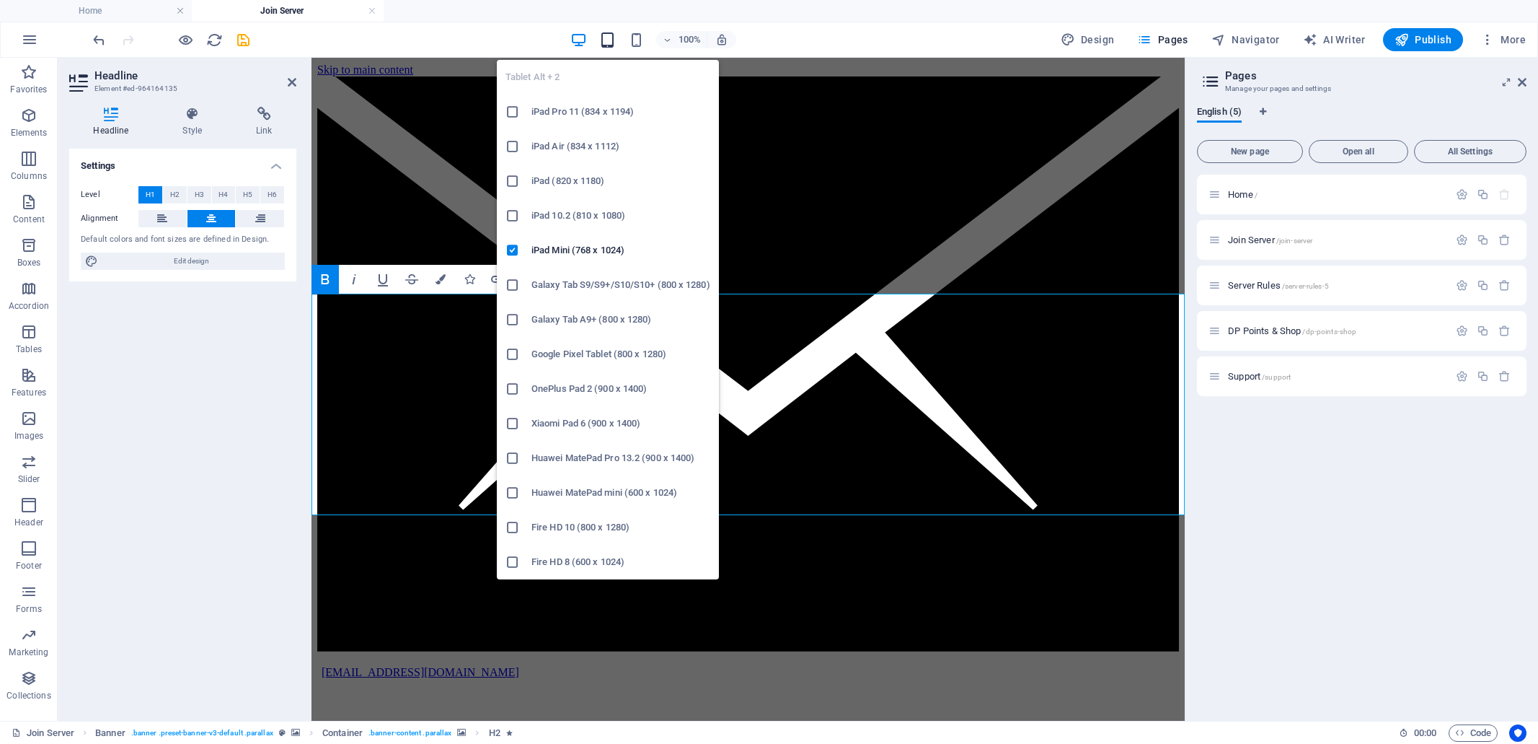
click at [614, 32] on icon "button" at bounding box center [607, 40] width 17 height 17
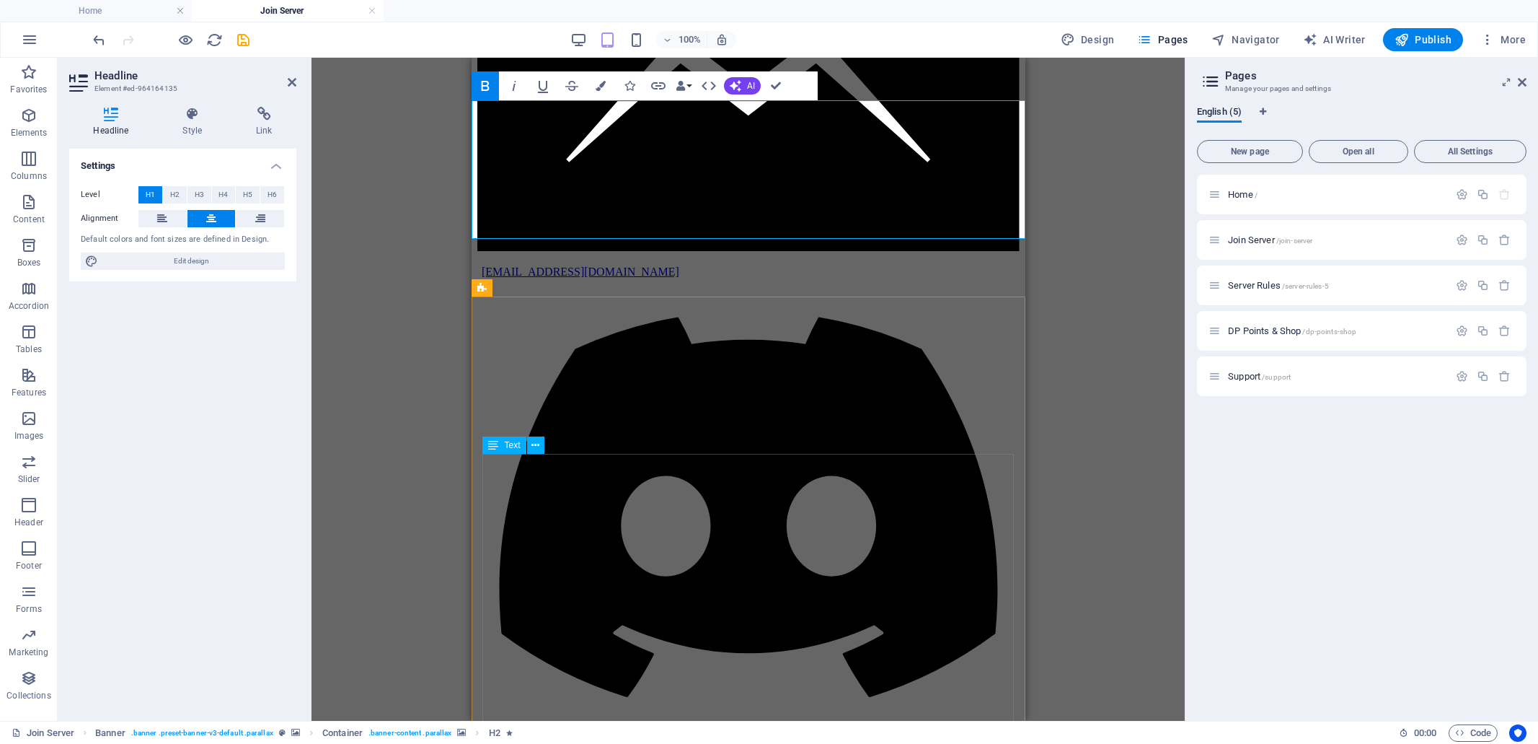
scroll to position [186, 0]
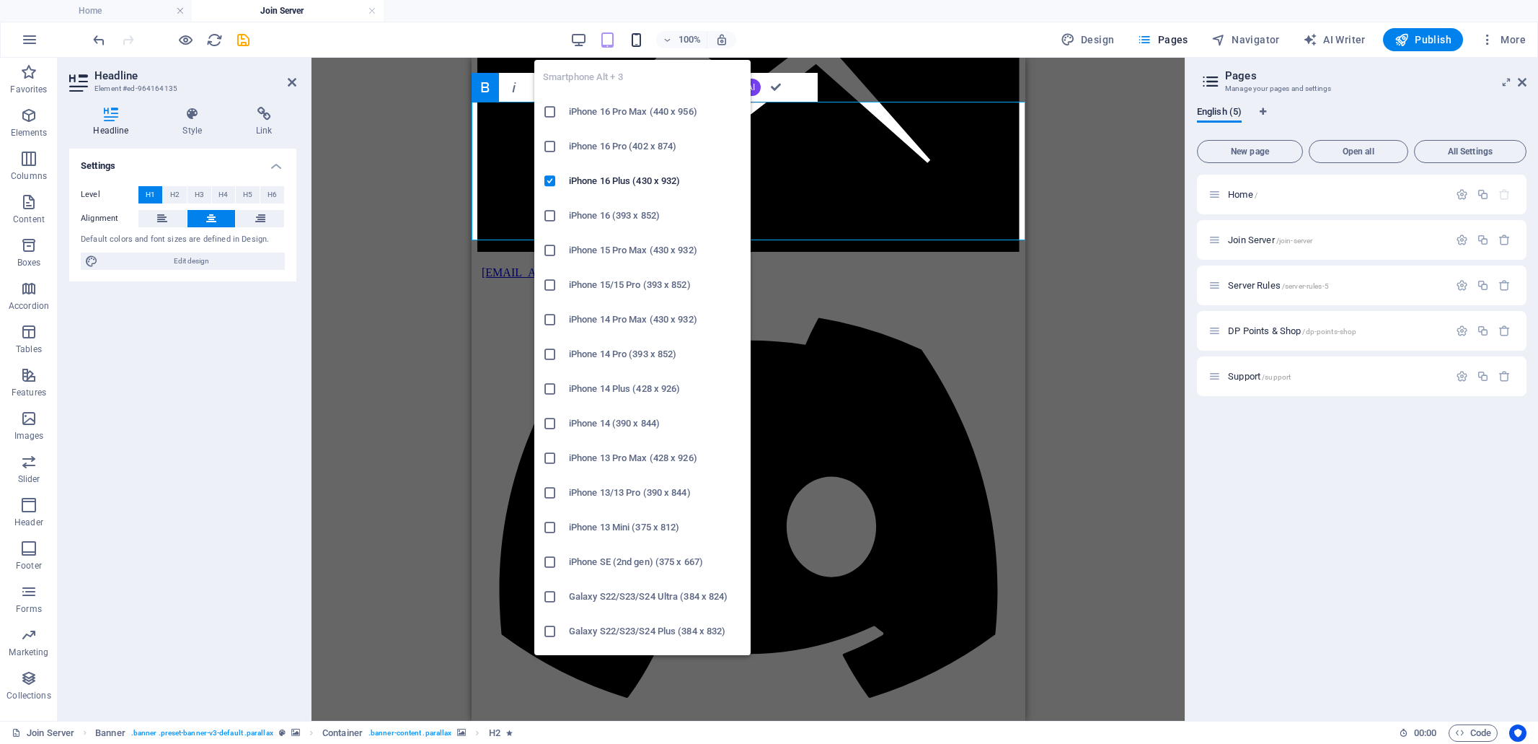
click at [638, 32] on icon "button" at bounding box center [636, 40] width 17 height 17
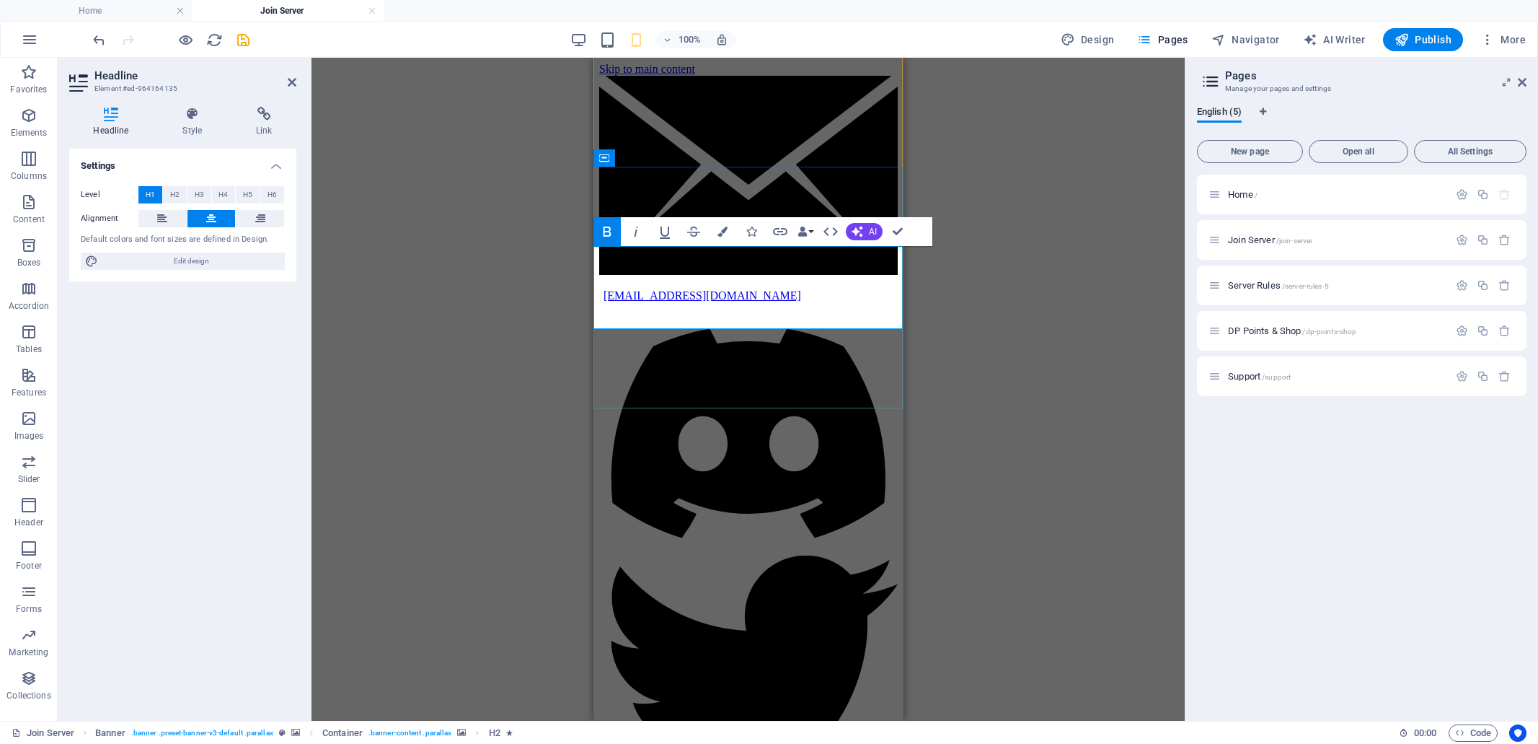
scroll to position [0, 0]
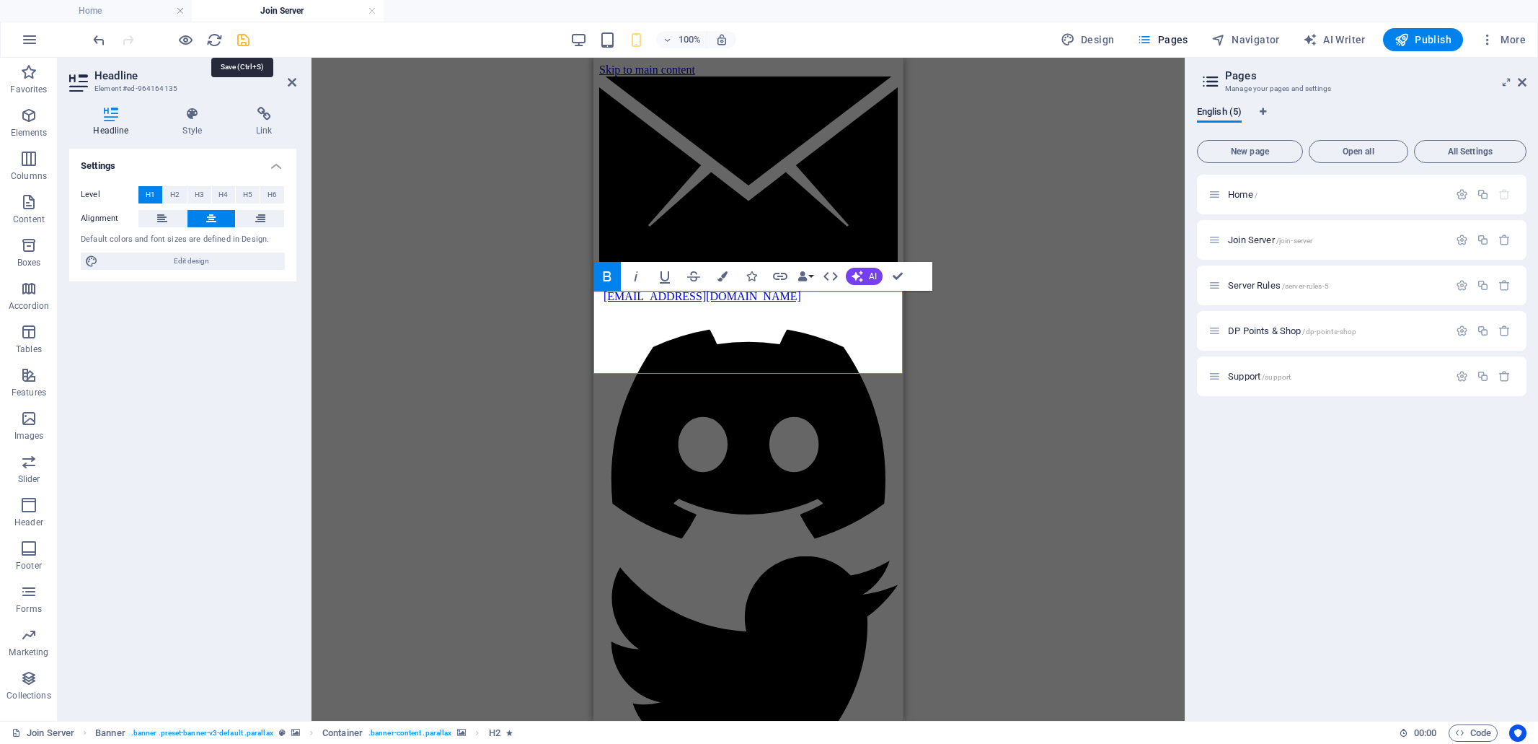
click at [240, 40] on icon "save" at bounding box center [243, 40] width 17 height 17
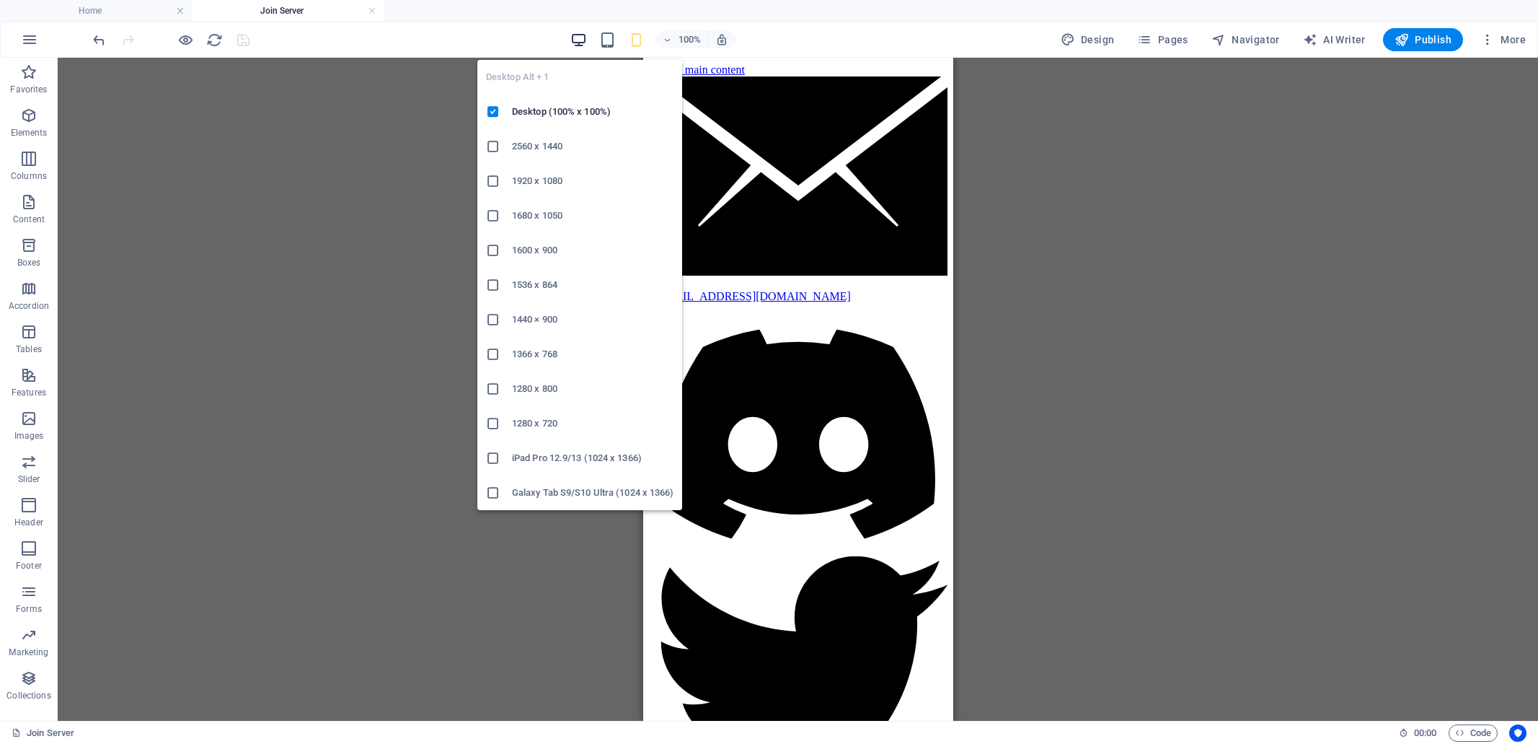
click at [578, 36] on icon "button" at bounding box center [578, 40] width 17 height 17
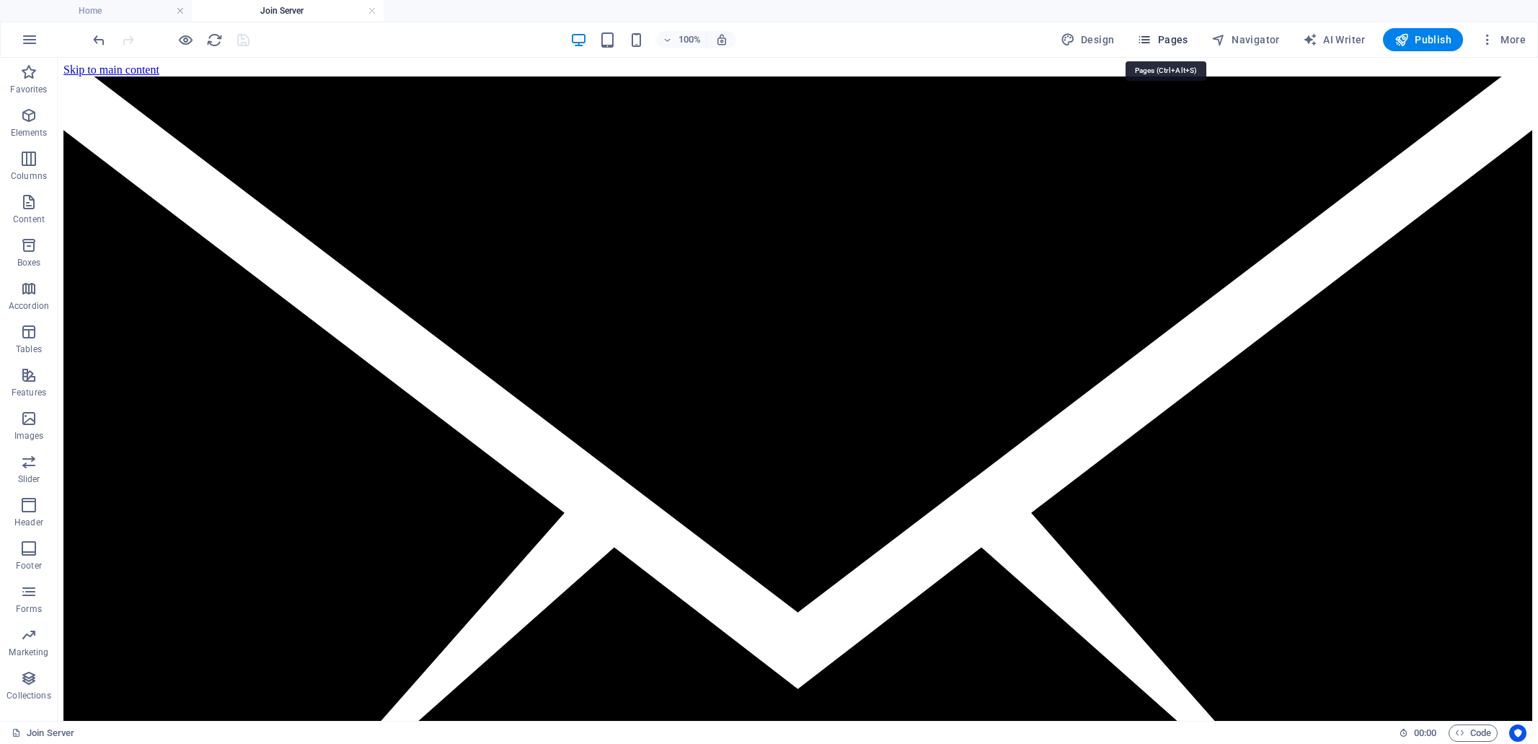
click at [1174, 39] on span "Pages" at bounding box center [1162, 39] width 50 height 14
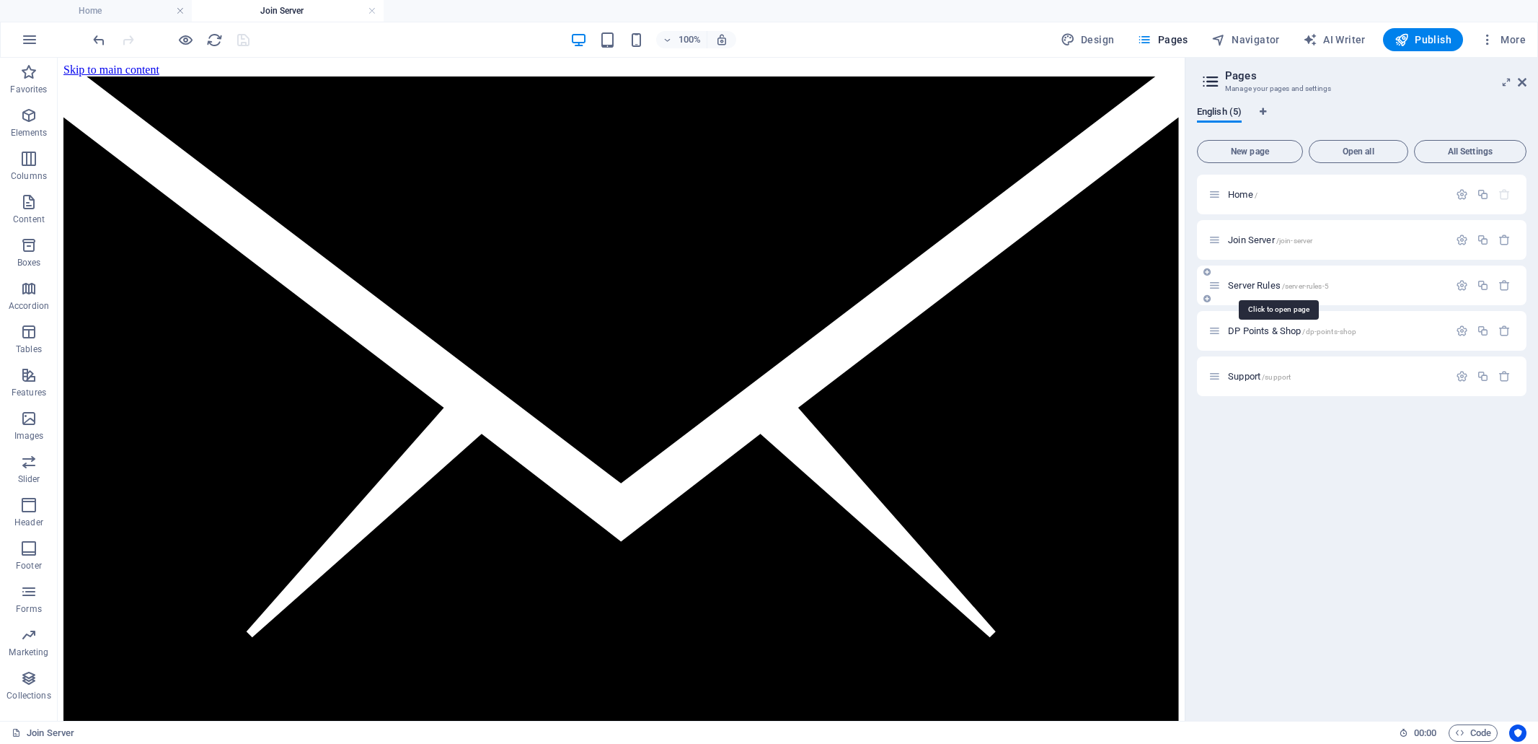
click at [1248, 283] on span "Server Rules /server-rules-5" at bounding box center [1278, 285] width 101 height 11
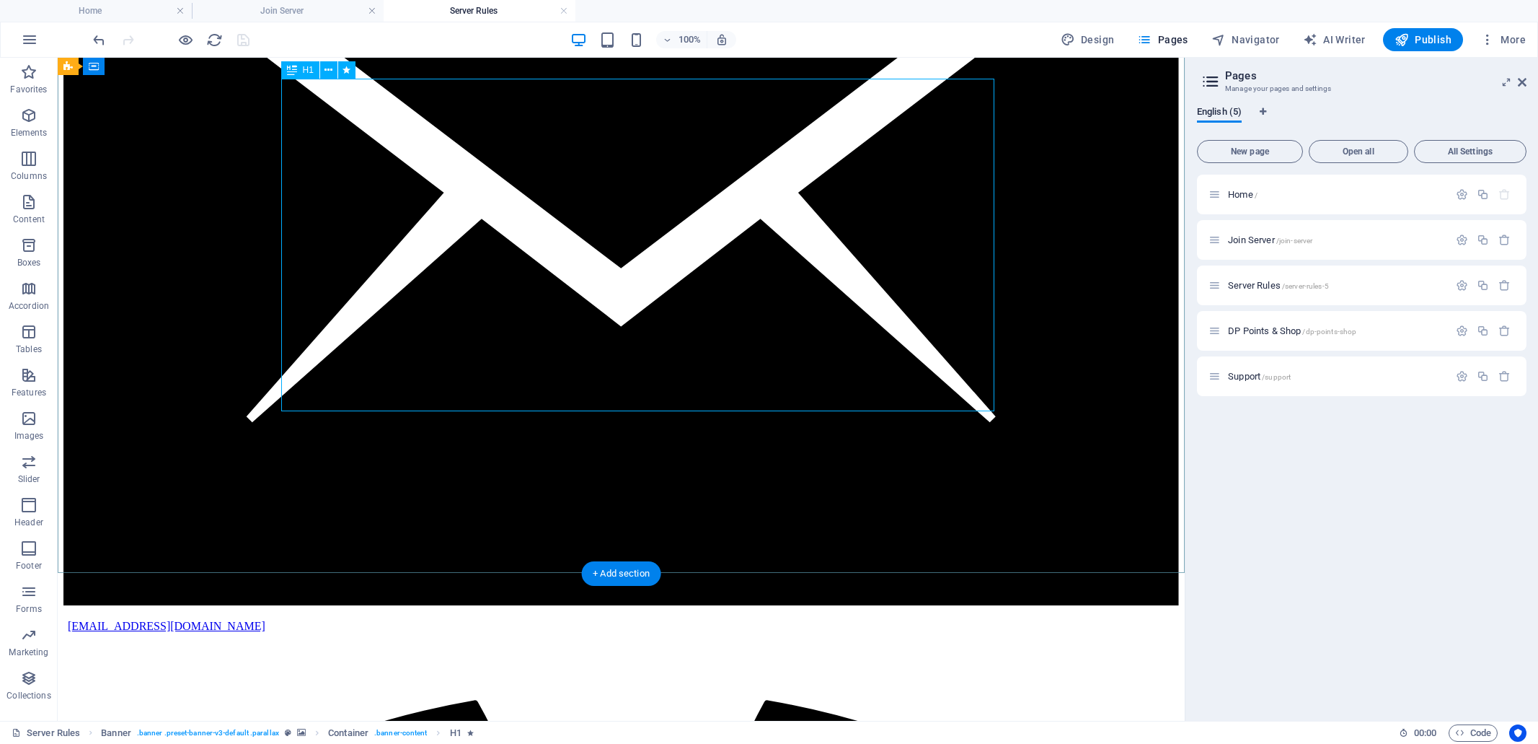
scroll to position [205, 0]
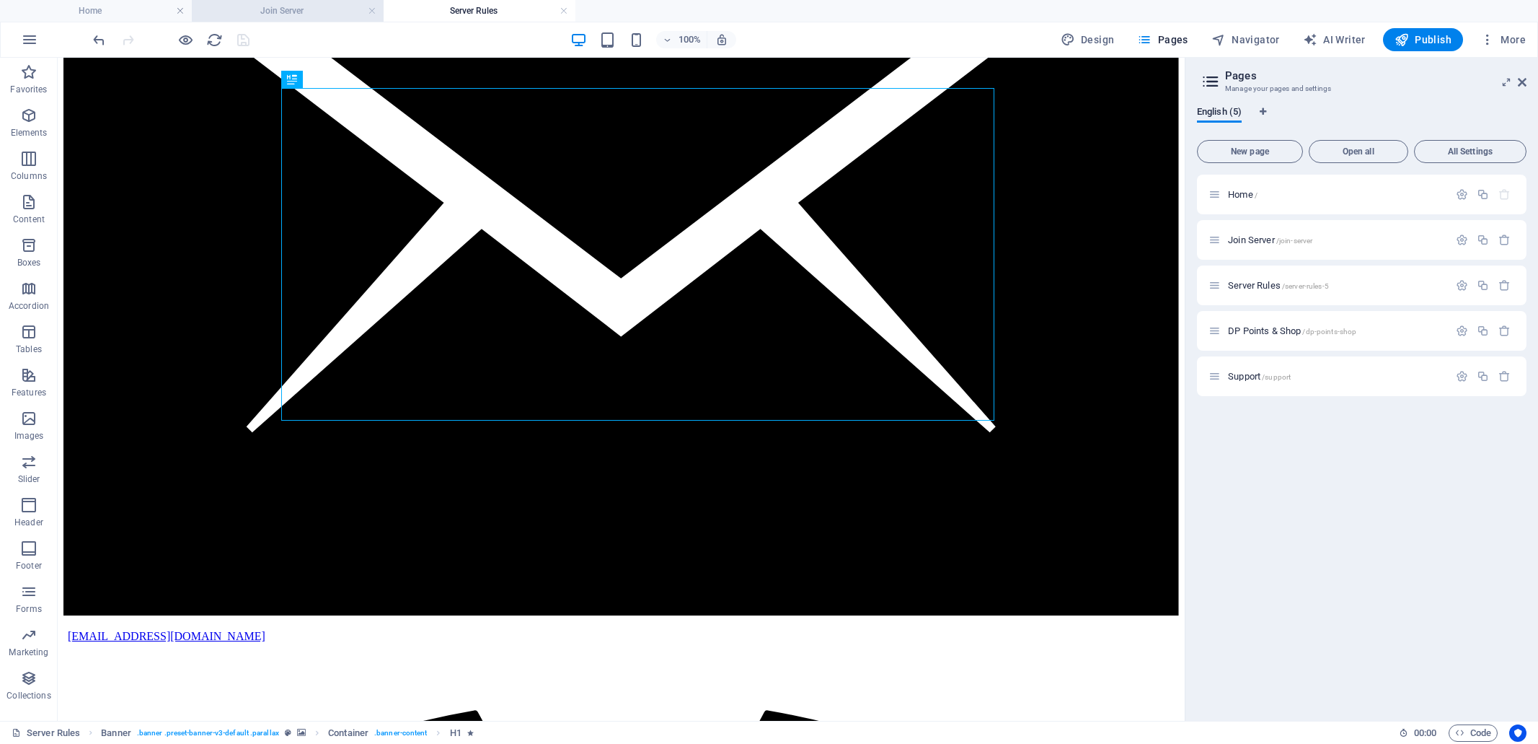
click at [299, 8] on h4 "Join Server" at bounding box center [288, 11] width 192 height 16
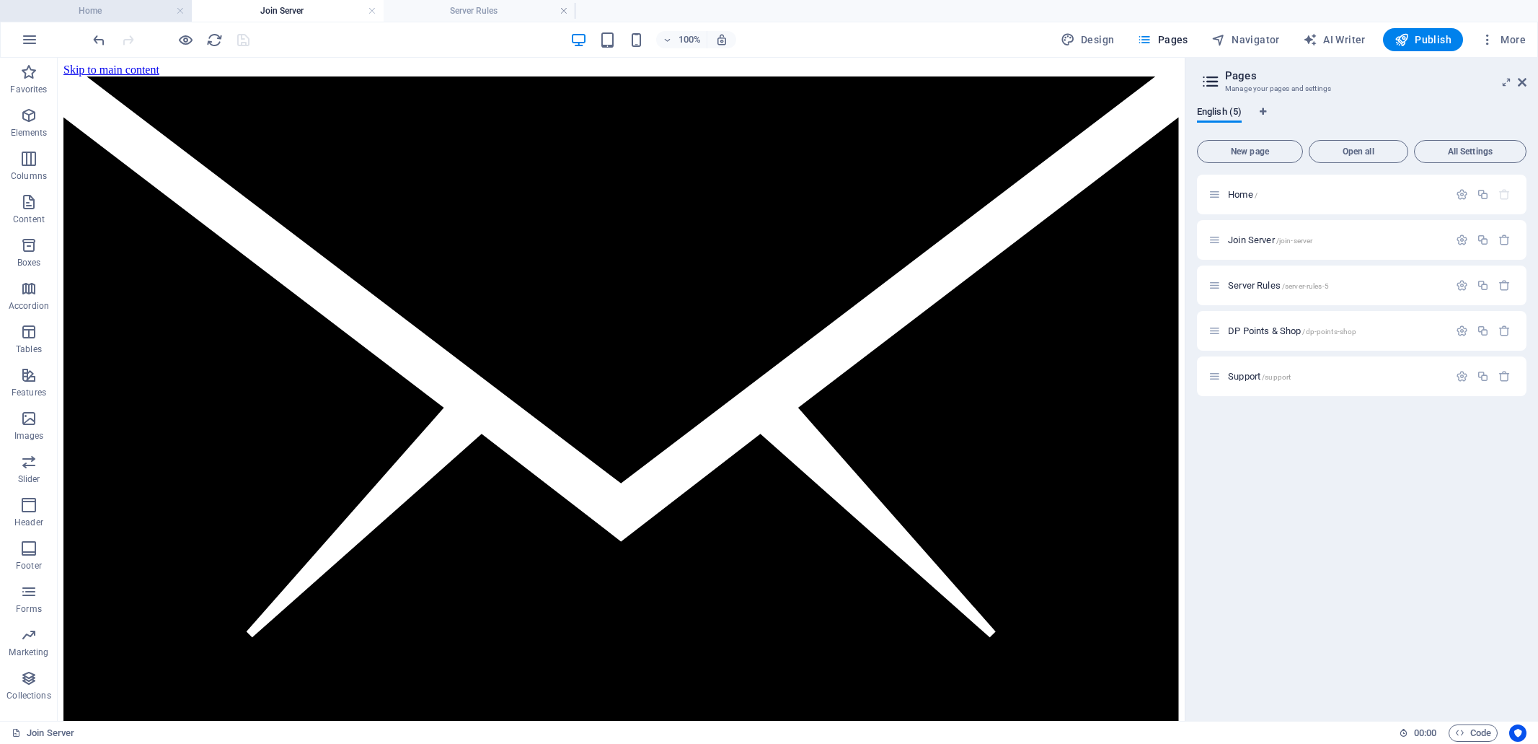
click at [111, 17] on h4 "Home" at bounding box center [96, 11] width 192 height 16
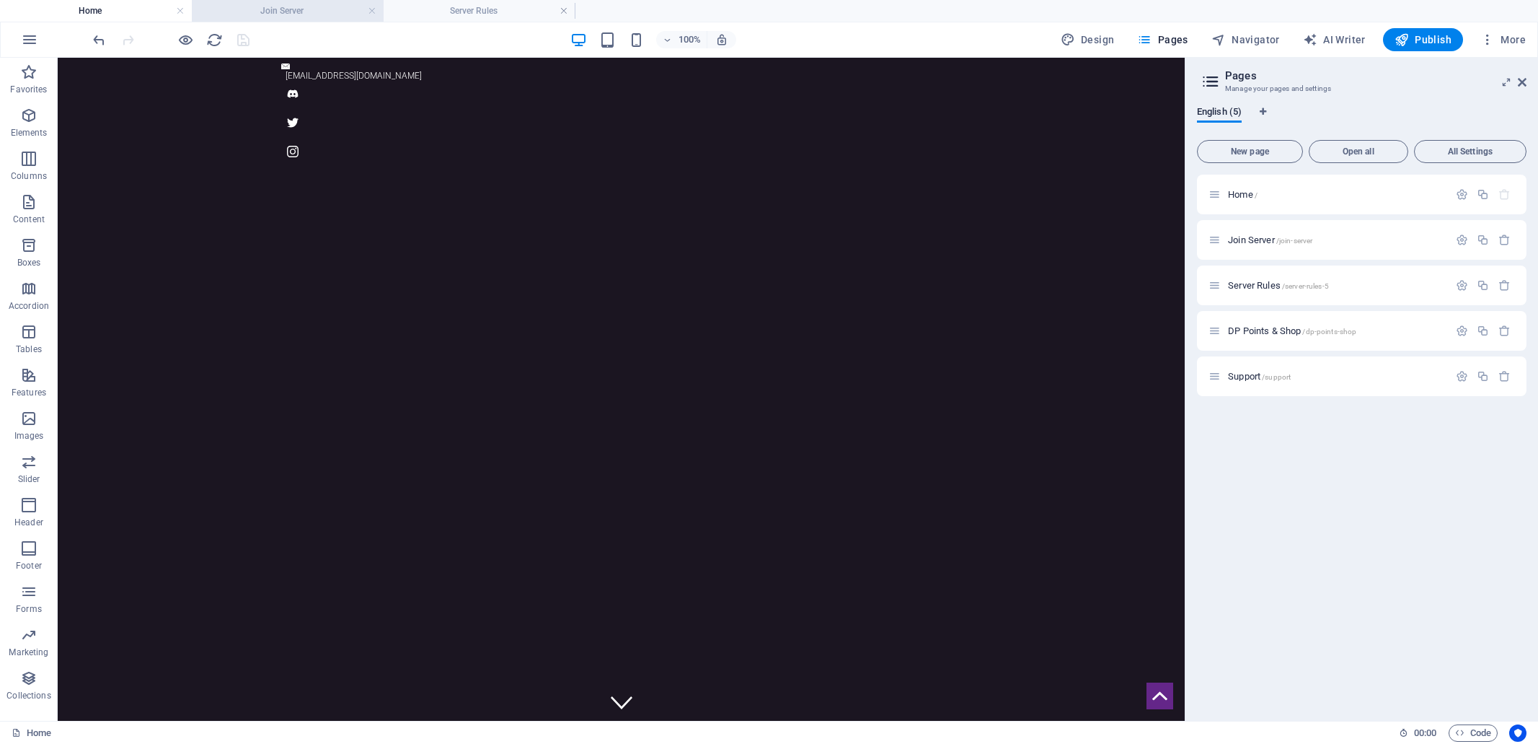
click at [294, 10] on h4 "Join Server" at bounding box center [288, 11] width 192 height 16
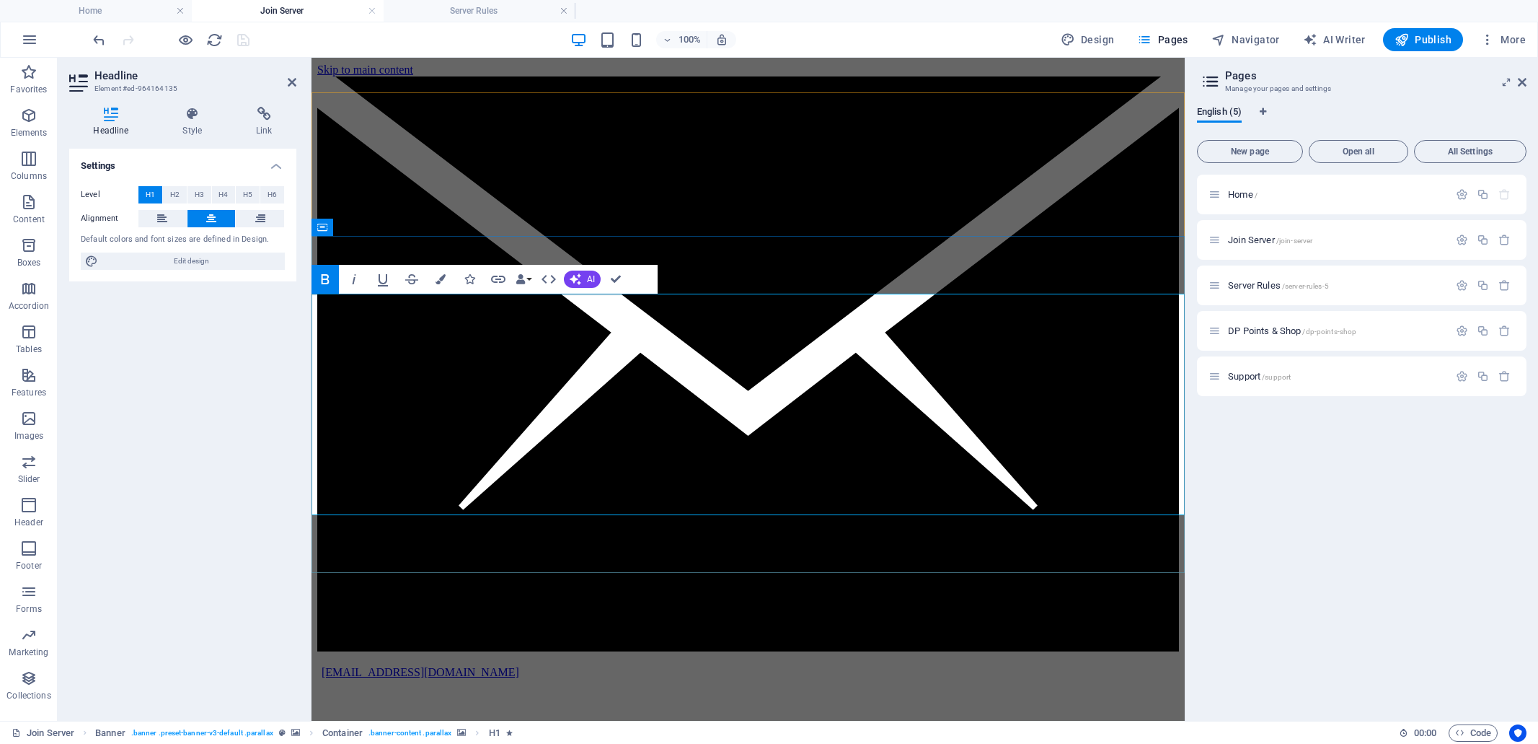
drag, startPoint x: 754, startPoint y: 346, endPoint x: 735, endPoint y: 348, distance: 18.9
drag, startPoint x: 512, startPoint y: 342, endPoint x: 1024, endPoint y: 479, distance: 530.0
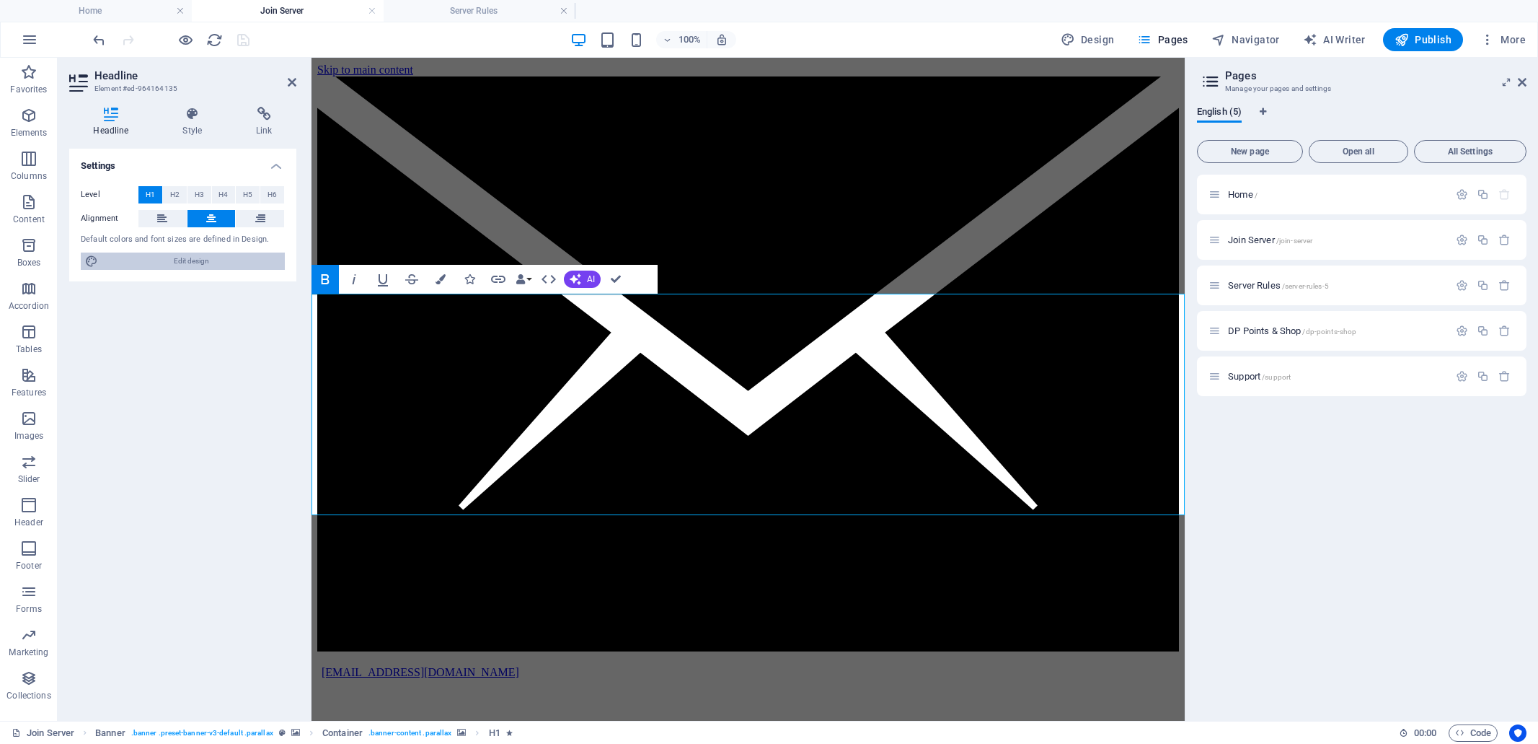
click at [188, 262] on span "Edit design" at bounding box center [191, 260] width 178 height 17
select select "px"
select select "300"
select select "px"
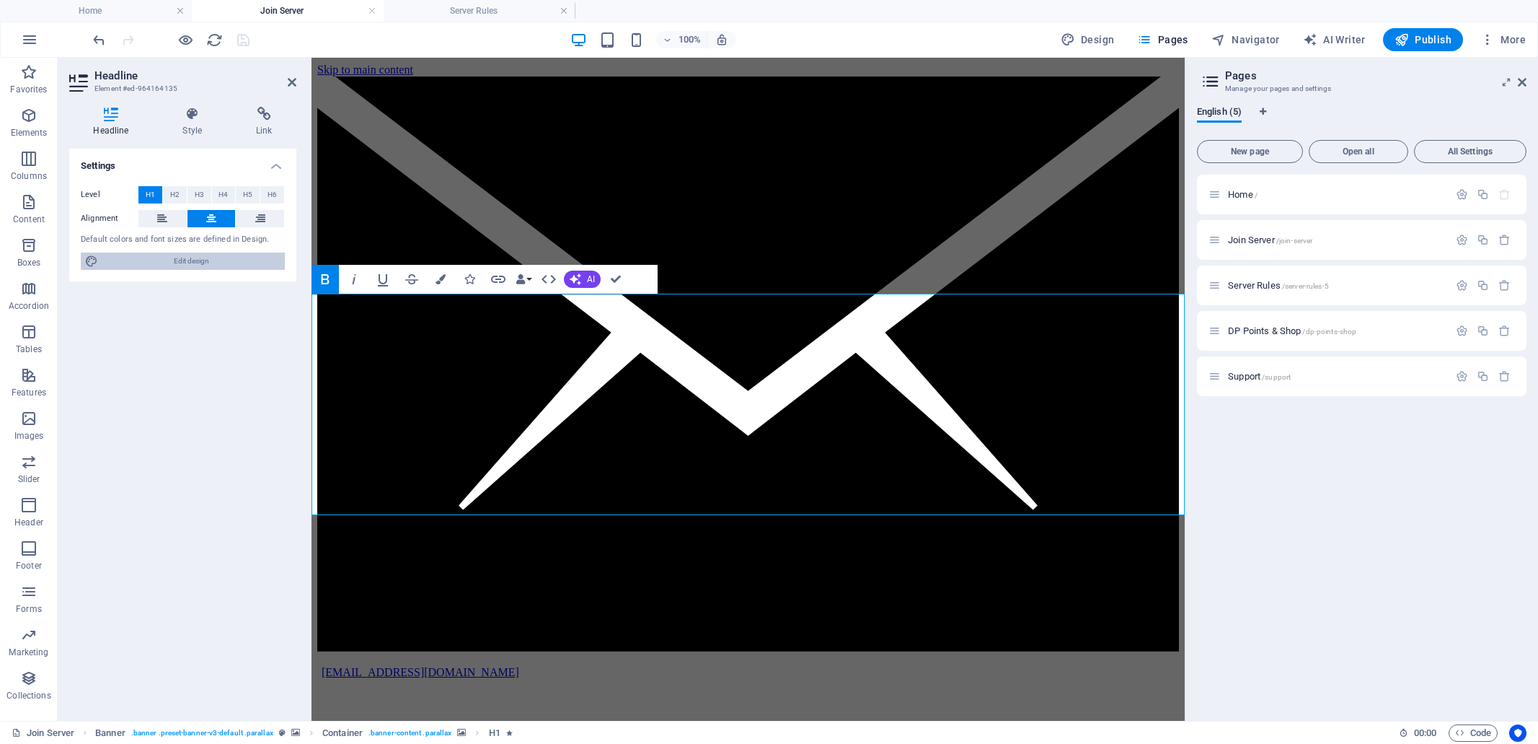
select select "400"
select select "px"
select select "rem"
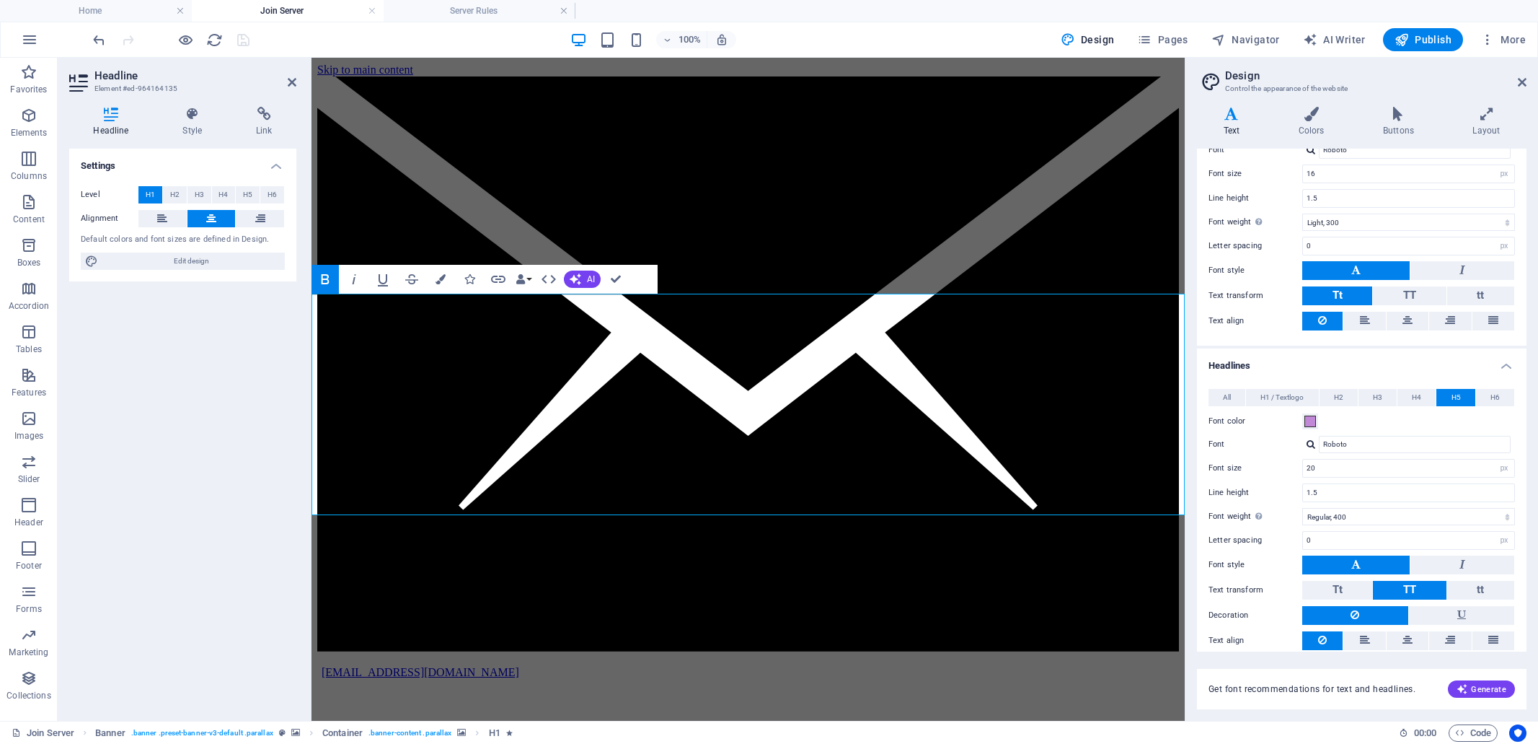
scroll to position [118, 0]
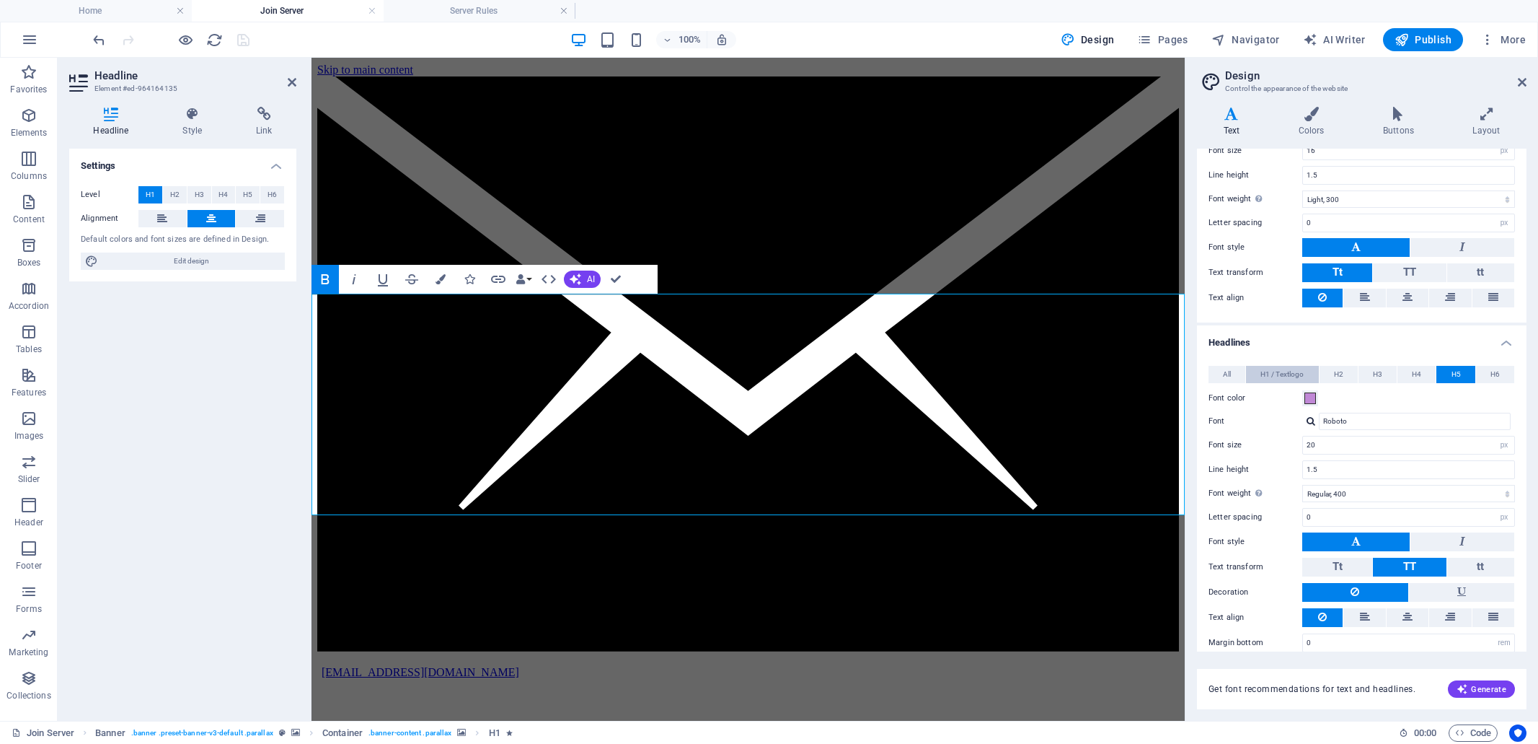
click at [1279, 371] on span "H1 / Textlogo" at bounding box center [1282, 374] width 43 height 17
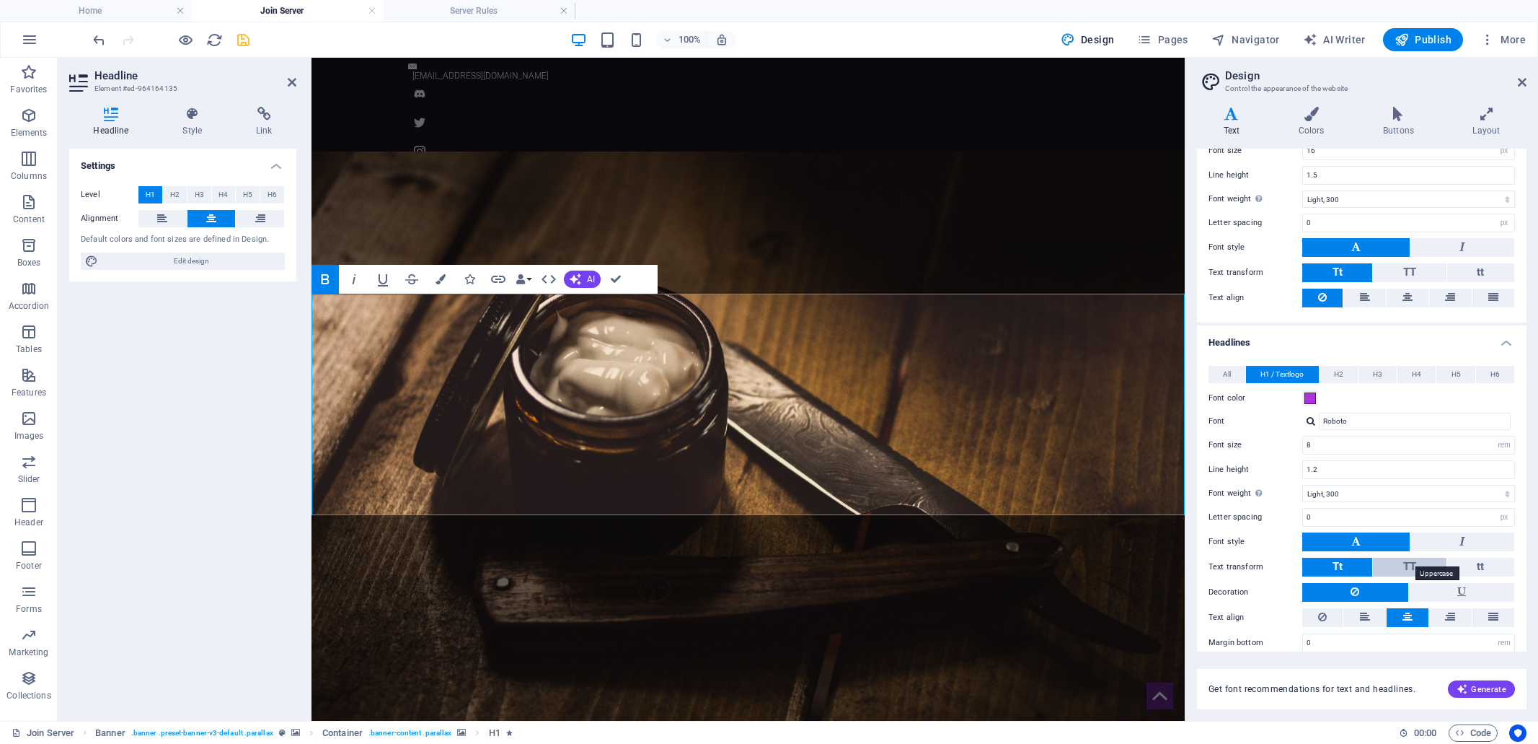
click at [1410, 560] on span "TT" at bounding box center [1409, 566] width 13 height 13
click at [111, 11] on h4 "Home" at bounding box center [96, 11] width 192 height 16
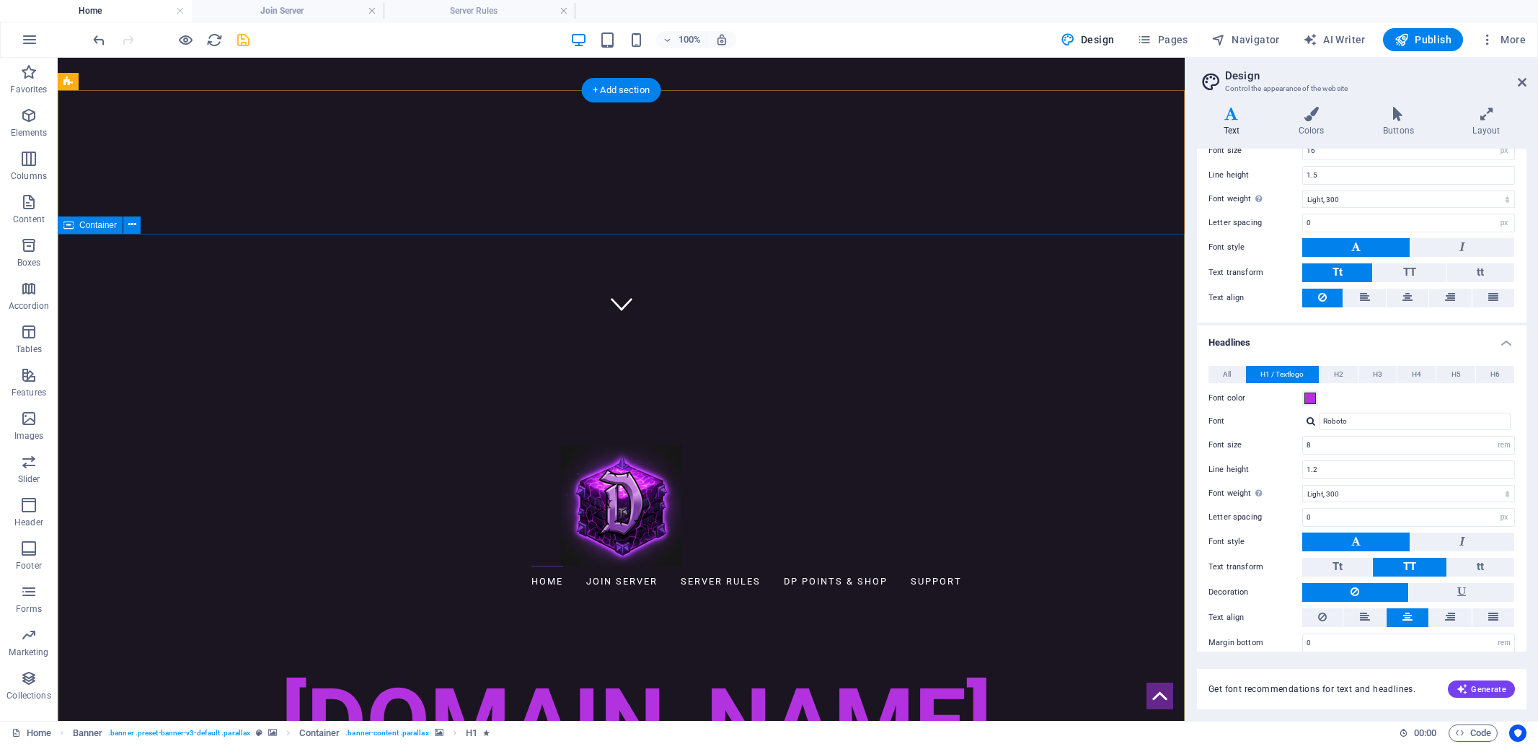
scroll to position [0, 0]
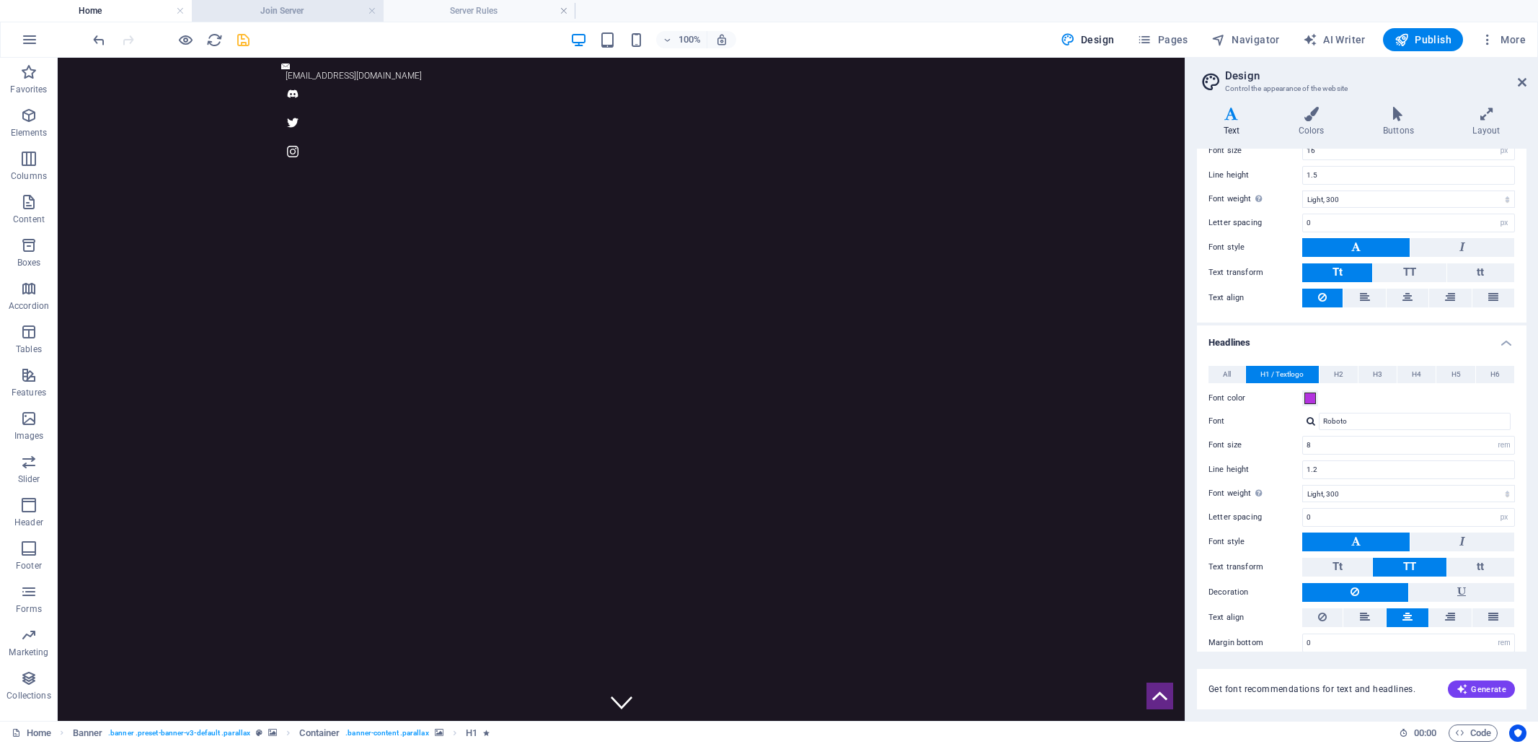
click at [313, 12] on h4 "Join Server" at bounding box center [288, 11] width 192 height 16
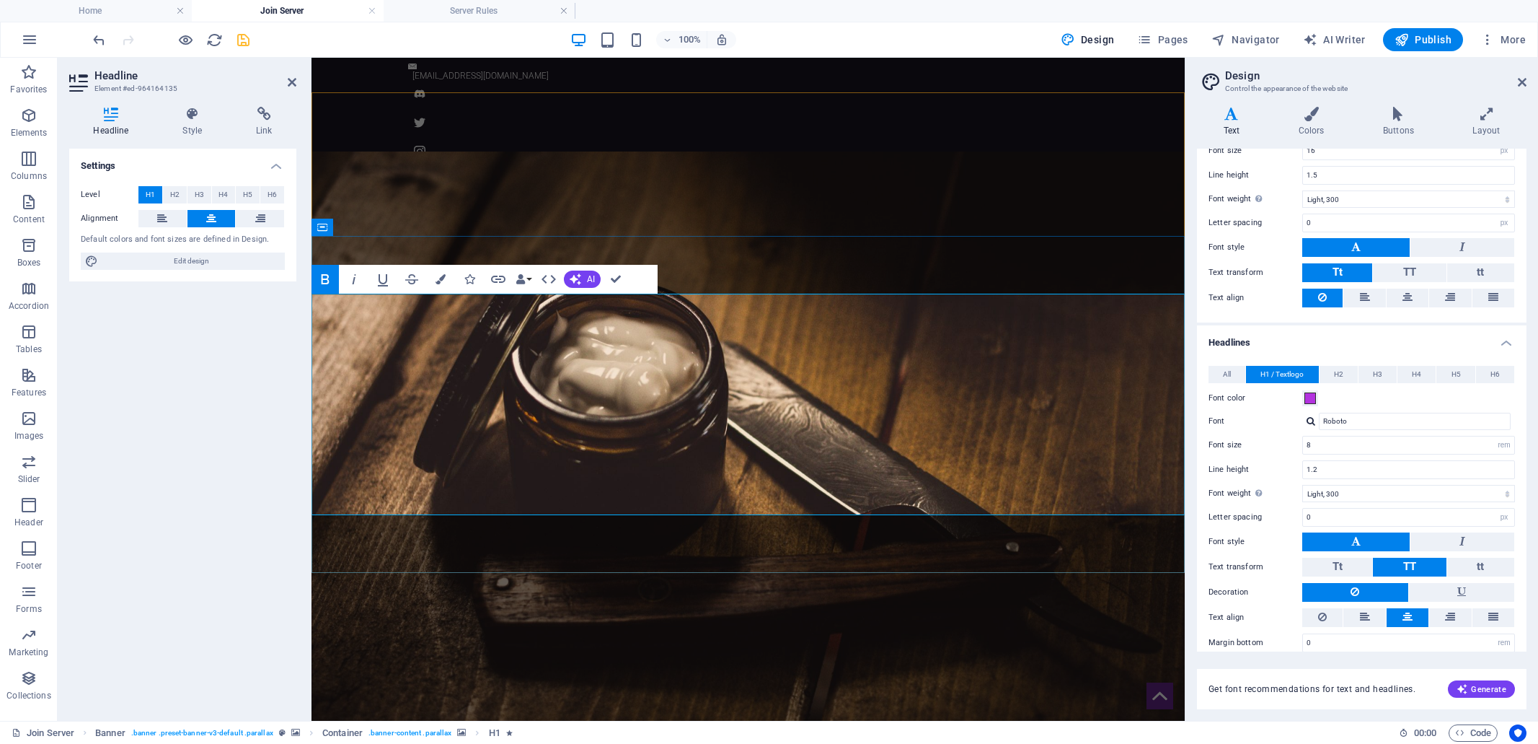
click at [479, 11] on h4 "Server Rules" at bounding box center [480, 11] width 192 height 16
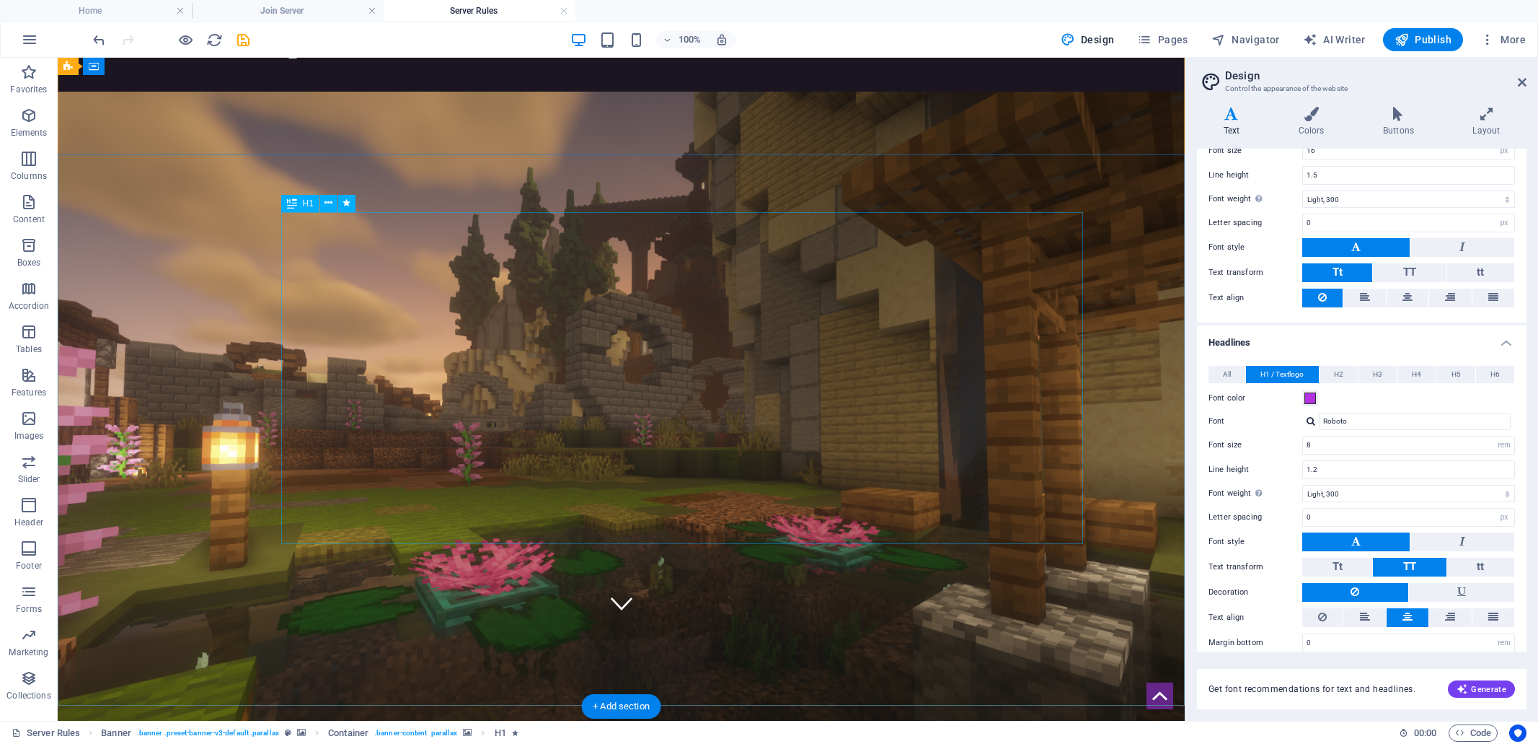
scroll to position [75, 0]
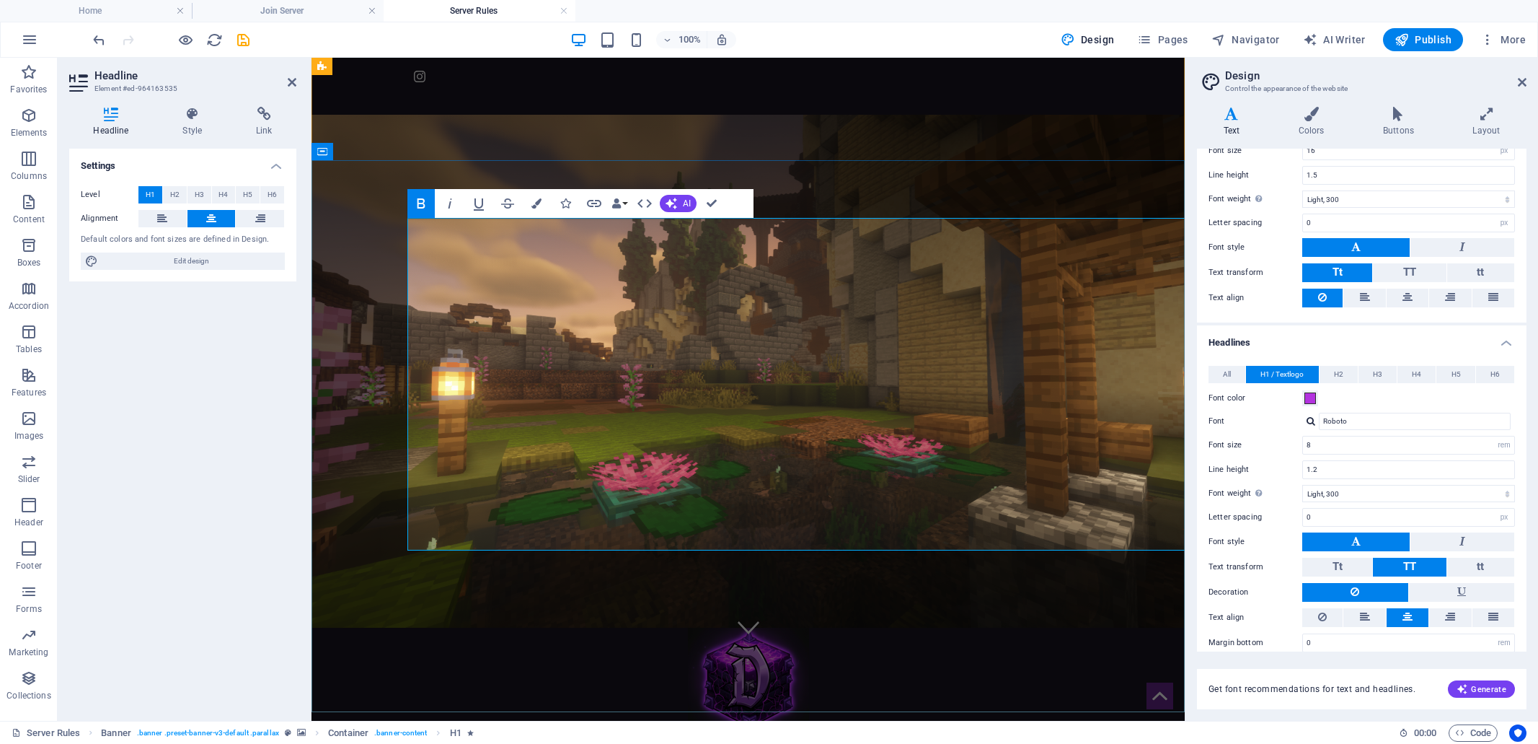
drag, startPoint x: 639, startPoint y: 274, endPoint x: 953, endPoint y: 264, distance: 314.6
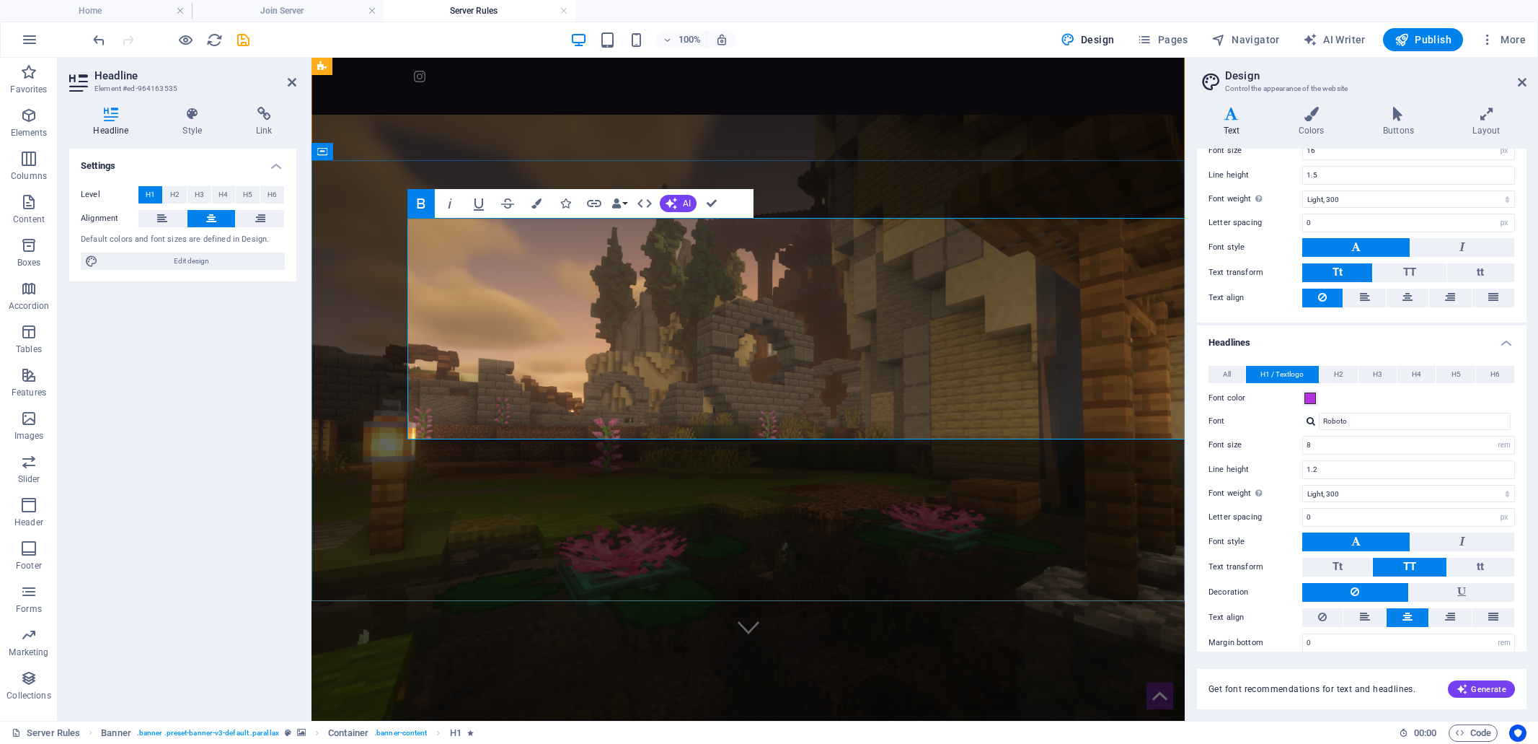
drag, startPoint x: 992, startPoint y: 364, endPoint x: 999, endPoint y: 358, distance: 9.7
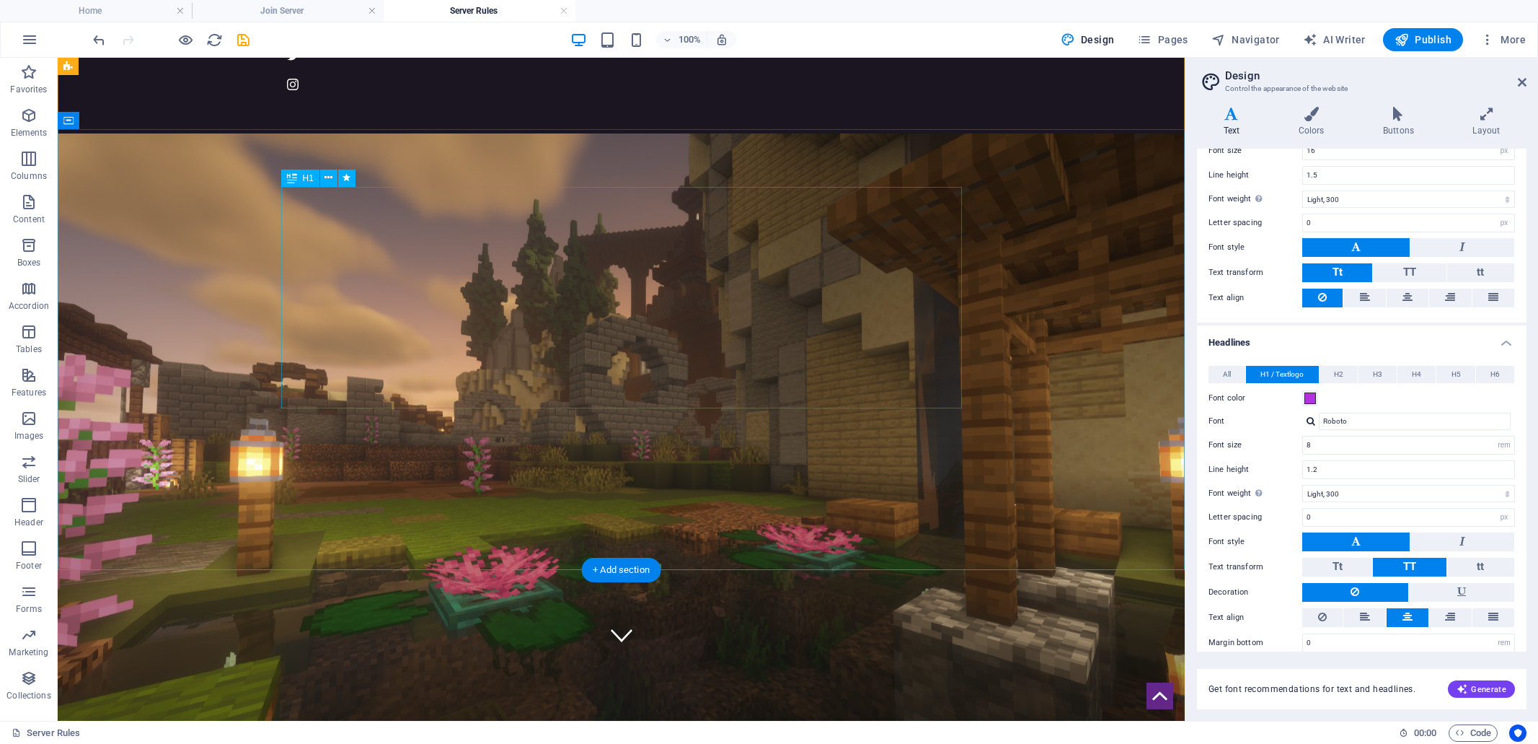
scroll to position [0, 0]
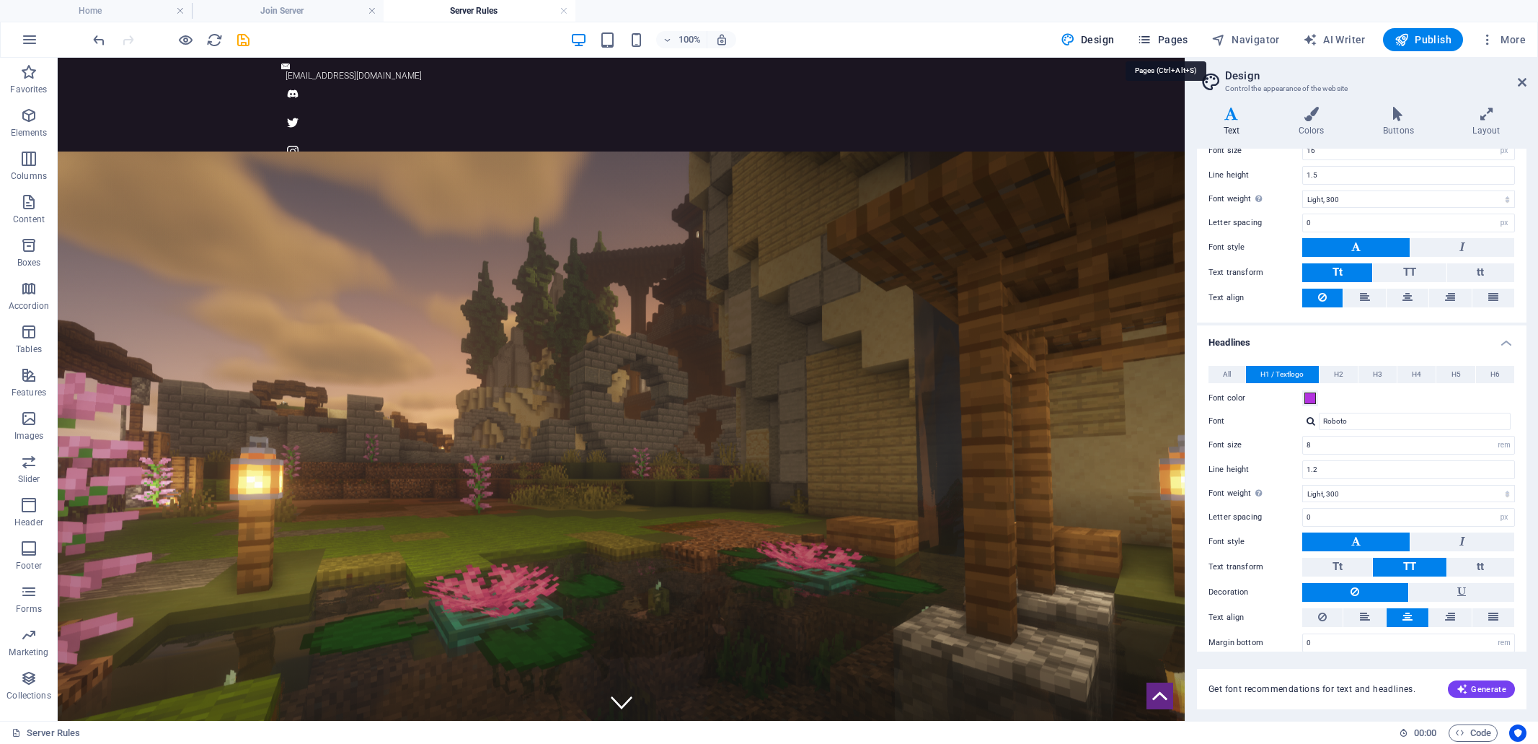
click at [1173, 40] on span "Pages" at bounding box center [1162, 39] width 50 height 14
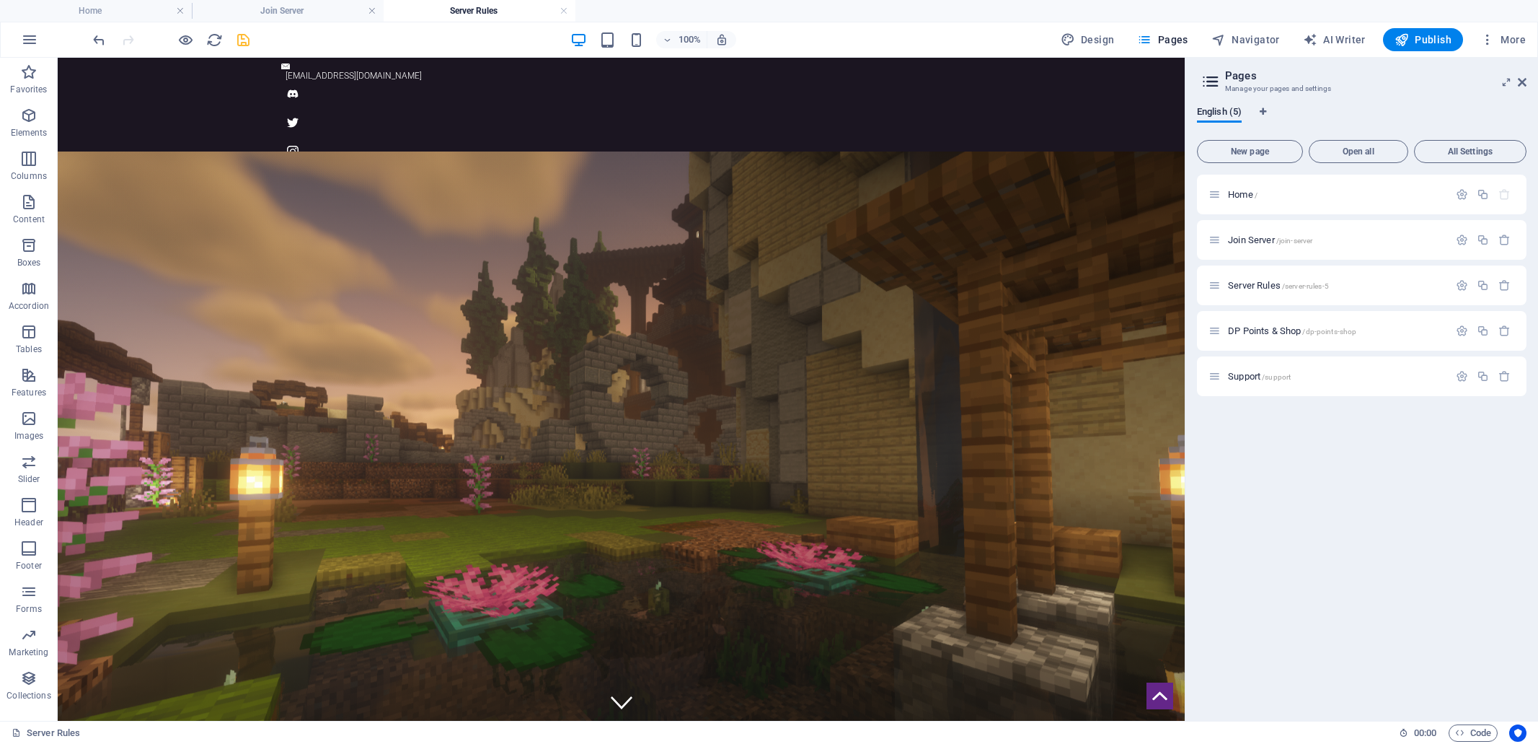
click at [251, 41] on span "save" at bounding box center [242, 40] width 17 height 17
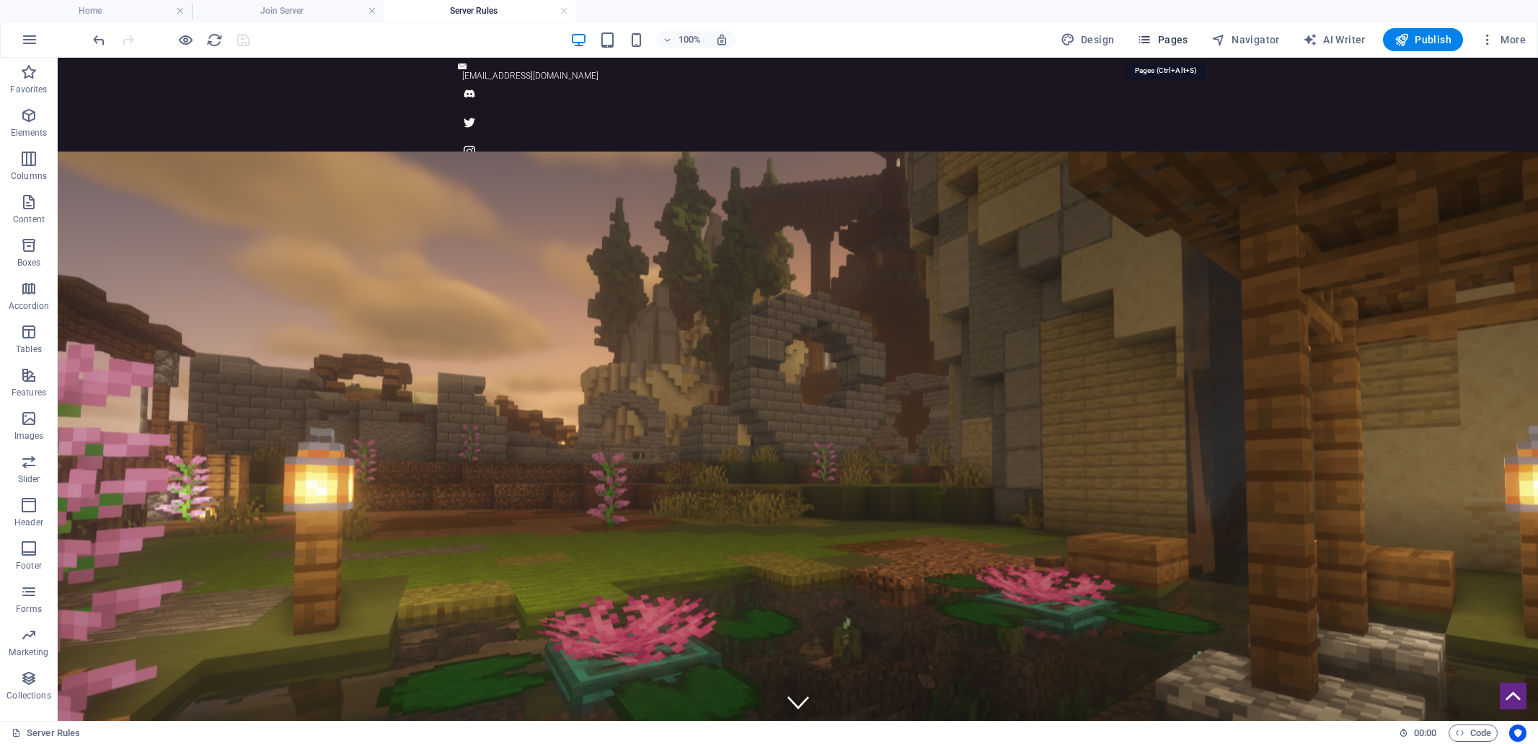
click at [1181, 36] on span "Pages" at bounding box center [1162, 39] width 50 height 14
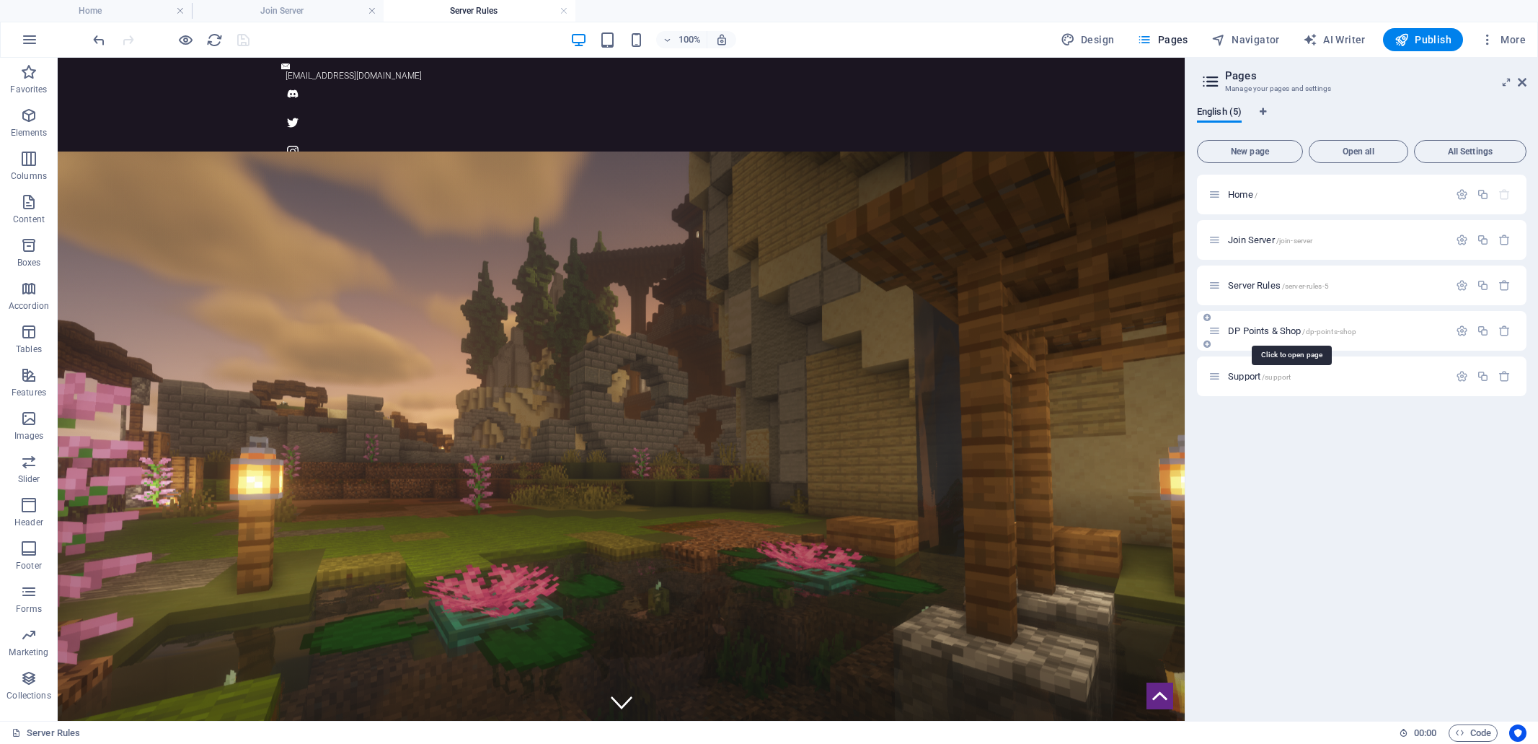
click at [1260, 330] on span "DP Points & Shop /dp-points-shop" at bounding box center [1292, 330] width 128 height 11
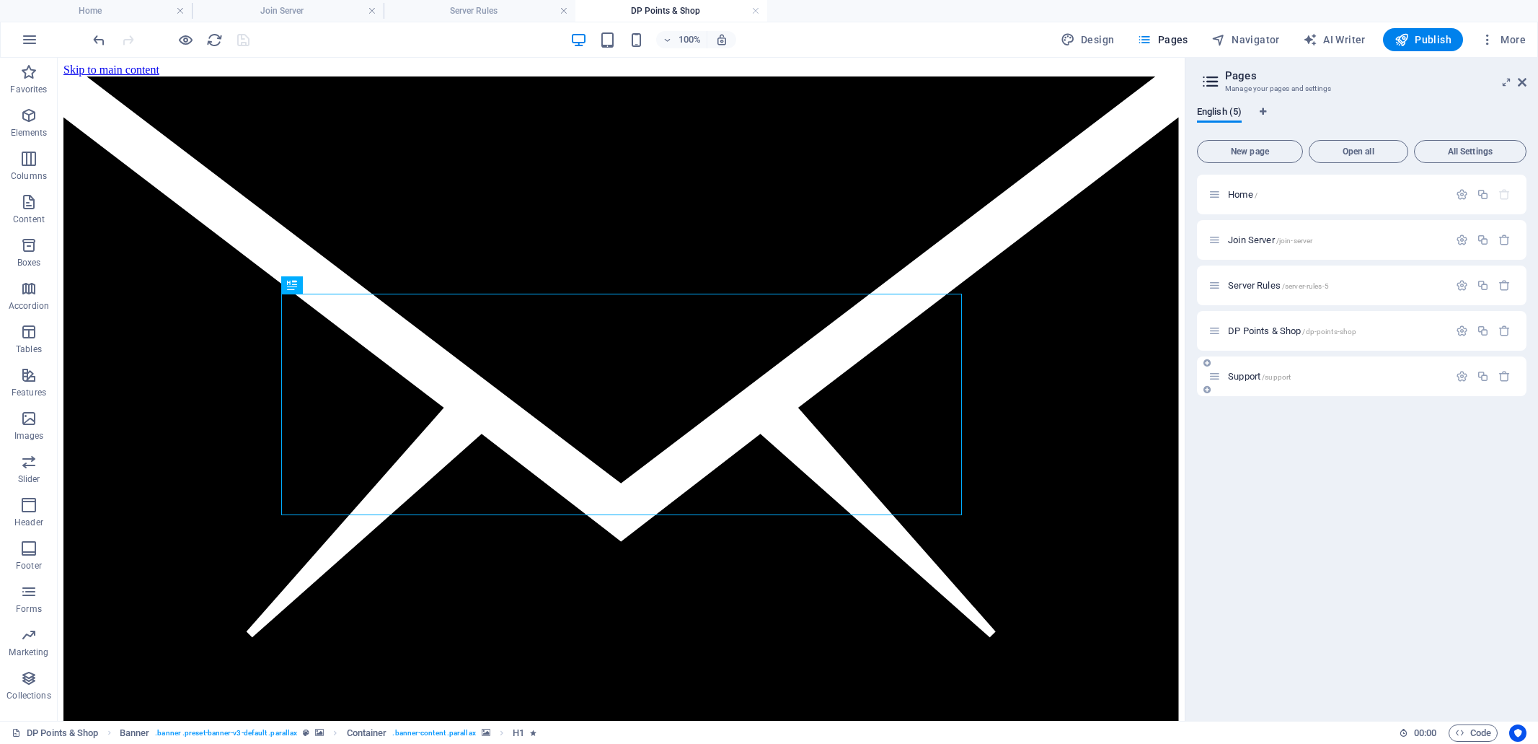
click at [1248, 377] on span "Support /support" at bounding box center [1259, 376] width 63 height 11
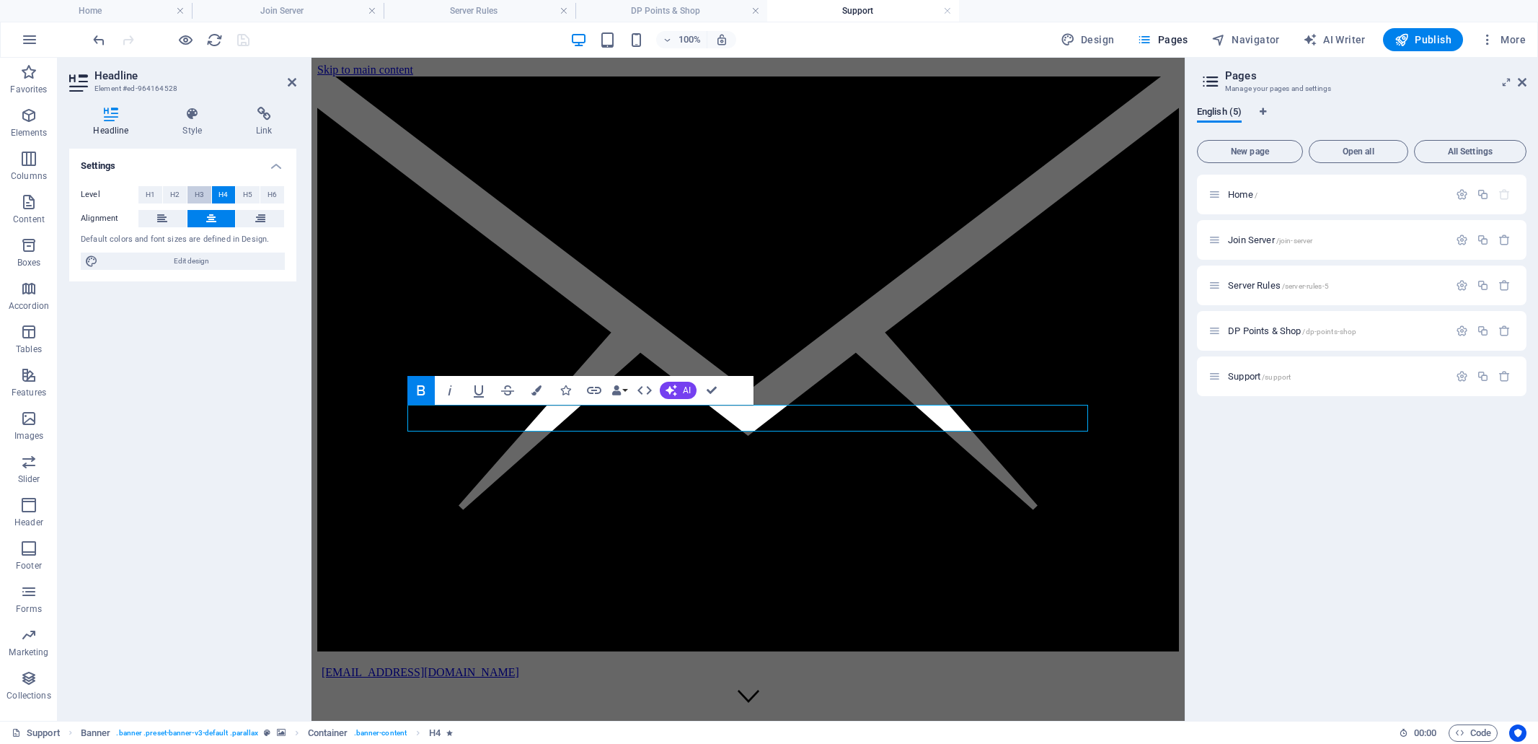
click at [201, 195] on span "H3" at bounding box center [199, 194] width 9 height 17
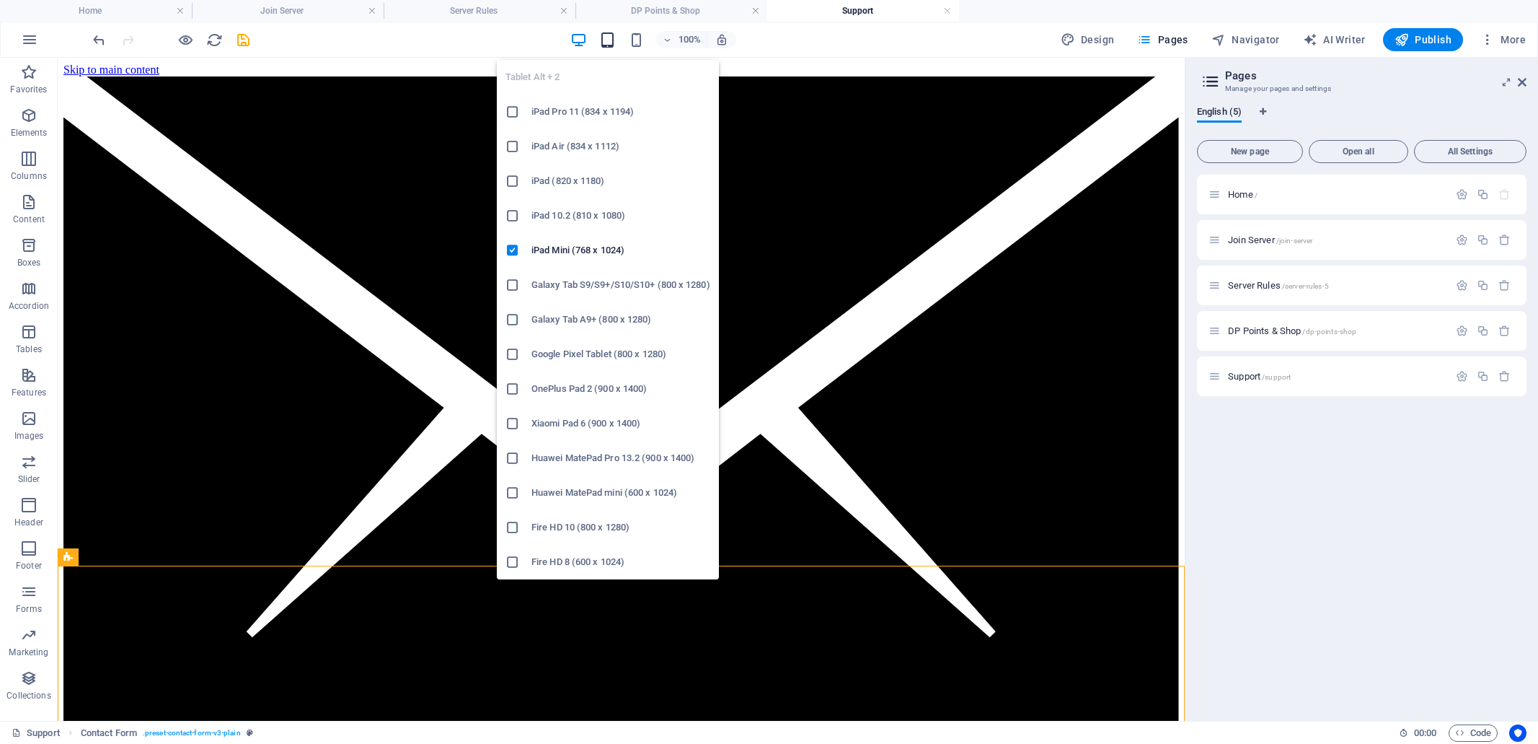
click at [609, 37] on icon "button" at bounding box center [607, 40] width 17 height 17
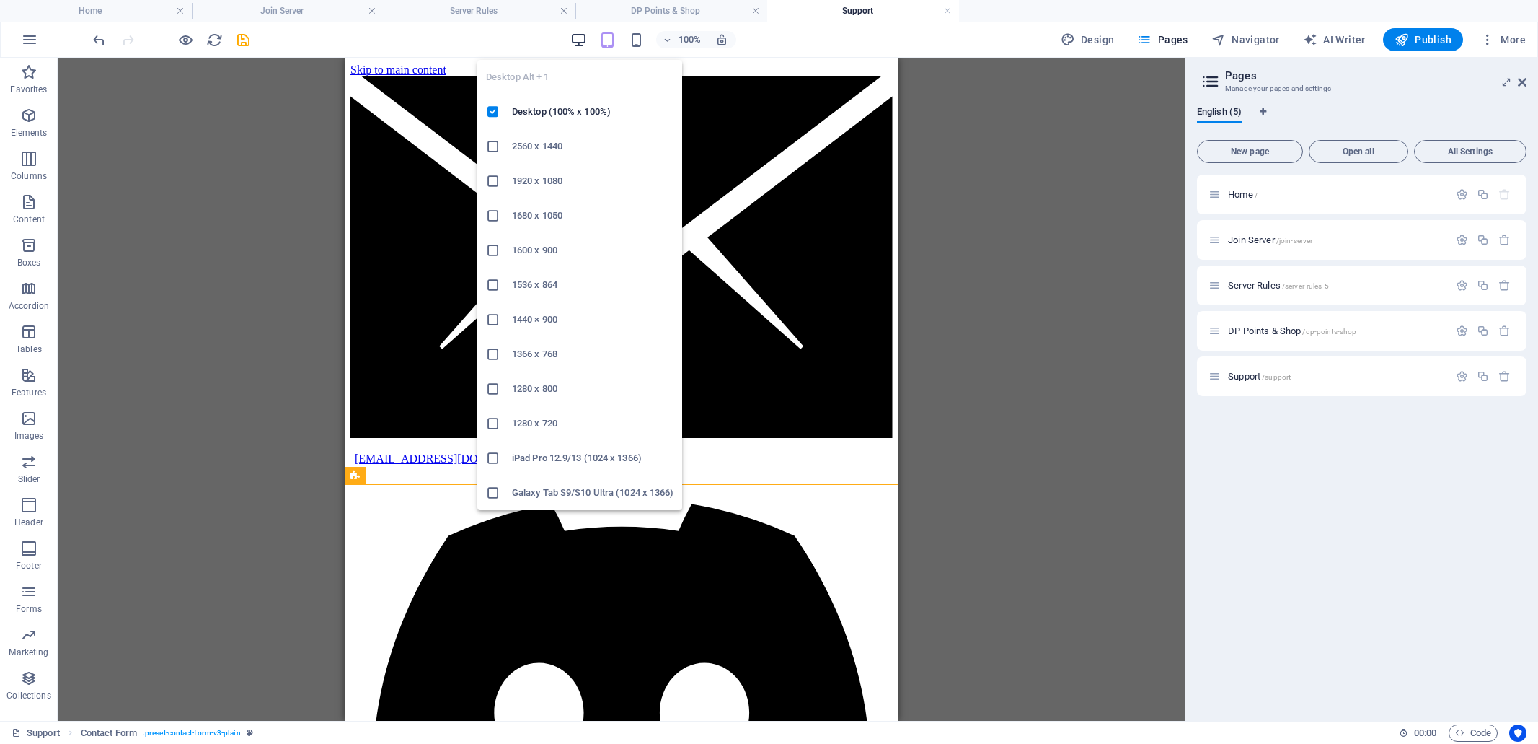
click at [580, 38] on icon "button" at bounding box center [578, 40] width 17 height 17
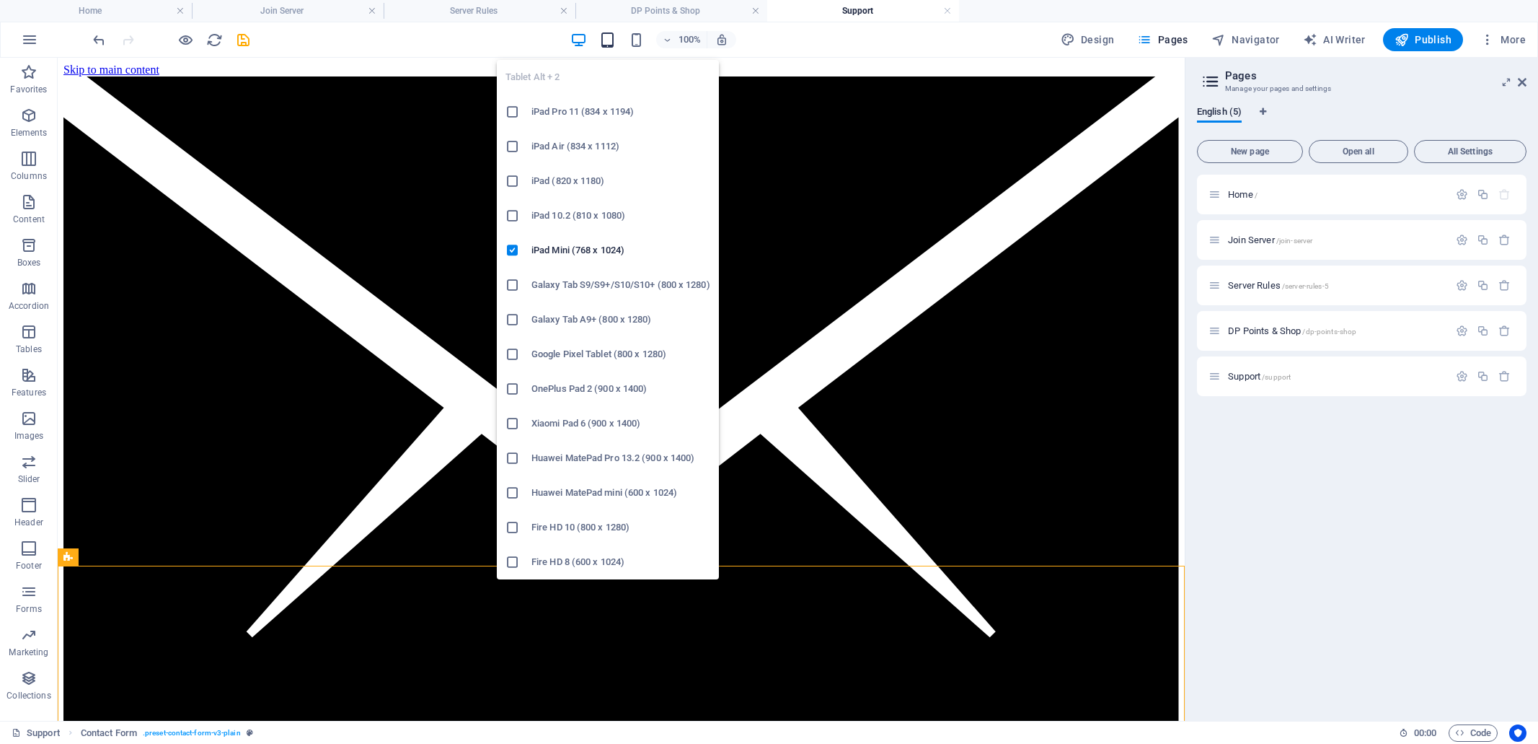
click at [608, 42] on icon "button" at bounding box center [607, 40] width 17 height 17
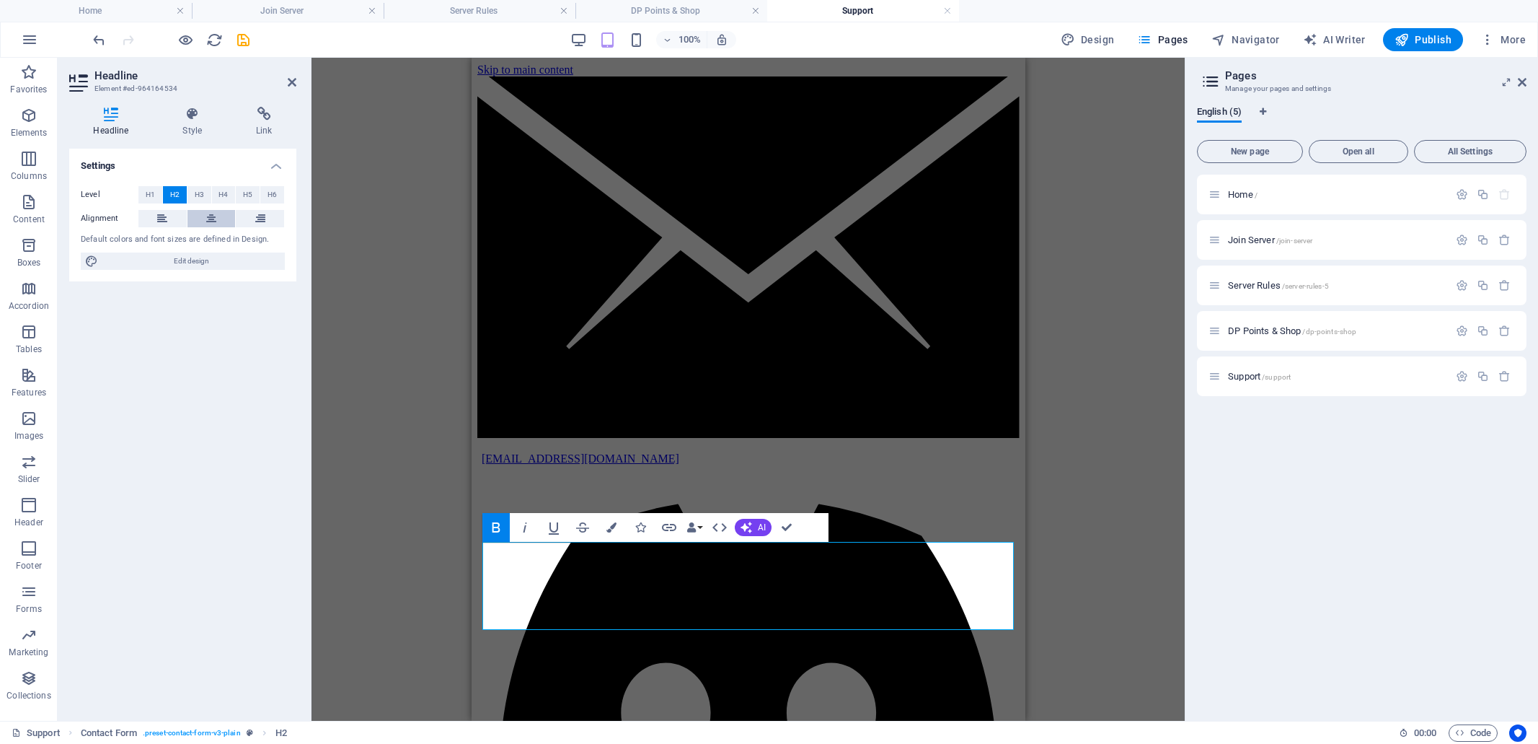
click at [213, 217] on icon at bounding box center [211, 218] width 10 height 17
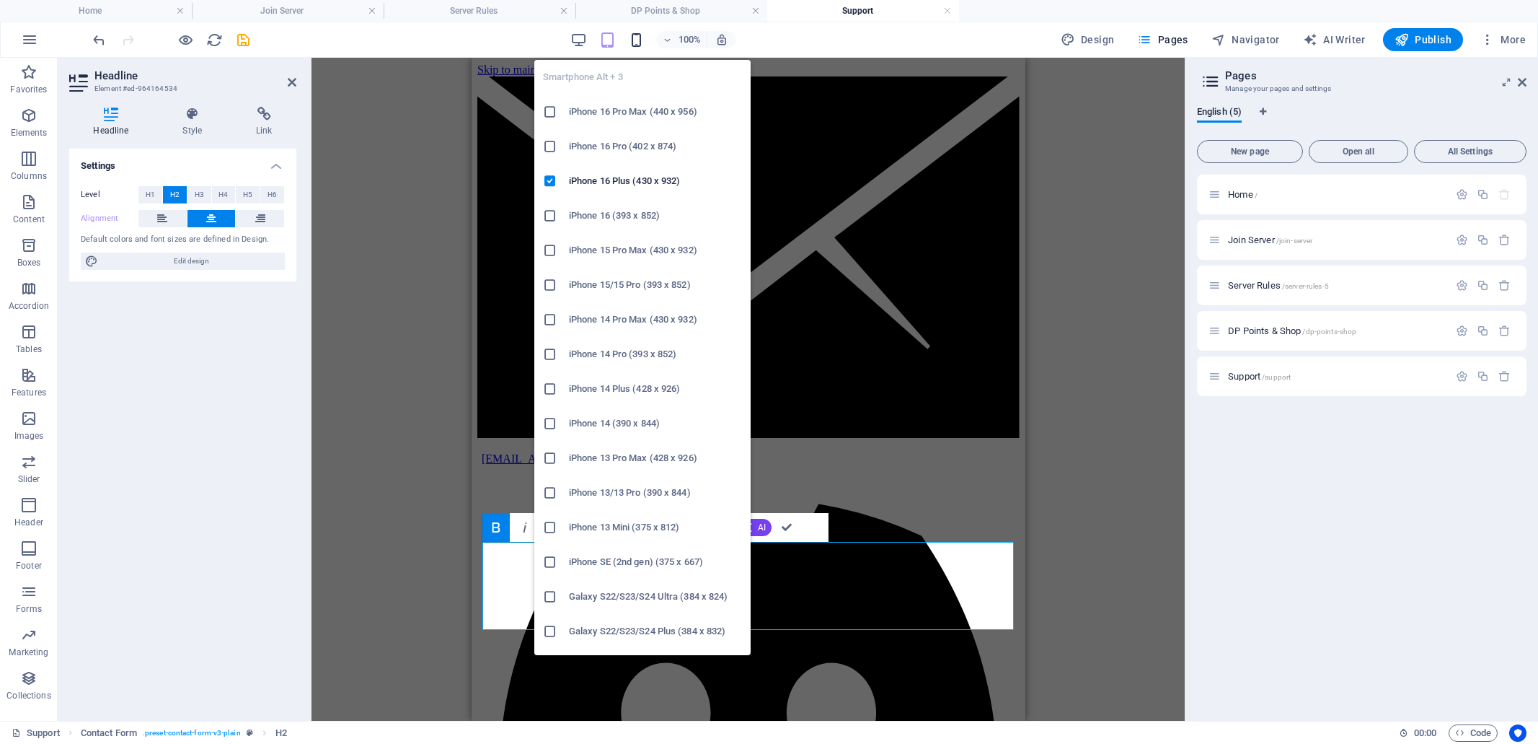
click at [638, 40] on icon "button" at bounding box center [636, 40] width 17 height 17
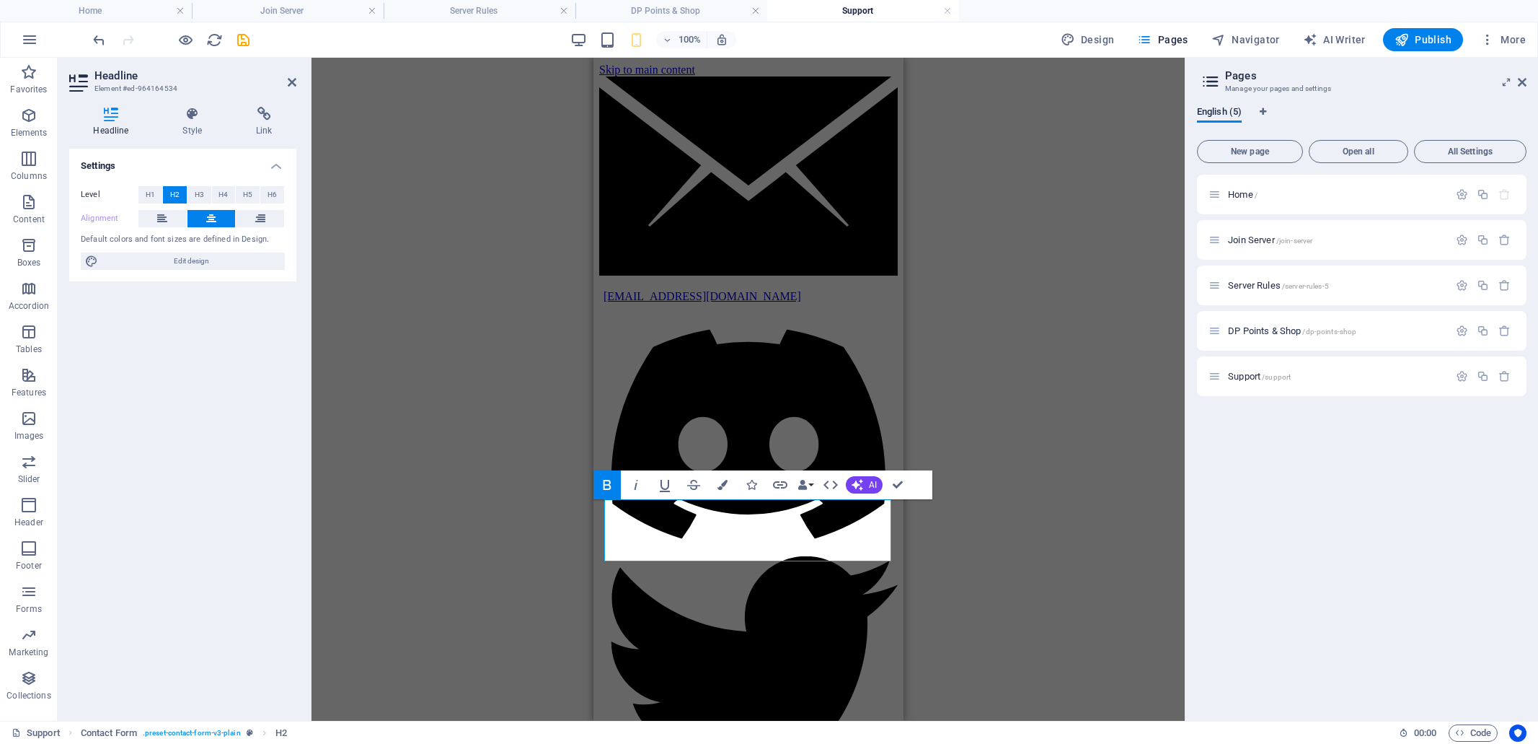
drag, startPoint x: 959, startPoint y: 573, endPoint x: 950, endPoint y: 568, distance: 10.0
click at [959, 572] on div "H1 Banner Container Banner Reference H3 Contact Form Reference H2 Bold Italic U…" at bounding box center [748, 389] width 873 height 663
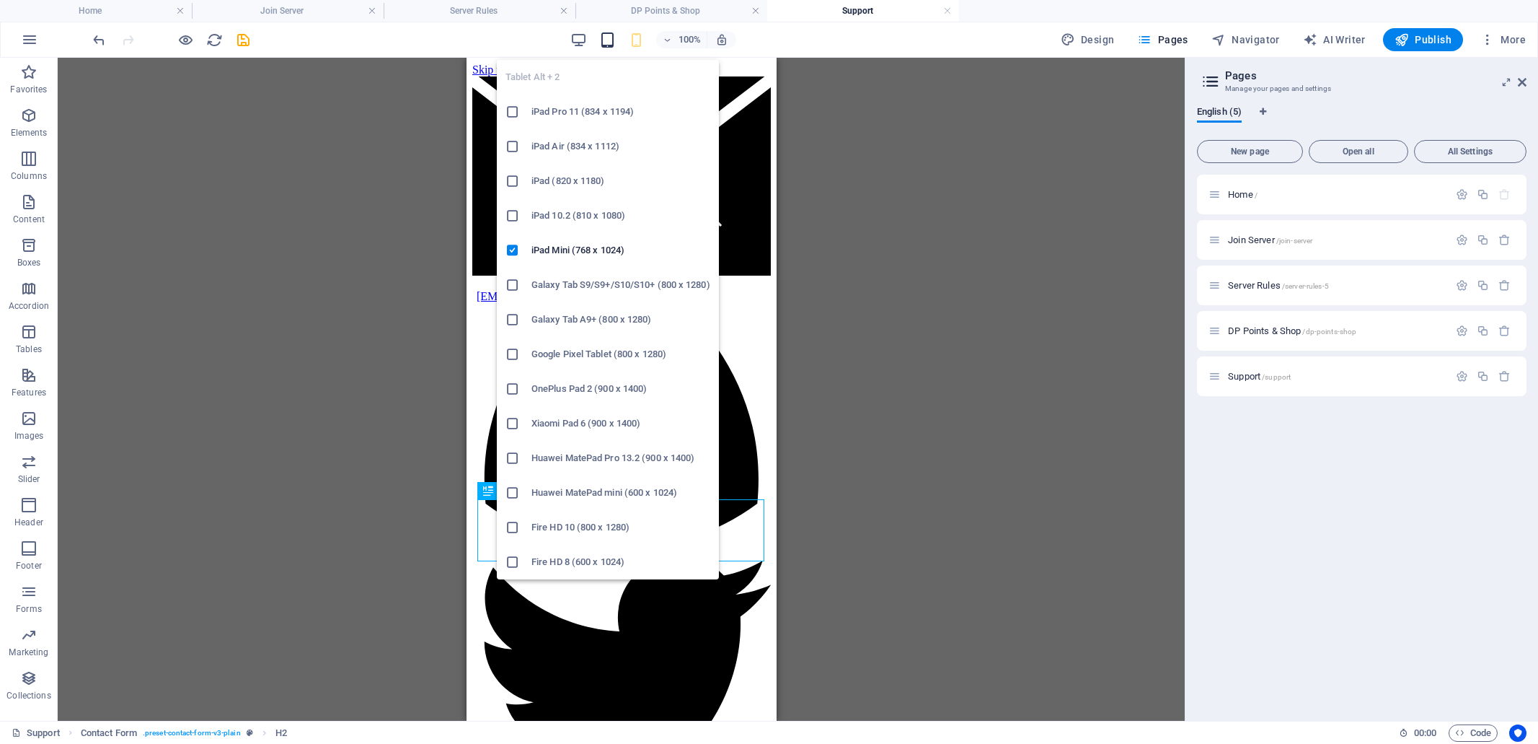
click at [610, 41] on icon "button" at bounding box center [607, 40] width 17 height 17
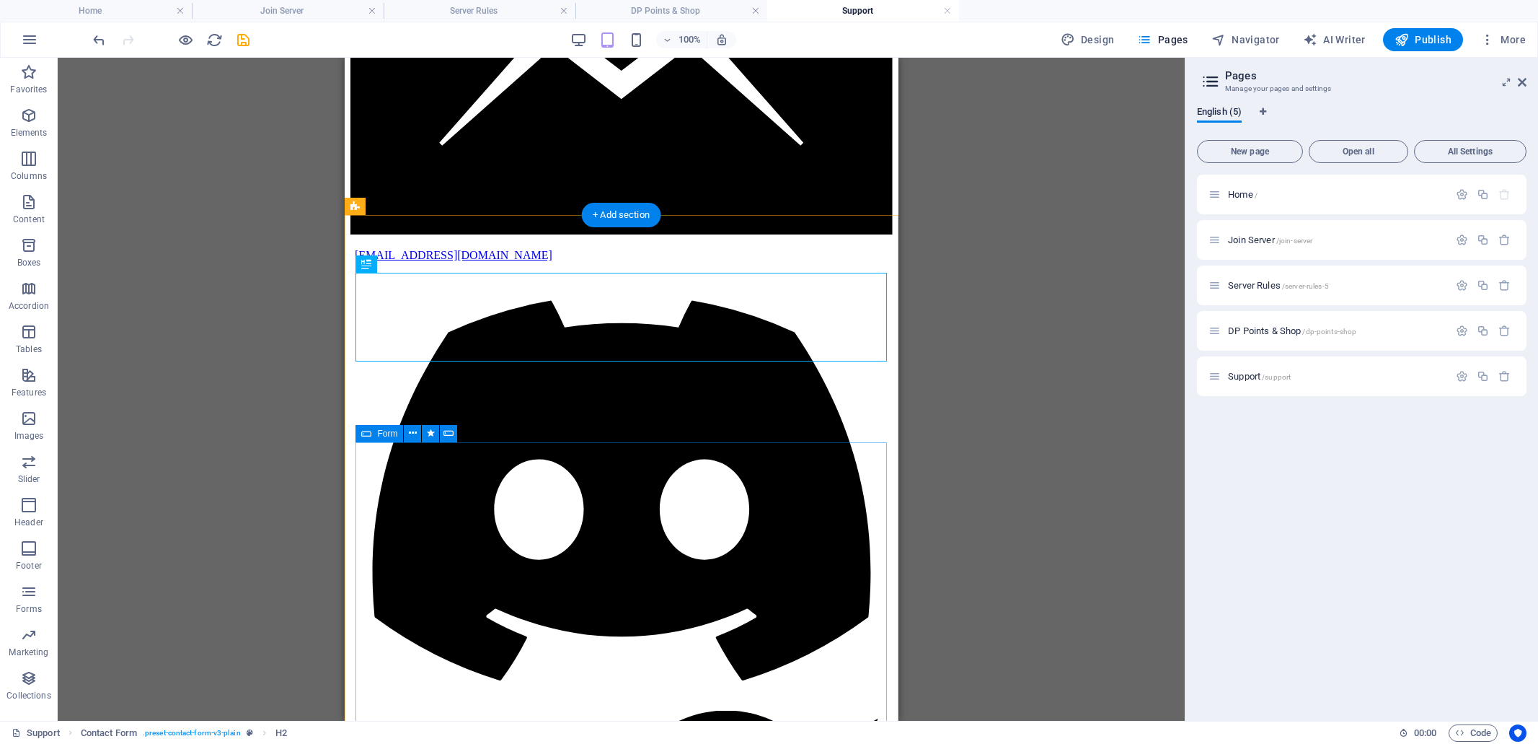
scroll to position [300, 0]
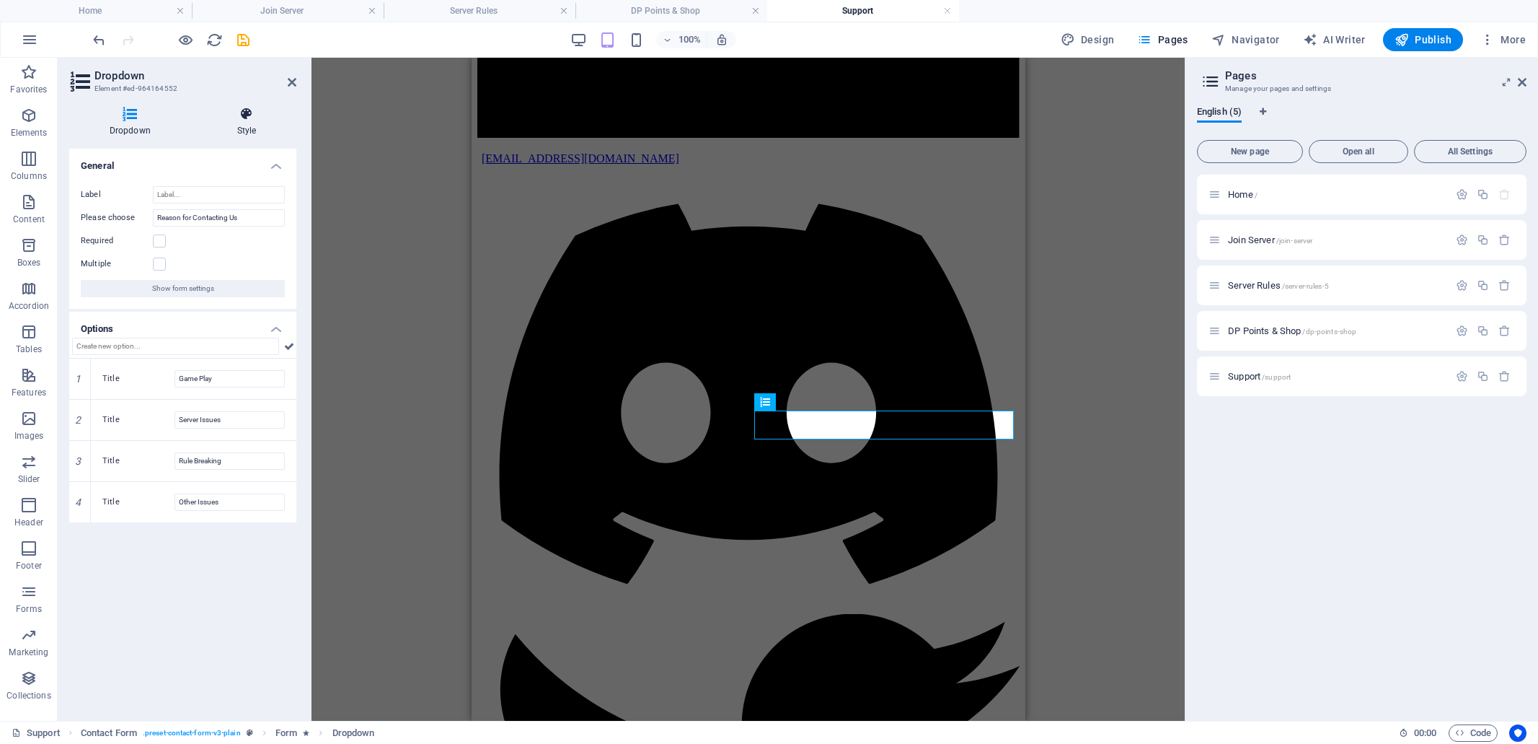
click at [248, 117] on icon at bounding box center [247, 114] width 100 height 14
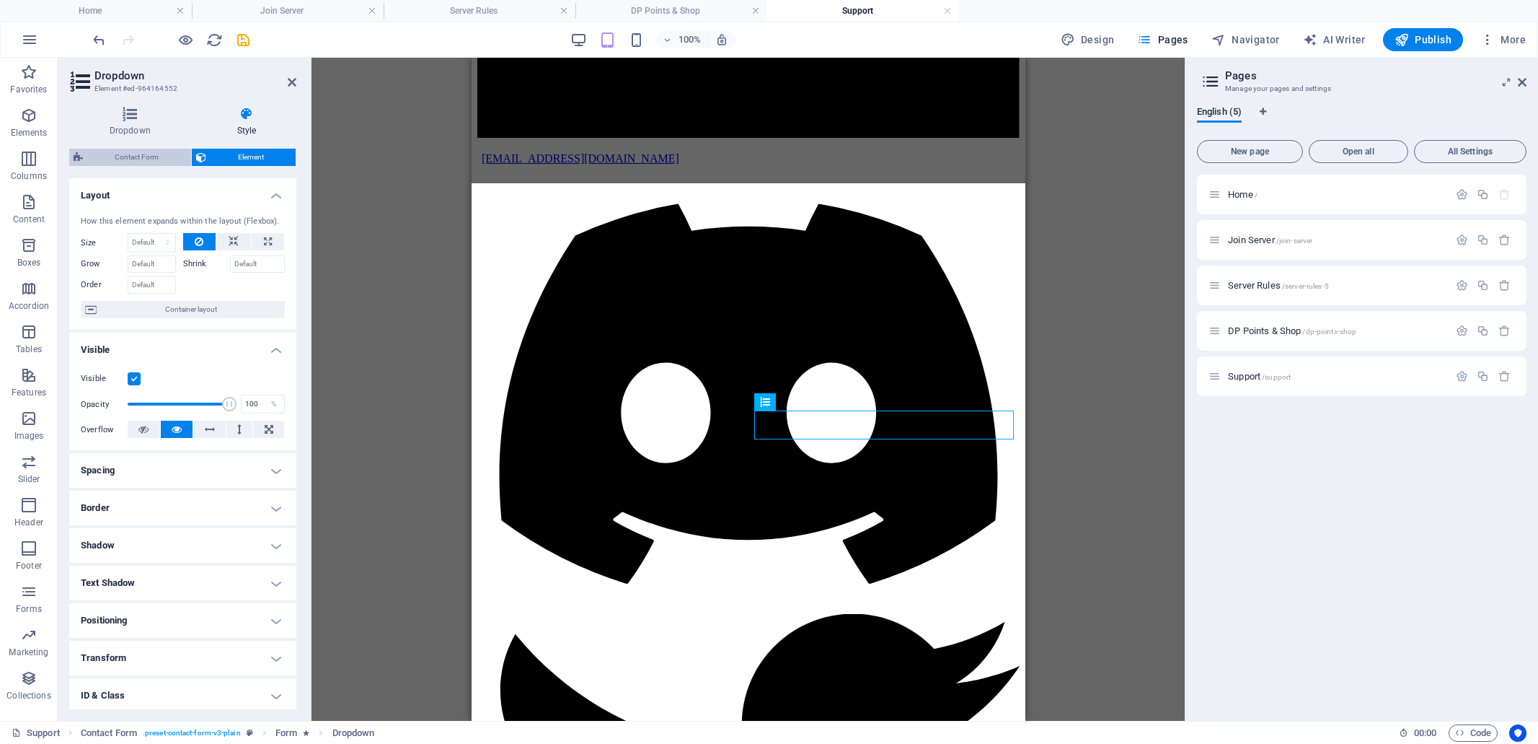
click at [131, 161] on span "Contact Form" at bounding box center [137, 157] width 100 height 17
select select "rem"
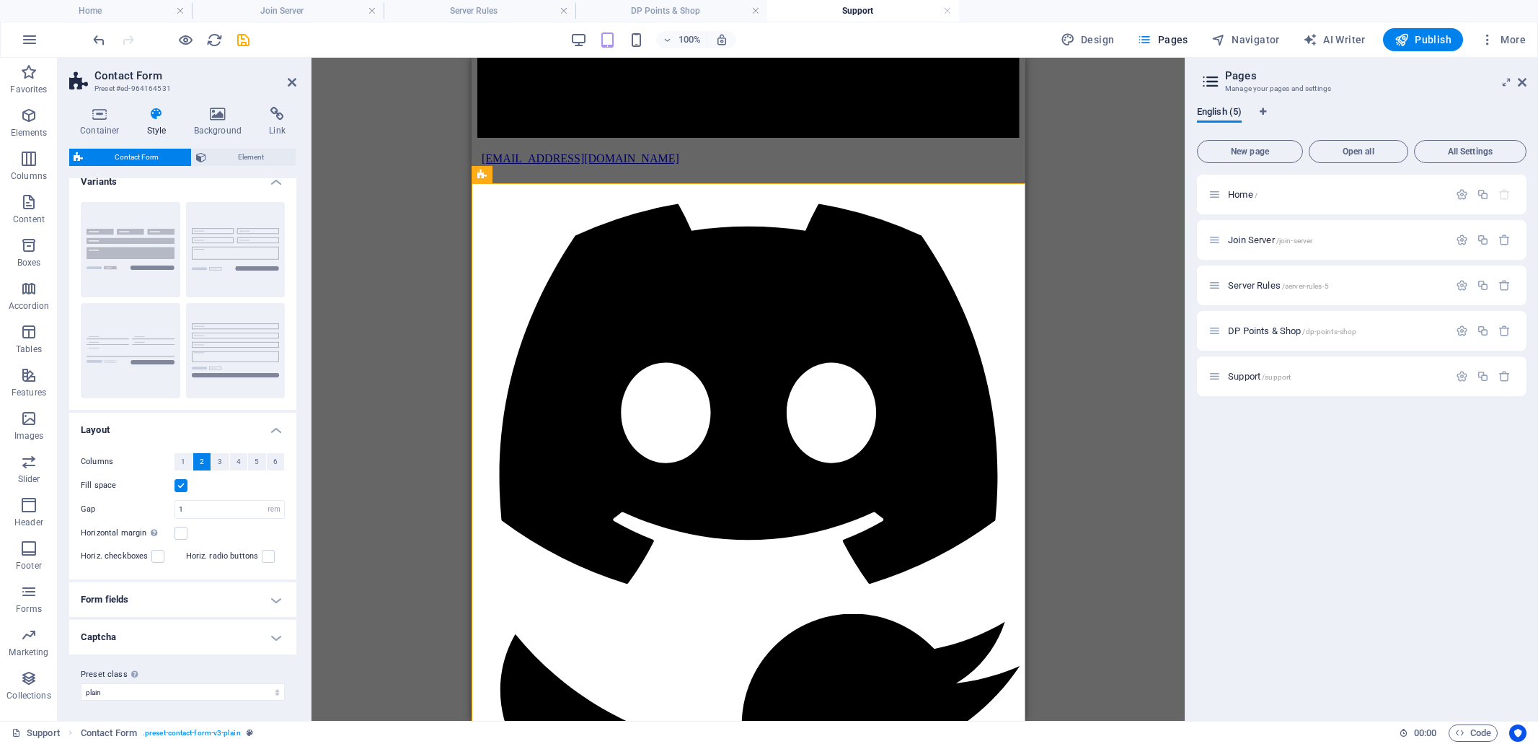
scroll to position [15, 0]
click at [277, 599] on h4 "Form fields" at bounding box center [182, 598] width 227 height 35
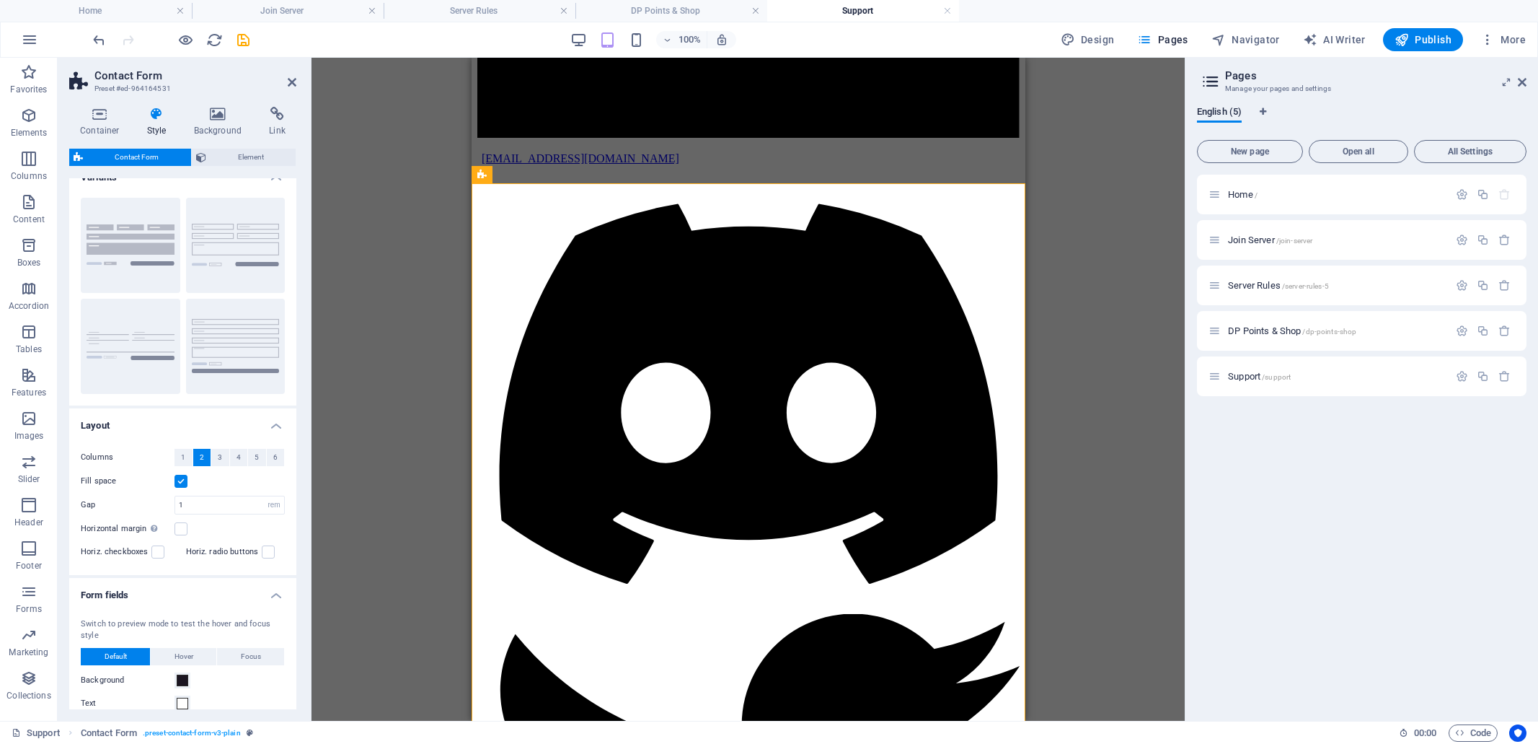
scroll to position [0, 0]
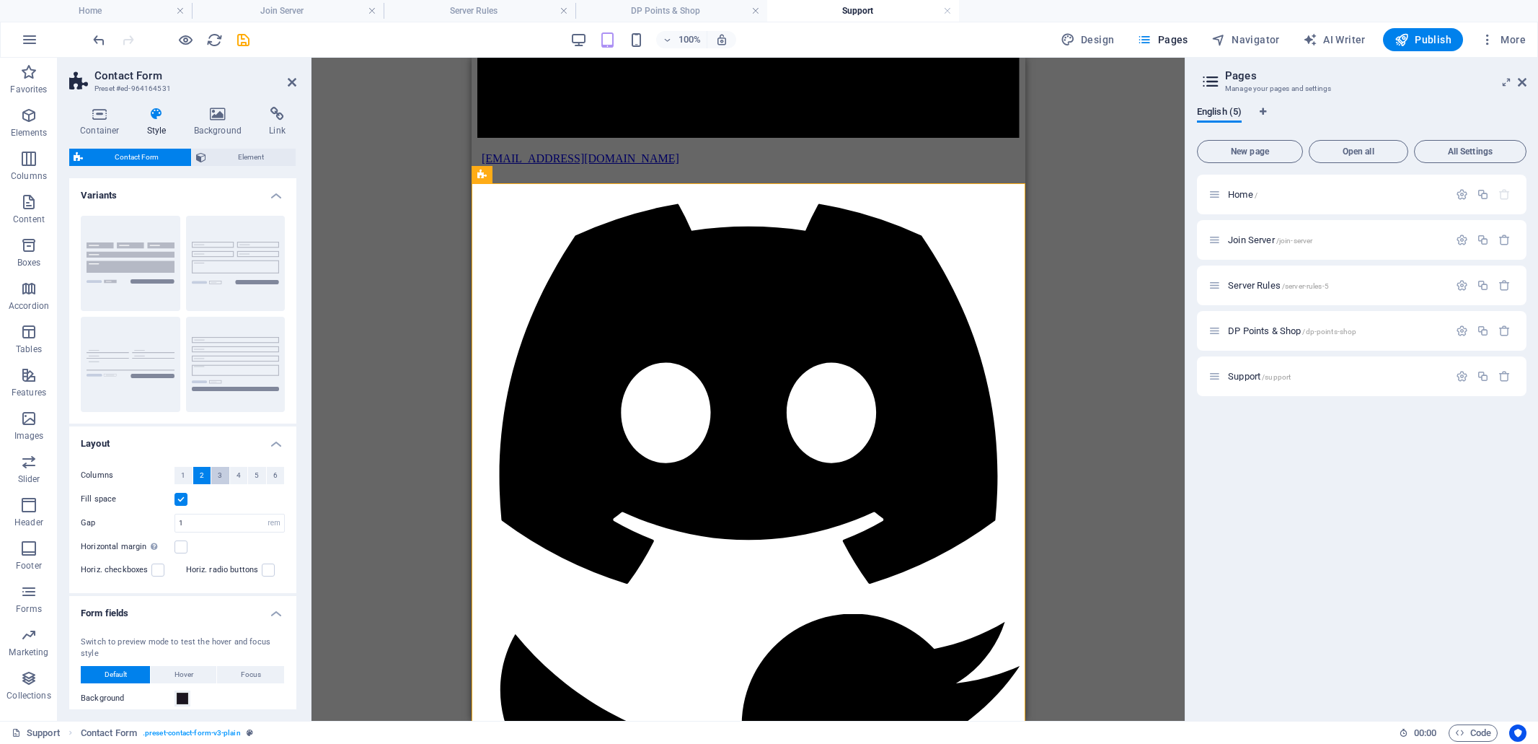
click at [219, 472] on span "3" at bounding box center [220, 475] width 4 height 17
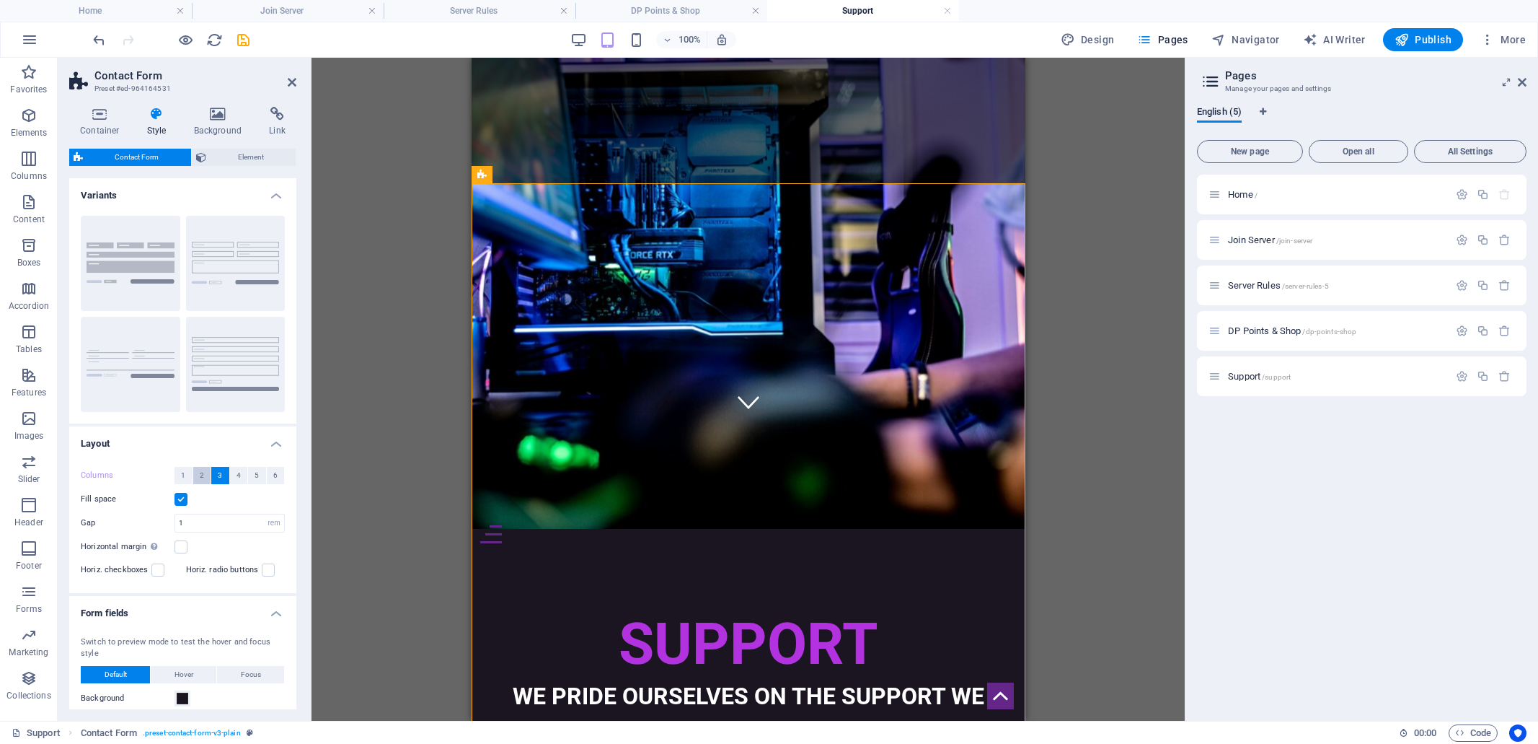
click at [206, 475] on button "2" at bounding box center [202, 475] width 18 height 17
click at [240, 40] on icon "save" at bounding box center [243, 40] width 17 height 17
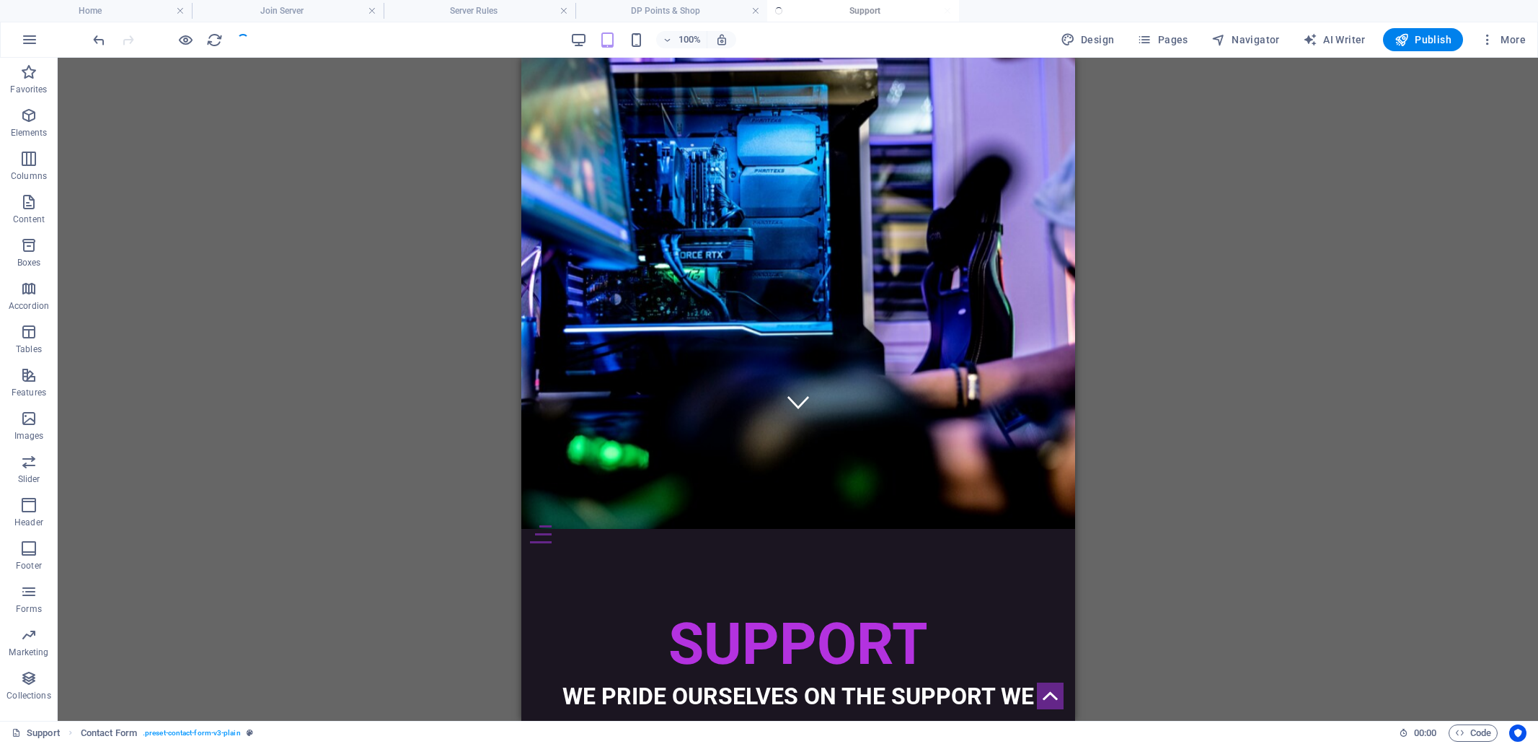
checkbox input "false"
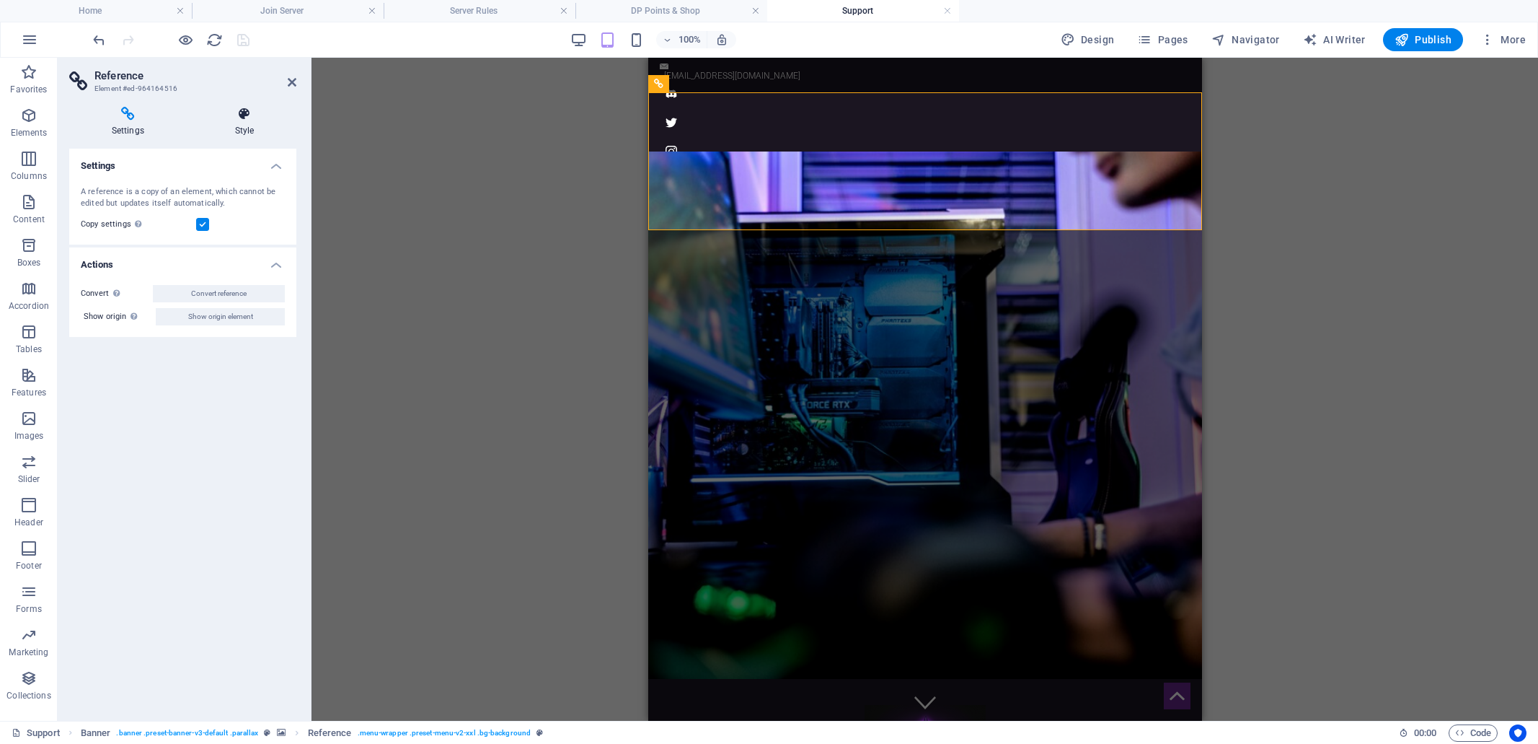
click at [242, 118] on icon at bounding box center [245, 114] width 104 height 14
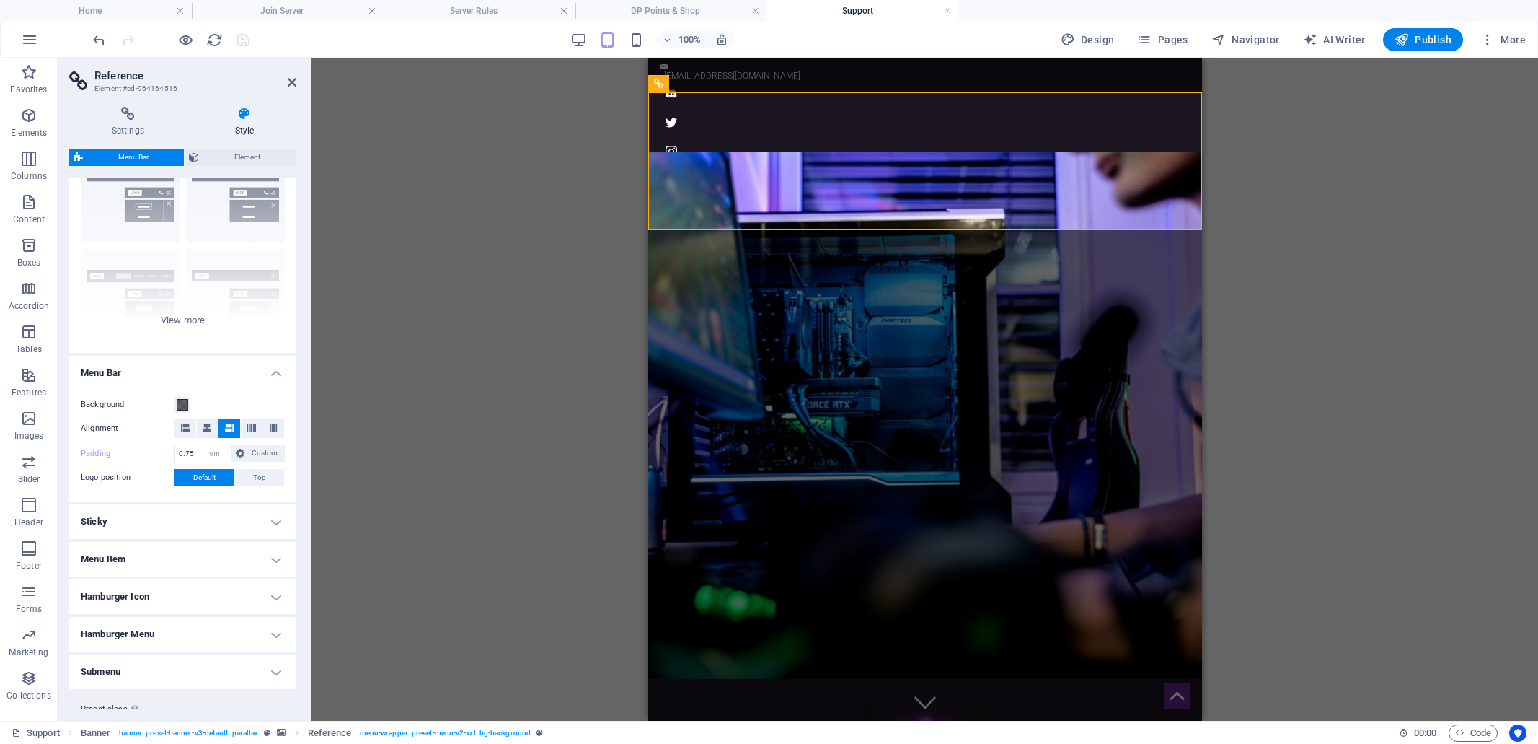
scroll to position [104, 0]
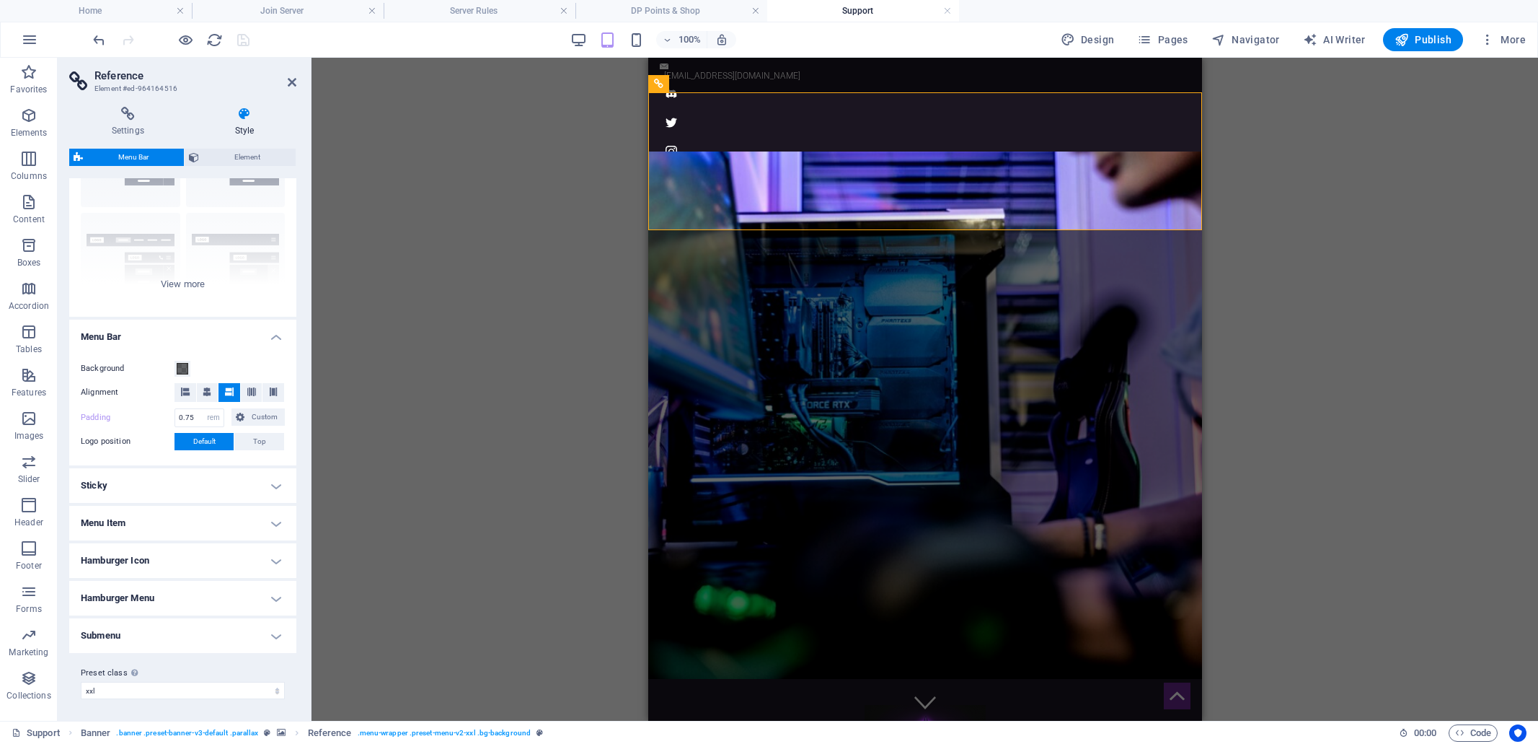
click at [275, 559] on h4 "Hamburger Icon" at bounding box center [182, 560] width 227 height 35
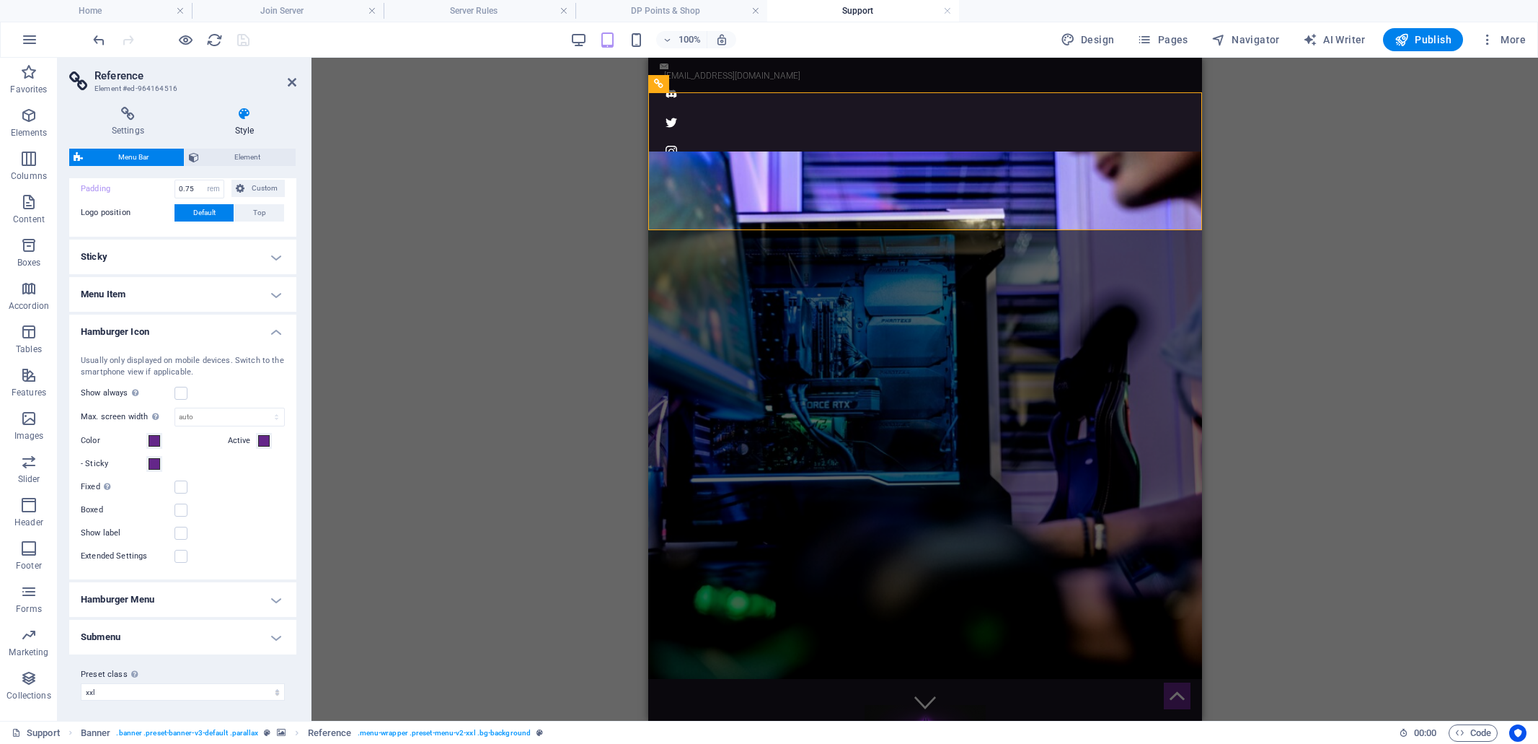
scroll to position [334, 0]
click at [276, 597] on h4 "Hamburger Menu" at bounding box center [182, 598] width 227 height 35
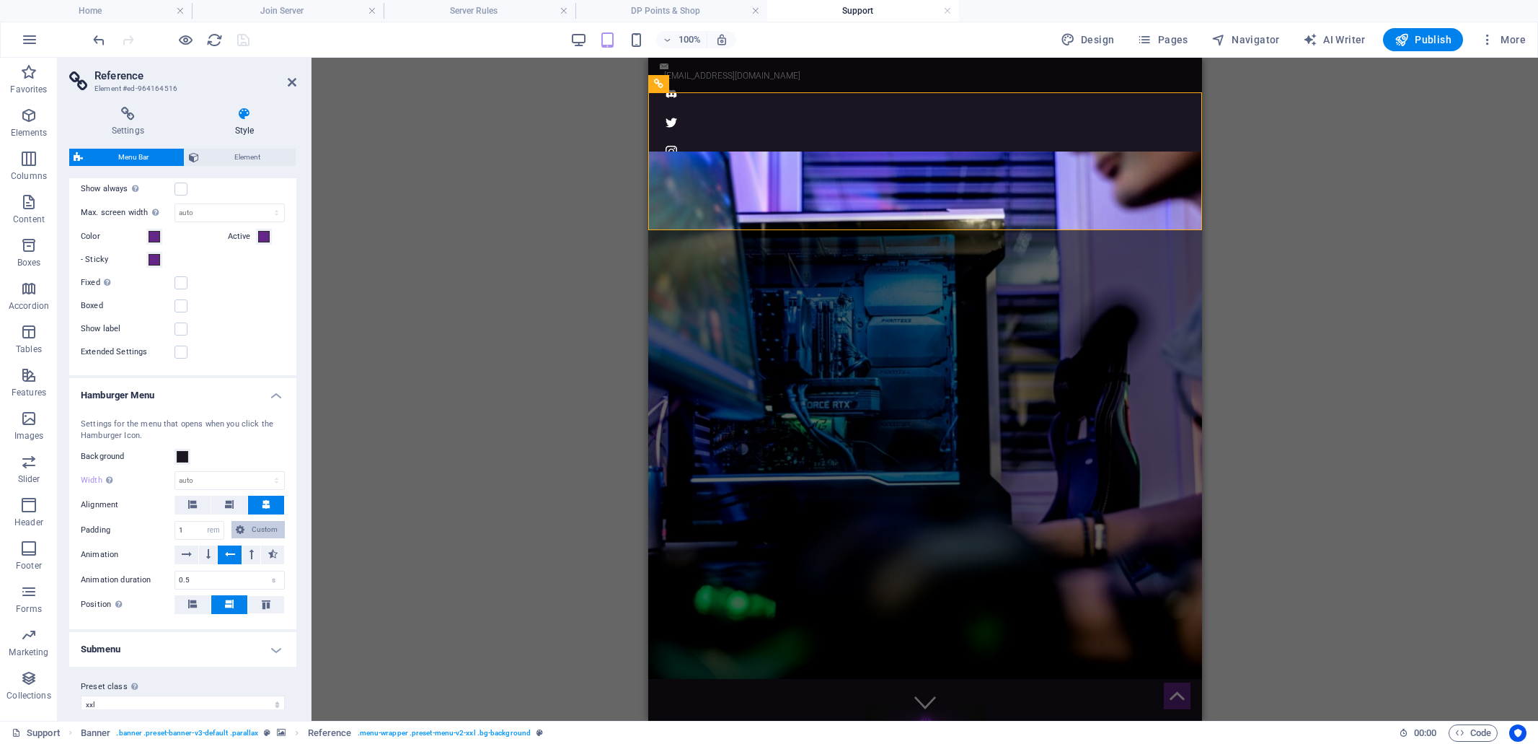
scroll to position [547, 0]
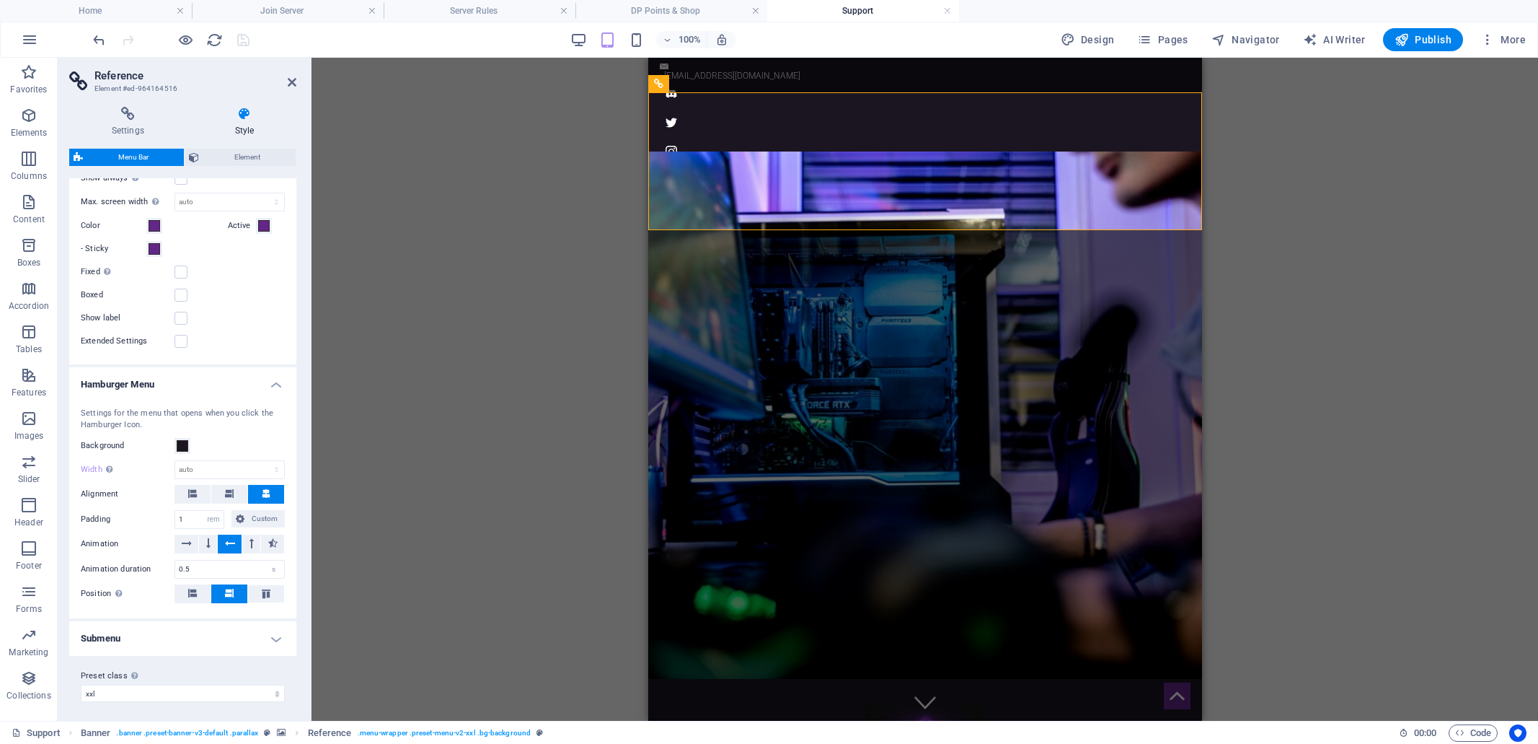
click at [275, 634] on h4 "Submenu" at bounding box center [182, 638] width 227 height 35
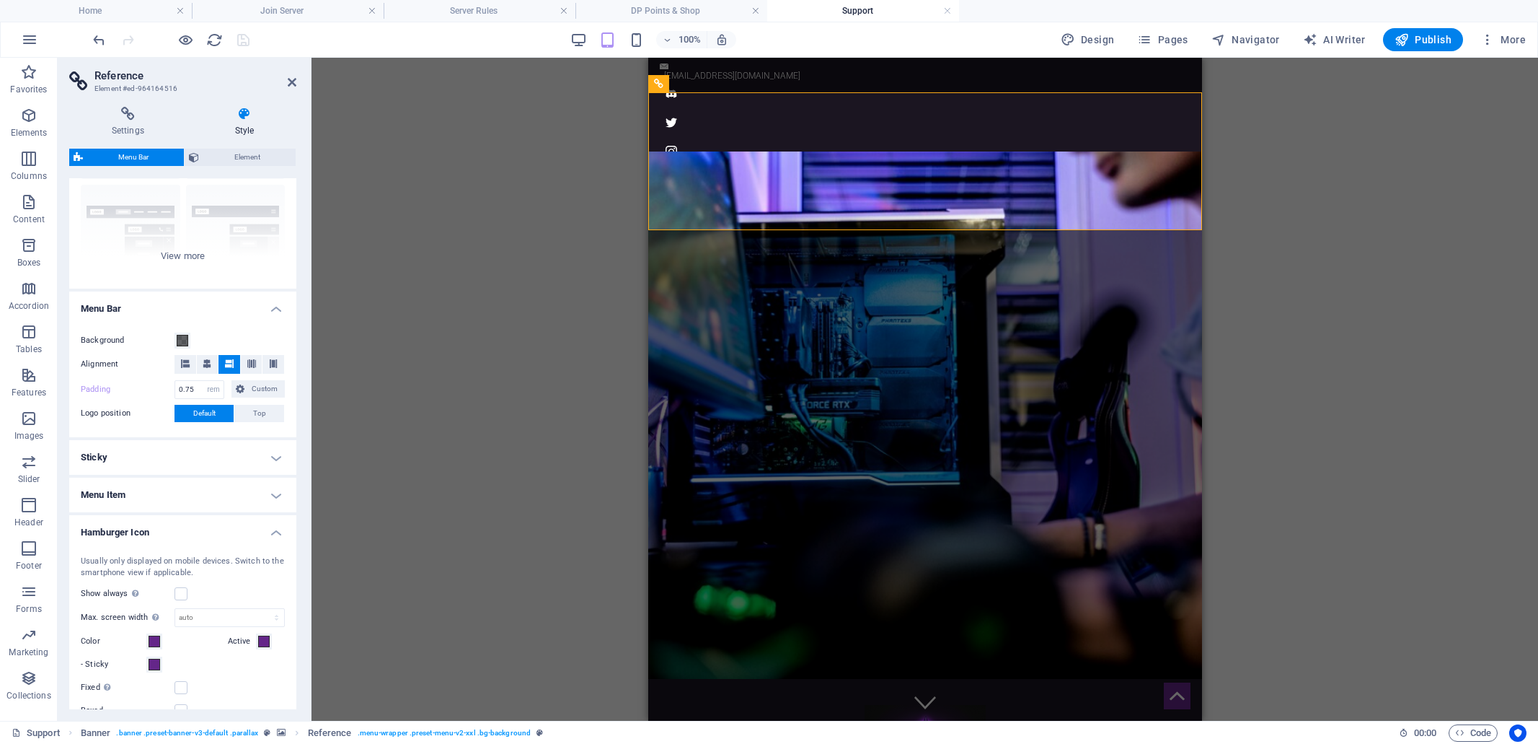
scroll to position [0, 0]
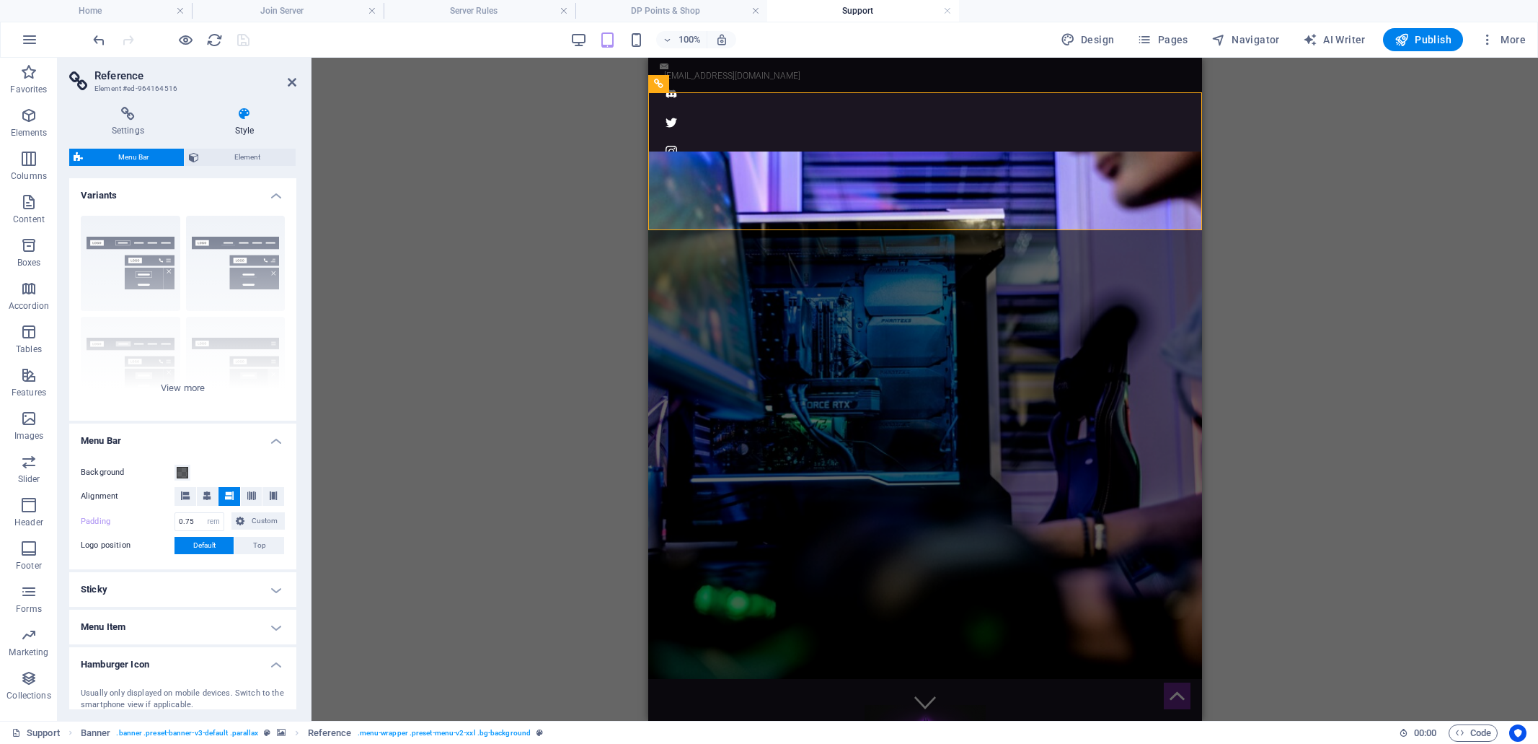
click at [273, 591] on h4 "Sticky" at bounding box center [182, 589] width 227 height 35
click at [128, 114] on icon at bounding box center [128, 114] width 118 height 14
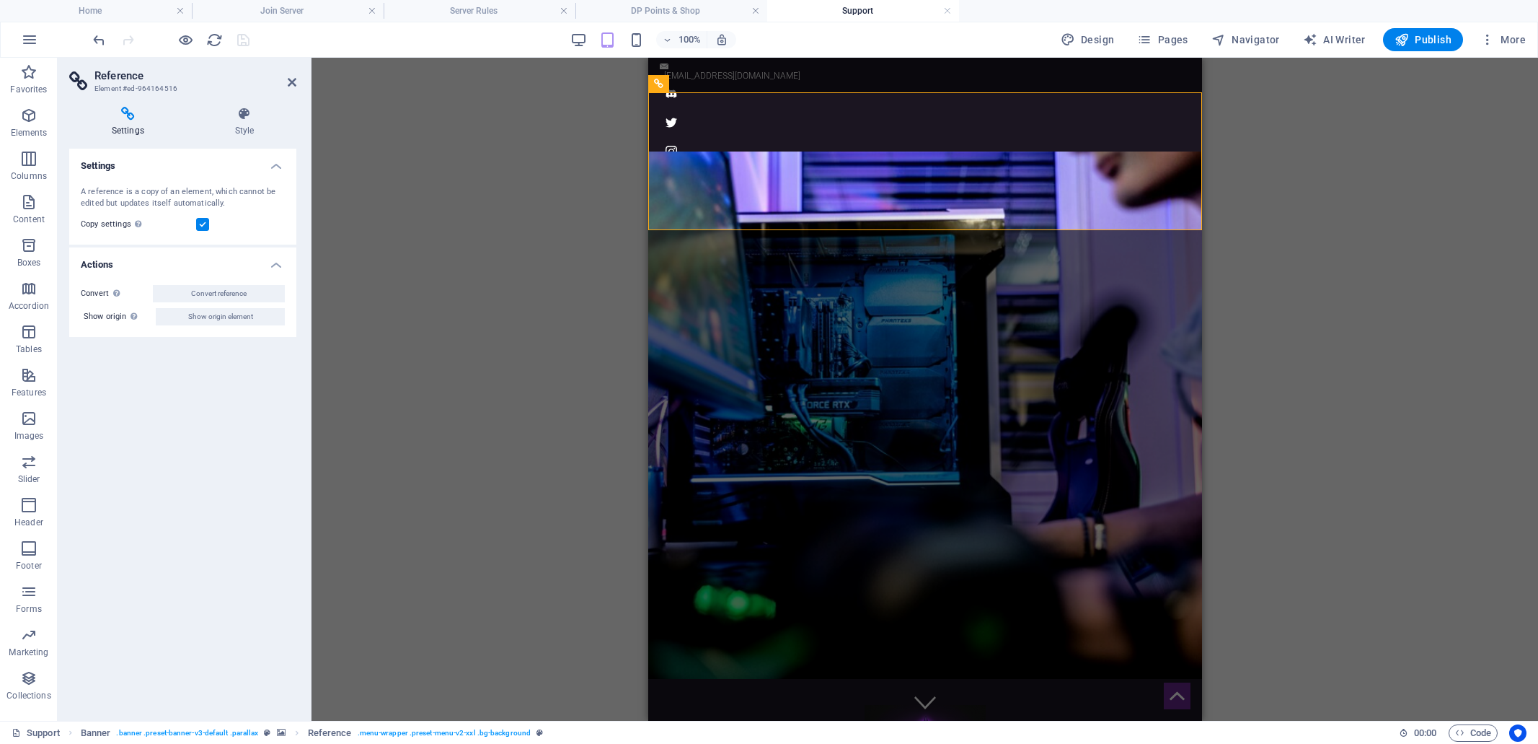
click at [1321, 257] on div "Drag here to replace the existing content. Press “Ctrl” if you want to create a…" at bounding box center [925, 389] width 1227 height 663
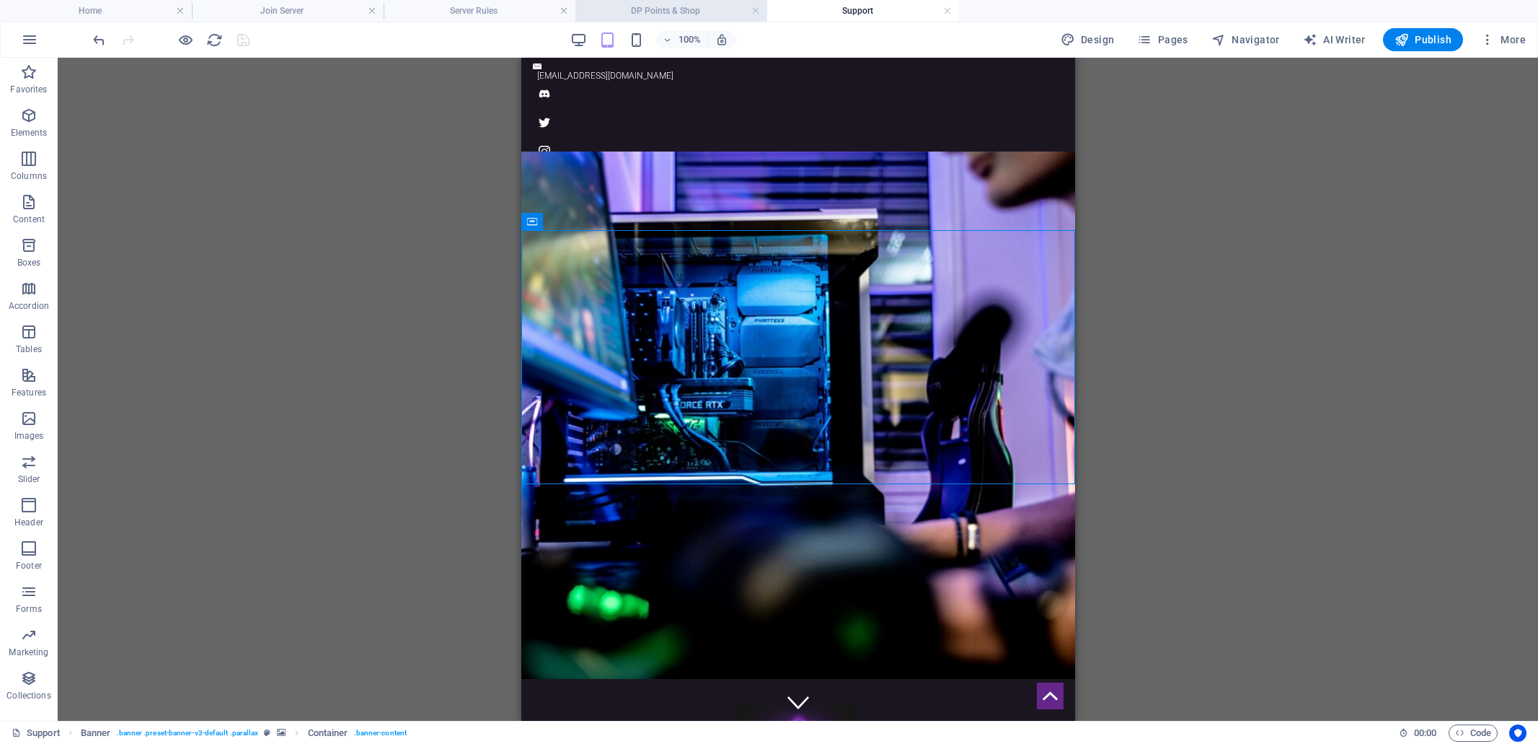
click at [679, 9] on h4 "DP Points & Shop" at bounding box center [671, 11] width 192 height 16
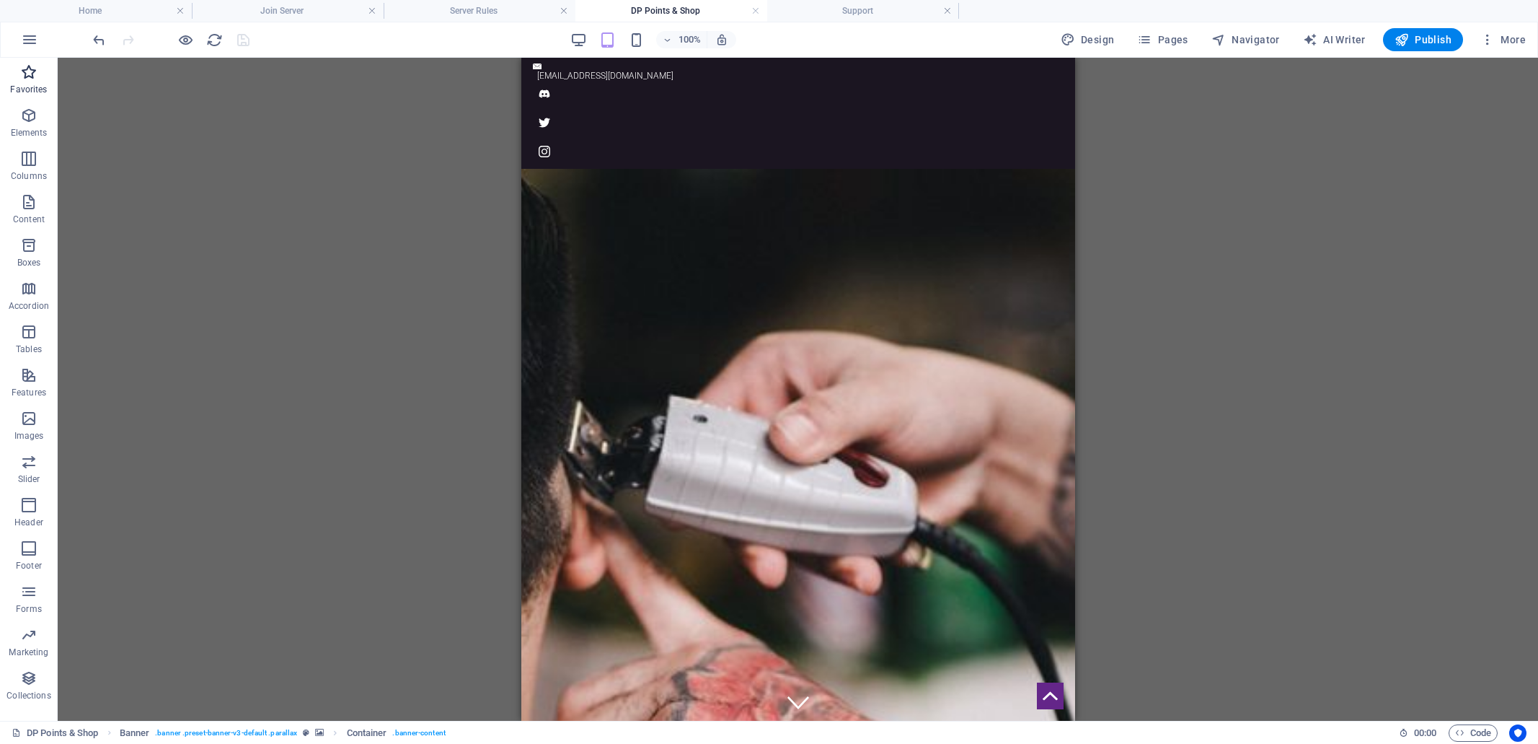
click at [28, 76] on icon "button" at bounding box center [28, 71] width 17 height 17
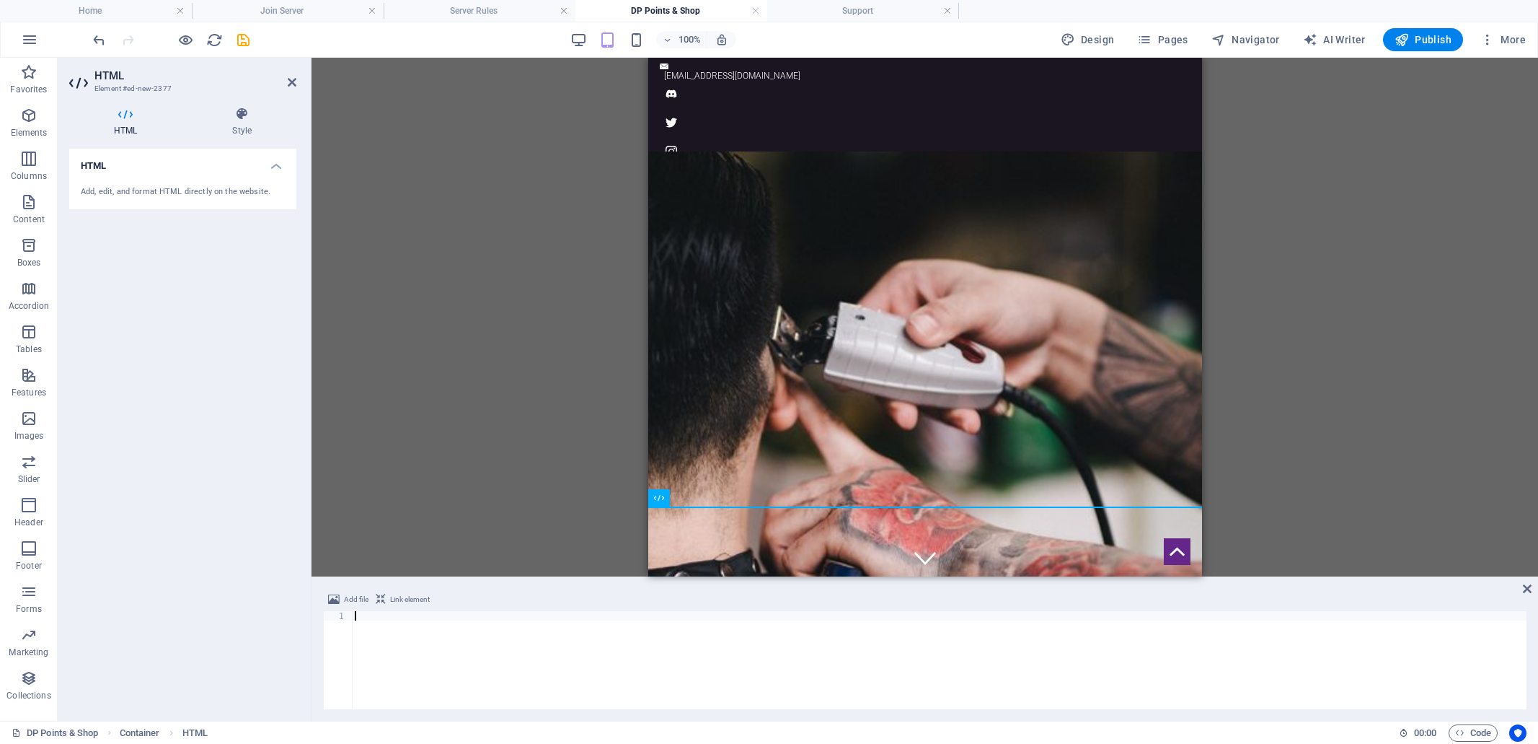
type textarea "</html>"
click at [242, 38] on icon "save" at bounding box center [243, 40] width 17 height 17
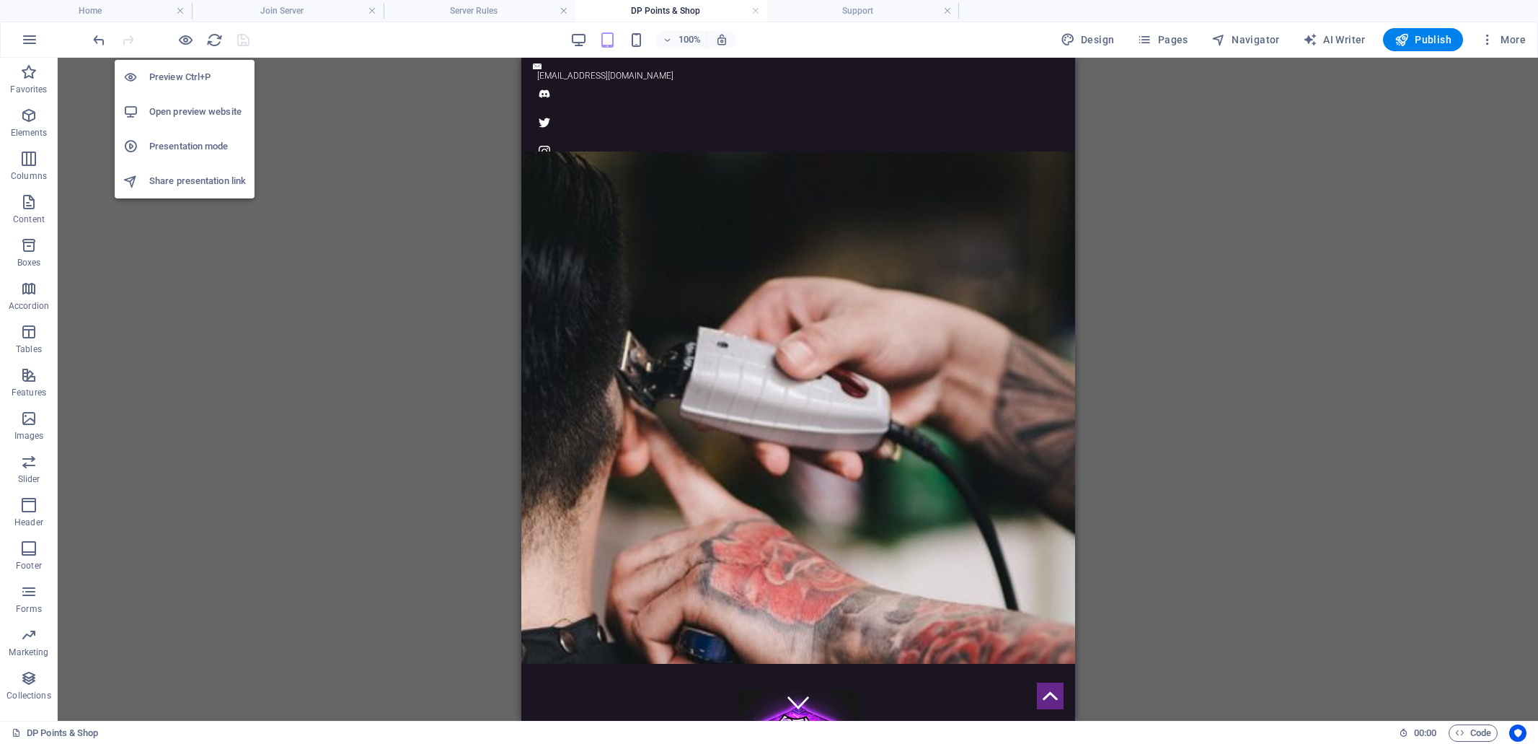
click at [182, 109] on h6 "Open preview website" at bounding box center [197, 111] width 97 height 17
